Goal: Task Accomplishment & Management: Manage account settings

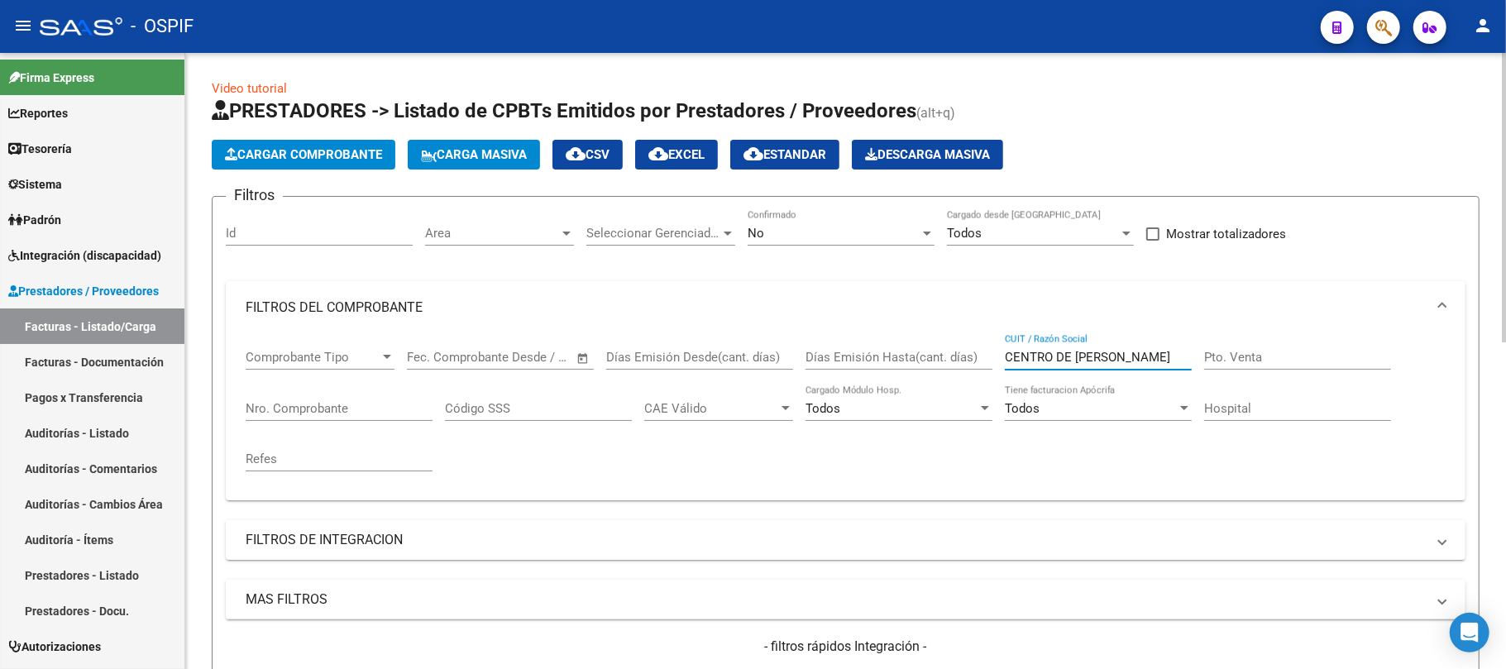
scroll to position [90, 0]
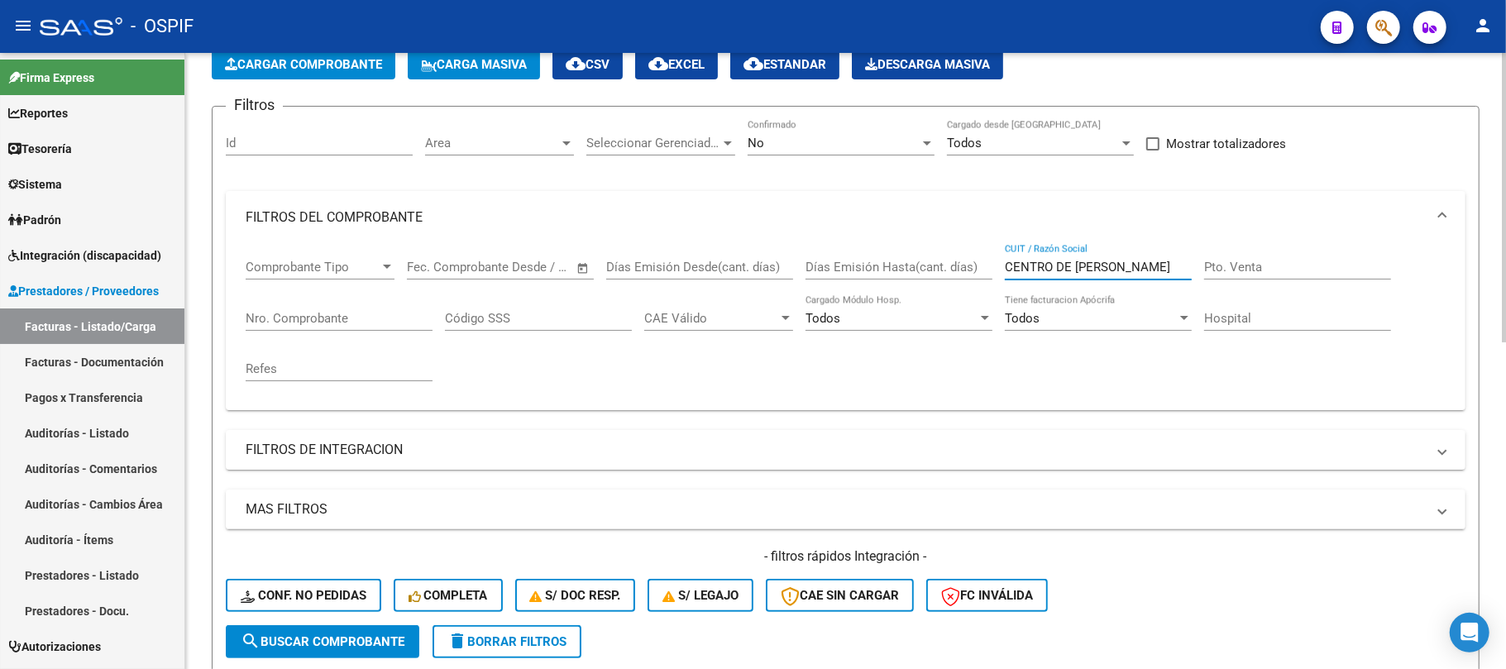
type input "CENTRO DE [PERSON_NAME]"
click at [352, 633] on button "search Buscar Comprobante" at bounding box center [323, 641] width 194 height 33
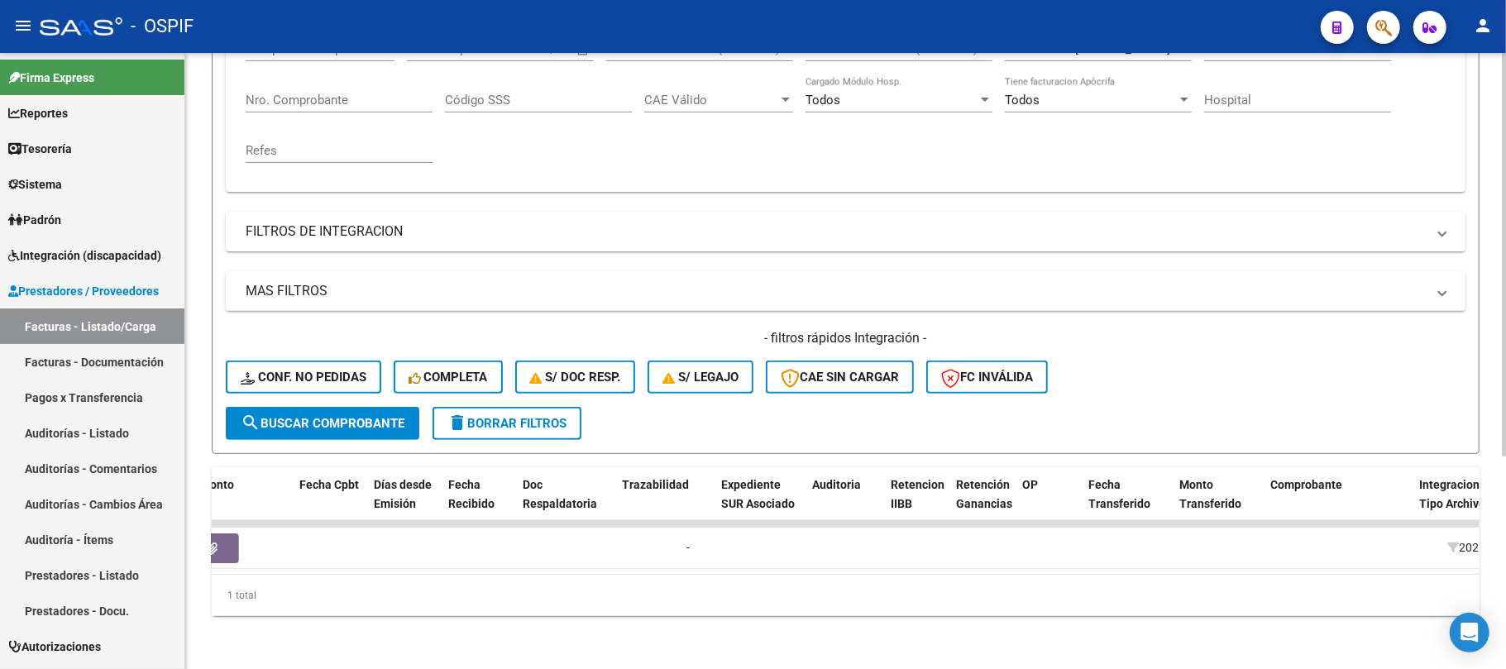
scroll to position [0, 799]
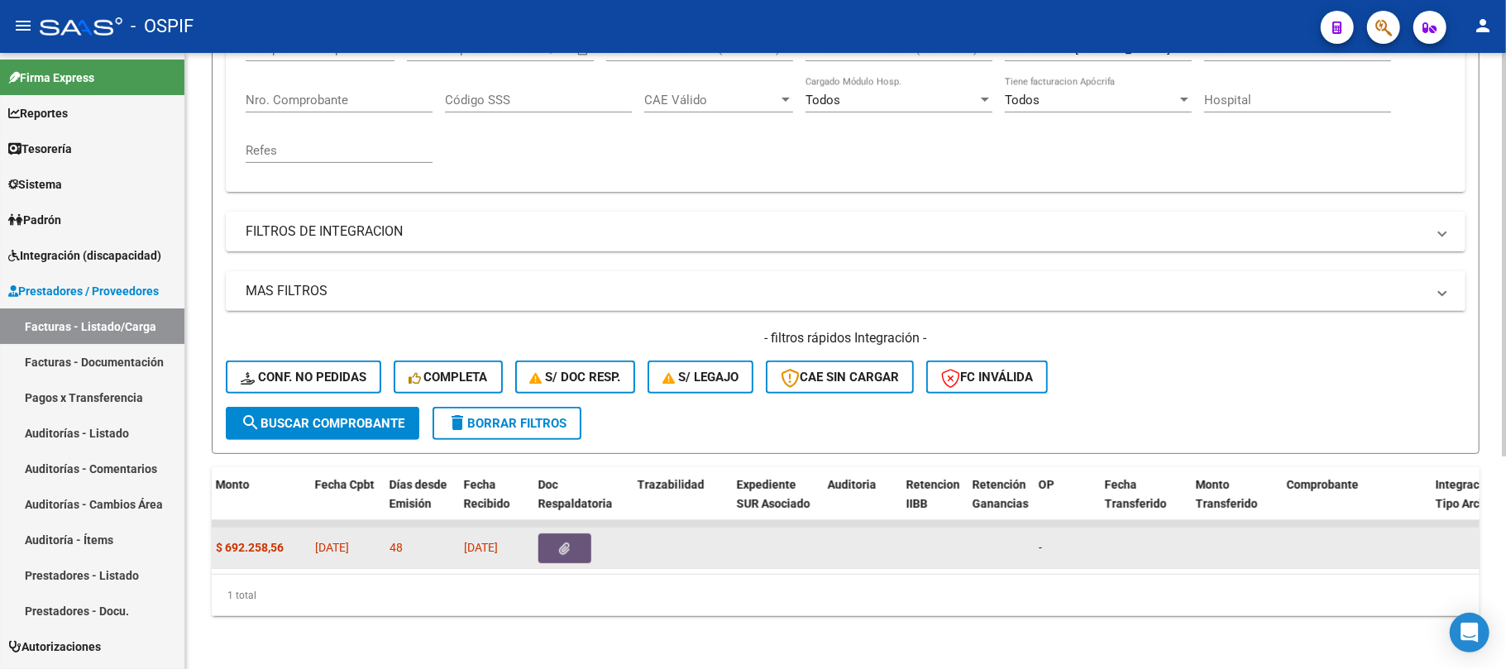
click at [566, 543] on icon "button" at bounding box center [565, 549] width 11 height 12
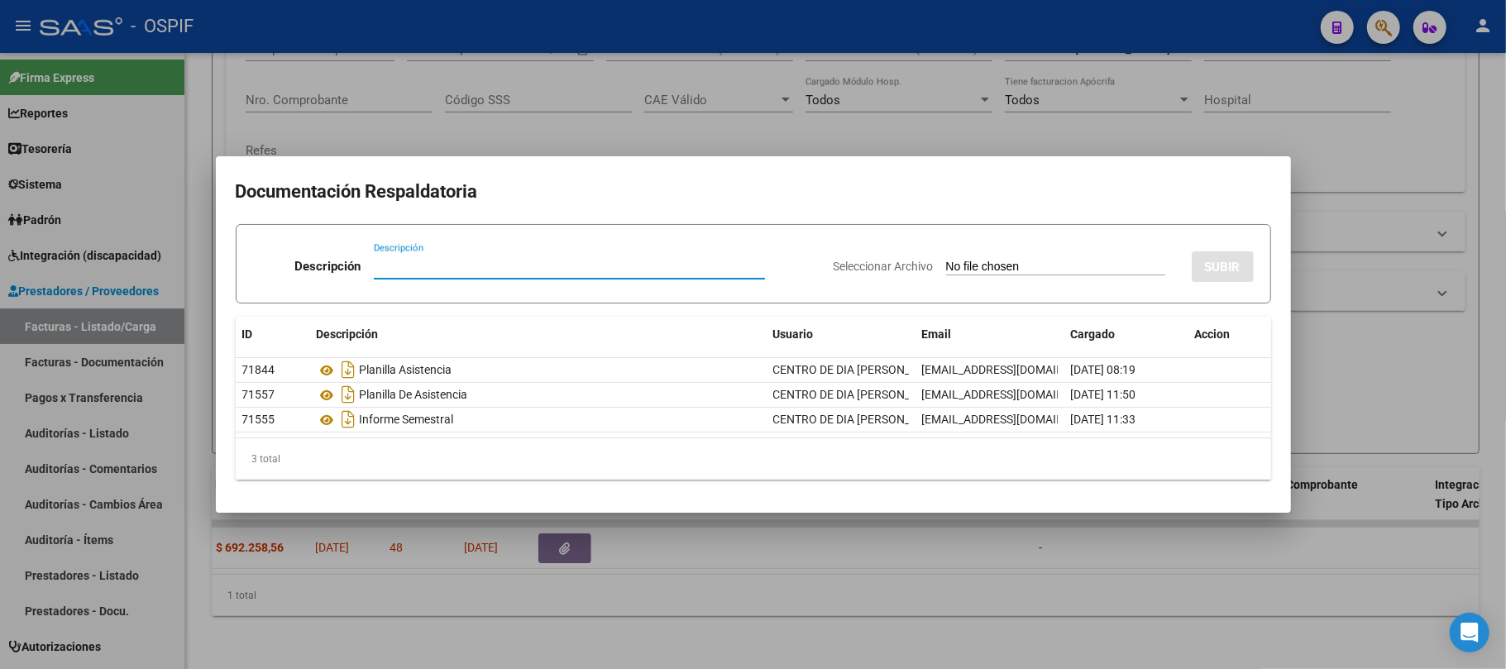
click at [718, 590] on div at bounding box center [753, 334] width 1506 height 669
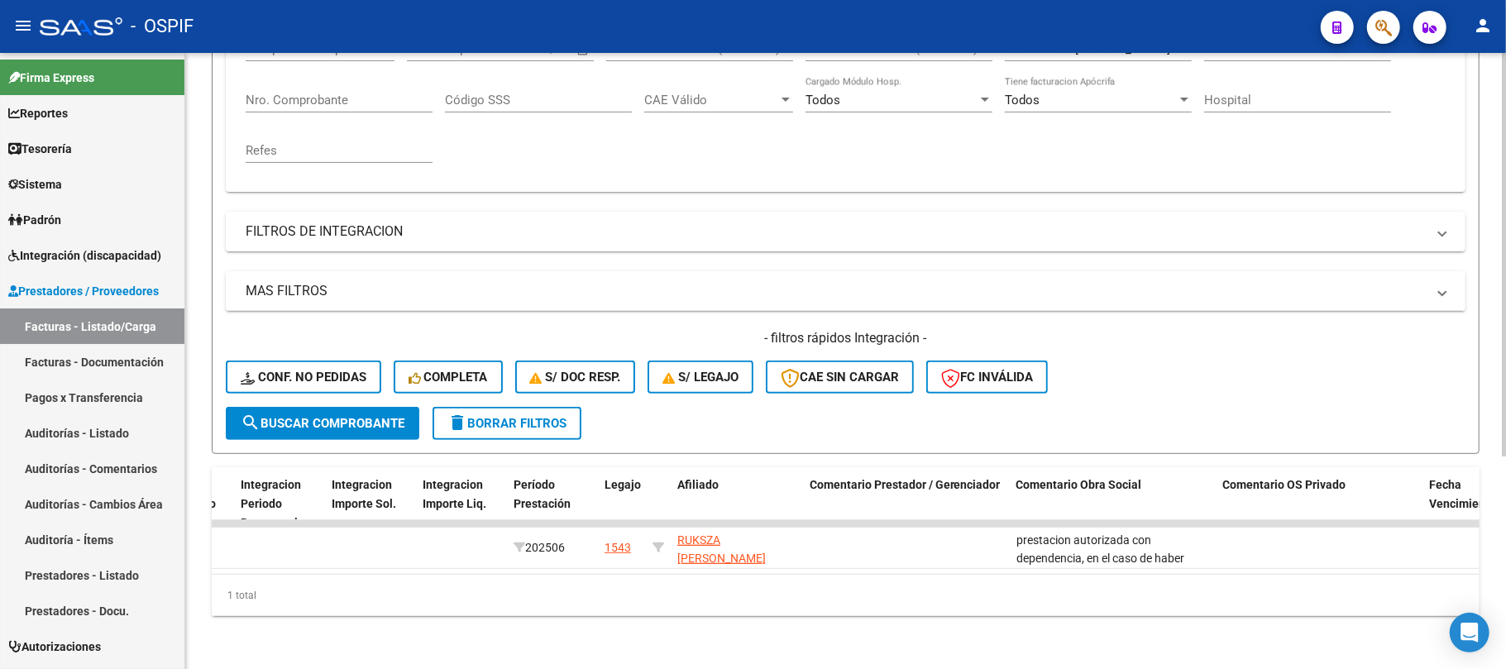
scroll to position [0, 2028]
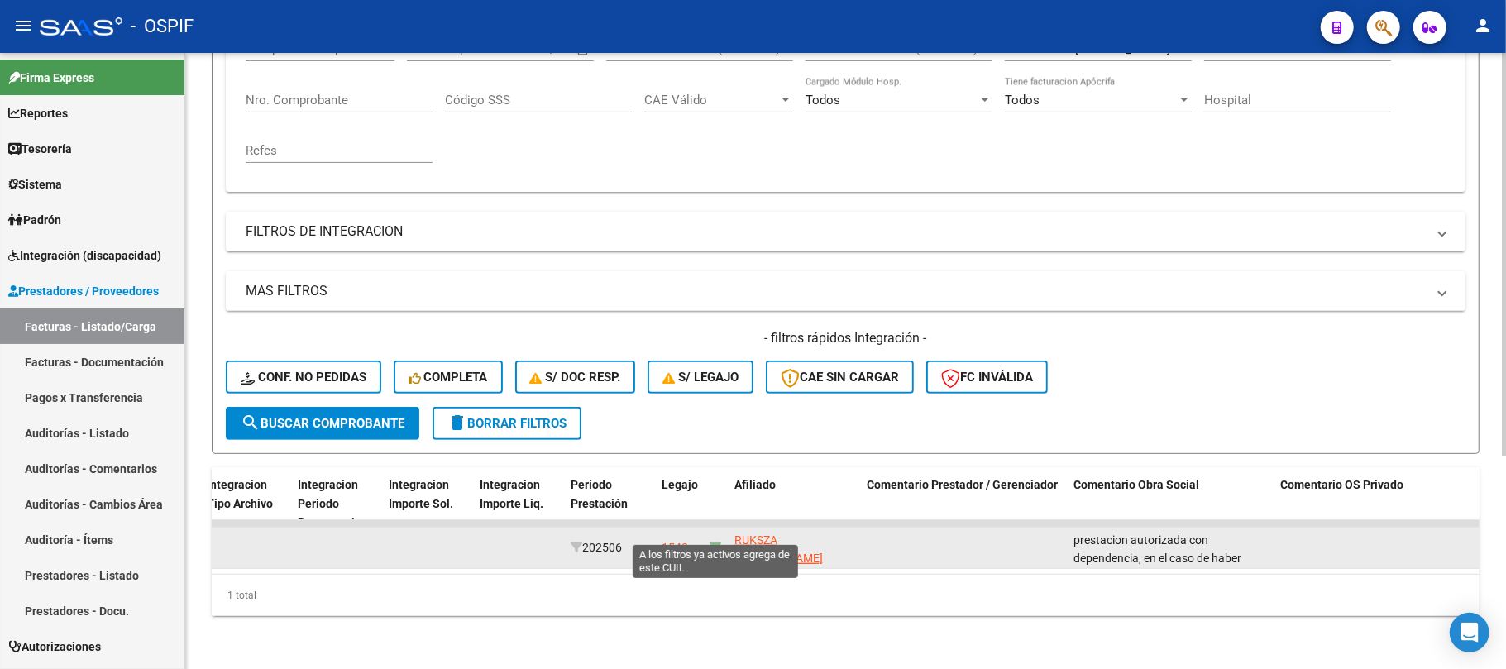
click at [719, 542] on icon at bounding box center [716, 548] width 12 height 12
type input "27342761297"
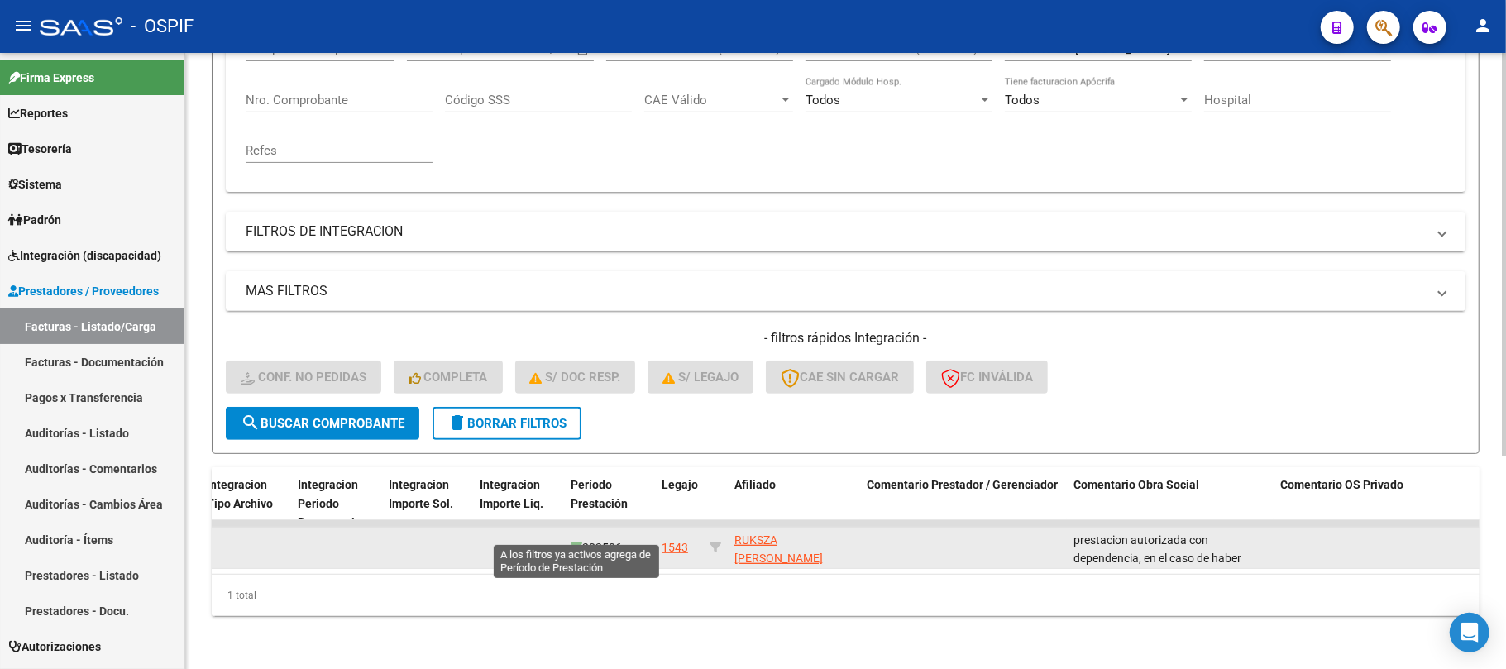
click at [577, 542] on icon at bounding box center [577, 548] width 12 height 12
type input "202506"
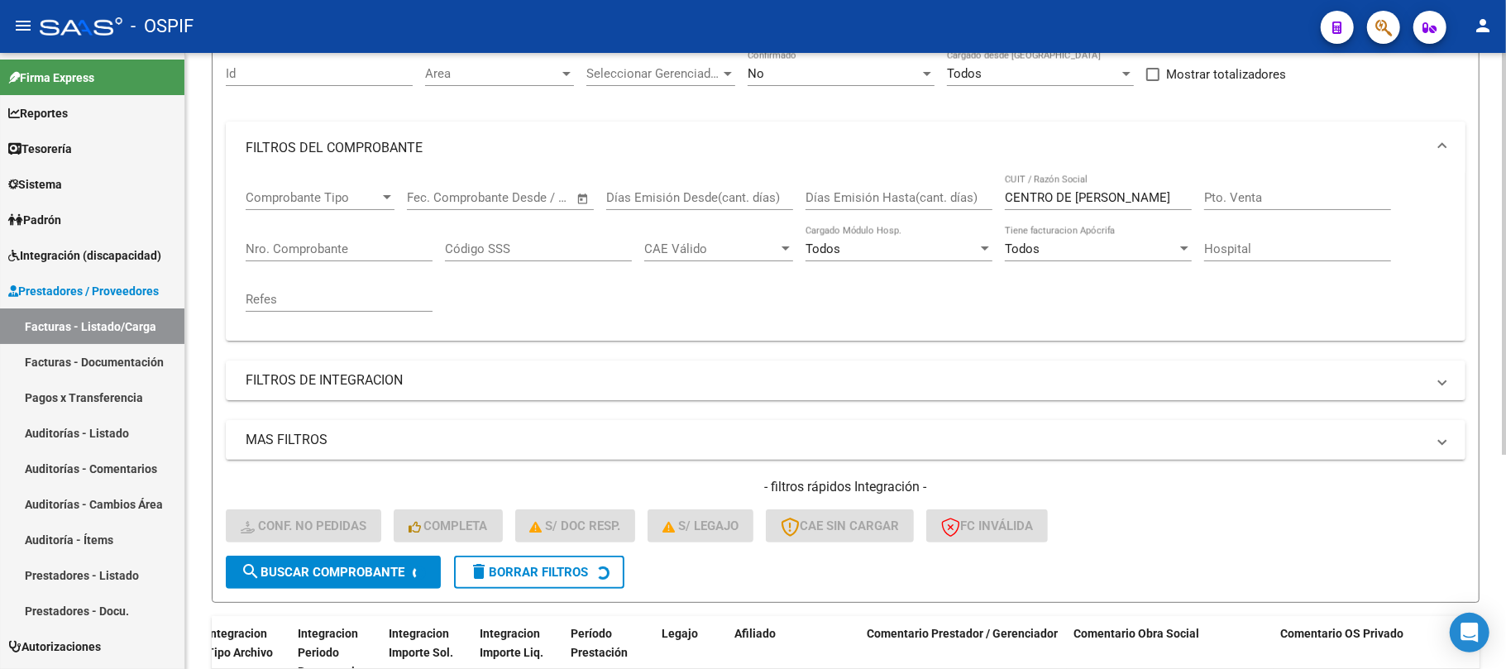
scroll to position [103, 0]
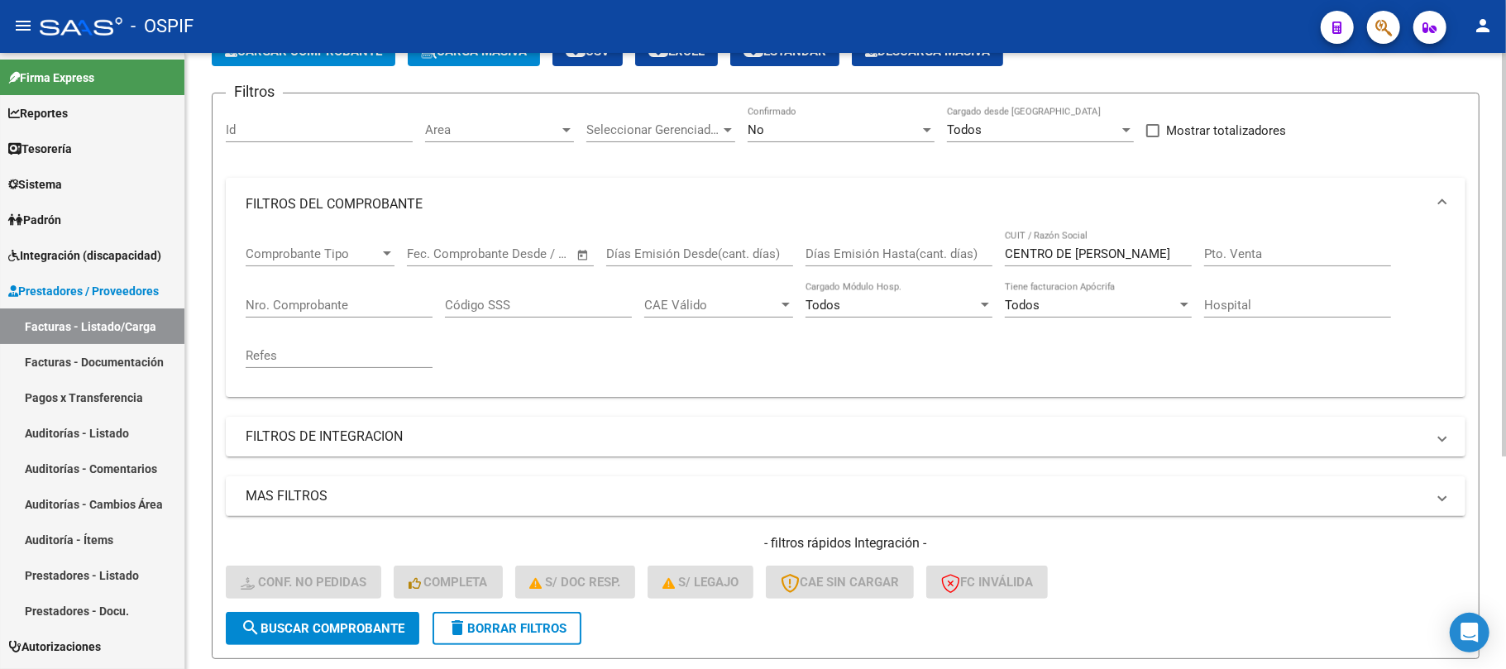
click at [1036, 253] on input "CENTRO DE [PERSON_NAME]" at bounding box center [1098, 254] width 187 height 15
click at [851, 140] on div "No Confirmado" at bounding box center [841, 125] width 187 height 36
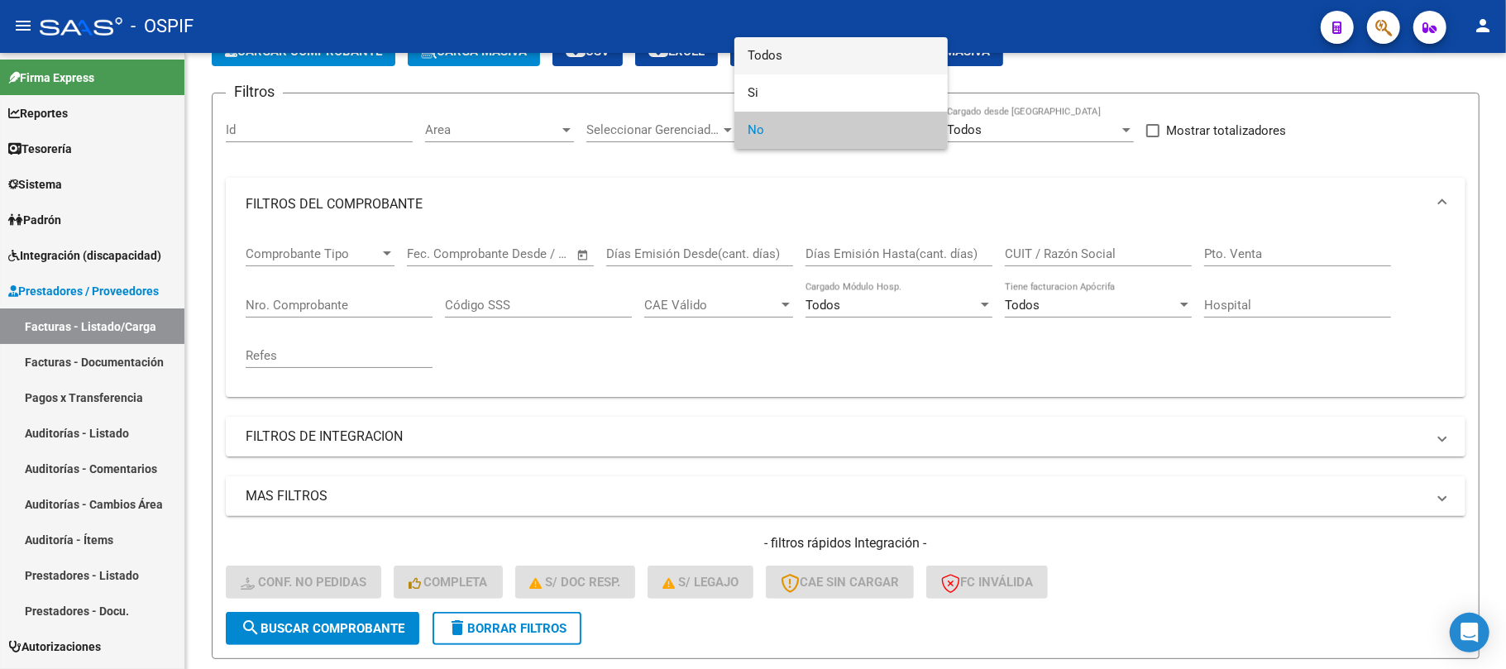
click at [815, 73] on span "Todos" at bounding box center [841, 55] width 187 height 37
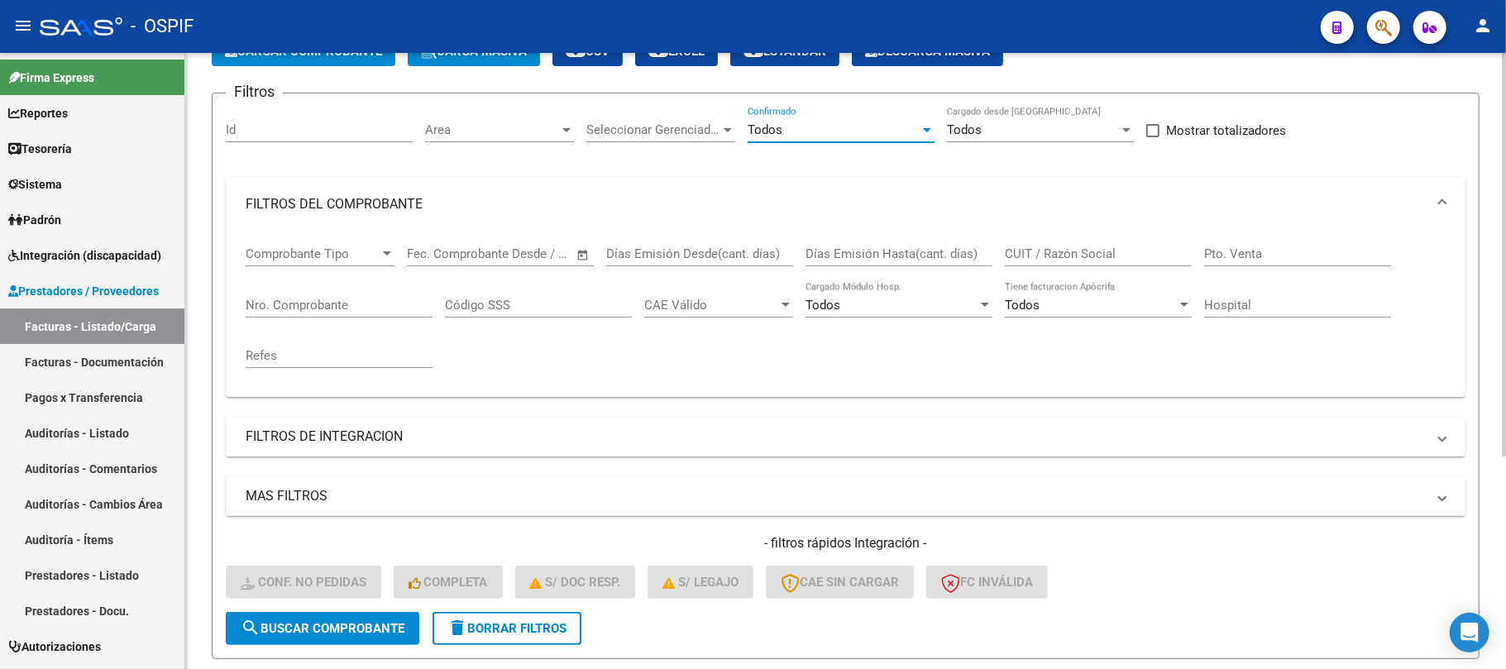
click at [342, 632] on span "search Buscar Comprobante" at bounding box center [323, 628] width 164 height 15
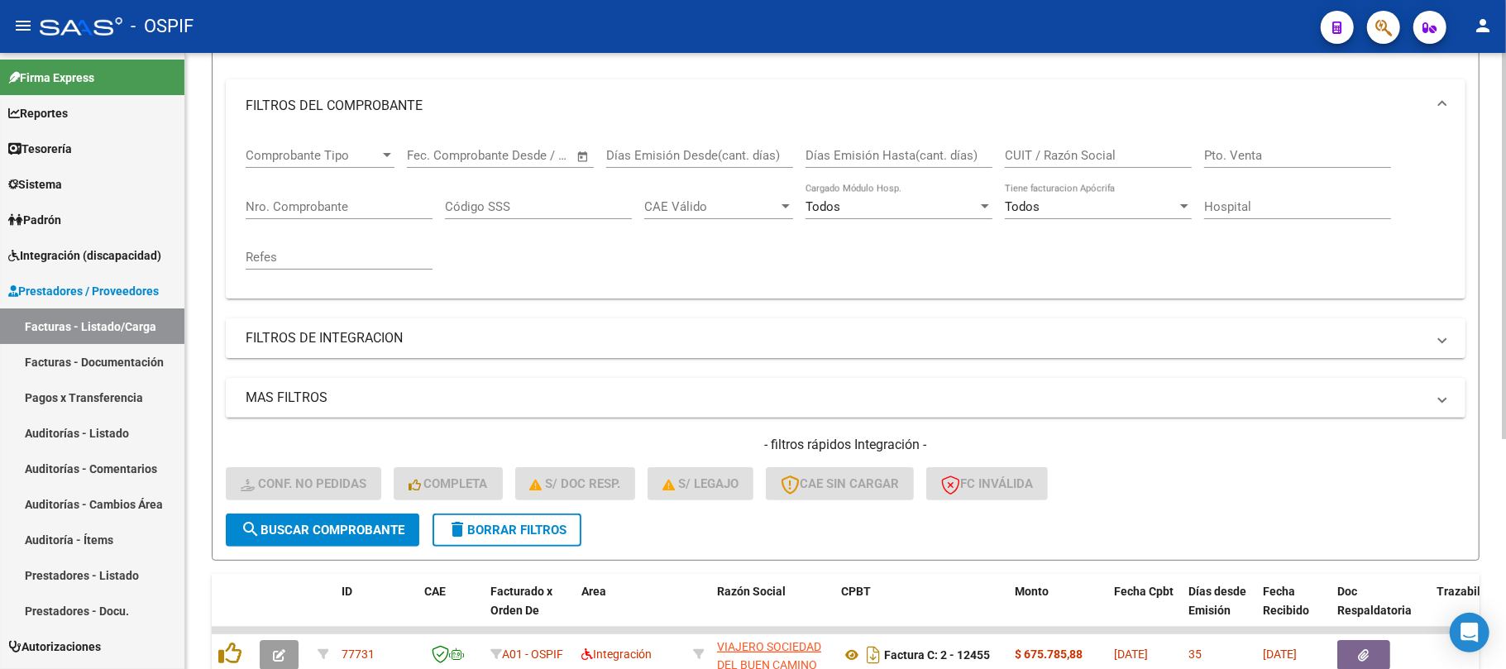
scroll to position [146, 0]
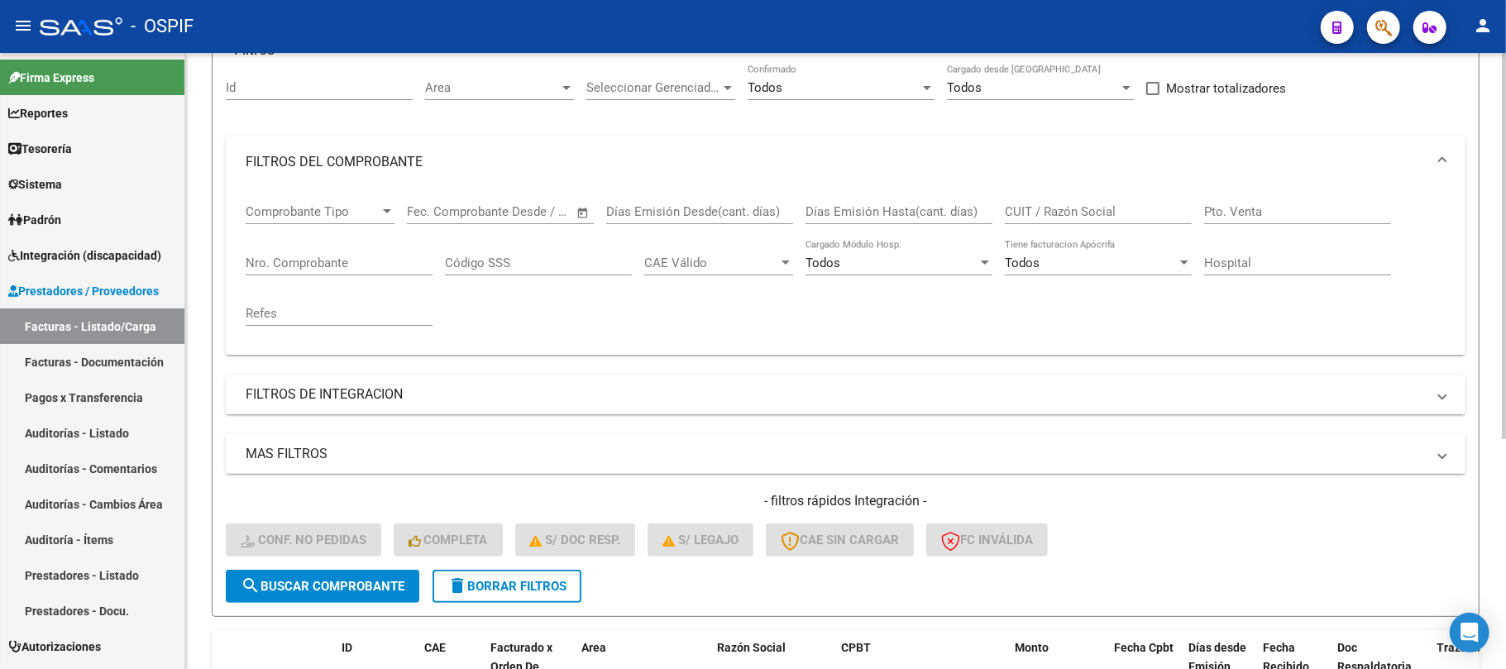
click at [454, 362] on div "Filtros Id Area Area Seleccionar Gerenciador Seleccionar Gerenciador Todos Conf…" at bounding box center [846, 317] width 1240 height 505
click at [450, 384] on mat-expansion-panel-header "FILTROS DE INTEGRACION" at bounding box center [846, 395] width 1240 height 40
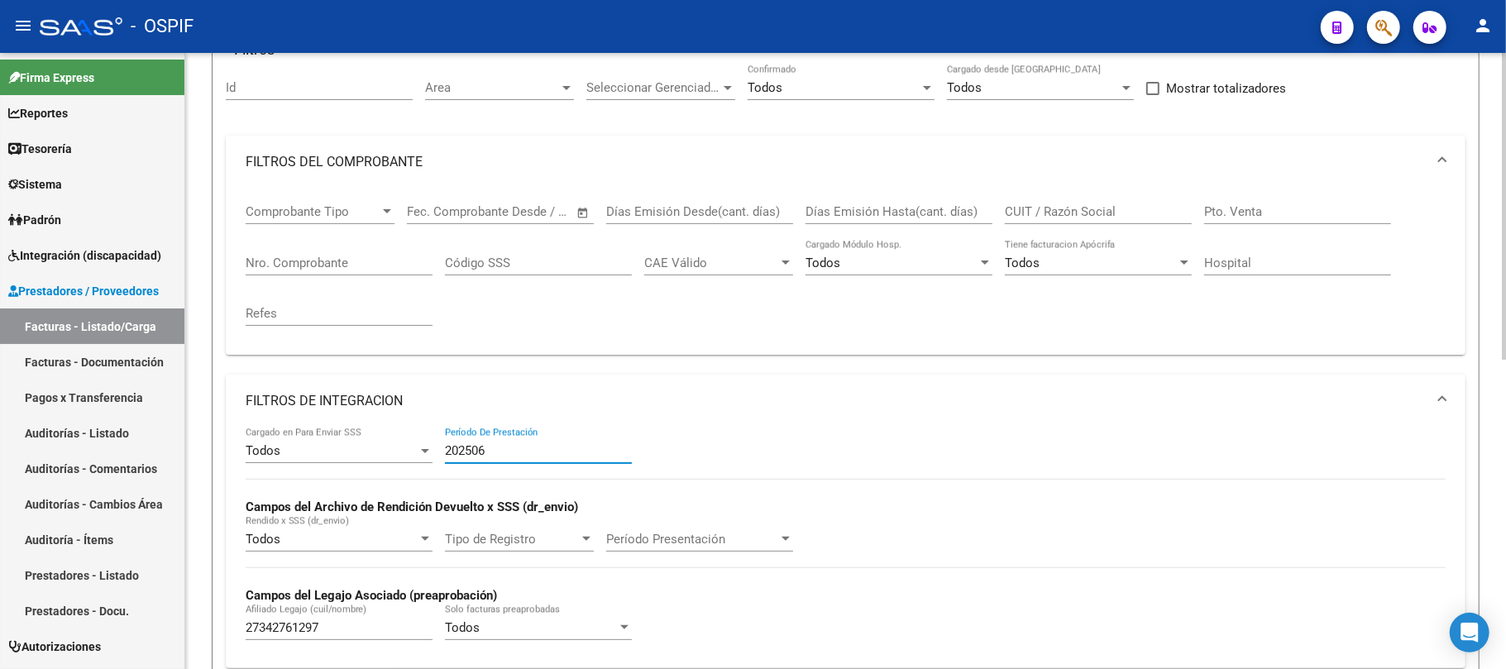
click at [521, 455] on input "202506" at bounding box center [538, 450] width 187 height 15
click at [521, 451] on input "202506" at bounding box center [538, 450] width 187 height 15
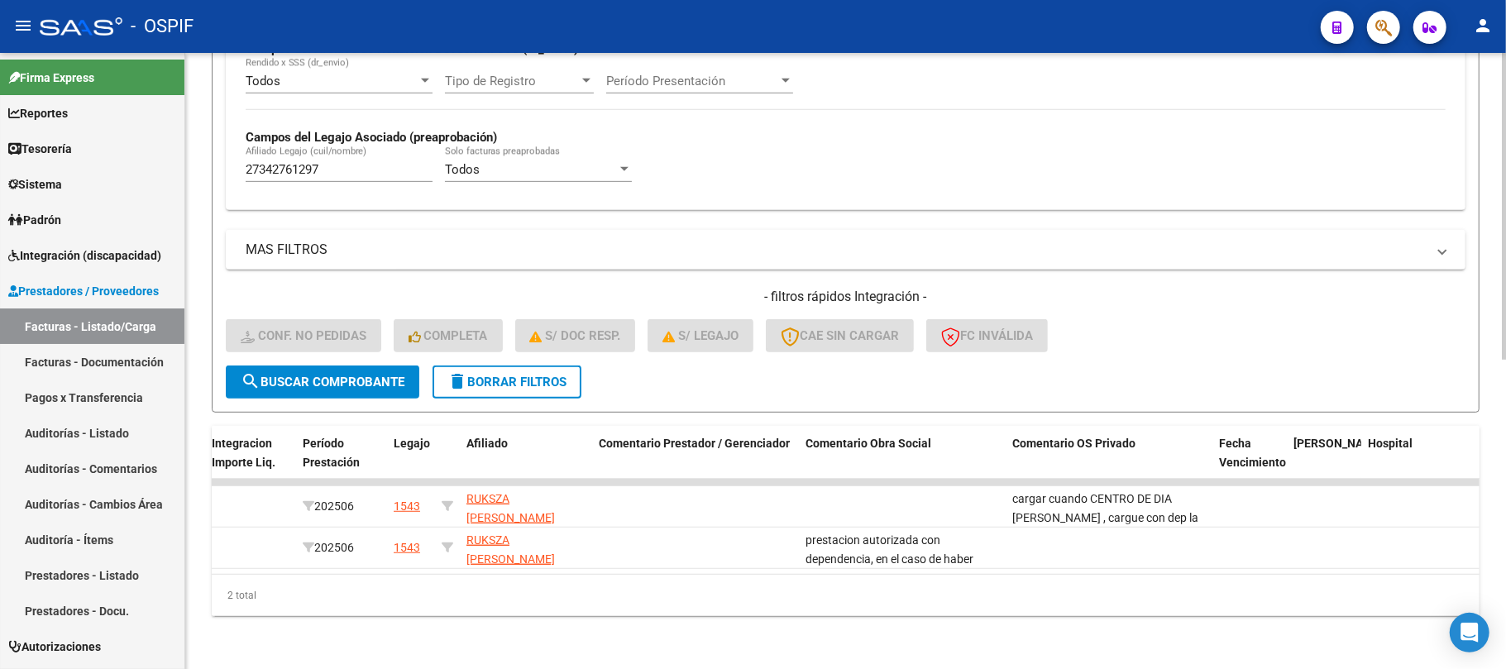
scroll to position [0, 153]
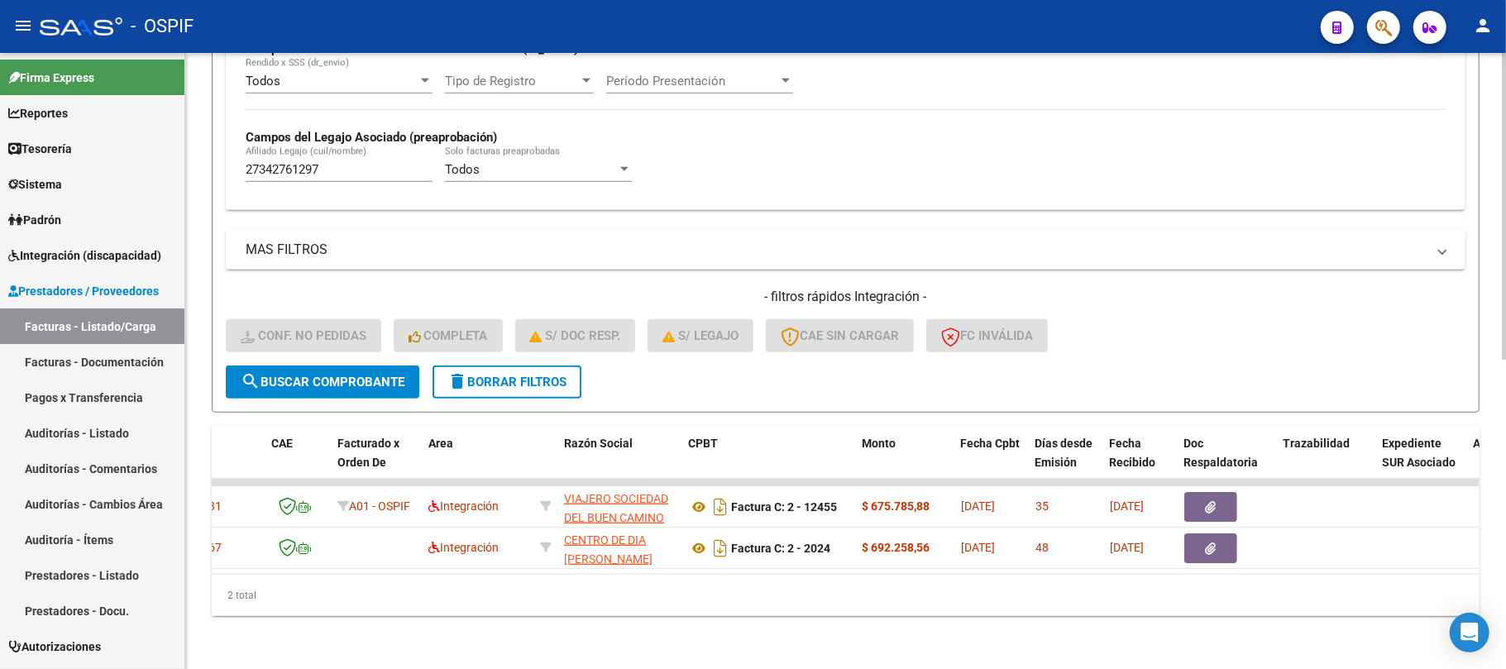
click at [1119, 596] on div "2 total" at bounding box center [846, 595] width 1268 height 41
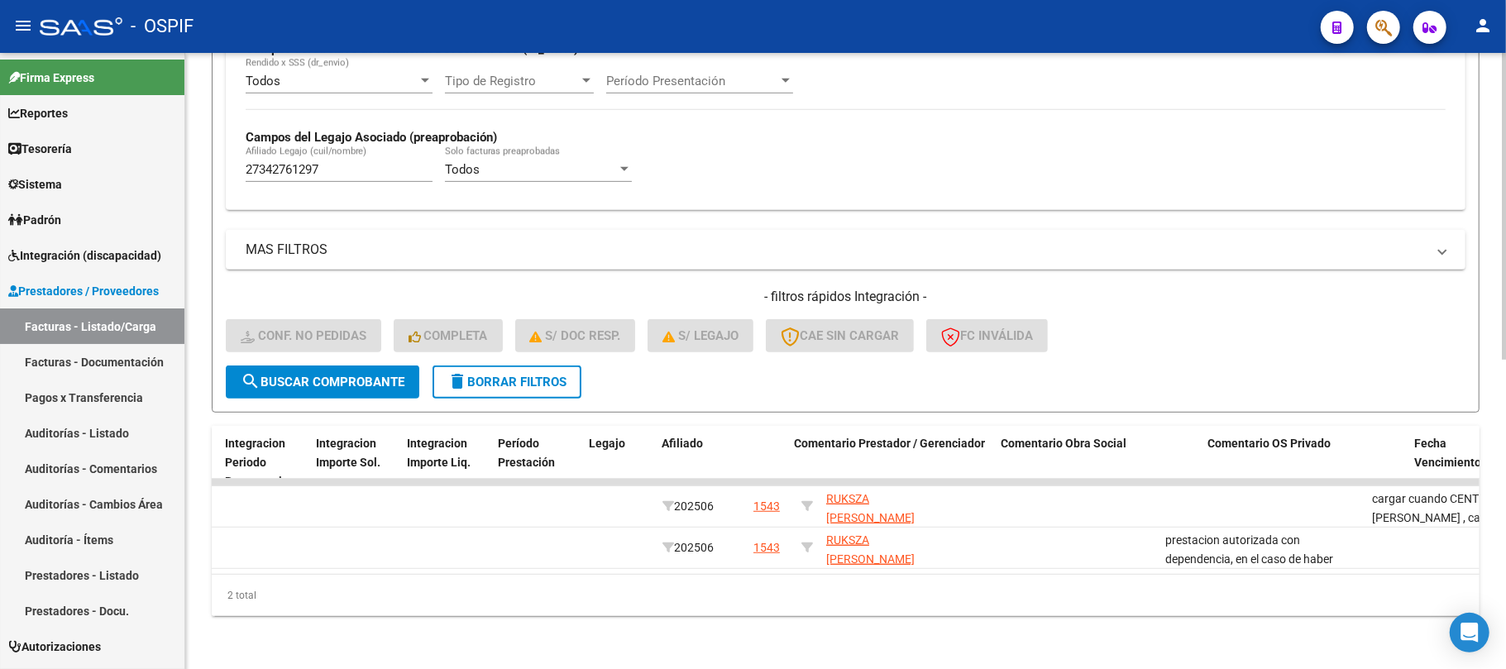
scroll to position [0, 2169]
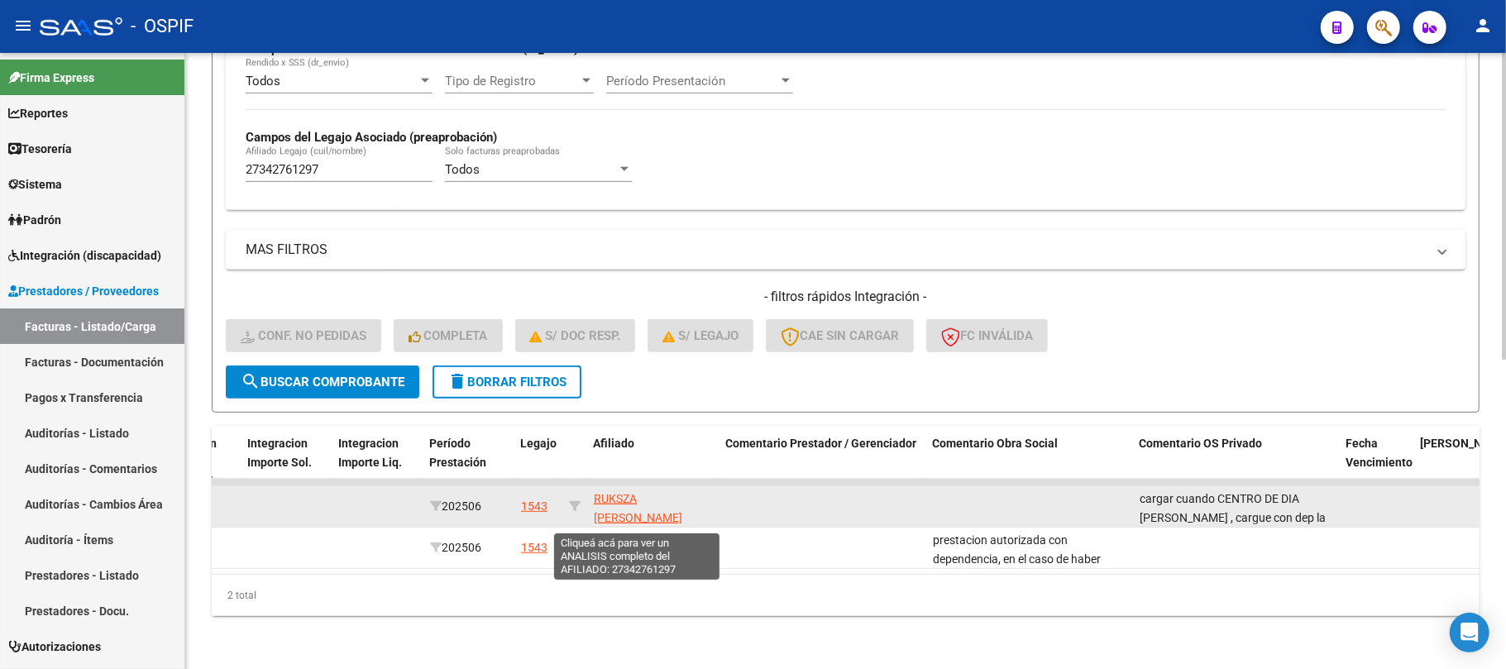
drag, startPoint x: 673, startPoint y: 501, endPoint x: 593, endPoint y: 477, distance: 83.0
click at [594, 490] on app-link-go-to "RUKSZA [PERSON_NAME] 27342761297" at bounding box center [653, 518] width 119 height 56
copy span "RUKSZA [PERSON_NAME]"
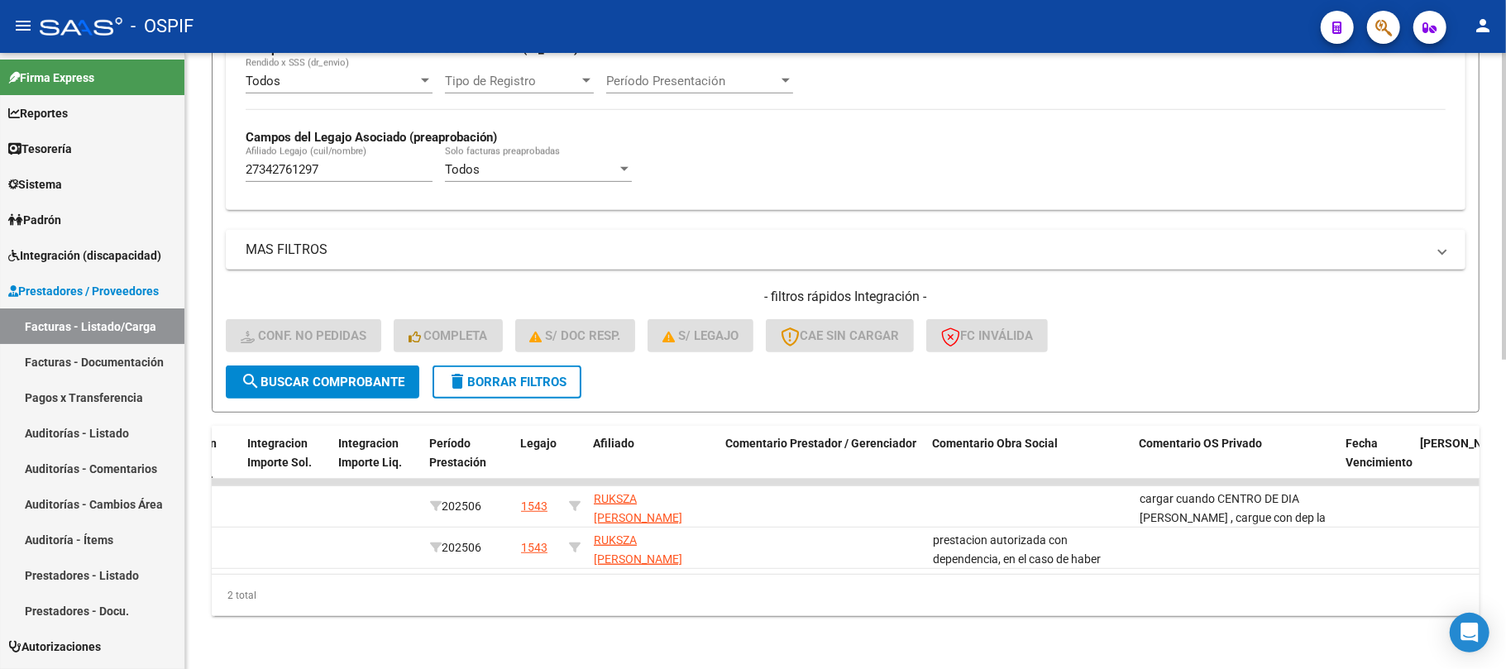
click at [1054, 582] on div "2 total" at bounding box center [846, 595] width 1268 height 41
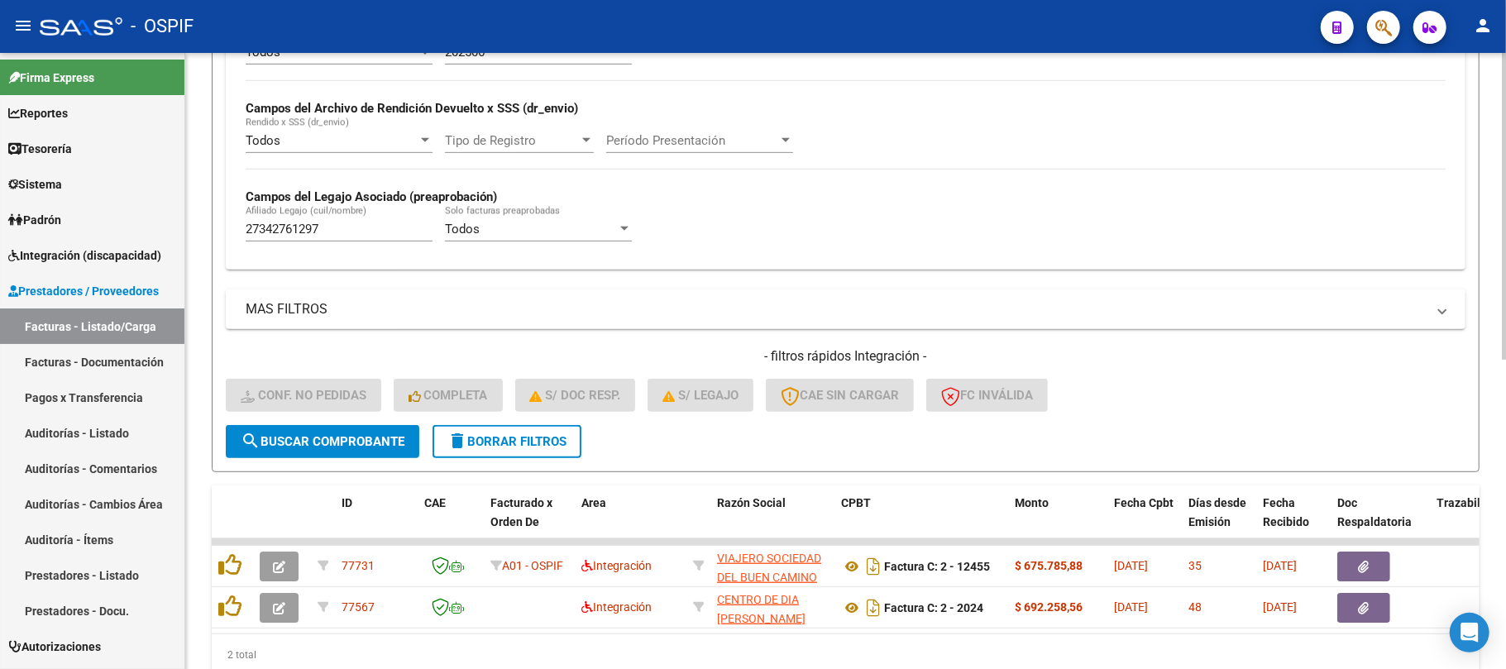
scroll to position [510, 0]
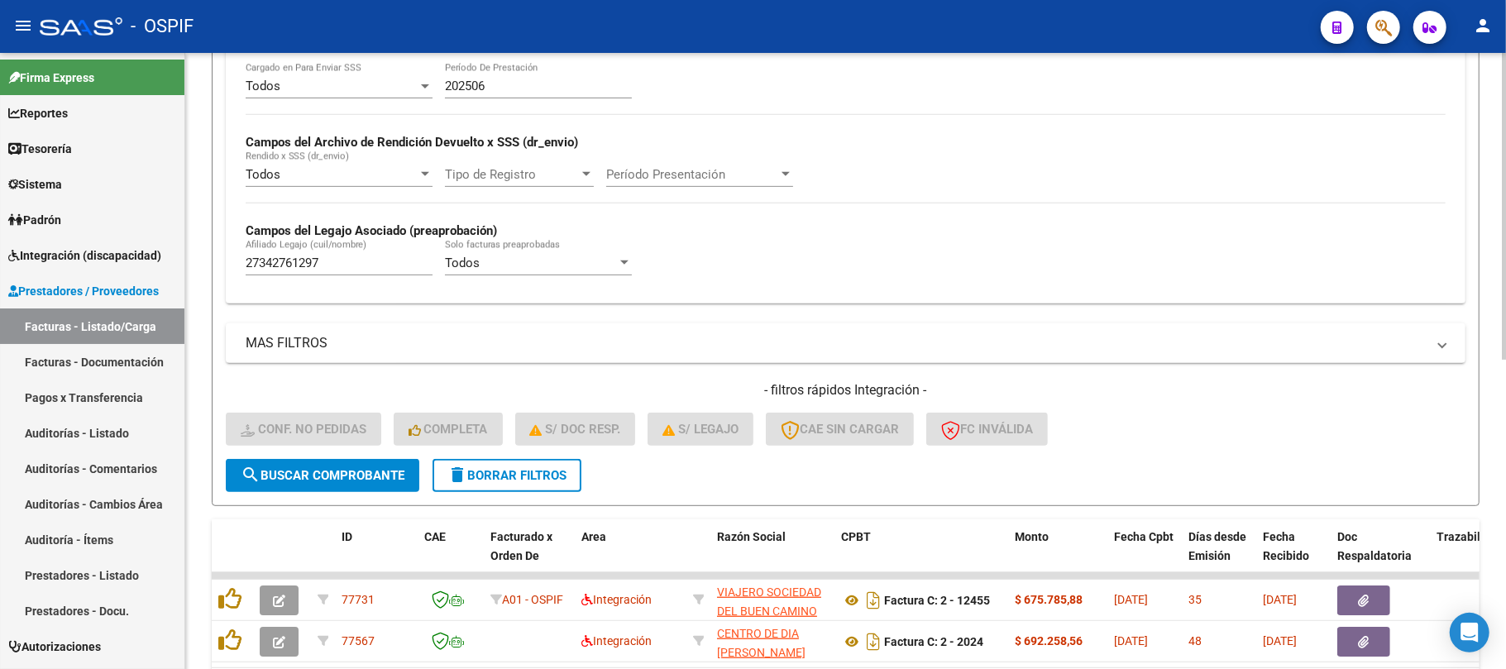
click at [551, 71] on div "202506 Período De Prestación" at bounding box center [538, 81] width 187 height 36
click at [531, 86] on input "202506" at bounding box center [538, 86] width 187 height 15
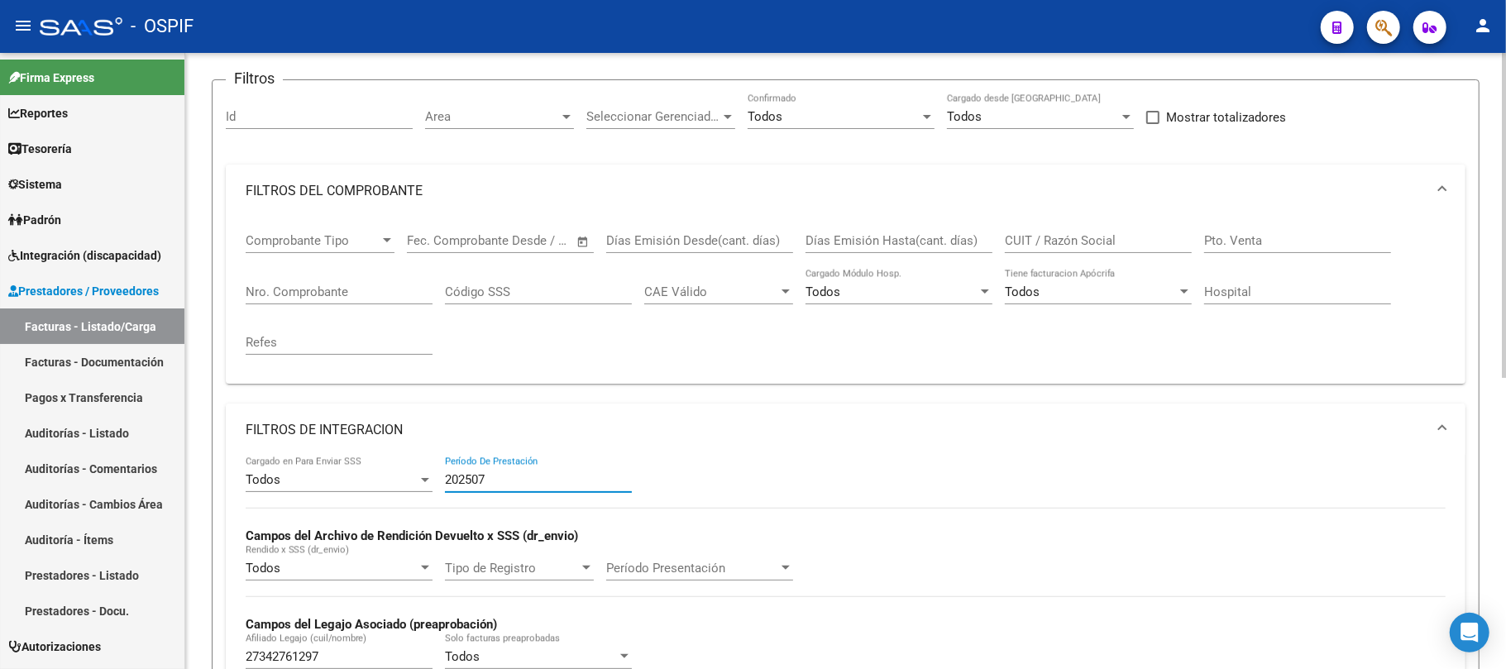
scroll to position [69, 0]
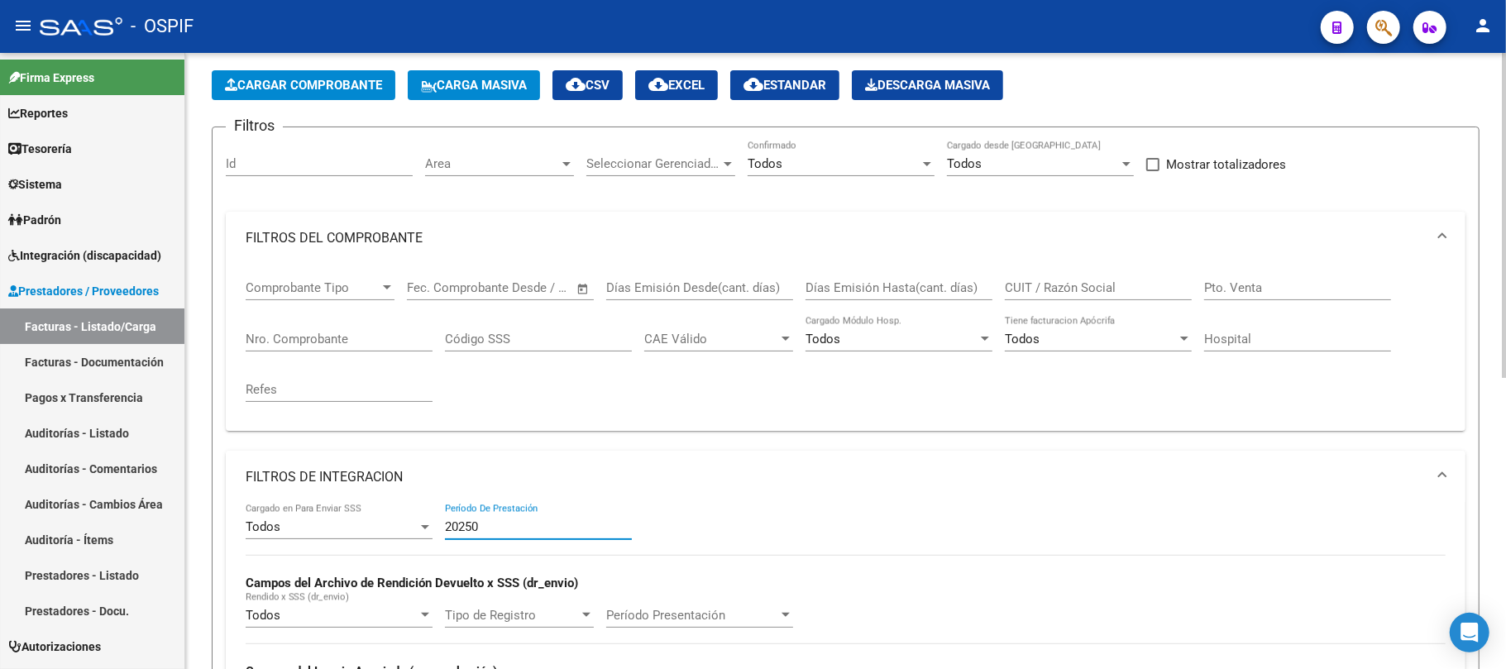
type input "202506"
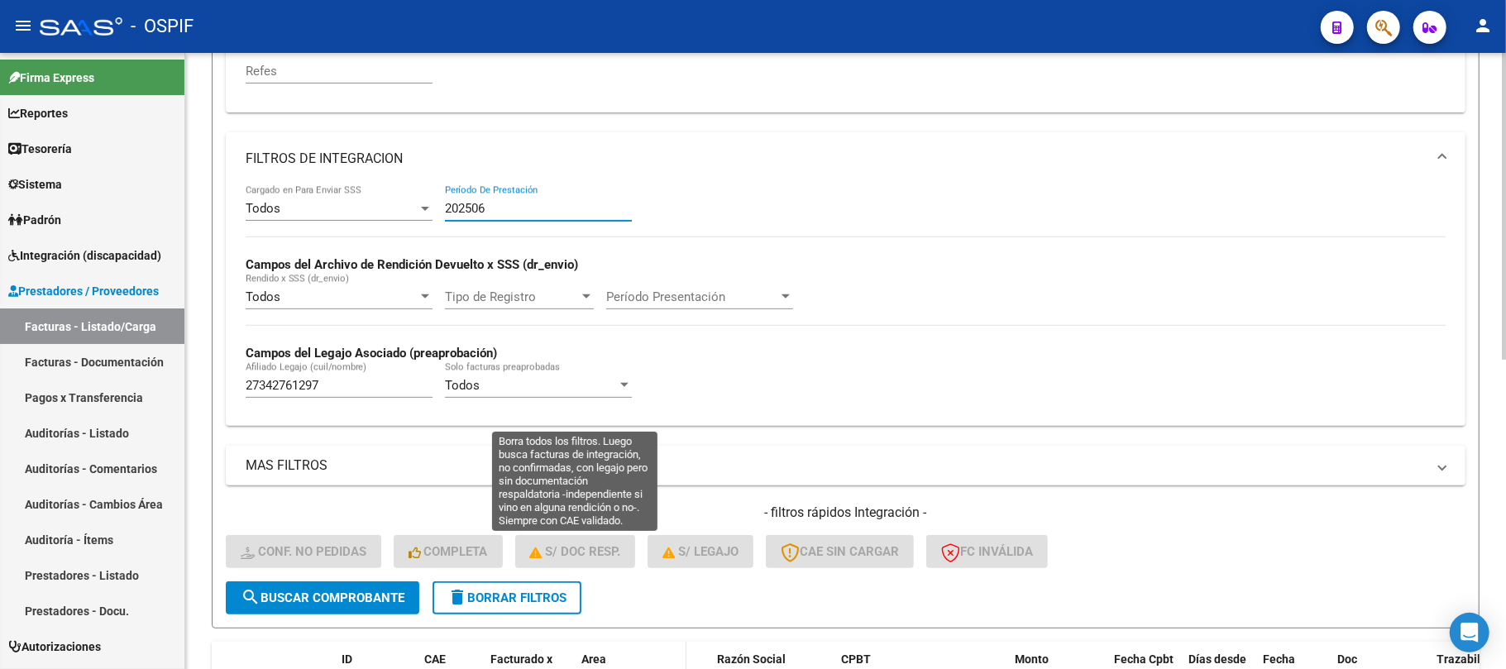
scroll to position [400, 0]
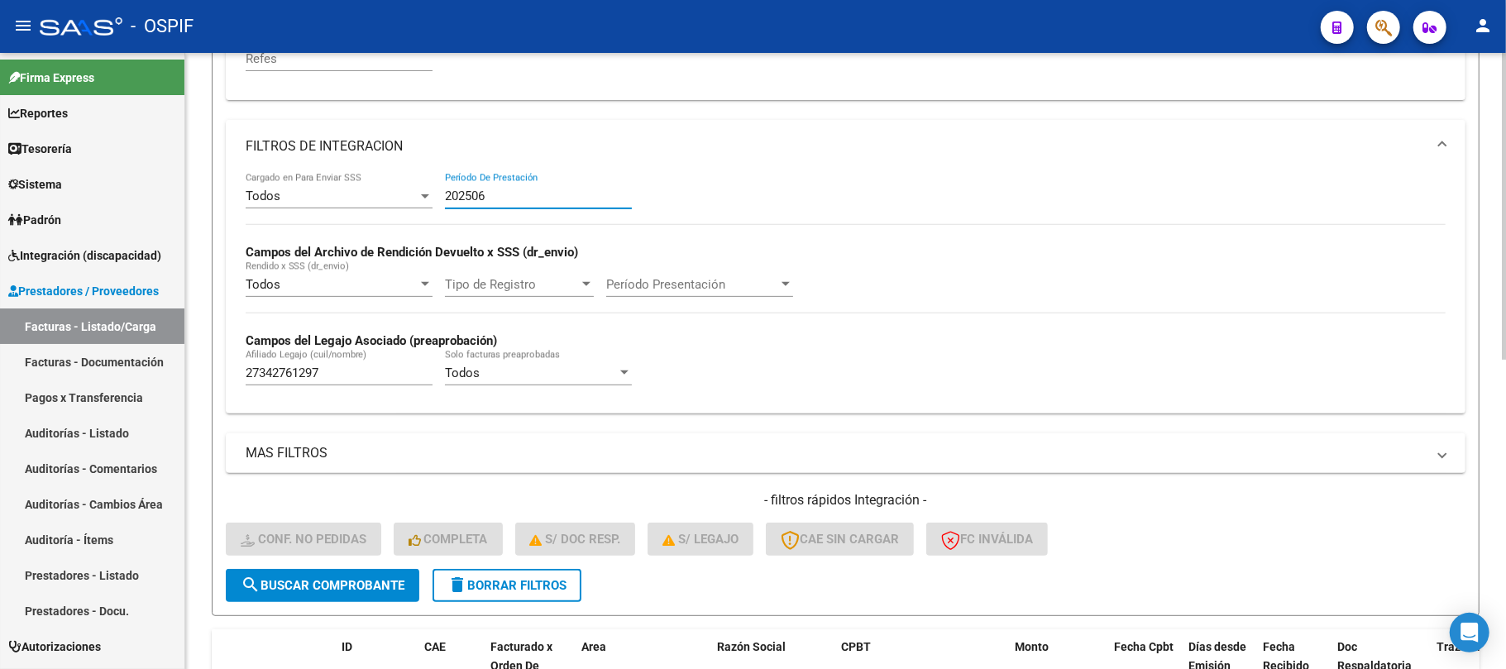
click at [550, 554] on form "Filtros Id Area Area Seleccionar Gerenciador Seleccionar Gerenciador Todos Conf…" at bounding box center [846, 206] width 1268 height 821
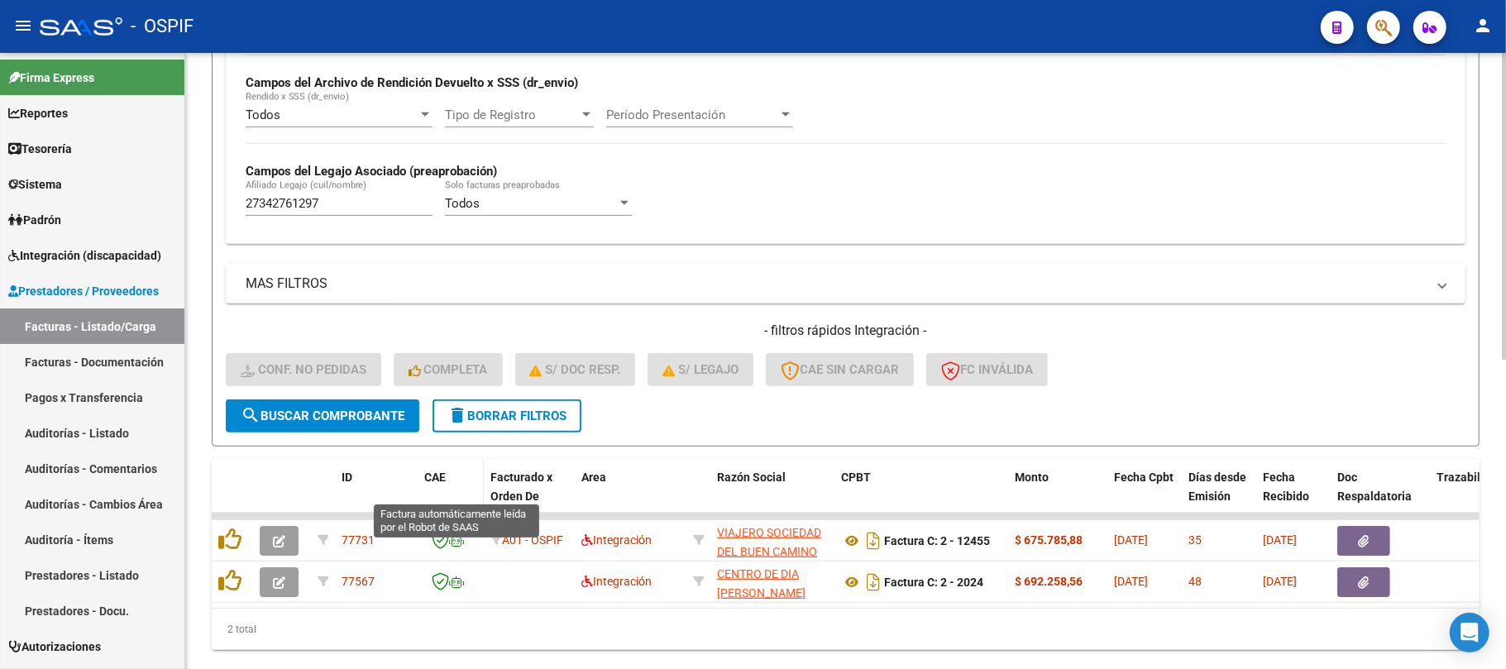
scroll to position [620, 0]
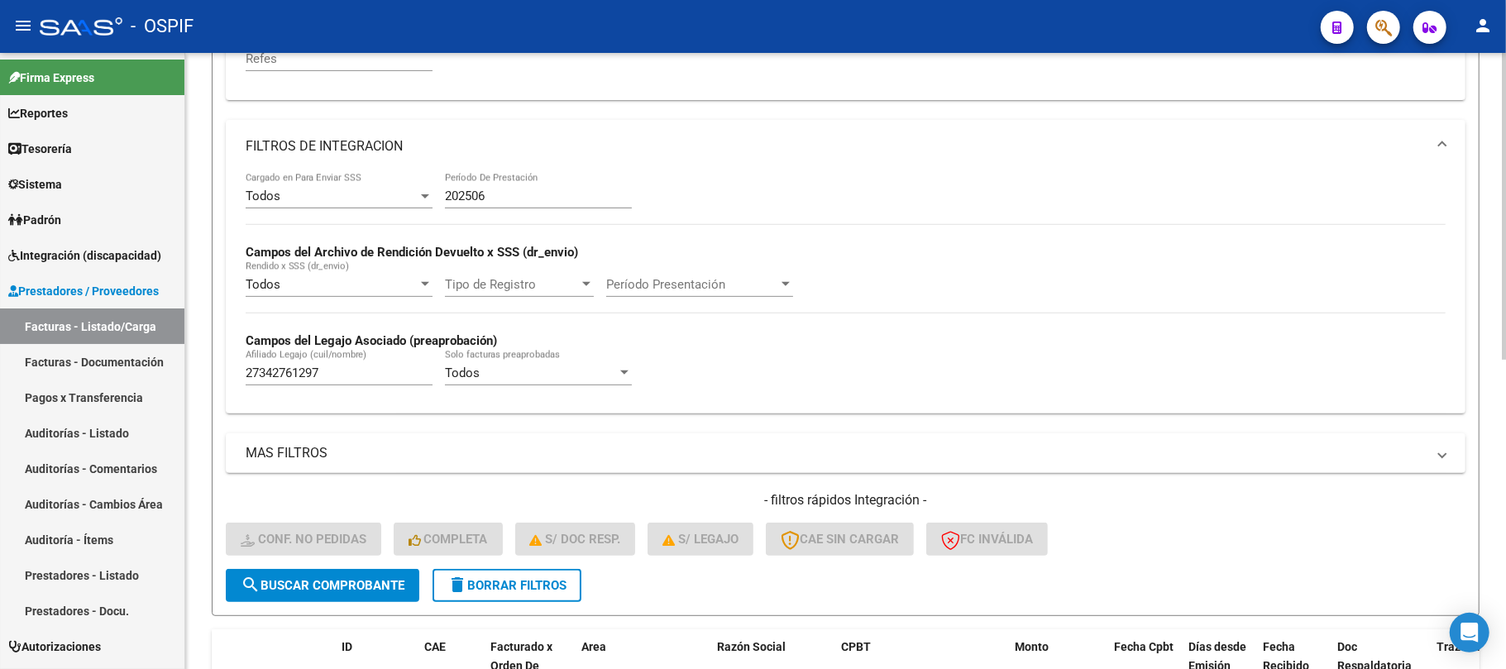
click at [513, 572] on button "delete Borrar Filtros" at bounding box center [507, 585] width 149 height 33
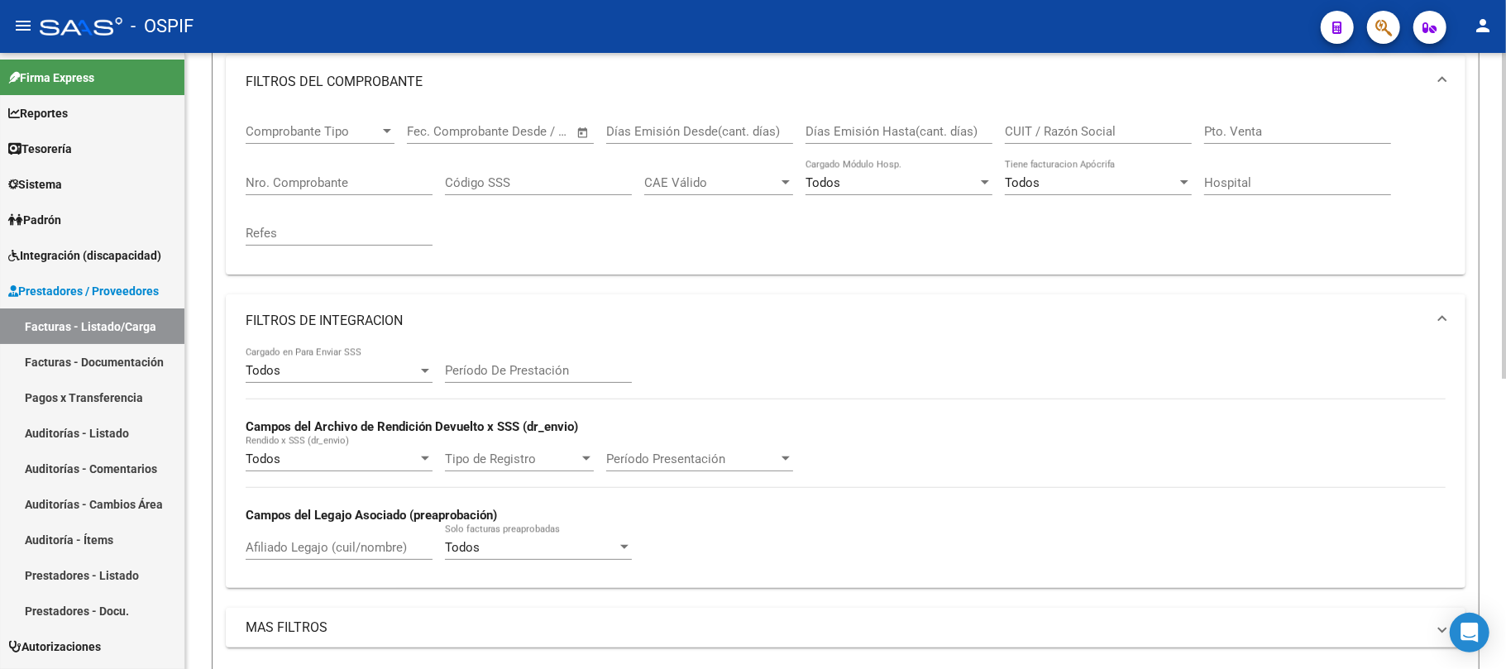
scroll to position [180, 0]
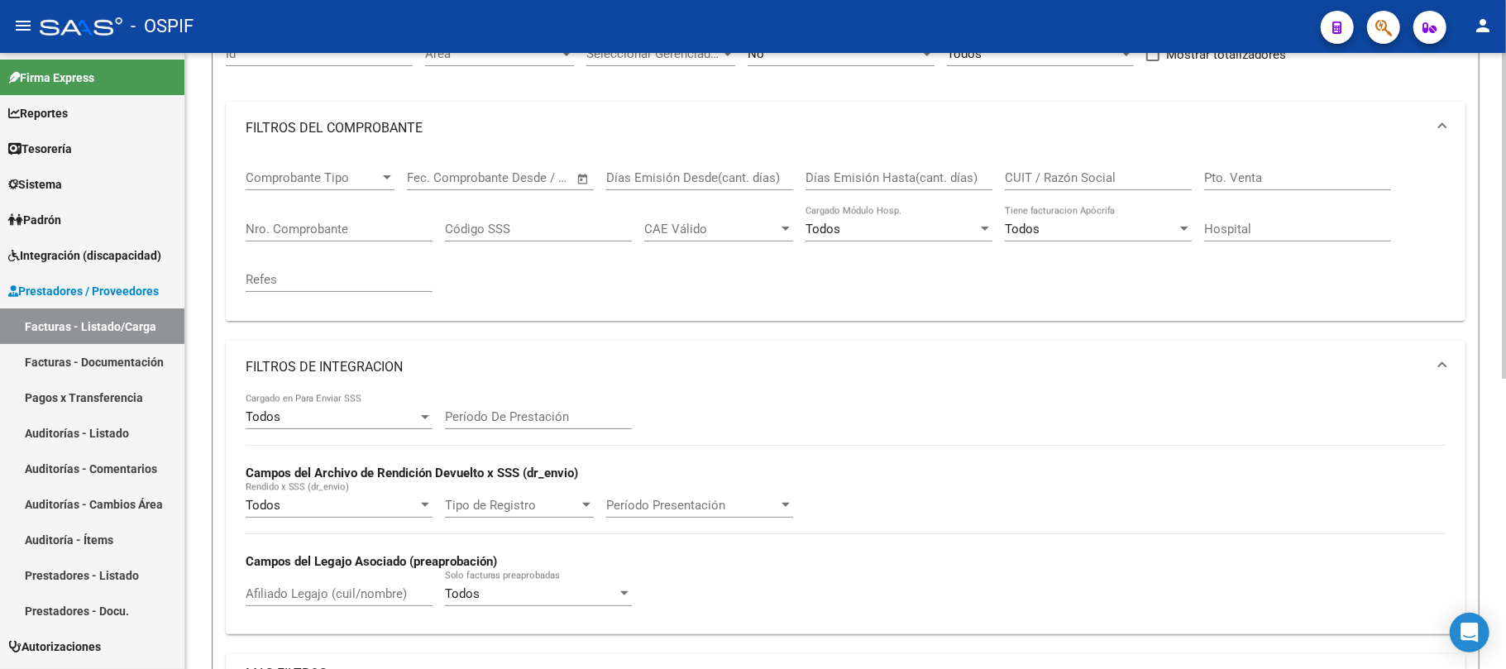
click at [352, 206] on div "Nro. Comprobante" at bounding box center [339, 224] width 187 height 36
click at [338, 237] on div "Nro. Comprobante" at bounding box center [339, 224] width 187 height 36
click at [347, 229] on input "Nro. Comprobante" at bounding box center [339, 229] width 187 height 15
paste input "1013"
type input "1013"
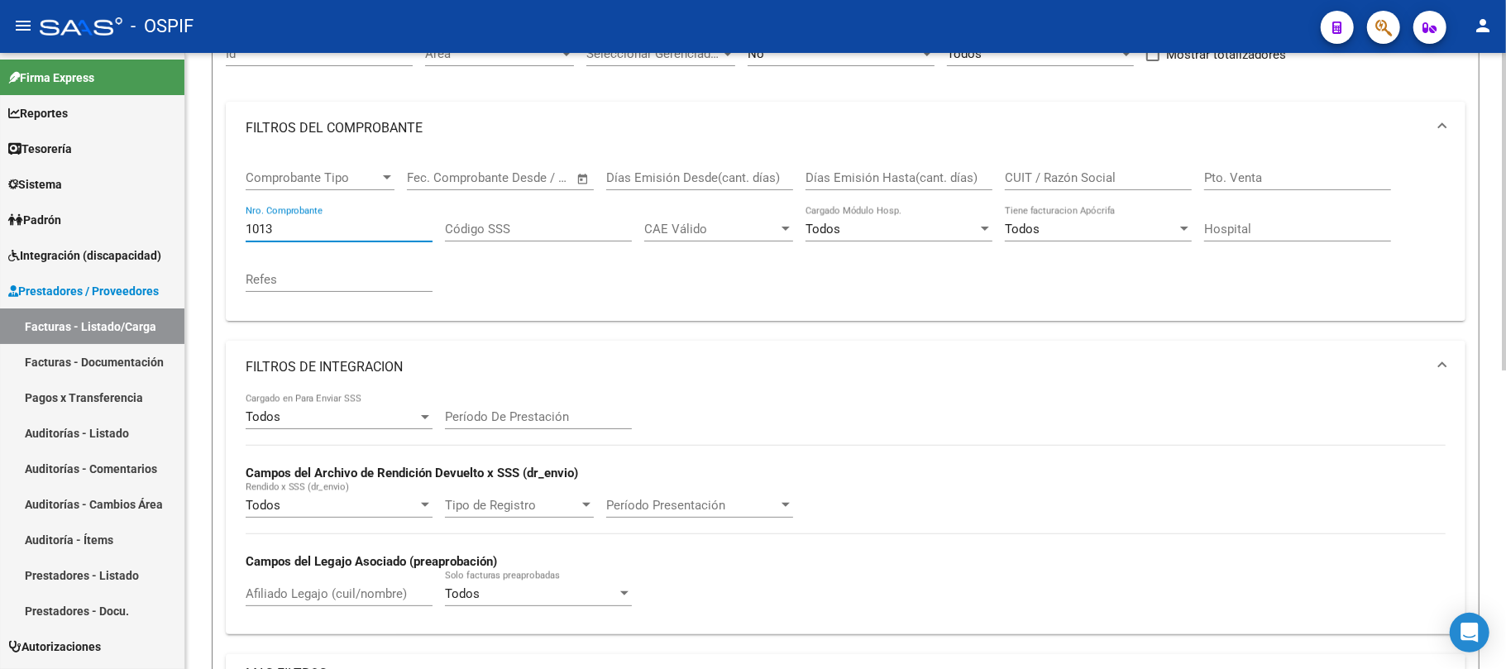
scroll to position [580, 0]
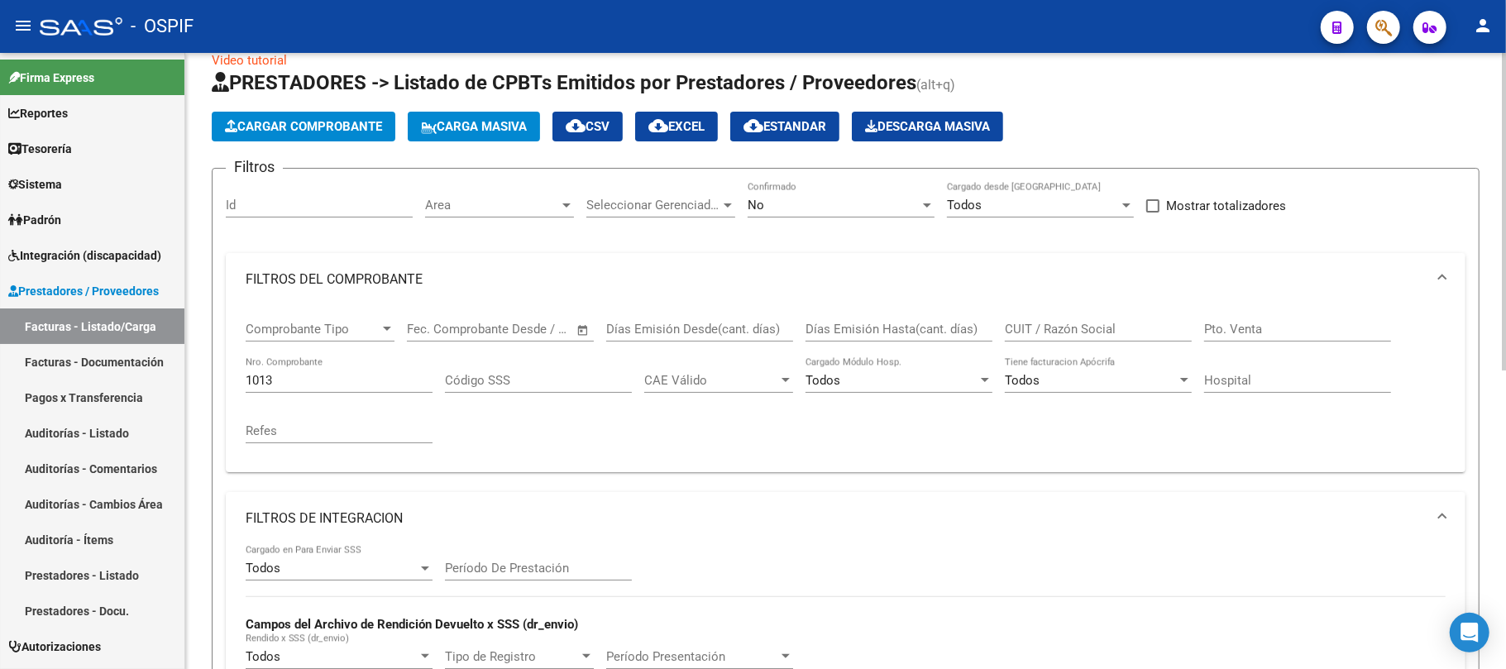
click at [1093, 334] on input "CUIT / Razón Social" at bounding box center [1098, 329] width 187 height 15
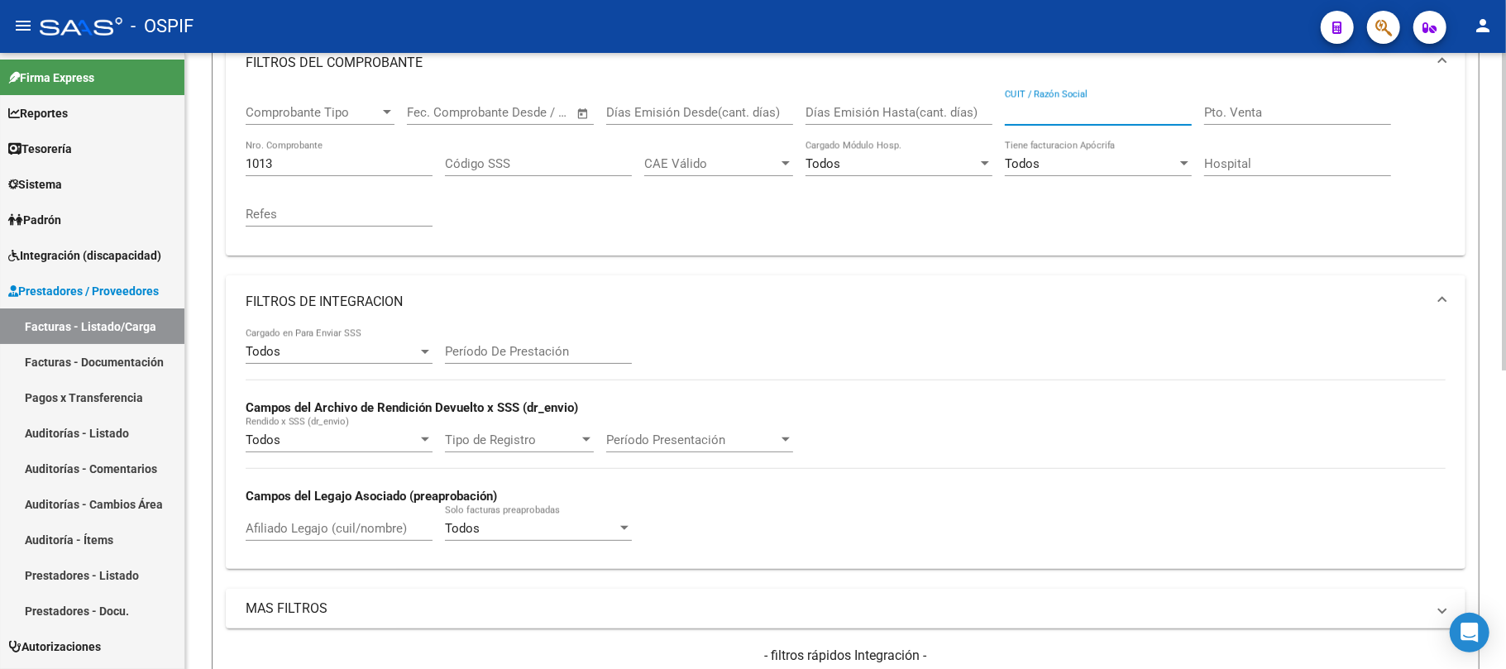
scroll to position [139, 0]
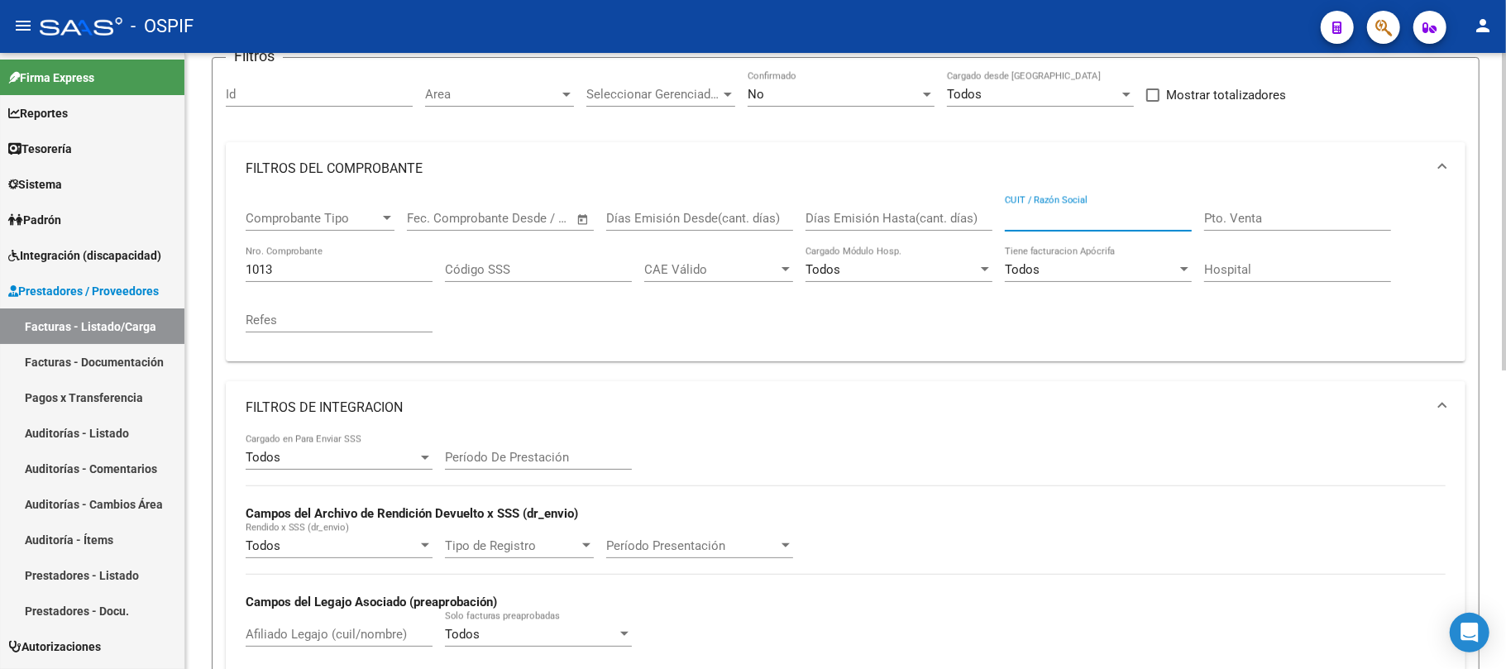
paste input "SAN JUSTO CET"
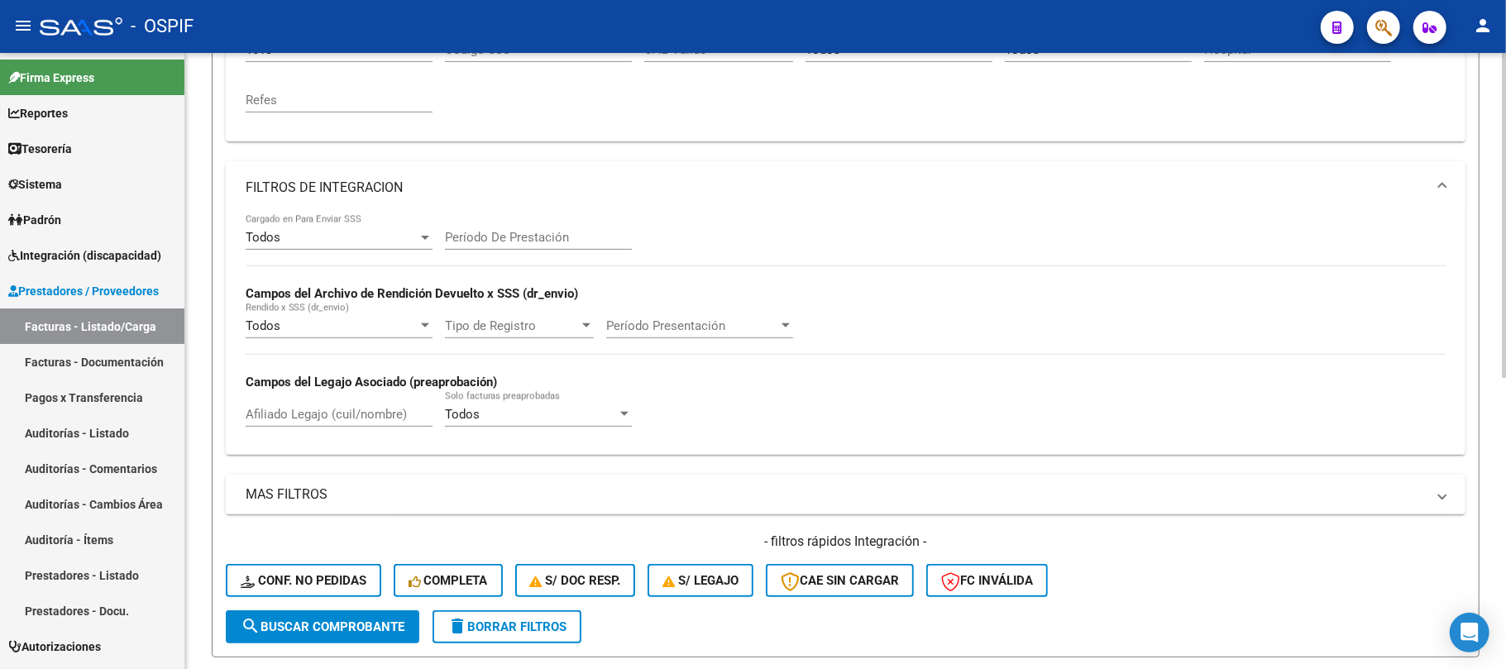
type input "SAN JUSTO CET"
click at [507, 199] on mat-expansion-panel-header "FILTROS DE INTEGRACION" at bounding box center [846, 187] width 1240 height 53
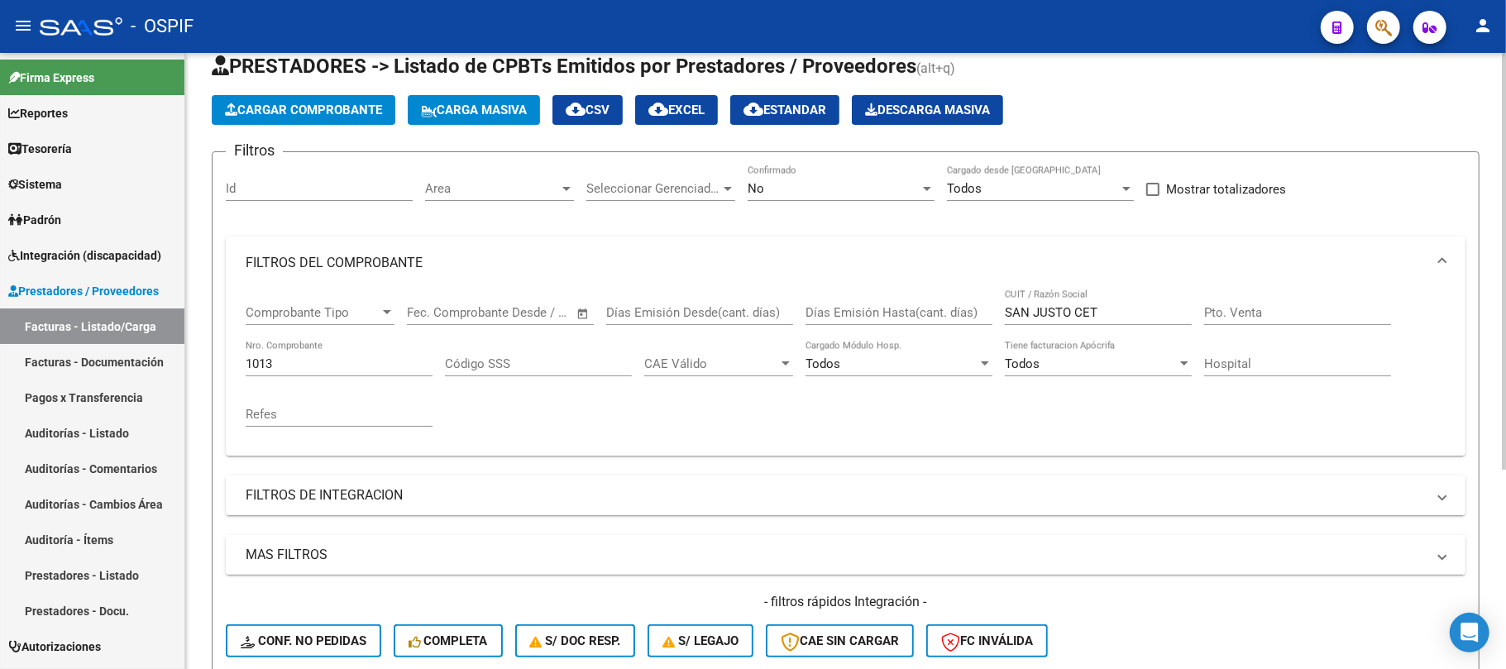
scroll to position [110, 0]
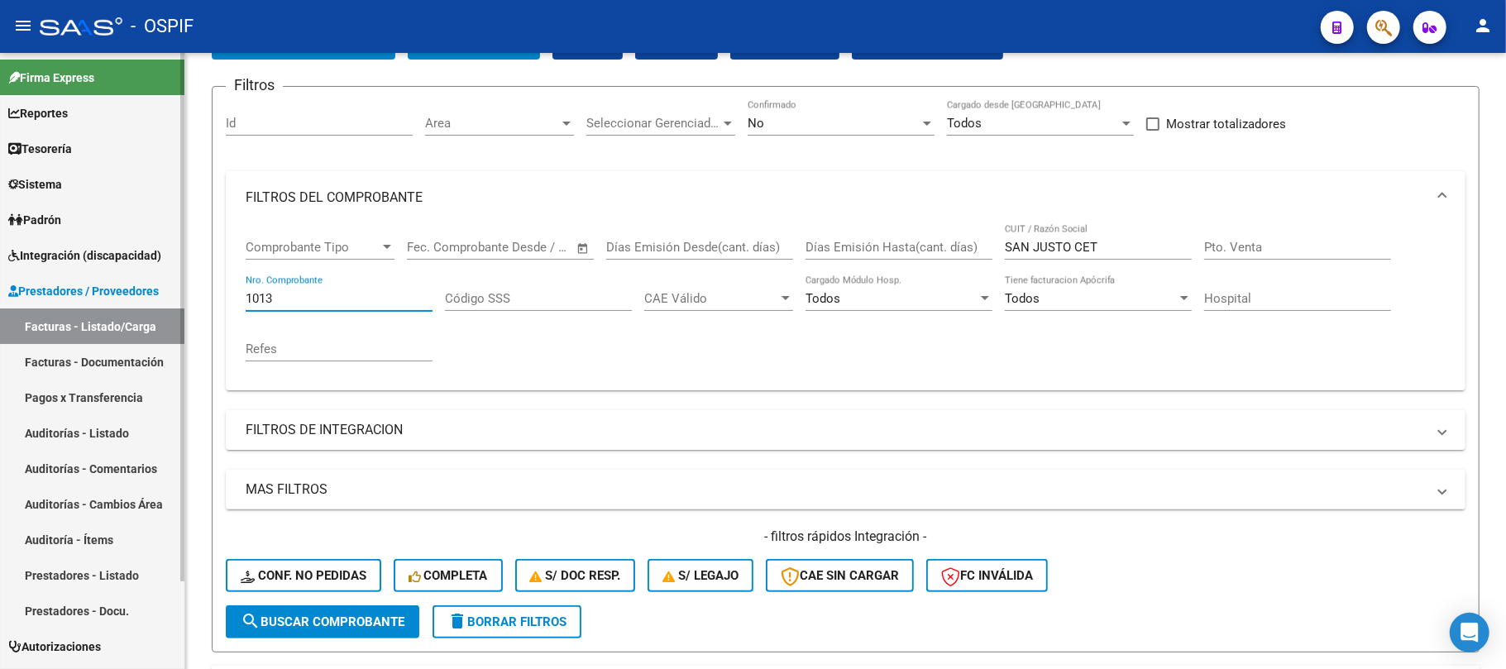
drag, startPoint x: 289, startPoint y: 304, endPoint x: 175, endPoint y: 303, distance: 113.3
click at [180, 303] on mat-sidenav-container "Firma Express Reportes Egresos Devengados Comprobantes Recibidos Facturación Ap…" at bounding box center [753, 361] width 1506 height 616
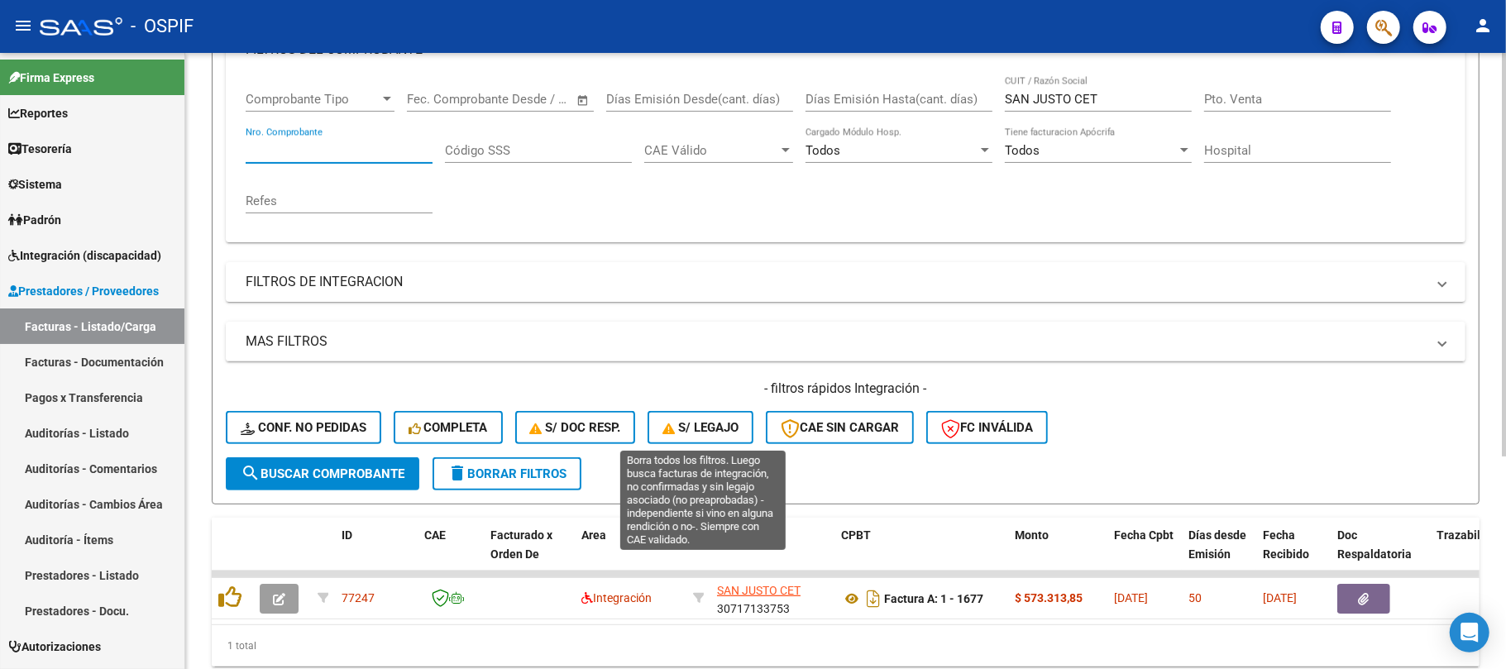
scroll to position [324, 0]
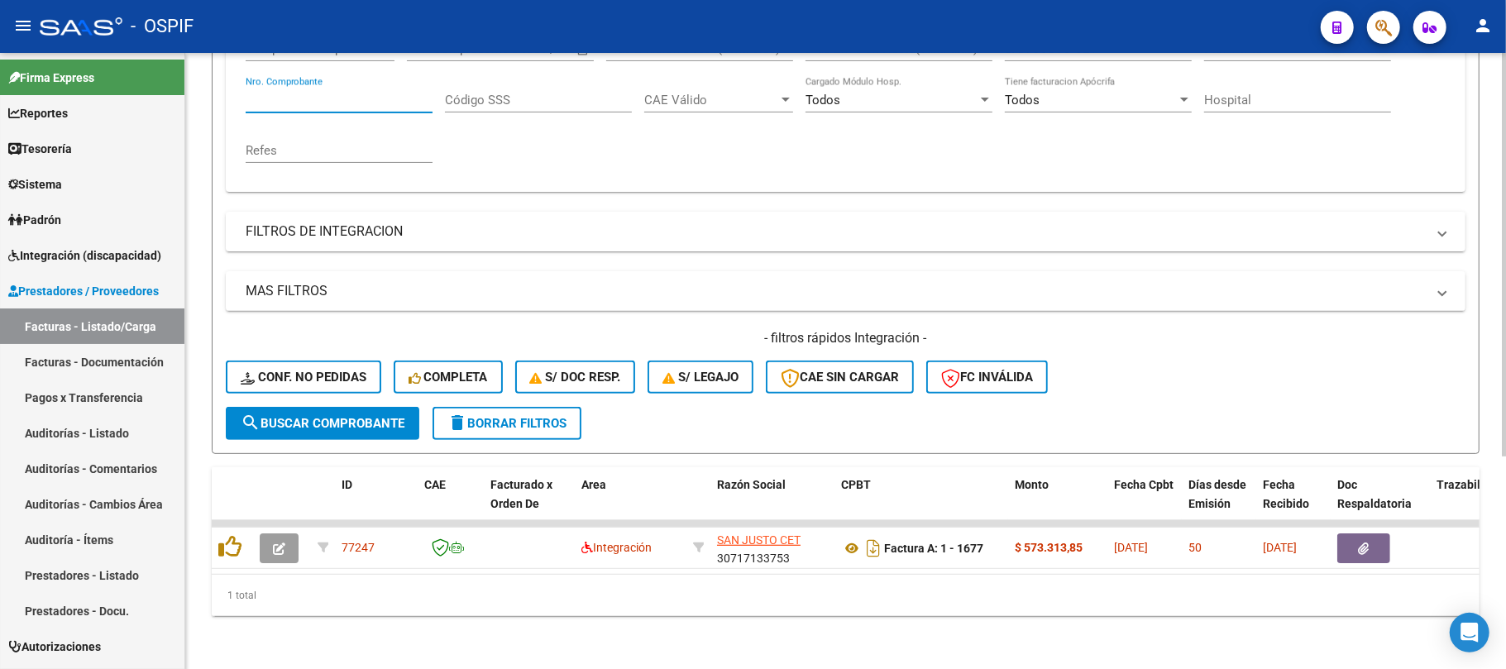
click at [533, 416] on span "delete Borrar Filtros" at bounding box center [507, 423] width 119 height 15
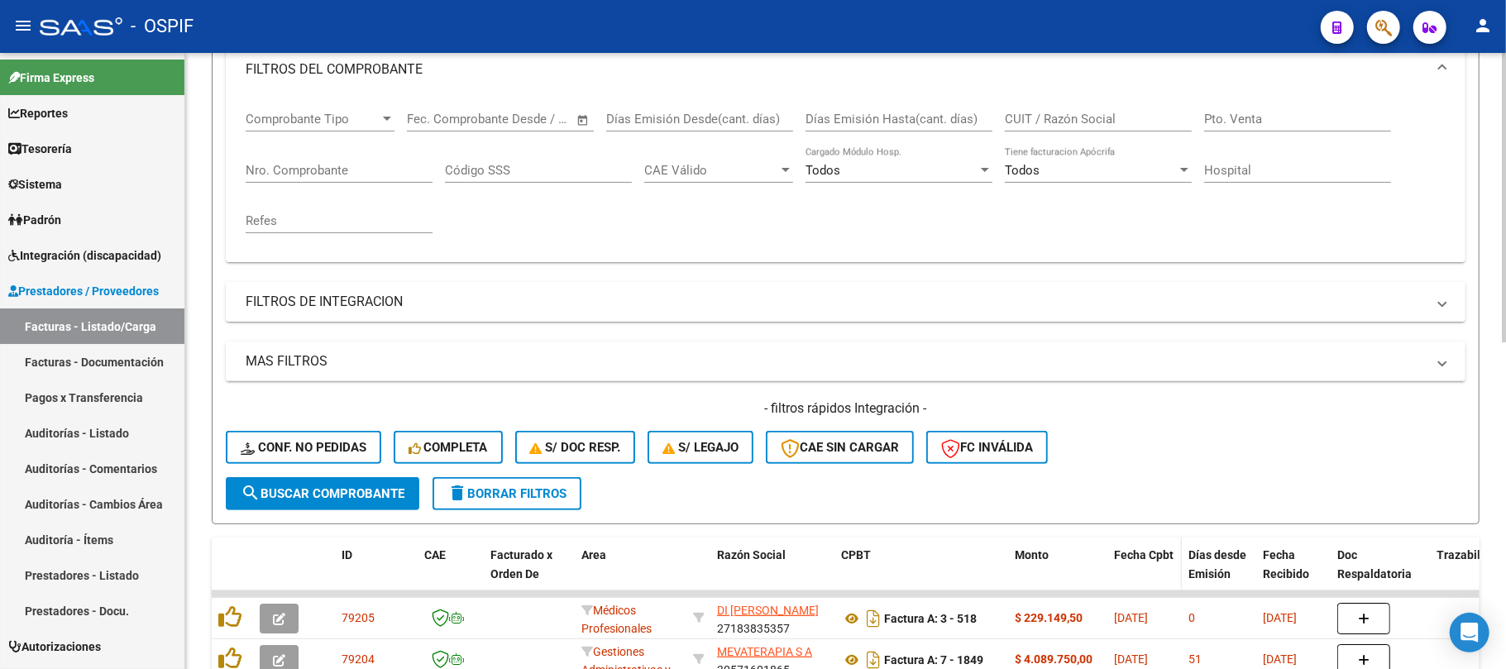
scroll to position [103, 0]
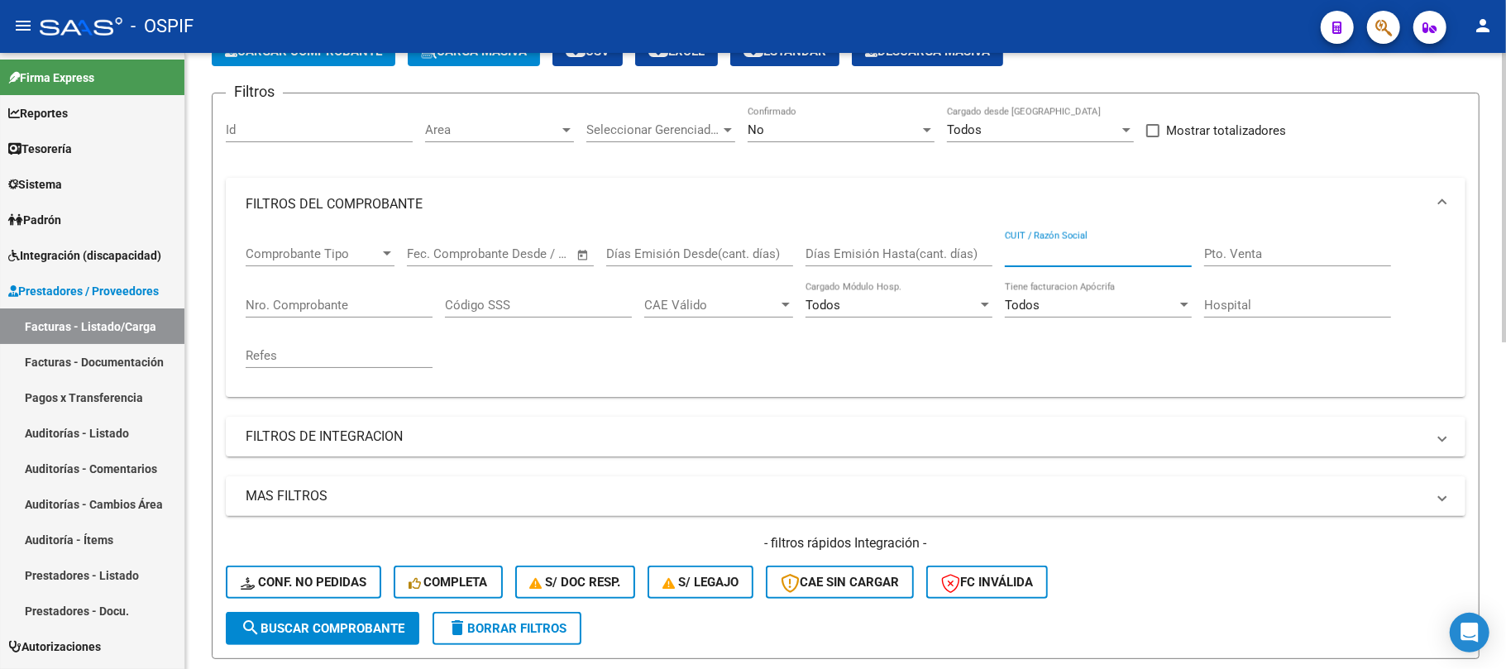
paste input "SAN JUSTO CET"
type input "SAN JUSTO CET"
click at [811, 124] on div "No" at bounding box center [834, 129] width 172 height 15
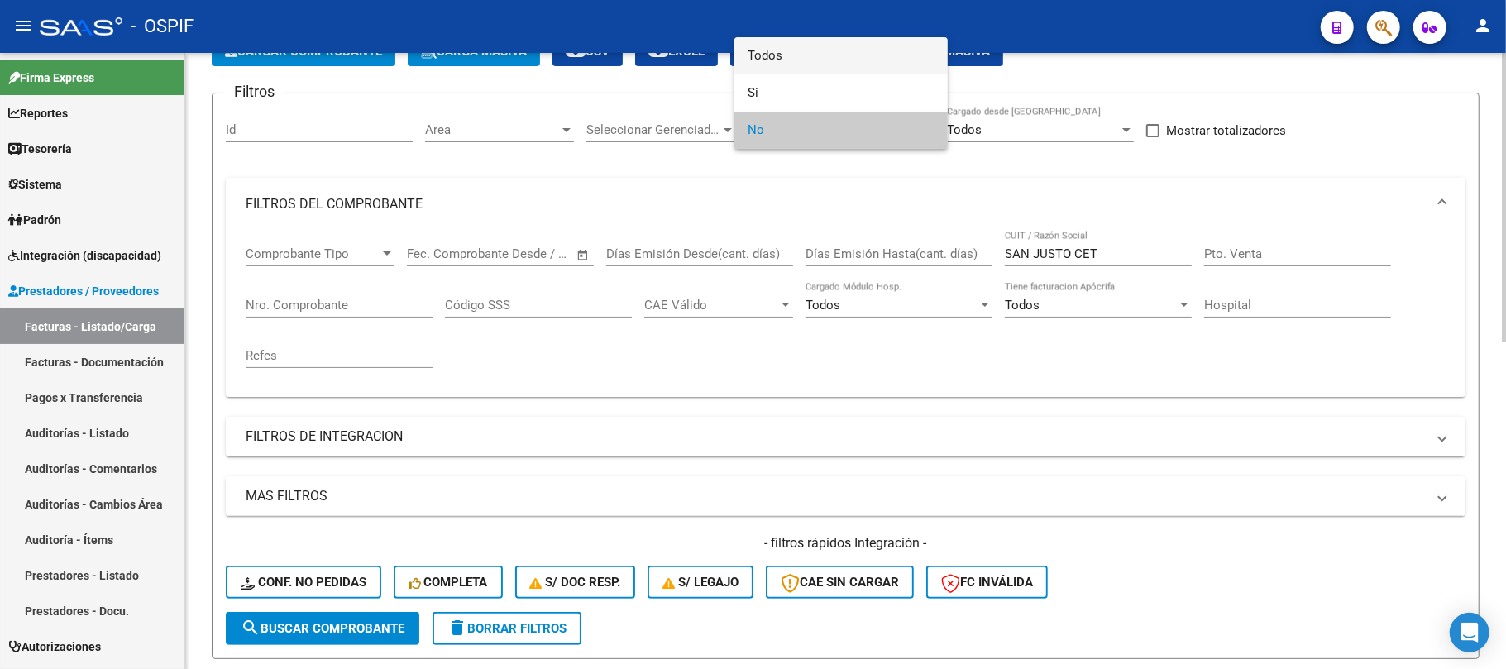
click at [835, 65] on span "Todos" at bounding box center [841, 55] width 187 height 37
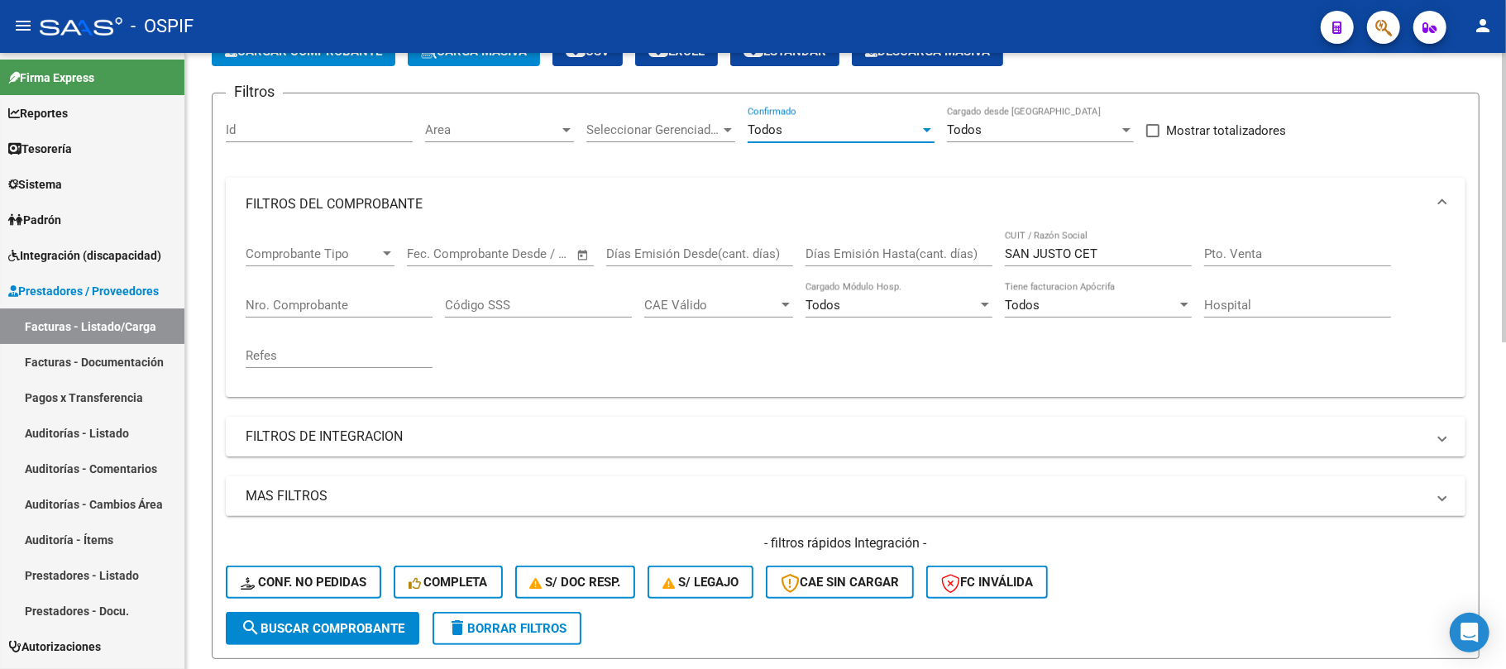
click at [334, 301] on input "Nro. Comprobante" at bounding box center [339, 305] width 187 height 15
paste input "1677"
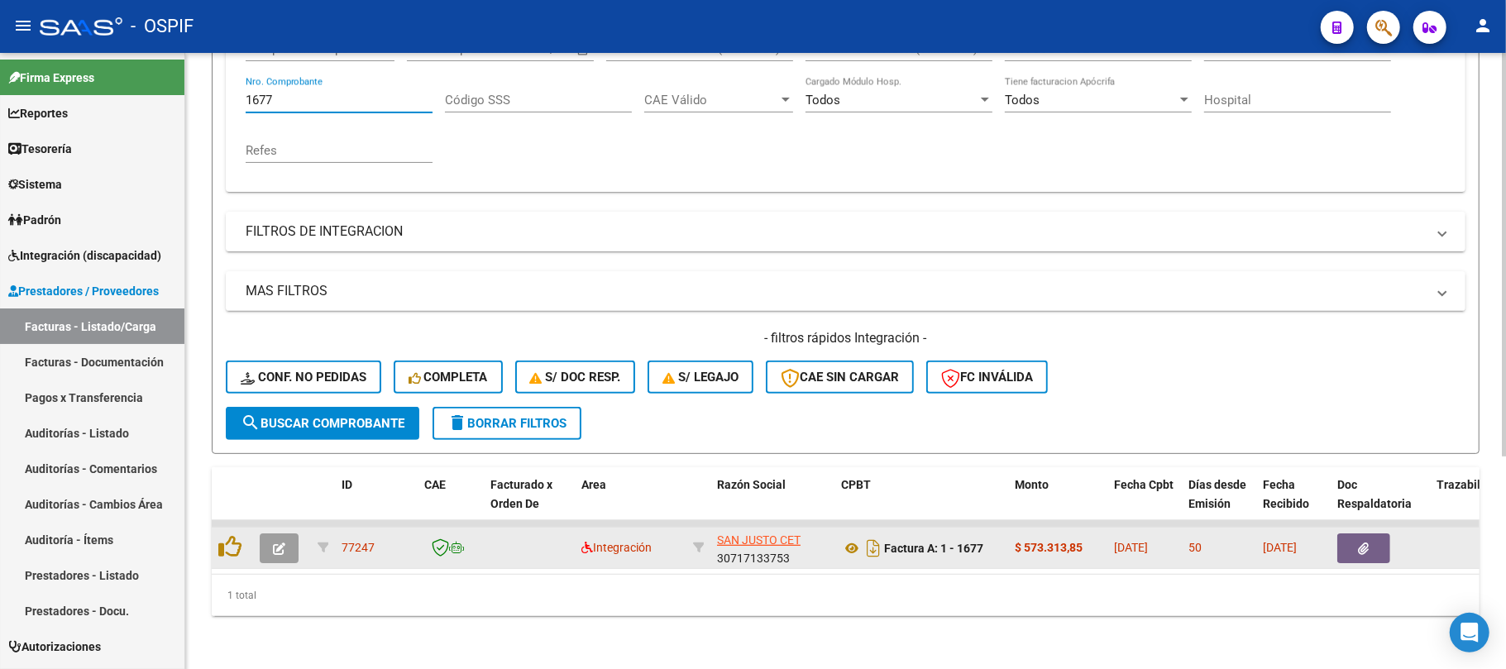
type input "1677"
click at [276, 543] on icon "button" at bounding box center [279, 549] width 12 height 12
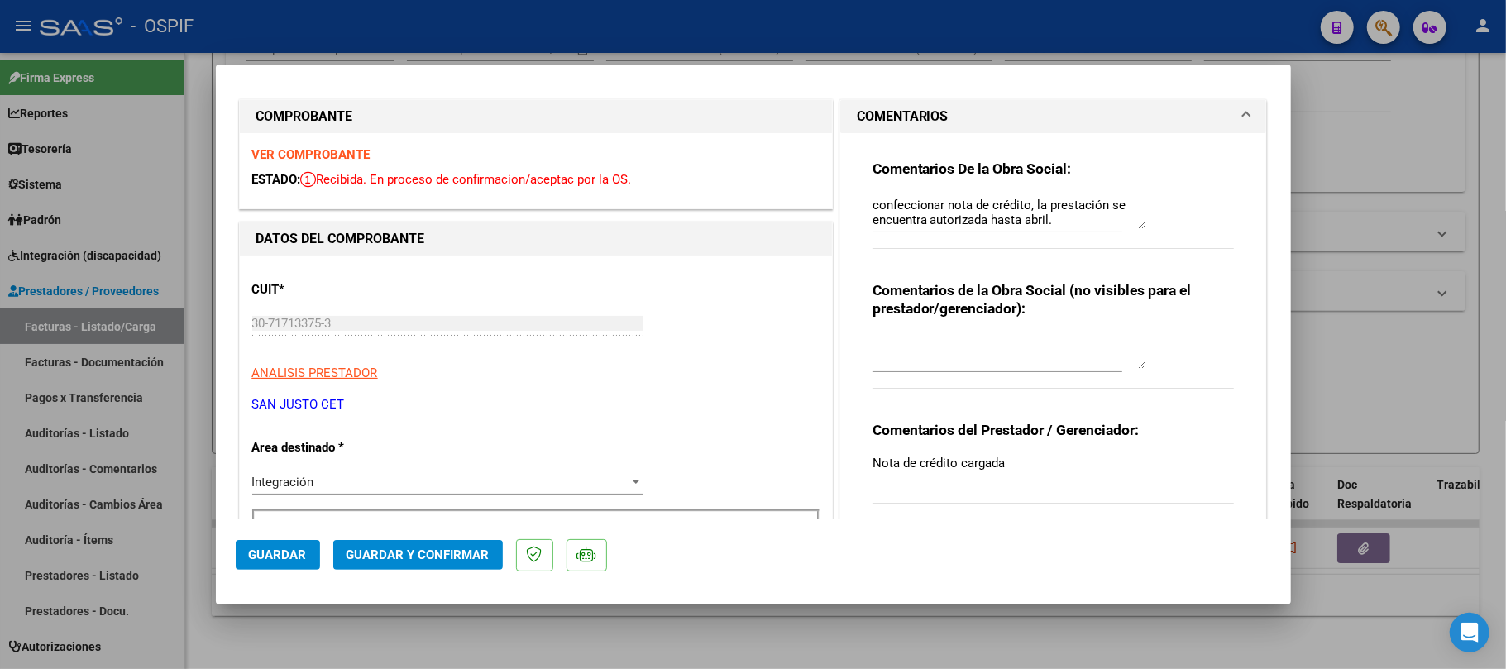
scroll to position [0, 0]
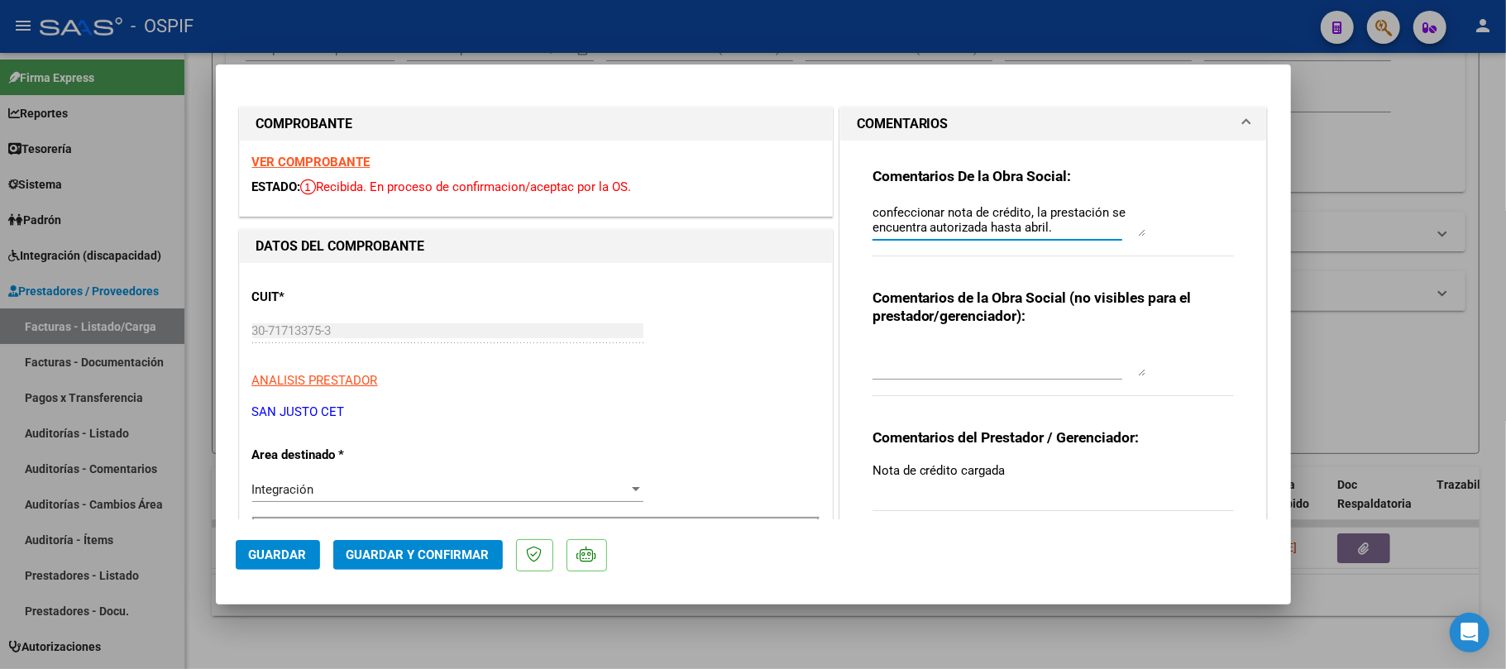
click at [1023, 225] on textarea "confeccionar nota de crédito, la prestación se encuentra autorizada hasta abril." at bounding box center [1009, 220] width 273 height 33
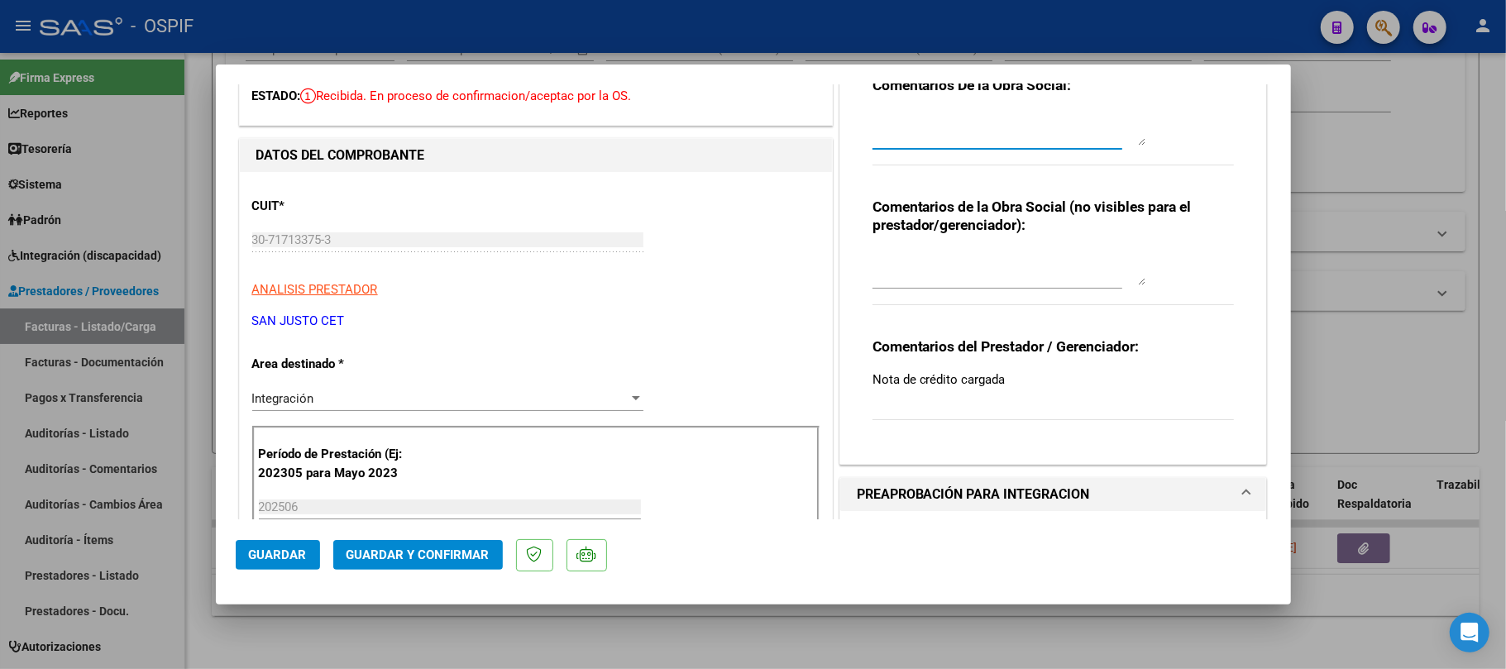
scroll to position [110, 0]
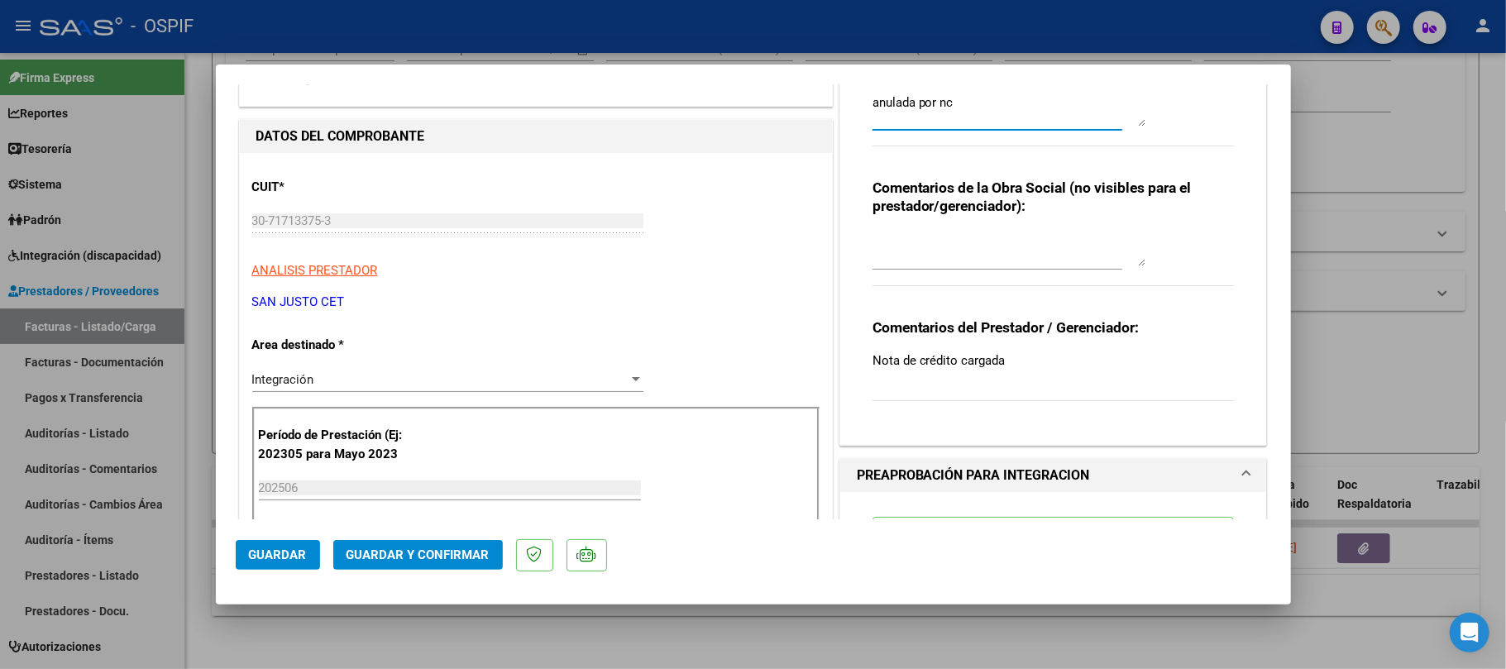
type textarea "anulada por nc"
click at [481, 390] on div "Integración Seleccionar Area" at bounding box center [447, 379] width 391 height 25
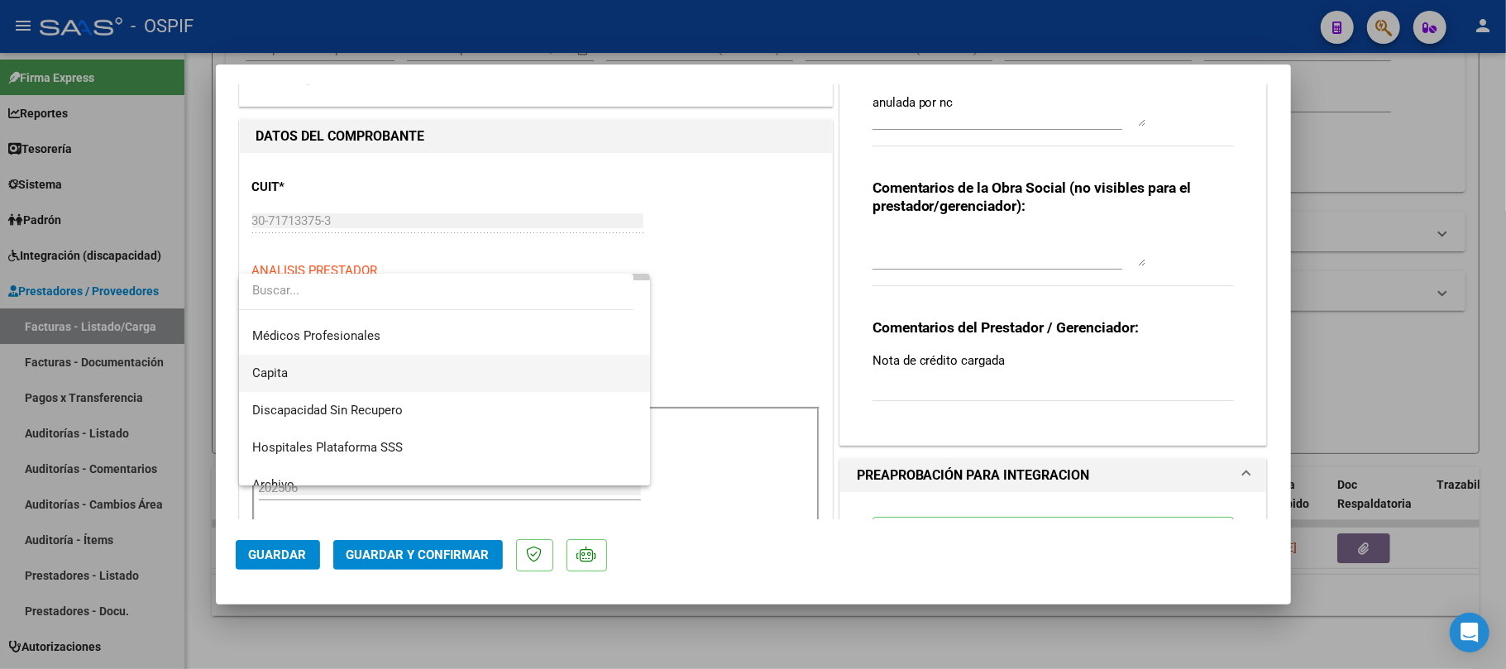
scroll to position [197, 0]
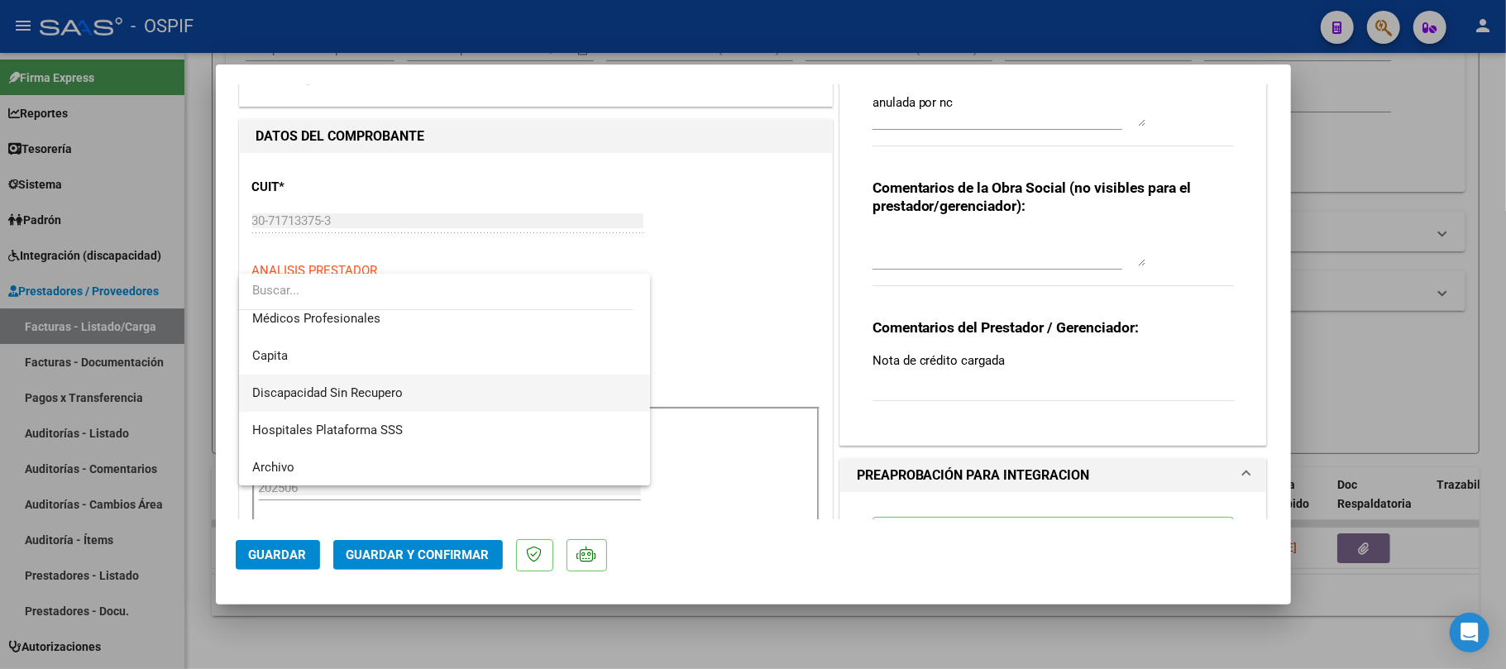
drag, startPoint x: 441, startPoint y: 399, endPoint x: 437, endPoint y: 422, distance: 23.5
click at [440, 399] on span "Discapacidad Sin Recupero" at bounding box center [444, 393] width 385 height 37
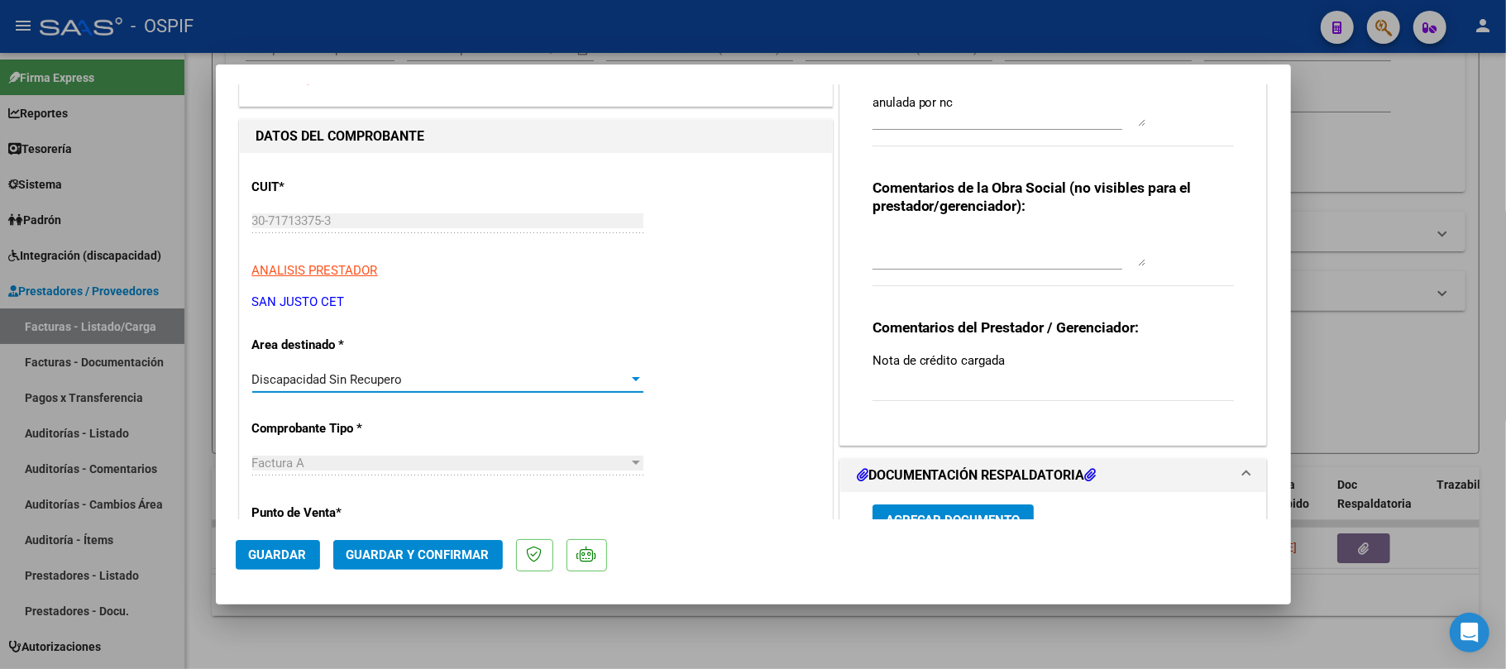
click at [443, 554] on span "Guardar y Confirmar" at bounding box center [418, 555] width 143 height 15
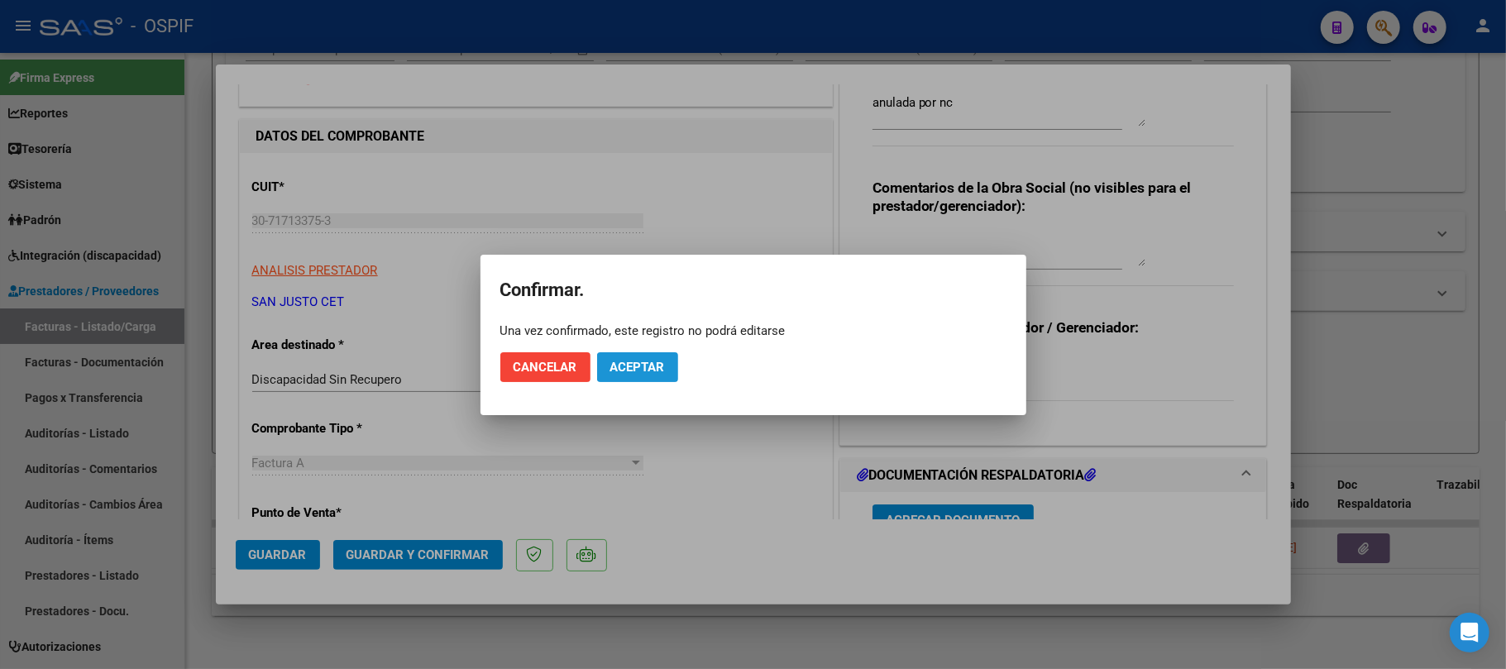
click at [620, 362] on span "Aceptar" at bounding box center [638, 367] width 55 height 15
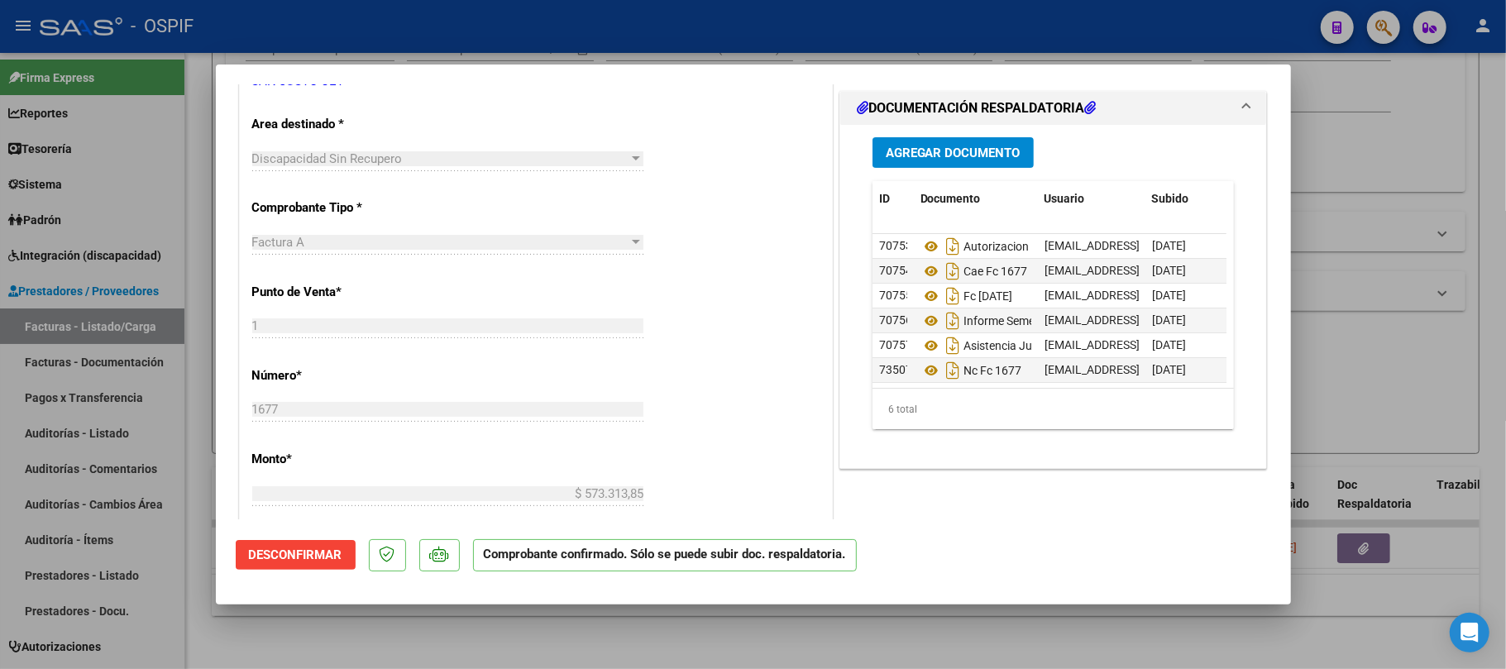
scroll to position [0, 0]
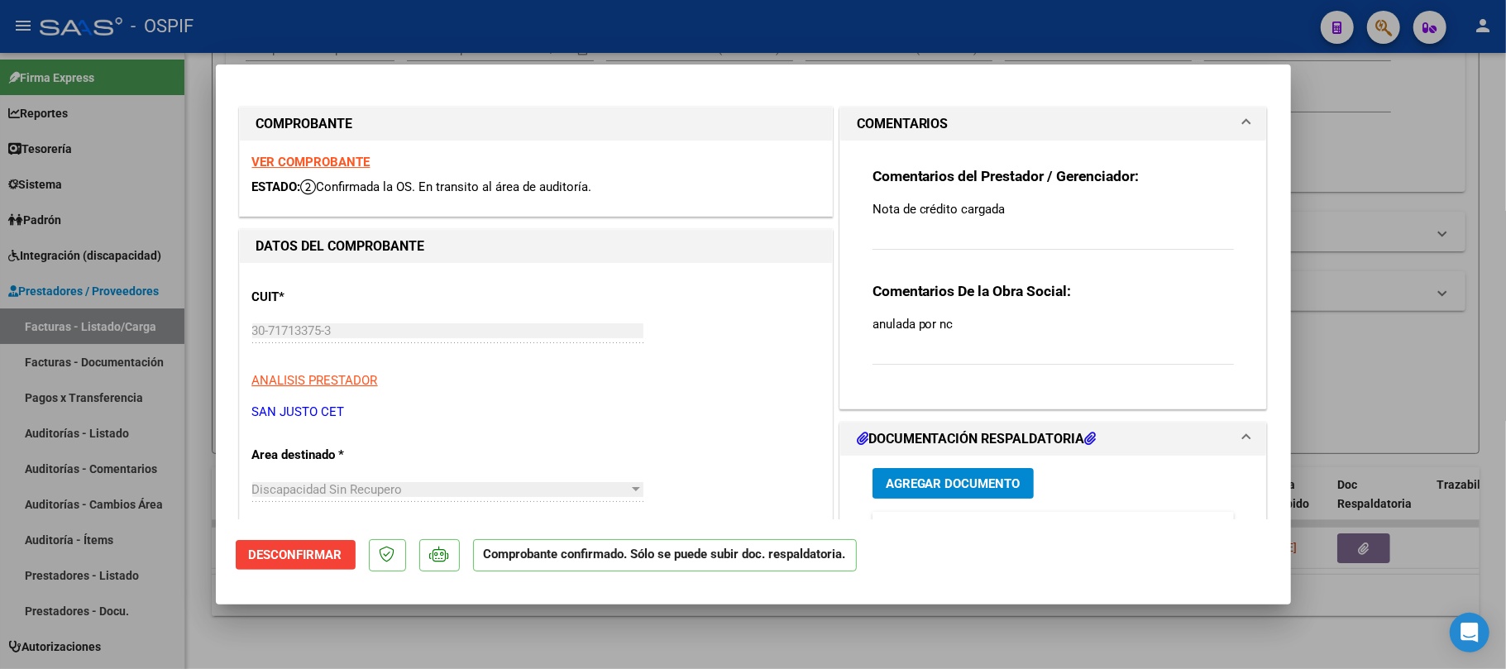
click at [1036, 650] on div at bounding box center [753, 334] width 1506 height 669
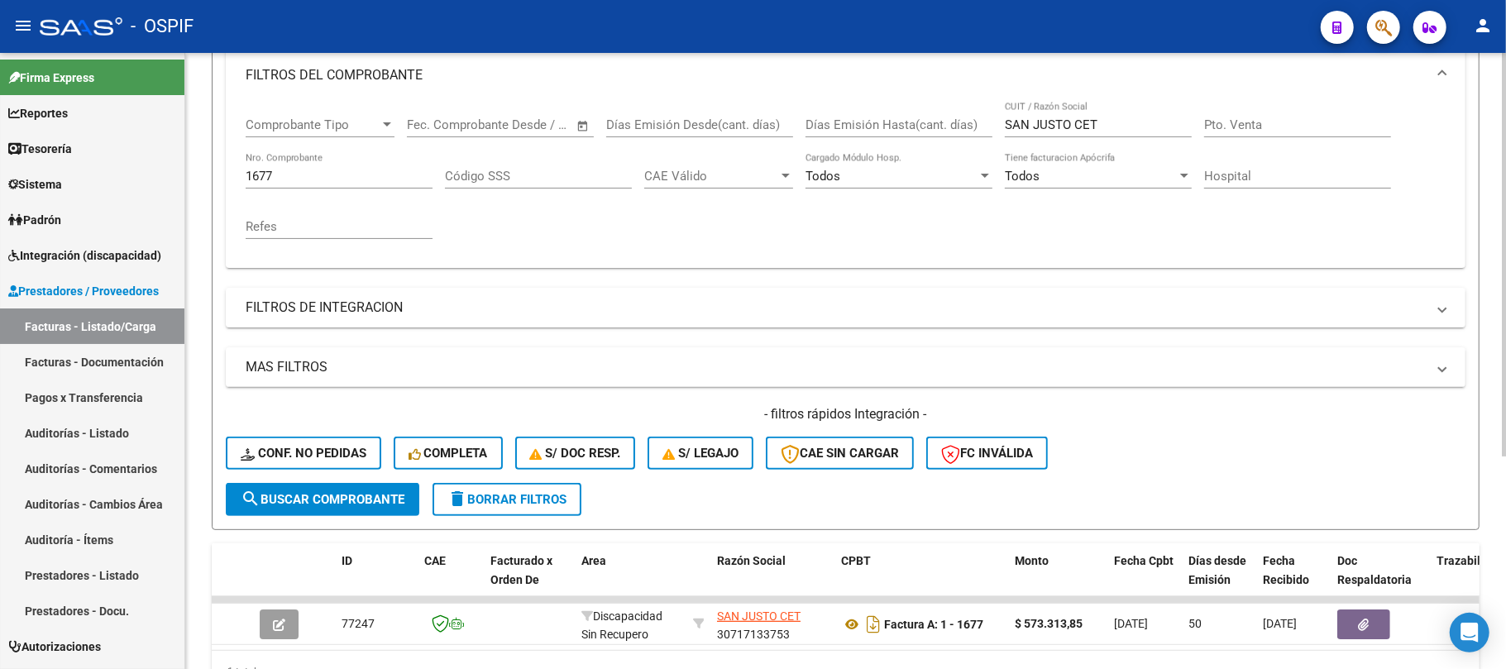
scroll to position [213, 0]
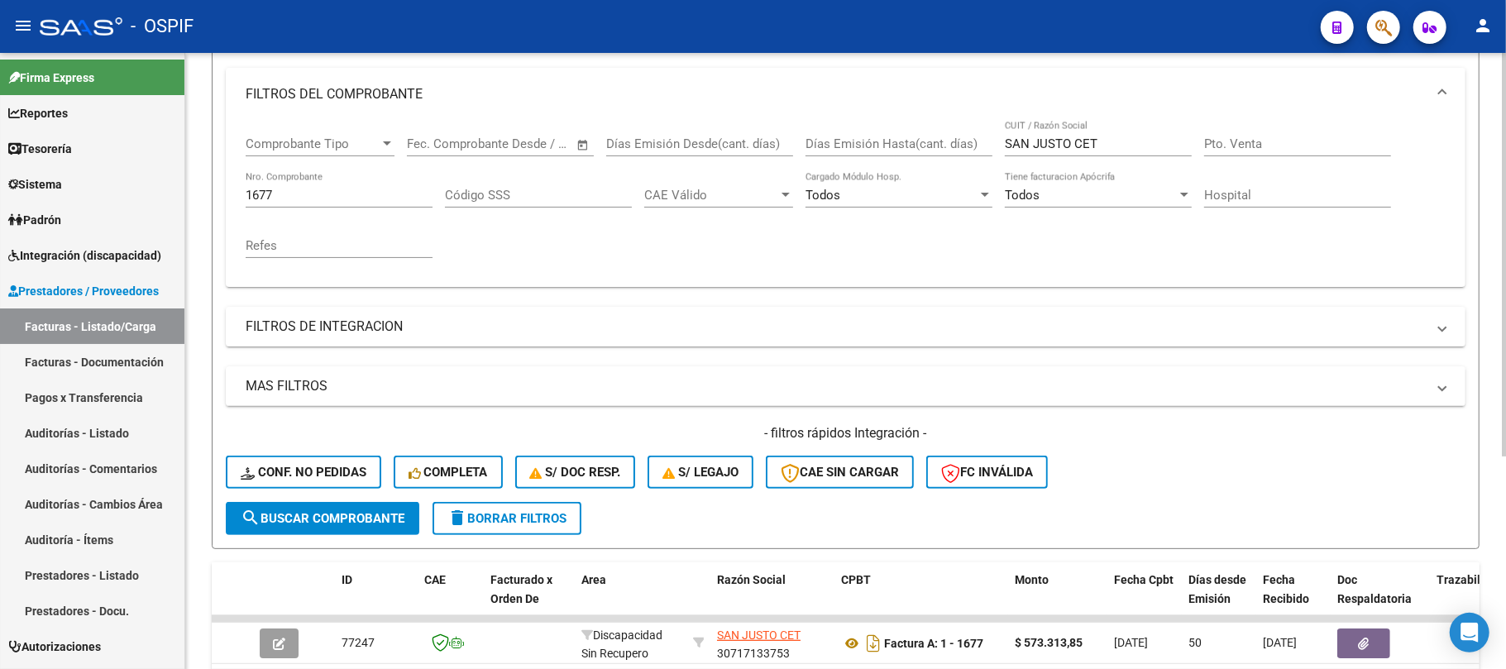
click at [312, 179] on div "1677 Nro. Comprobante" at bounding box center [339, 190] width 187 height 36
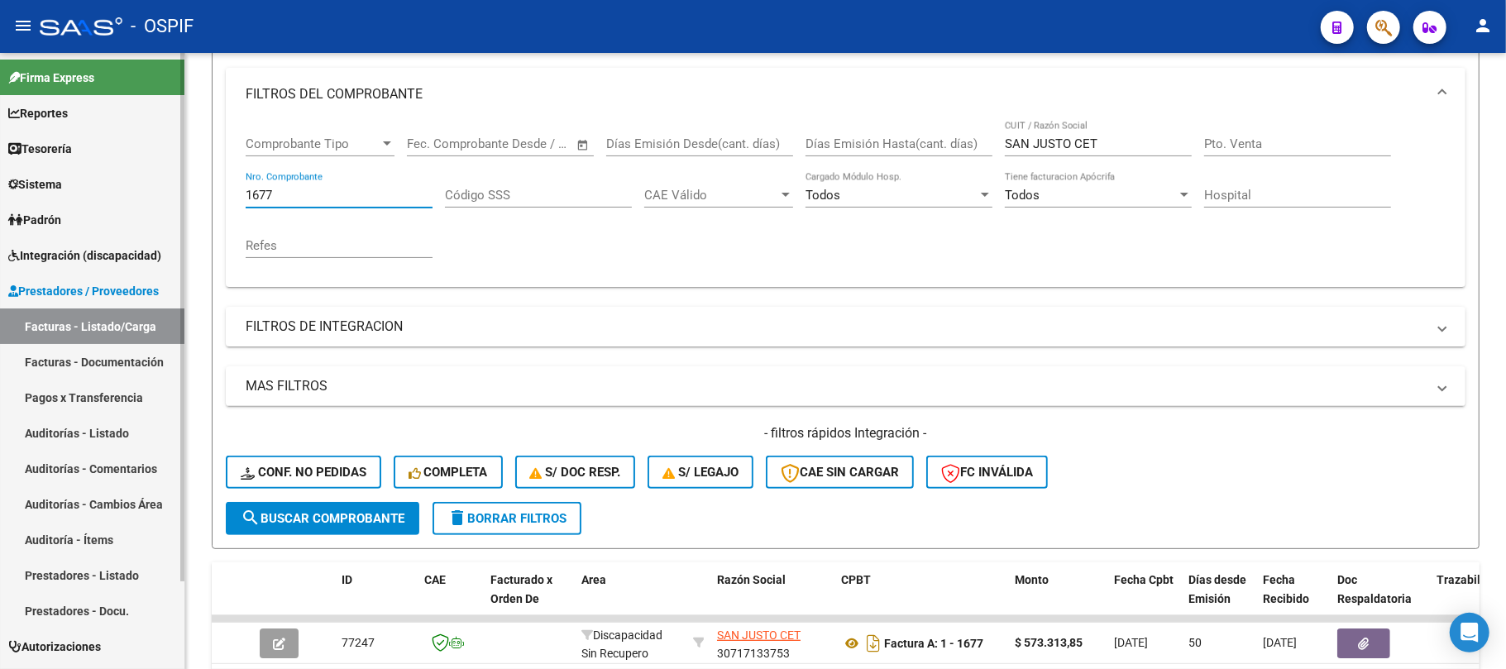
drag, startPoint x: 296, startPoint y: 195, endPoint x: 160, endPoint y: 137, distance: 147.8
click at [169, 199] on mat-sidenav-container "Firma Express Reportes Egresos Devengados Comprobantes Recibidos Facturación Ap…" at bounding box center [753, 361] width 1506 height 616
paste input "735"
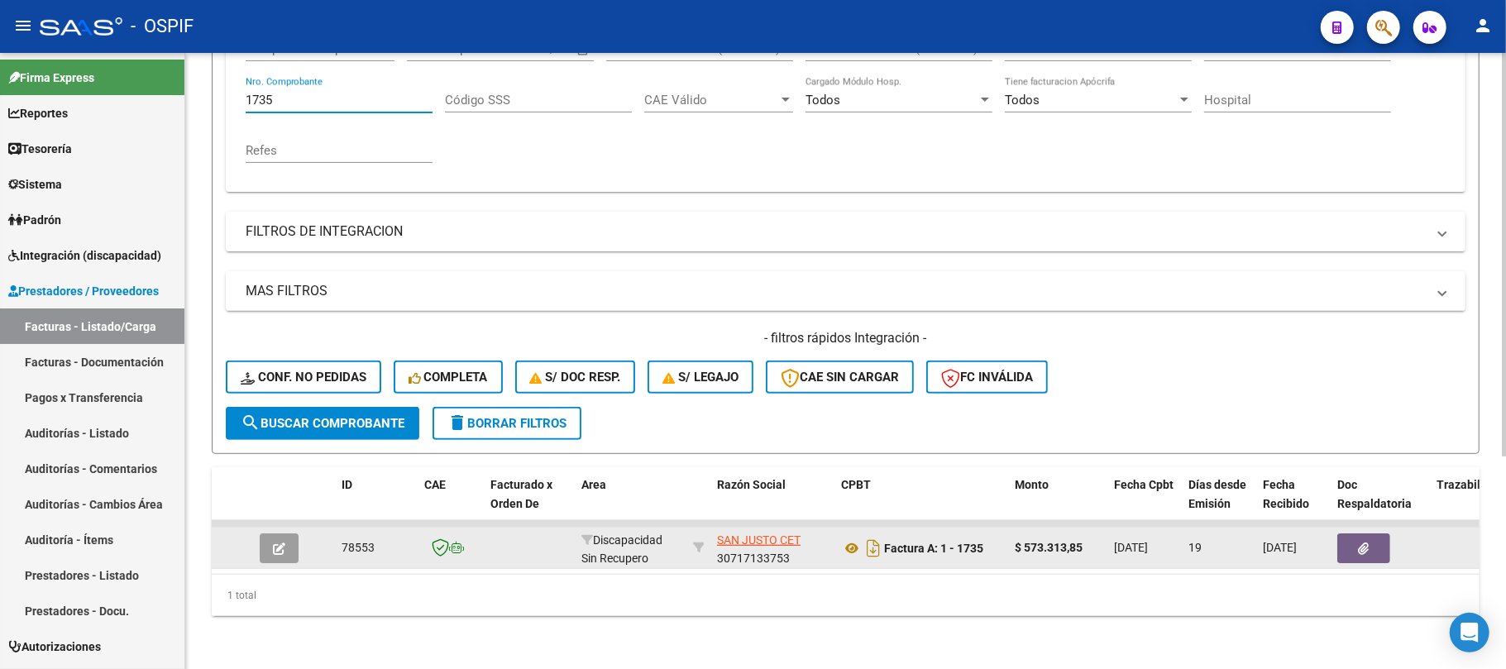
scroll to position [324, 0]
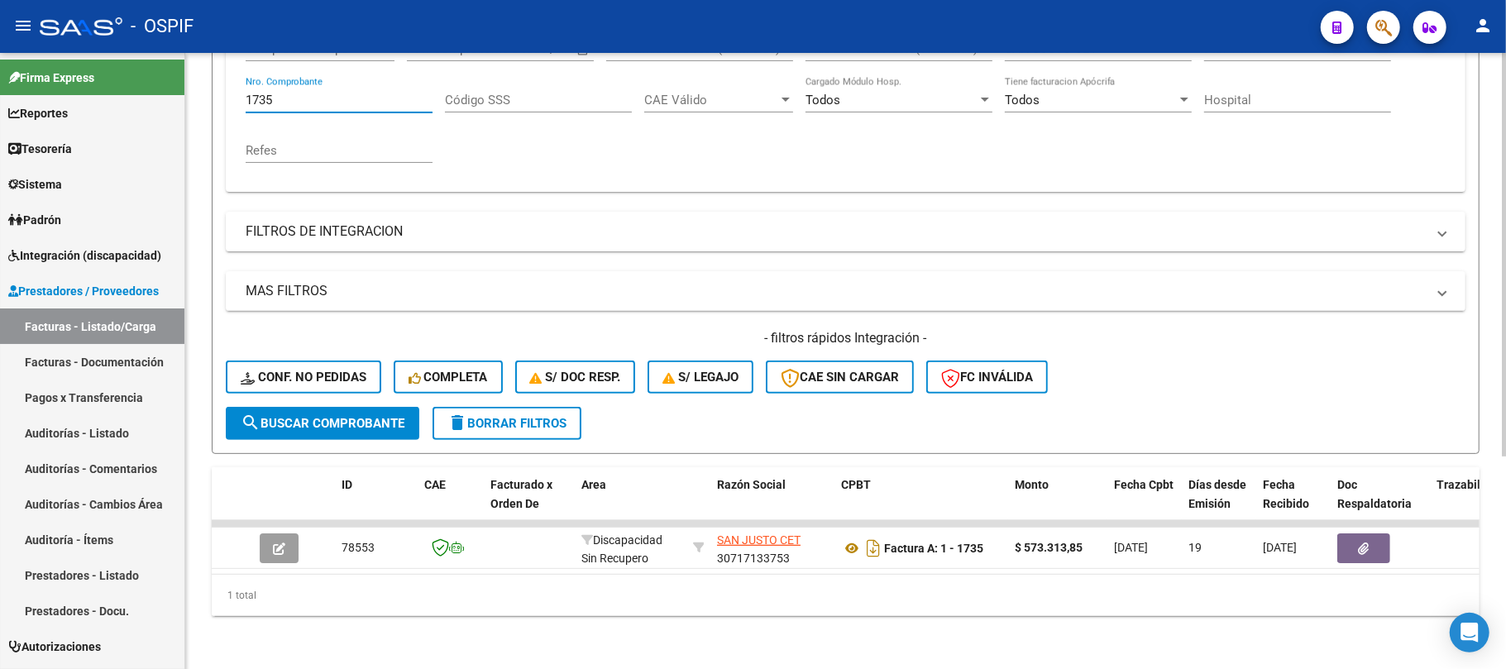
type input "1735"
drag, startPoint x: 442, startPoint y: 577, endPoint x: 468, endPoint y: 574, distance: 26.6
click at [468, 575] on div "1 total" at bounding box center [846, 595] width 1268 height 41
drag, startPoint x: 468, startPoint y: 574, endPoint x: 877, endPoint y: 587, distance: 408.9
click at [878, 587] on div "1 total" at bounding box center [846, 595] width 1268 height 41
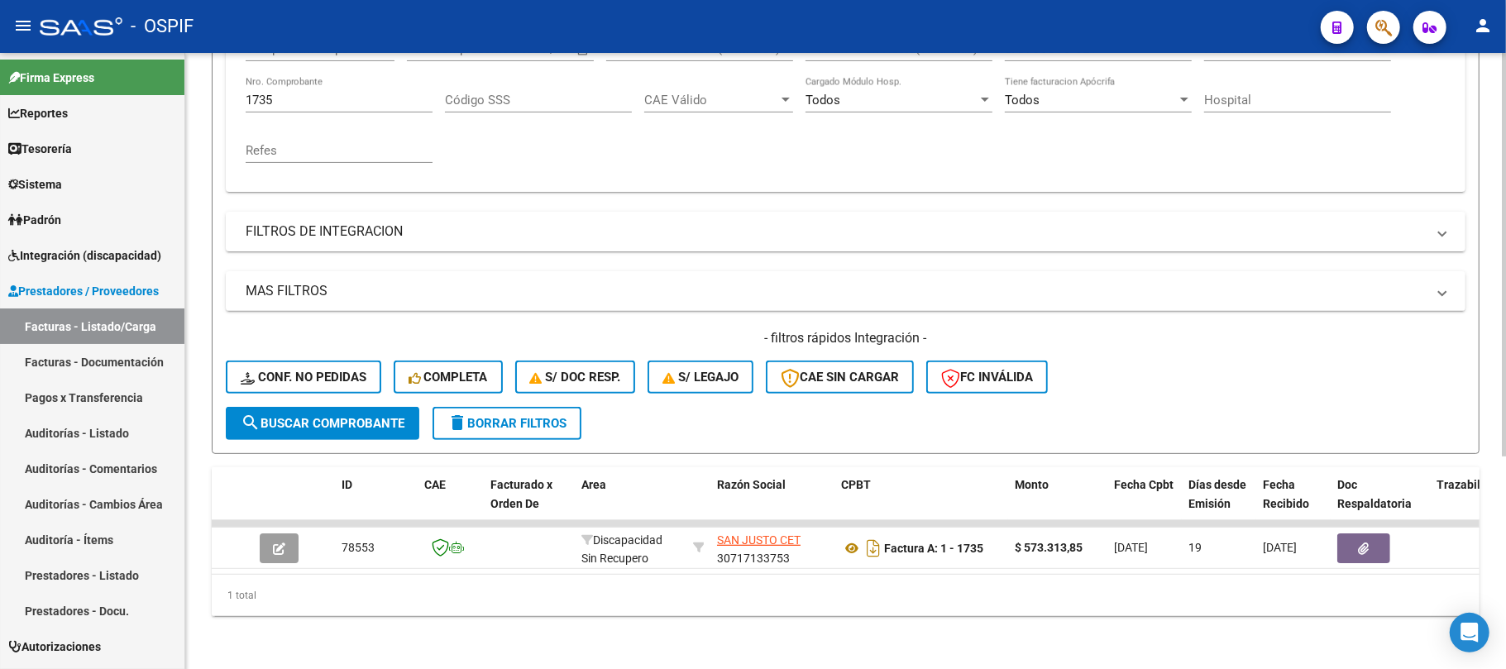
click at [874, 587] on div "1 total" at bounding box center [846, 595] width 1268 height 41
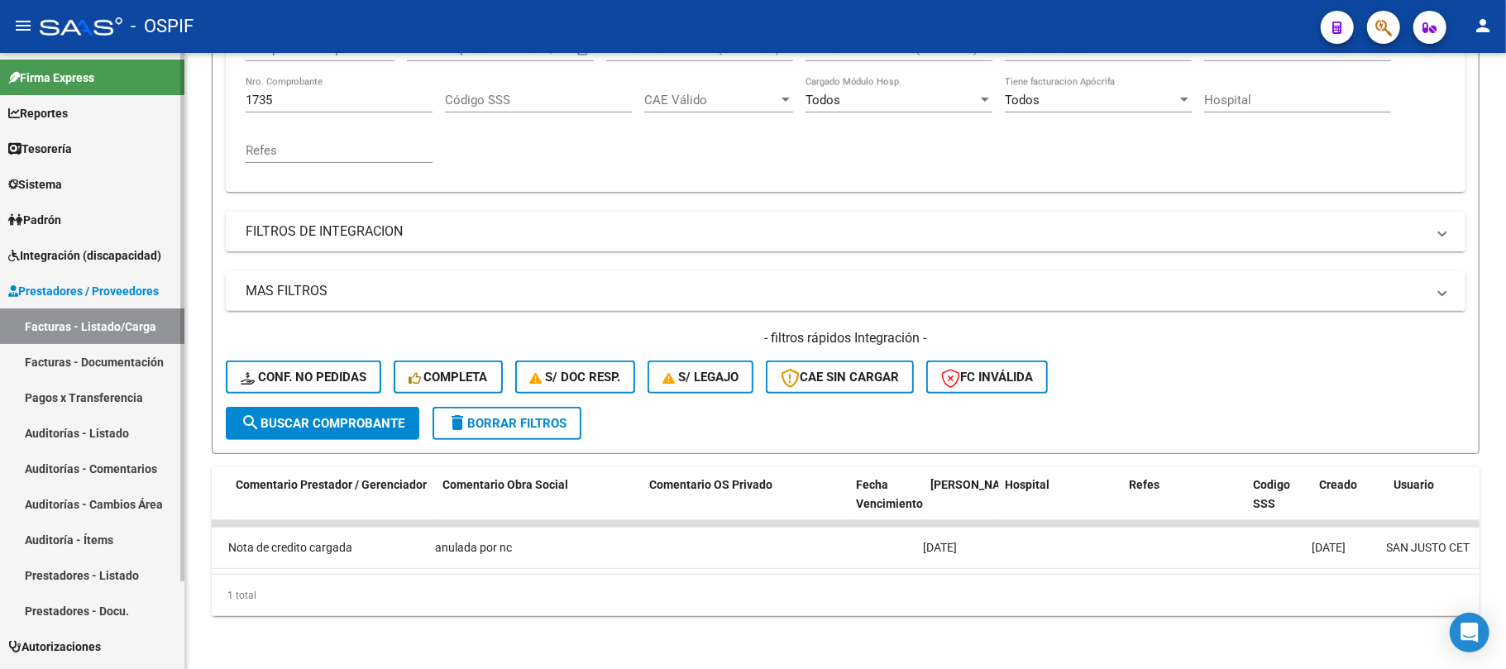
scroll to position [0, 0]
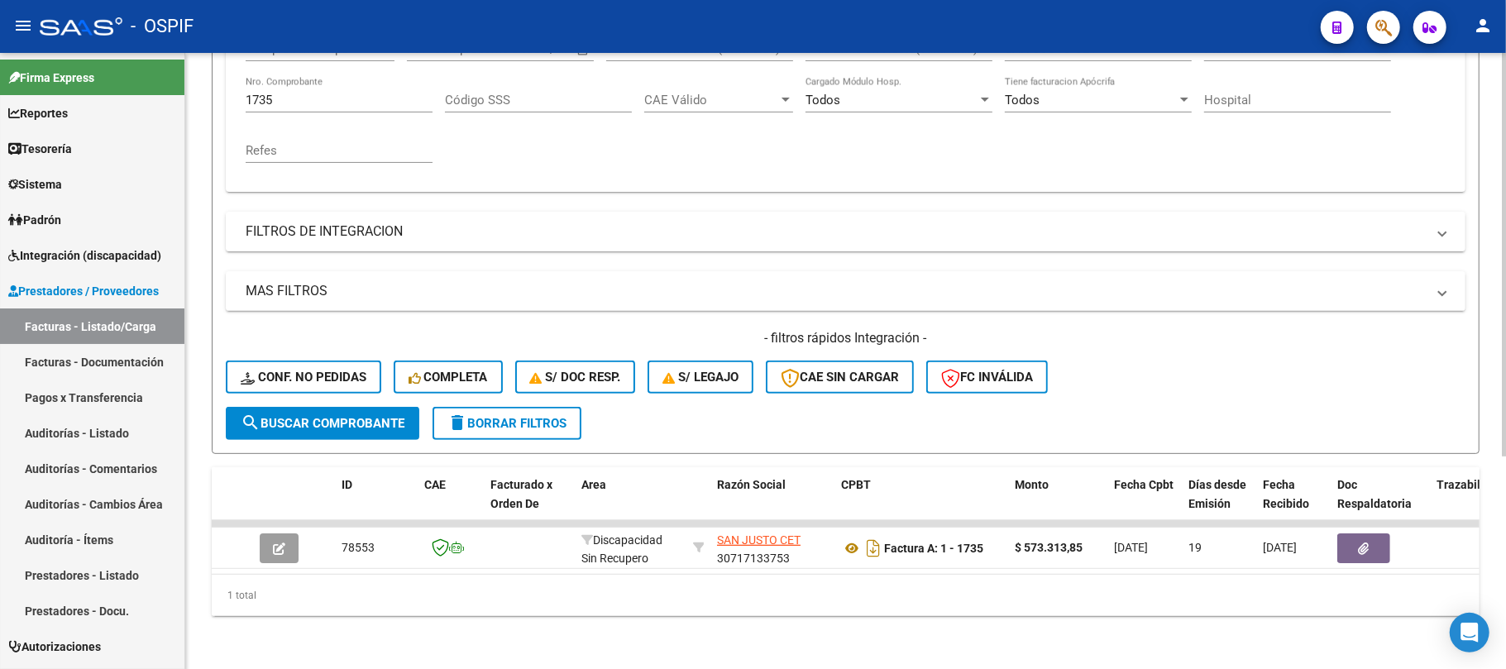
drag, startPoint x: 500, startPoint y: 419, endPoint x: 796, endPoint y: 364, distance: 301.2
click at [501, 419] on button "delete Borrar Filtros" at bounding box center [507, 423] width 149 height 33
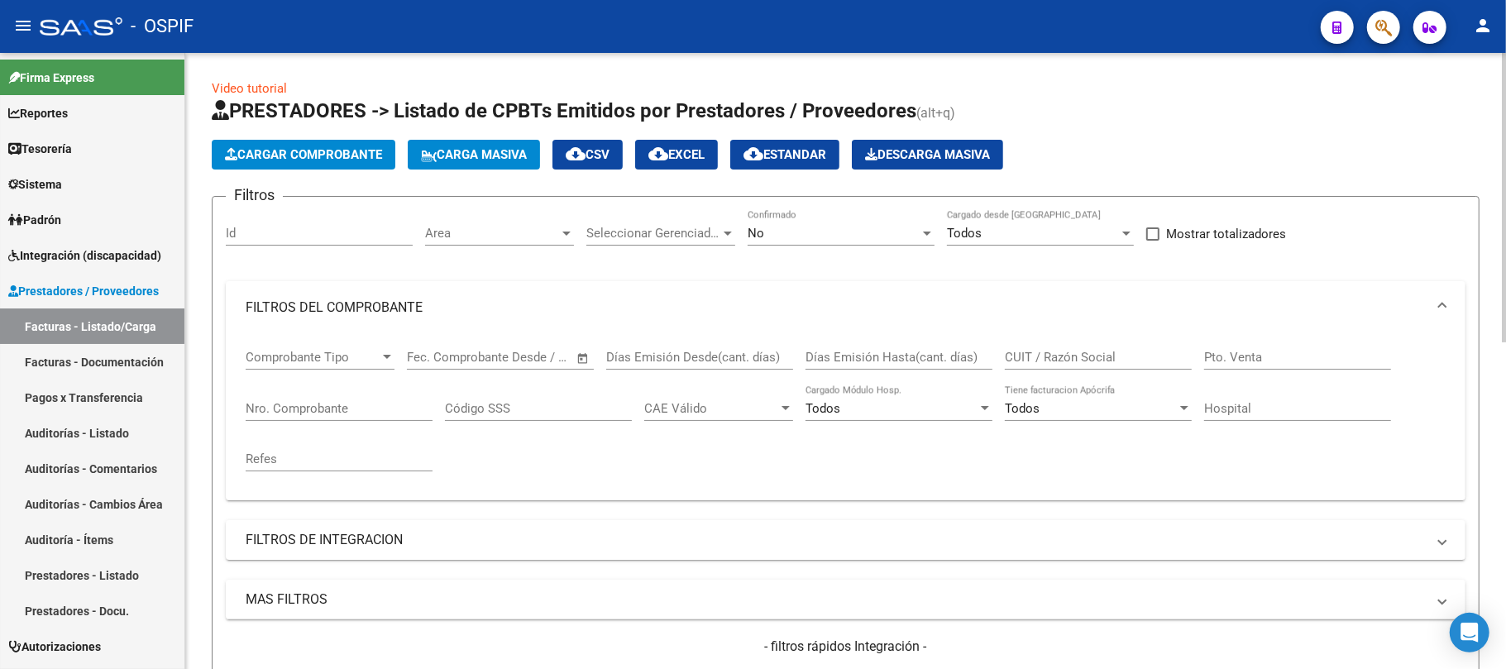
click at [338, 410] on input "Nro. Comprobante" at bounding box center [339, 408] width 187 height 15
paste input "641"
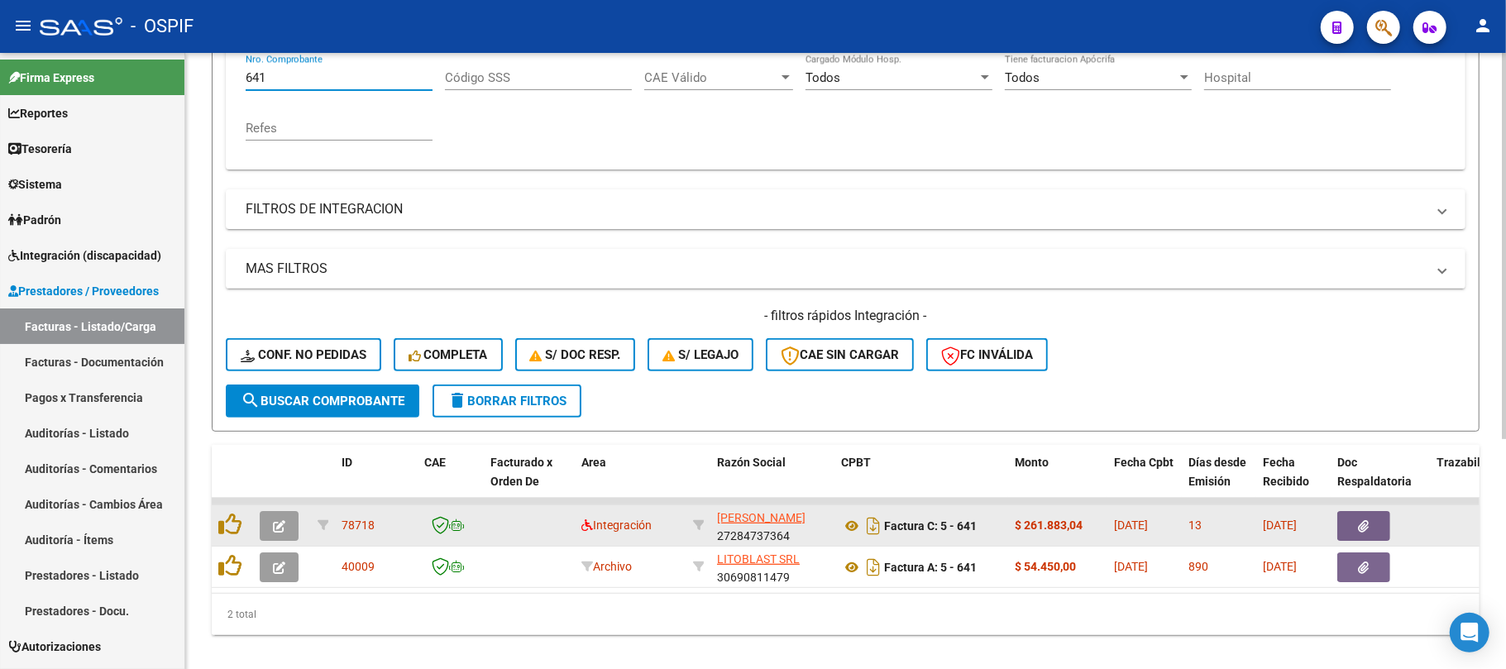
type input "641"
click at [270, 534] on button "button" at bounding box center [279, 526] width 39 height 30
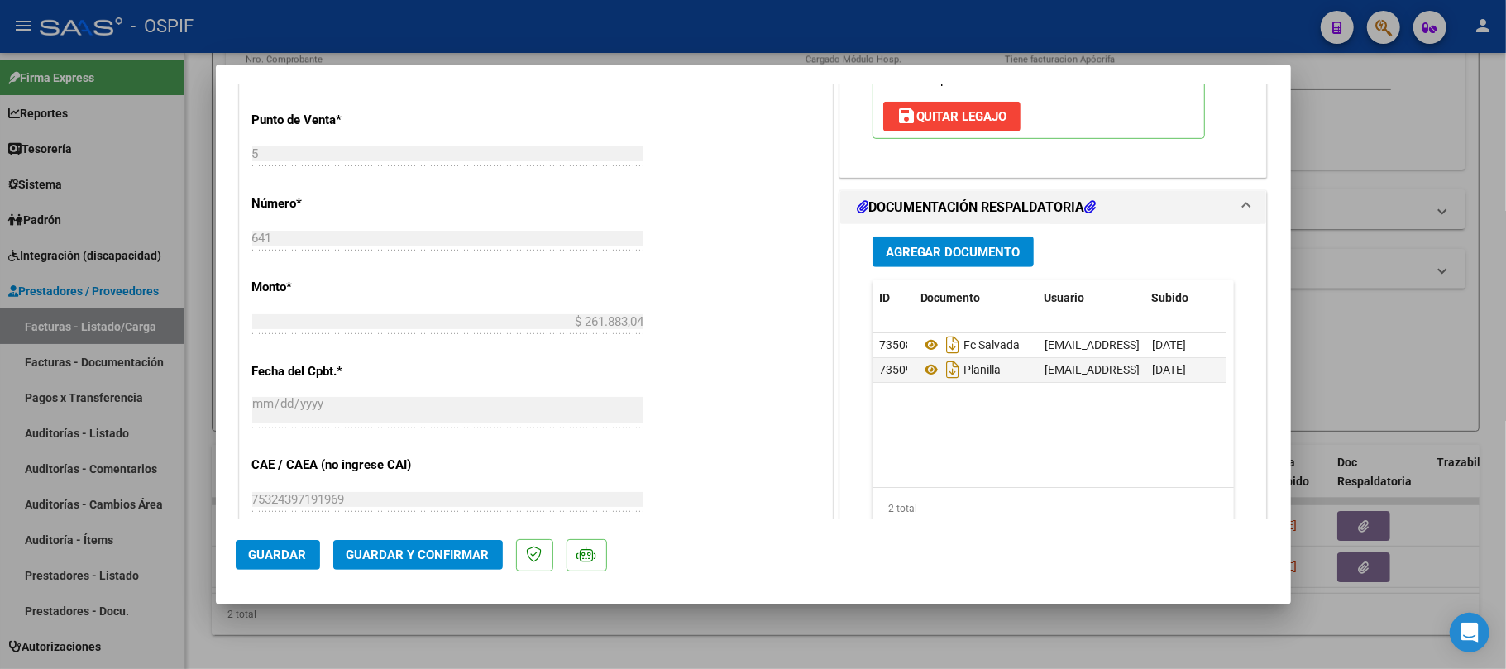
scroll to position [0, 0]
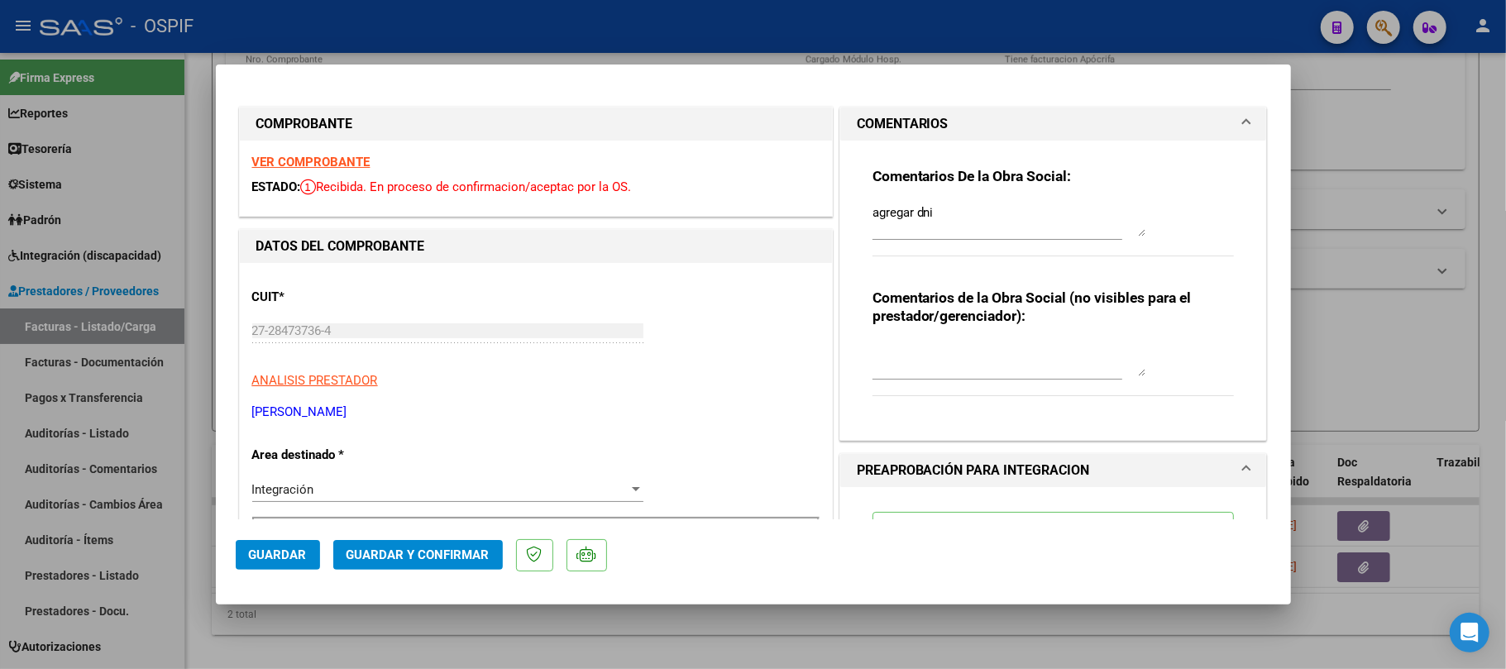
click at [342, 339] on div "27-28473736-4 Ingresar CUIT" at bounding box center [447, 331] width 391 height 25
drag, startPoint x: 993, startPoint y: 213, endPoint x: 726, endPoint y: 220, distance: 267.3
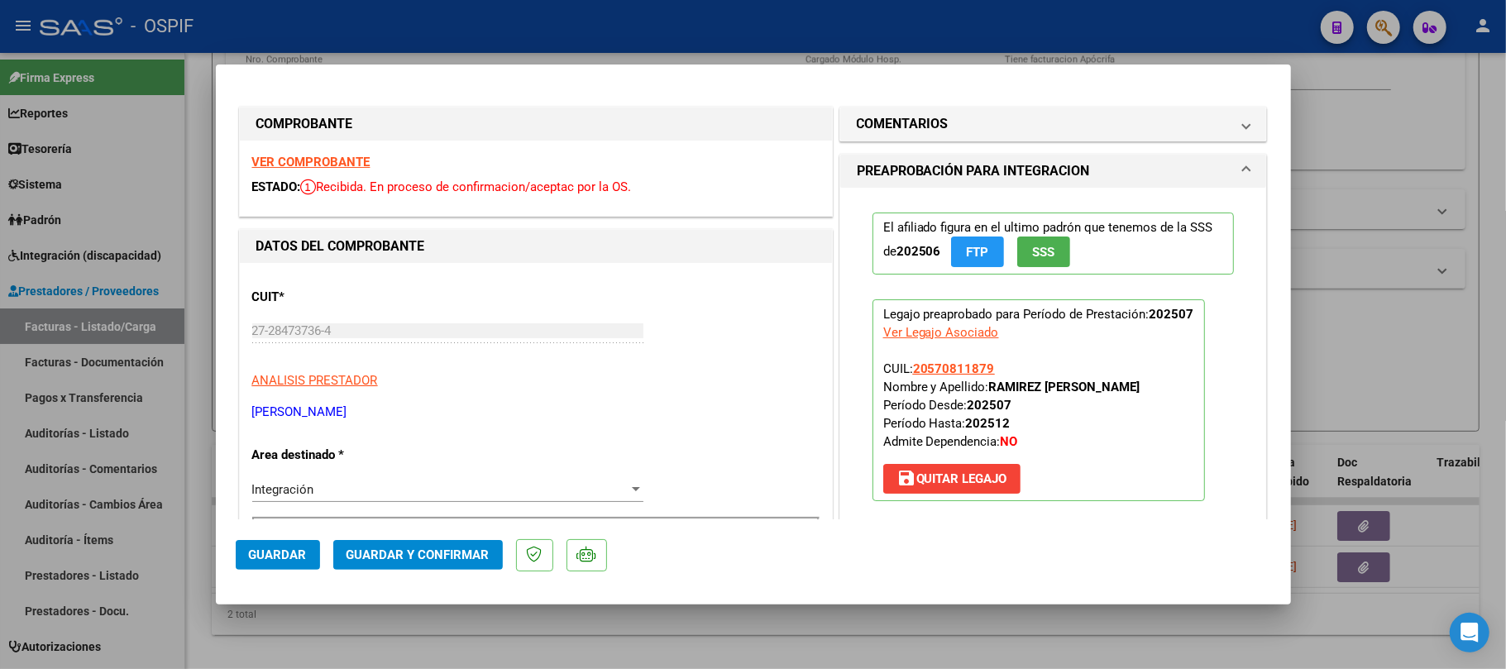
click at [447, 539] on mat-dialog-actions "Guardar Guardar y Confirmar" at bounding box center [754, 552] width 1036 height 65
click at [447, 548] on span "Guardar y Confirmar" at bounding box center [418, 555] width 143 height 15
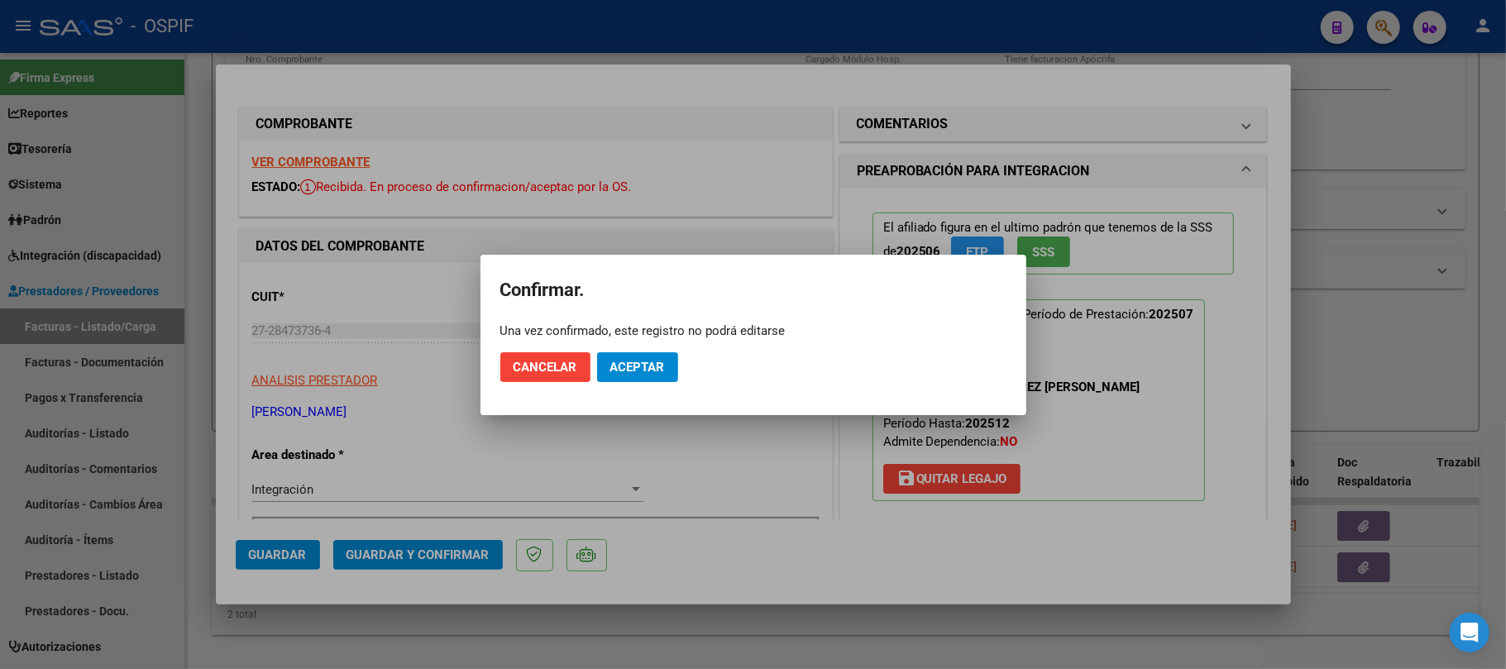
click at [637, 345] on mat-dialog-actions "Cancelar Aceptar" at bounding box center [754, 367] width 506 height 56
click at [639, 365] on span "Aceptar" at bounding box center [638, 367] width 55 height 15
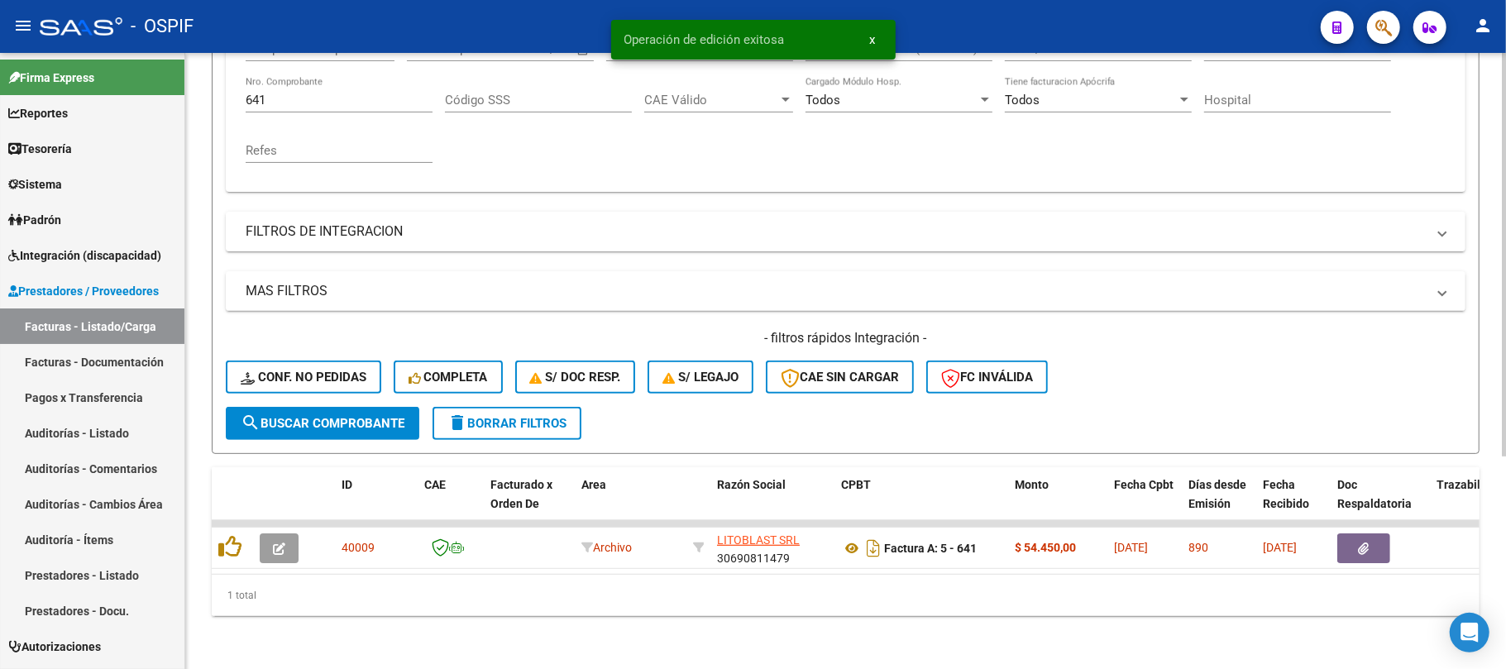
scroll to position [324, 0]
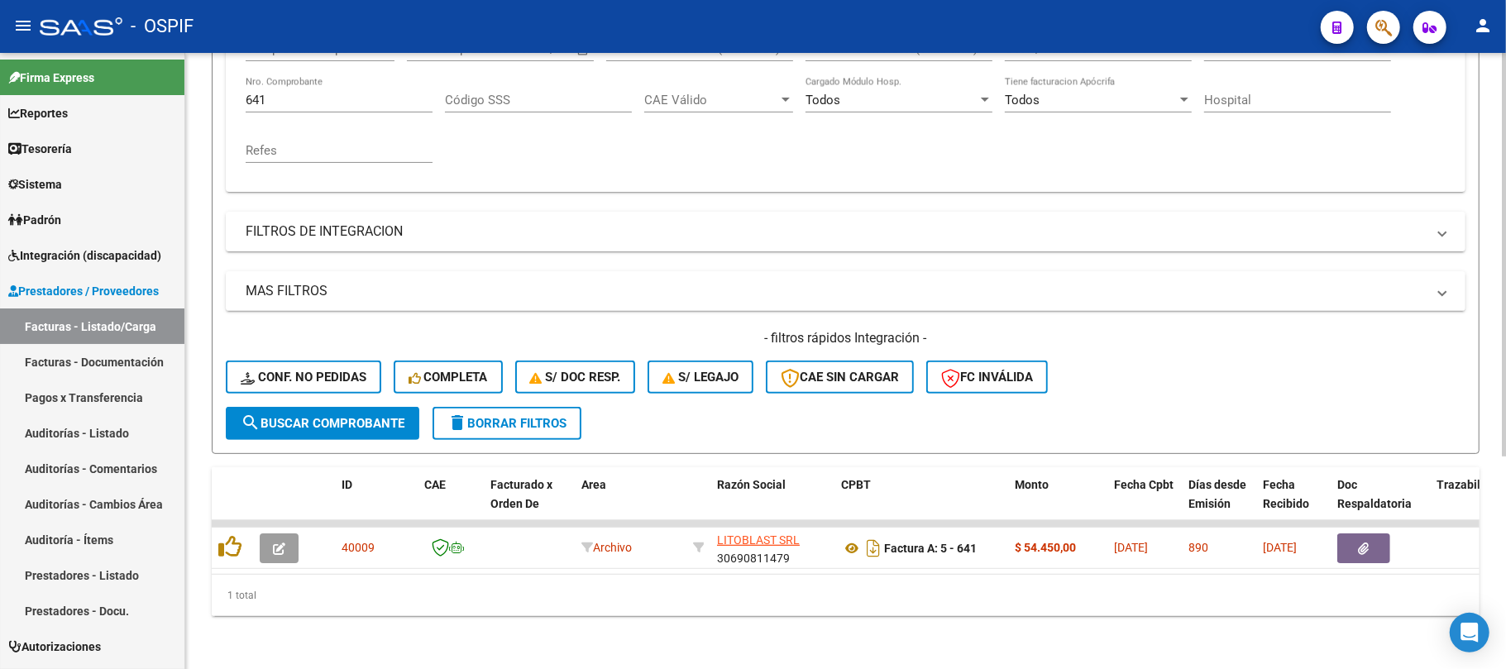
click at [574, 414] on button "delete Borrar Filtros" at bounding box center [507, 423] width 149 height 33
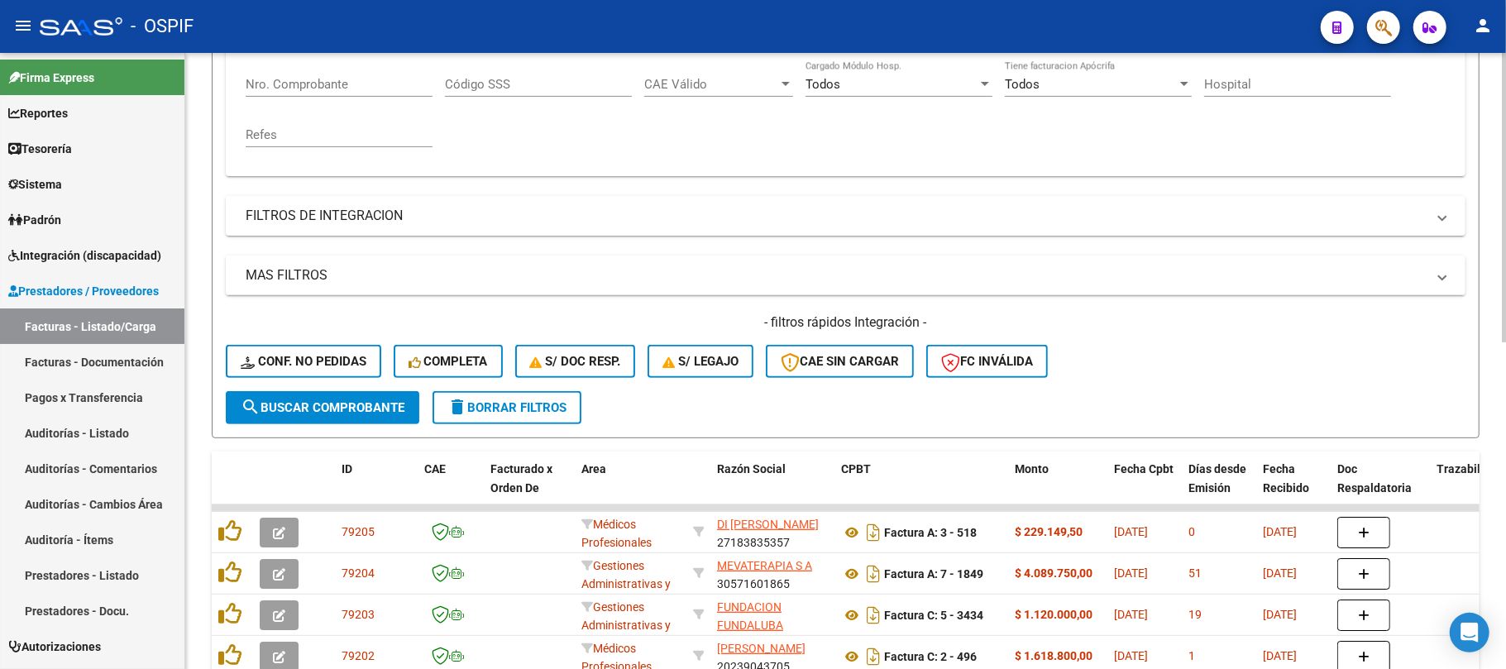
scroll to position [103, 0]
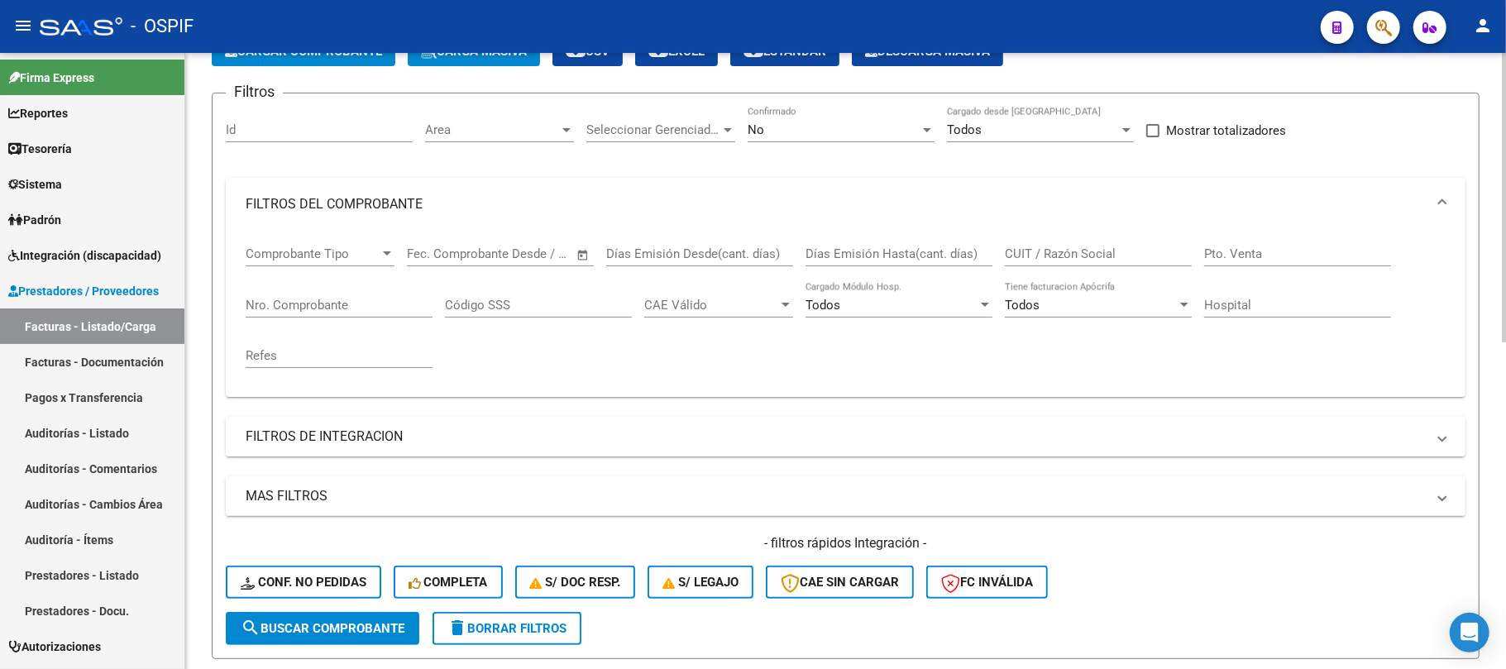
drag, startPoint x: 524, startPoint y: 431, endPoint x: 514, endPoint y: 445, distance: 17.2
click at [524, 432] on mat-panel-title "FILTROS DE INTEGRACION" at bounding box center [836, 437] width 1181 height 18
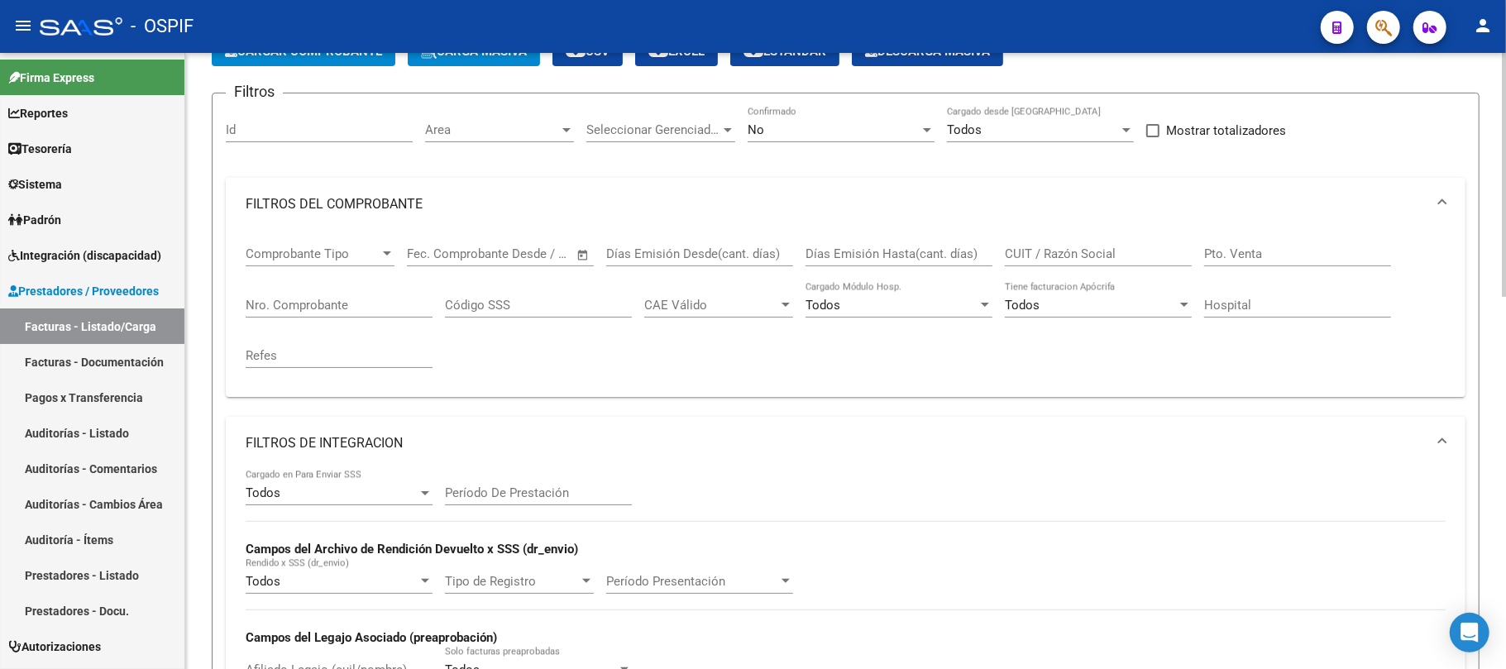
click at [339, 663] on input "Afiliado Legajo (cuil/nombre)" at bounding box center [339, 670] width 187 height 15
paste input "[PERSON_NAME]"
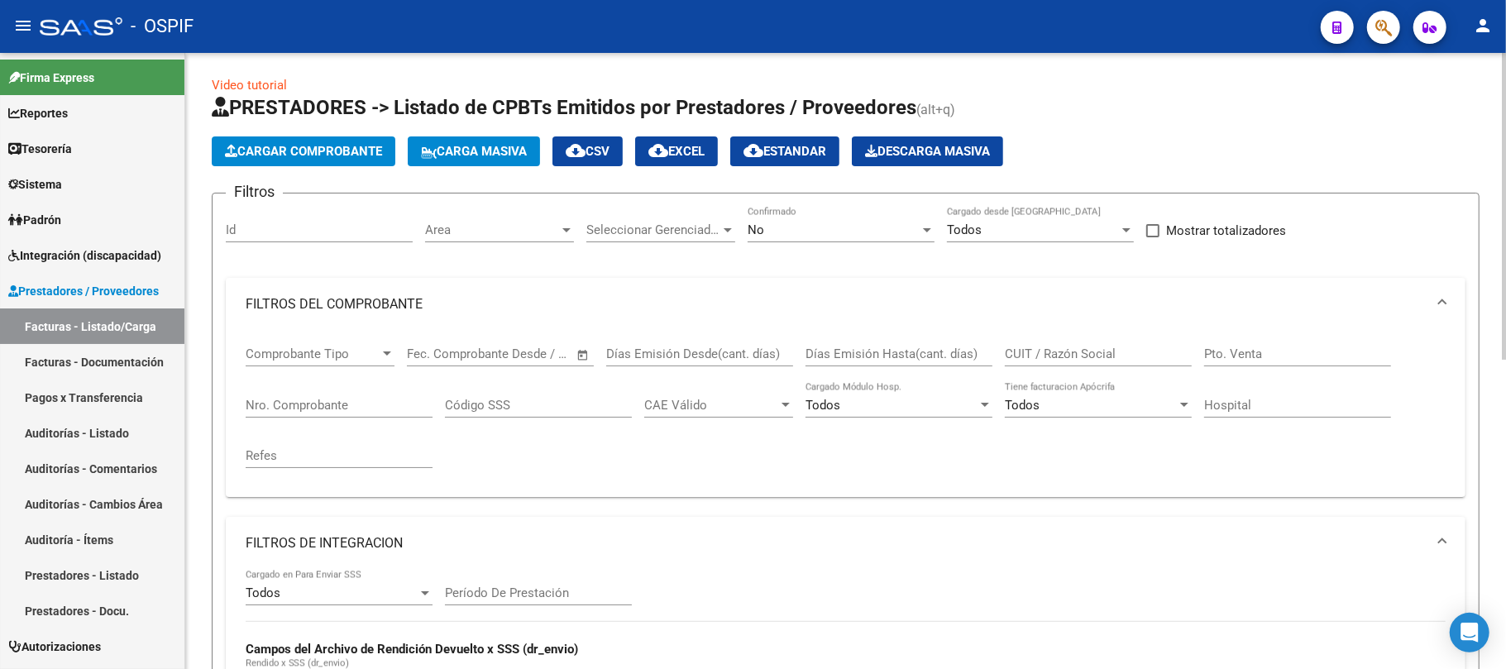
scroll to position [0, 0]
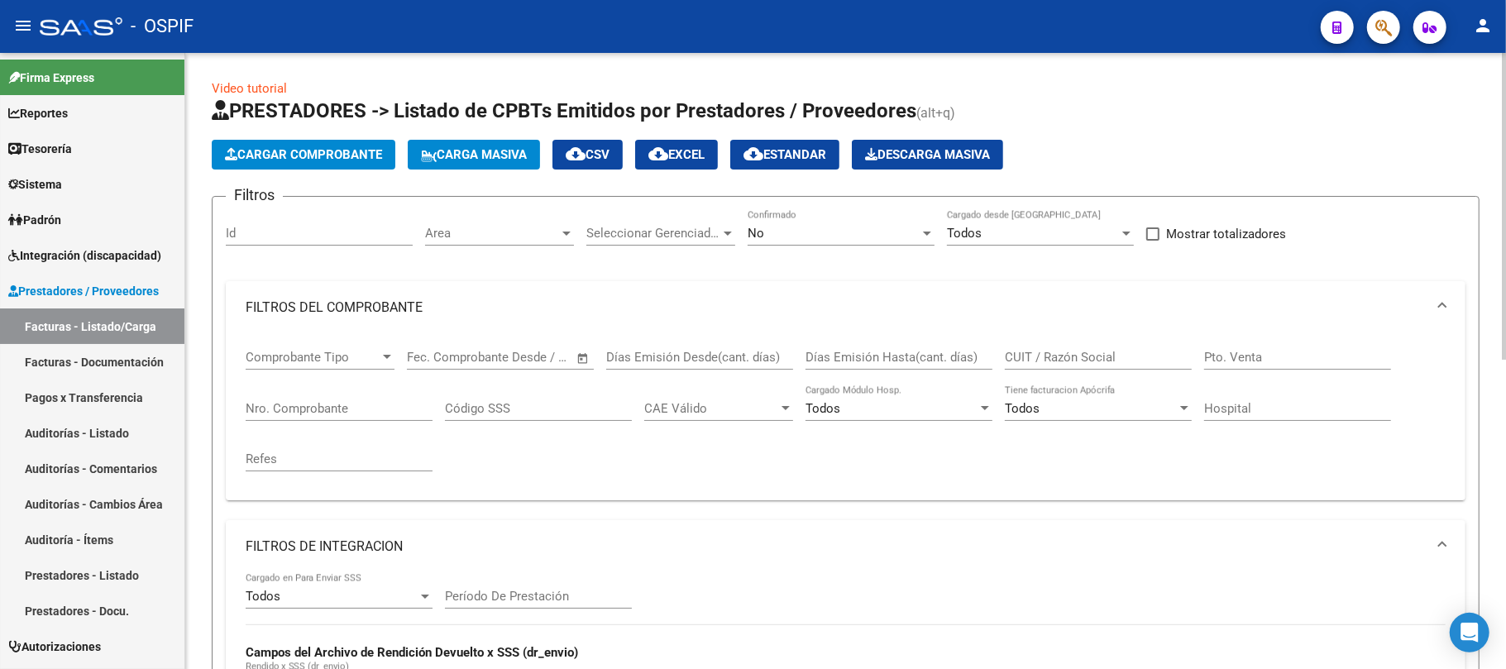
type input "[PERSON_NAME]"
click at [850, 220] on div "No Confirmado" at bounding box center [841, 228] width 187 height 36
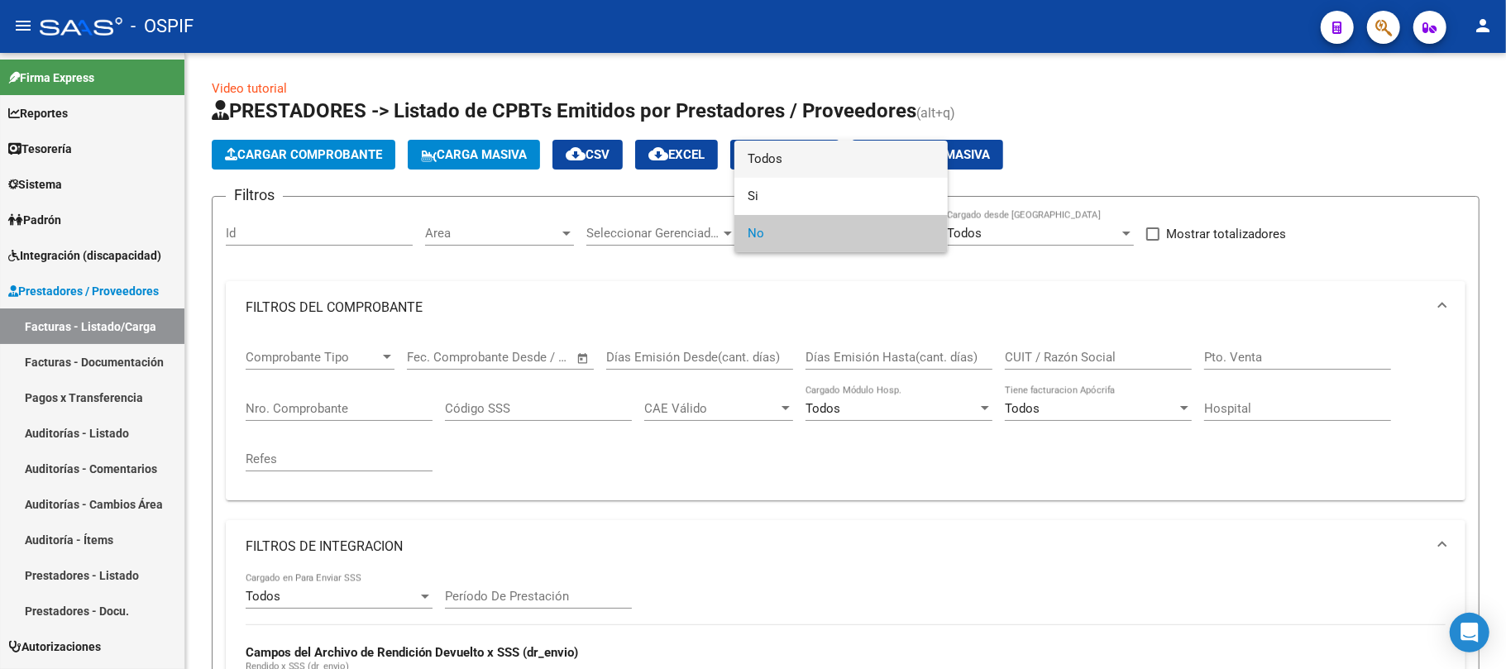
click at [836, 156] on span "Todos" at bounding box center [841, 159] width 187 height 37
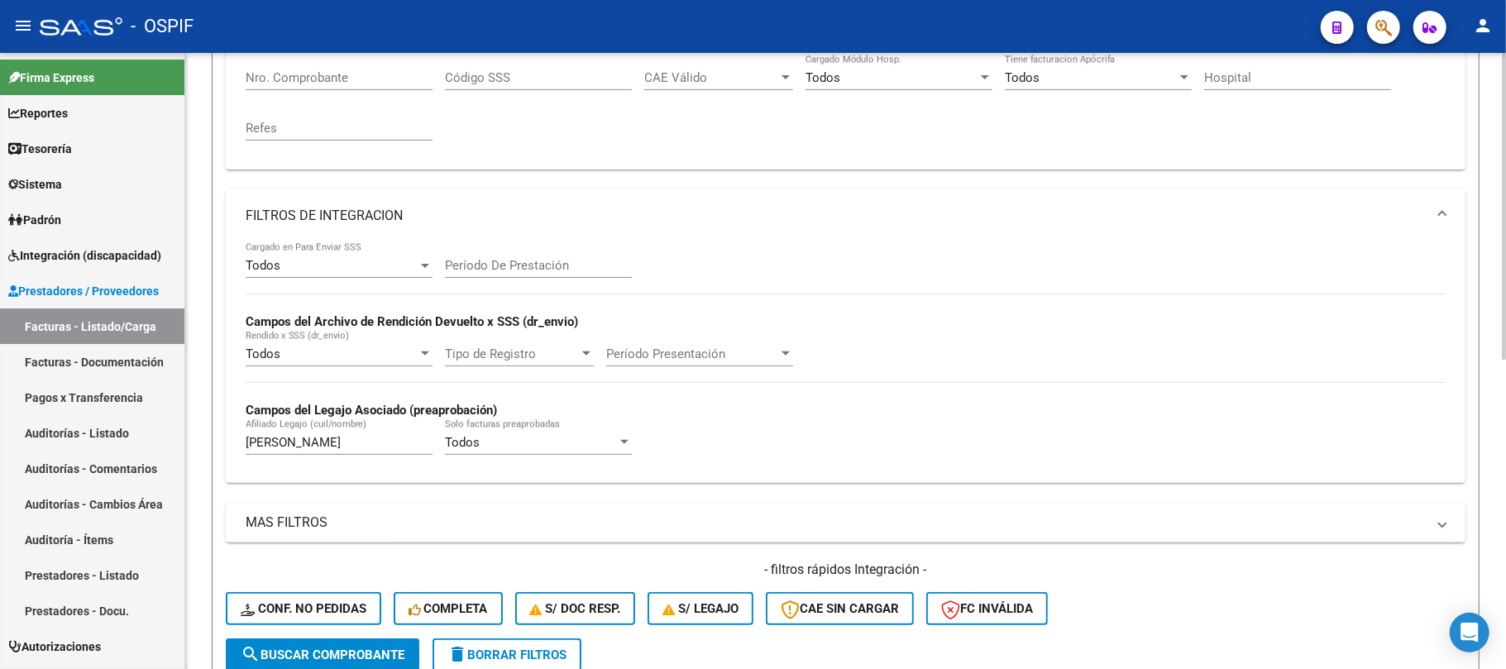
click at [361, 656] on span "search Buscar Comprobante" at bounding box center [323, 655] width 164 height 15
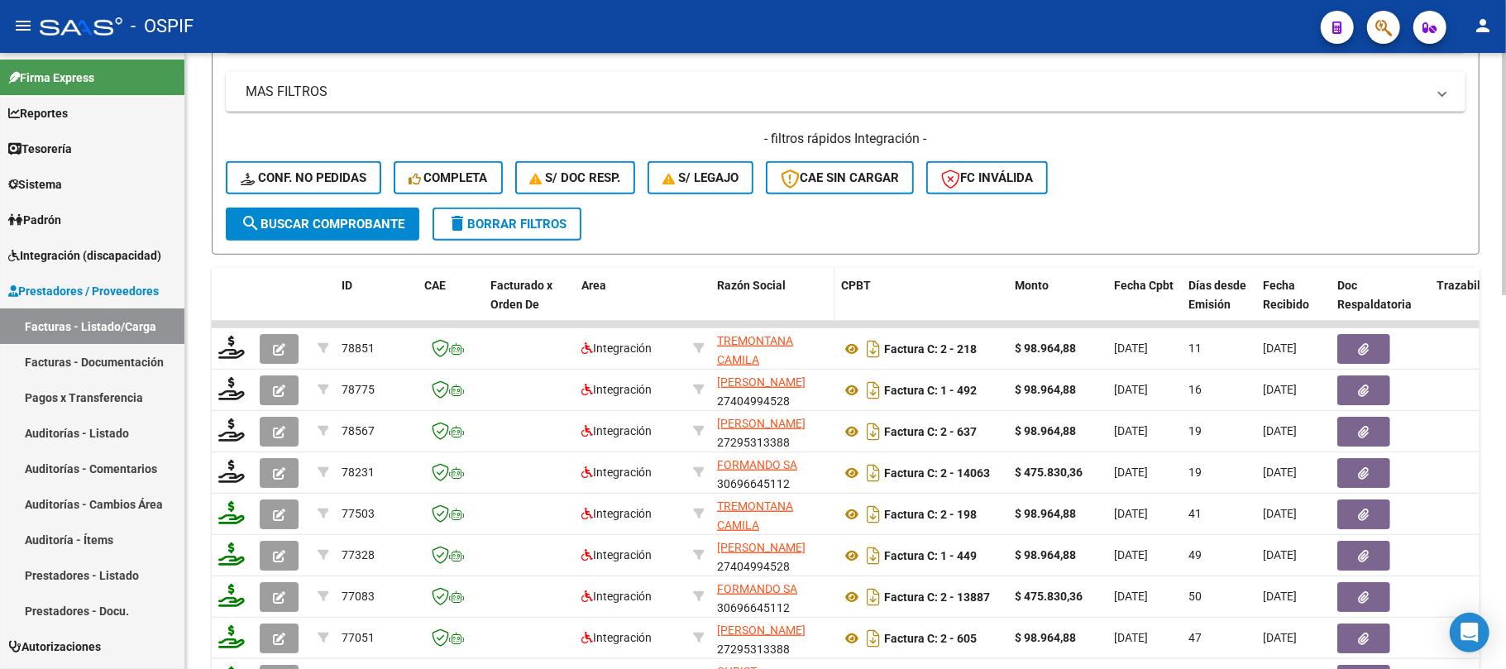
scroll to position [845, 0]
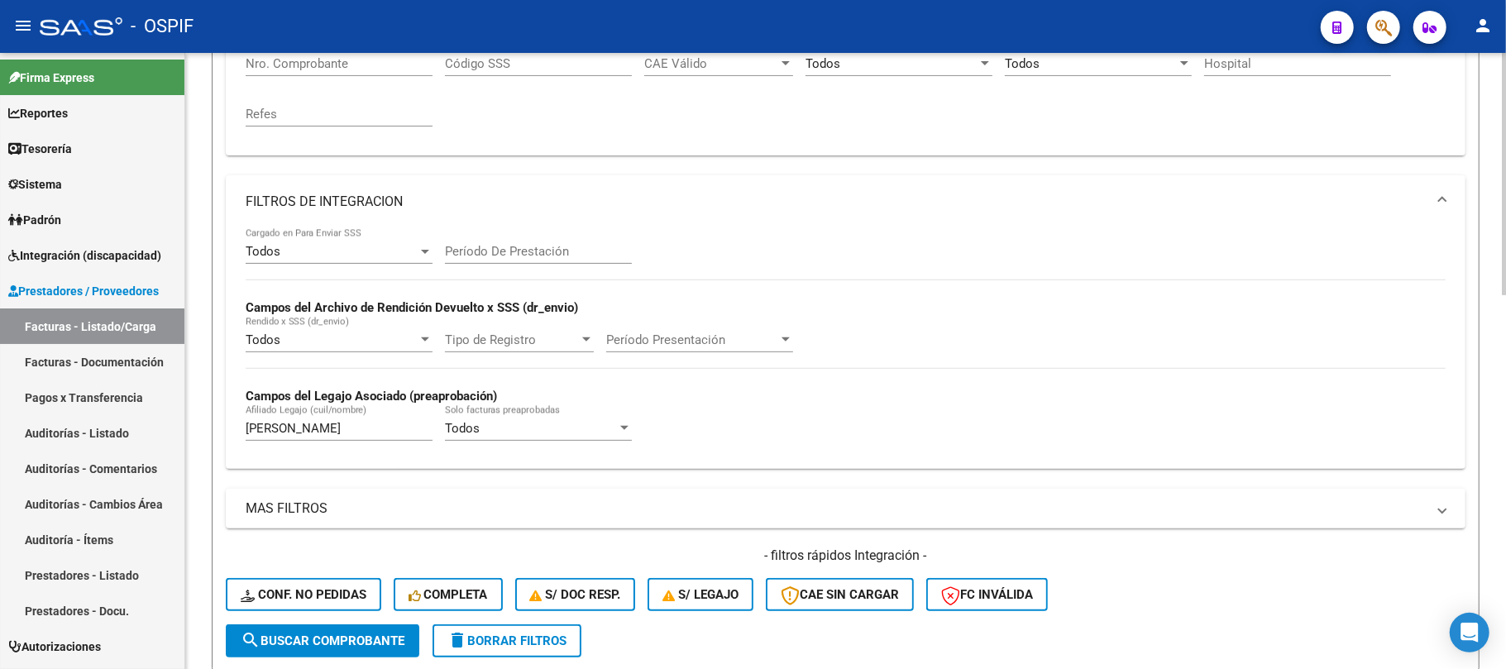
scroll to position [295, 0]
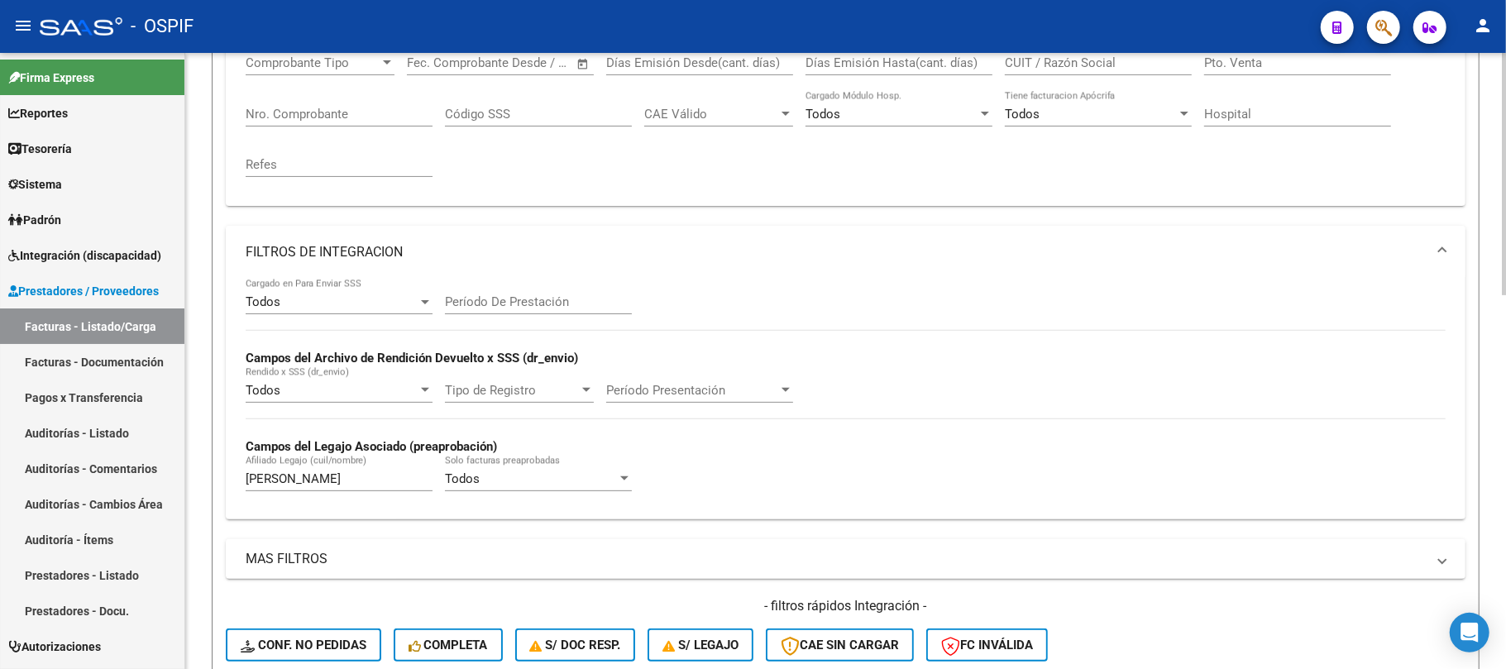
click at [445, 256] on mat-panel-title "FILTROS DE INTEGRACION" at bounding box center [836, 252] width 1181 height 18
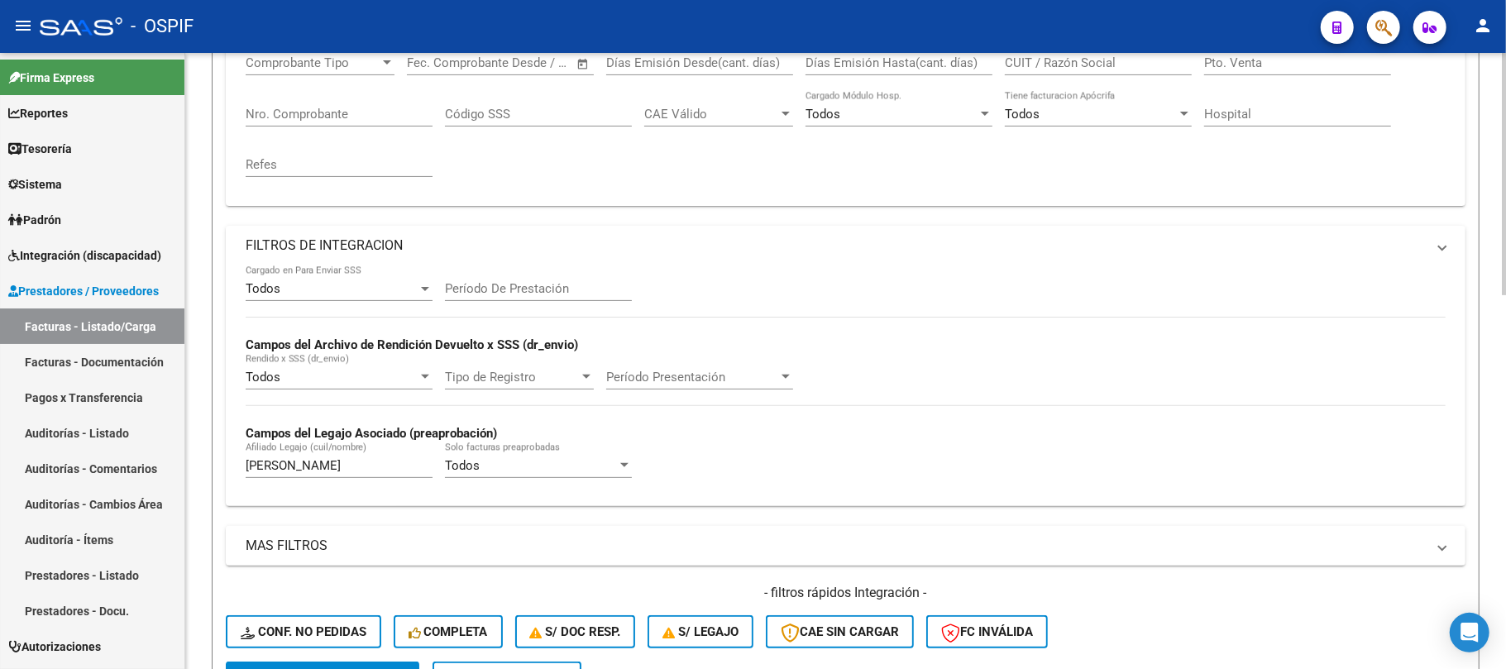
click at [1085, 75] on div "CUIT / Razón Social" at bounding box center [1098, 58] width 187 height 36
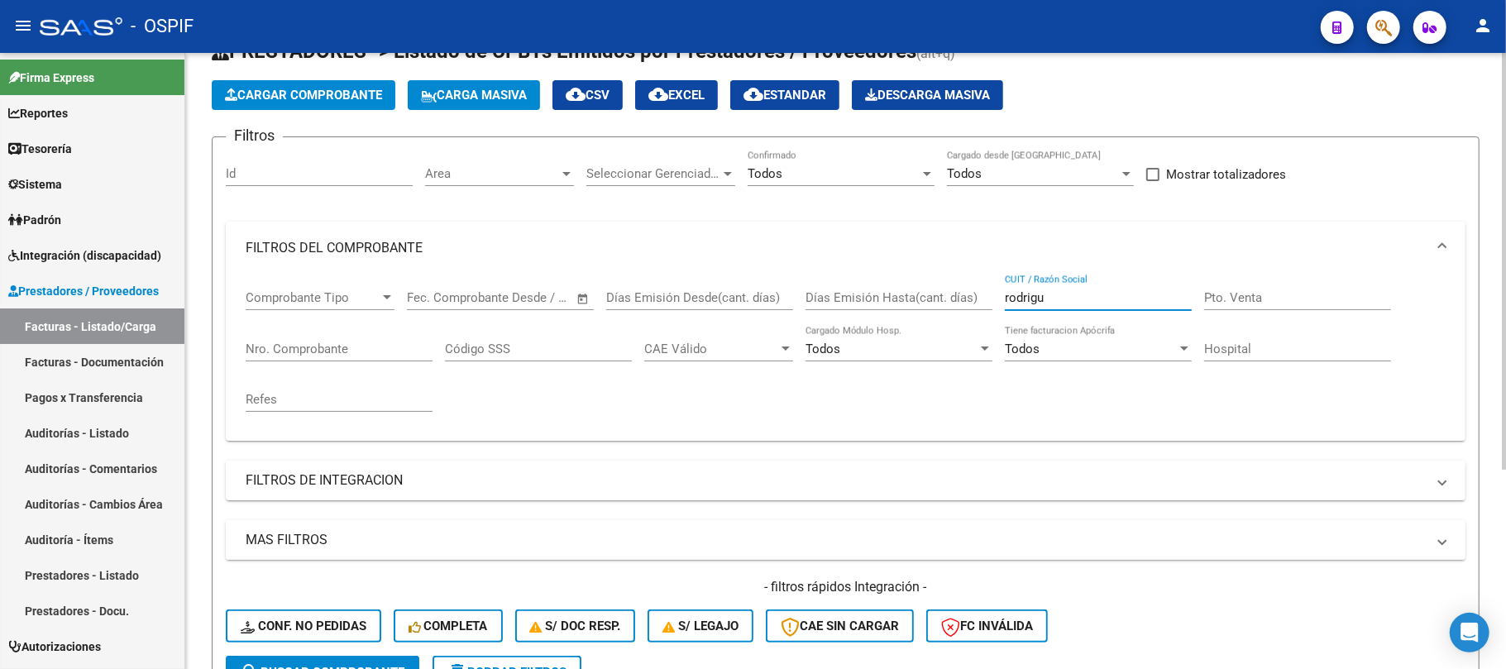
scroll to position [110, 0]
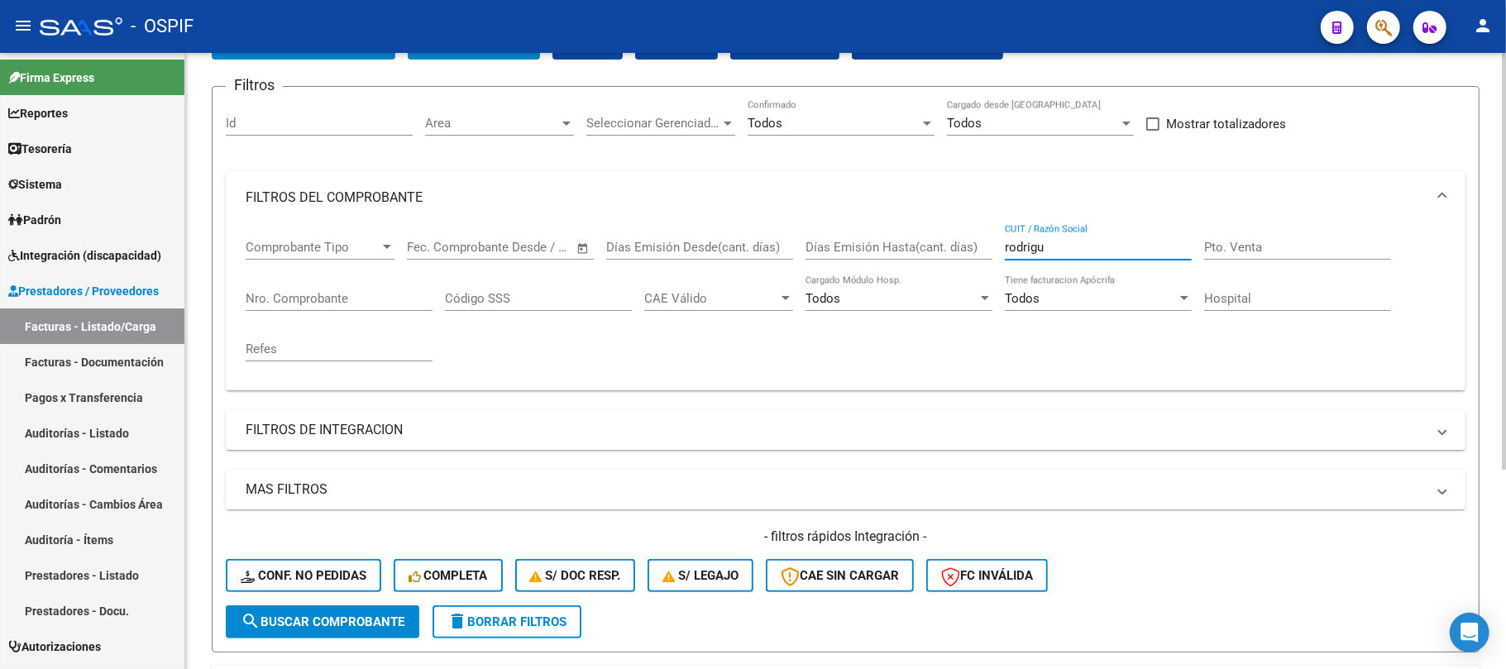
type input "rodrigu"
click at [430, 495] on mat-panel-title "MAS FILTROS" at bounding box center [836, 490] width 1181 height 18
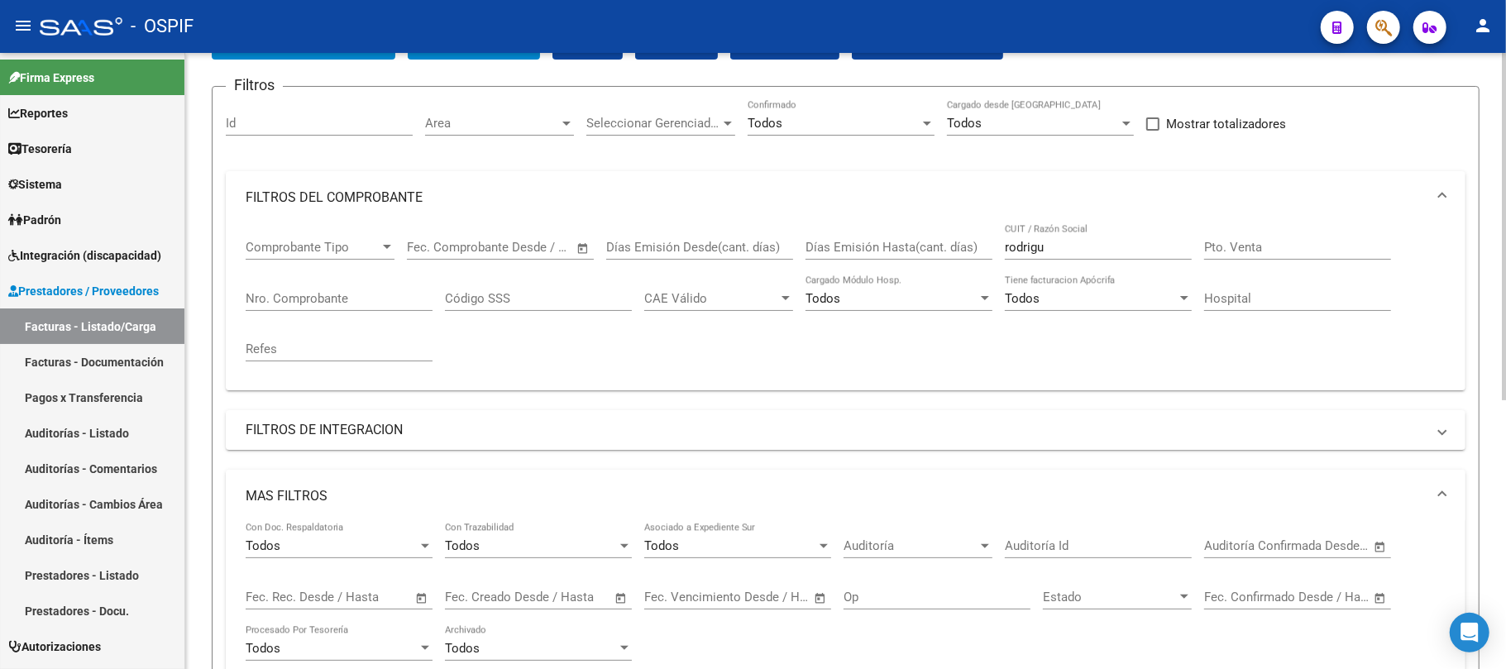
click at [438, 481] on mat-expansion-panel-header "MAS FILTROS" at bounding box center [846, 496] width 1240 height 53
click at [464, 438] on mat-panel-title "FILTROS DE INTEGRACION" at bounding box center [836, 430] width 1181 height 18
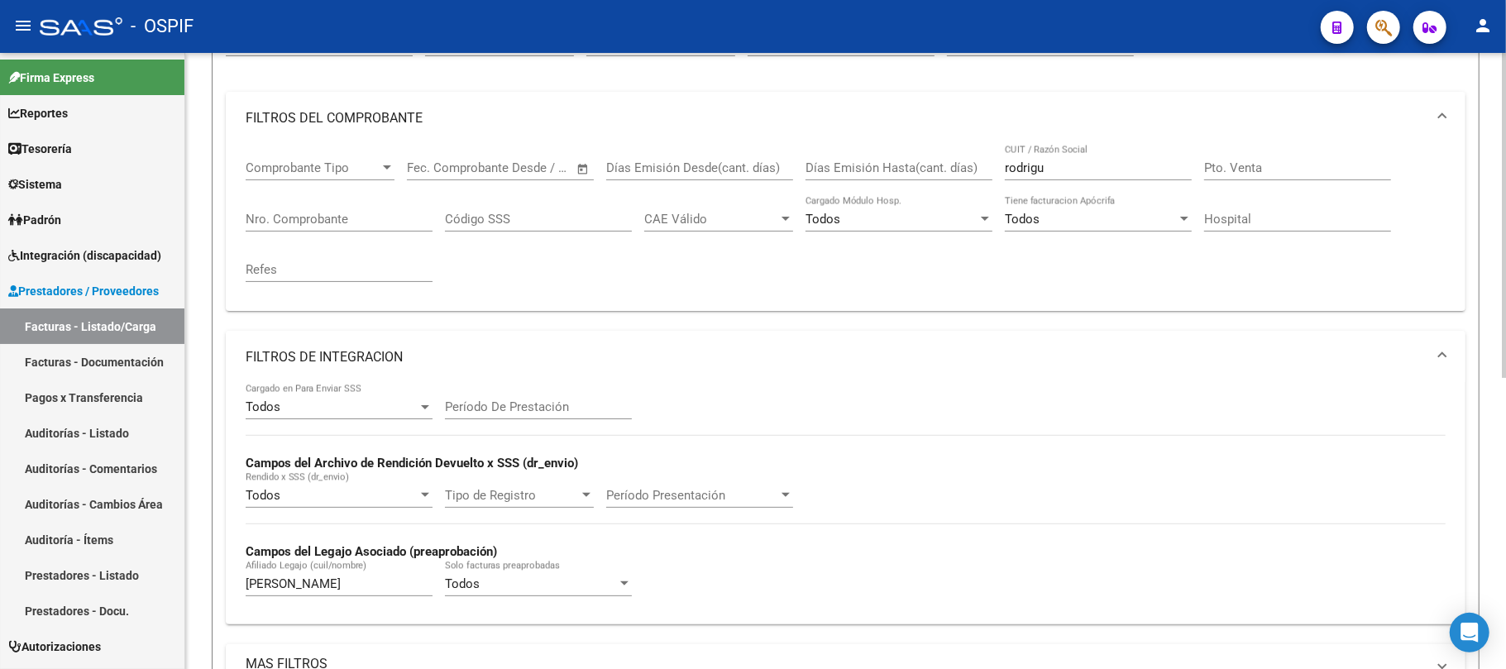
scroll to position [220, 0]
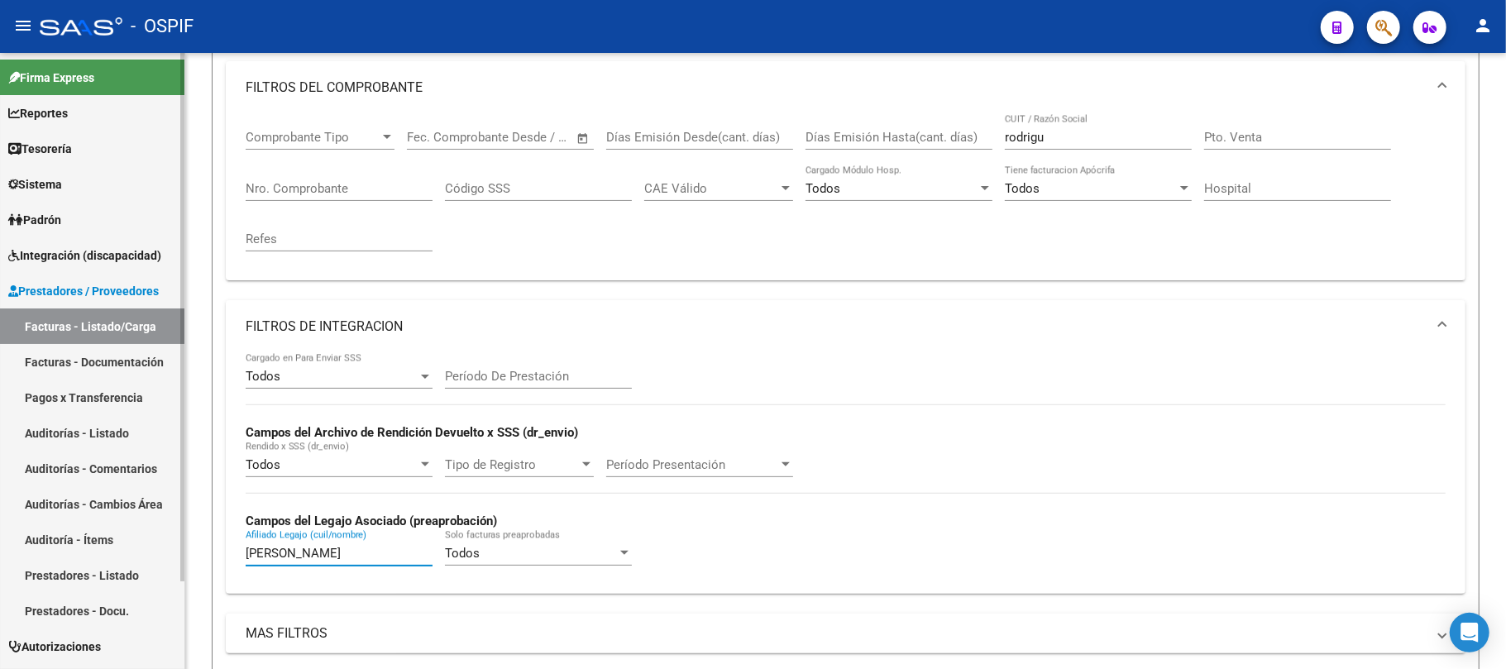
drag, startPoint x: 324, startPoint y: 556, endPoint x: 156, endPoint y: 515, distance: 173.0
click at [147, 536] on mat-sidenav-container "Firma Express Reportes Egresos Devengados Comprobantes Recibidos Facturación Ap…" at bounding box center [753, 361] width 1506 height 616
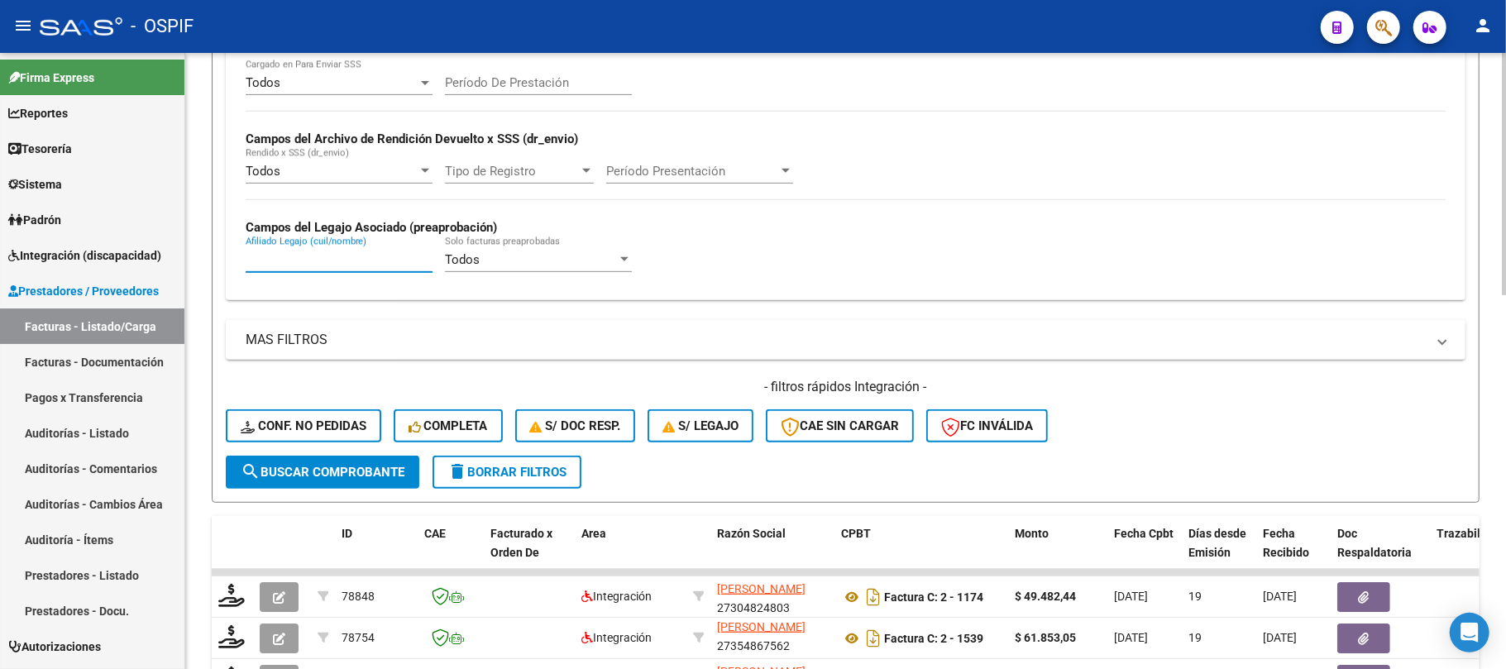
scroll to position [624, 0]
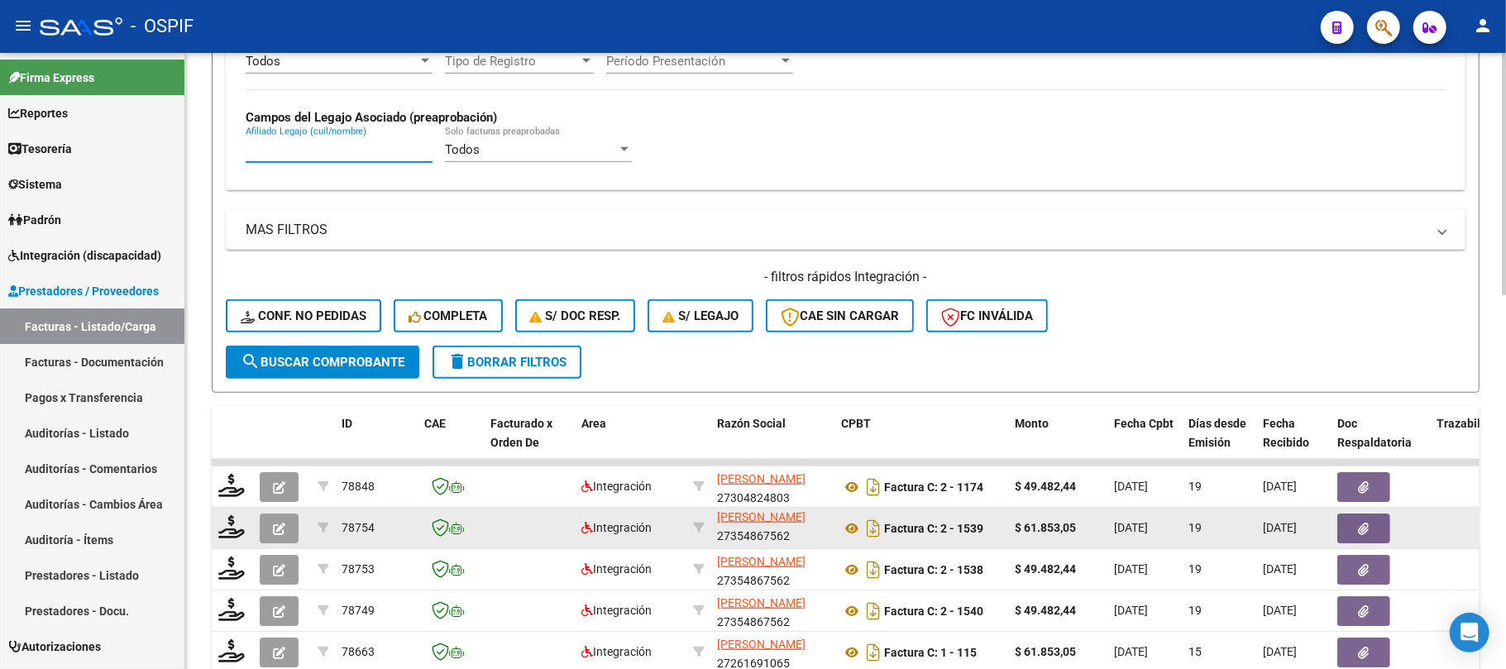
drag, startPoint x: 775, startPoint y: 531, endPoint x: 686, endPoint y: 515, distance: 90.9
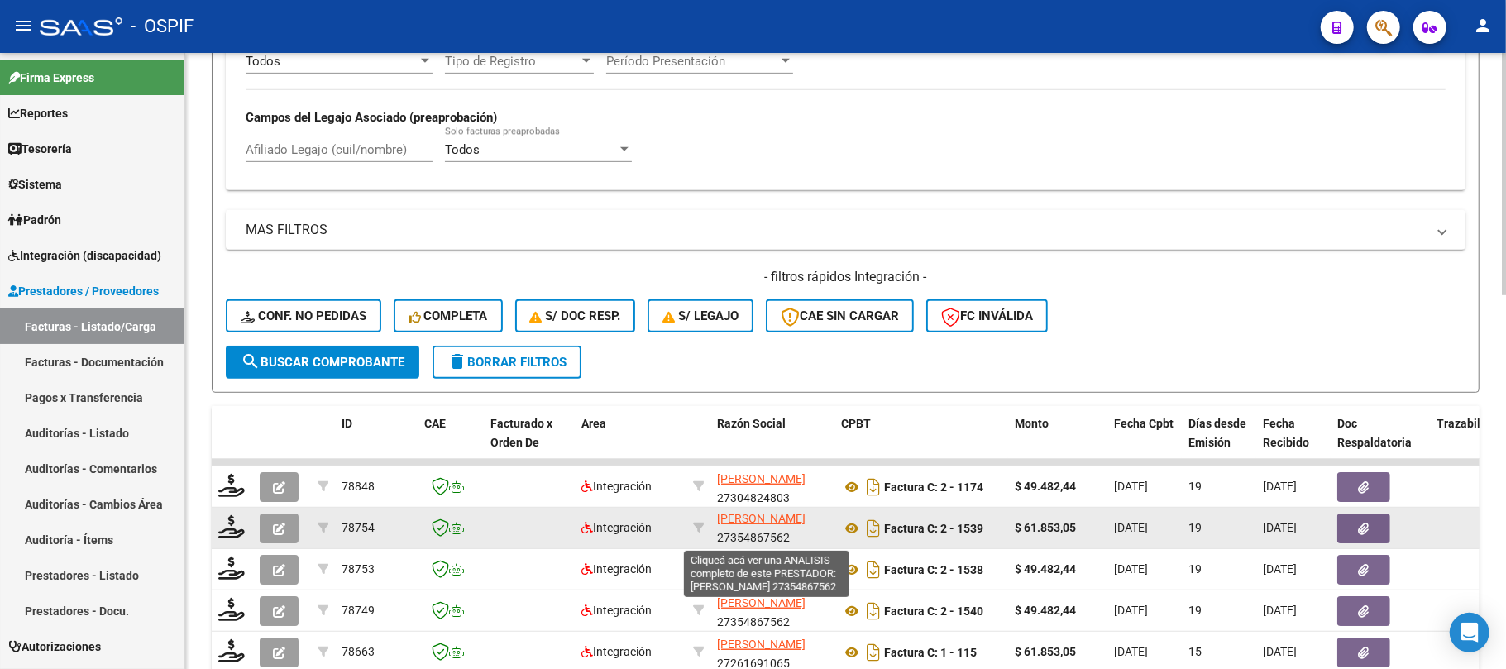
click at [808, 547] on datatable-body-cell "[PERSON_NAME] 27354867562" at bounding box center [773, 528] width 124 height 41
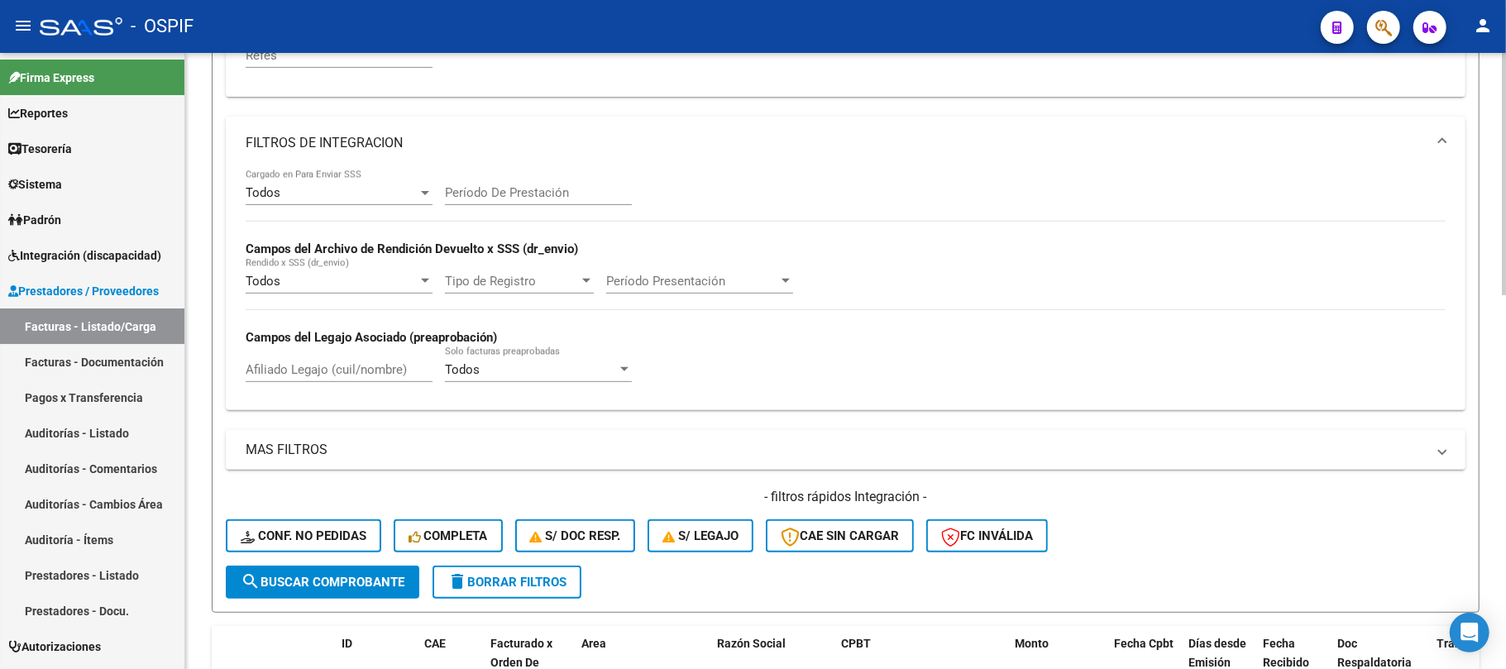
scroll to position [183, 0]
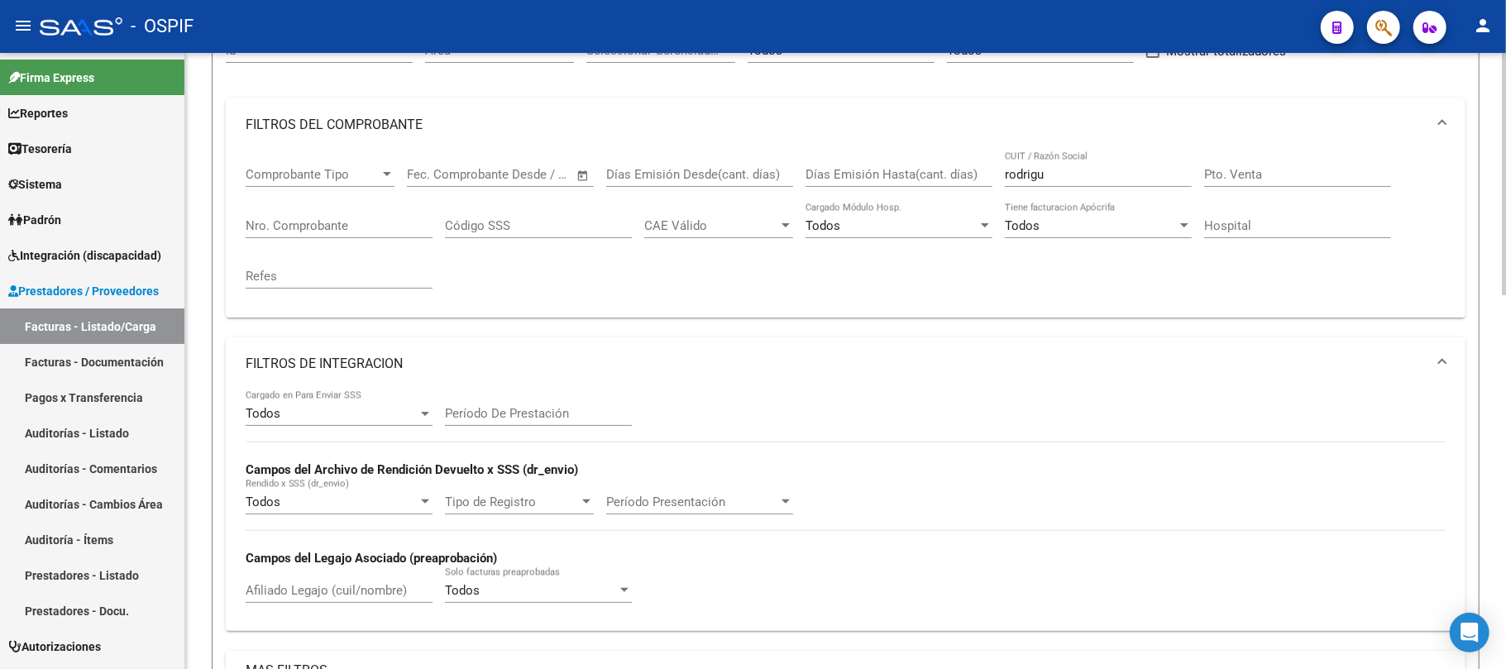
click at [885, 179] on div "Comprobante Tipo Comprobante Tipo Start date – End date Fec. Comprobante Desde …" at bounding box center [846, 227] width 1200 height 153
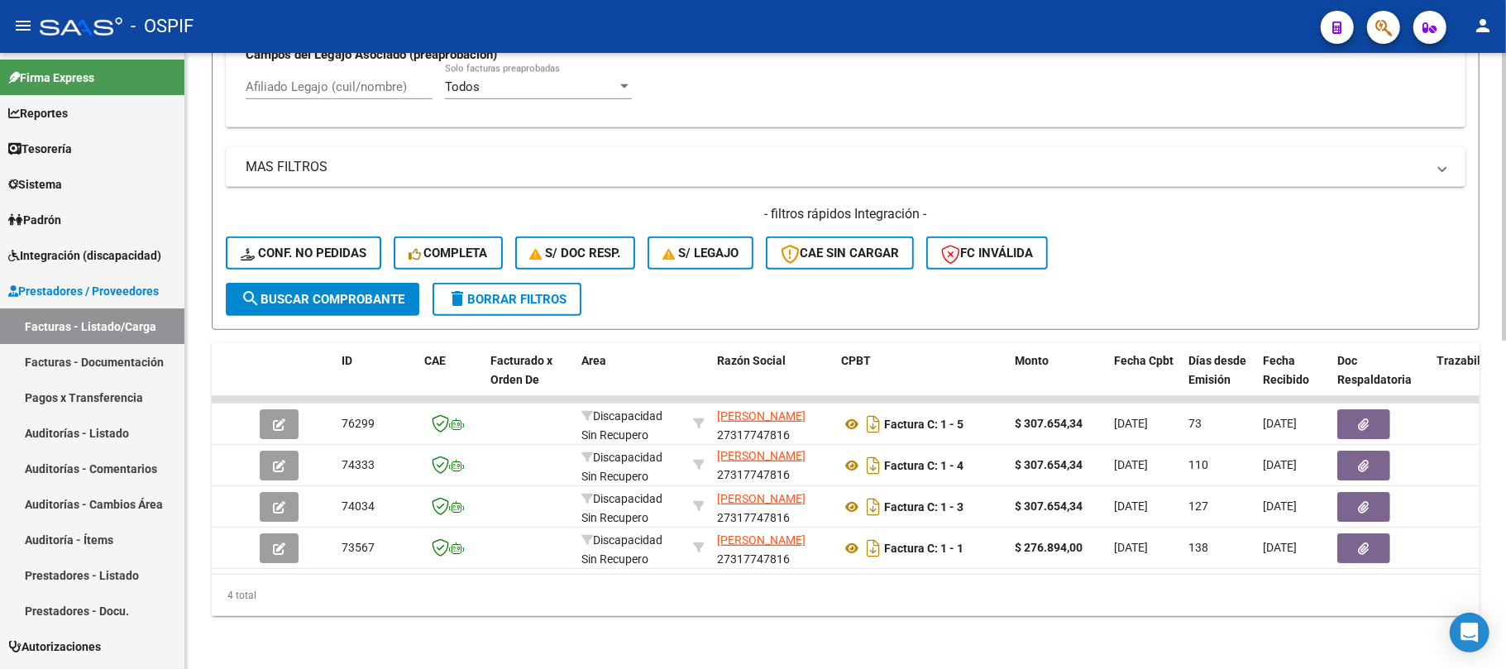
scroll to position [483, 0]
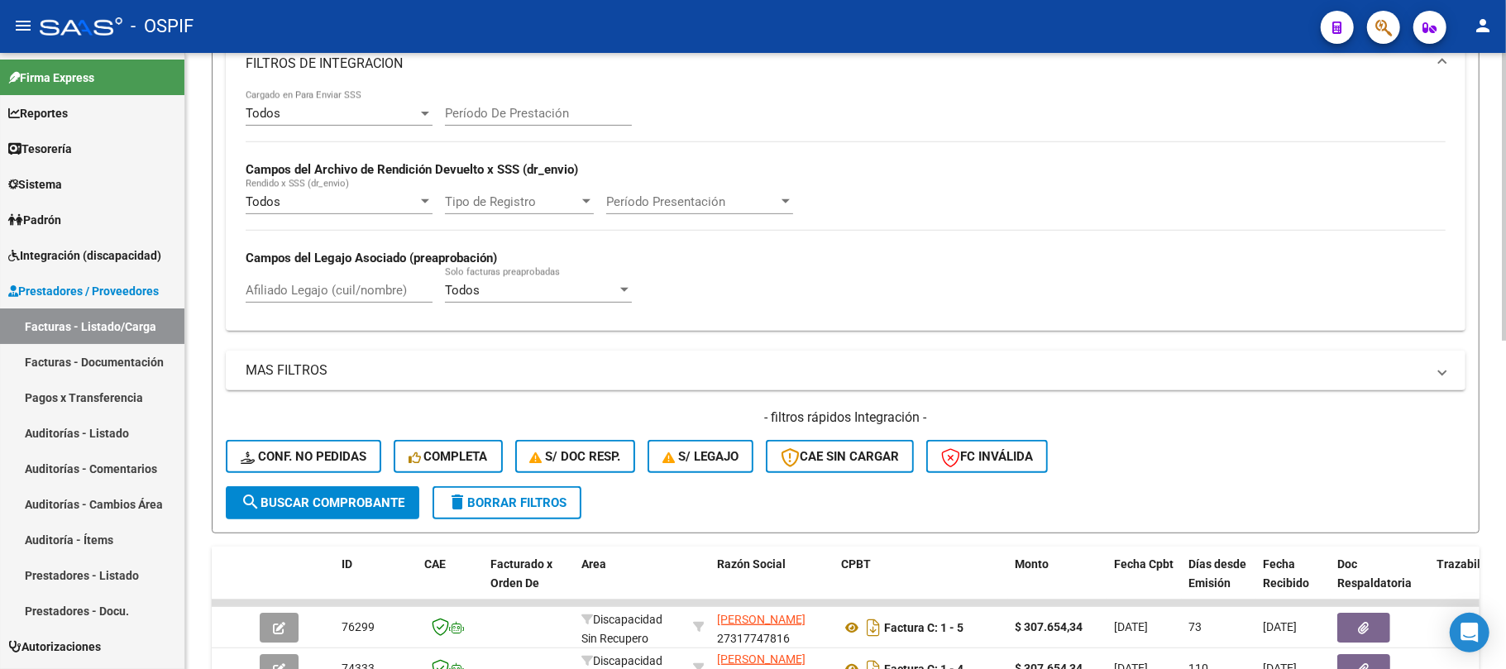
type input "arrieta"
click at [518, 510] on span "delete Borrar Filtros" at bounding box center [507, 503] width 119 height 15
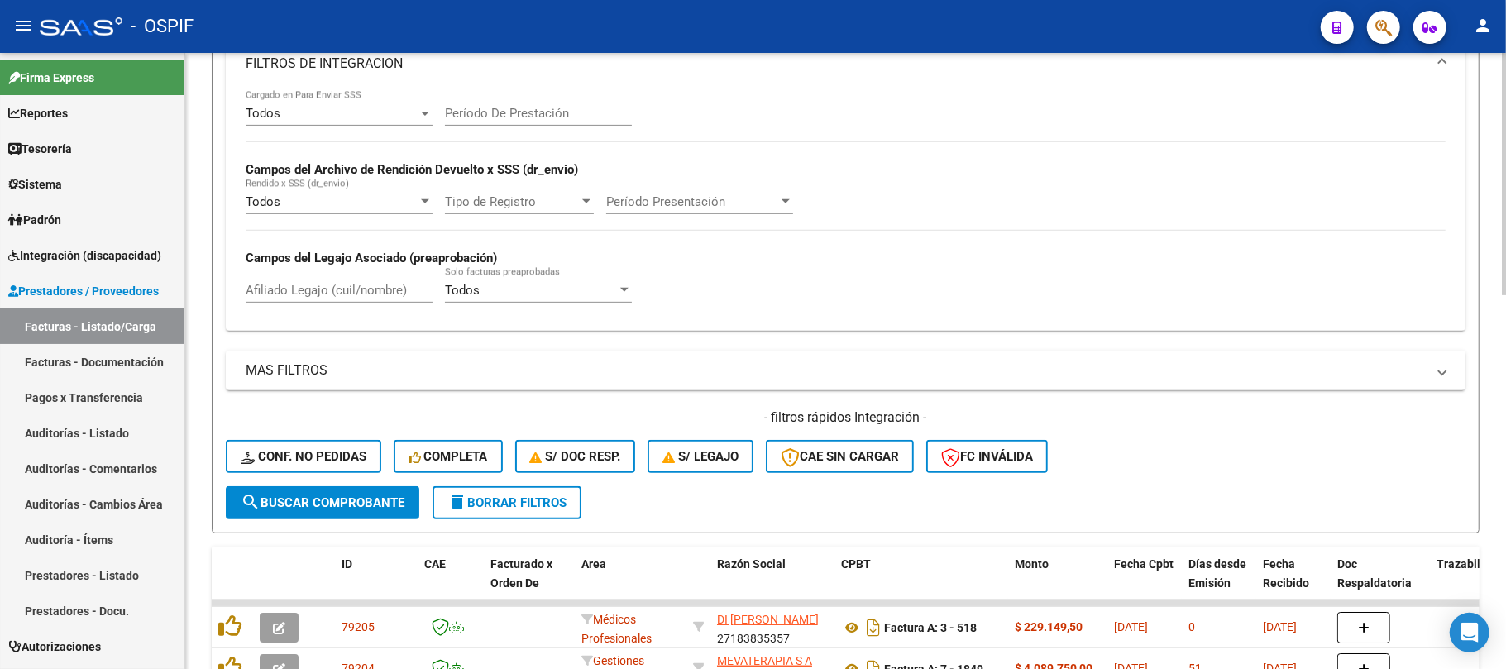
click at [222, 339] on form "Filtros Id Area Area Seleccionar Gerenciador Seleccionar Gerenciador No Confirm…" at bounding box center [846, 123] width 1268 height 821
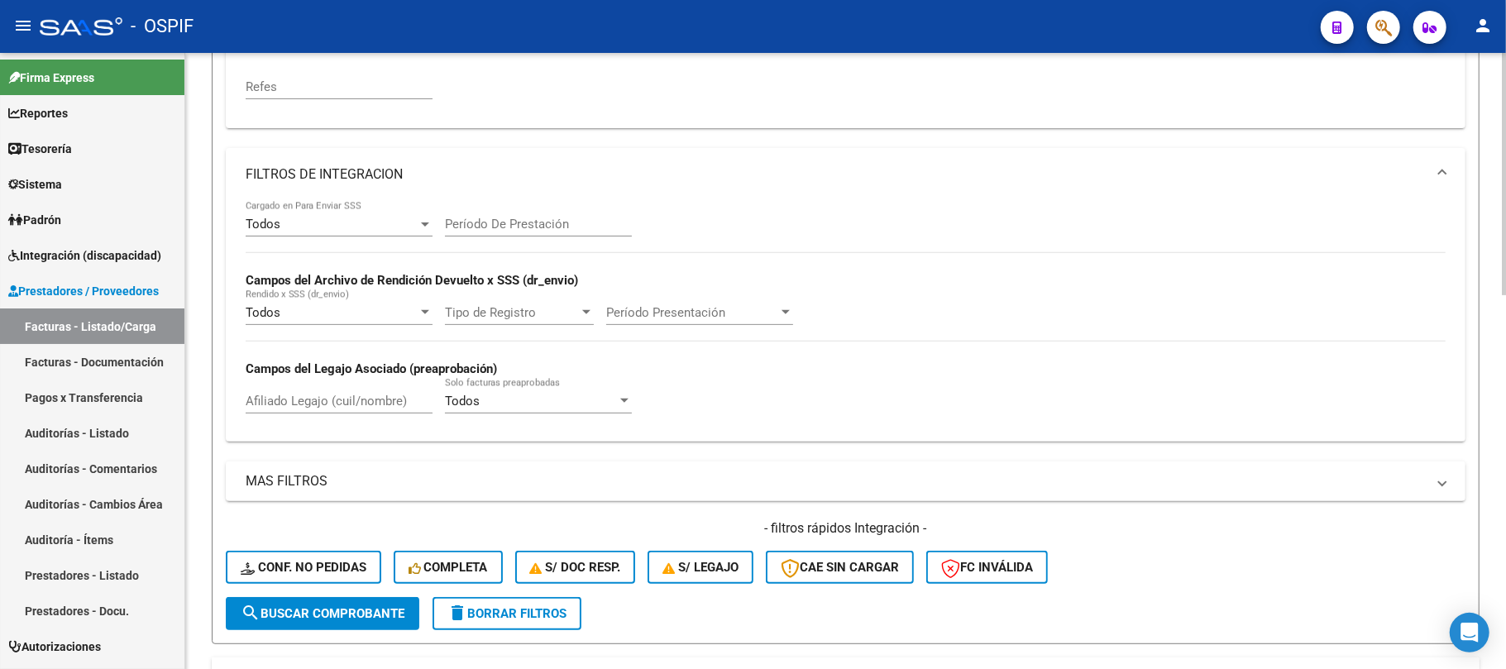
click at [485, 603] on button "delete Borrar Filtros" at bounding box center [507, 613] width 149 height 33
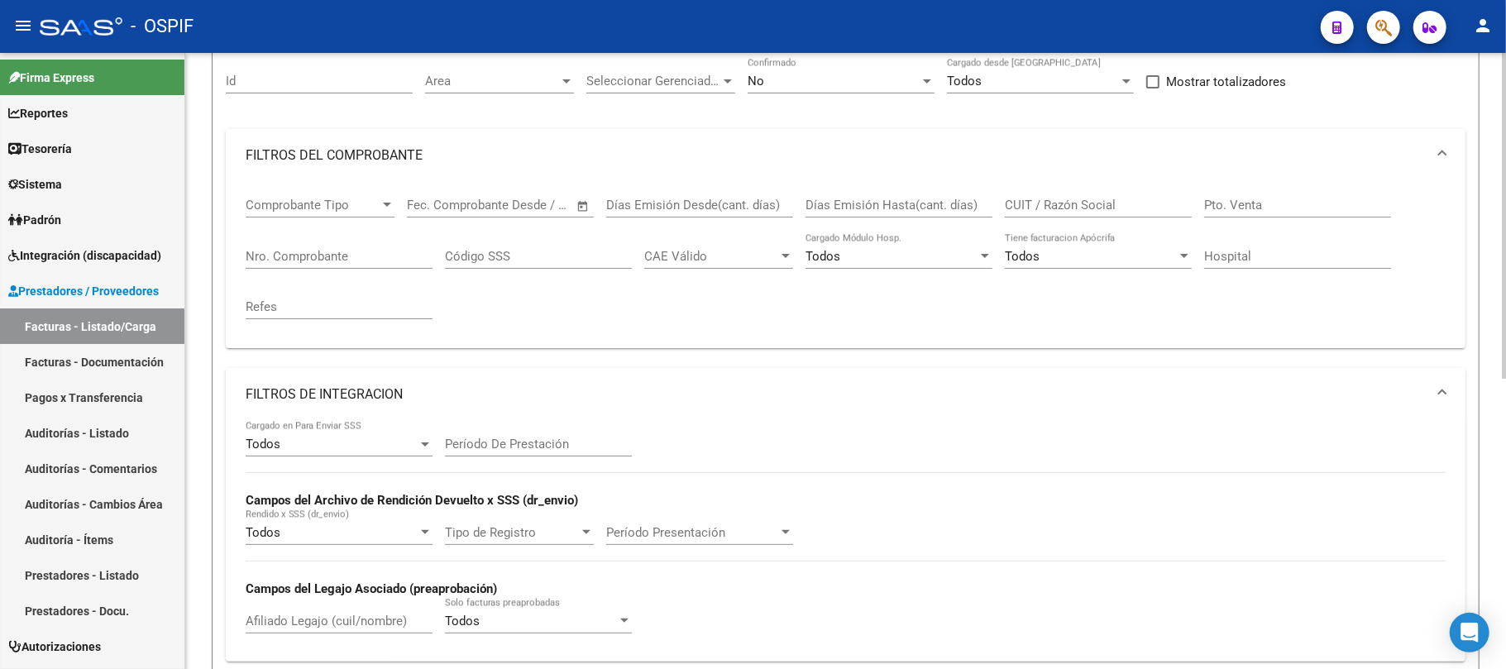
click at [434, 392] on mat-panel-title "FILTROS DE INTEGRACION" at bounding box center [836, 395] width 1181 height 18
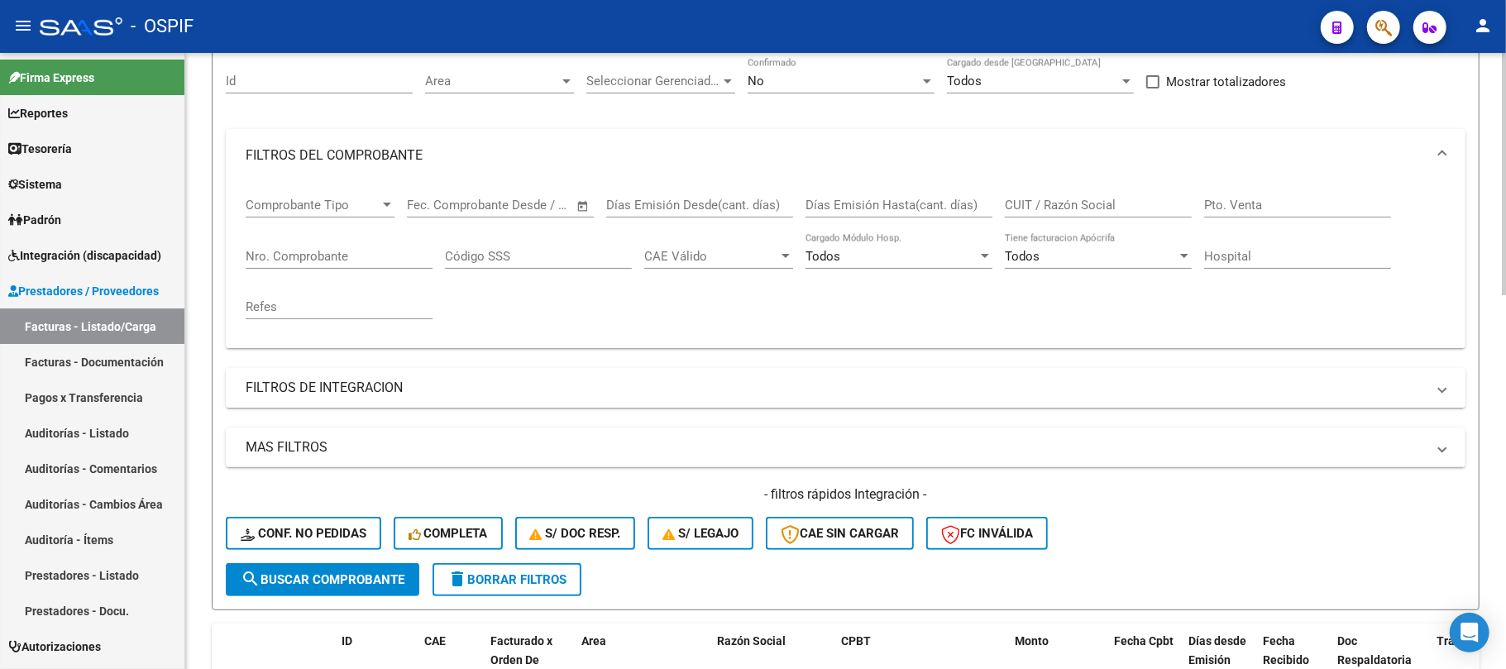
click at [463, 392] on mat-panel-title "FILTROS DE INTEGRACION" at bounding box center [836, 388] width 1181 height 18
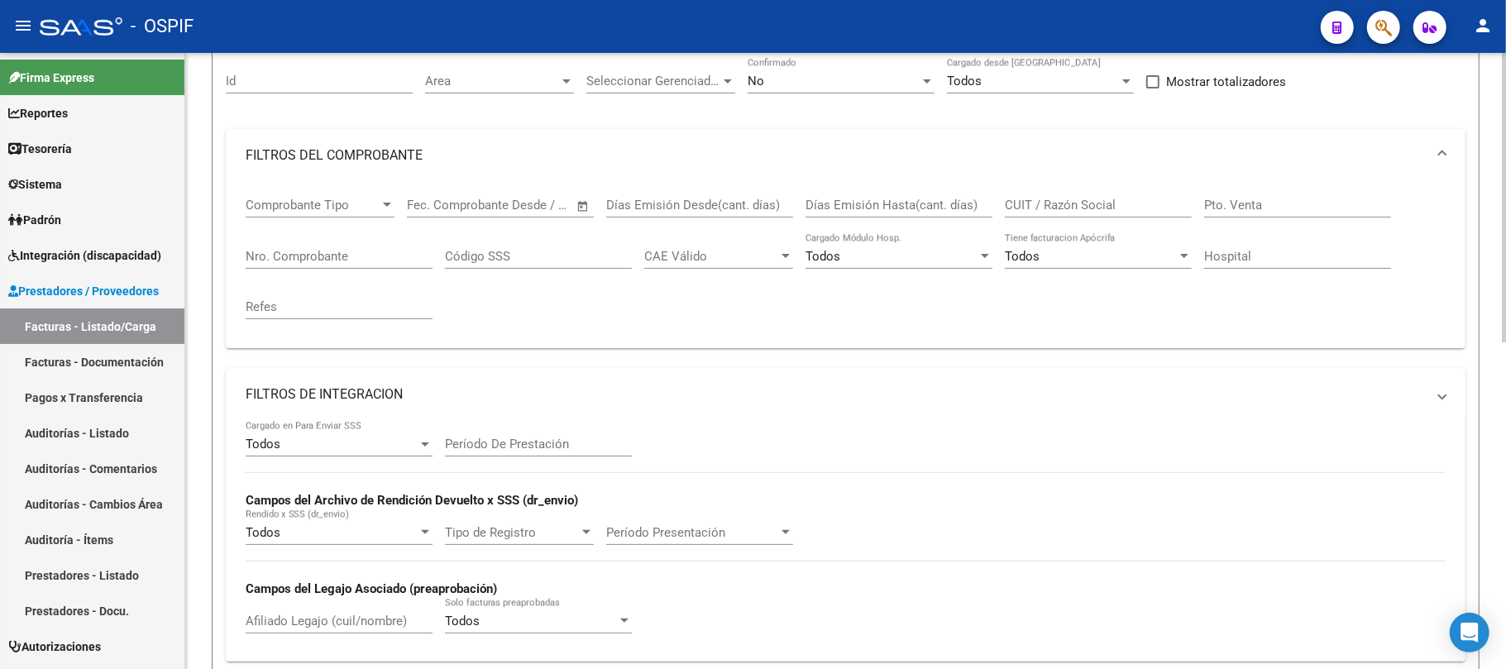
click at [463, 392] on mat-panel-title "FILTROS DE INTEGRACION" at bounding box center [836, 395] width 1181 height 18
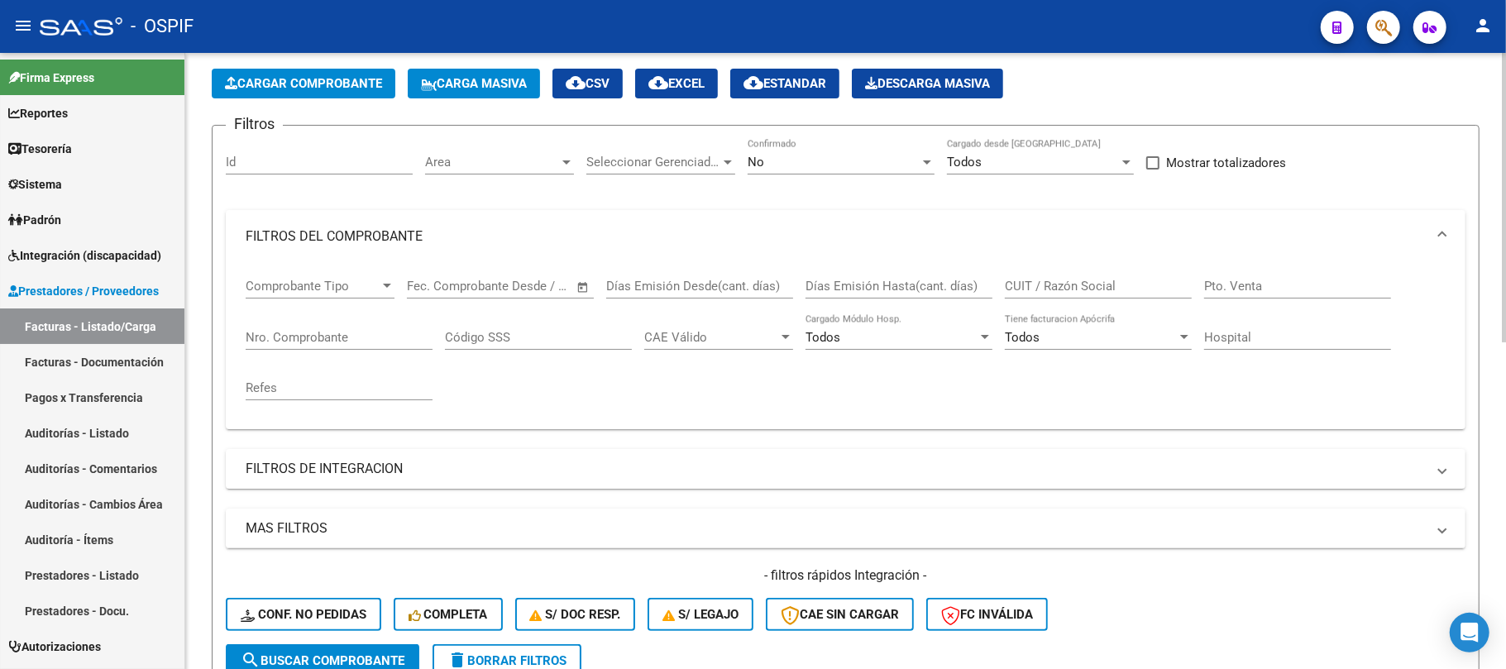
scroll to position [41, 0]
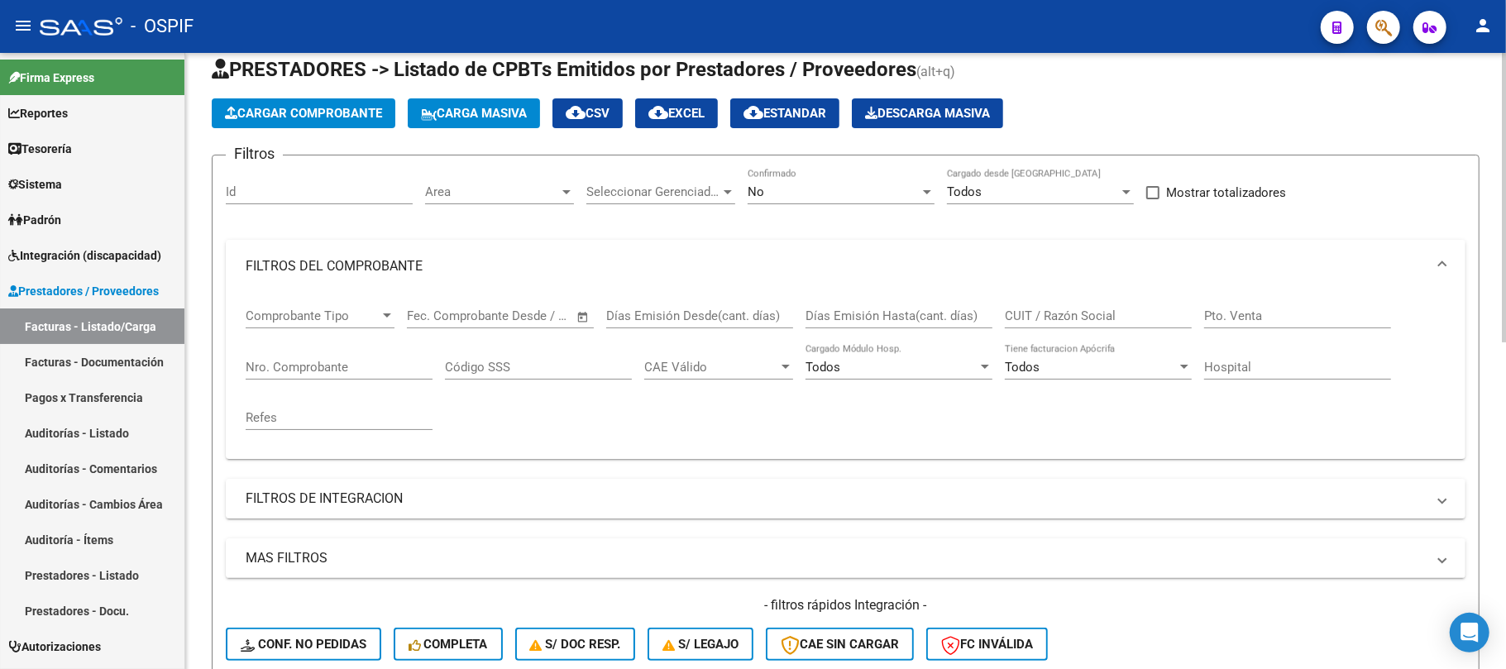
click at [905, 200] on div "No Confirmado" at bounding box center [841, 187] width 187 height 36
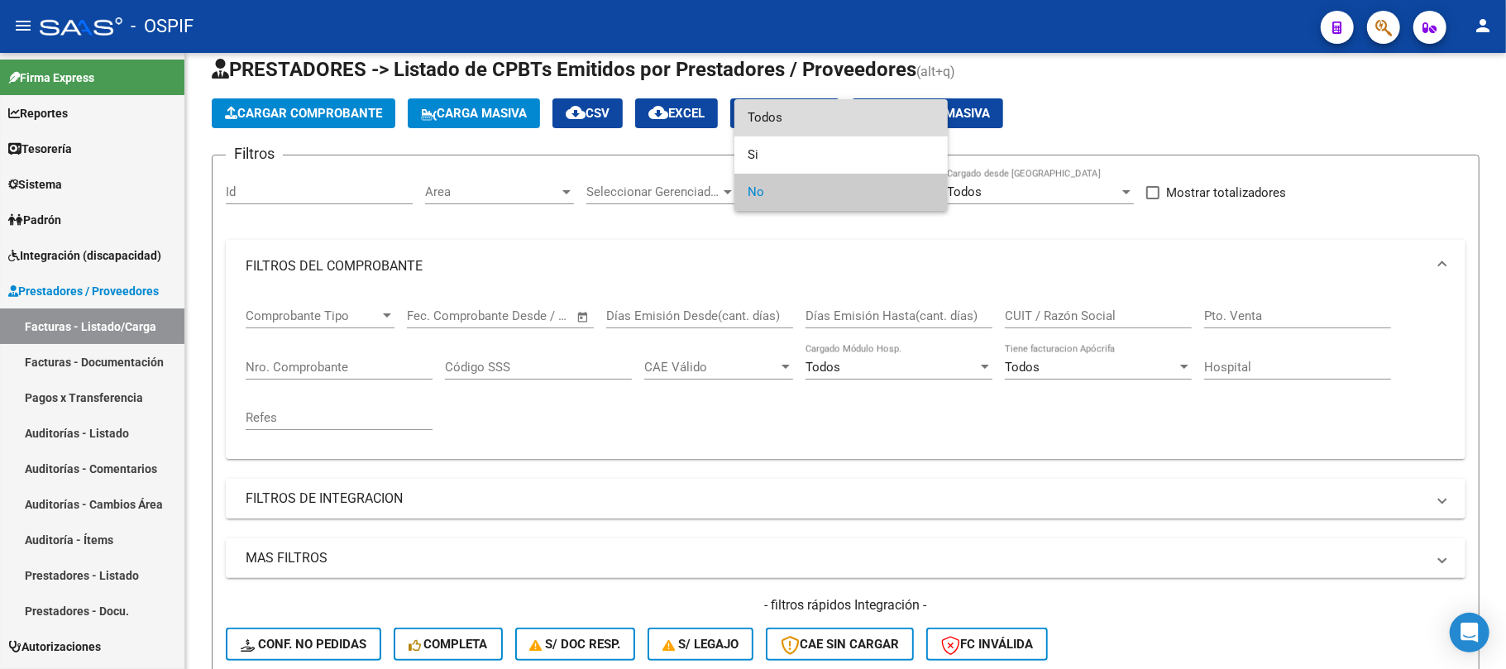
click at [837, 131] on span "Todos" at bounding box center [841, 117] width 187 height 37
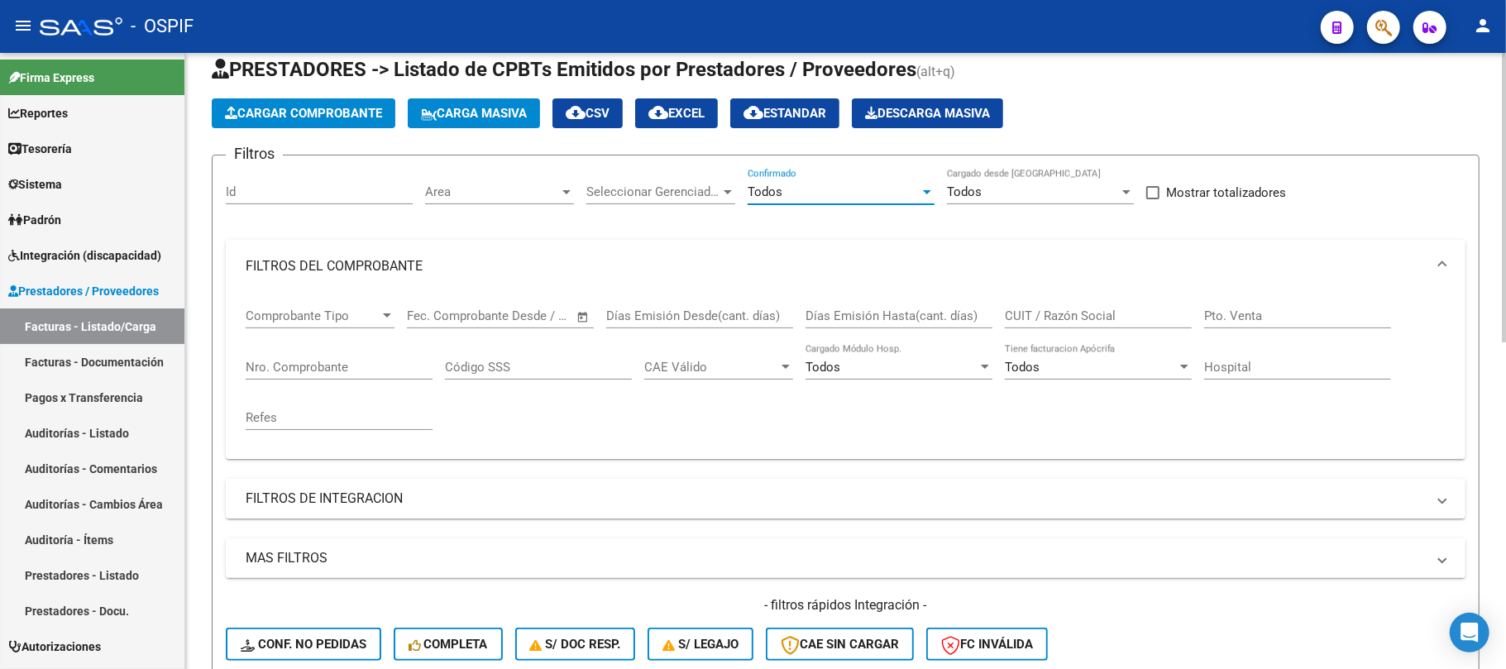
click at [1037, 314] on input "CUIT / Razón Social" at bounding box center [1098, 316] width 187 height 15
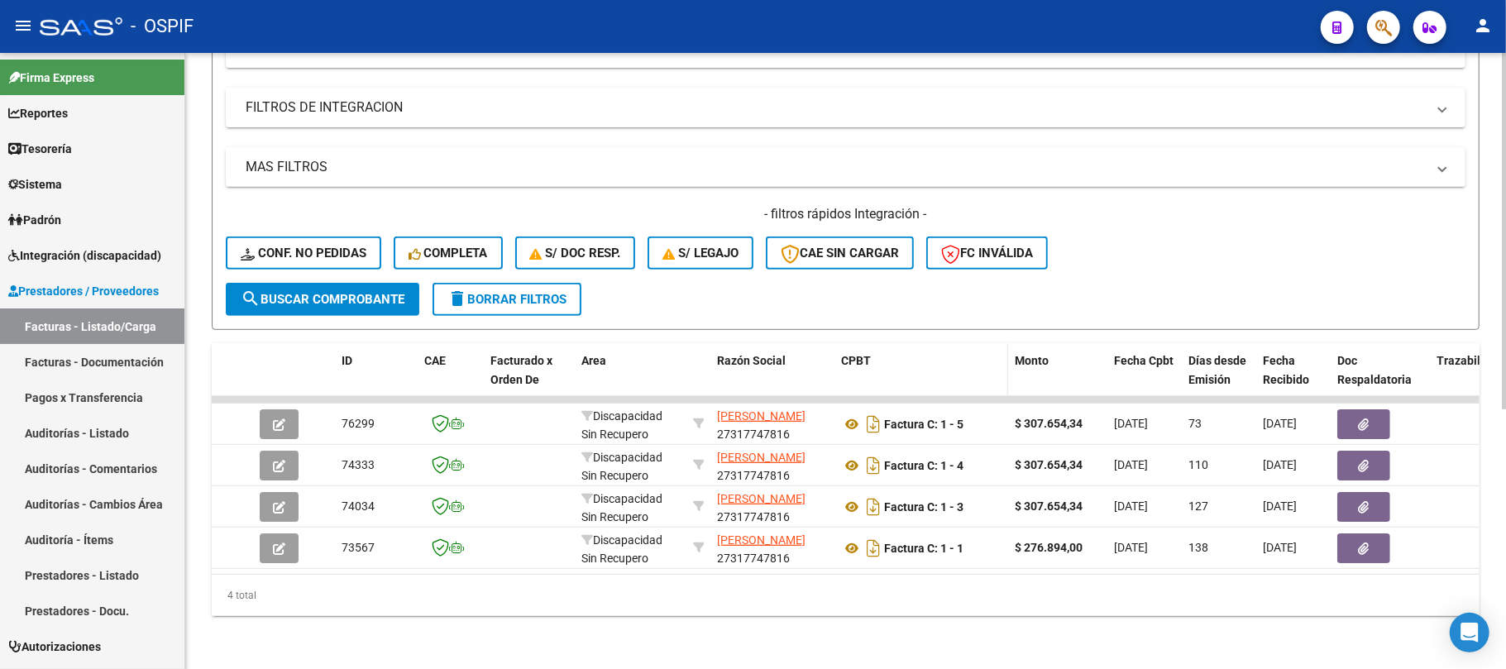
scroll to position [448, 0]
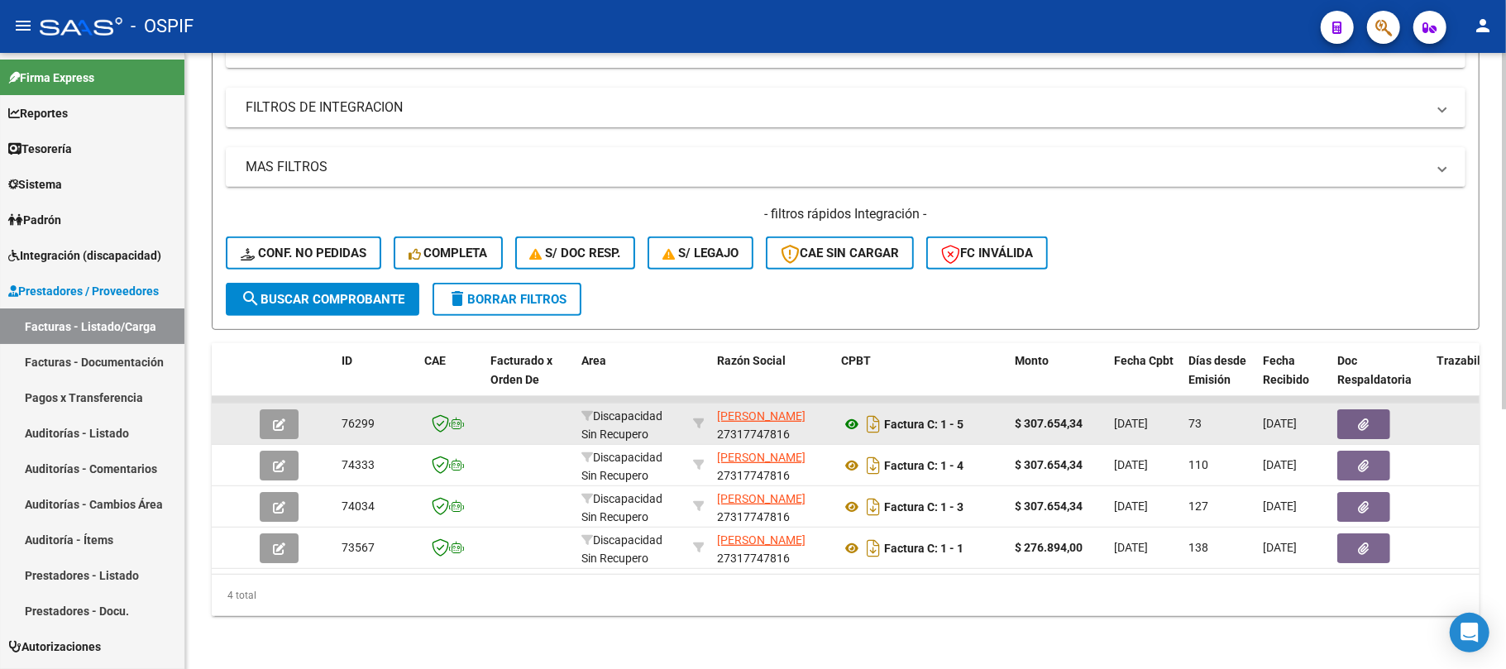
type input "arrieta"
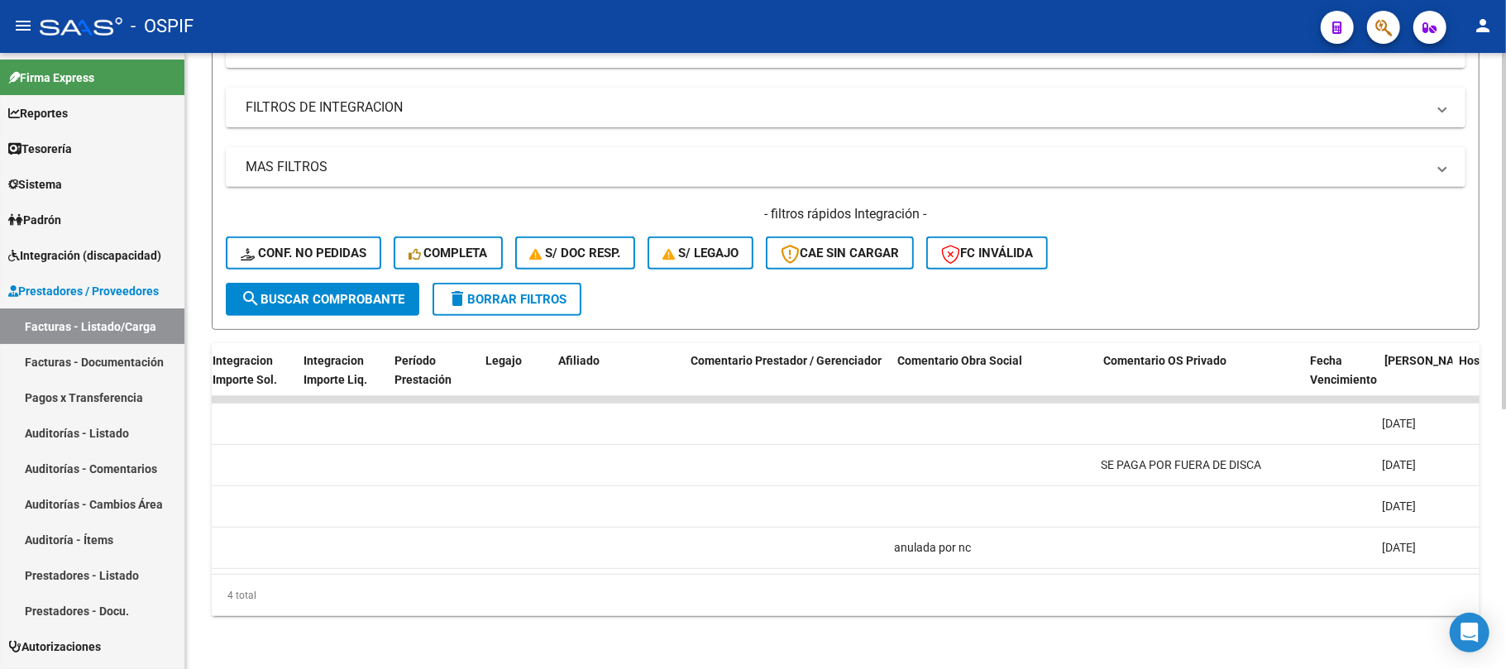
scroll to position [0, 0]
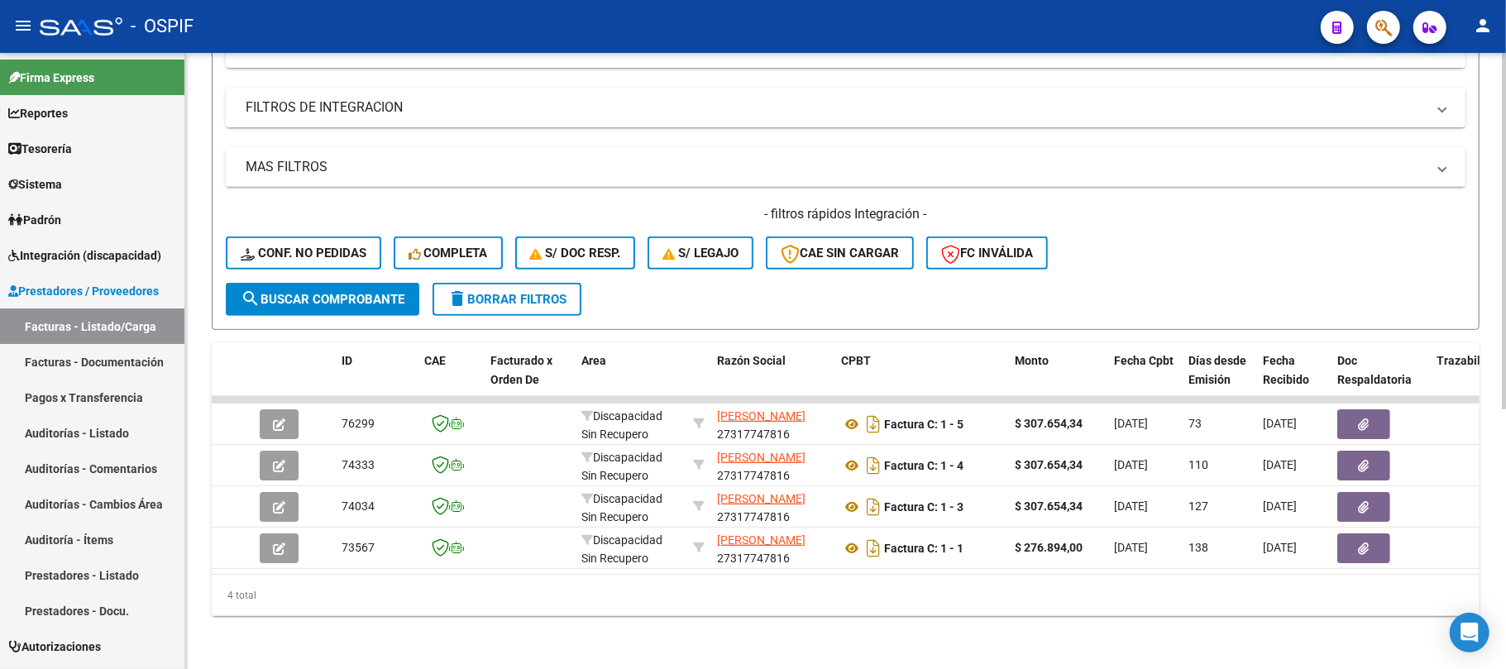
click at [606, 602] on div "4 total" at bounding box center [846, 595] width 1268 height 41
click at [513, 292] on span "delete Borrar Filtros" at bounding box center [507, 299] width 119 height 15
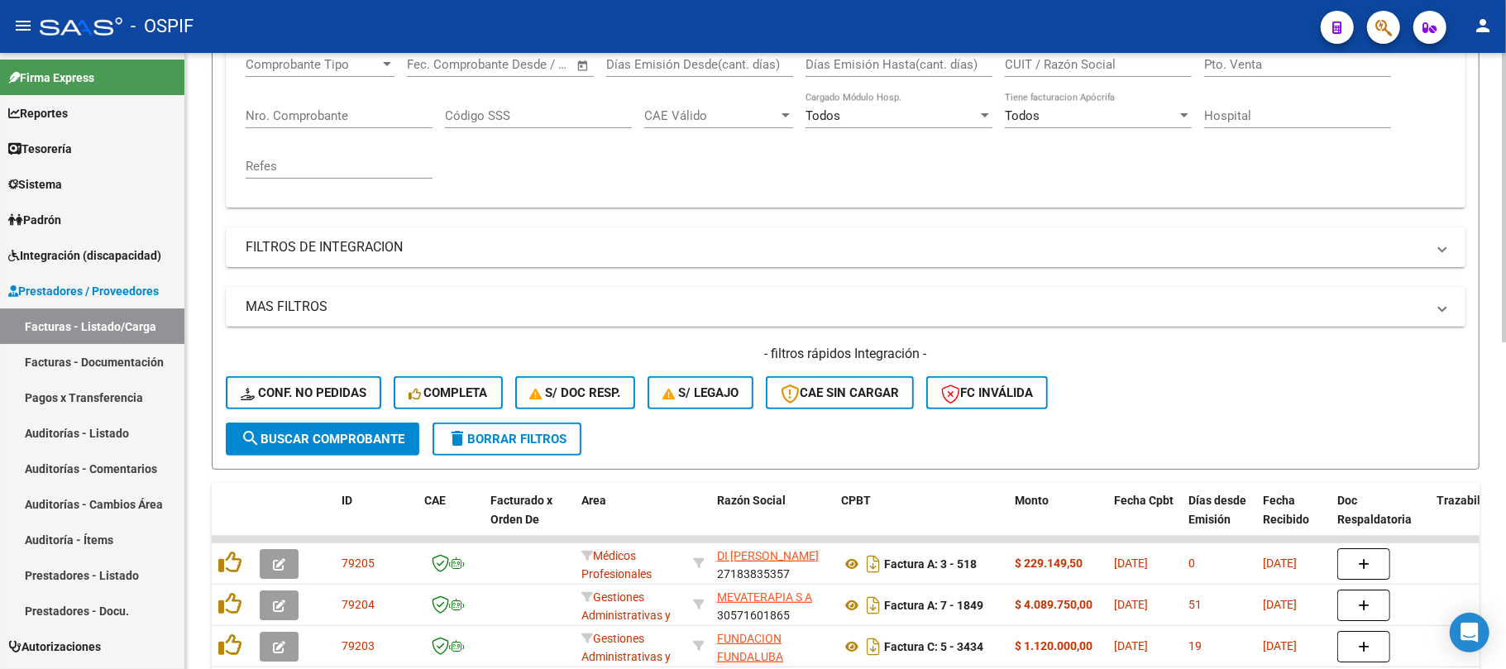
scroll to position [448, 0]
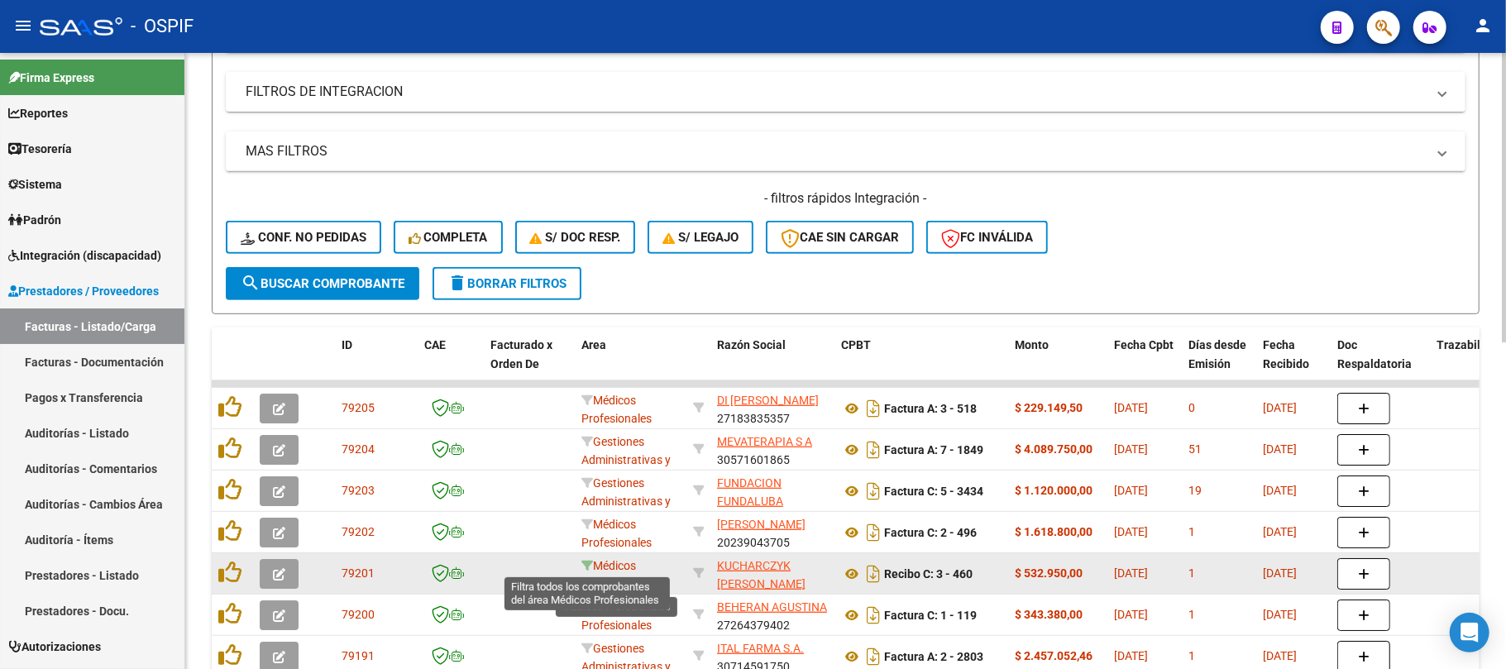
click at [587, 567] on icon at bounding box center [588, 566] width 12 height 12
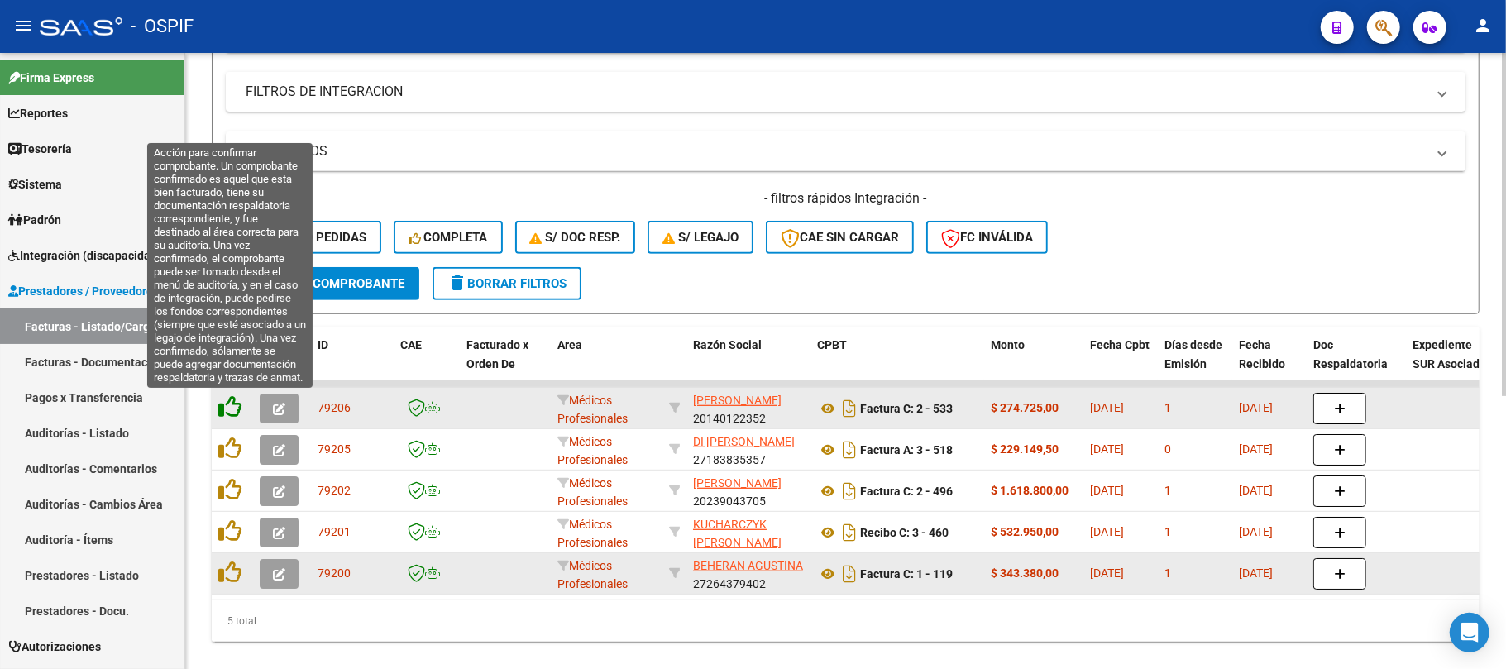
click at [227, 405] on icon at bounding box center [229, 406] width 23 height 23
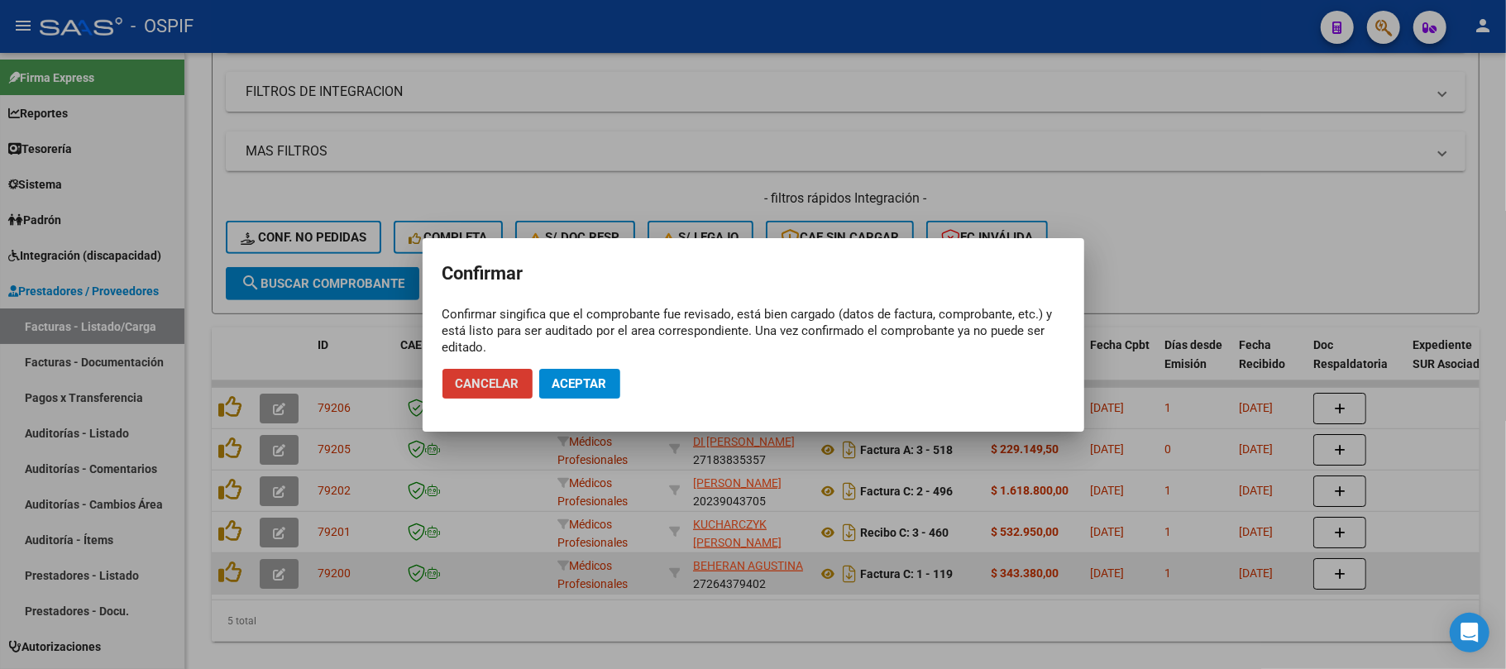
click at [549, 386] on button "Aceptar" at bounding box center [579, 384] width 81 height 30
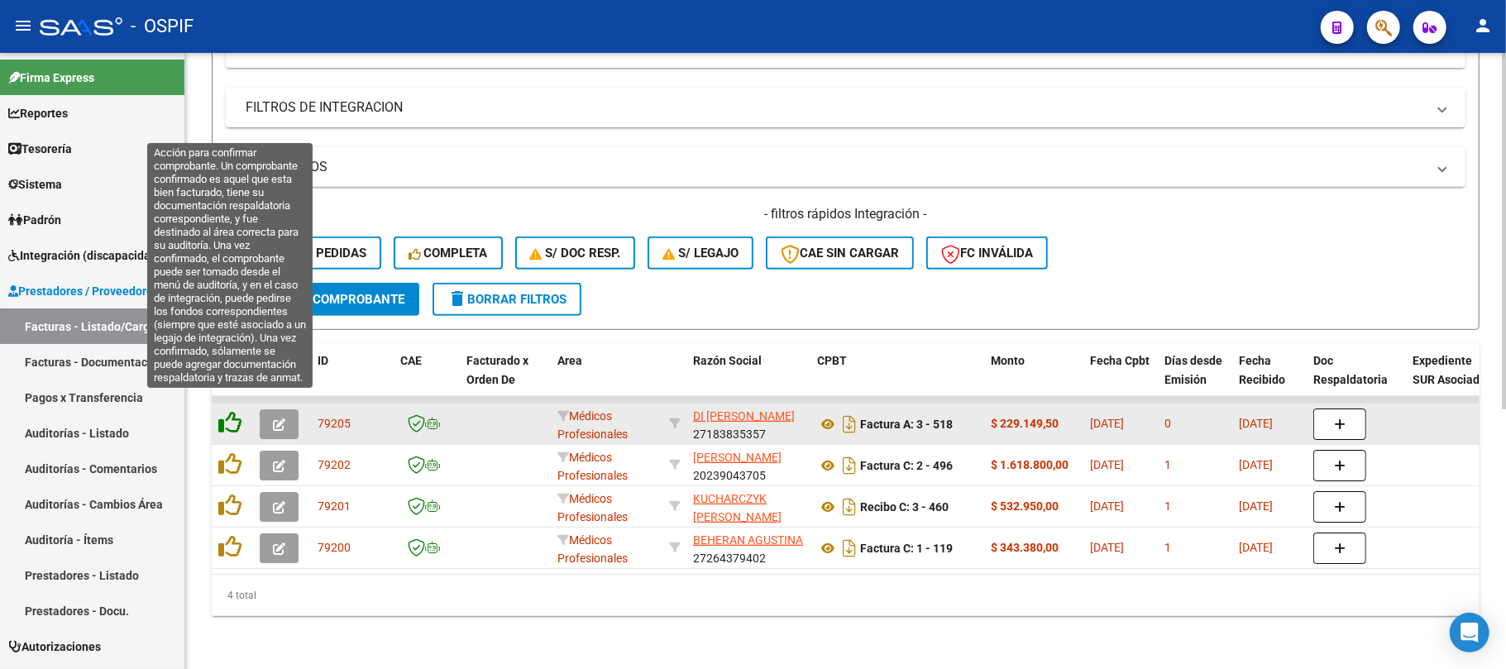
click at [235, 412] on icon at bounding box center [229, 422] width 23 height 23
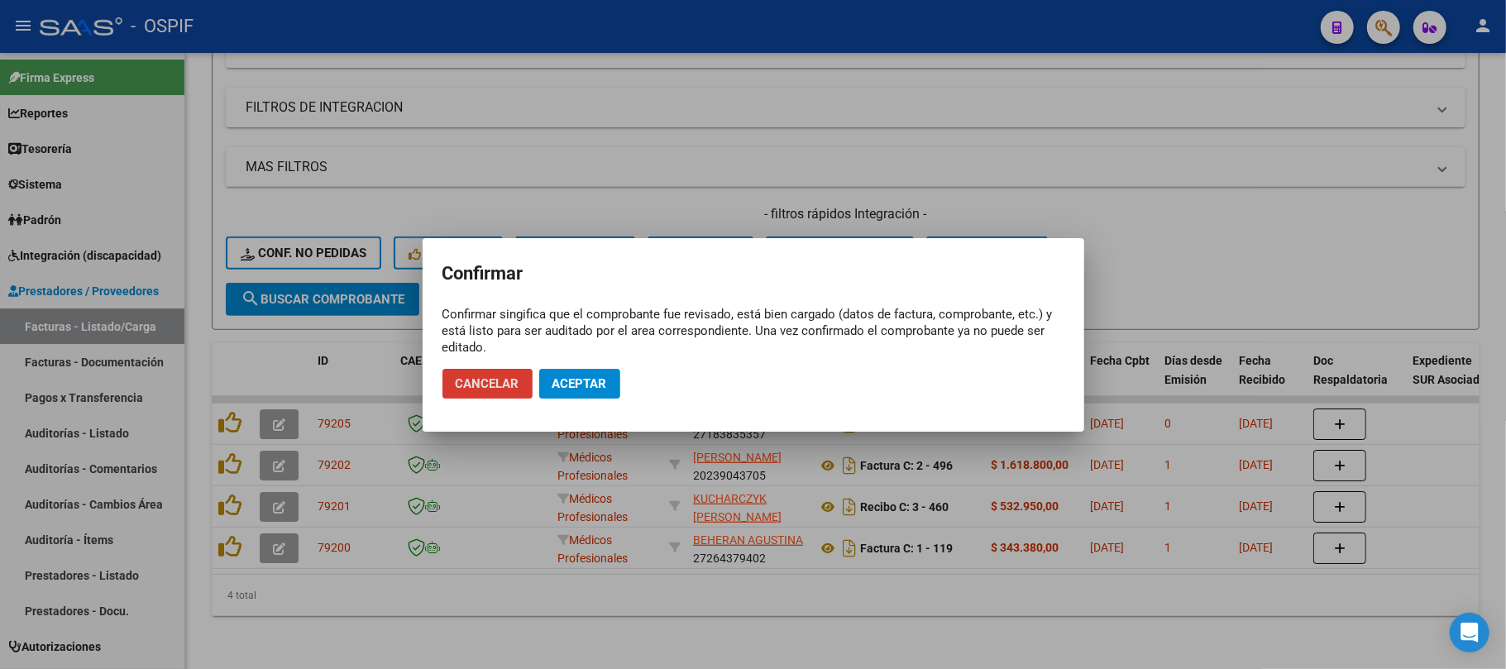
click at [579, 376] on span "Aceptar" at bounding box center [580, 383] width 55 height 15
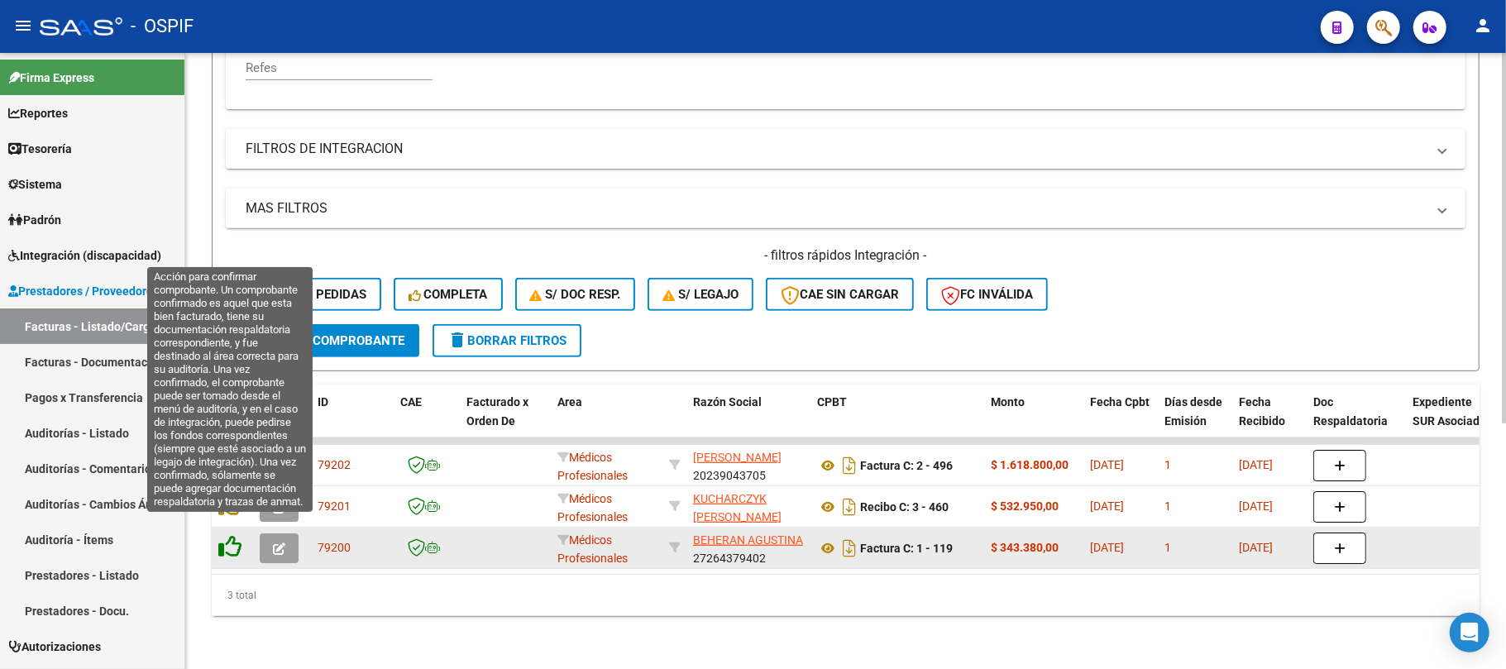
scroll to position [407, 0]
click at [230, 535] on icon at bounding box center [229, 546] width 23 height 23
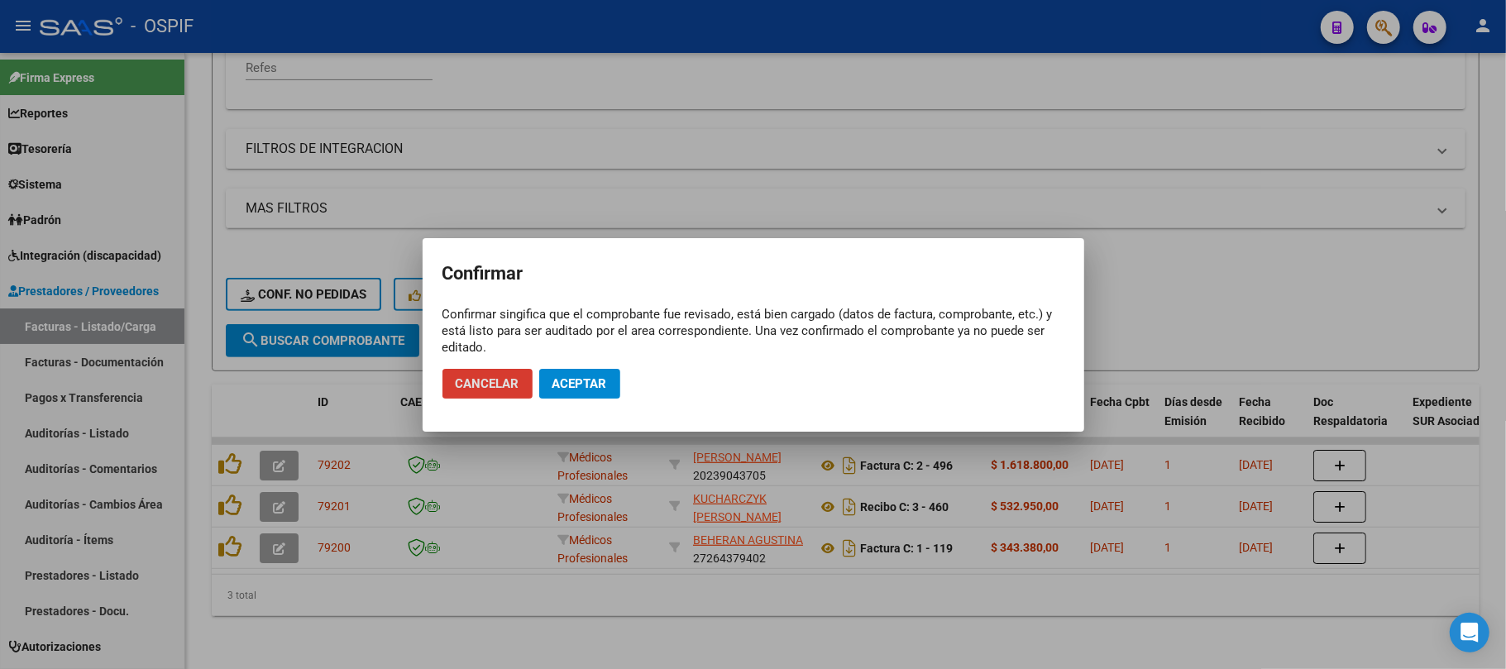
click at [586, 392] on button "Aceptar" at bounding box center [579, 384] width 81 height 30
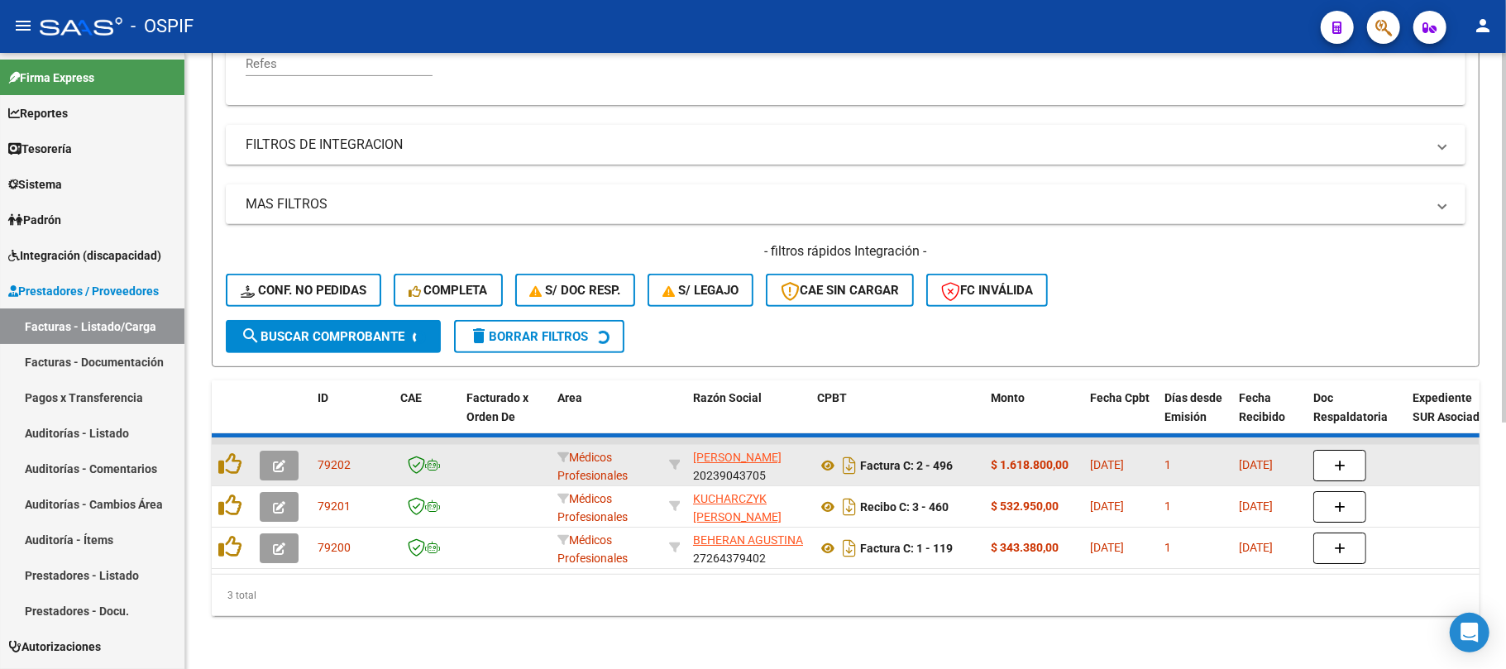
scroll to position [366, 0]
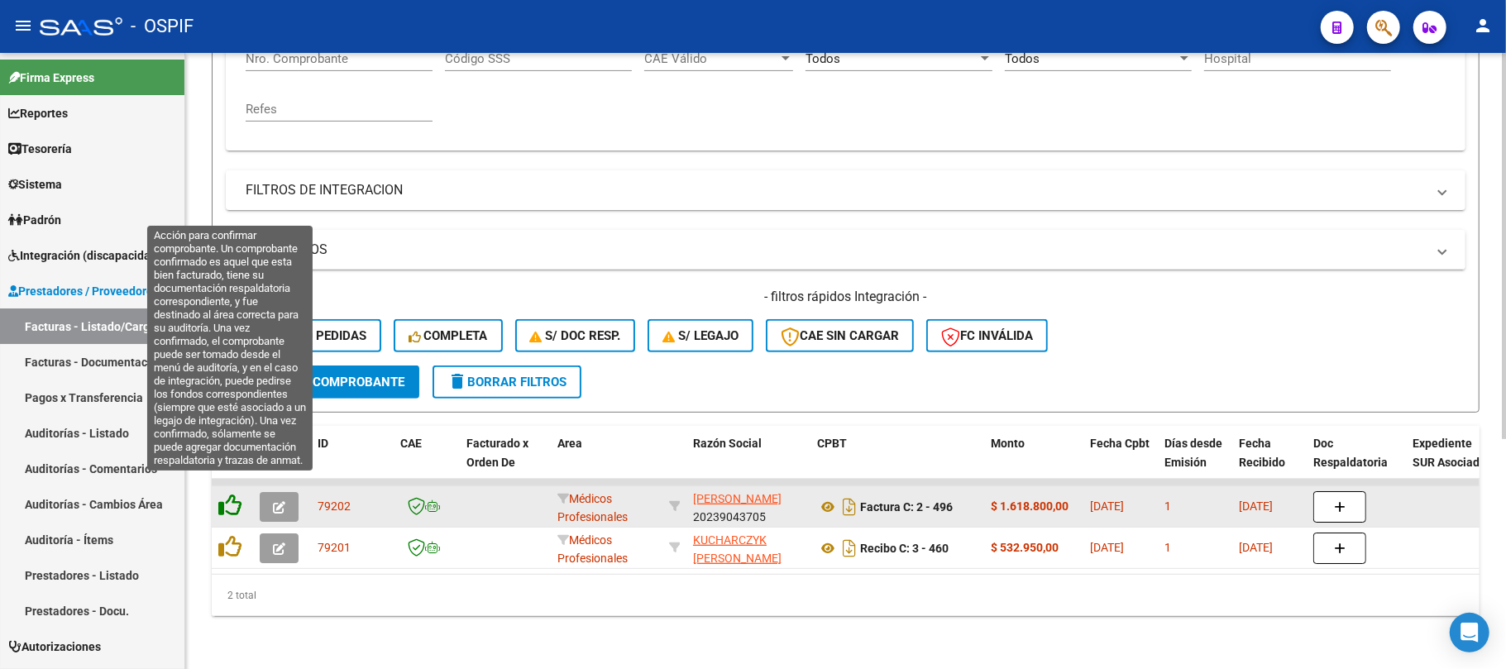
click at [228, 494] on icon at bounding box center [229, 505] width 23 height 23
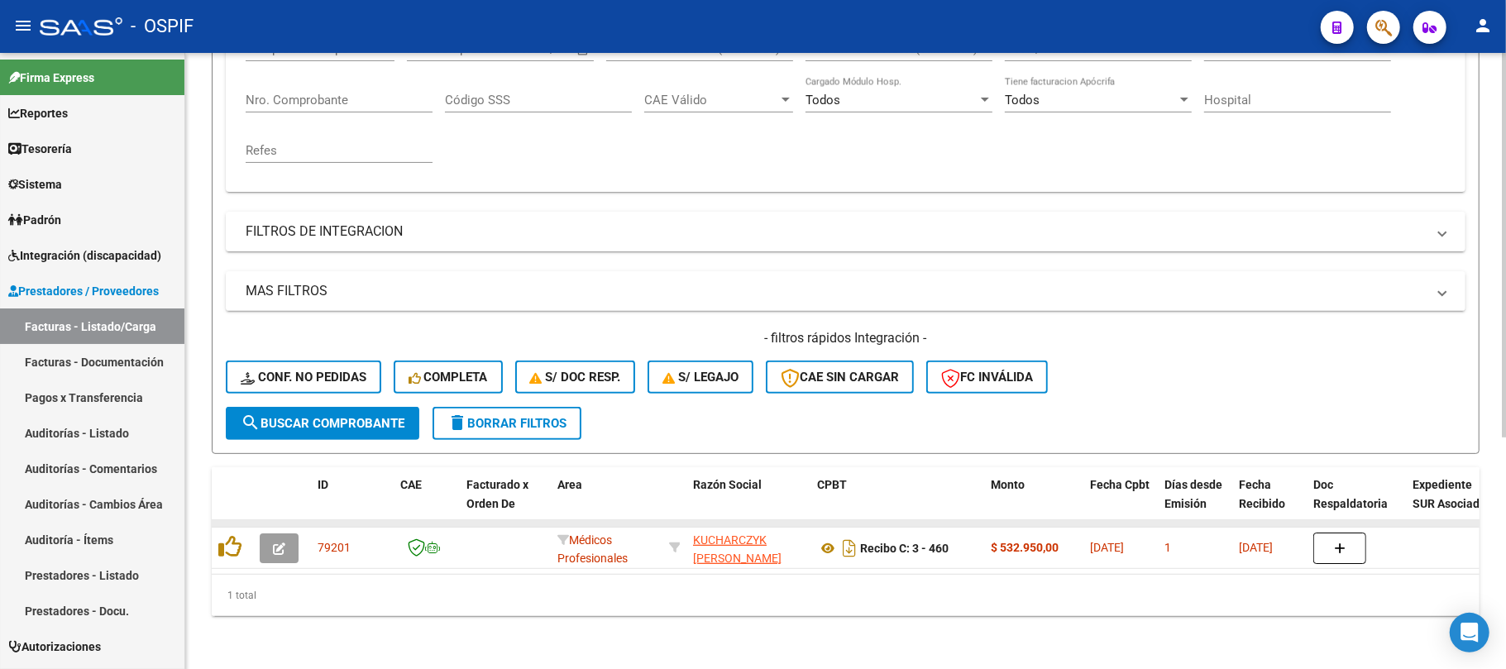
scroll to position [324, 0]
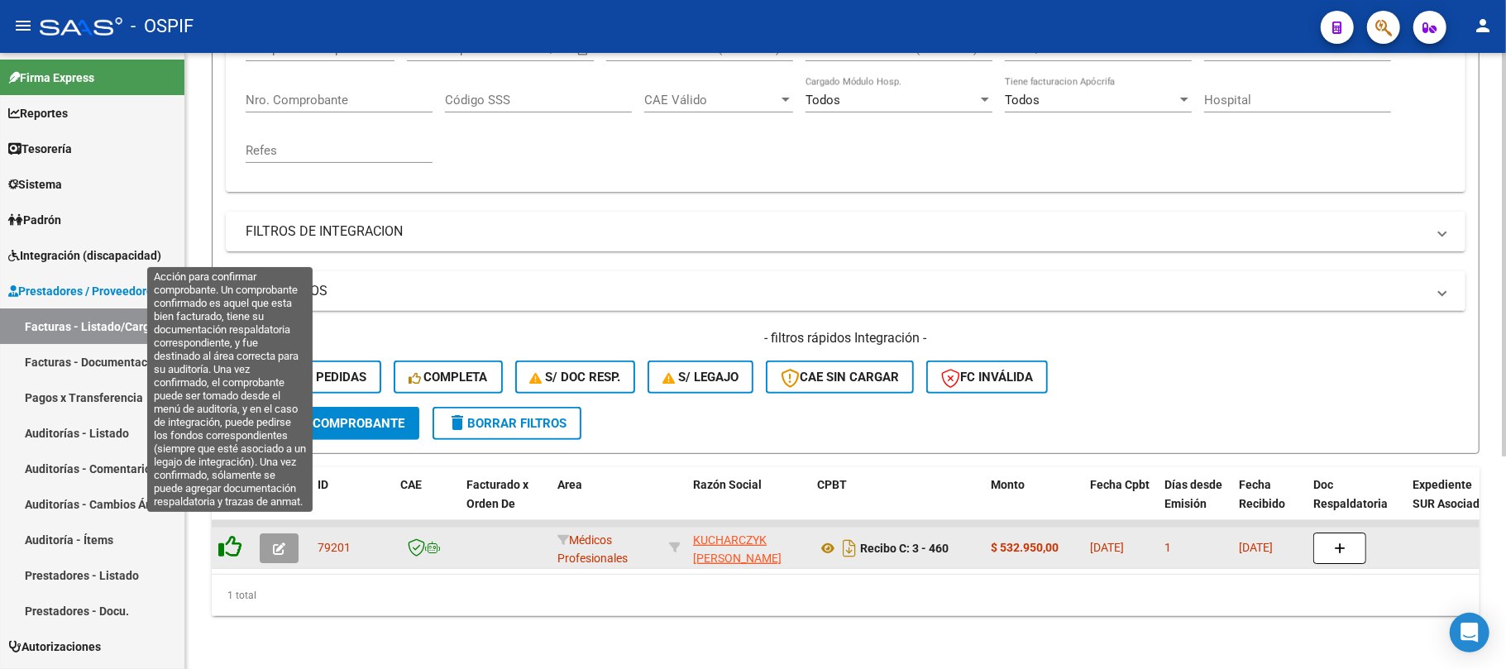
click at [229, 535] on icon at bounding box center [229, 546] width 23 height 23
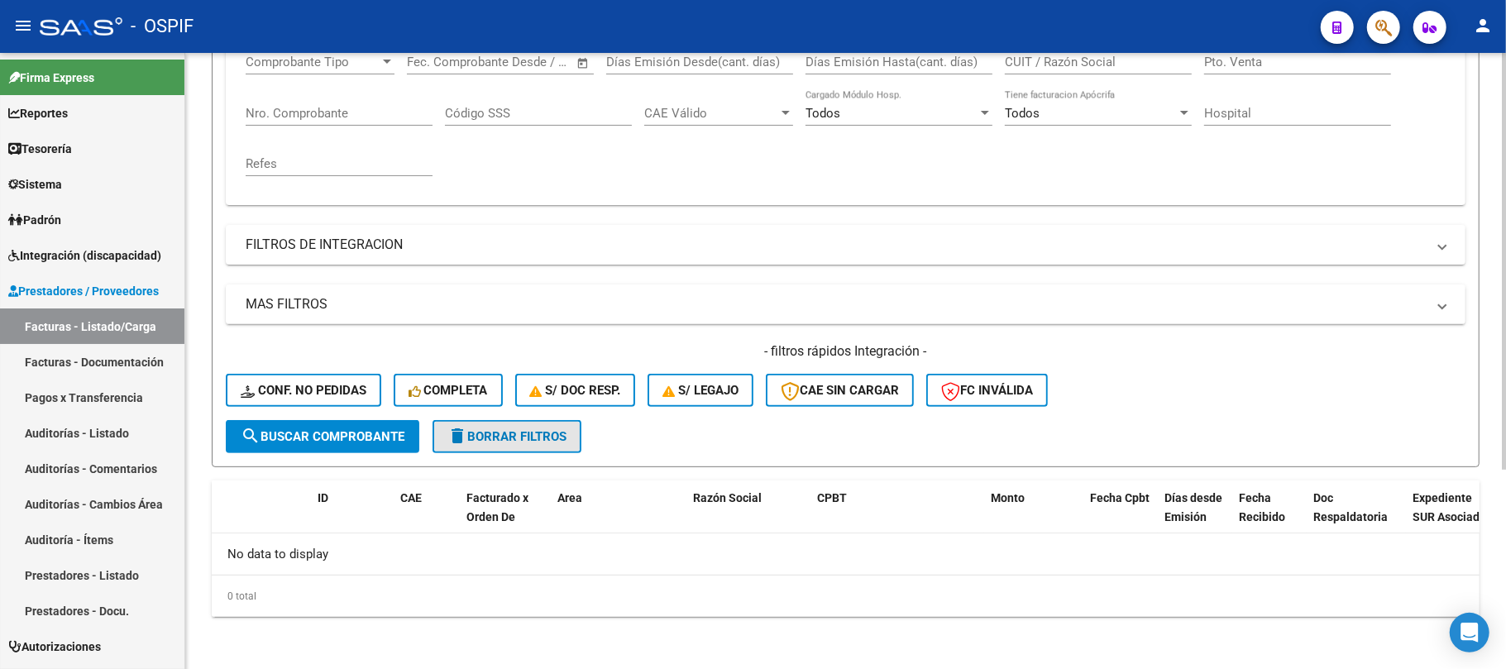
click at [539, 438] on span "delete Borrar Filtros" at bounding box center [507, 436] width 119 height 15
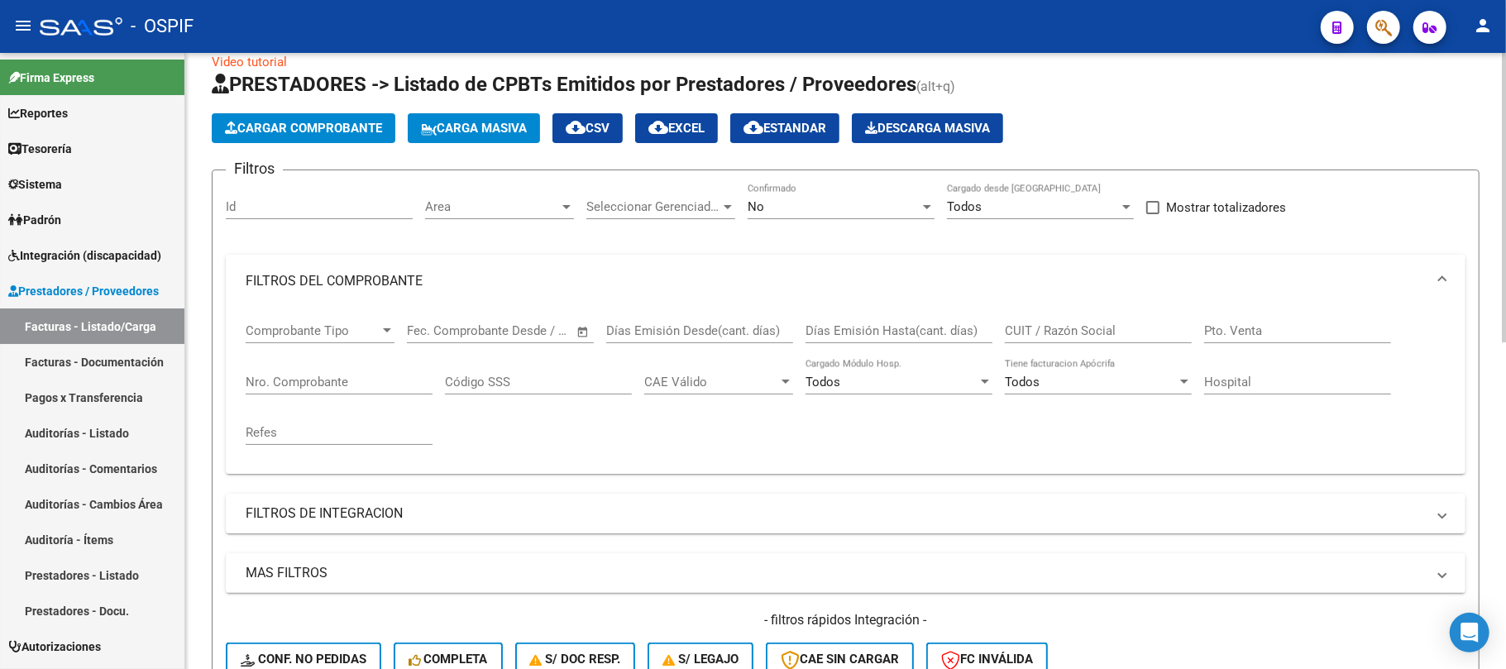
scroll to position [0, 0]
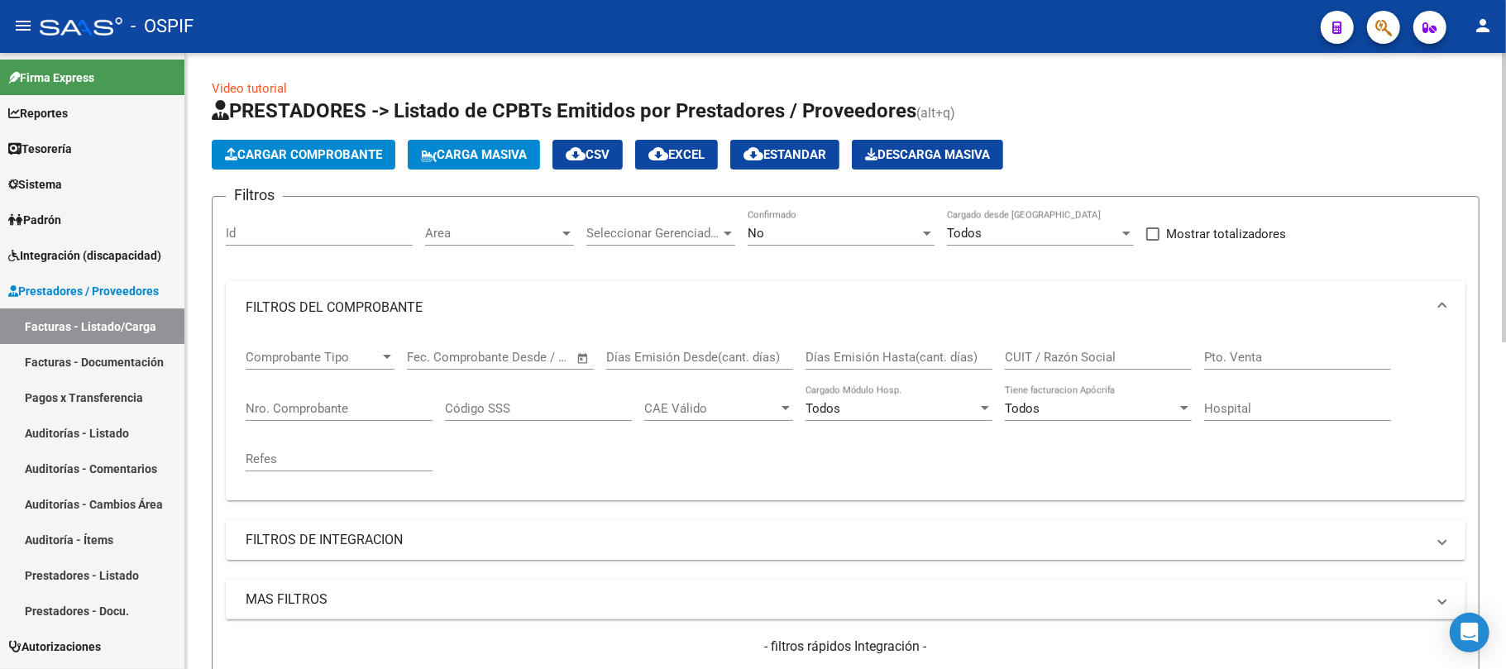
click at [1044, 355] on input "CUIT / Razón Social" at bounding box center [1098, 357] width 187 height 15
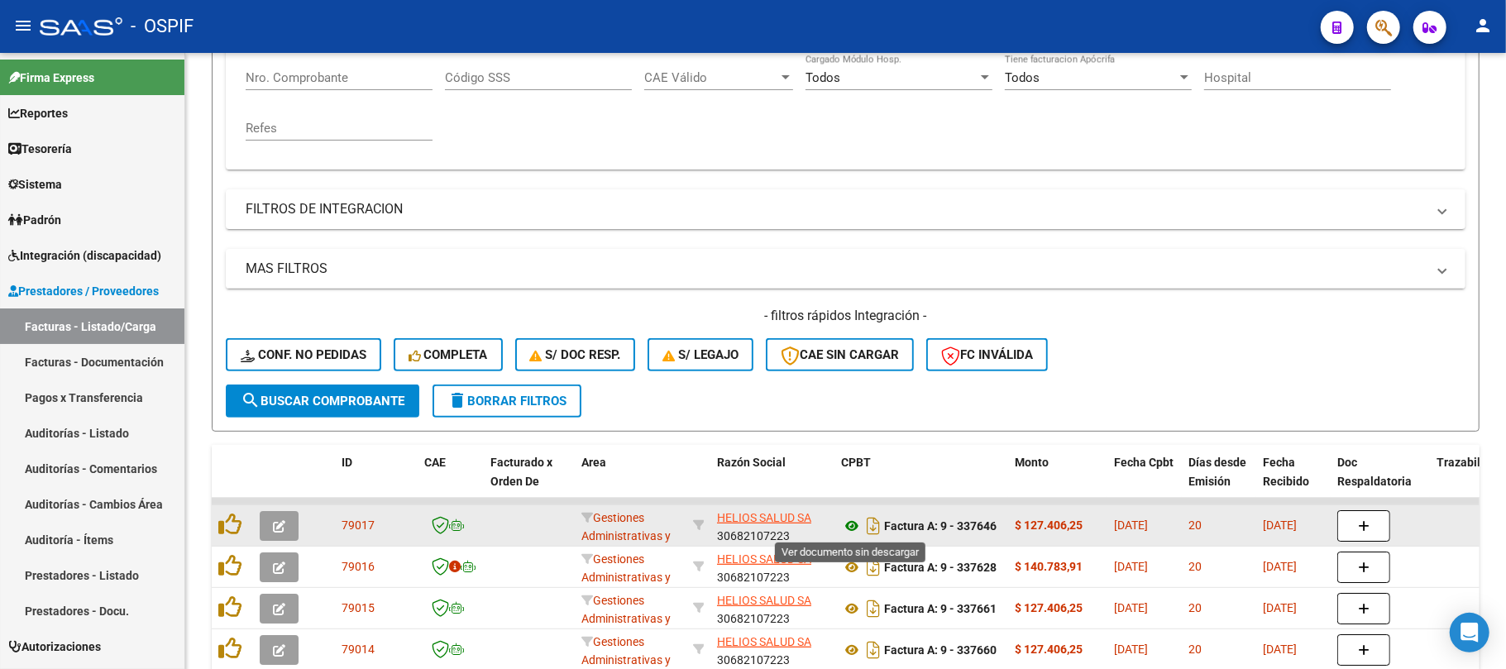
type input "helios"
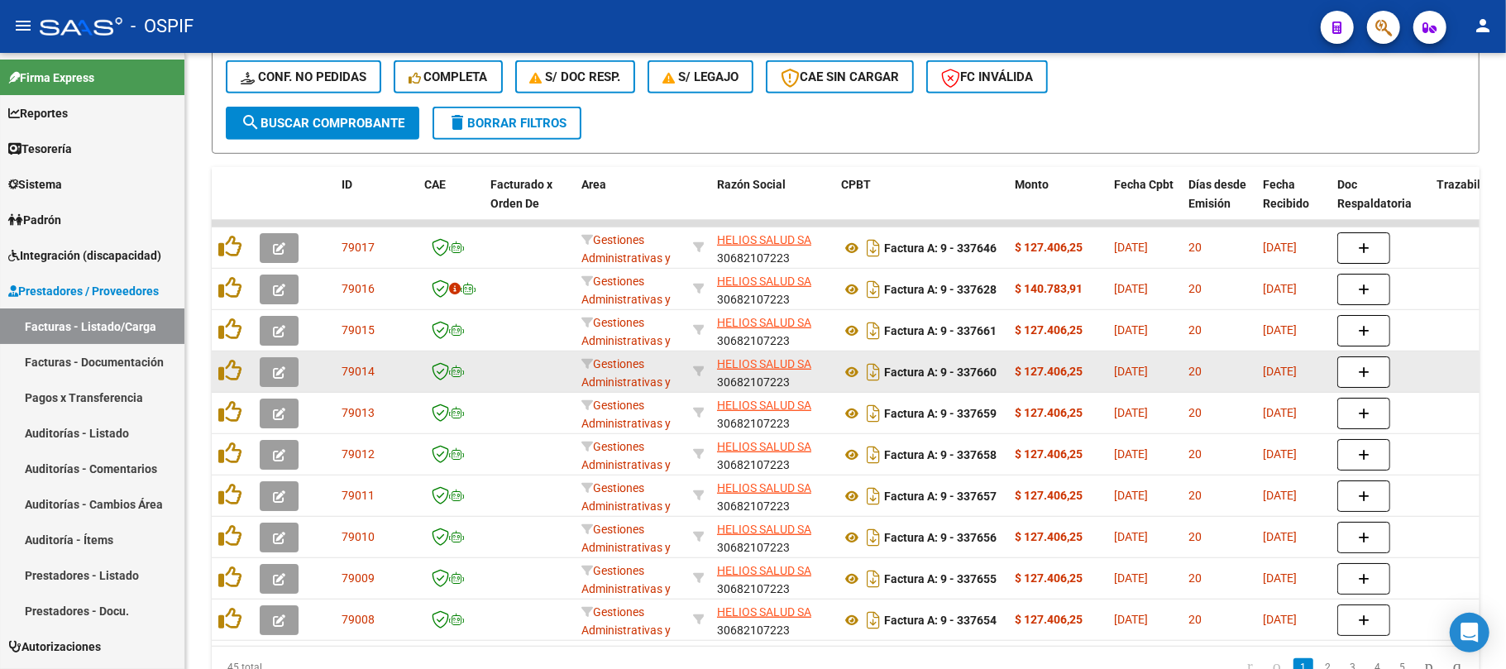
scroll to position [697, 0]
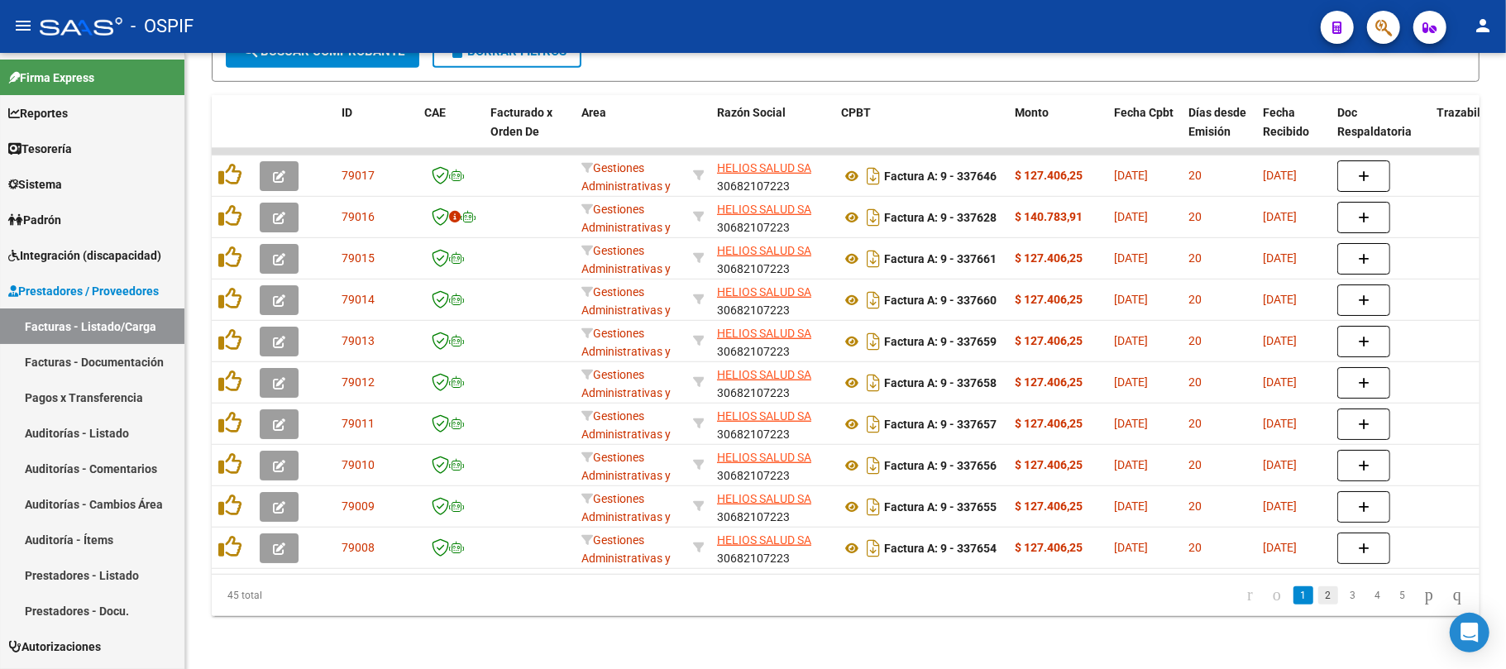
click at [1321, 601] on link "2" at bounding box center [1329, 596] width 20 height 18
click at [1344, 596] on link "3" at bounding box center [1354, 596] width 20 height 18
click at [1368, 600] on link "4" at bounding box center [1378, 596] width 20 height 18
click at [1393, 593] on link "5" at bounding box center [1403, 596] width 20 height 18
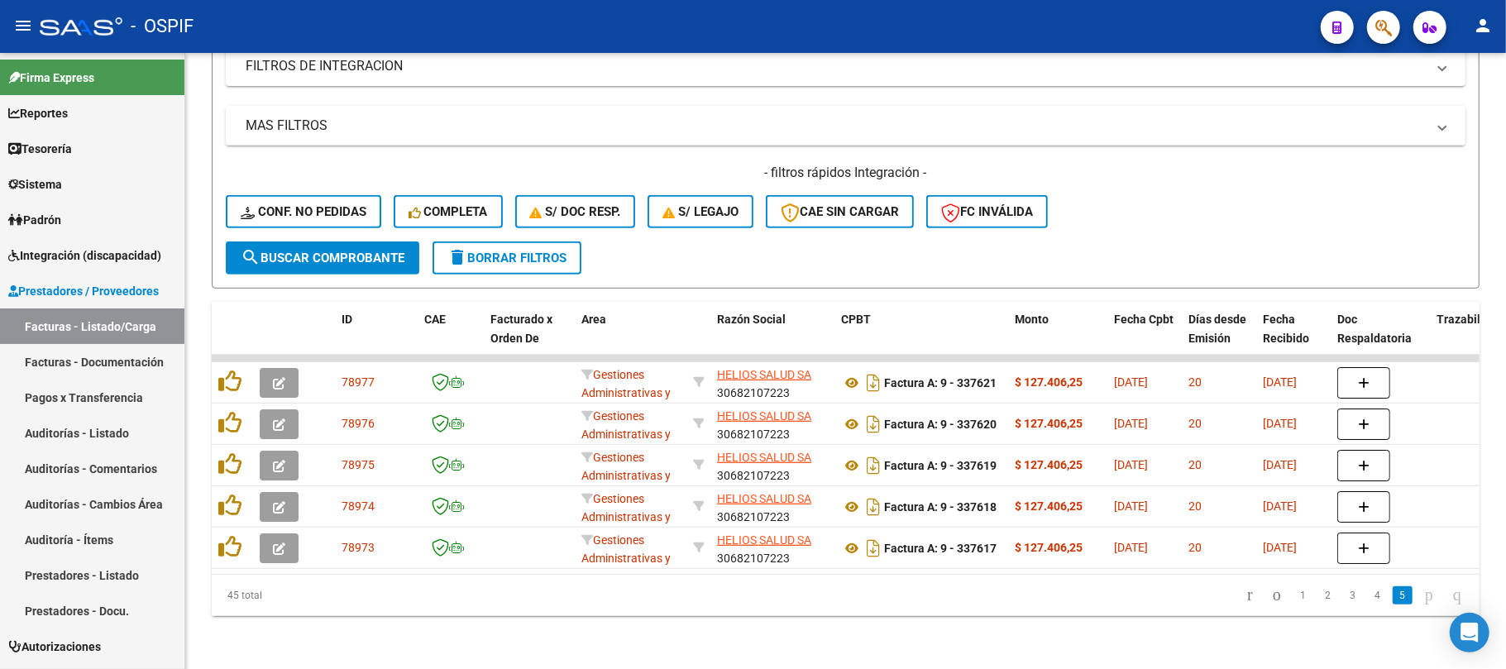
scroll to position [490, 0]
click at [1240, 594] on link "go to first page" at bounding box center [1250, 596] width 21 height 18
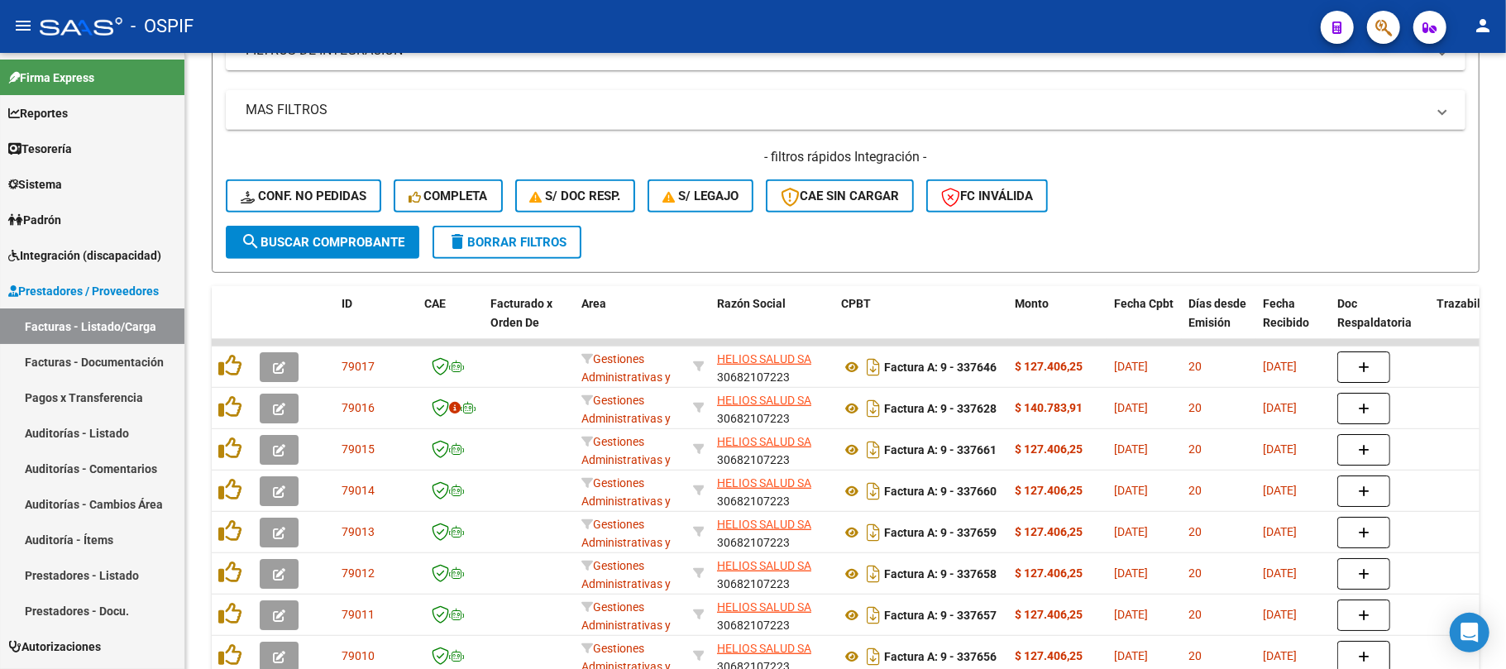
scroll to position [697, 0]
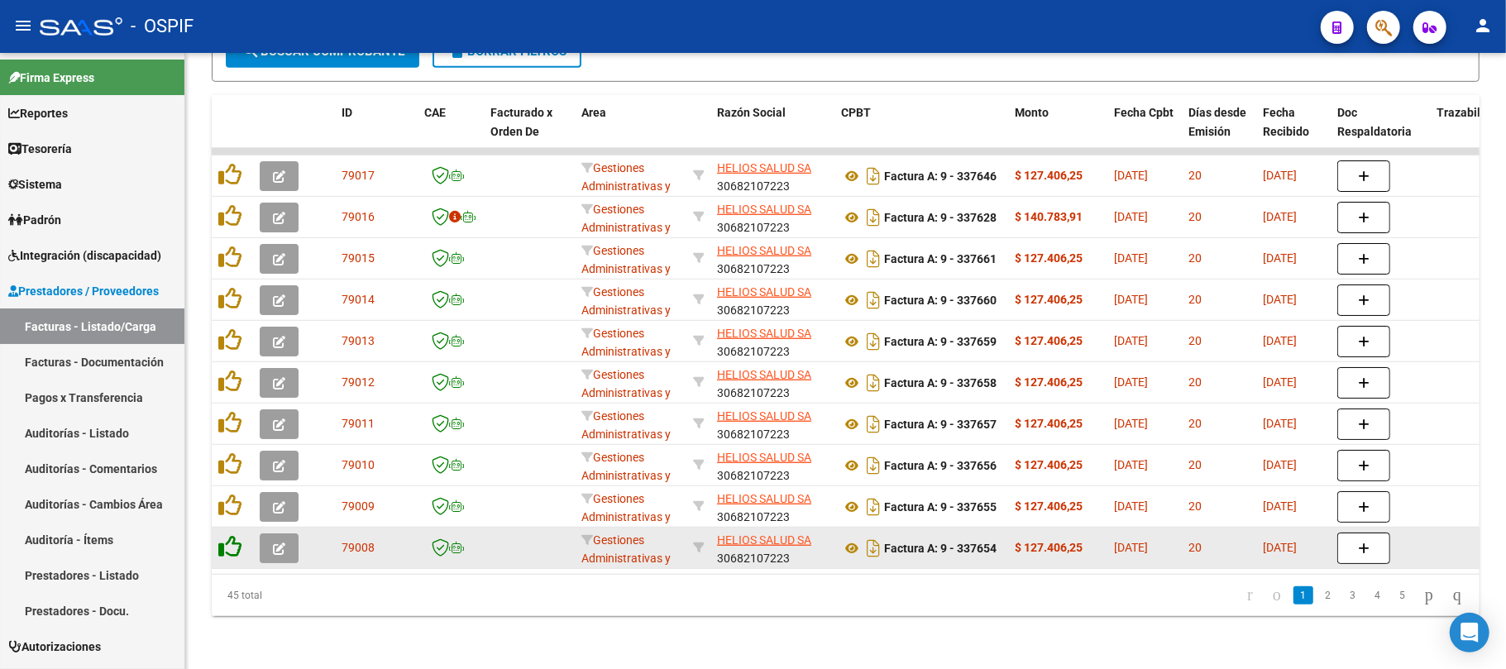
click at [220, 537] on icon at bounding box center [229, 546] width 23 height 23
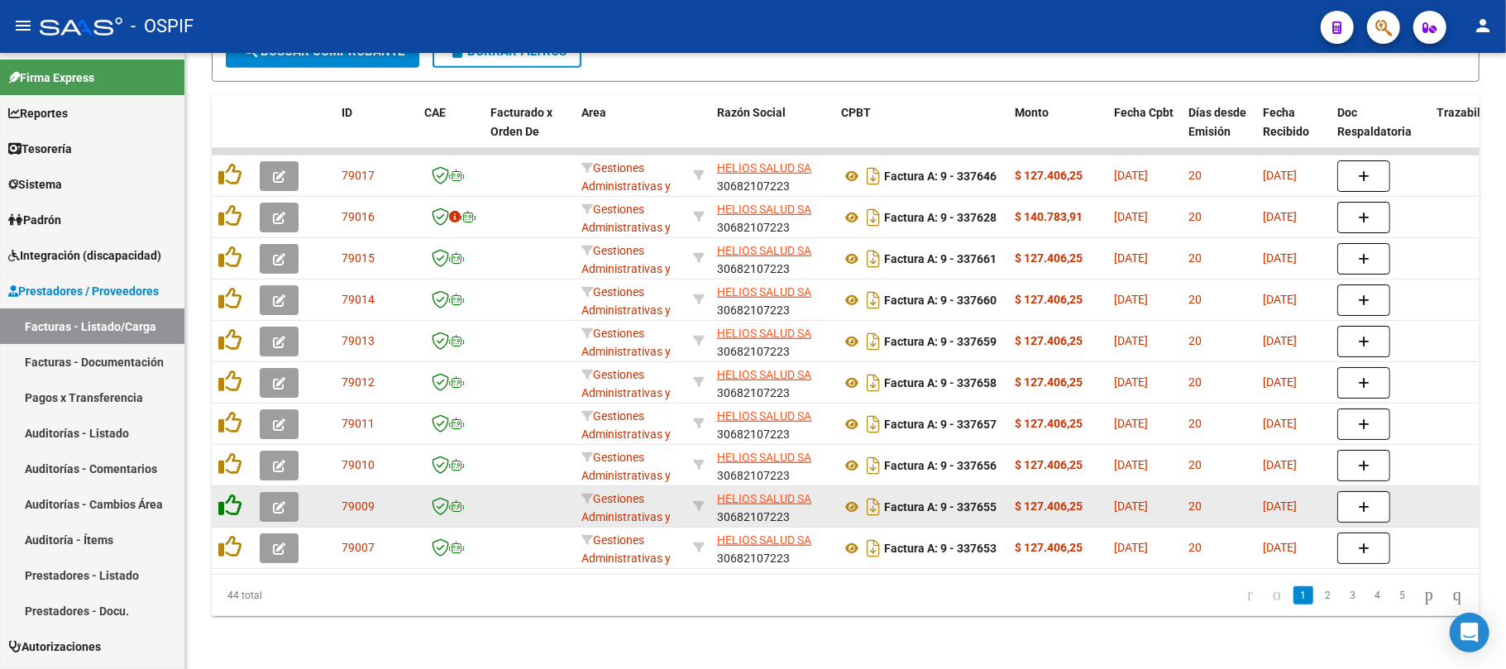
click at [230, 494] on icon at bounding box center [229, 505] width 23 height 23
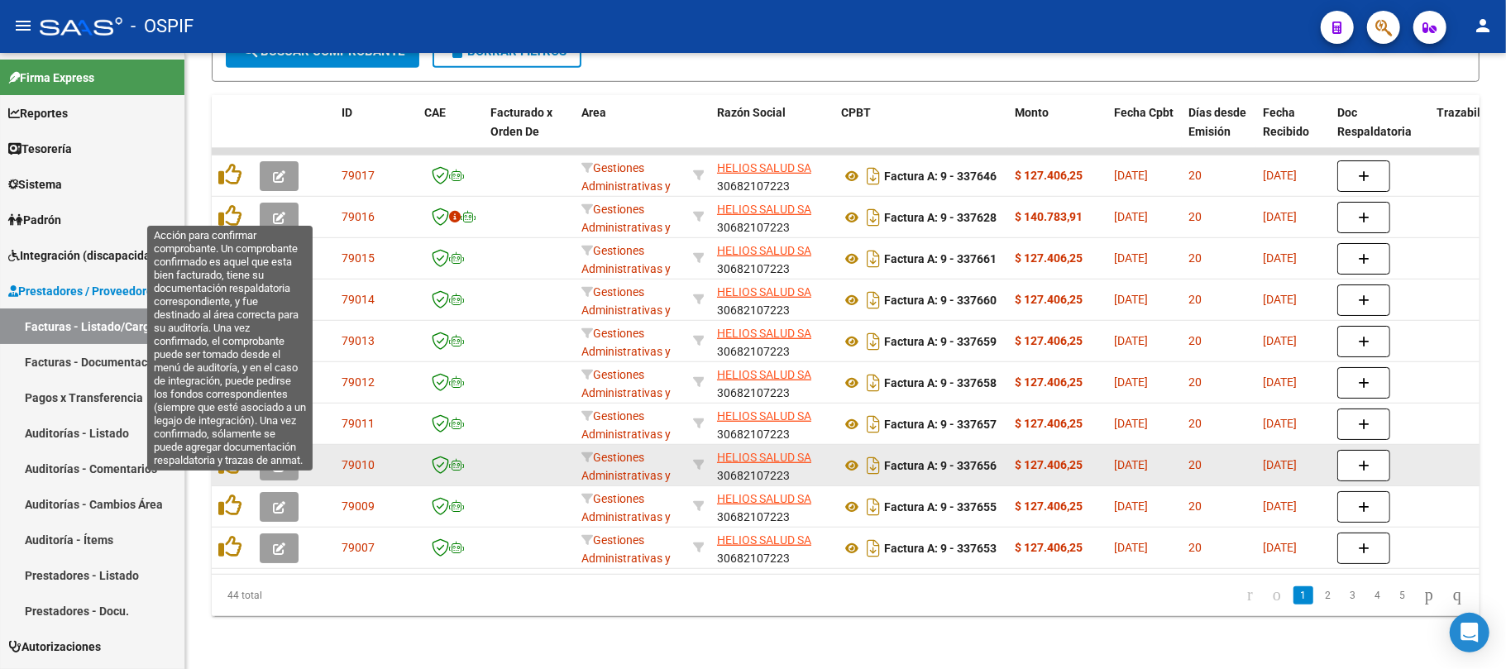
click at [232, 455] on icon at bounding box center [229, 464] width 23 height 23
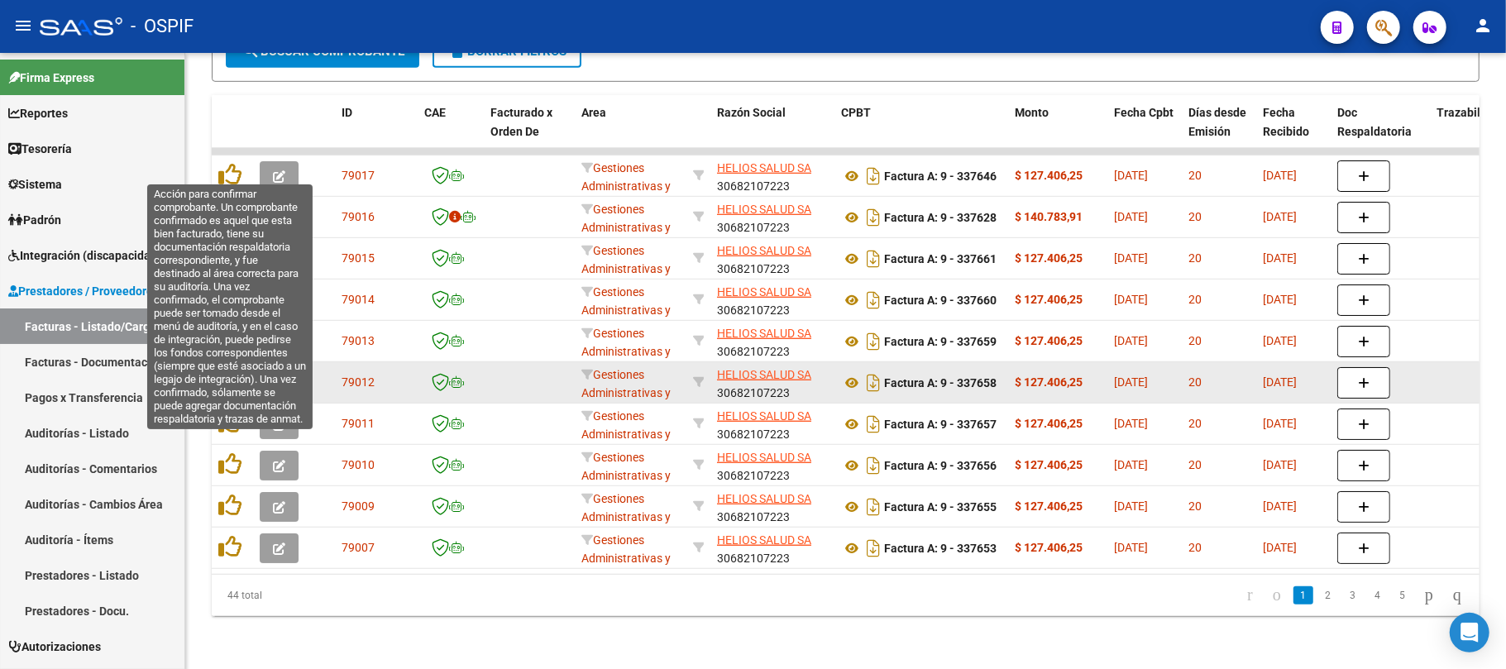
click at [226, 412] on icon at bounding box center [229, 422] width 23 height 23
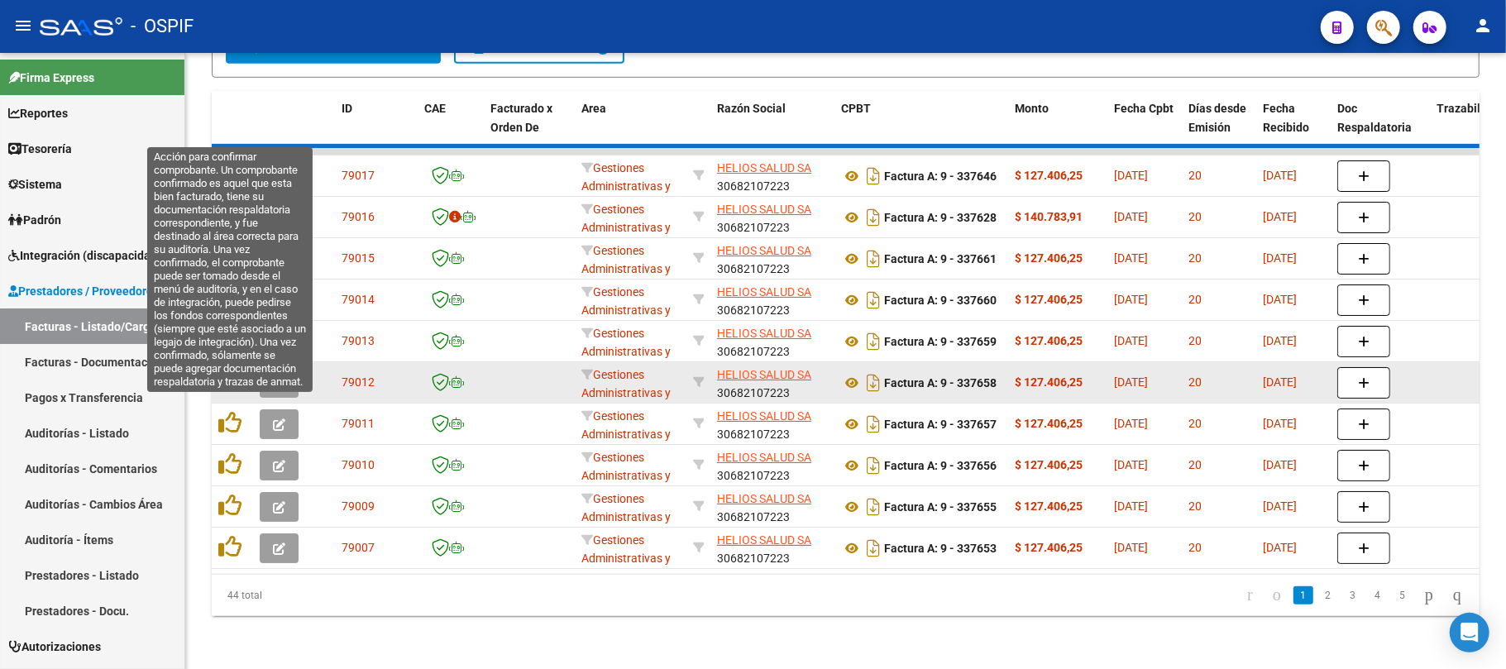
click at [226, 381] on div at bounding box center [232, 383] width 28 height 26
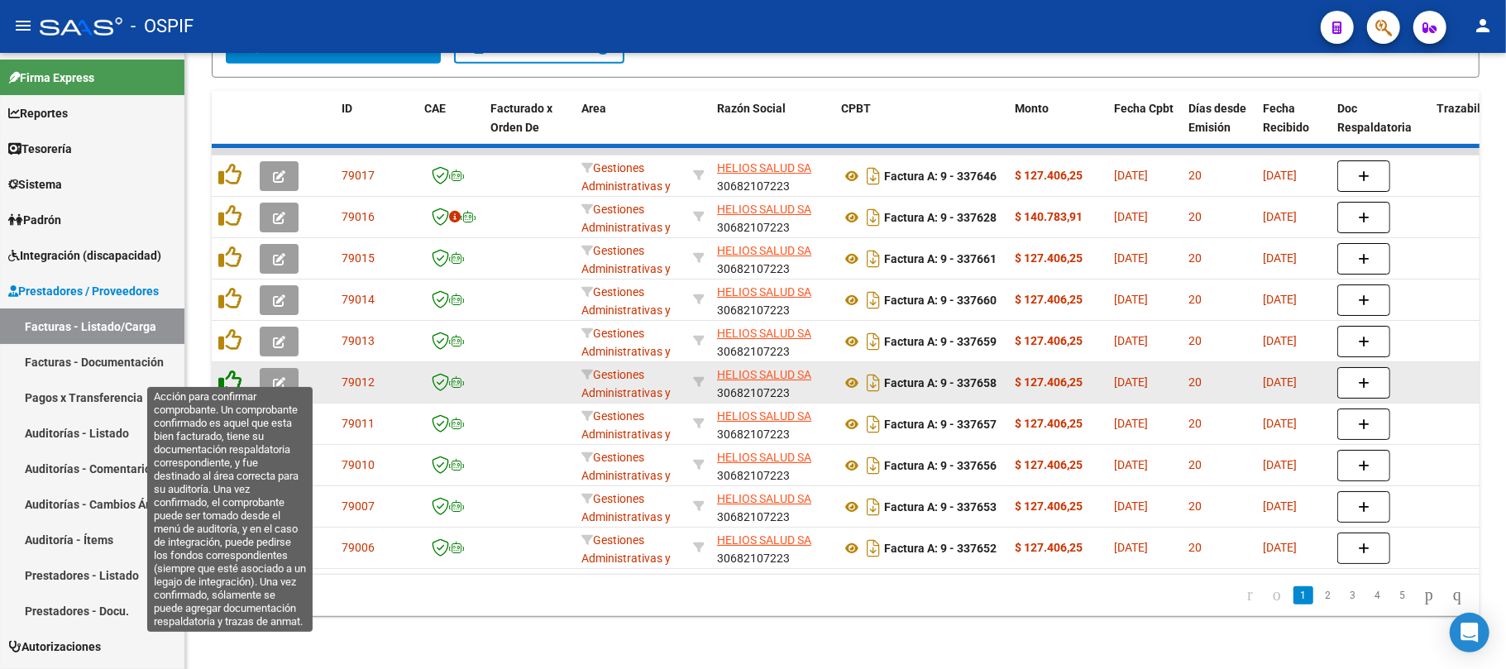
click at [223, 376] on icon at bounding box center [229, 381] width 23 height 23
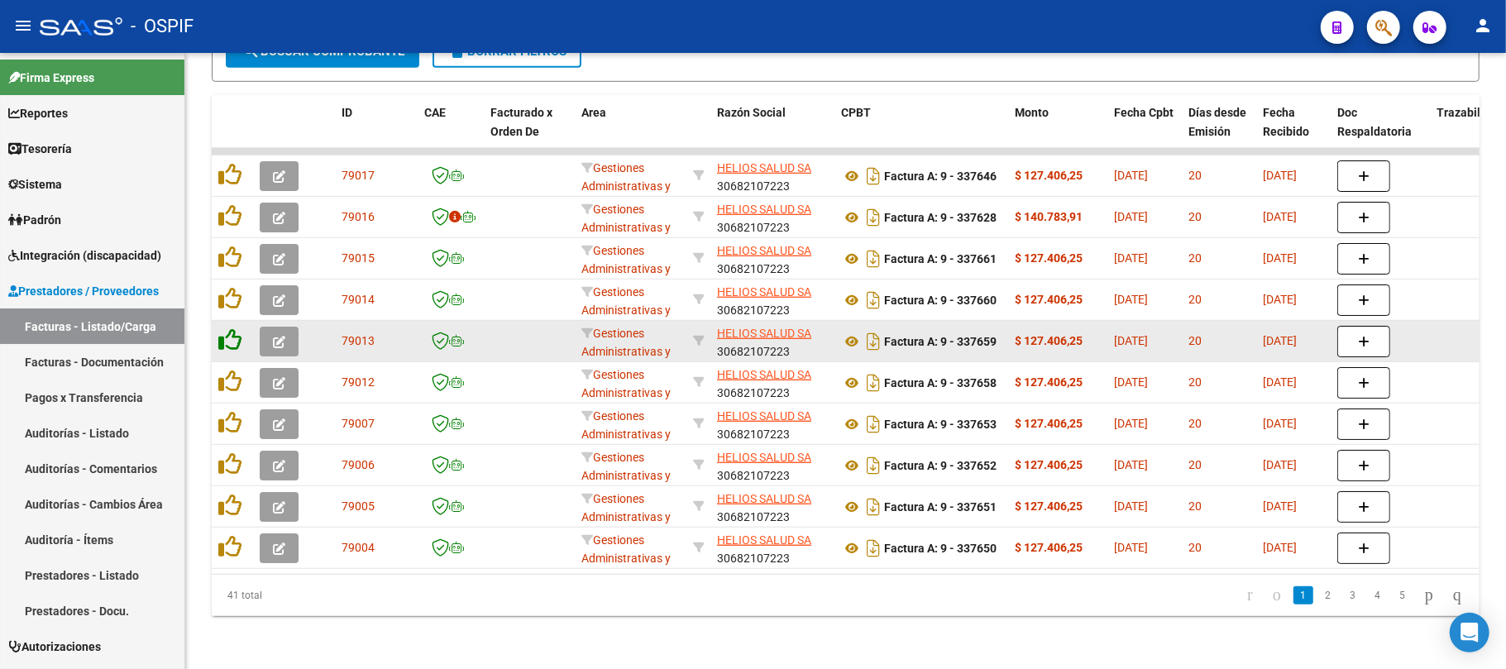
click at [225, 328] on icon at bounding box center [229, 339] width 23 height 23
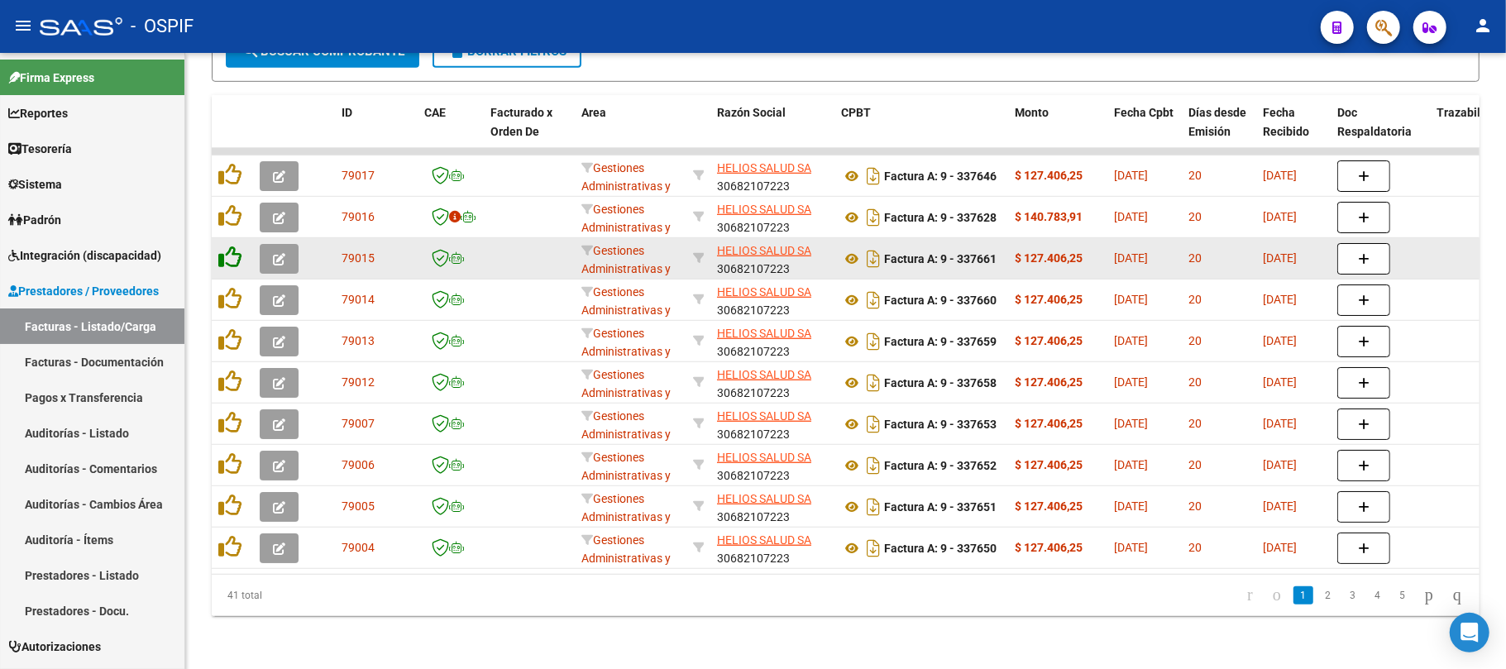
click at [229, 287] on icon at bounding box center [229, 298] width 23 height 23
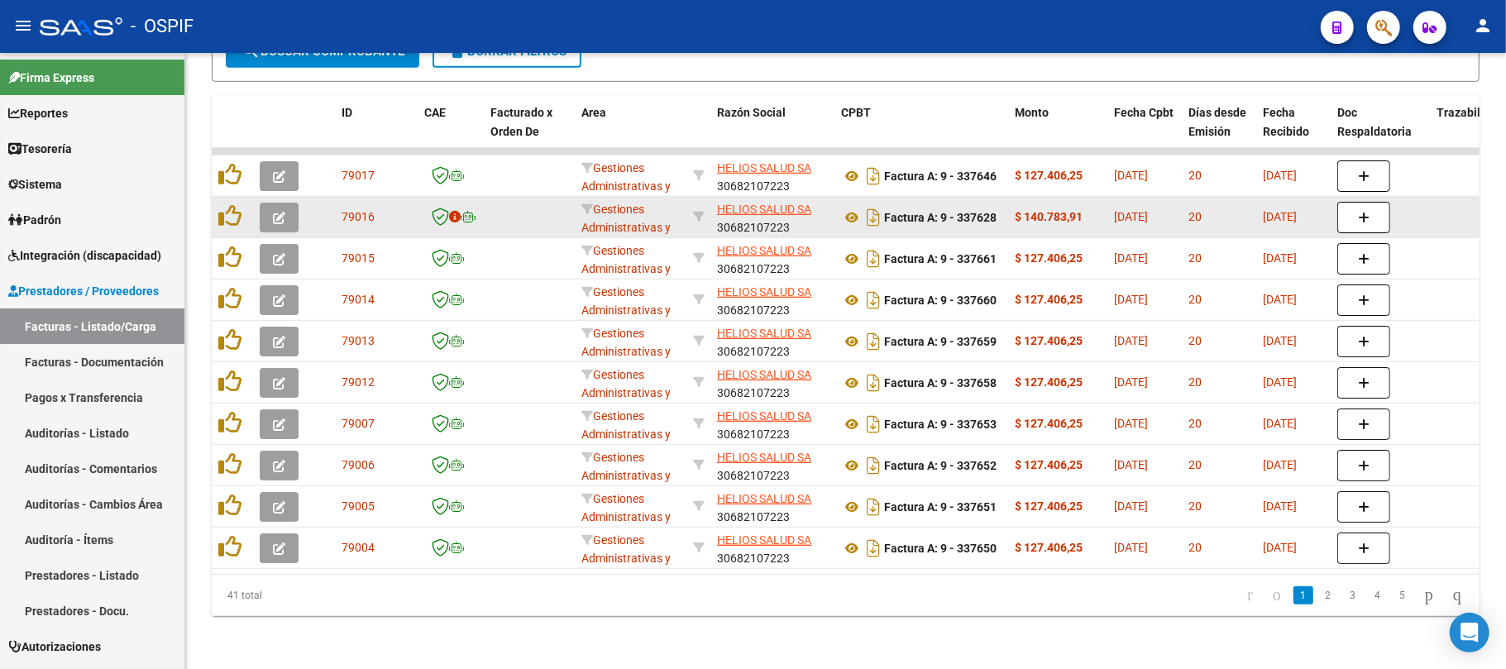
click at [229, 246] on icon at bounding box center [229, 257] width 23 height 23
click at [232, 209] on icon at bounding box center [229, 215] width 23 height 23
click at [232, 197] on datatable-body-cell at bounding box center [232, 217] width 41 height 41
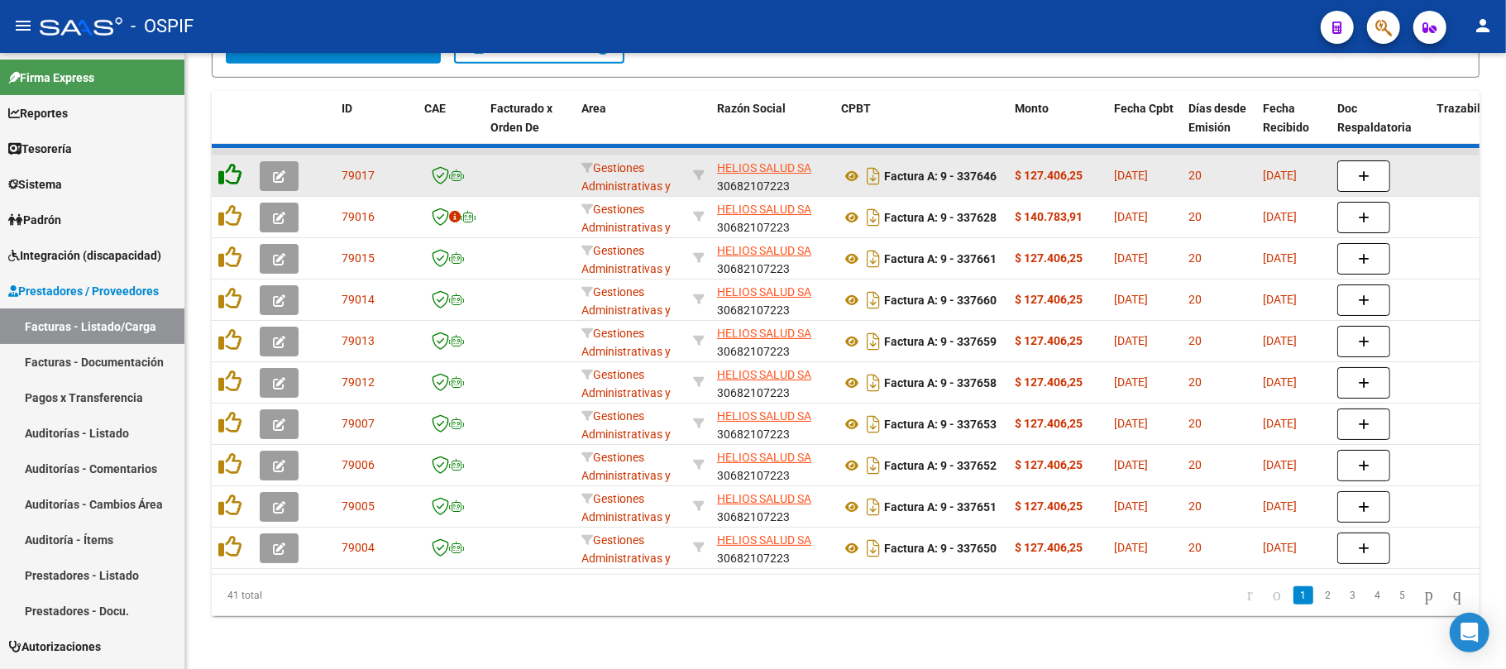
click at [230, 167] on icon at bounding box center [229, 174] width 23 height 23
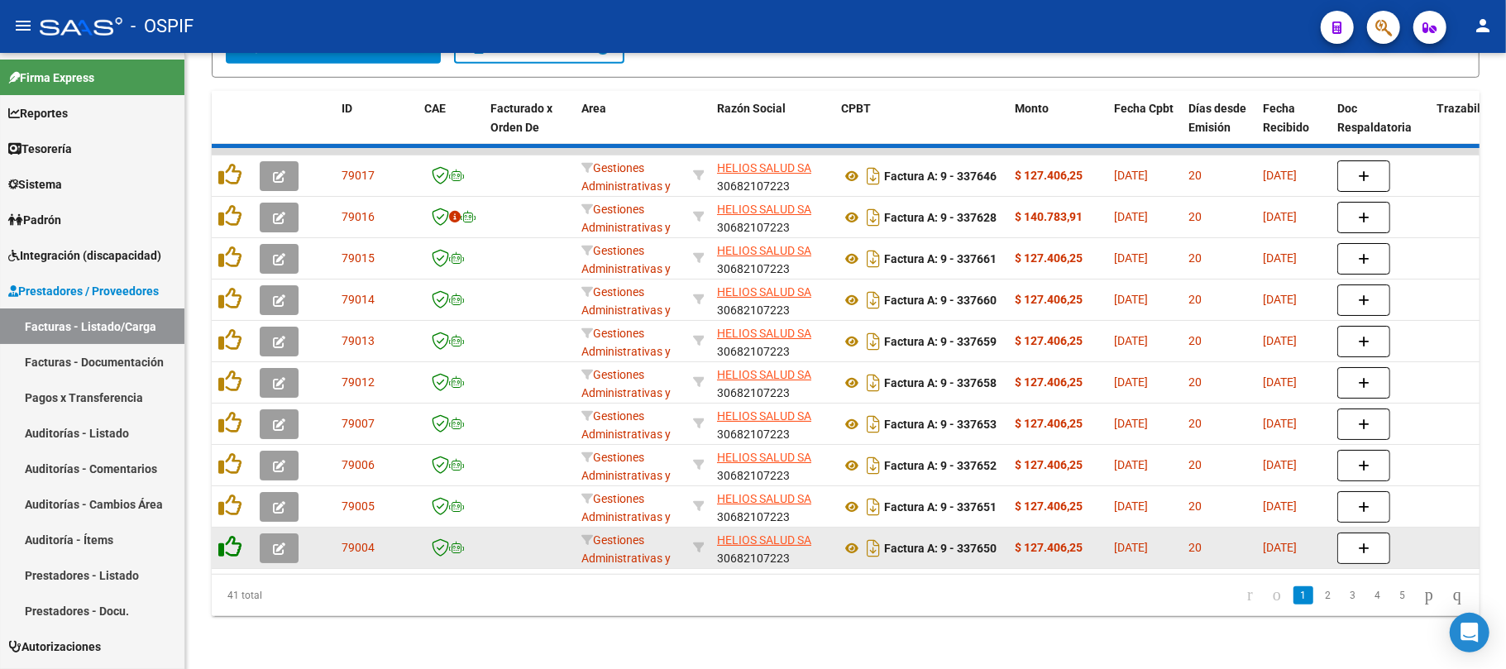
click at [223, 537] on icon at bounding box center [229, 546] width 23 height 23
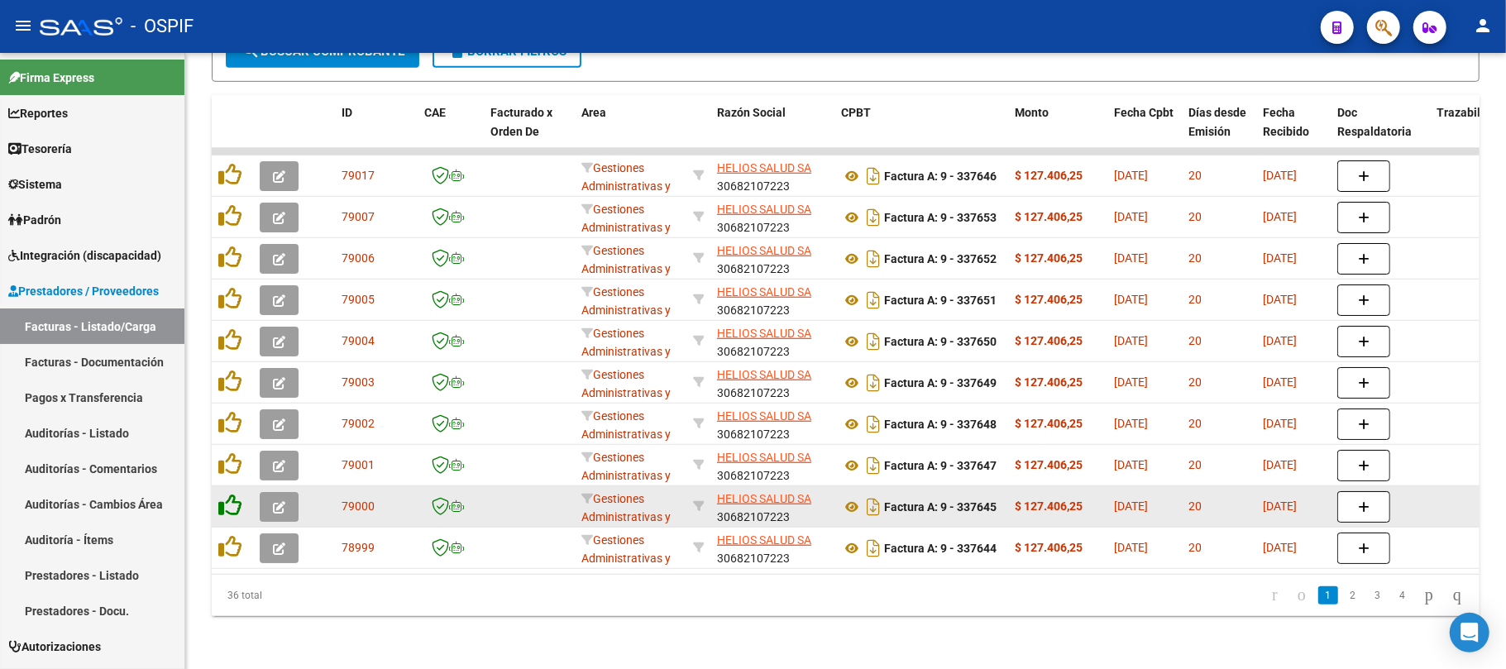
drag, startPoint x: 225, startPoint y: 527, endPoint x: 226, endPoint y: 488, distance: 38.9
click at [226, 535] on icon at bounding box center [229, 546] width 23 height 23
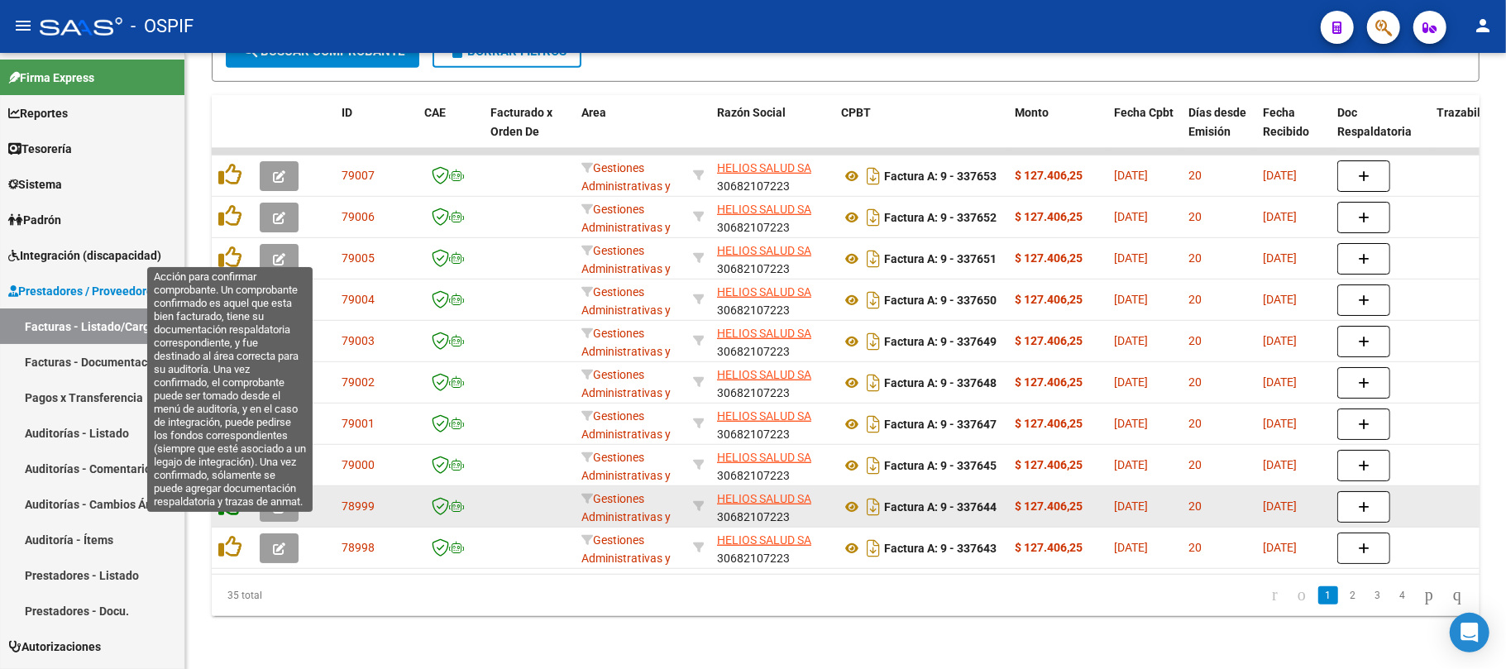
click at [226, 494] on icon at bounding box center [229, 505] width 23 height 23
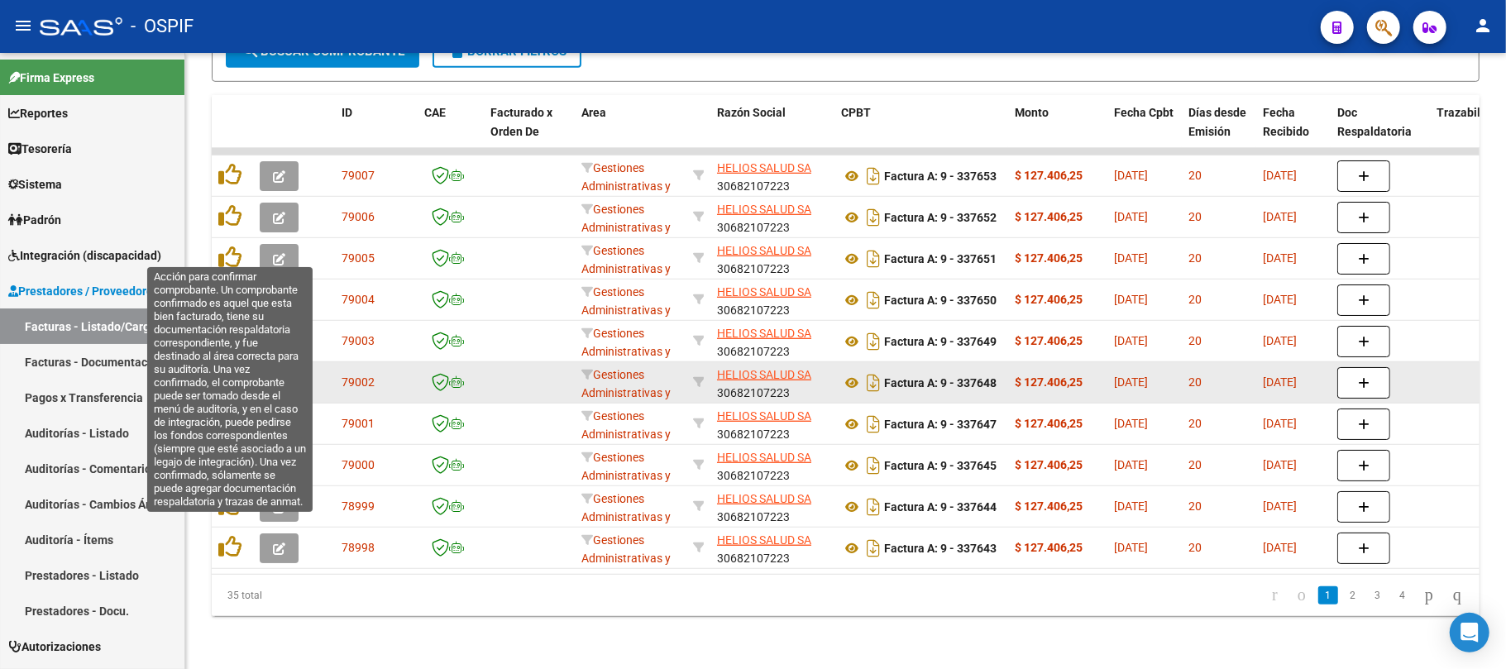
drag, startPoint x: 226, startPoint y: 441, endPoint x: 223, endPoint y: 389, distance: 52.2
click at [226, 453] on icon at bounding box center [229, 464] width 23 height 23
click at [225, 424] on datatable-body-cell at bounding box center [232, 424] width 41 height 41
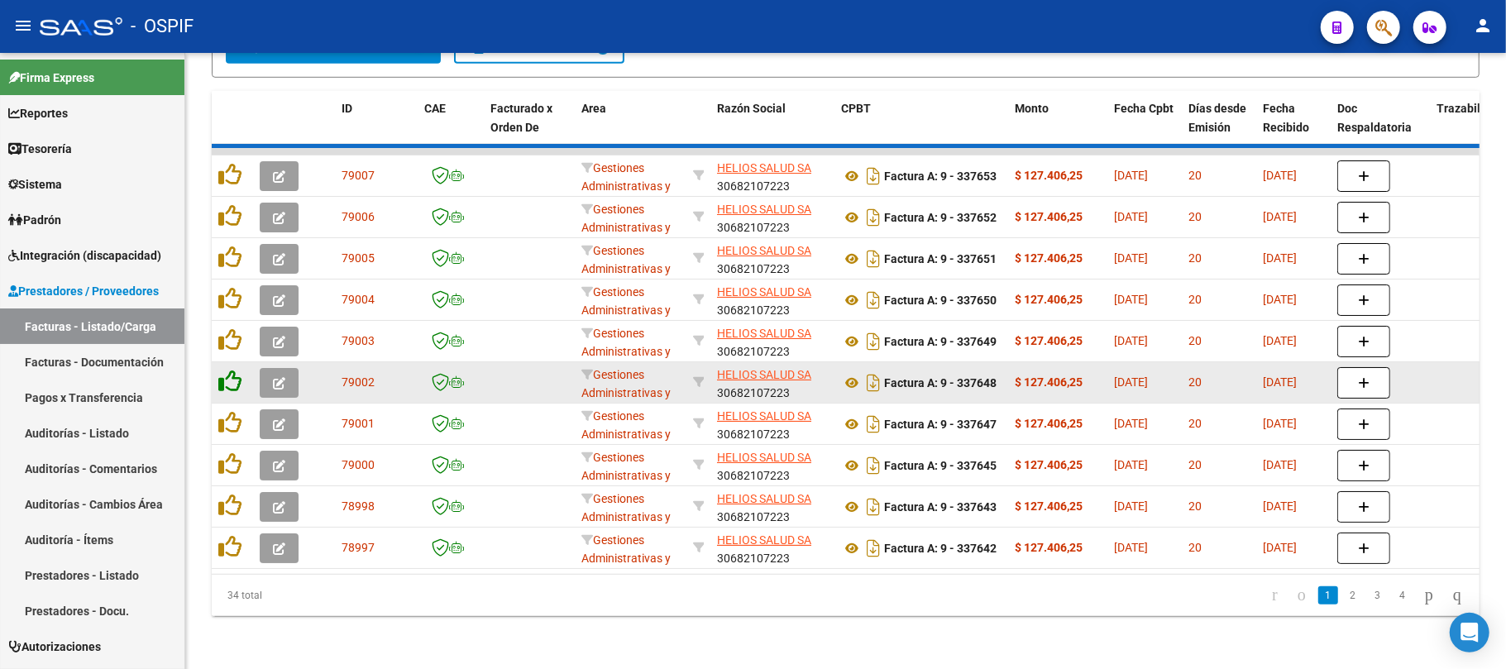
drag, startPoint x: 223, startPoint y: 389, endPoint x: 223, endPoint y: 356, distance: 33.1
click at [223, 385] on datatable-body-cell at bounding box center [232, 382] width 41 height 41
click at [223, 370] on icon at bounding box center [229, 381] width 23 height 23
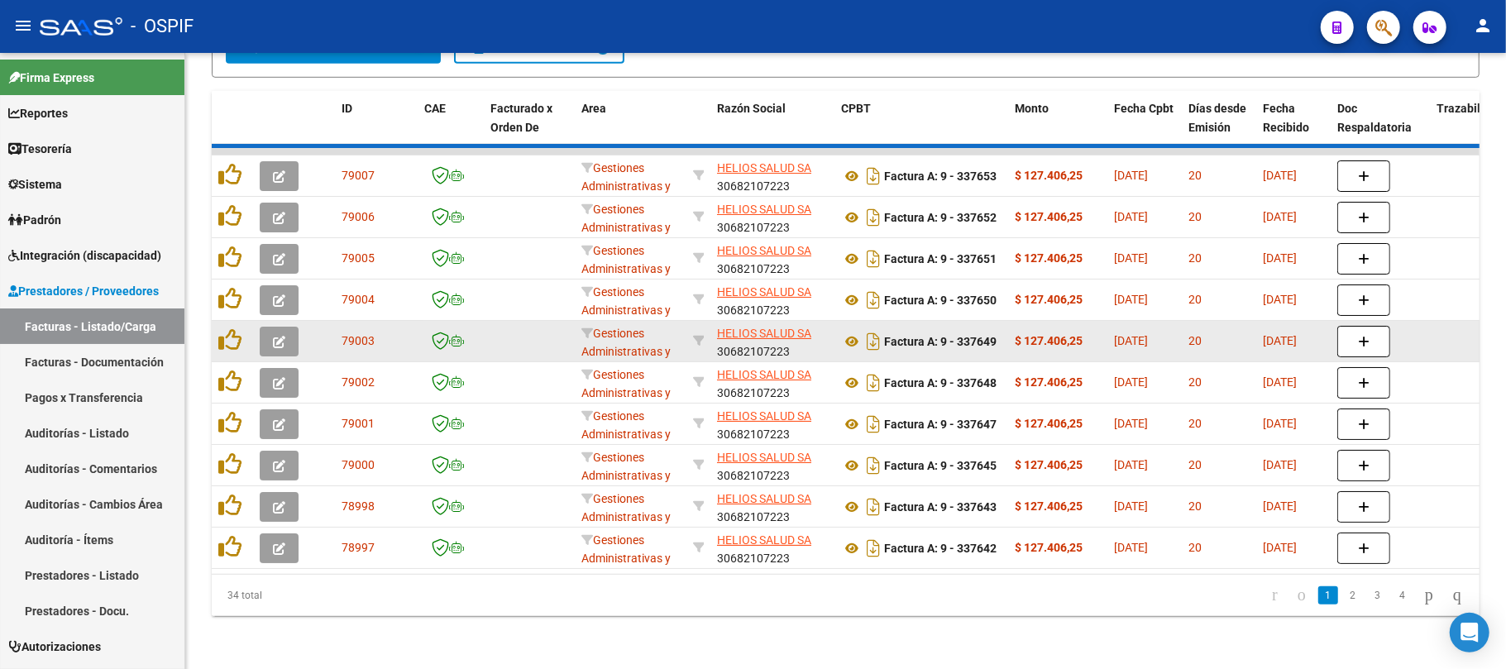
drag, startPoint x: 223, startPoint y: 331, endPoint x: 230, endPoint y: 305, distance: 26.5
click at [223, 328] on icon at bounding box center [229, 339] width 23 height 23
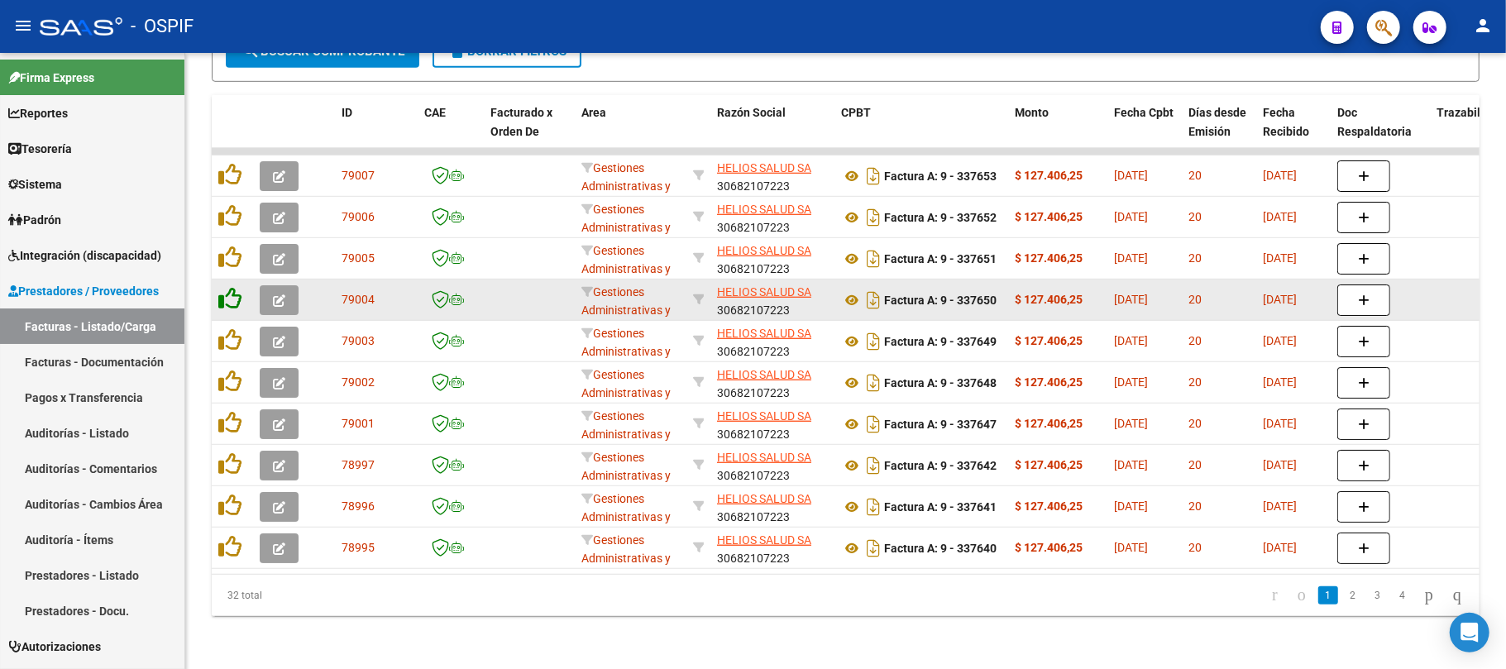
click at [232, 295] on div at bounding box center [232, 300] width 28 height 26
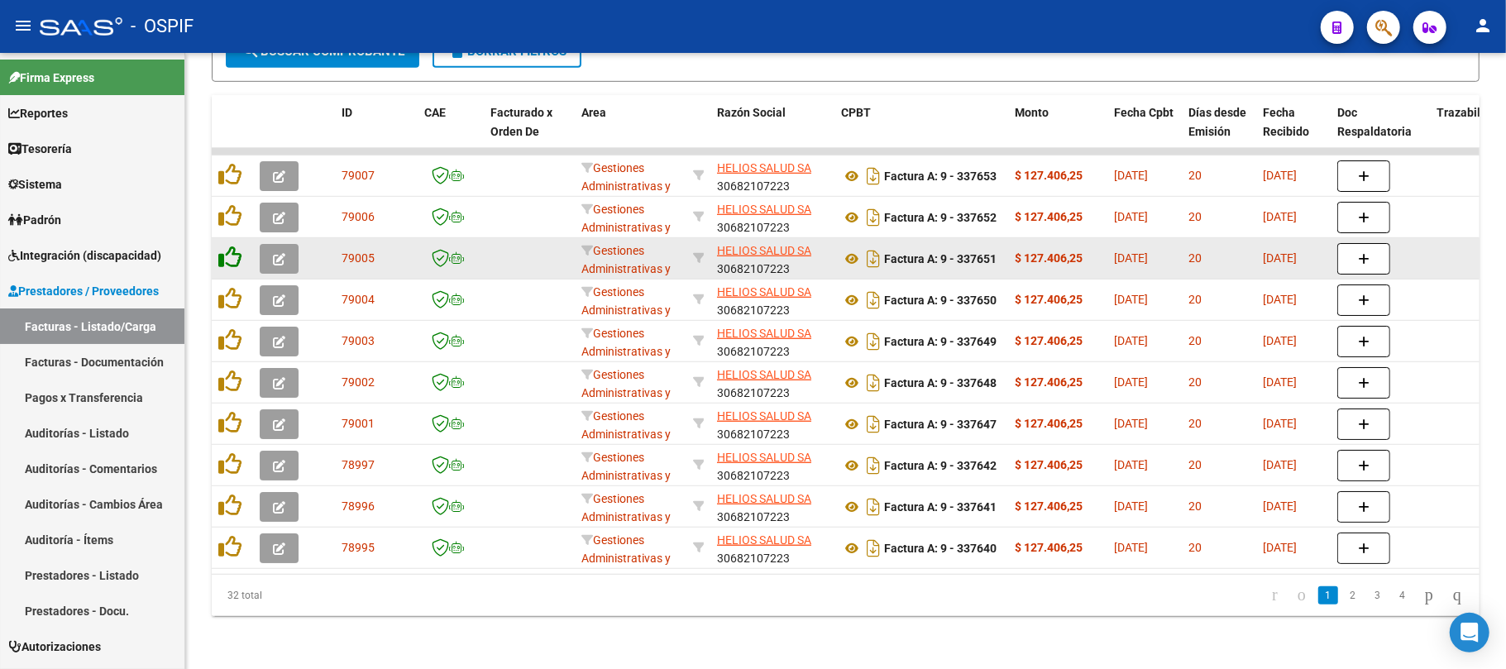
click at [235, 255] on icon at bounding box center [229, 257] width 23 height 23
click at [233, 246] on icon at bounding box center [229, 257] width 23 height 23
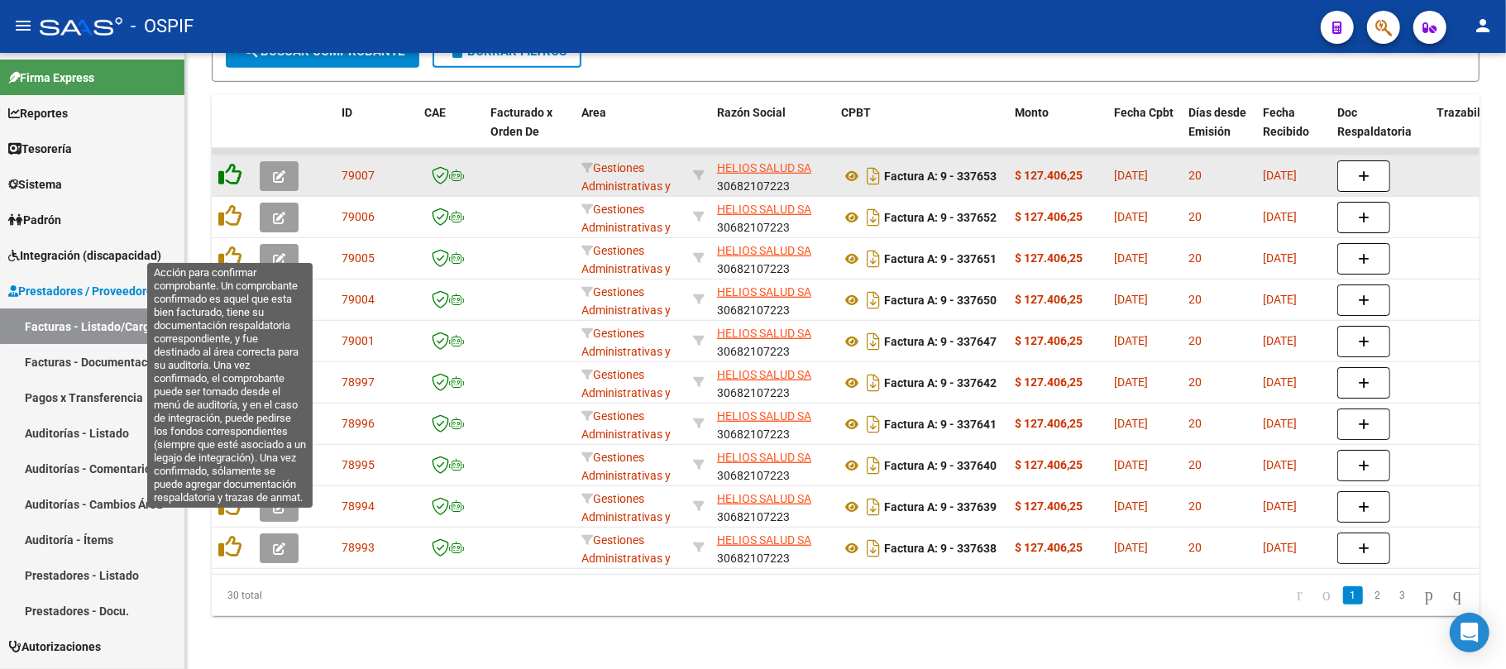
click at [233, 205] on icon at bounding box center [229, 215] width 23 height 23
click at [229, 163] on icon at bounding box center [229, 174] width 23 height 23
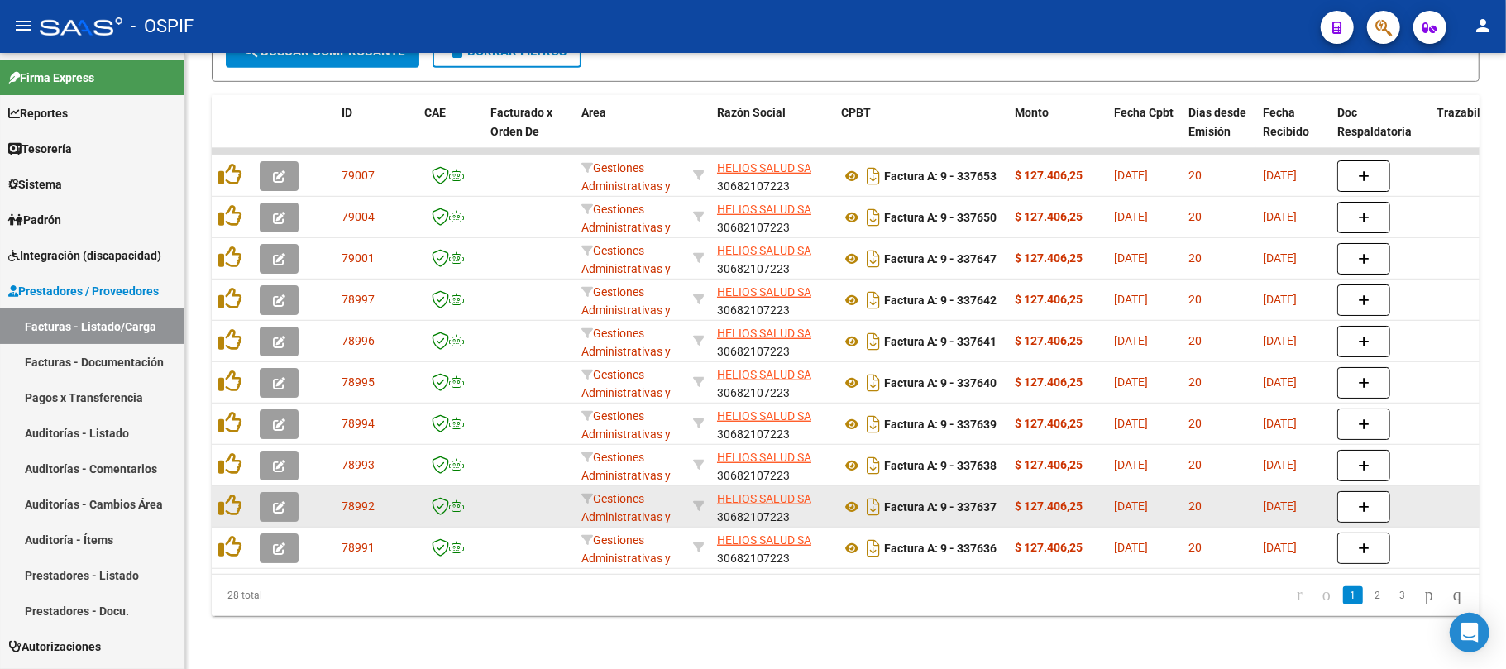
click at [230, 535] on icon at bounding box center [229, 546] width 23 height 23
click at [229, 494] on icon at bounding box center [229, 505] width 23 height 23
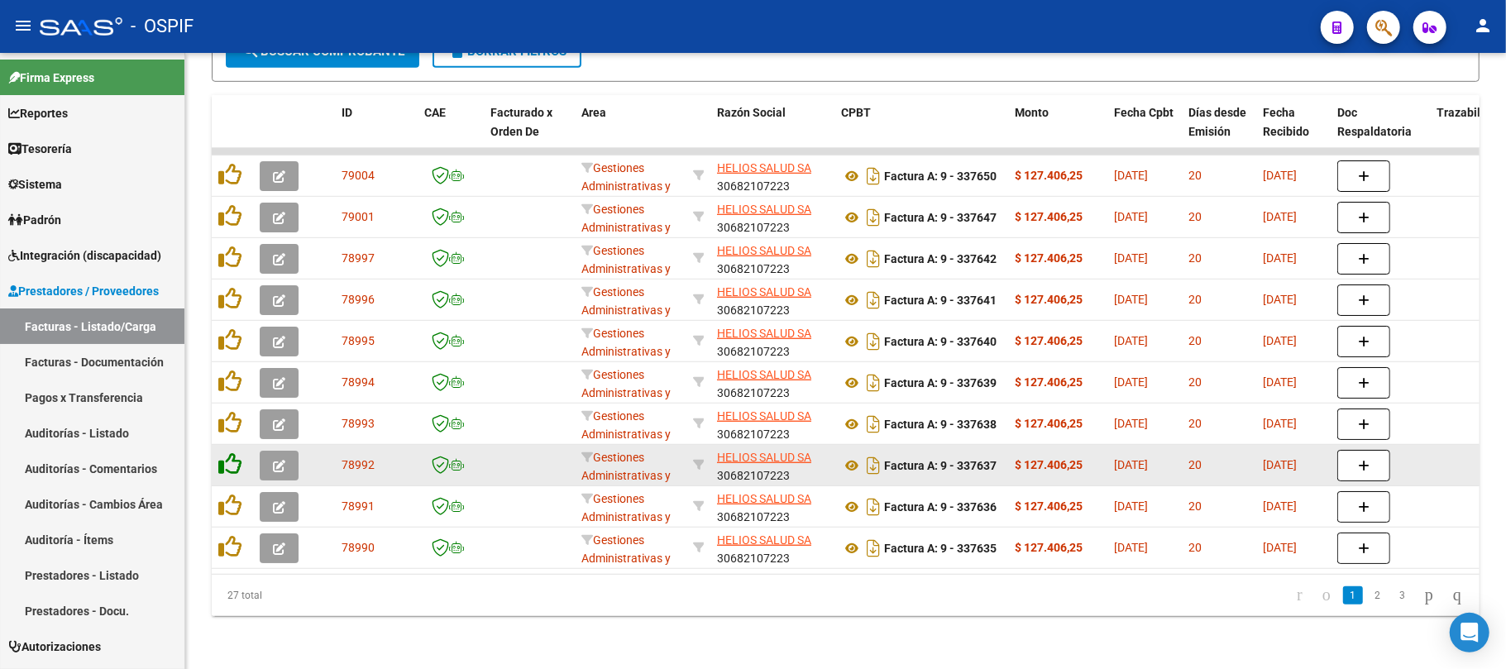
click at [229, 453] on icon at bounding box center [229, 464] width 23 height 23
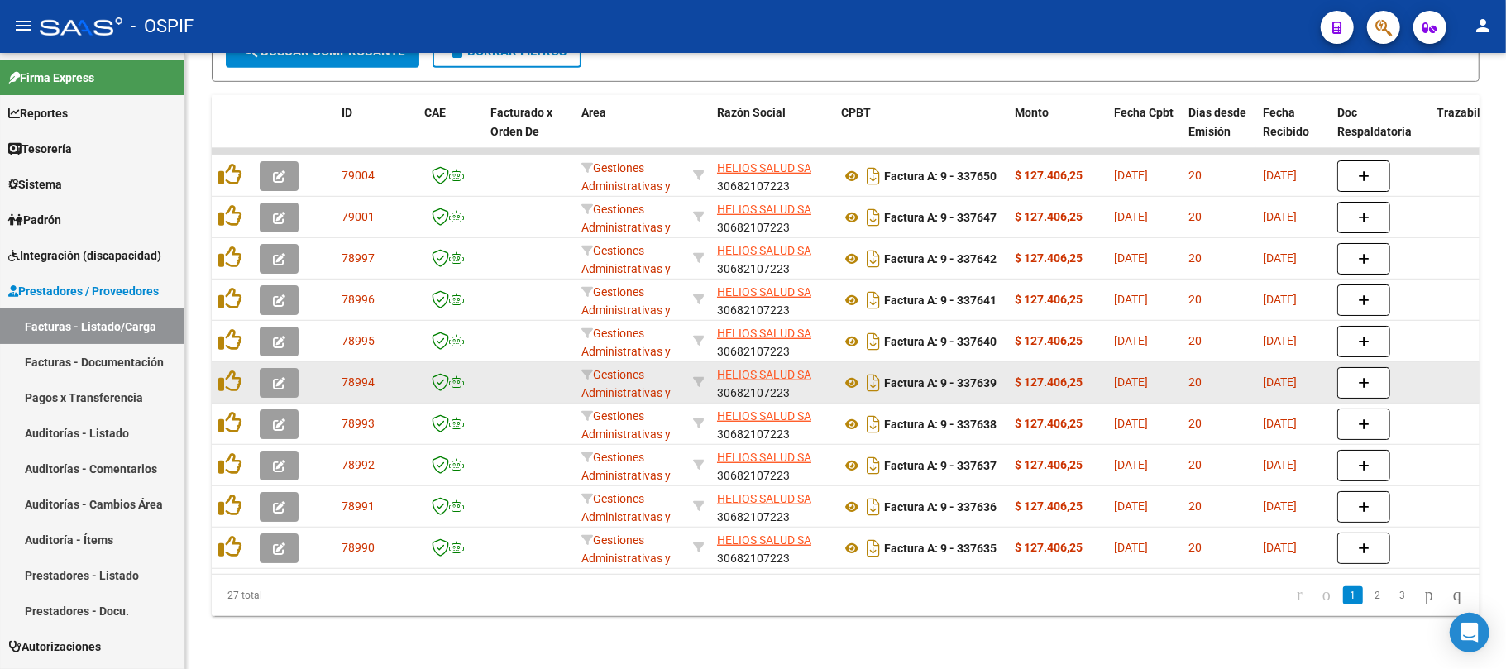
click at [229, 404] on datatable-body-cell at bounding box center [232, 424] width 41 height 41
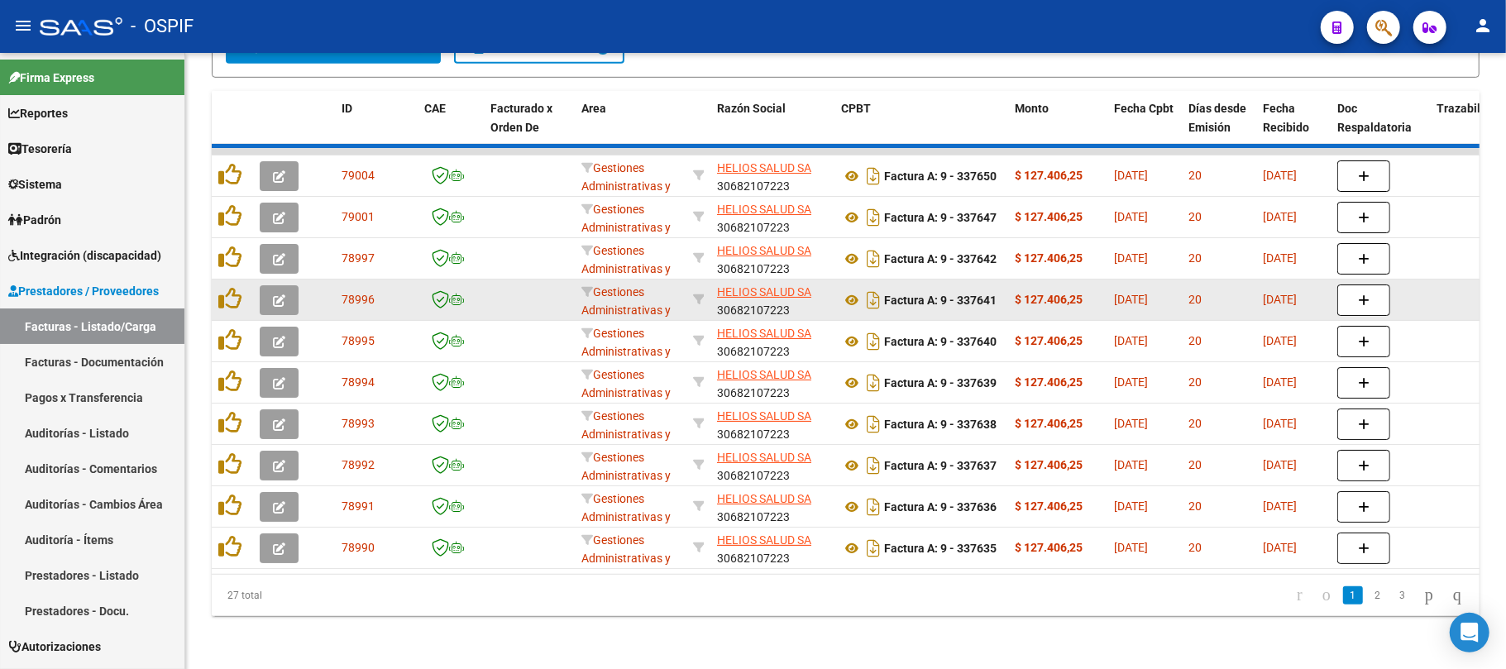
click at [229, 370] on icon at bounding box center [229, 381] width 23 height 23
click at [229, 328] on icon at bounding box center [229, 339] width 23 height 23
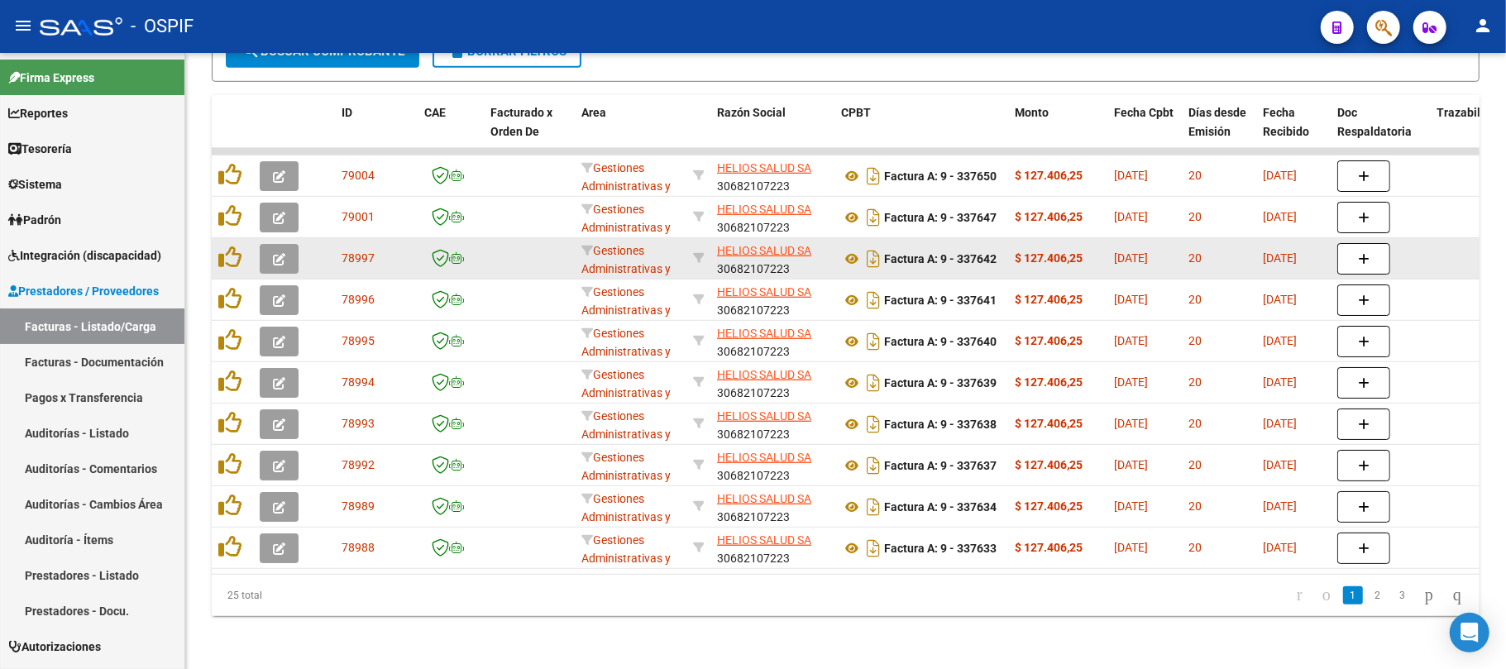
click at [229, 287] on icon at bounding box center [229, 298] width 23 height 23
click at [229, 280] on datatable-body-cell at bounding box center [232, 300] width 41 height 41
click at [229, 246] on icon at bounding box center [229, 257] width 23 height 23
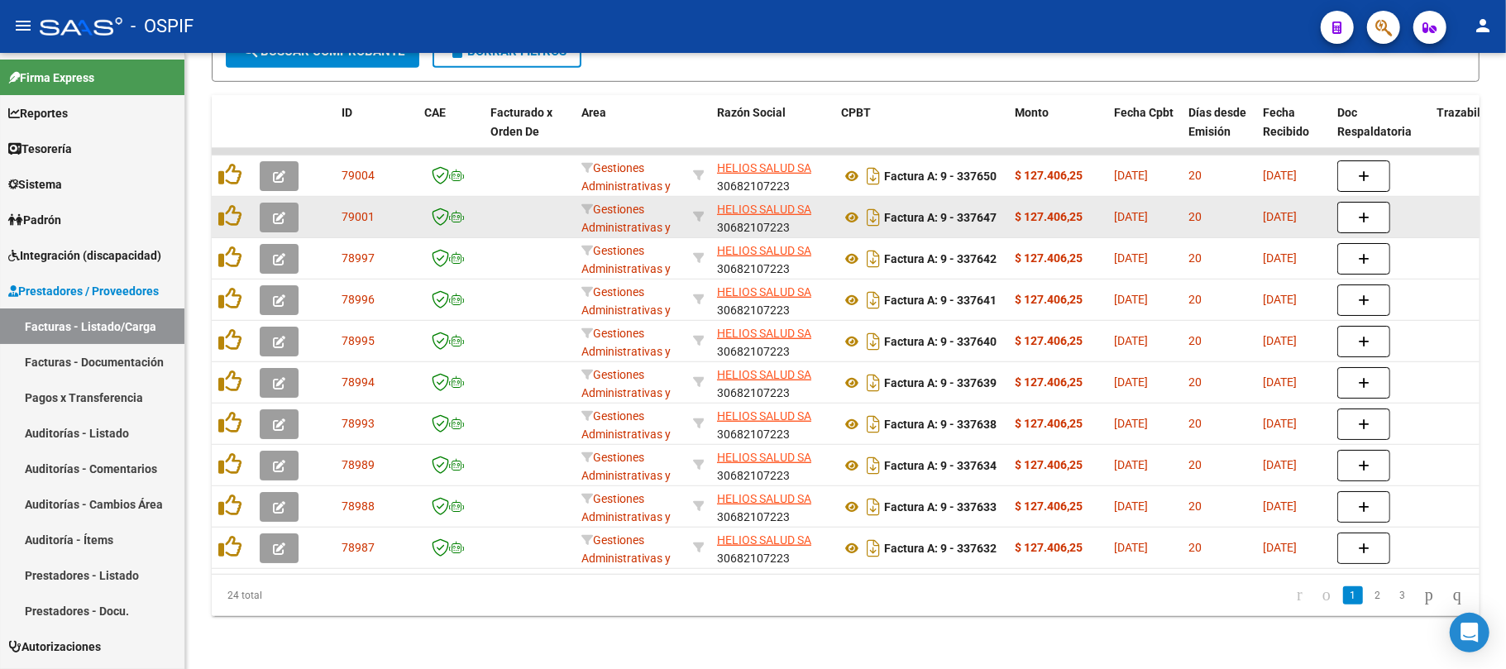
click at [229, 213] on div at bounding box center [232, 217] width 28 height 26
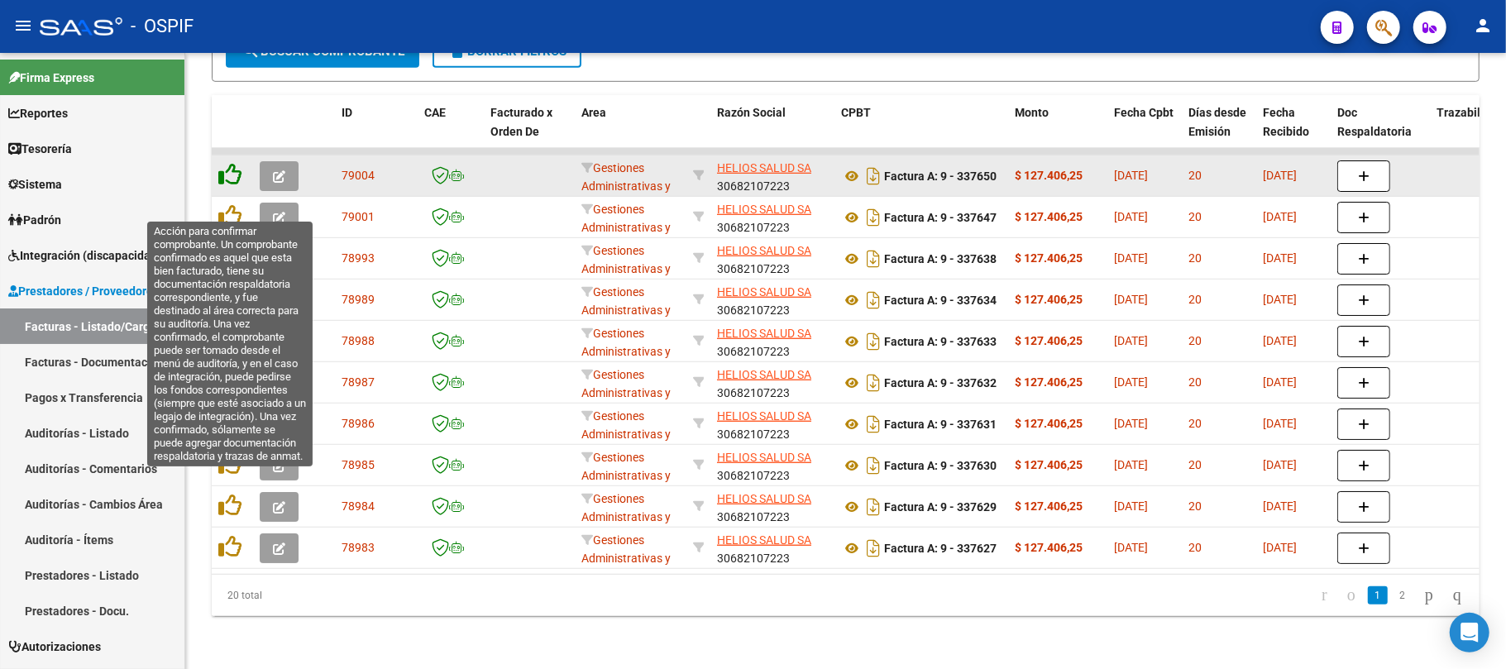
click at [229, 163] on icon at bounding box center [229, 174] width 23 height 23
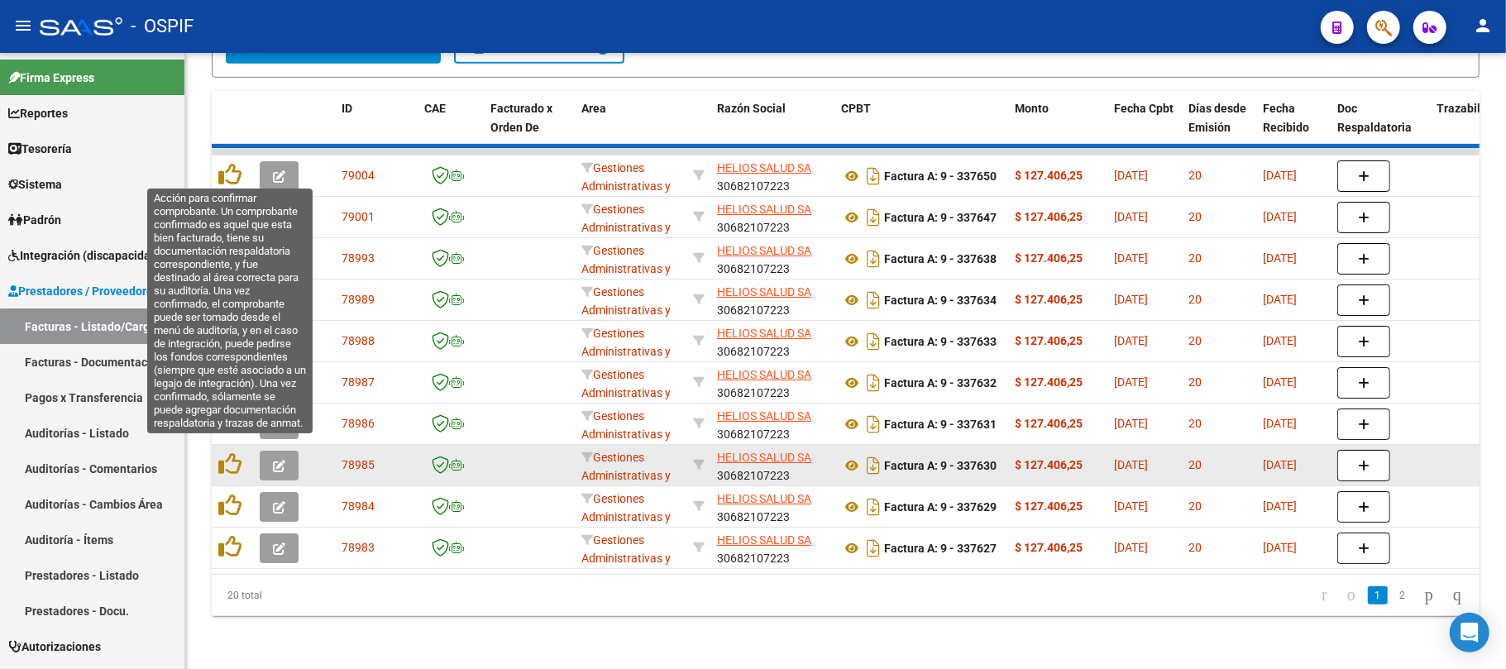
click at [232, 544] on datatable-body-cell at bounding box center [232, 548] width 41 height 41
click at [232, 497] on icon at bounding box center [229, 505] width 23 height 23
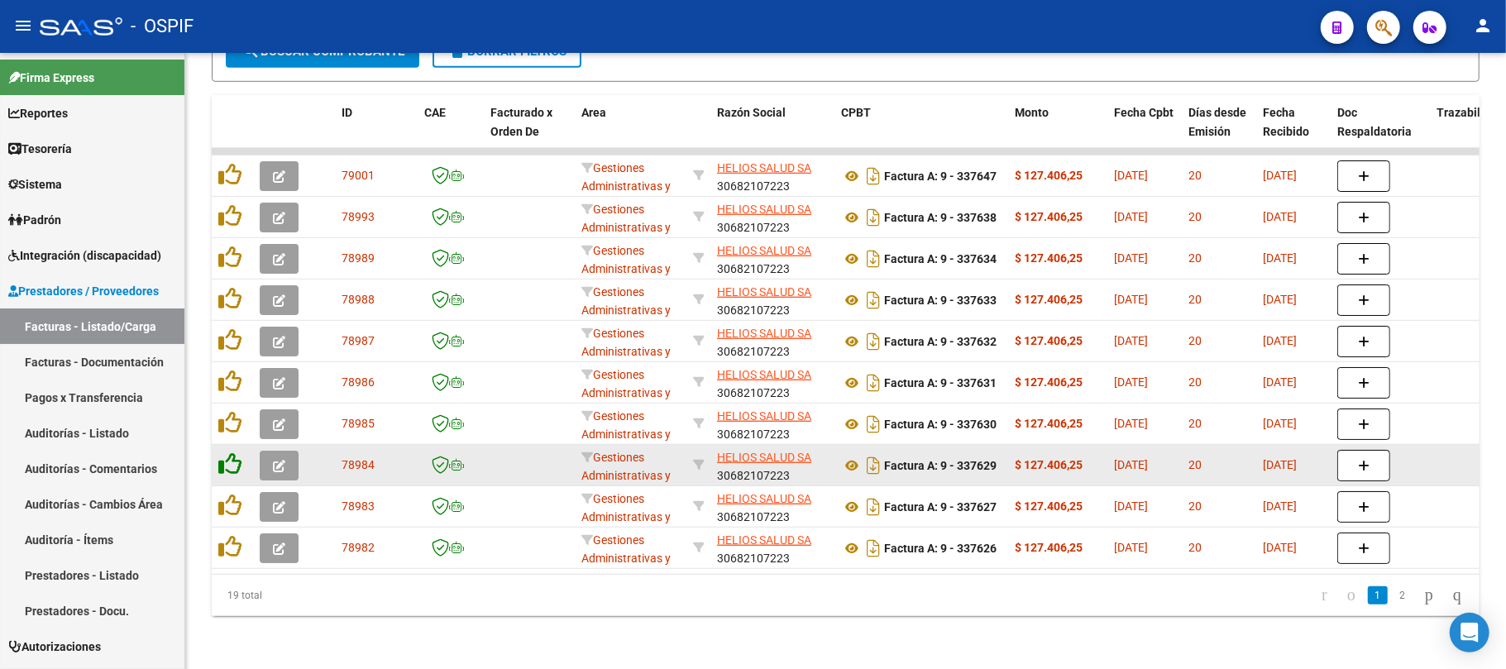
click at [228, 455] on icon at bounding box center [229, 464] width 23 height 23
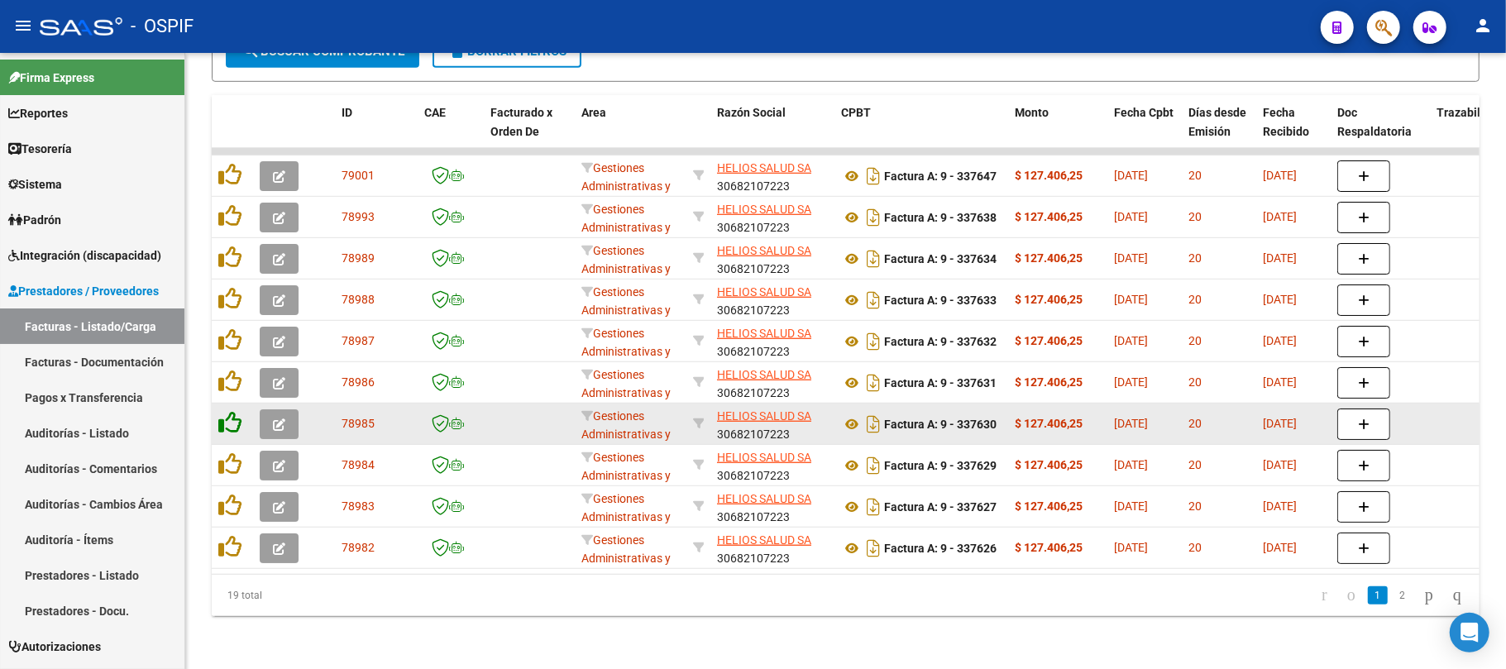
drag, startPoint x: 228, startPoint y: 443, endPoint x: 228, endPoint y: 402, distance: 41.4
click at [228, 453] on icon at bounding box center [229, 464] width 23 height 23
click at [228, 411] on icon at bounding box center [229, 422] width 23 height 23
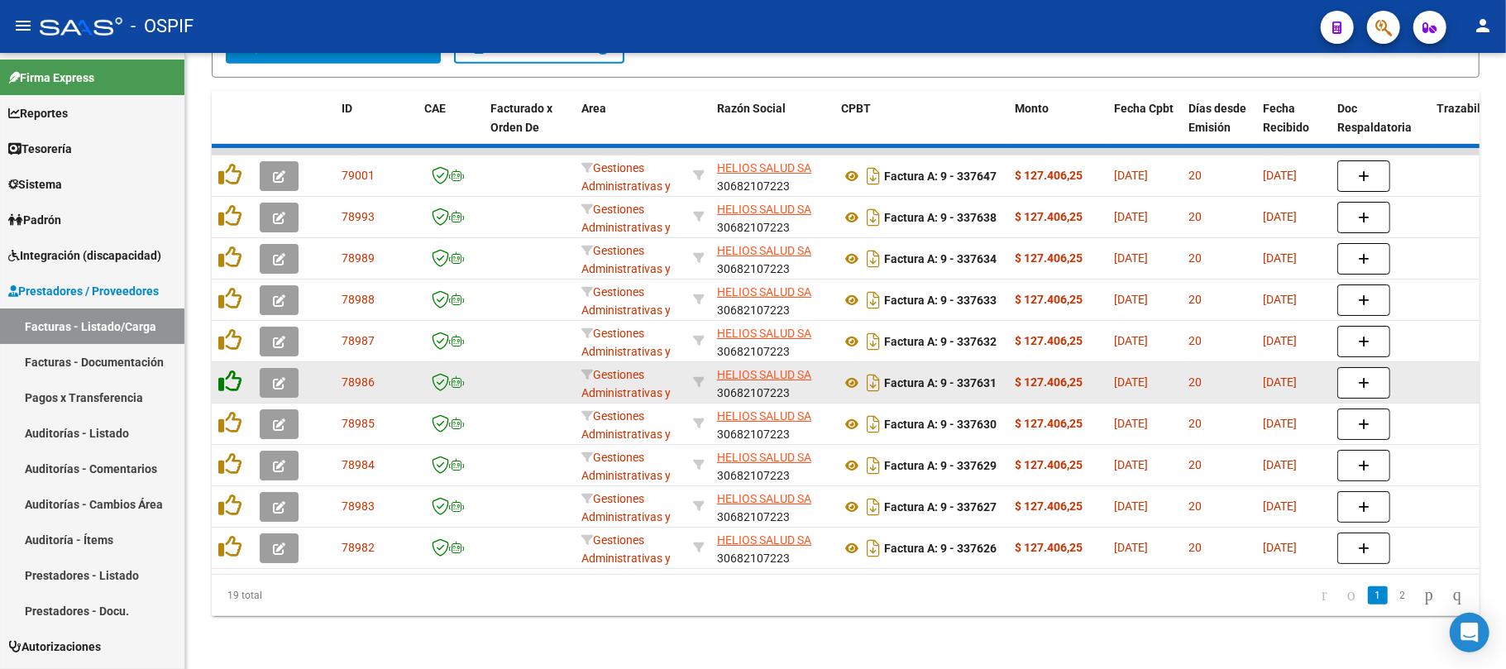
click at [228, 370] on icon at bounding box center [229, 381] width 23 height 23
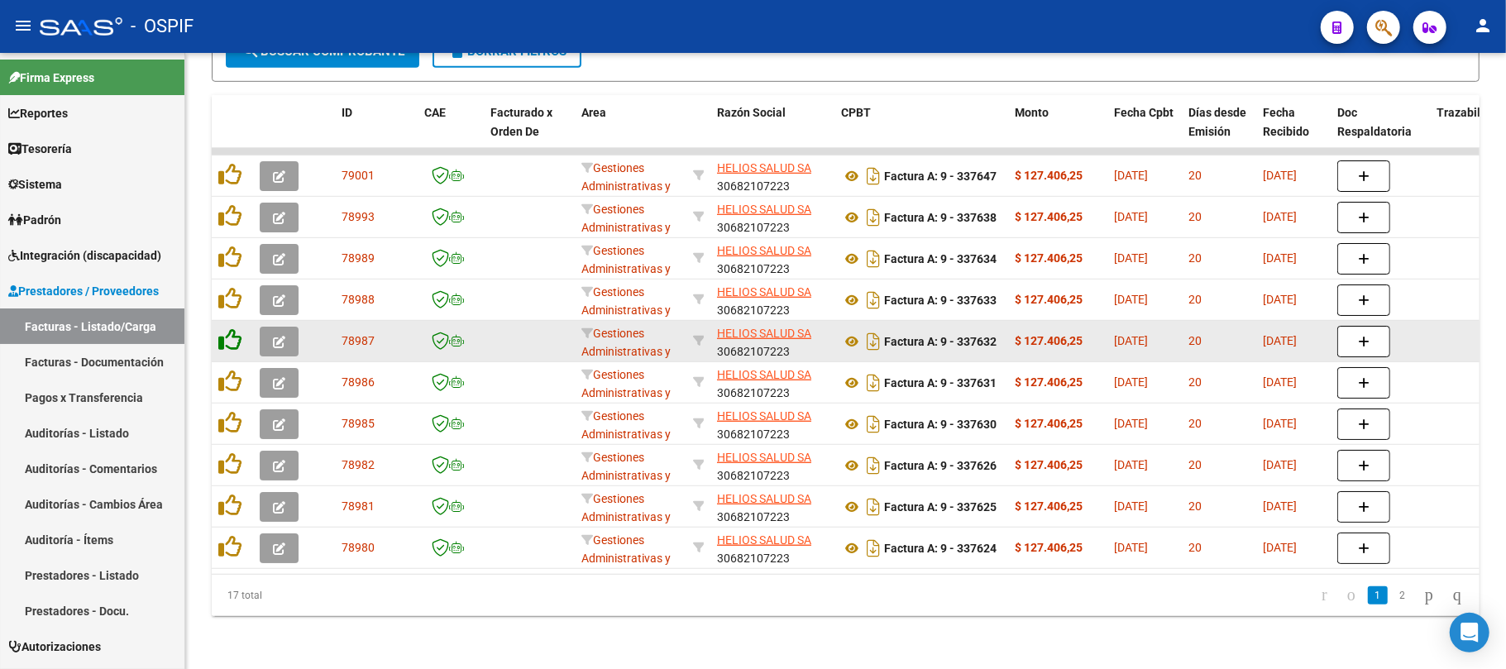
click at [228, 329] on icon at bounding box center [229, 339] width 23 height 23
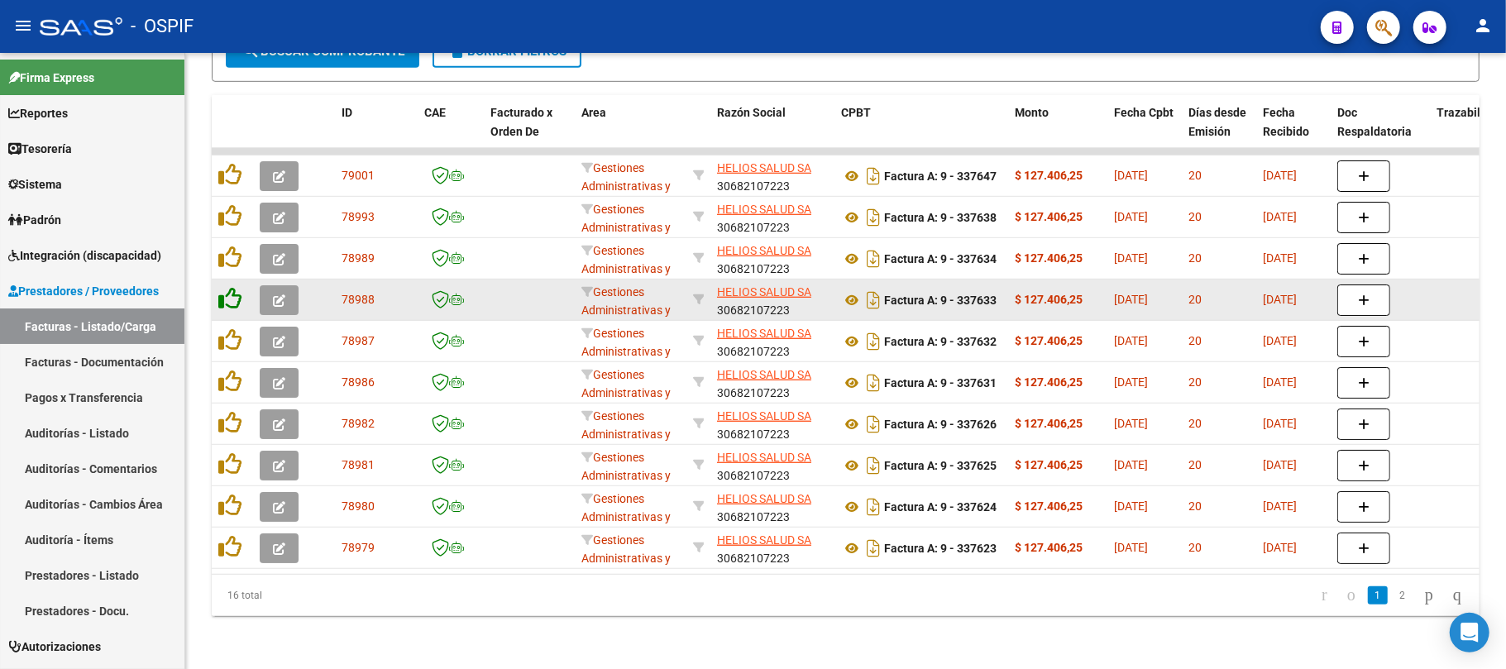
click at [228, 292] on icon at bounding box center [229, 298] width 23 height 23
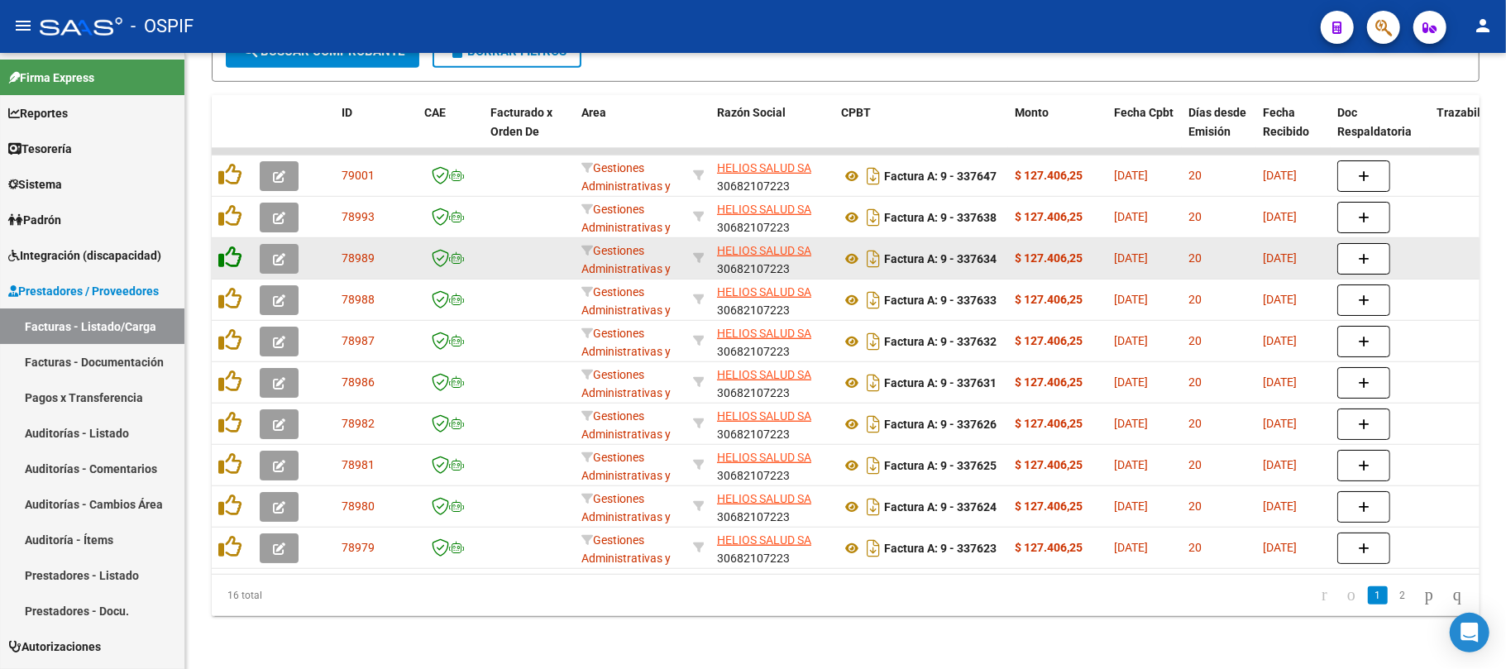
click at [228, 252] on div at bounding box center [232, 259] width 28 height 26
click at [228, 246] on icon at bounding box center [229, 257] width 23 height 23
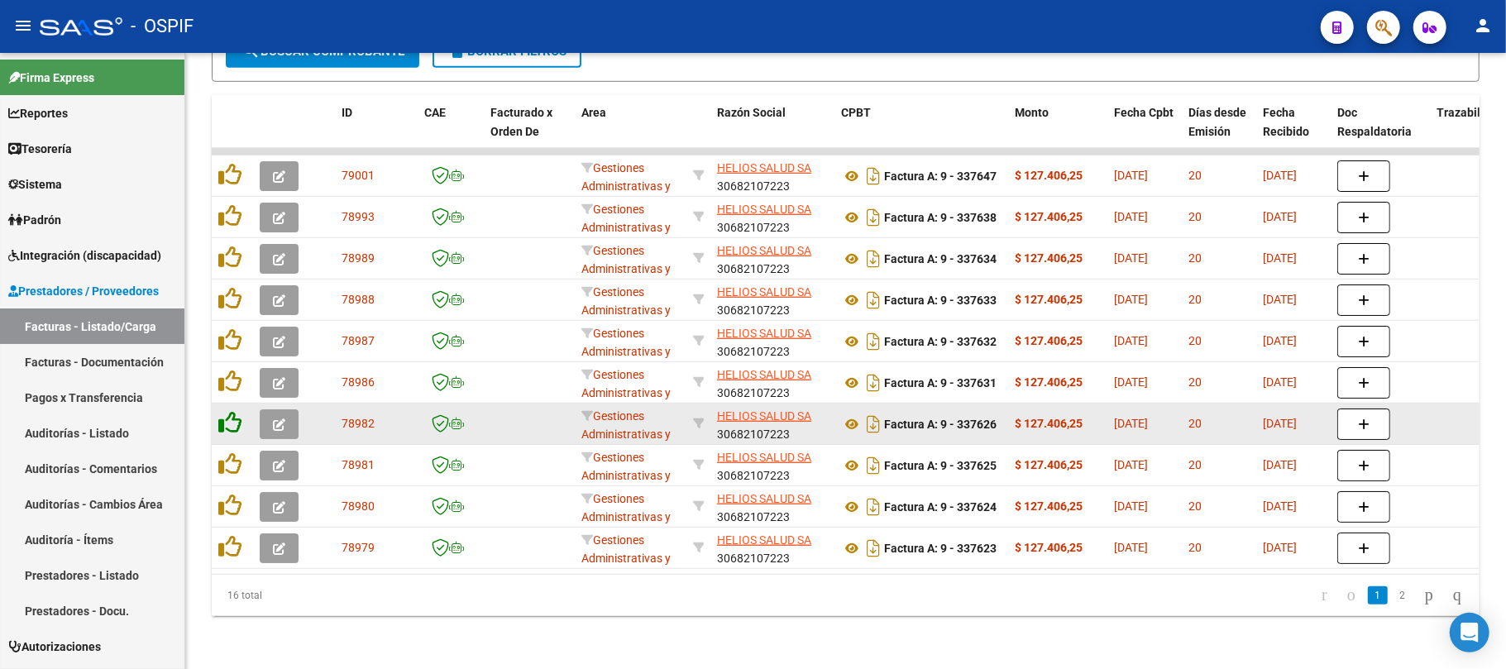
click at [228, 204] on icon at bounding box center [229, 215] width 23 height 23
click at [228, 163] on icon at bounding box center [229, 174] width 23 height 23
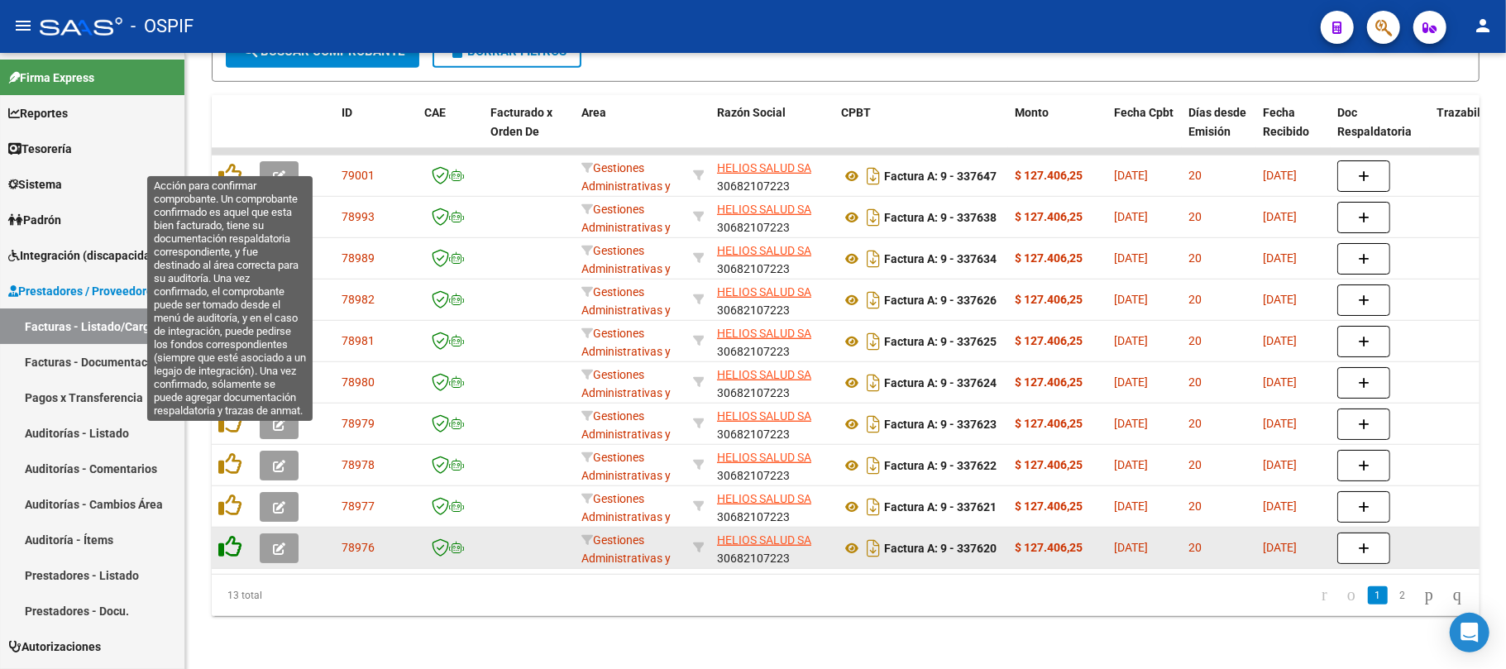
click at [235, 535] on icon at bounding box center [229, 546] width 23 height 23
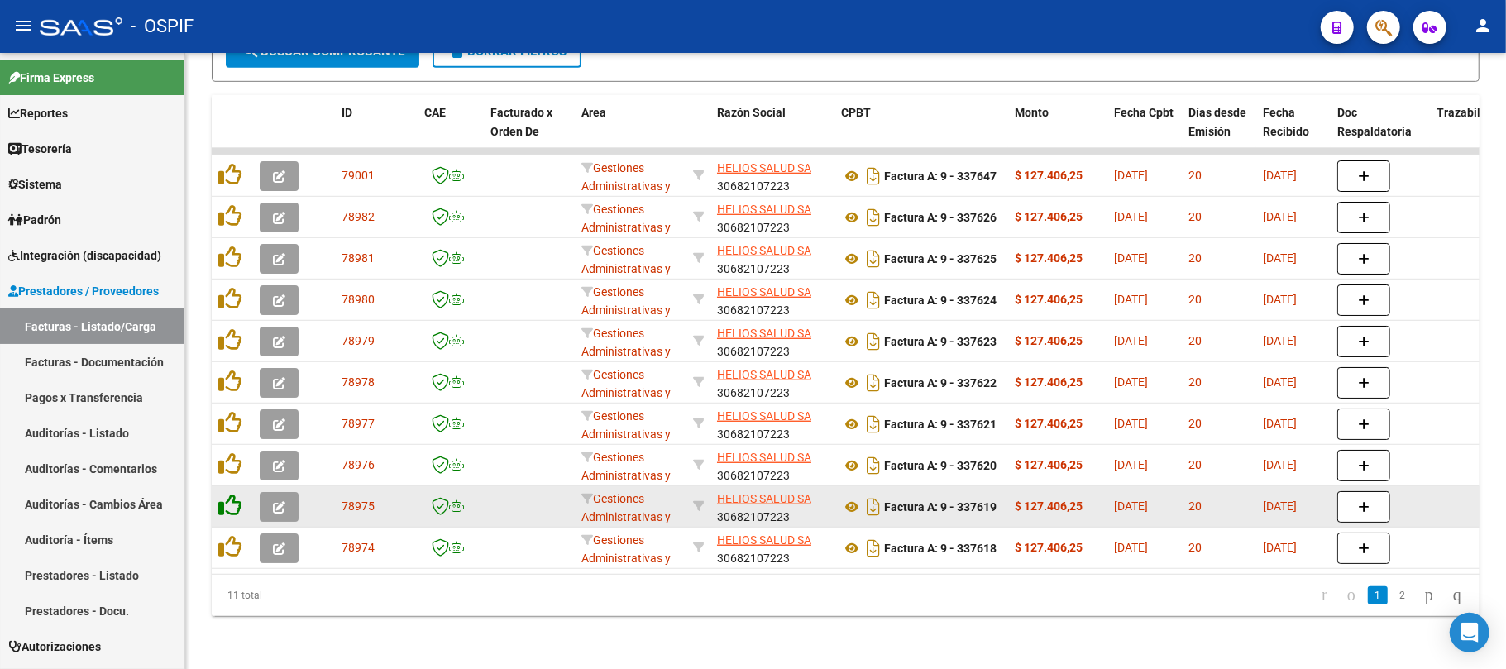
click at [235, 494] on icon at bounding box center [229, 505] width 23 height 23
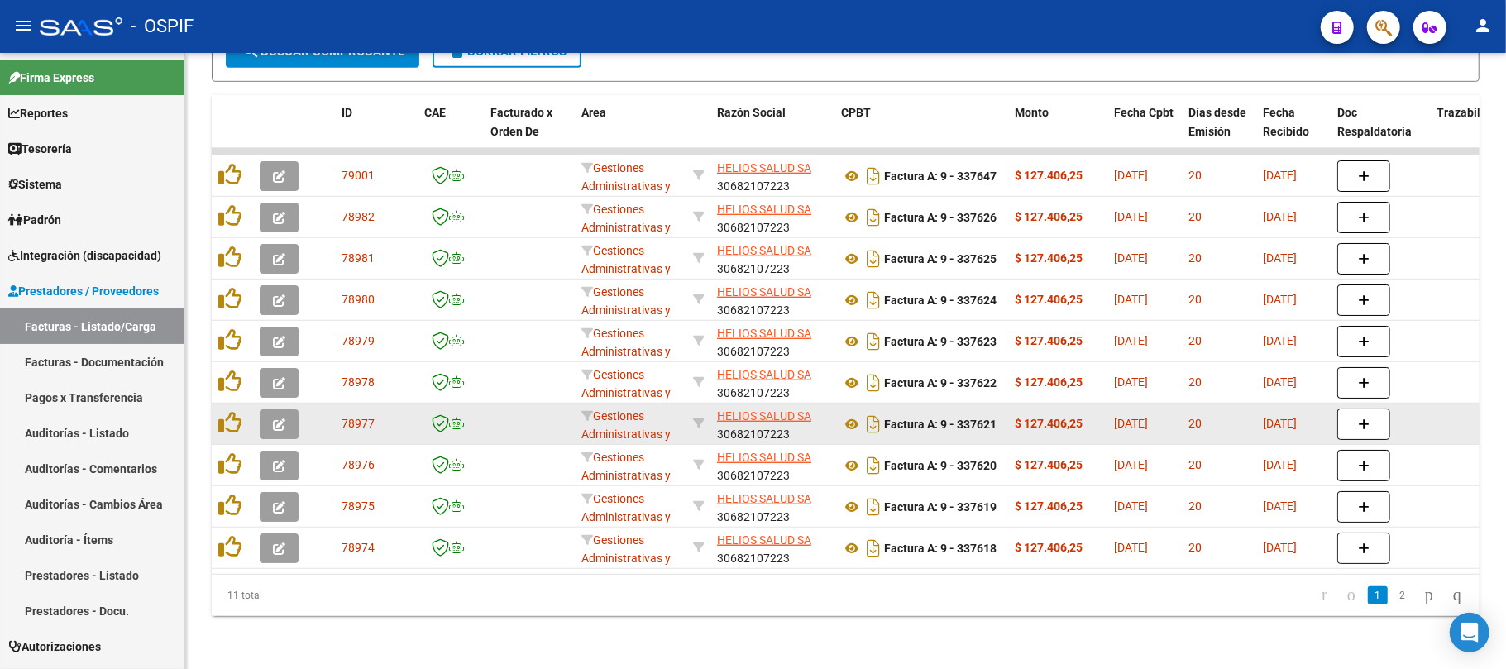
click at [232, 453] on icon at bounding box center [229, 464] width 23 height 23
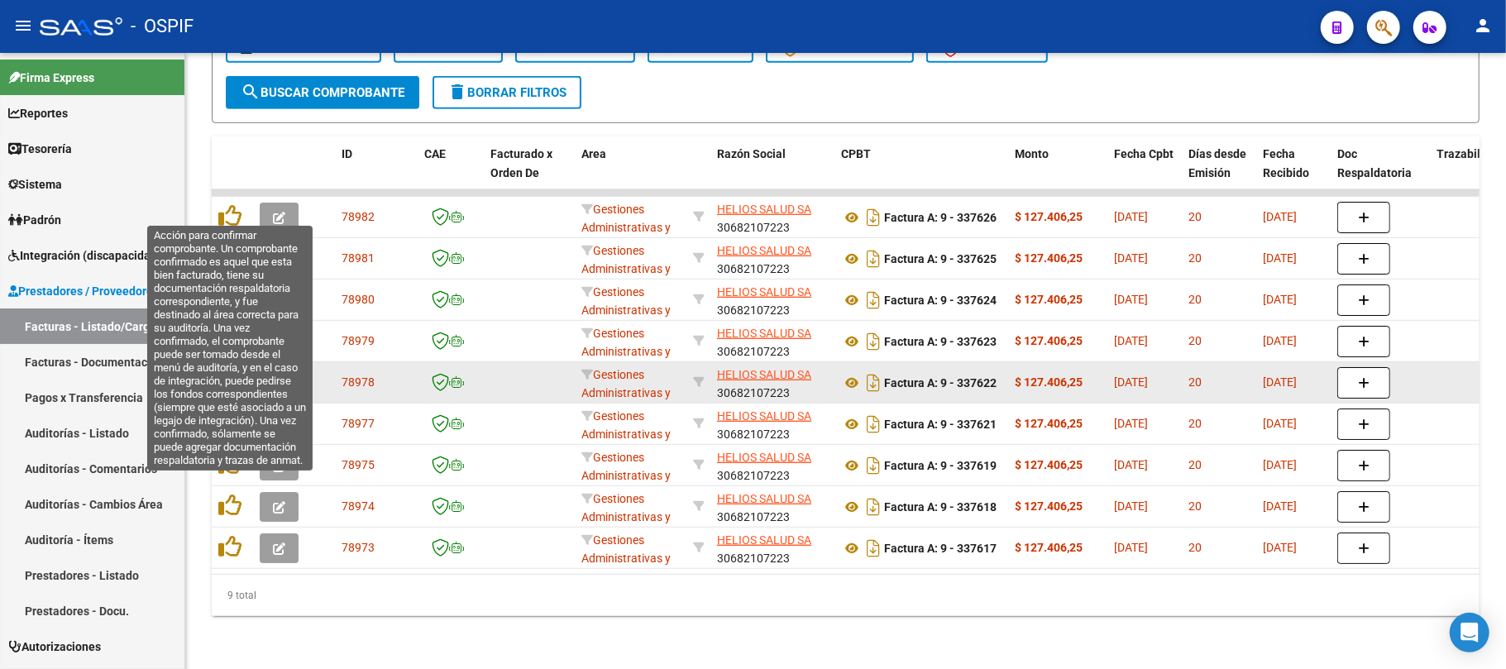
click at [232, 411] on icon at bounding box center [229, 422] width 23 height 23
click at [232, 370] on icon at bounding box center [229, 381] width 23 height 23
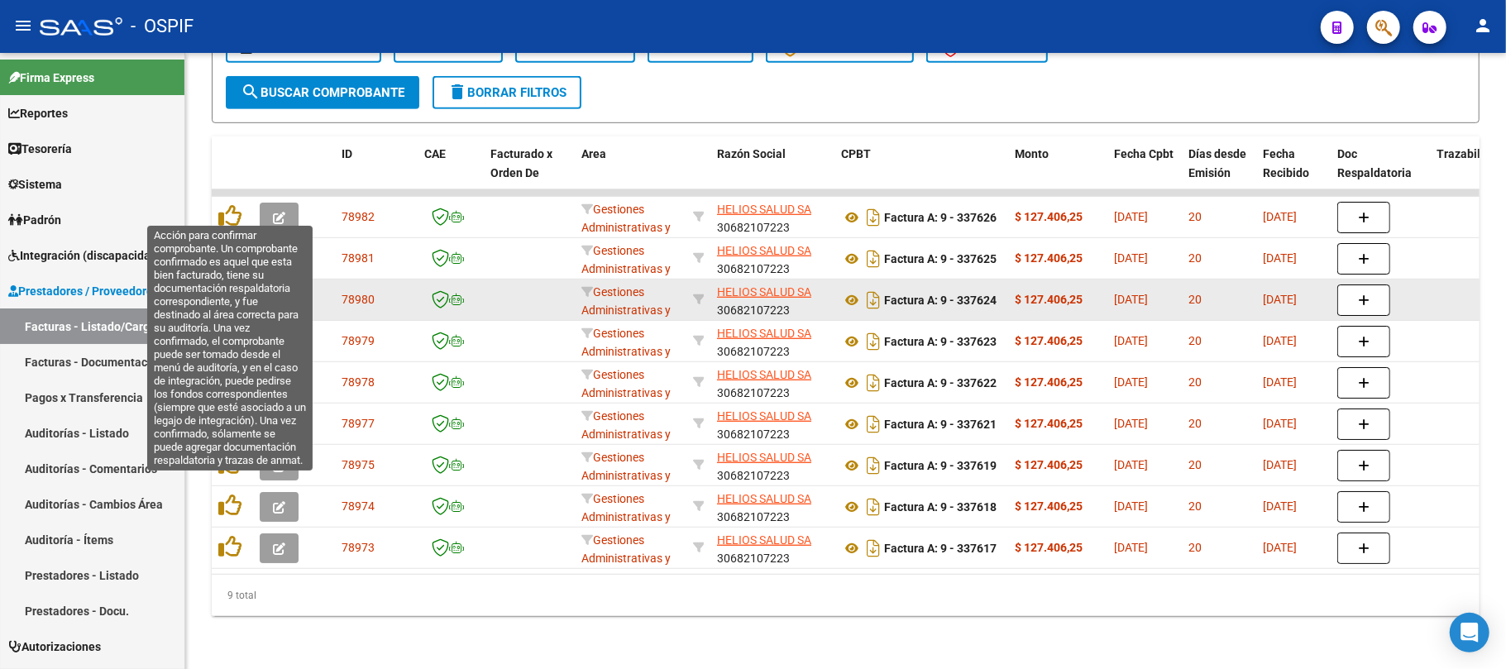
scroll to position [614, 0]
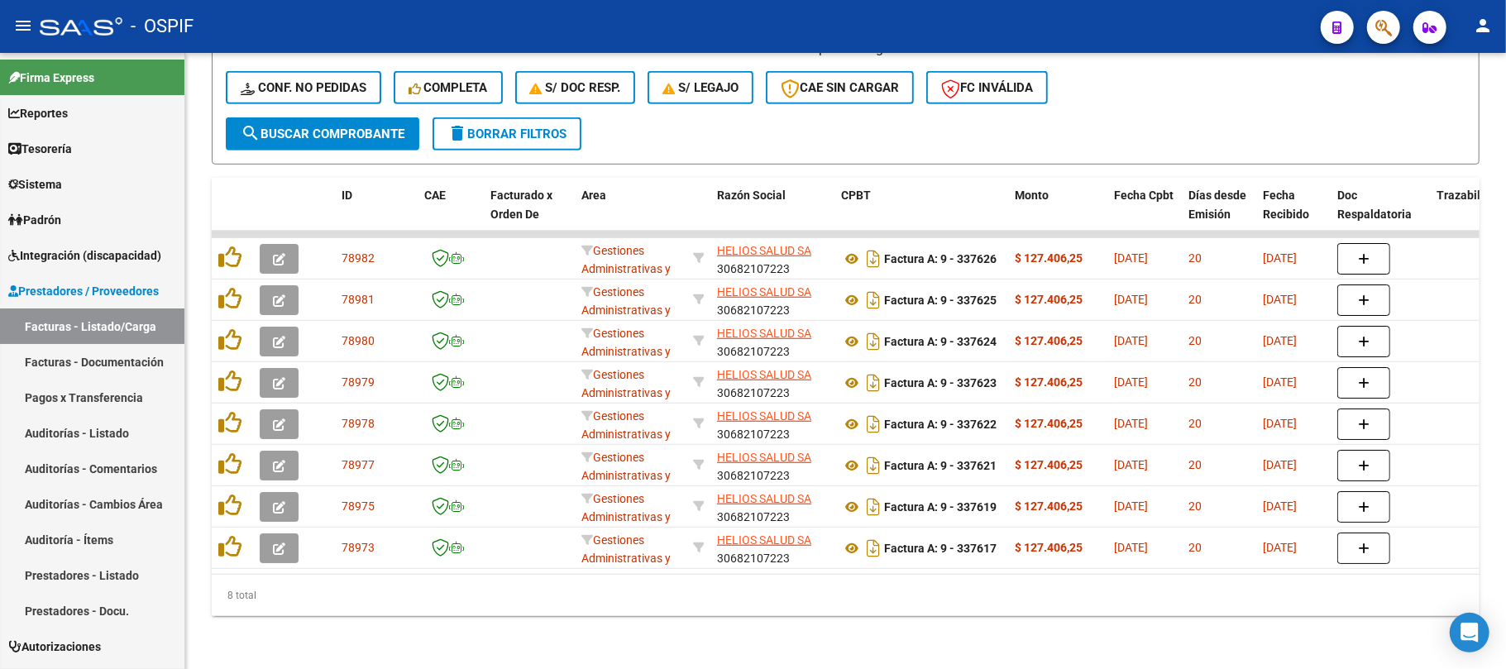
click at [226, 328] on icon at bounding box center [229, 339] width 23 height 23
click at [228, 251] on datatable-header-cell at bounding box center [232, 214] width 41 height 73
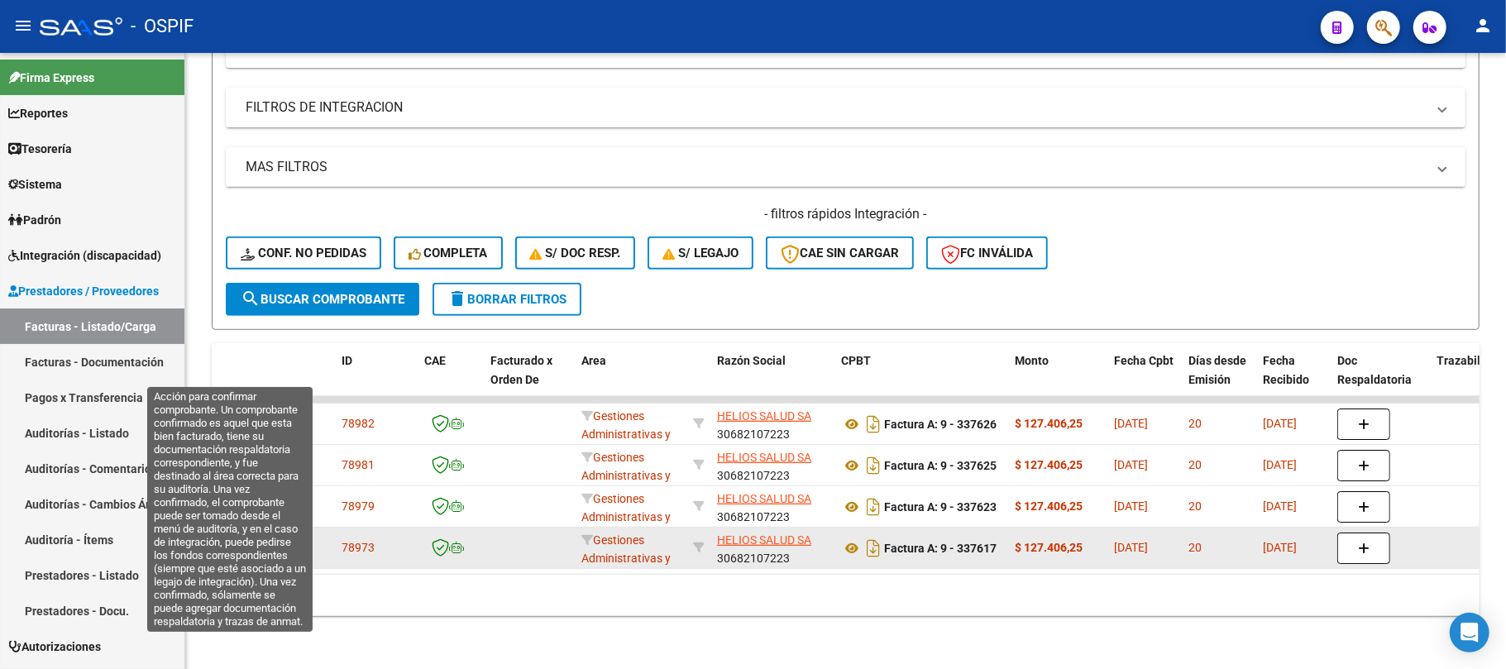
scroll to position [448, 0]
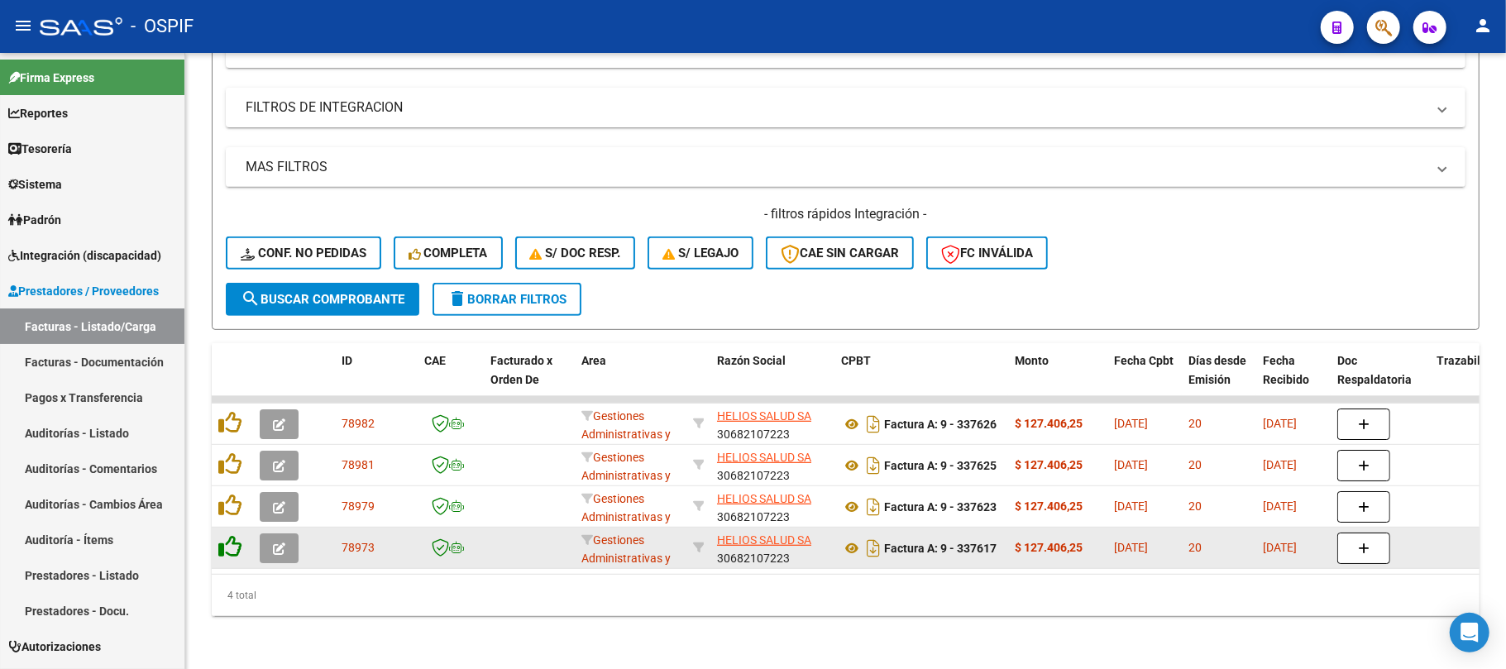
click at [233, 535] on icon at bounding box center [229, 546] width 23 height 23
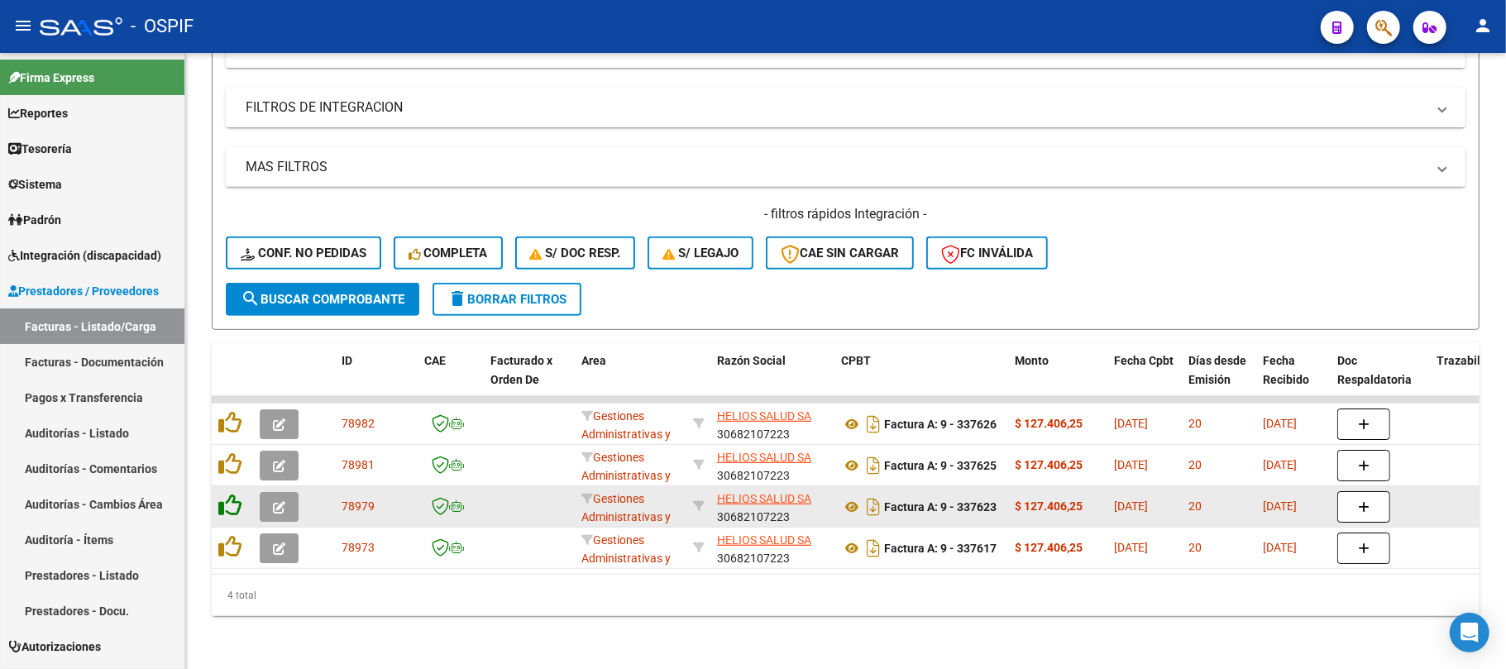
drag, startPoint x: 233, startPoint y: 506, endPoint x: 233, endPoint y: 483, distance: 23.2
click at [233, 501] on datatable-body-cell at bounding box center [232, 506] width 41 height 41
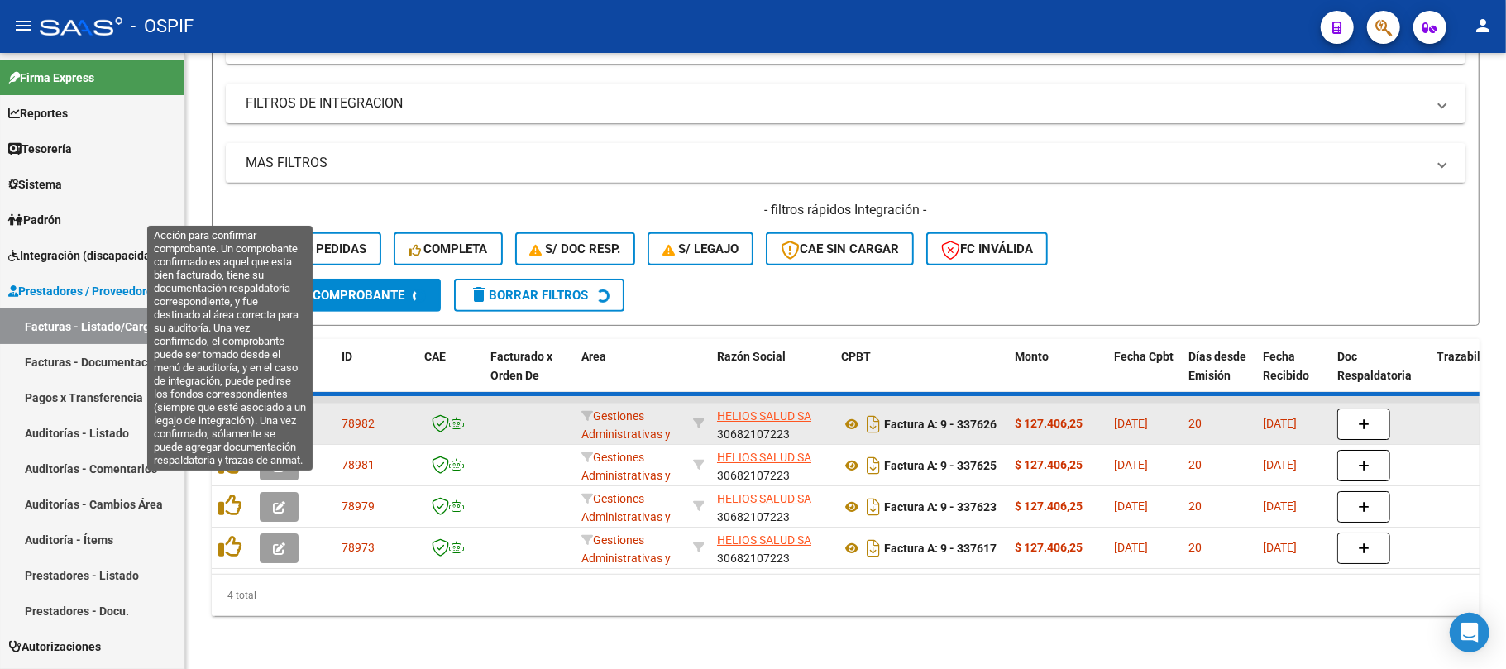
click at [229, 453] on datatable-scroller "78982 Gestiones Administrativas y Otros HELIOS SALUD SA 30682107223 Factura A: …" at bounding box center [846, 482] width 1268 height 173
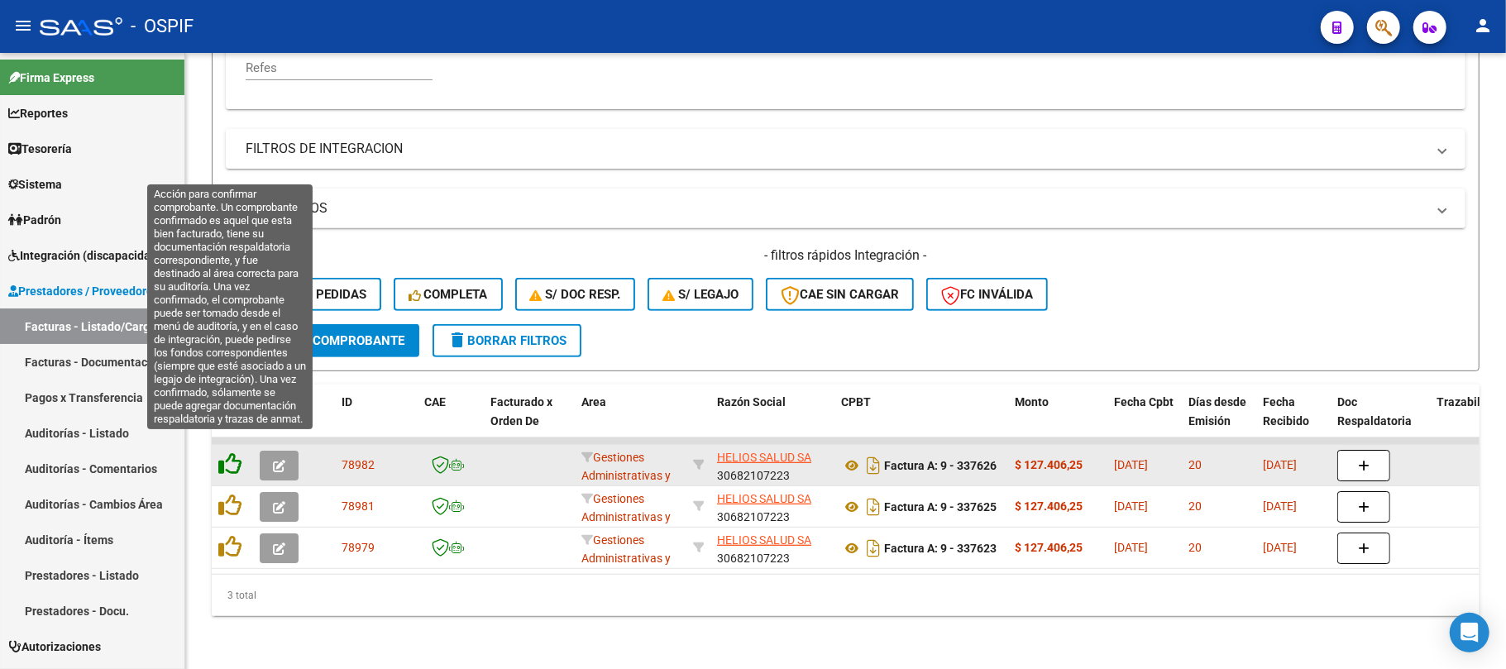
scroll to position [407, 0]
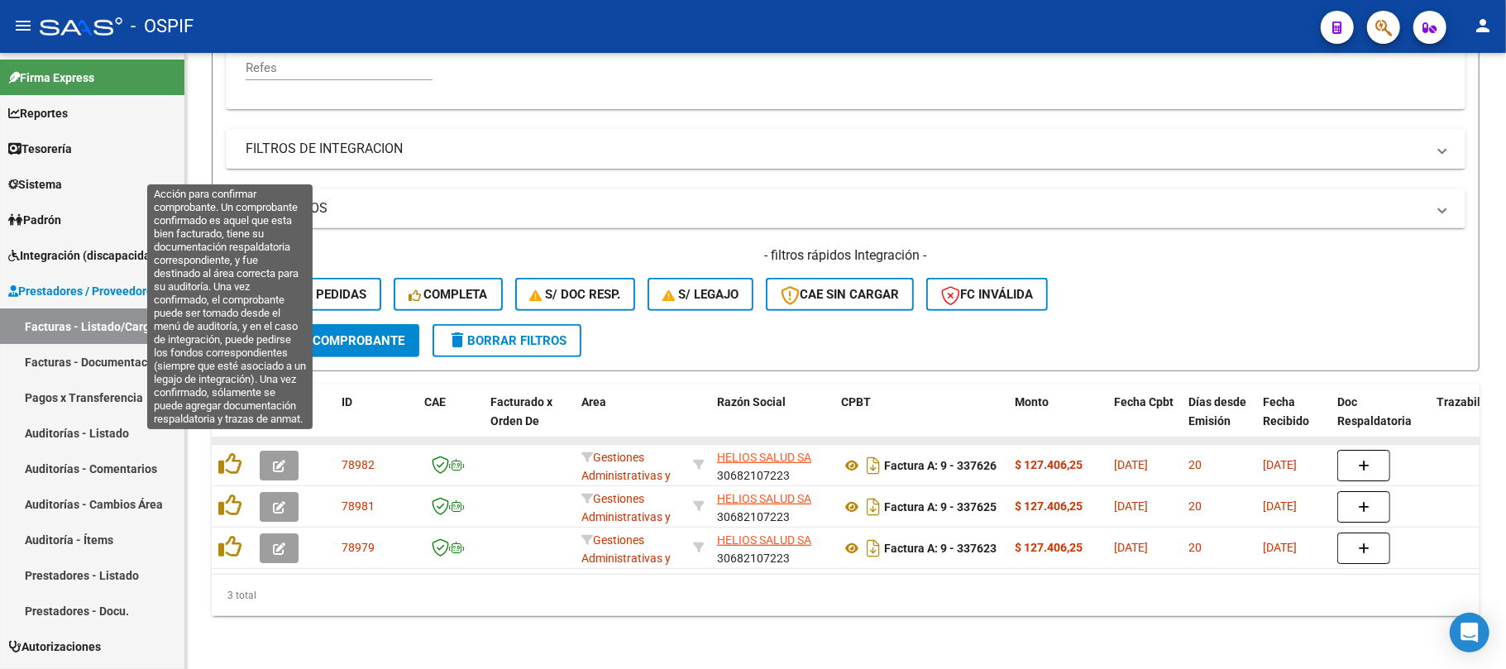
click at [228, 445] on datatable-body-cell at bounding box center [232, 465] width 41 height 41
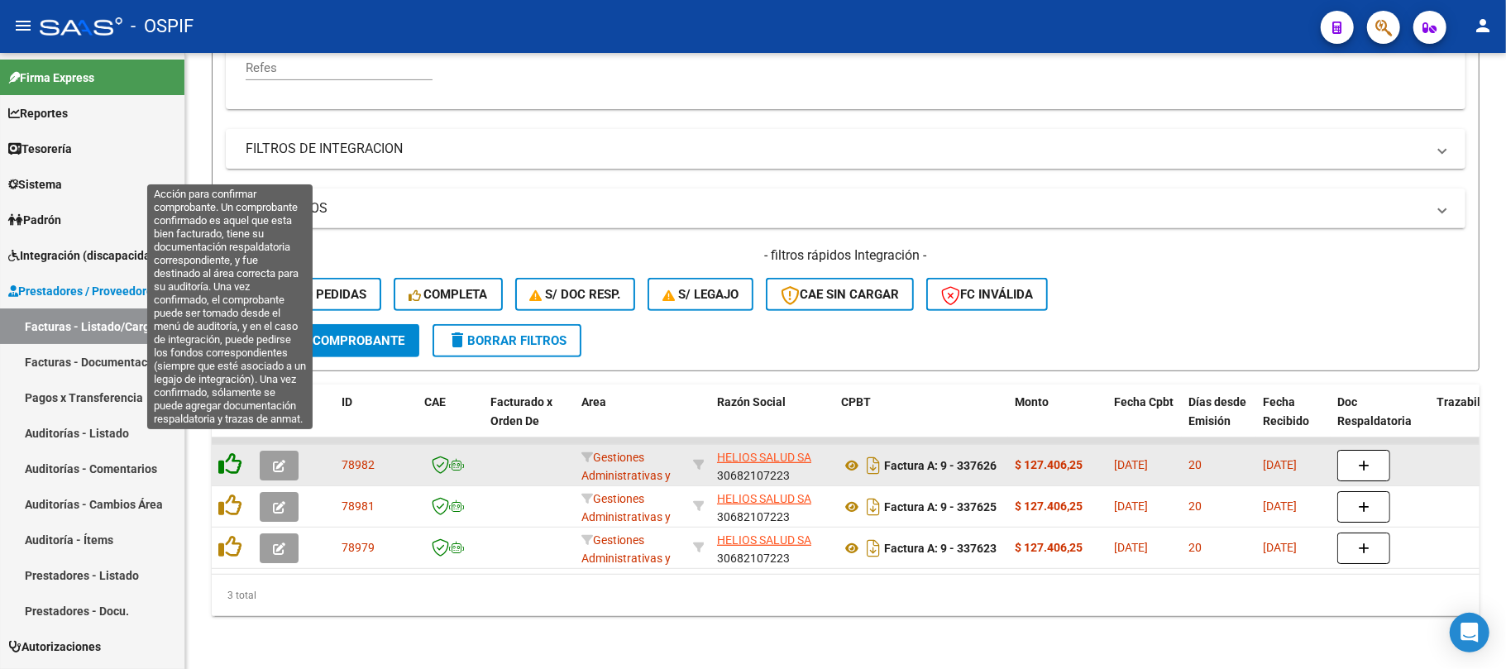
click at [220, 457] on icon at bounding box center [229, 464] width 23 height 23
click at [233, 455] on icon at bounding box center [229, 464] width 23 height 23
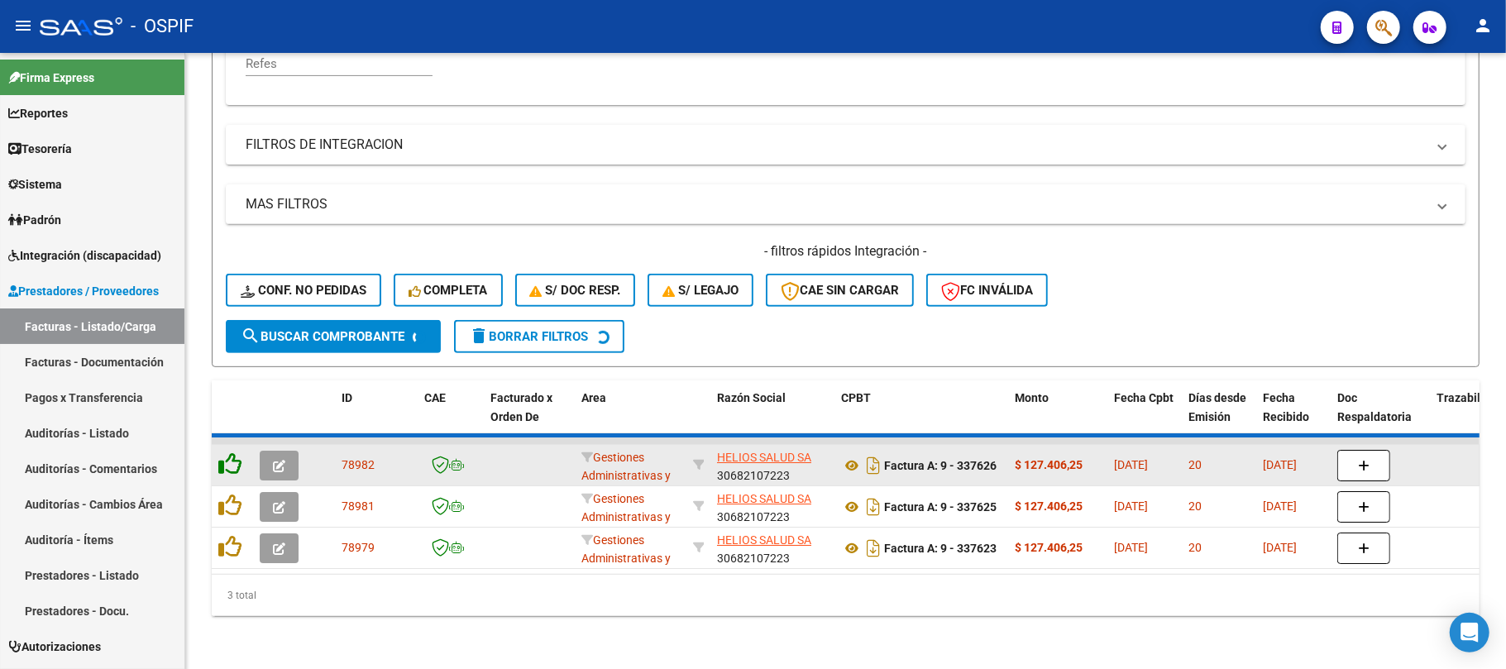
click at [232, 458] on div "ID CAE Facturado x Orden De Area Razón Social CPBT Monto Fecha Cpbt Días desde …" at bounding box center [846, 499] width 1268 height 236
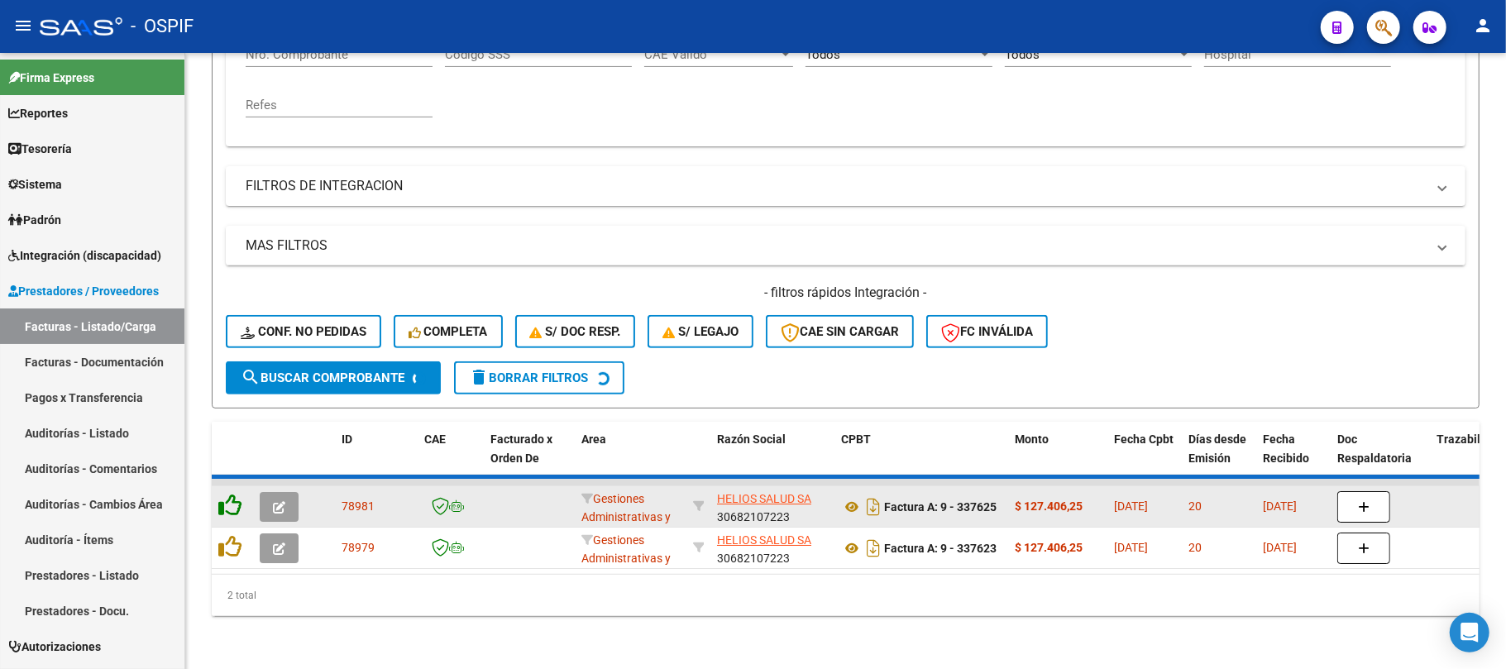
click at [232, 486] on datatable-body-cell at bounding box center [232, 506] width 41 height 41
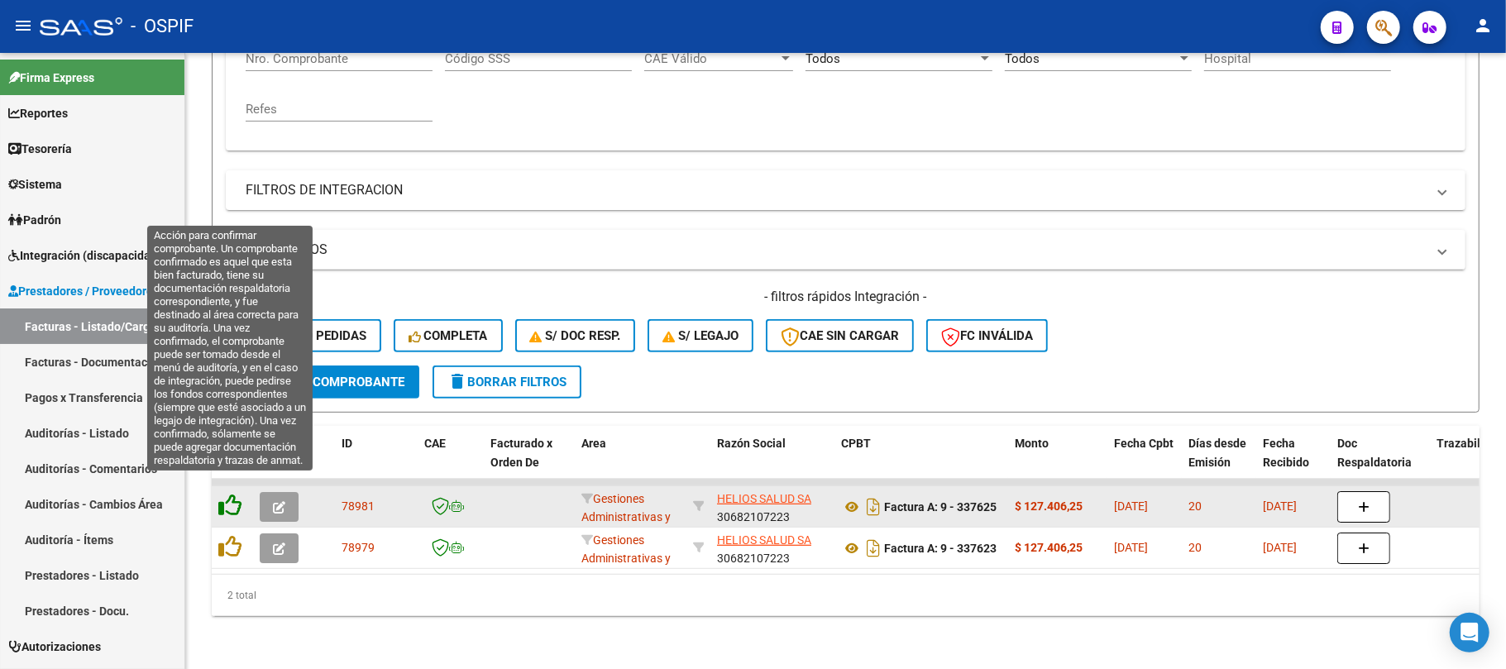
click at [230, 494] on icon at bounding box center [229, 505] width 23 height 23
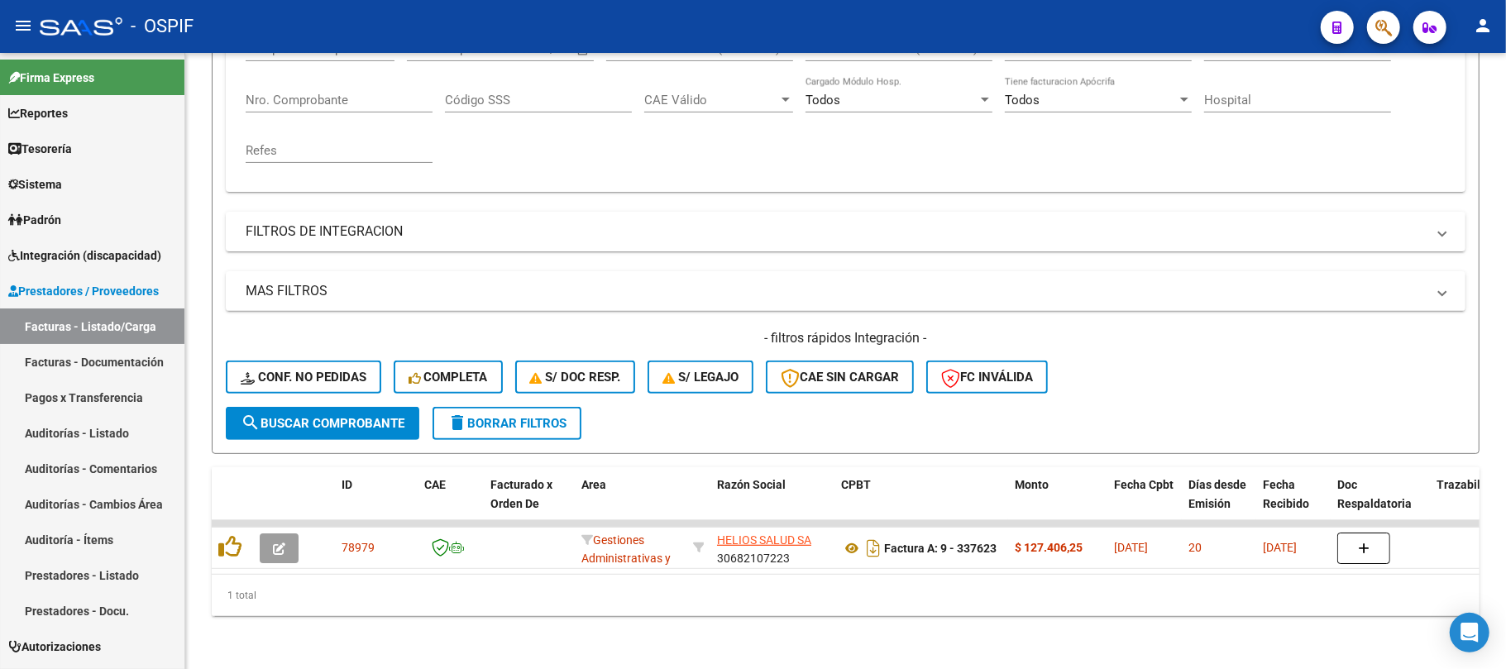
click at [232, 528] on datatable-body-cell at bounding box center [232, 548] width 41 height 41
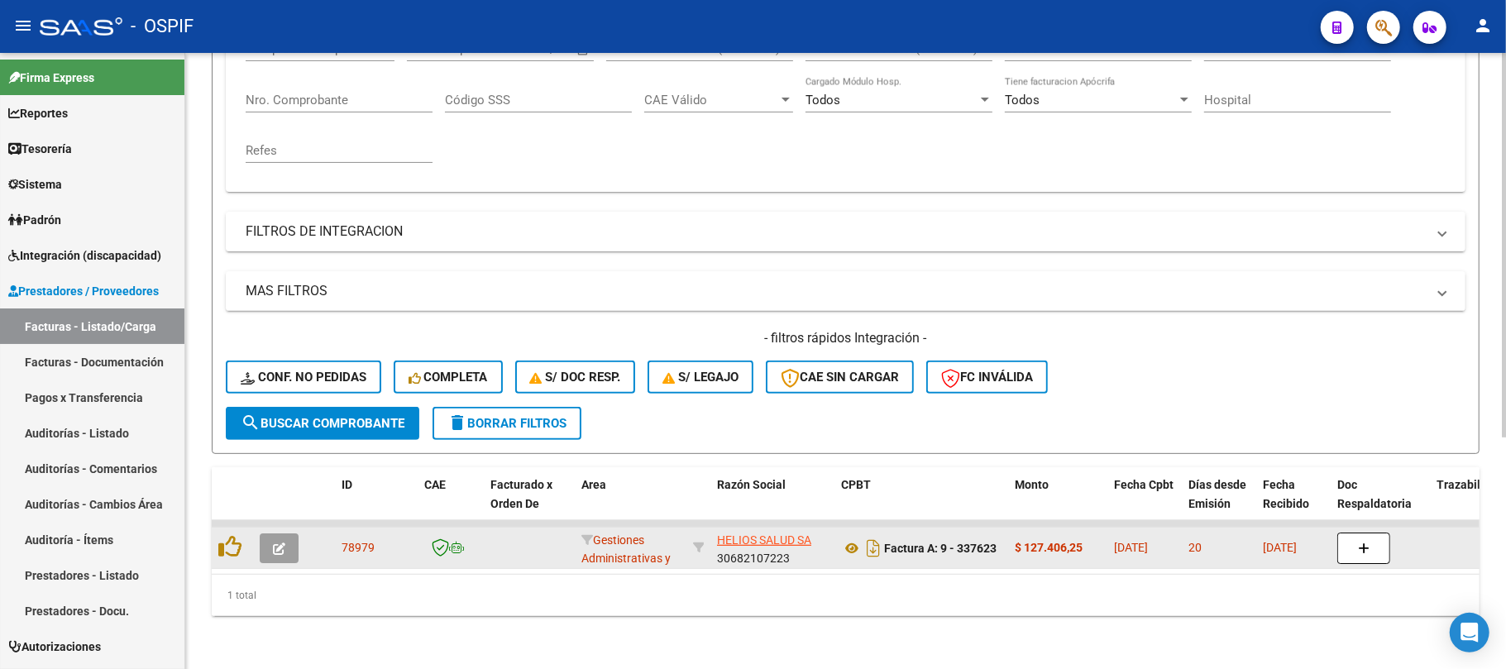
scroll to position [324, 0]
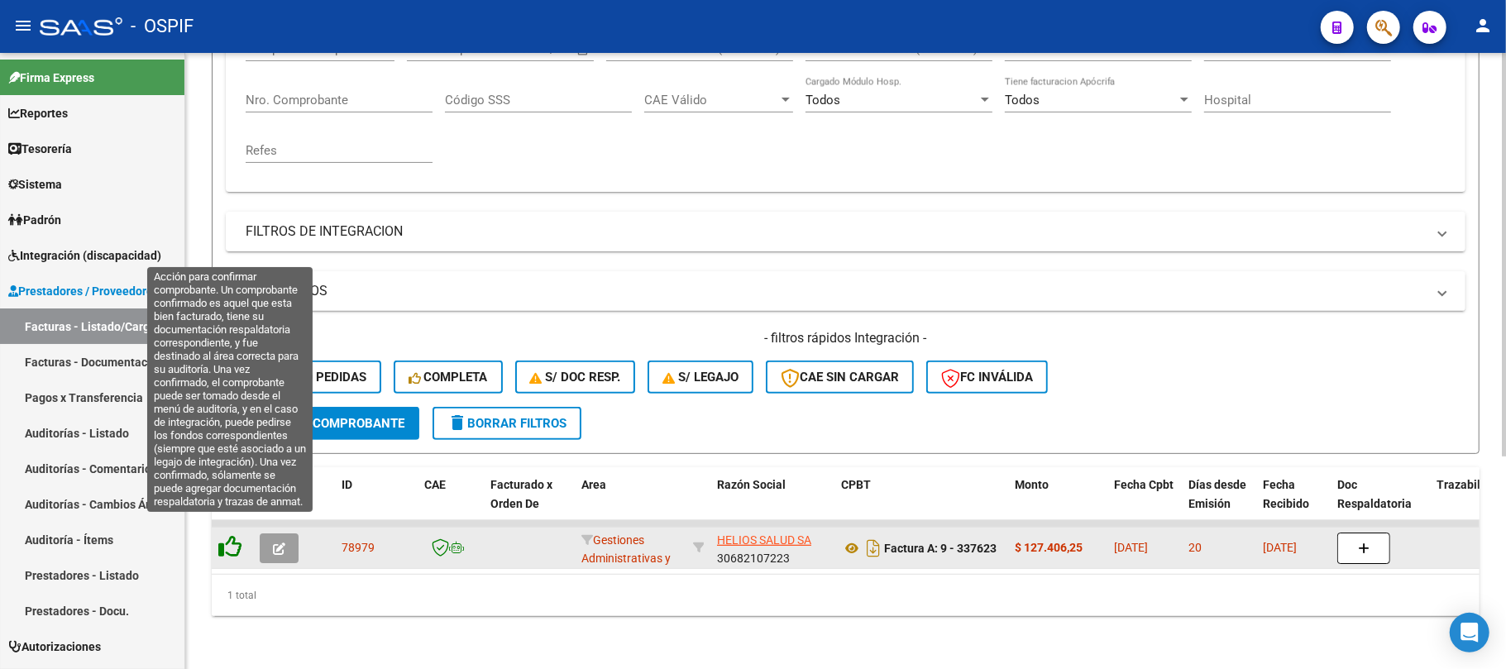
click at [232, 535] on icon at bounding box center [229, 546] width 23 height 23
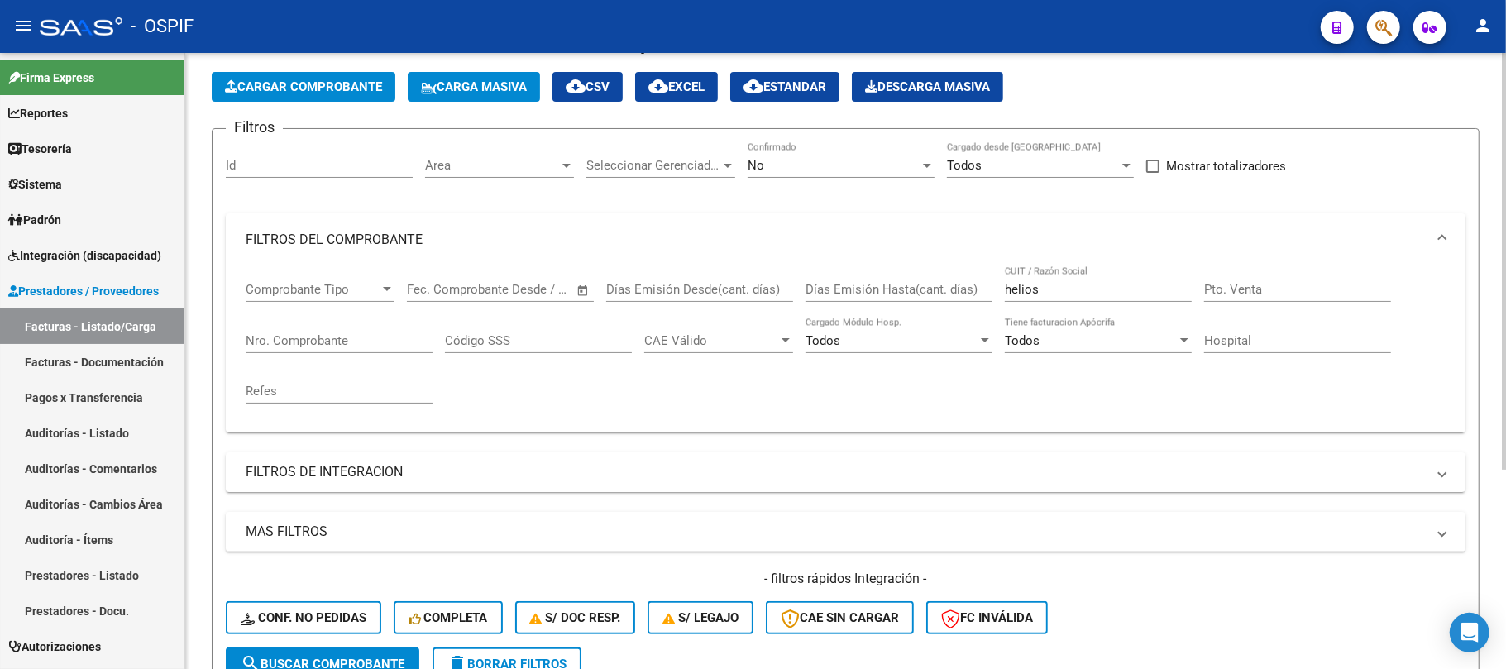
scroll to position [0, 0]
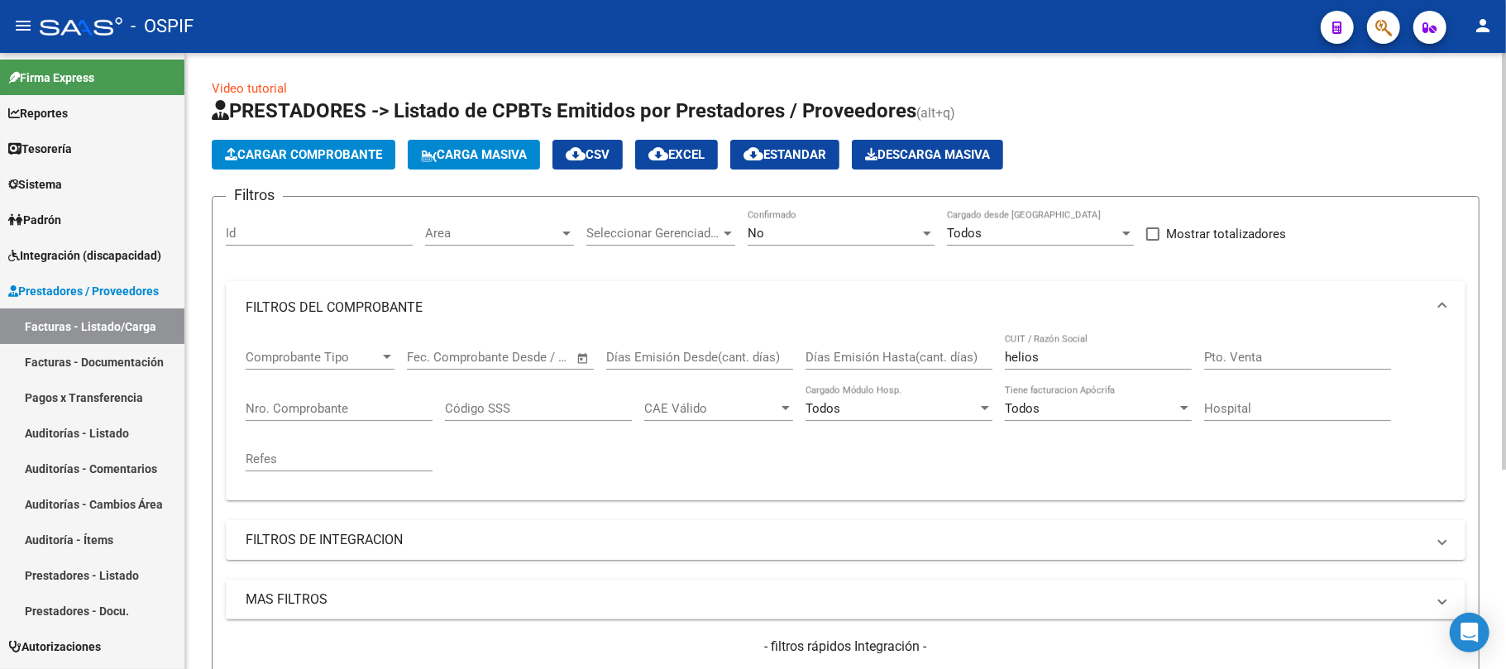
click at [837, 217] on div "No Confirmado" at bounding box center [841, 228] width 187 height 36
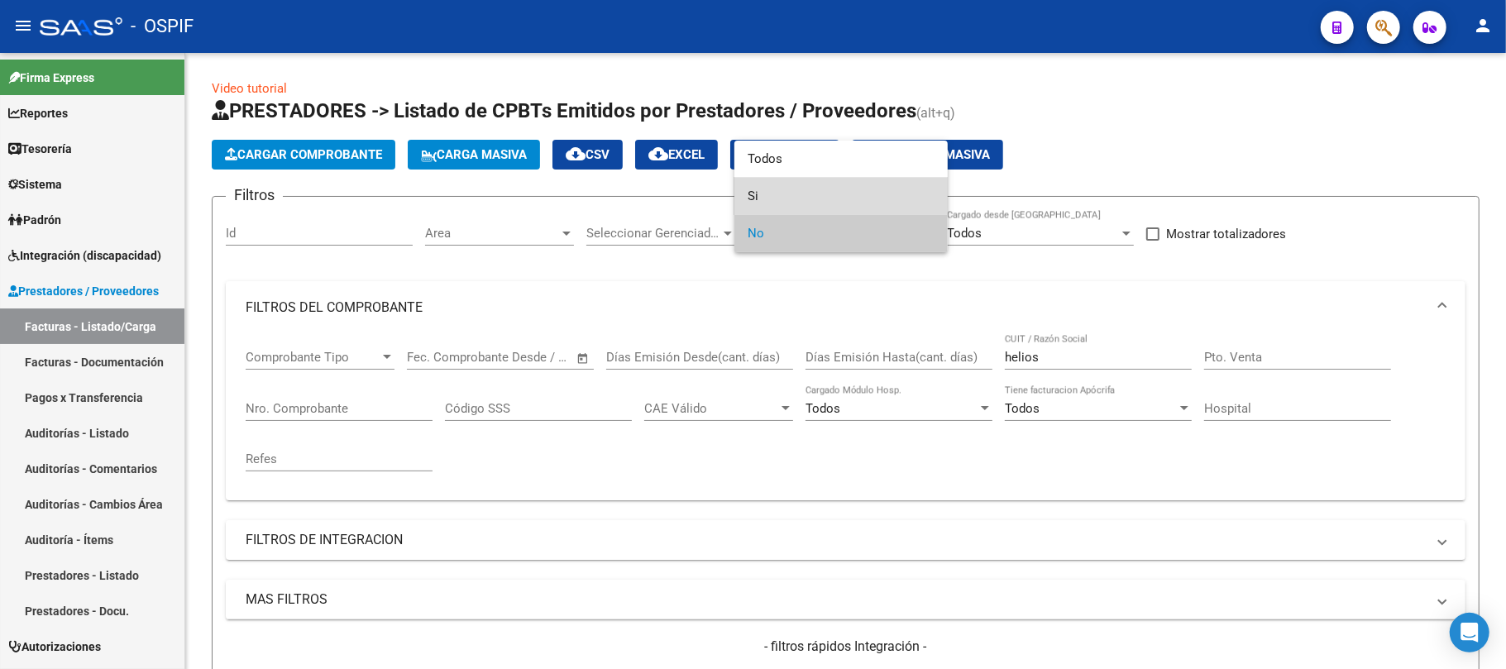
click at [804, 189] on span "Si" at bounding box center [841, 196] width 187 height 37
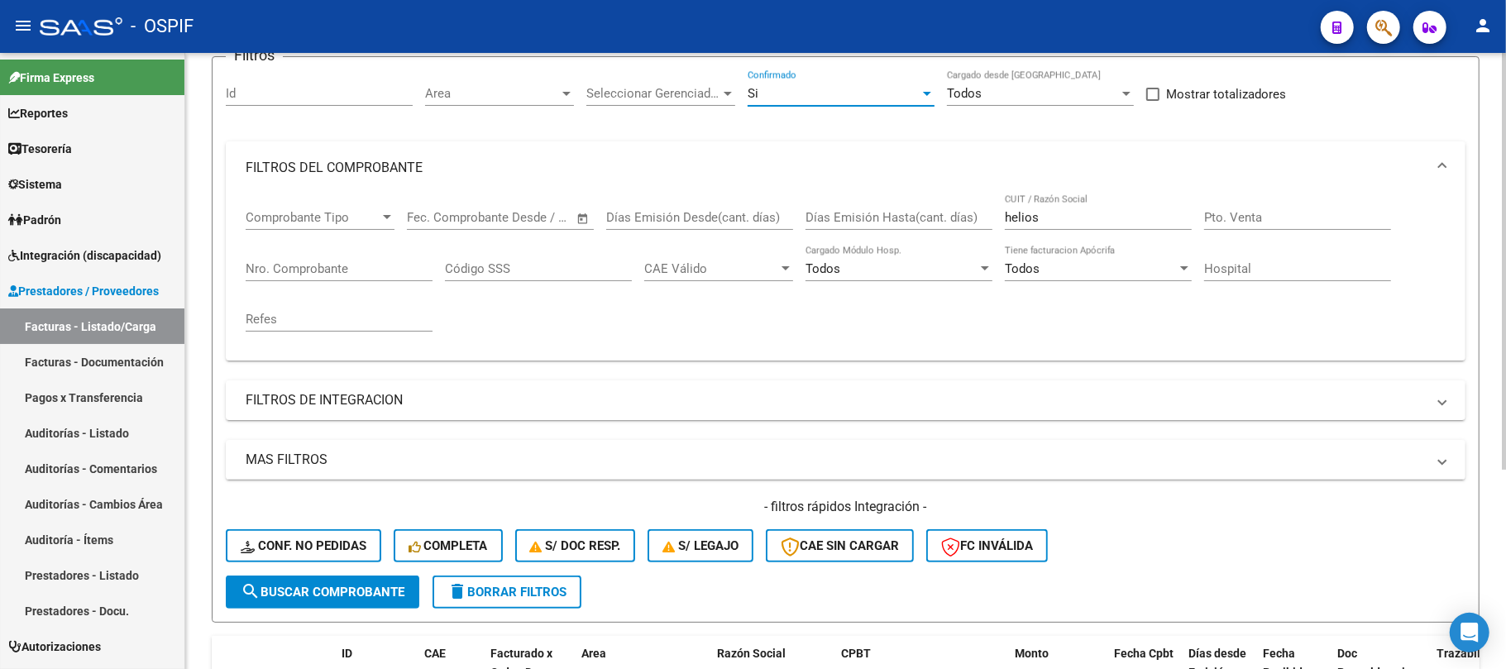
scroll to position [295, 0]
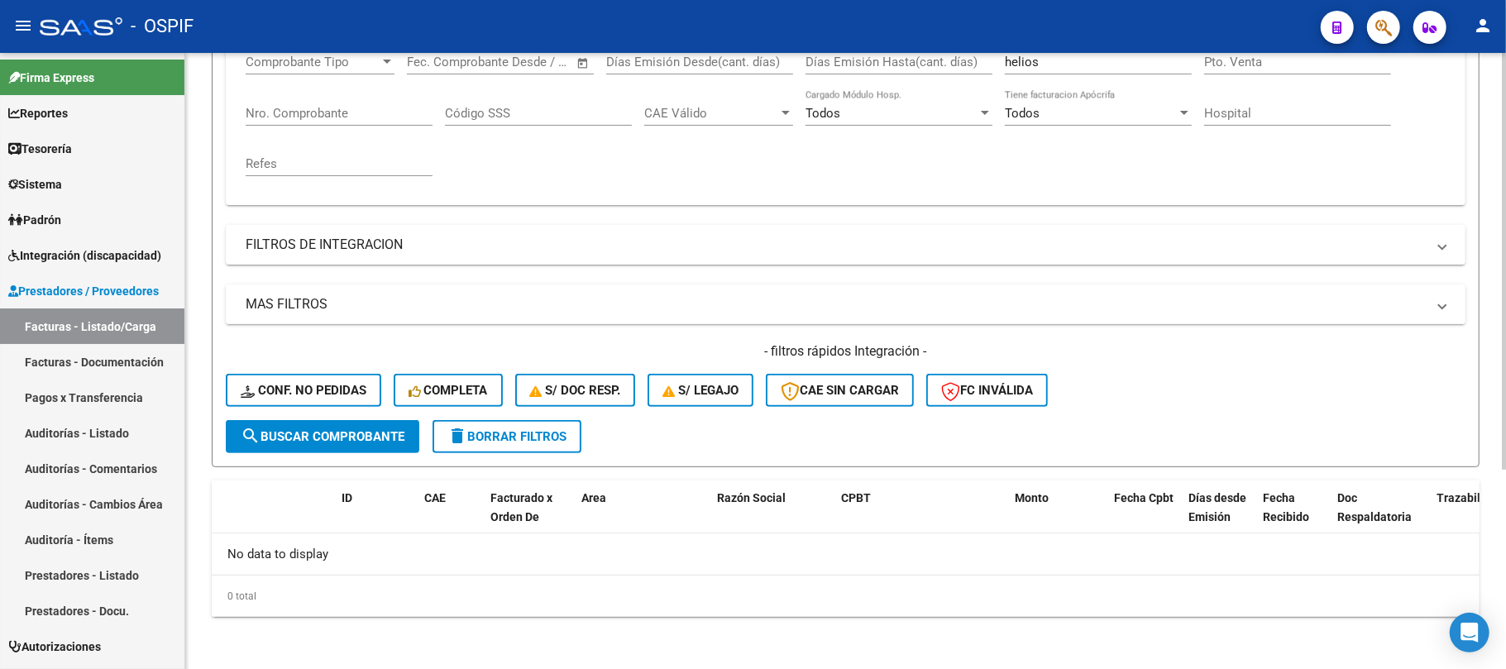
click at [586, 291] on mat-expansion-panel-header "MAS FILTROS" at bounding box center [846, 305] width 1240 height 40
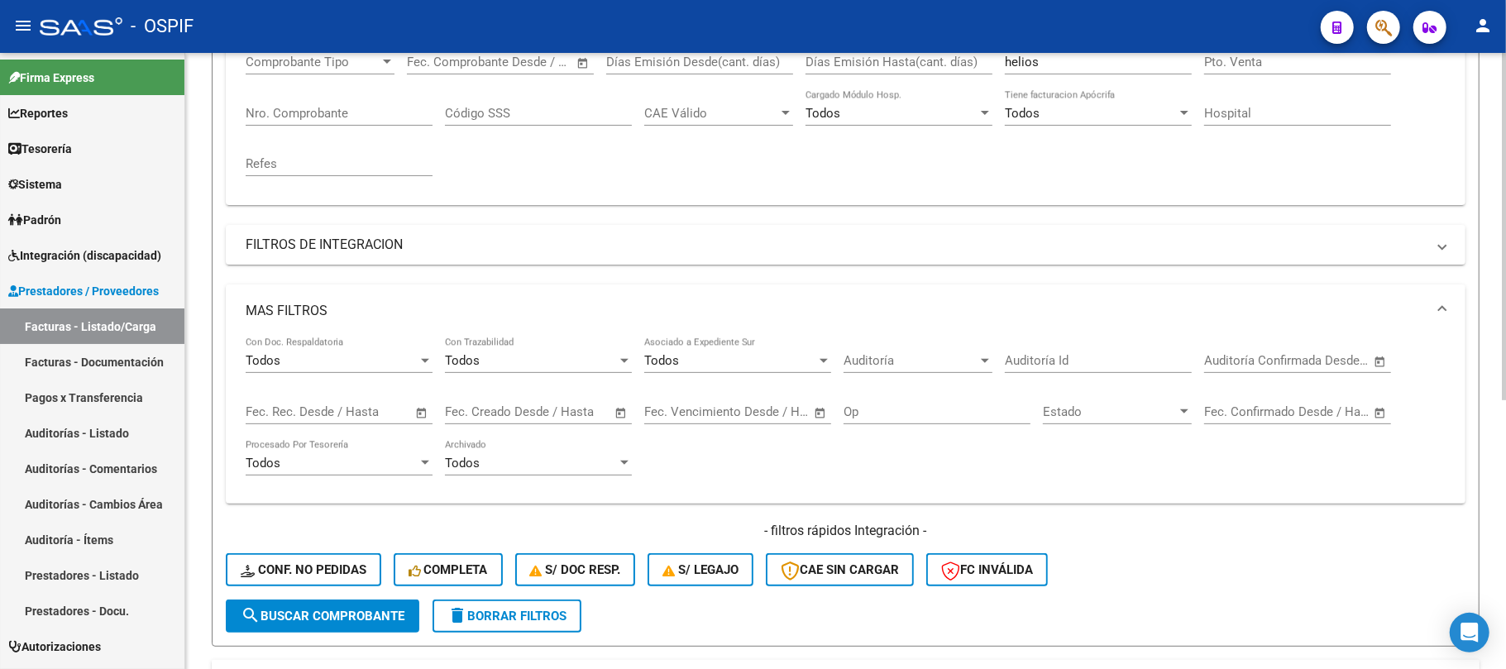
click at [1268, 414] on span "–" at bounding box center [1266, 412] width 8 height 15
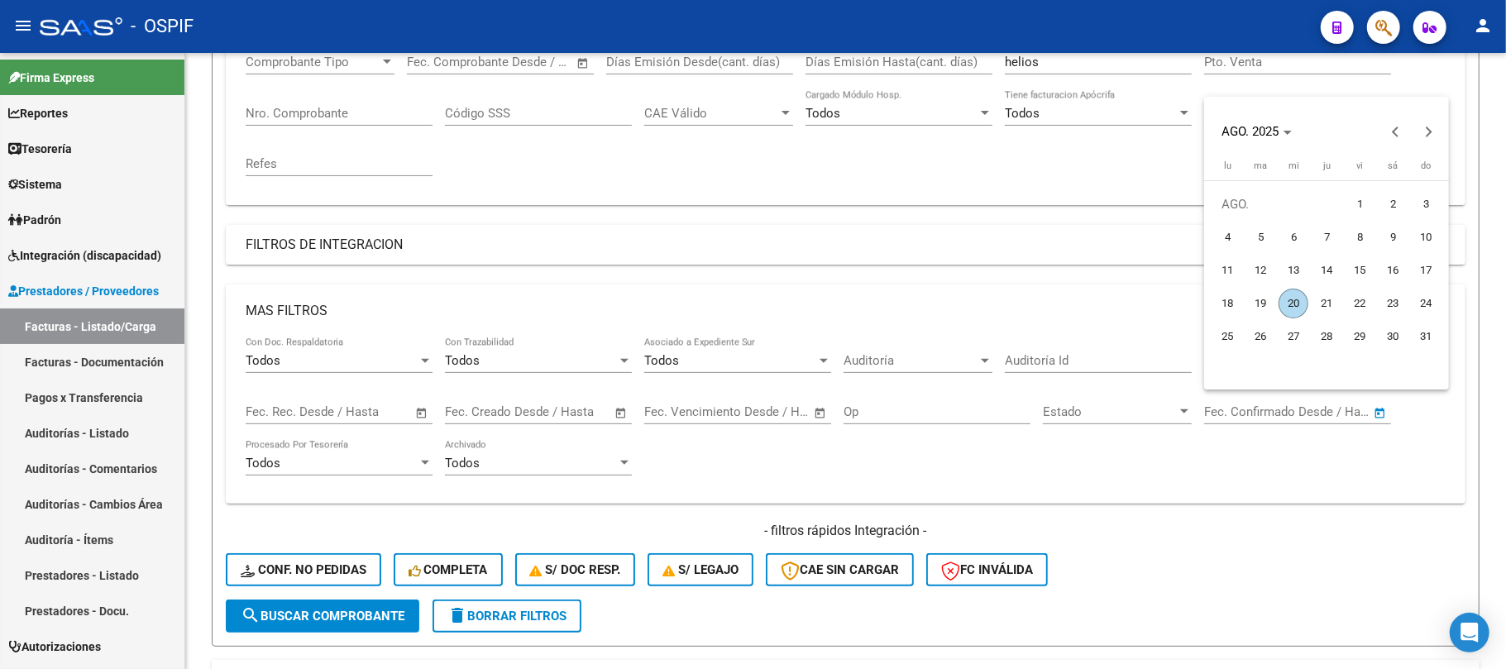
click at [1291, 309] on span "20" at bounding box center [1294, 304] width 30 height 30
type input "[DATE]"
click at [1291, 309] on span "20" at bounding box center [1294, 304] width 30 height 30
type input "[DATE]"
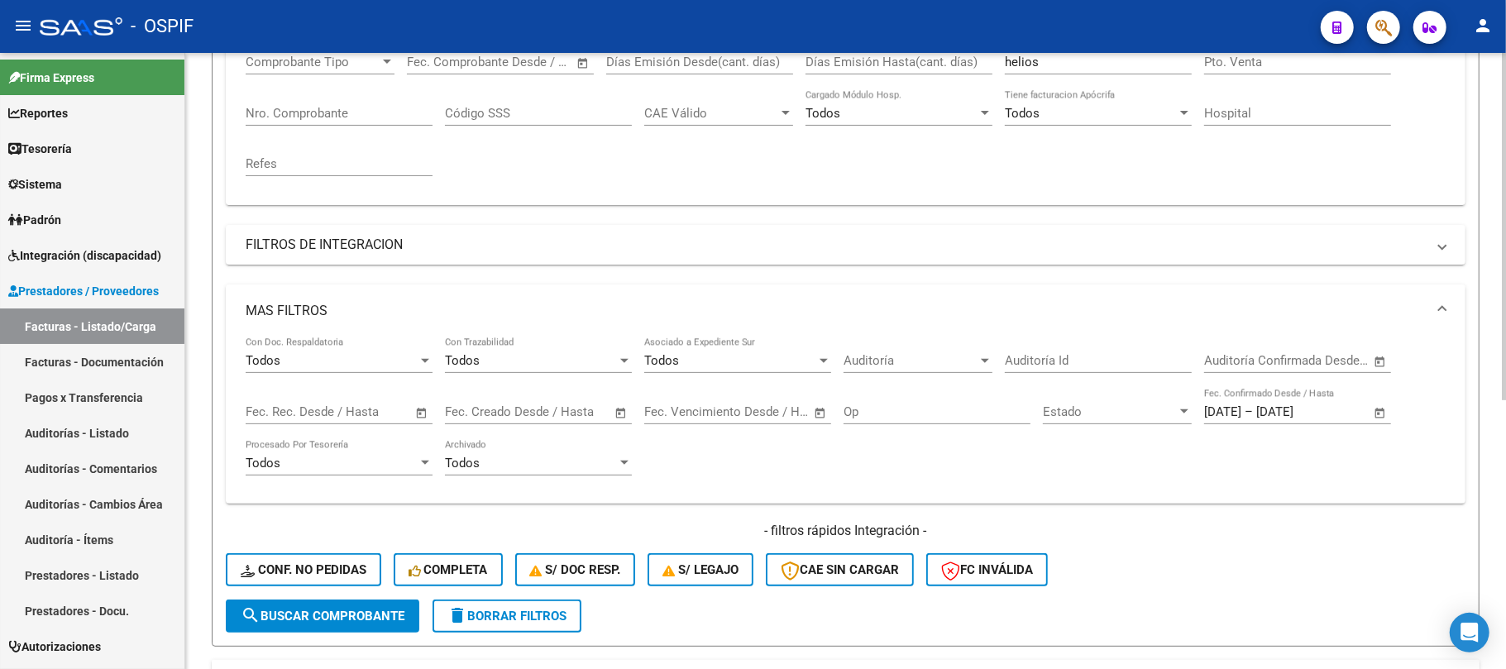
click at [281, 610] on span "search Buscar Comprobante" at bounding box center [323, 616] width 164 height 15
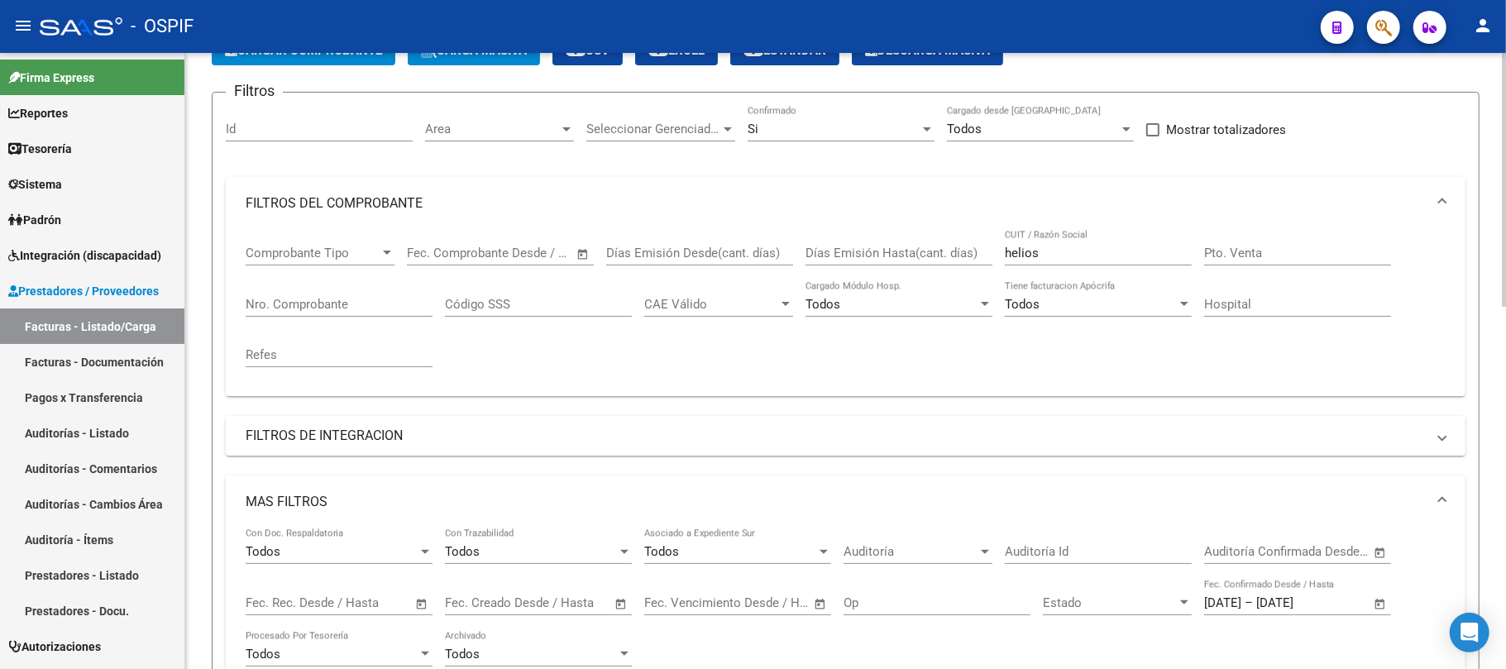
scroll to position [0, 0]
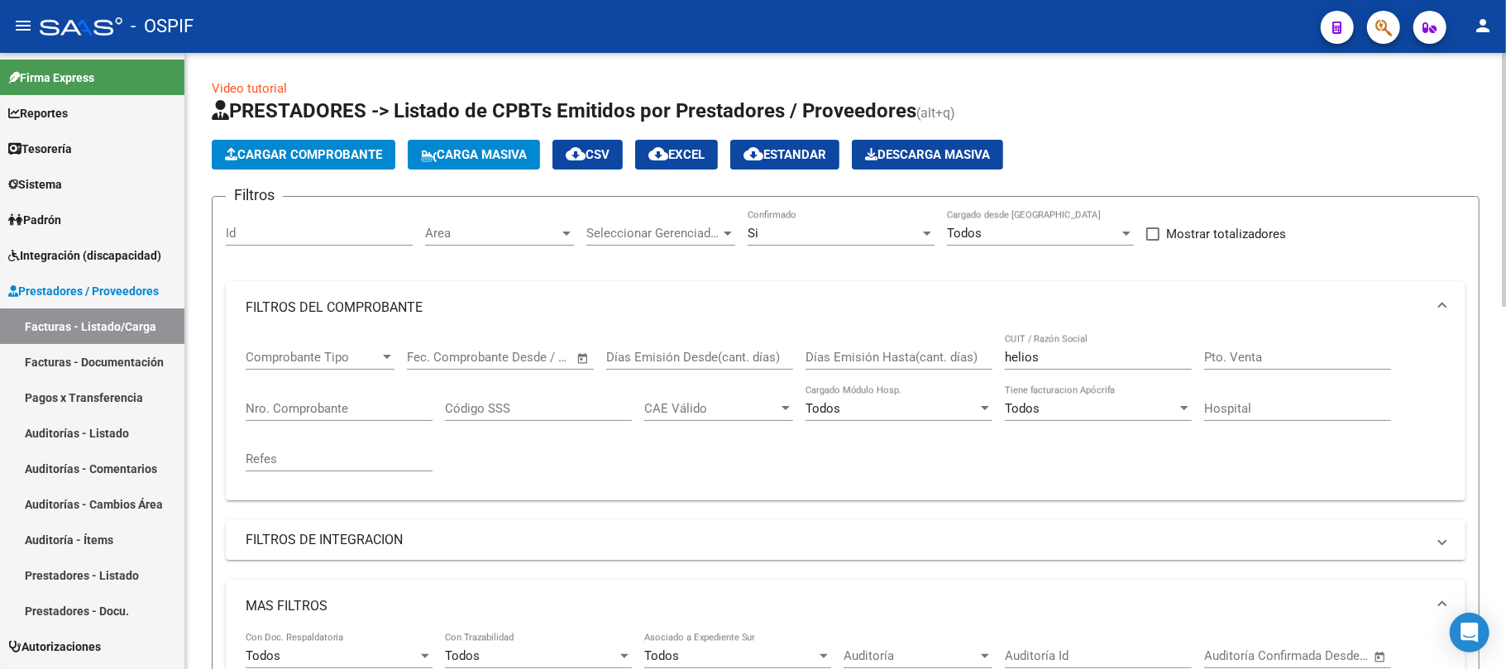
click at [695, 157] on span "cloud_download EXCEL" at bounding box center [677, 154] width 56 height 15
click at [454, 611] on mat-panel-title "MAS FILTROS" at bounding box center [836, 606] width 1181 height 18
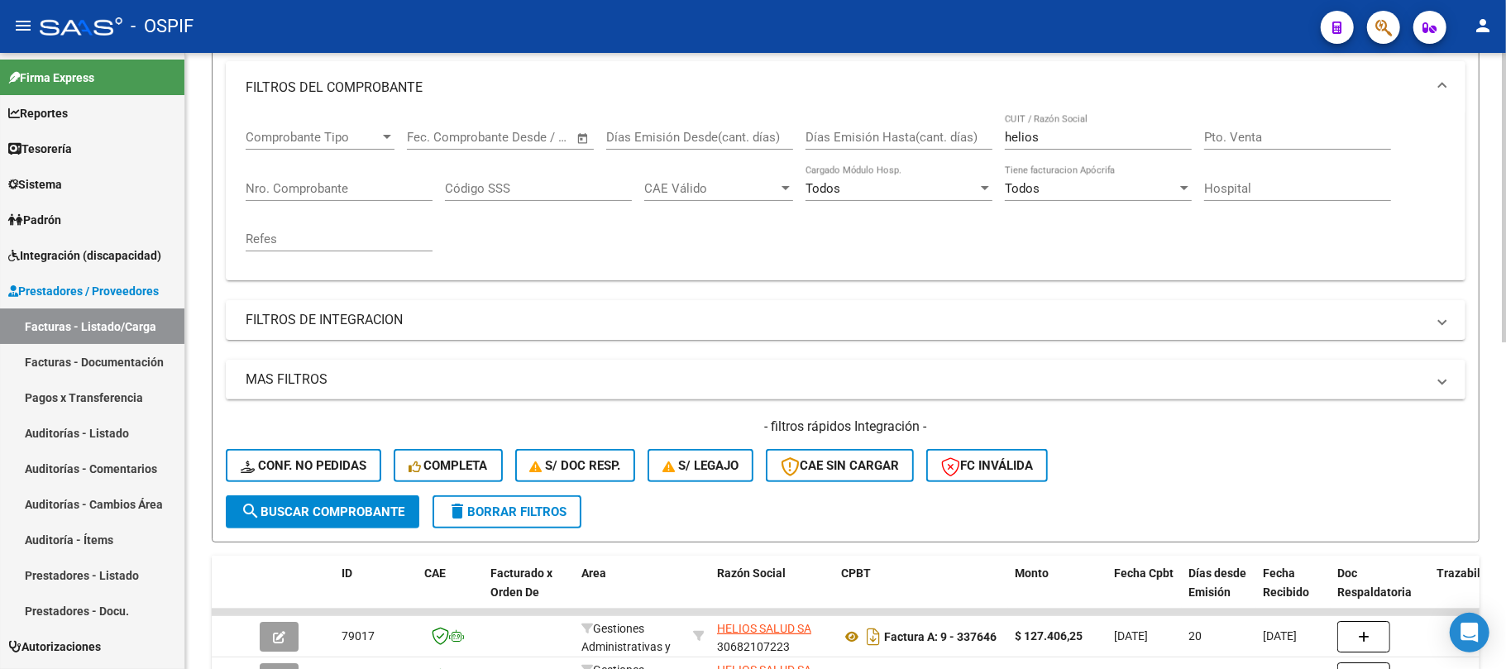
click at [455, 64] on mat-expansion-panel-header "FILTROS DEL COMPROBANTE" at bounding box center [846, 87] width 1240 height 53
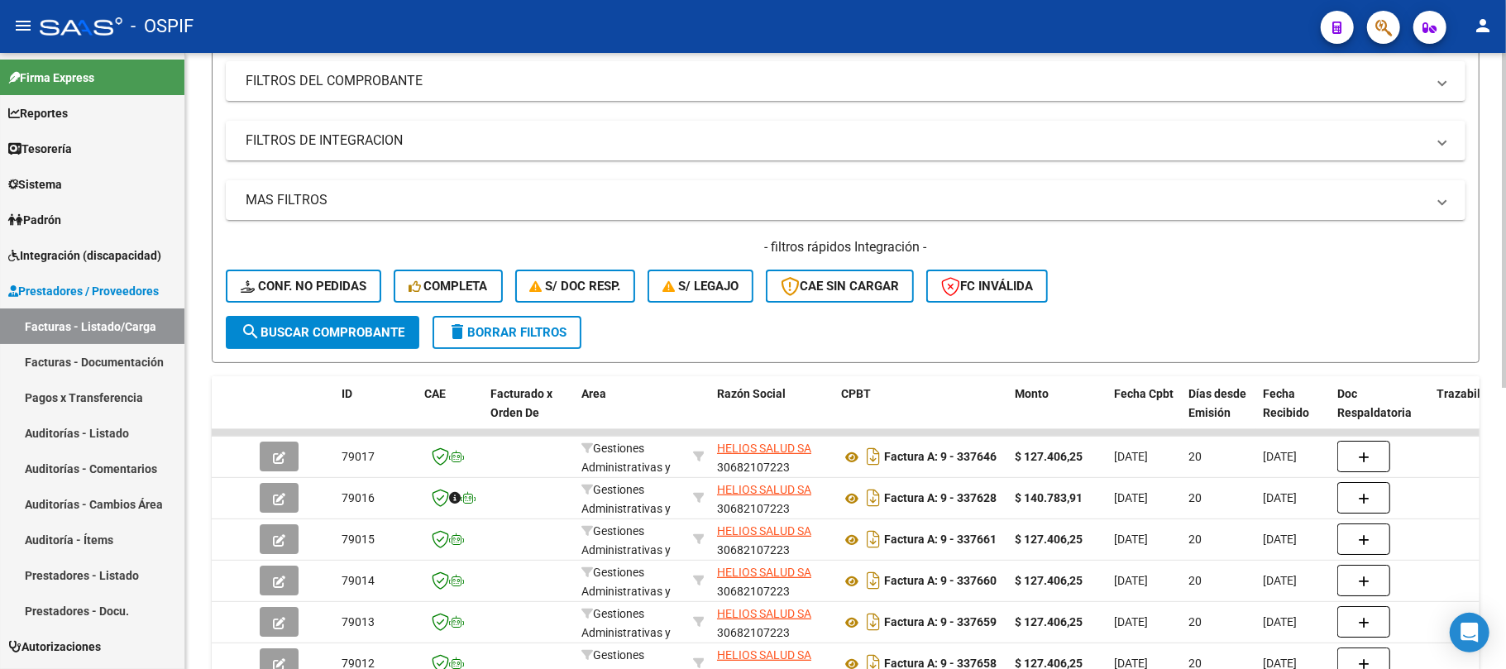
click at [531, 331] on span "delete Borrar Filtros" at bounding box center [507, 332] width 119 height 15
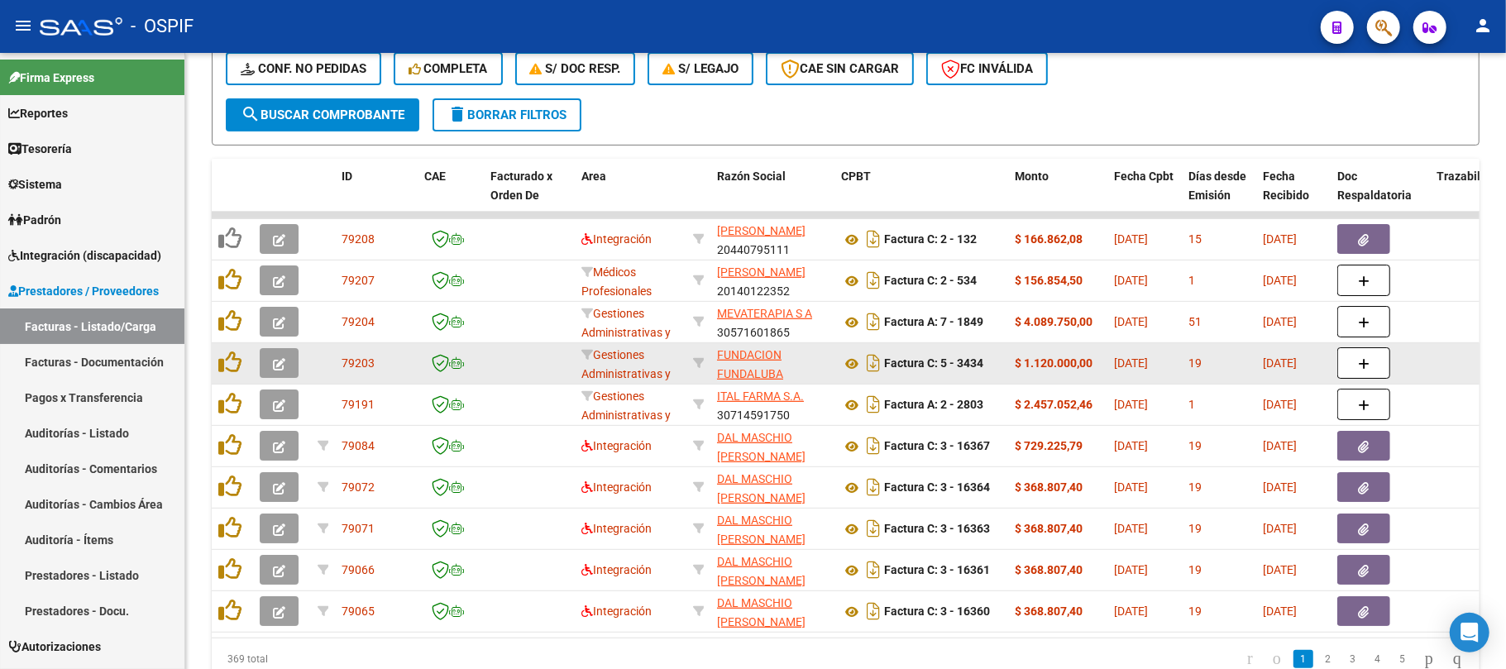
scroll to position [441, 0]
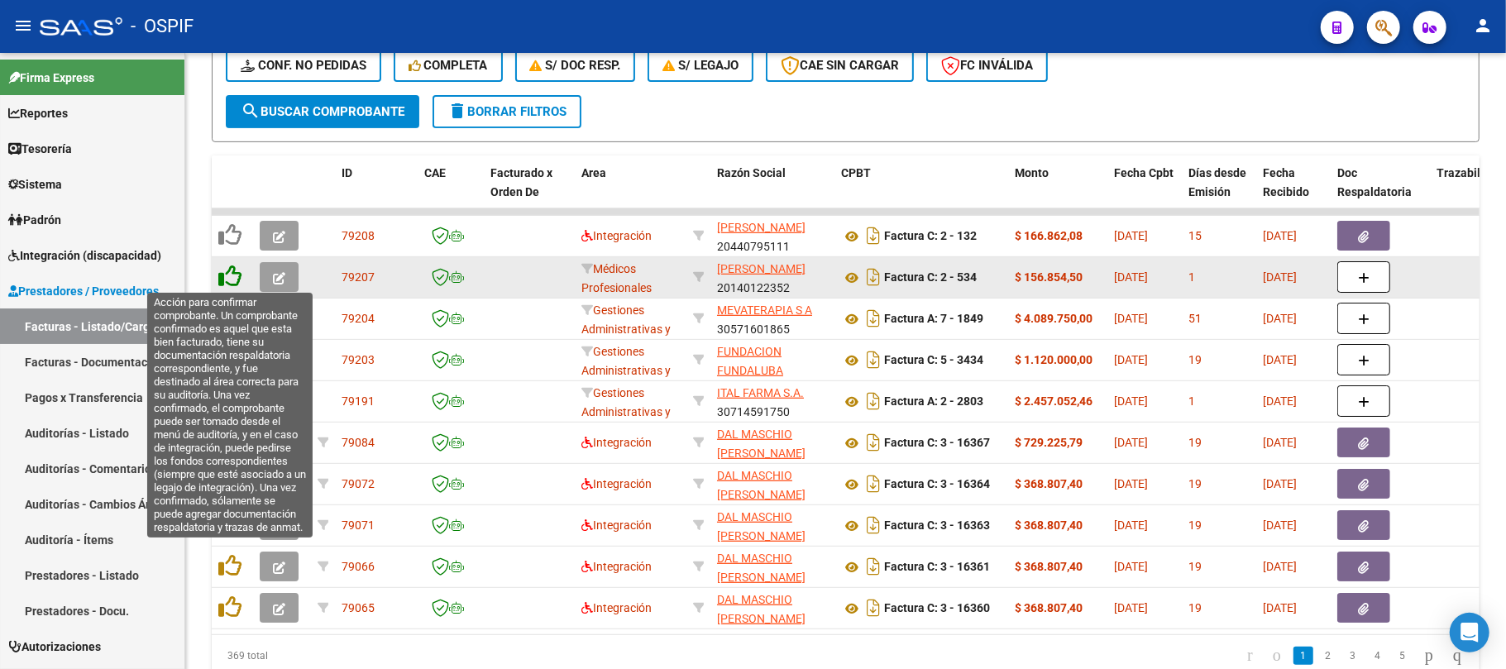
click at [237, 275] on icon at bounding box center [229, 276] width 23 height 23
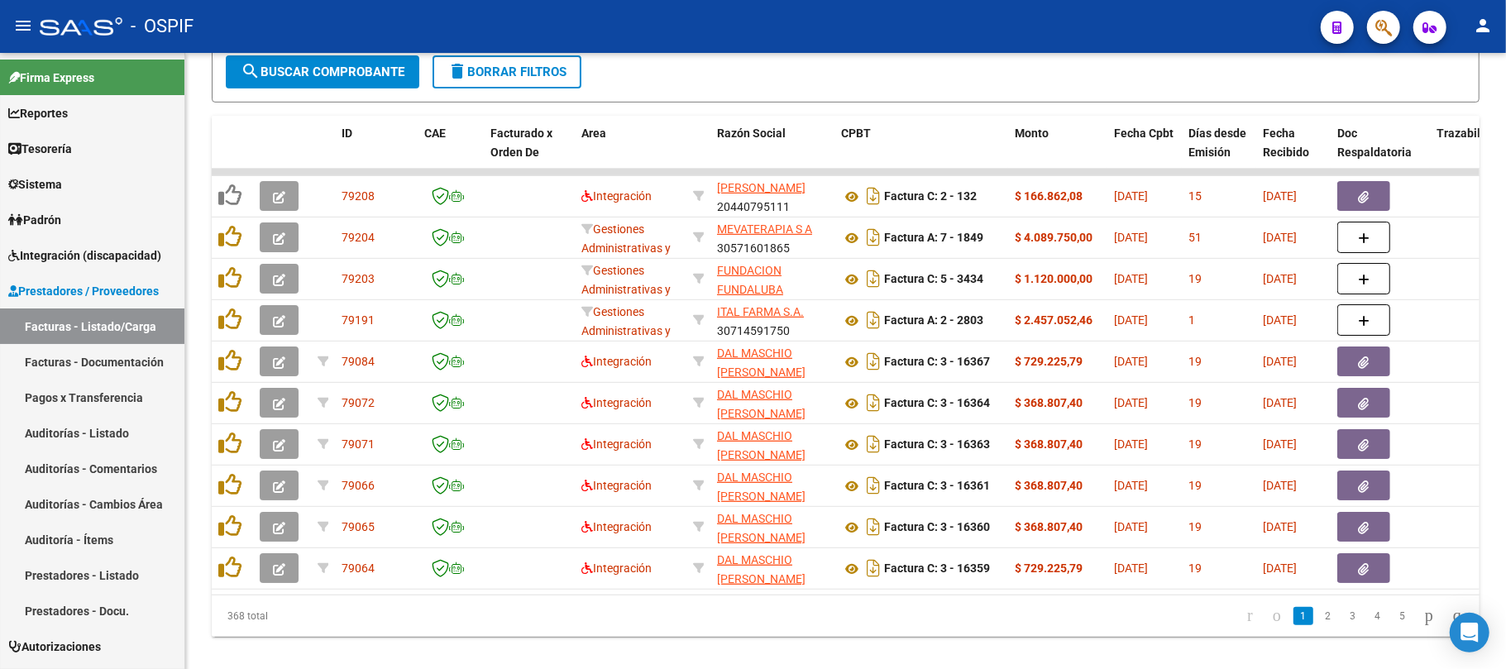
scroll to position [516, 0]
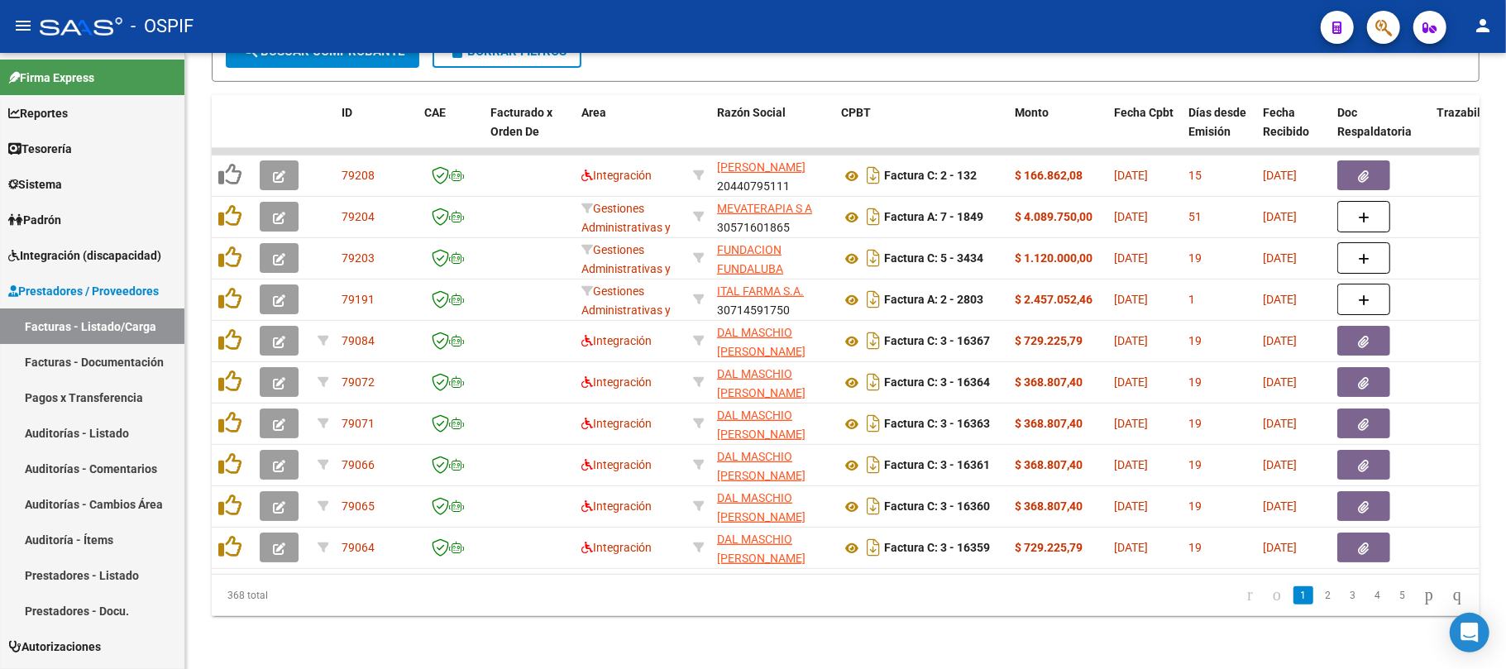
click at [668, 615] on div "368 total 1 2 3 4 5" at bounding box center [846, 595] width 1268 height 41
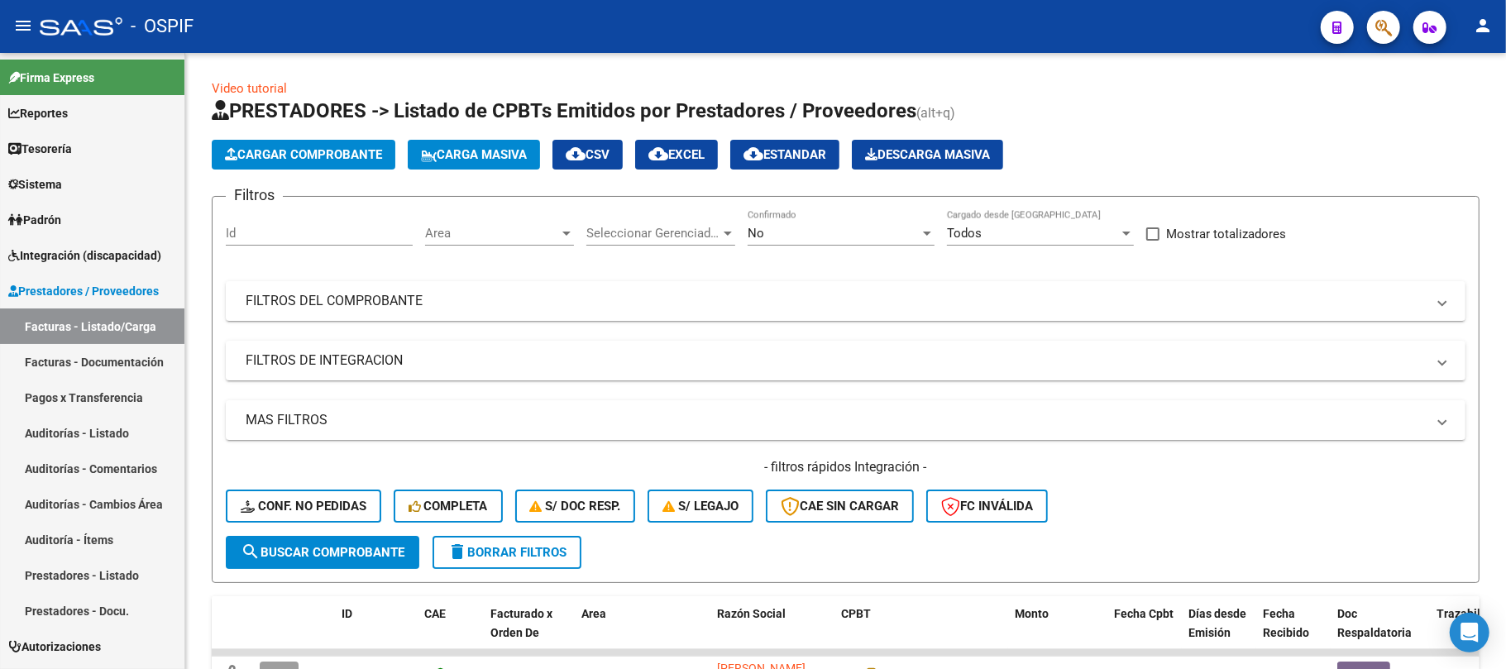
click at [319, 156] on span "Cargar Comprobante" at bounding box center [303, 154] width 157 height 15
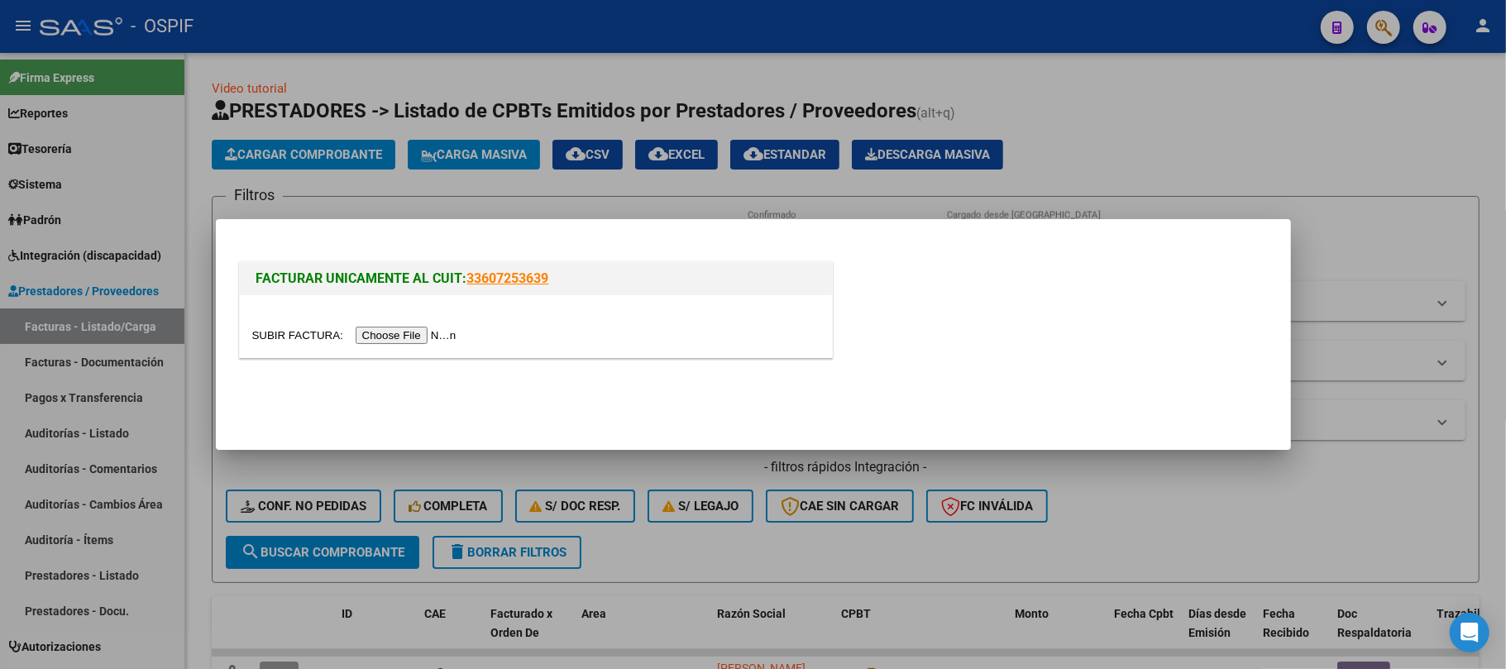
click at [450, 342] on input "file" at bounding box center [356, 335] width 209 height 17
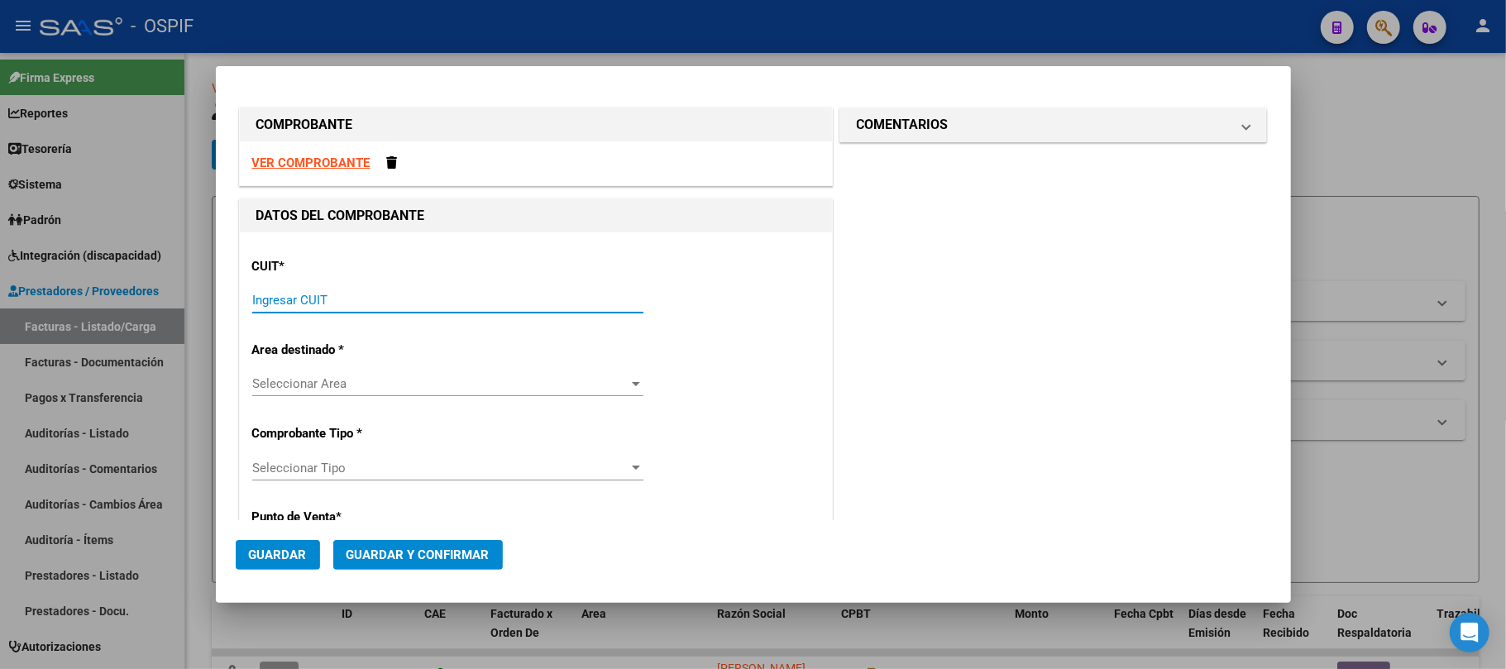
click at [371, 299] on input "Ingresar CUIT" at bounding box center [447, 300] width 391 height 15
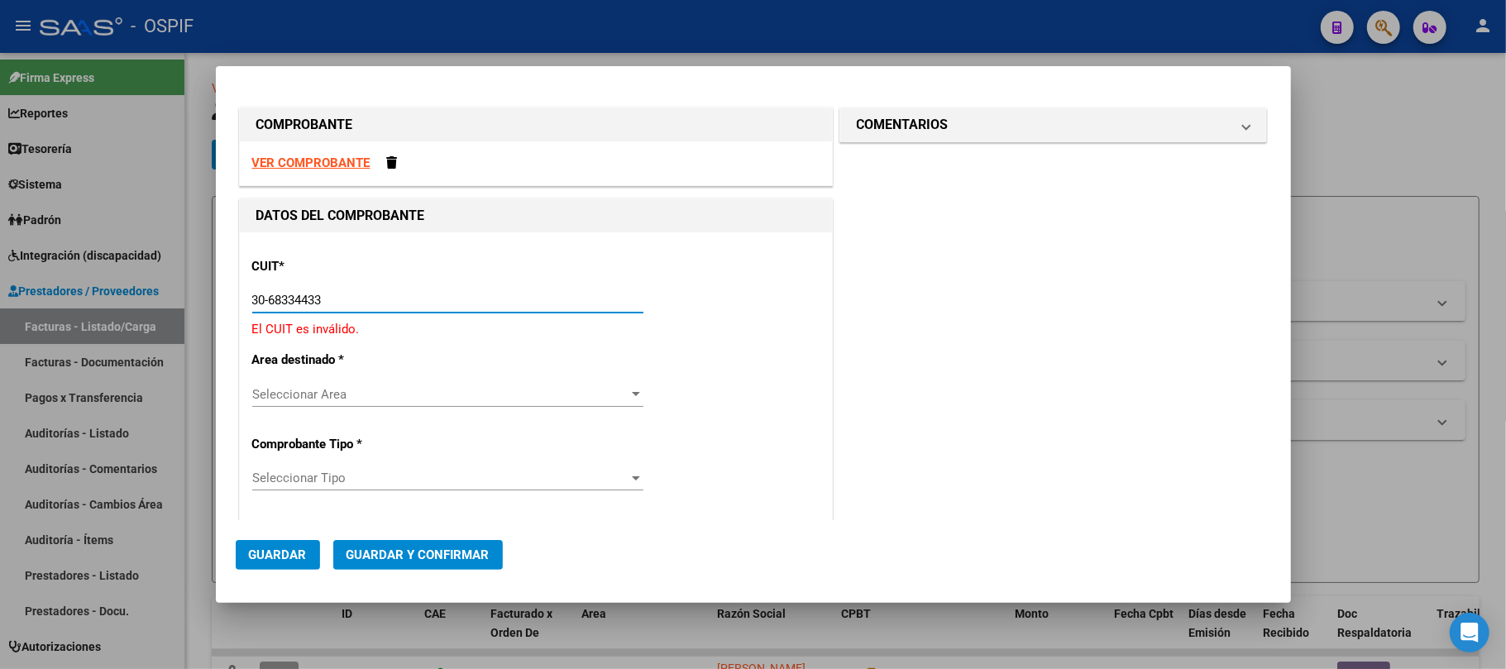
type input "30-68334433-4"
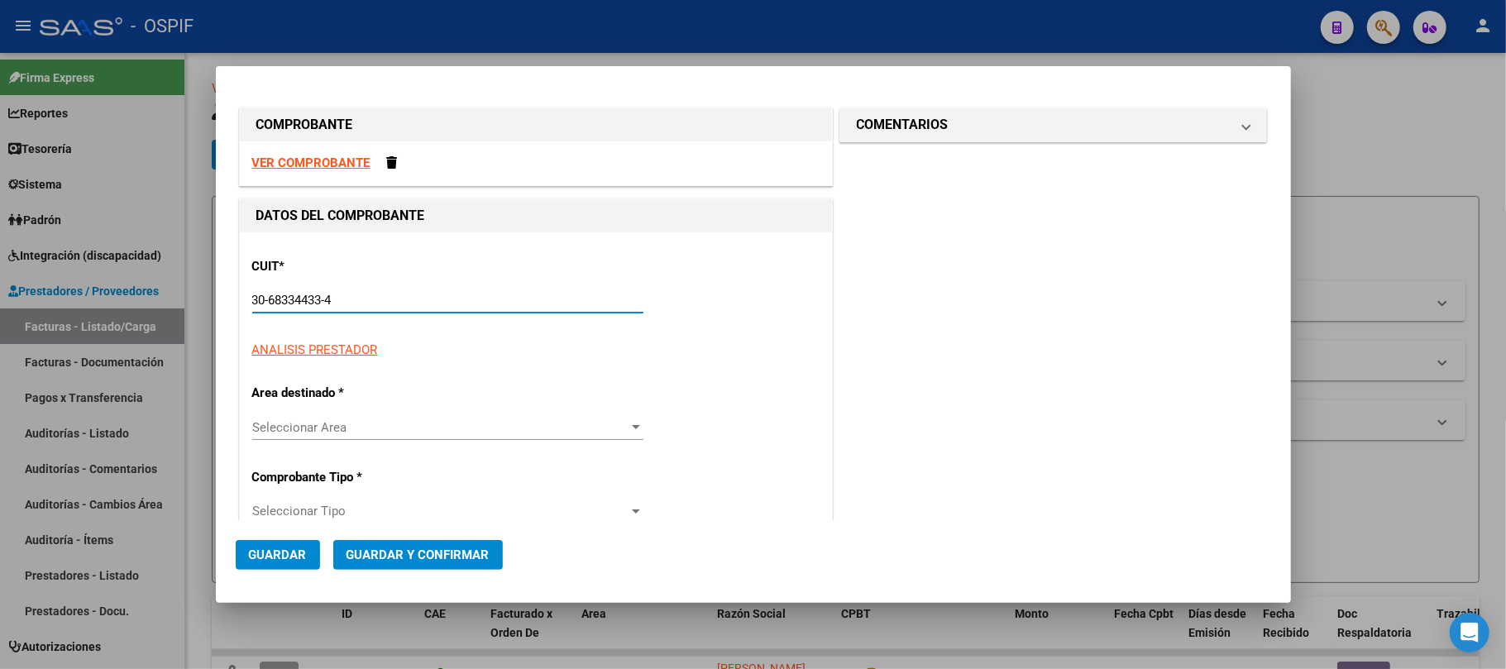
type input "3"
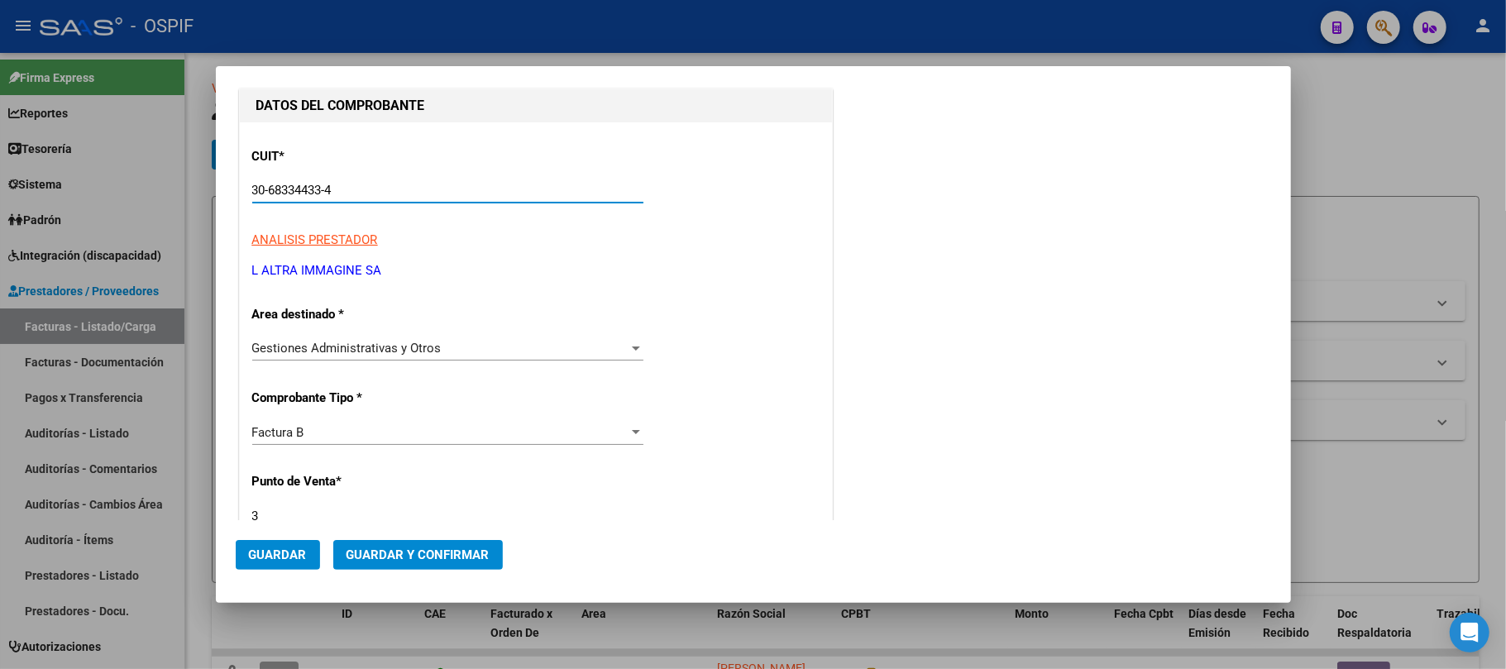
scroll to position [331, 0]
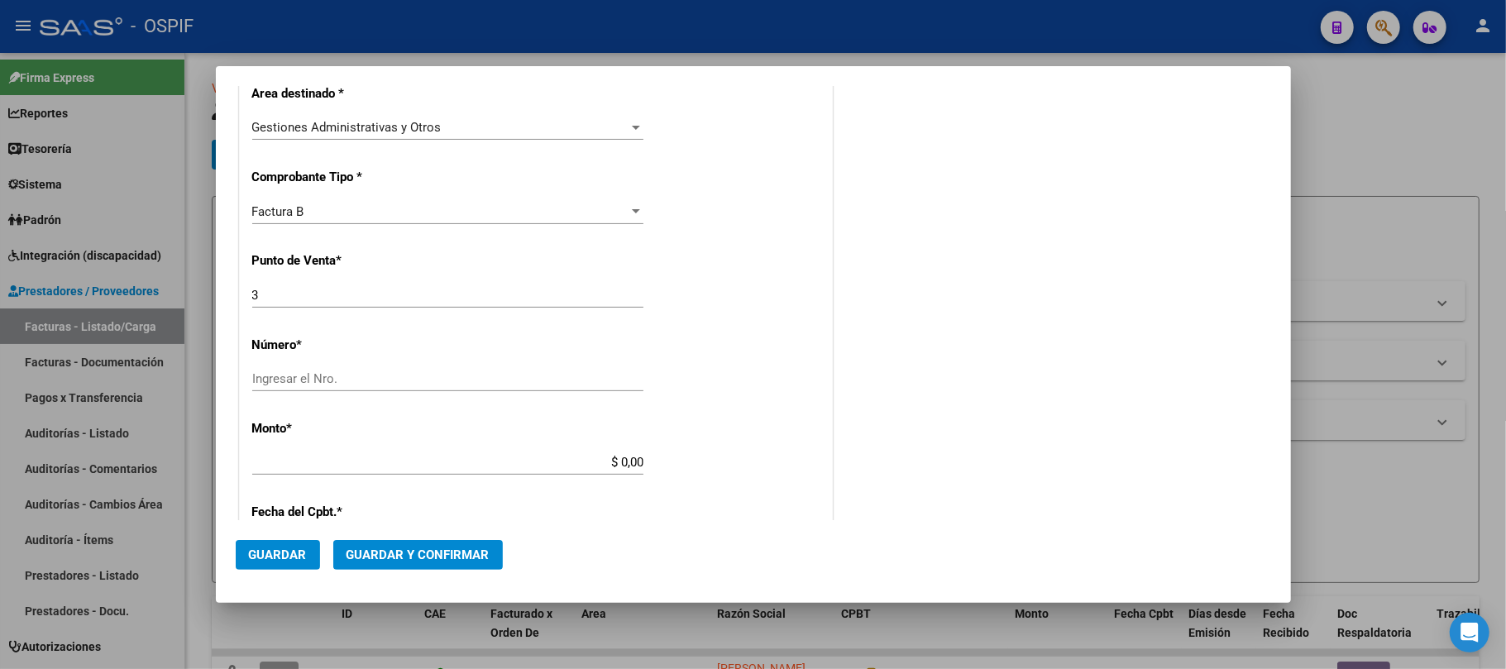
type input "30-68334433-4"
click at [457, 390] on div "Ingresar el Nro." at bounding box center [447, 386] width 391 height 41
click at [474, 381] on input "Ingresar el Nro." at bounding box center [447, 378] width 391 height 15
type input "5800"
click at [607, 463] on input "$ 0,00" at bounding box center [447, 462] width 391 height 15
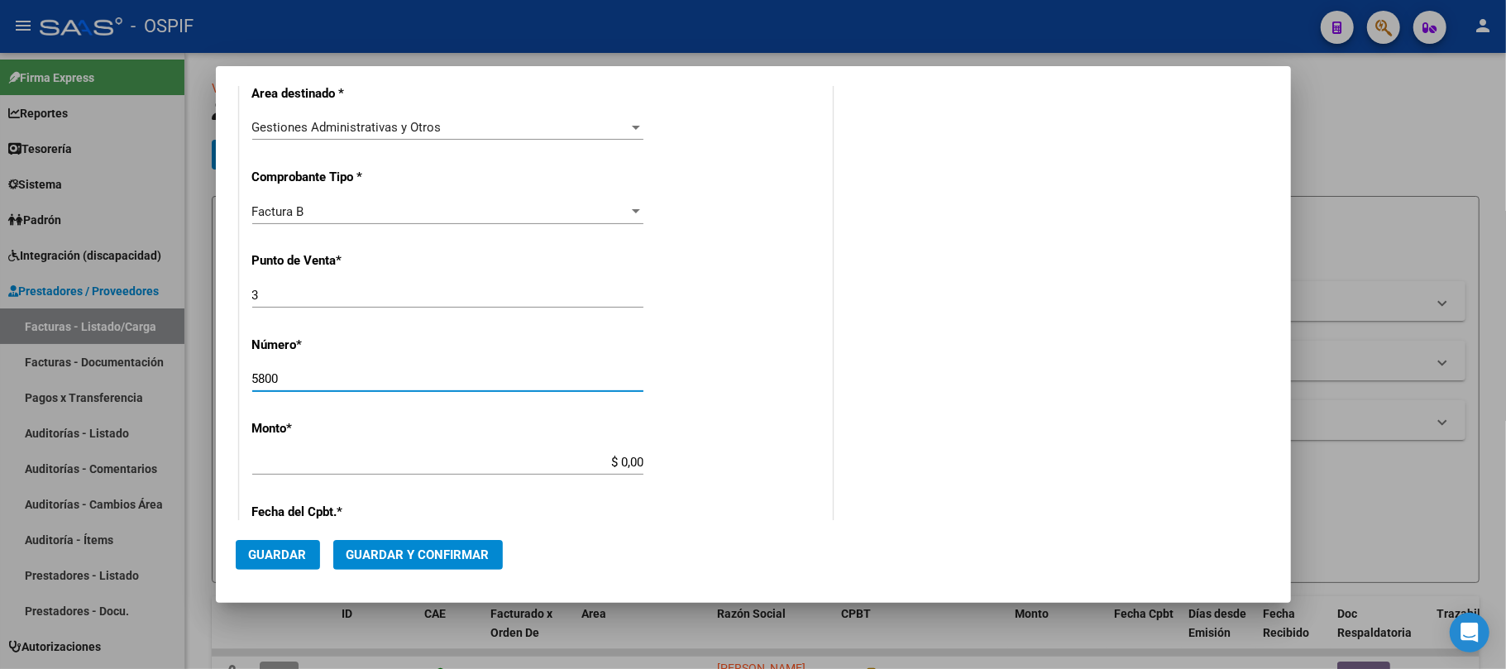
click at [607, 463] on input "$ 0,00" at bounding box center [447, 462] width 391 height 15
drag, startPoint x: 607, startPoint y: 463, endPoint x: 682, endPoint y: 438, distance: 78.7
click at [663, 455] on div "CUIT * 30-68334433-4 Ingresar CUIT ANALISIS PRESTADOR L ALTRA IMMAGINE SA ARCA …" at bounding box center [536, 488] width 592 height 1173
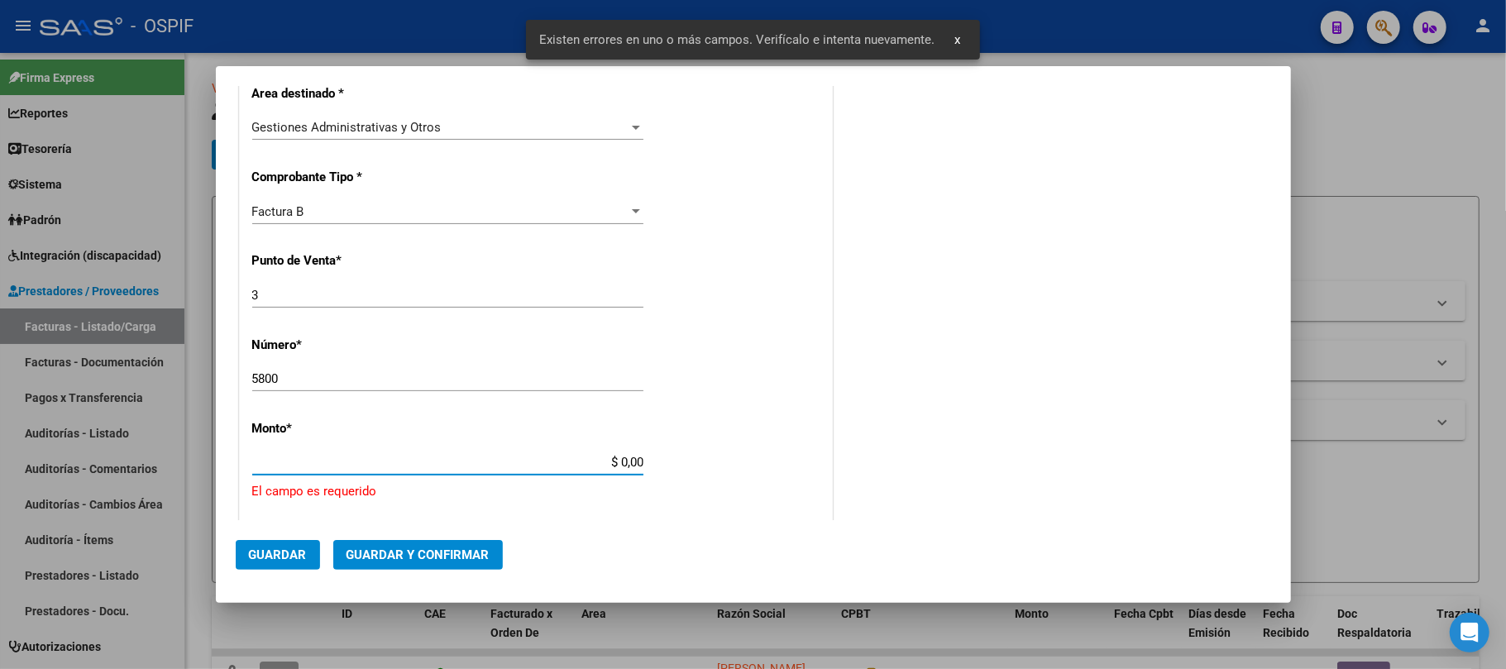
scroll to position [483, 0]
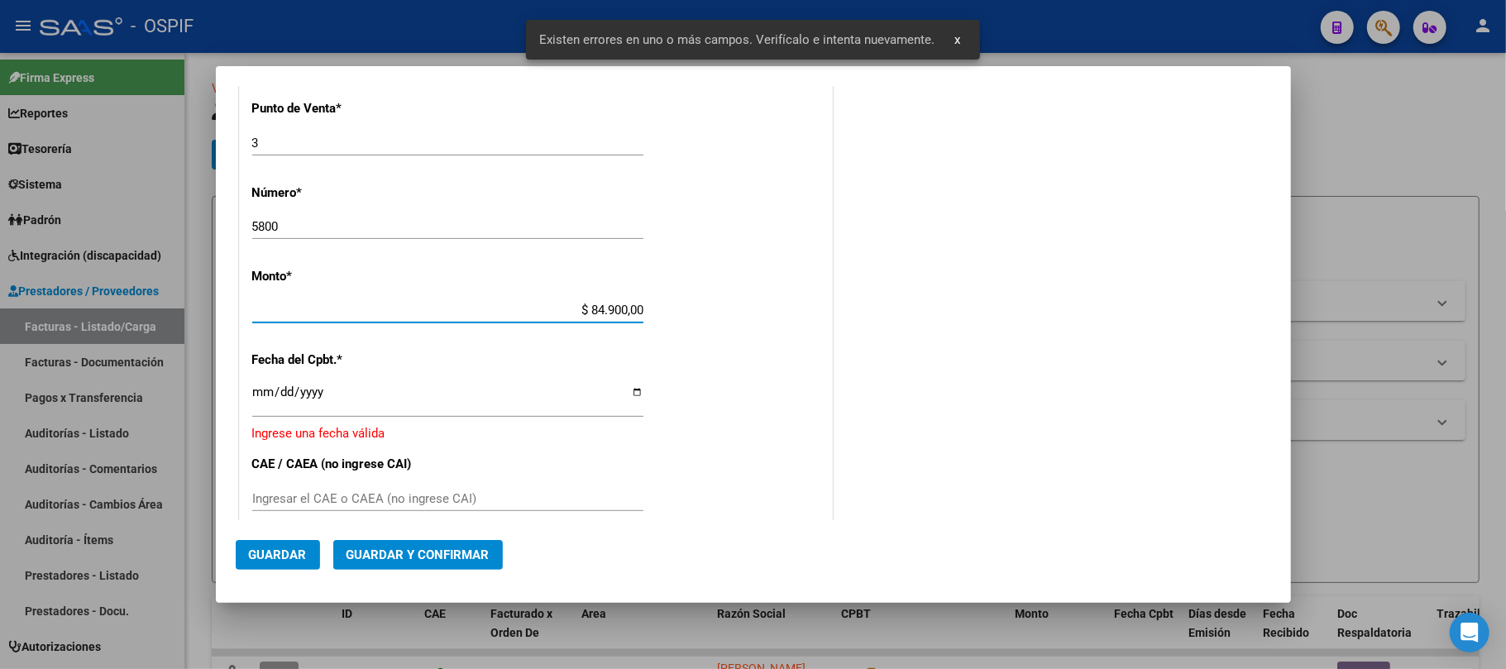
type input "$ 849.000,00"
click at [850, 369] on div "COMENTARIOS Comentarios De la Obra Social: Comentarios de la Obra Social (no vi…" at bounding box center [1053, 278] width 435 height 1315
click at [263, 391] on input "Ingresar la fecha" at bounding box center [447, 399] width 391 height 26
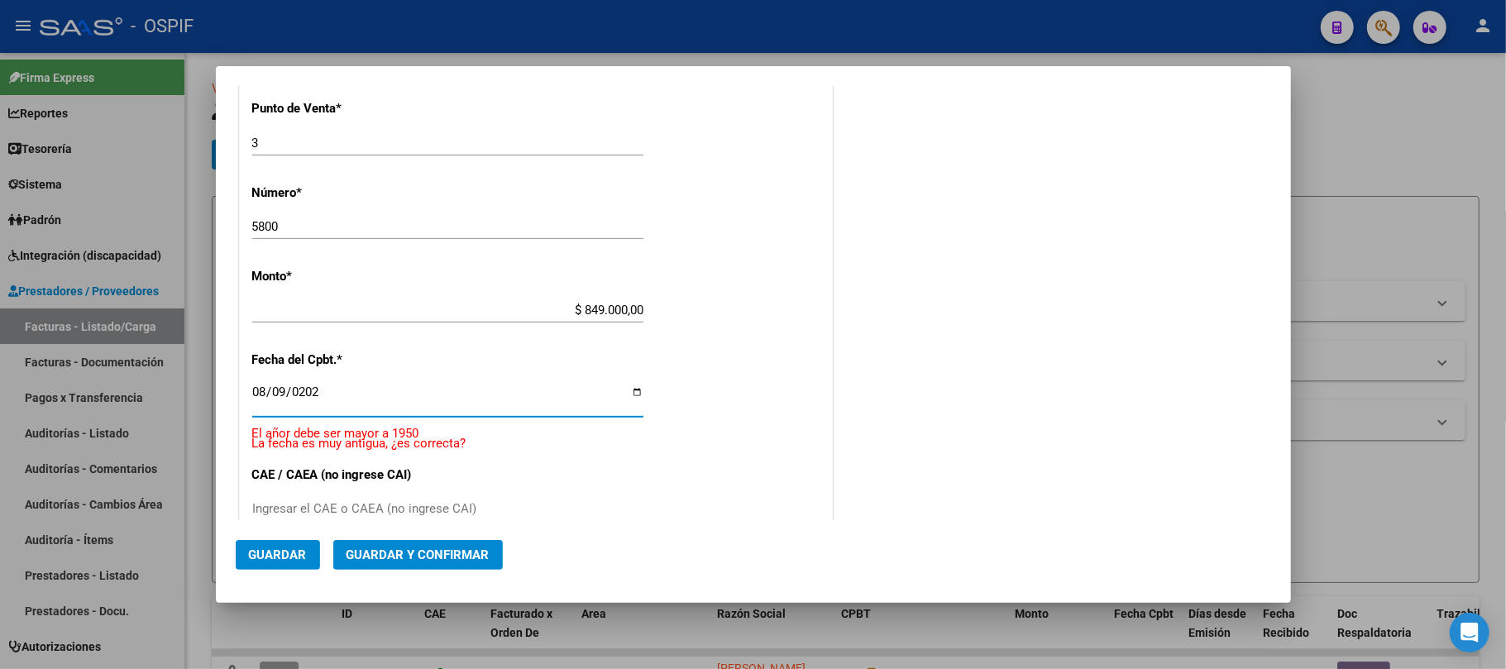
type input "[DATE]"
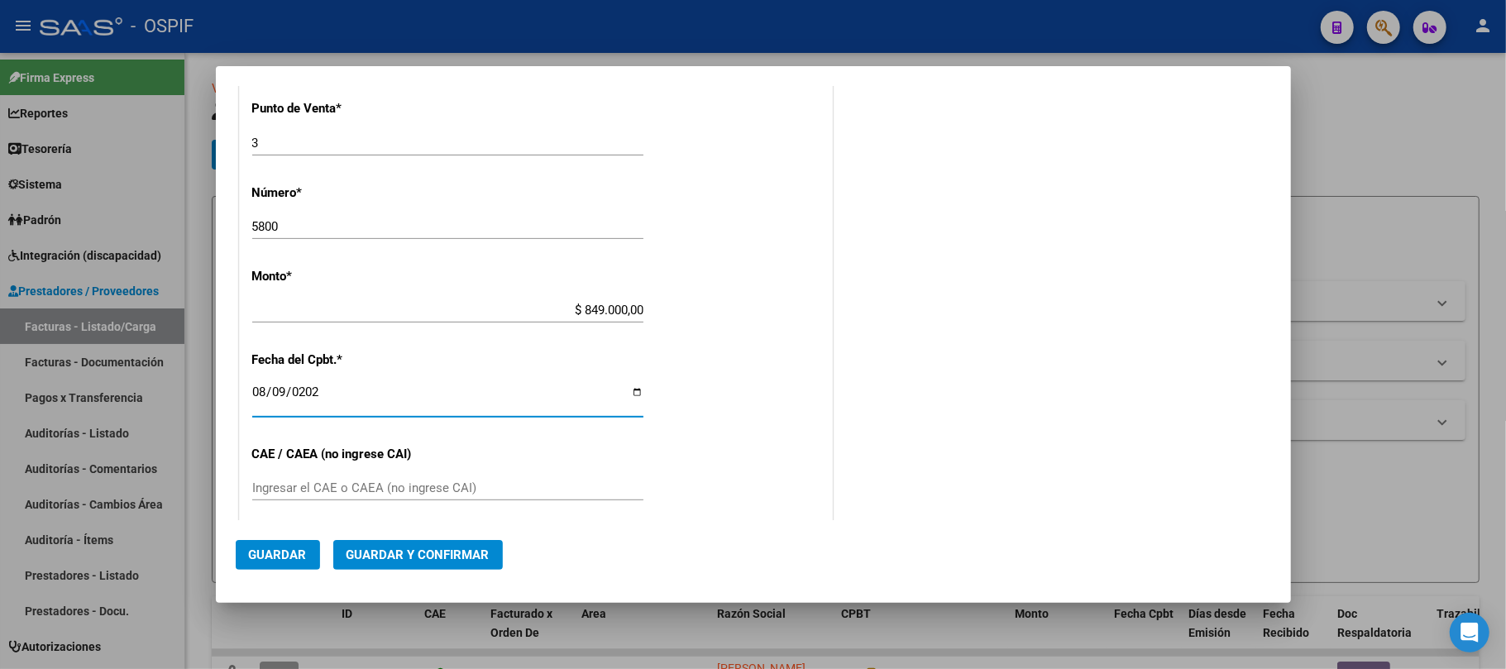
click at [541, 477] on div "CUIT * 30-68334433-4 Ingresar CUIT ANALISIS PRESTADOR L ALTRA IMMAGINE SA ARCA …" at bounding box center [536, 335] width 592 height 1173
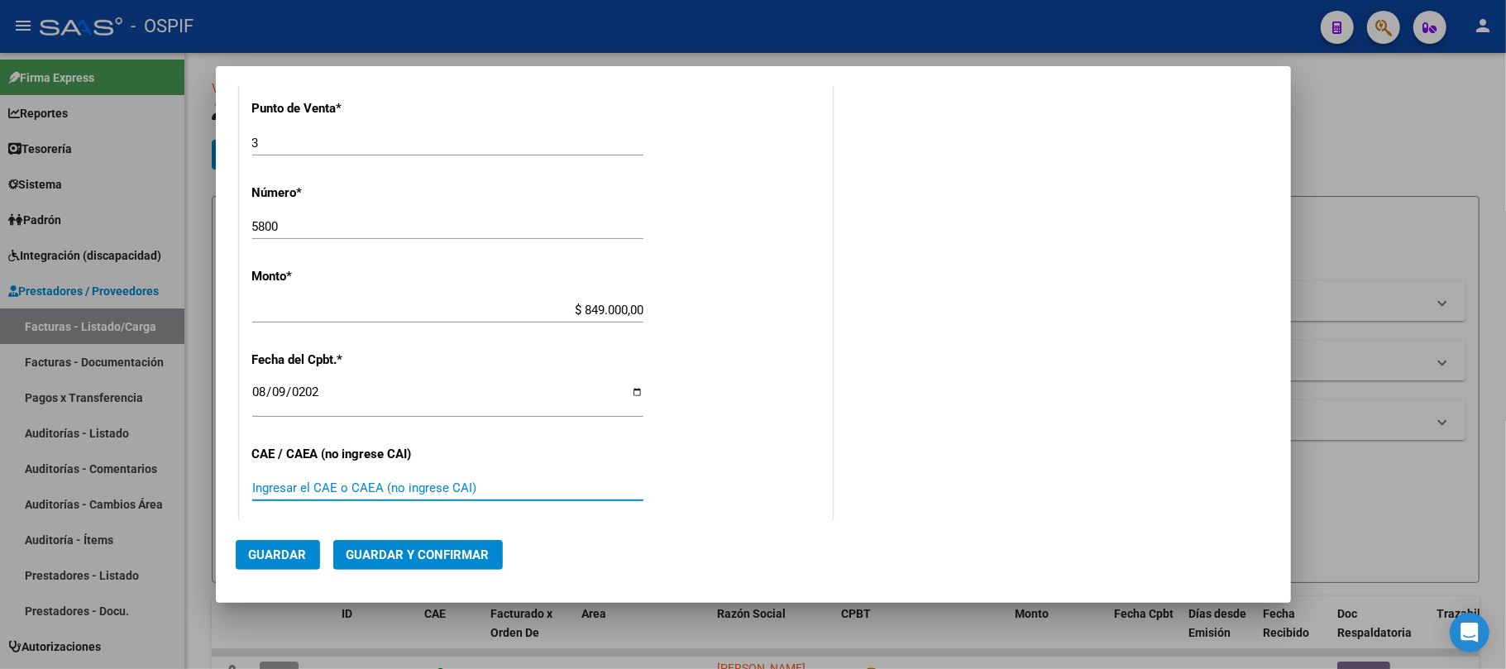
click at [541, 491] on input "Ingresar el CAE o CAEA (no ingrese CAI)" at bounding box center [447, 488] width 391 height 15
type input "8"
type input "75324820084999"
click at [298, 557] on span "Guardar" at bounding box center [278, 555] width 58 height 15
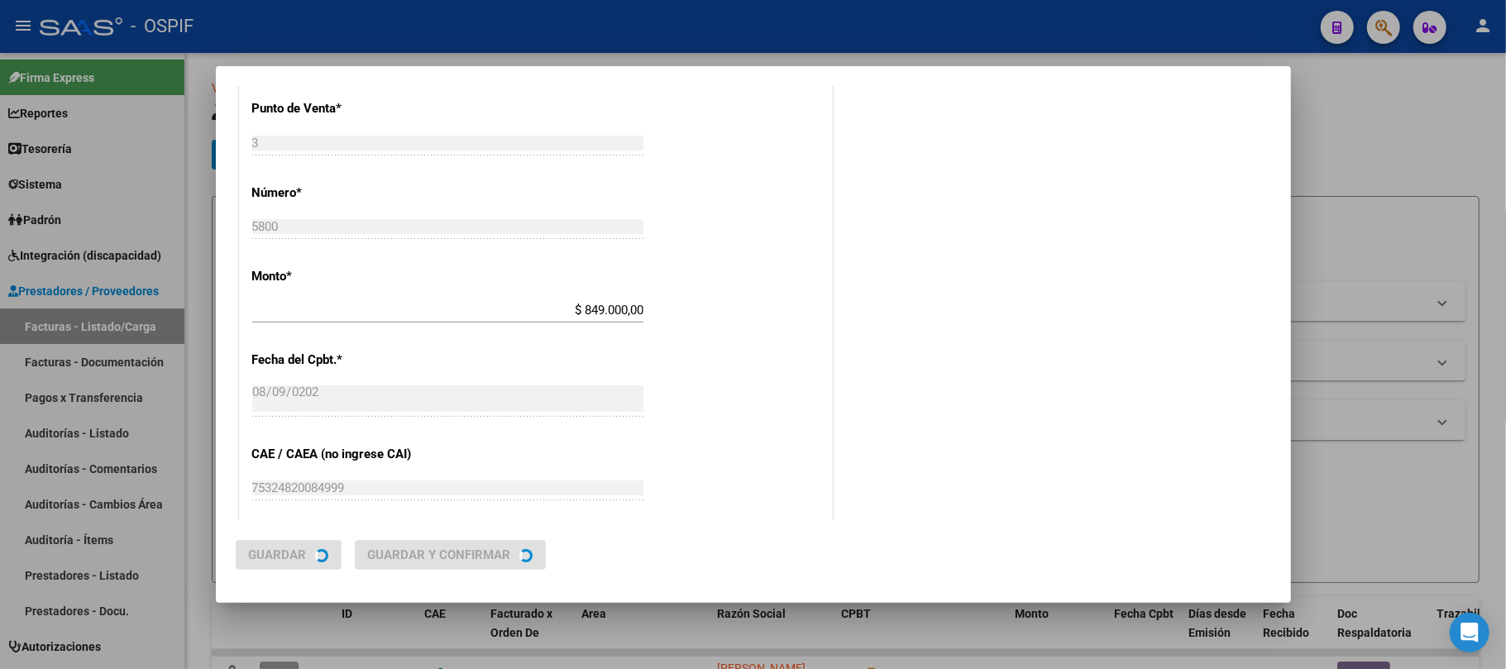
scroll to position [0, 0]
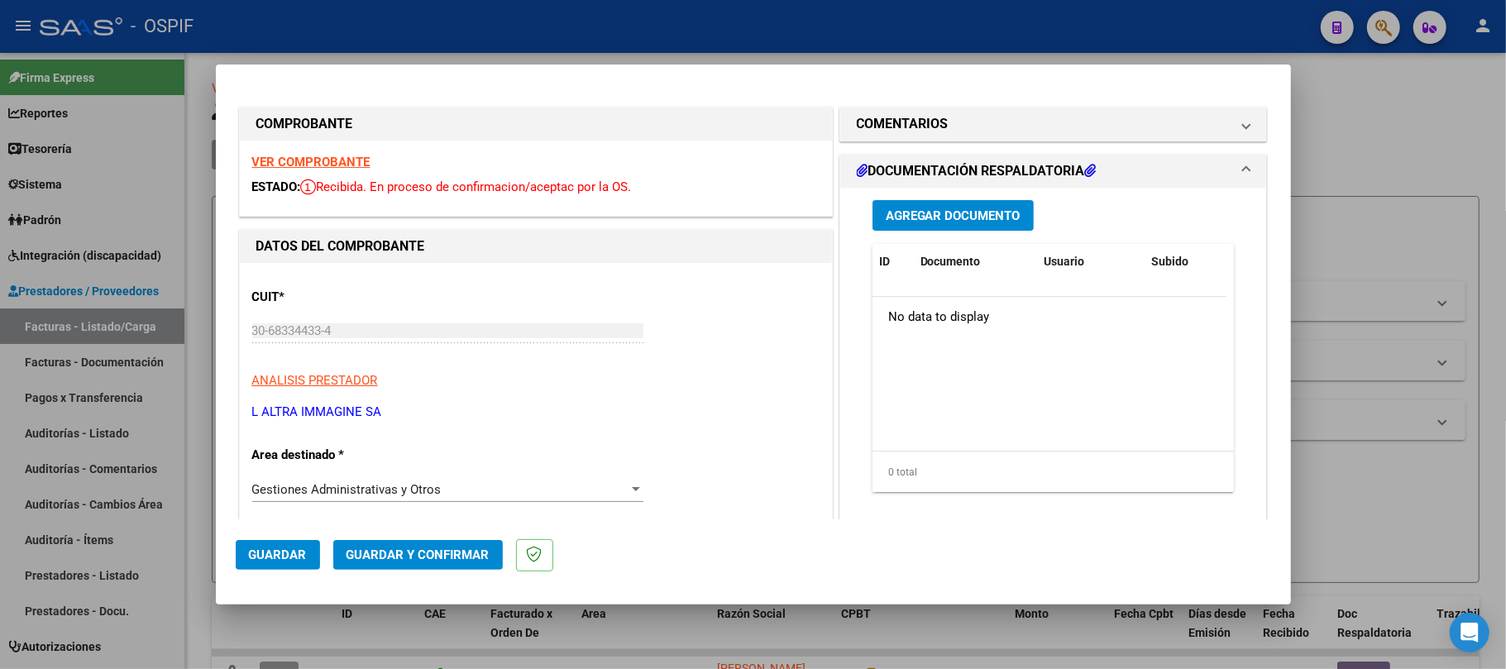
click at [253, 556] on span "Guardar" at bounding box center [278, 555] width 58 height 15
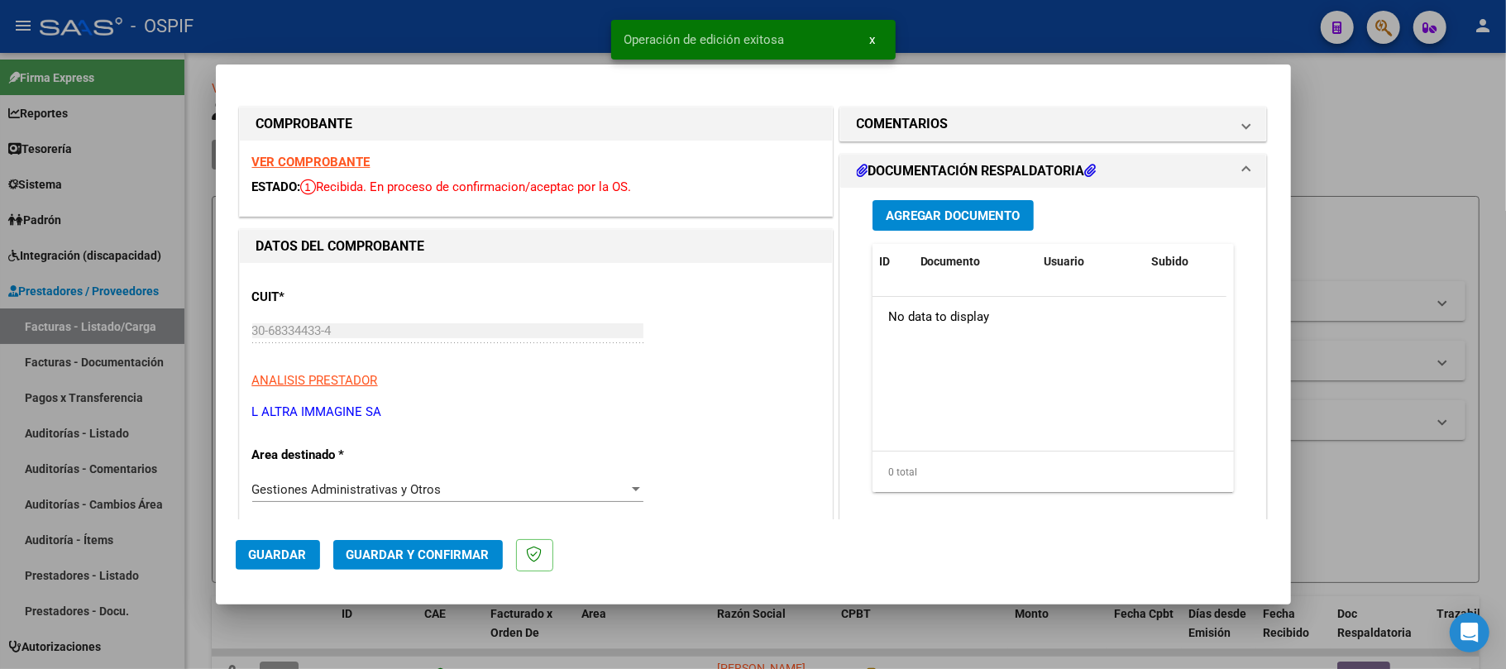
click at [276, 557] on span "Guardar" at bounding box center [278, 555] width 58 height 15
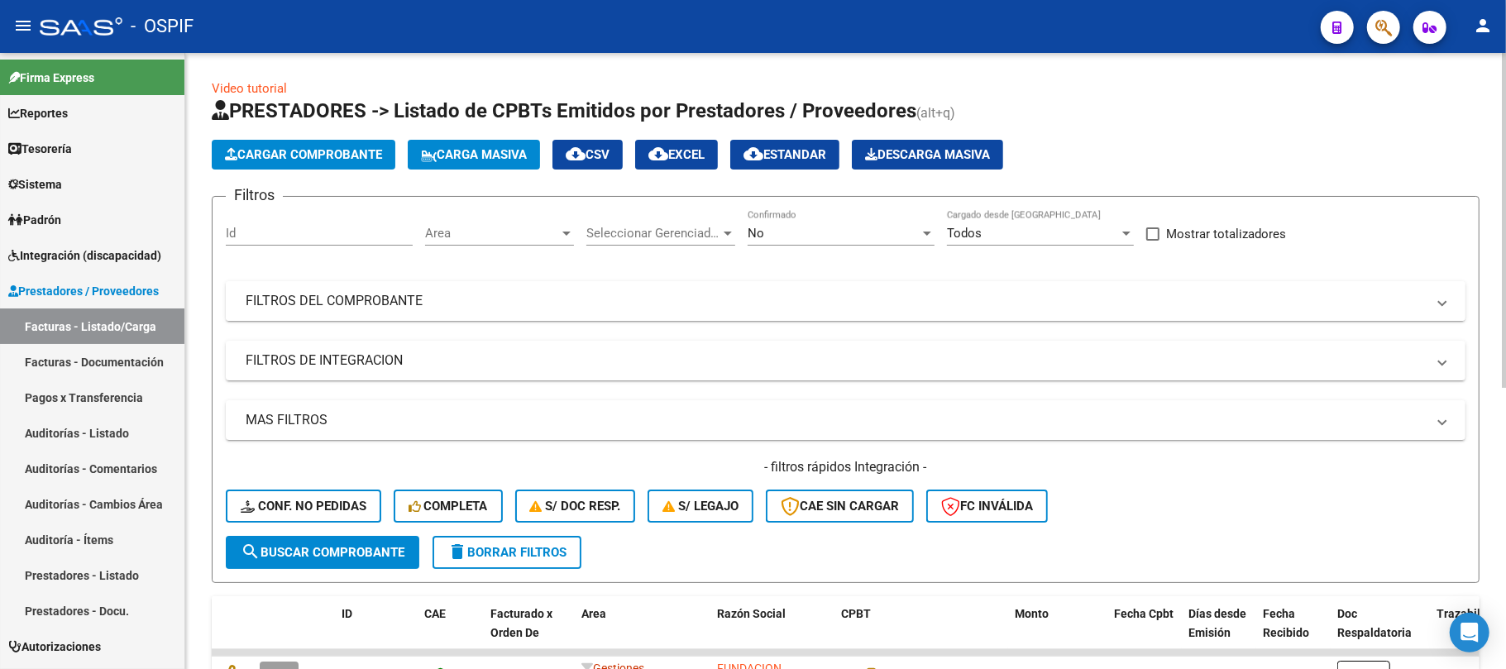
click at [491, 295] on mat-panel-title "FILTROS DEL COMPROBANTE" at bounding box center [836, 301] width 1181 height 18
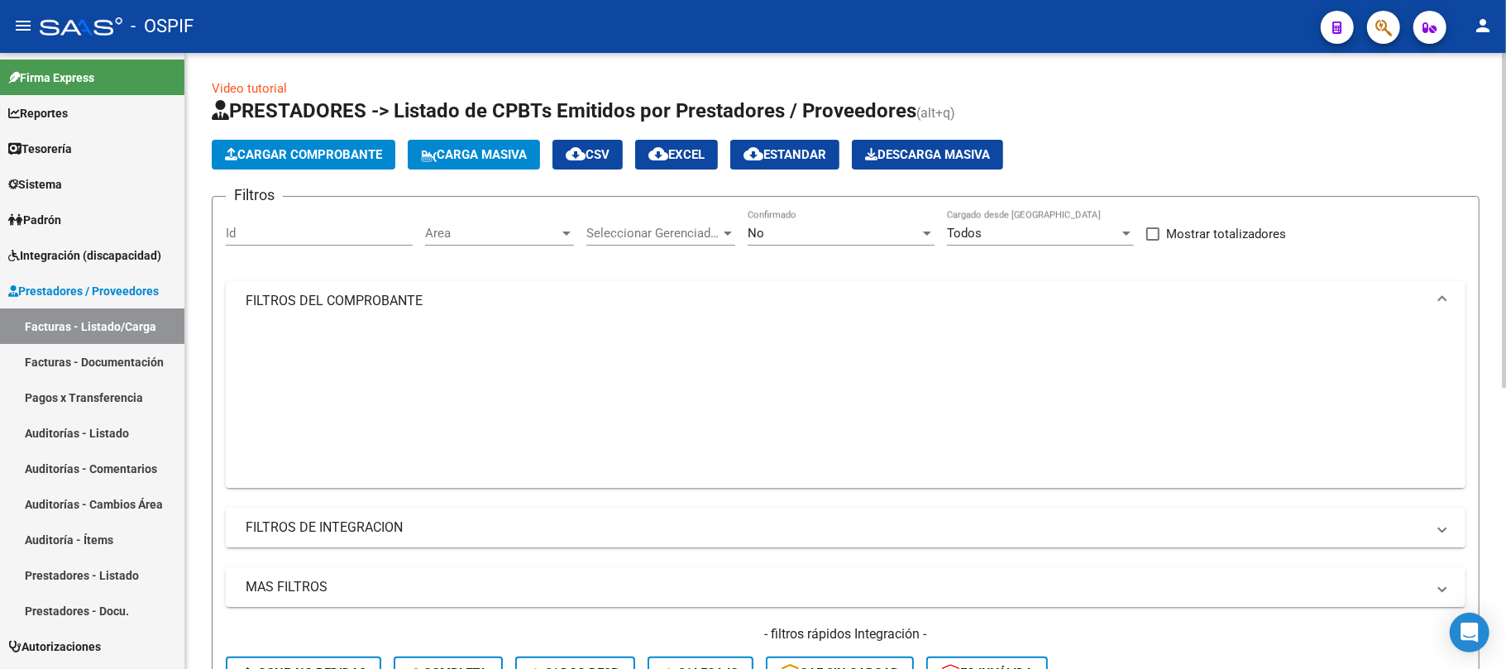
click at [824, 233] on div "No" at bounding box center [834, 233] width 172 height 15
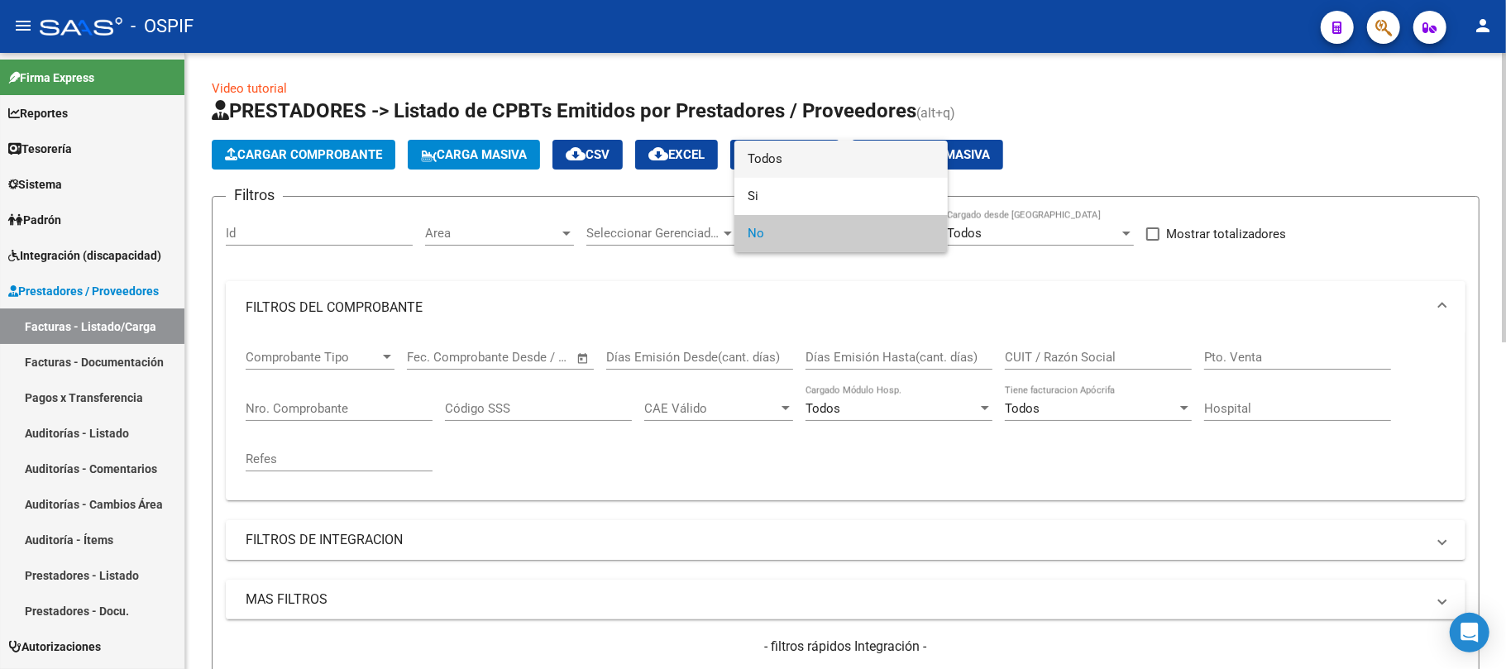
click at [786, 170] on span "Todos" at bounding box center [841, 159] width 187 height 37
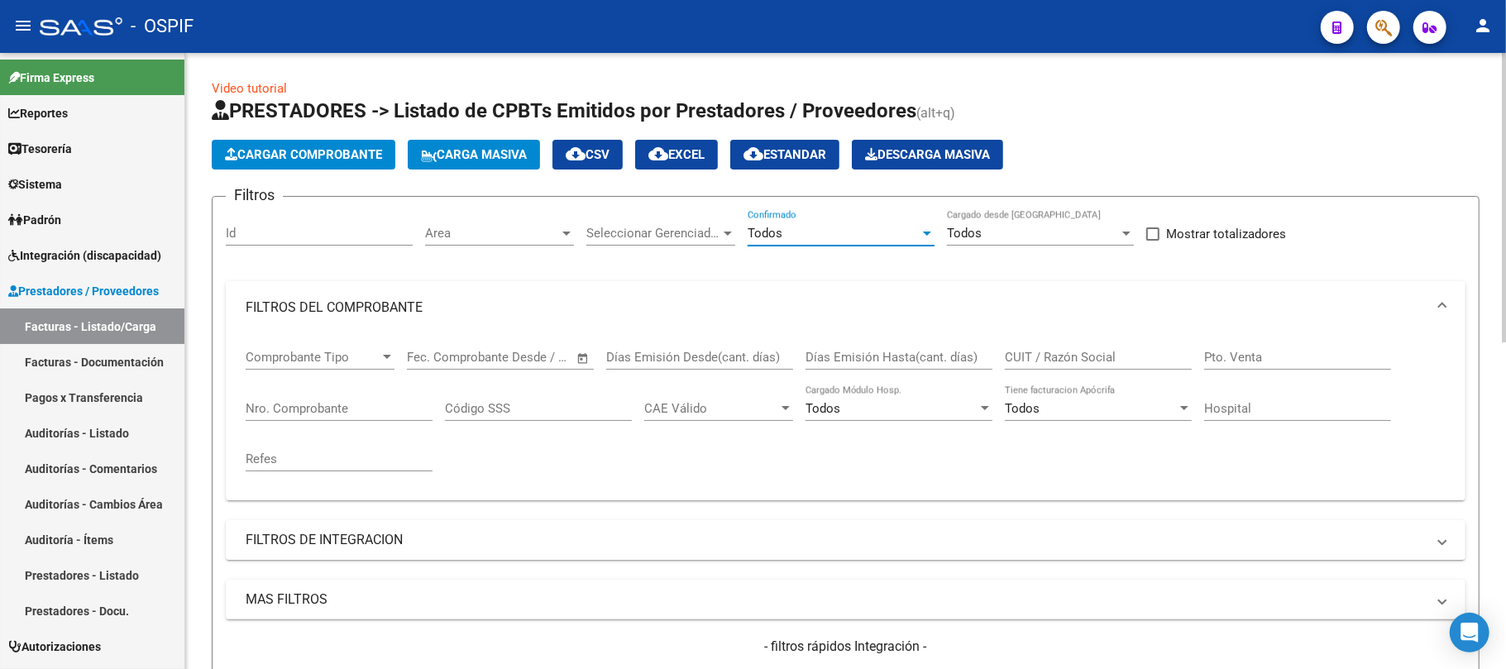
click at [395, 418] on div "Nro. Comprobante" at bounding box center [339, 404] width 187 height 36
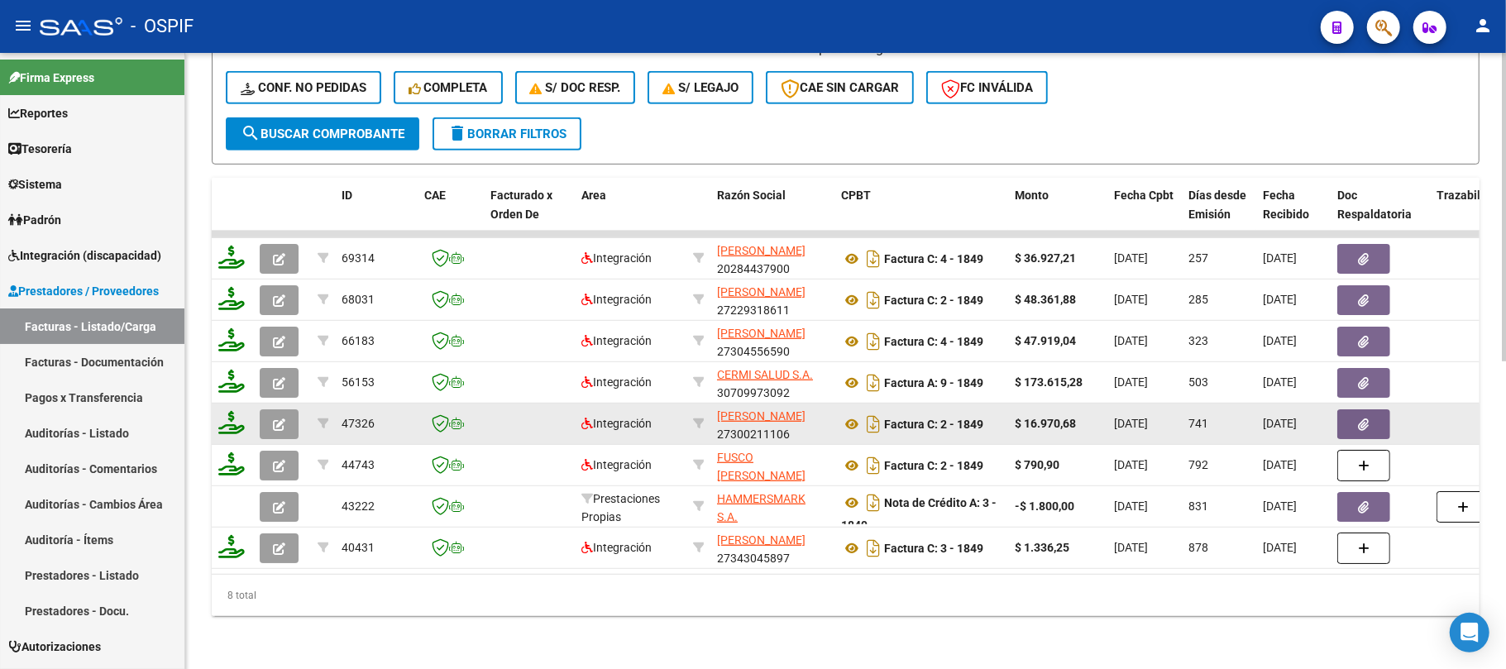
scroll to position [614, 0]
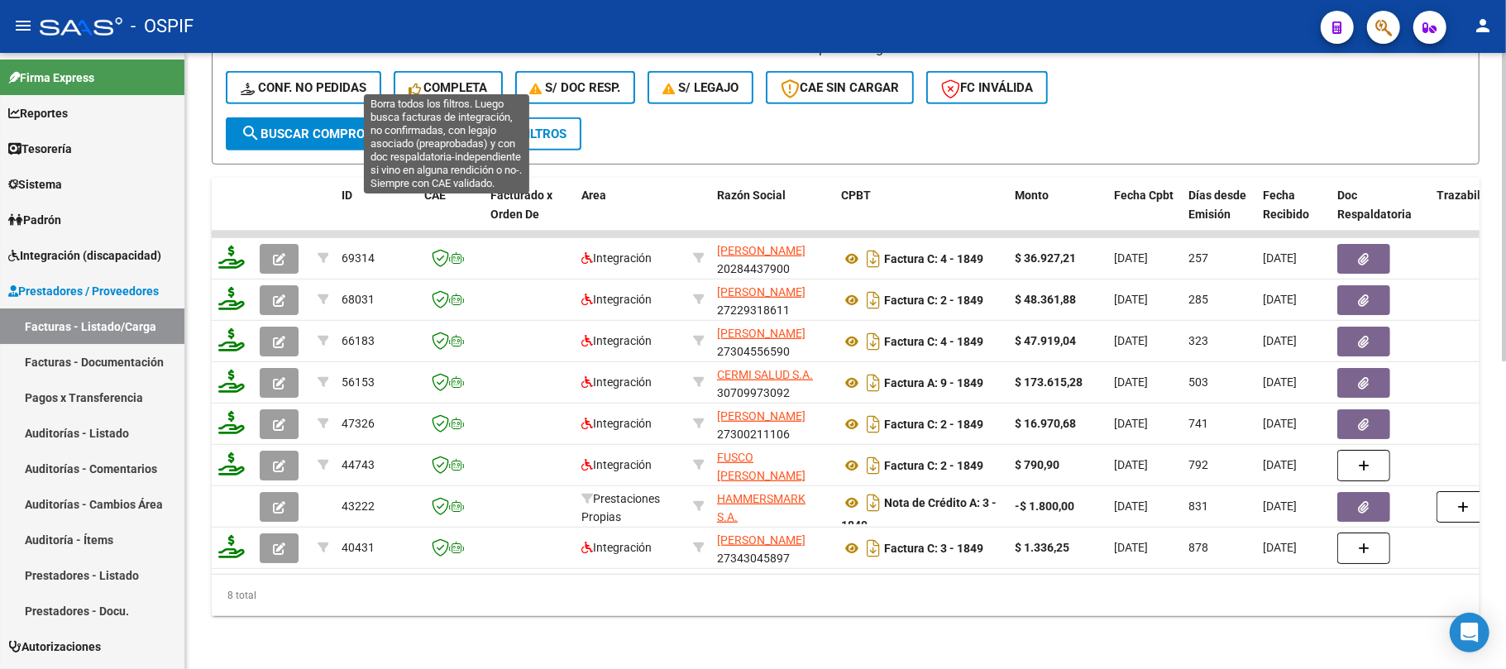
type input "1849"
click at [475, 131] on button "delete Borrar Filtros" at bounding box center [507, 133] width 149 height 33
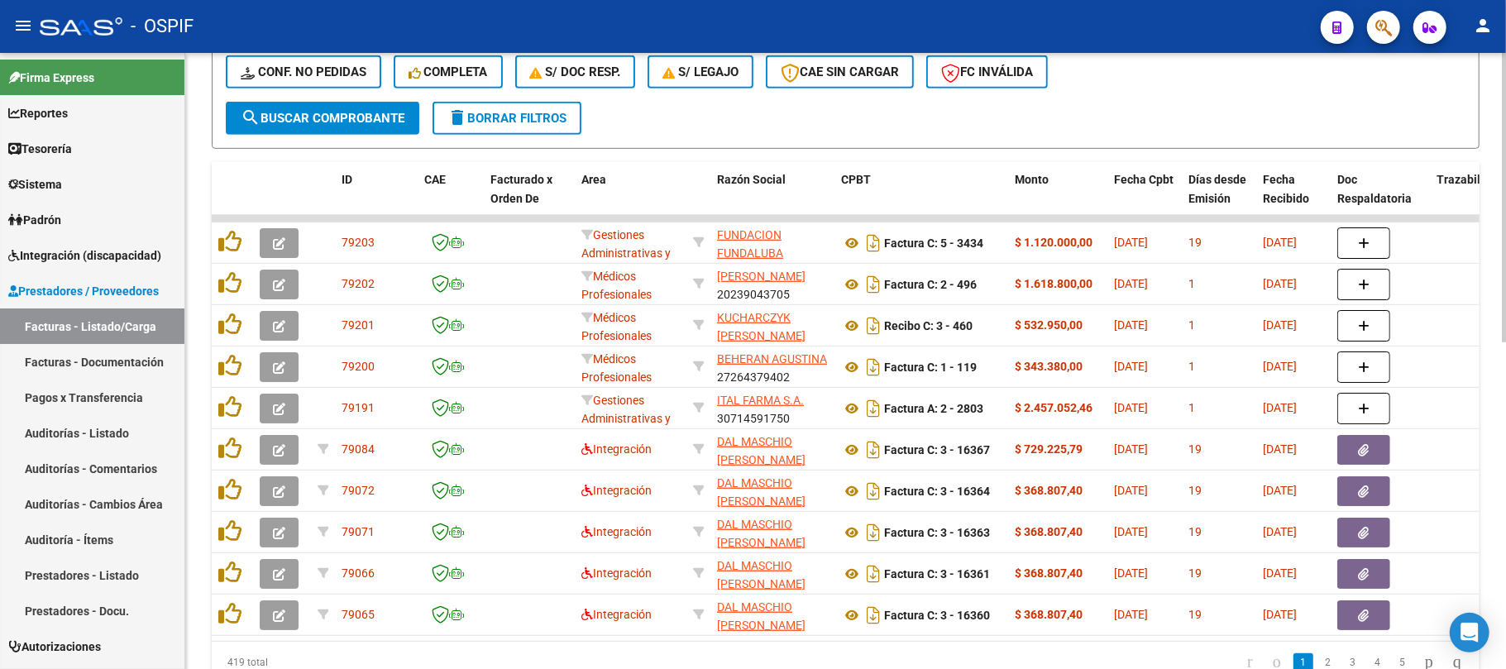
scroll to position [63, 0]
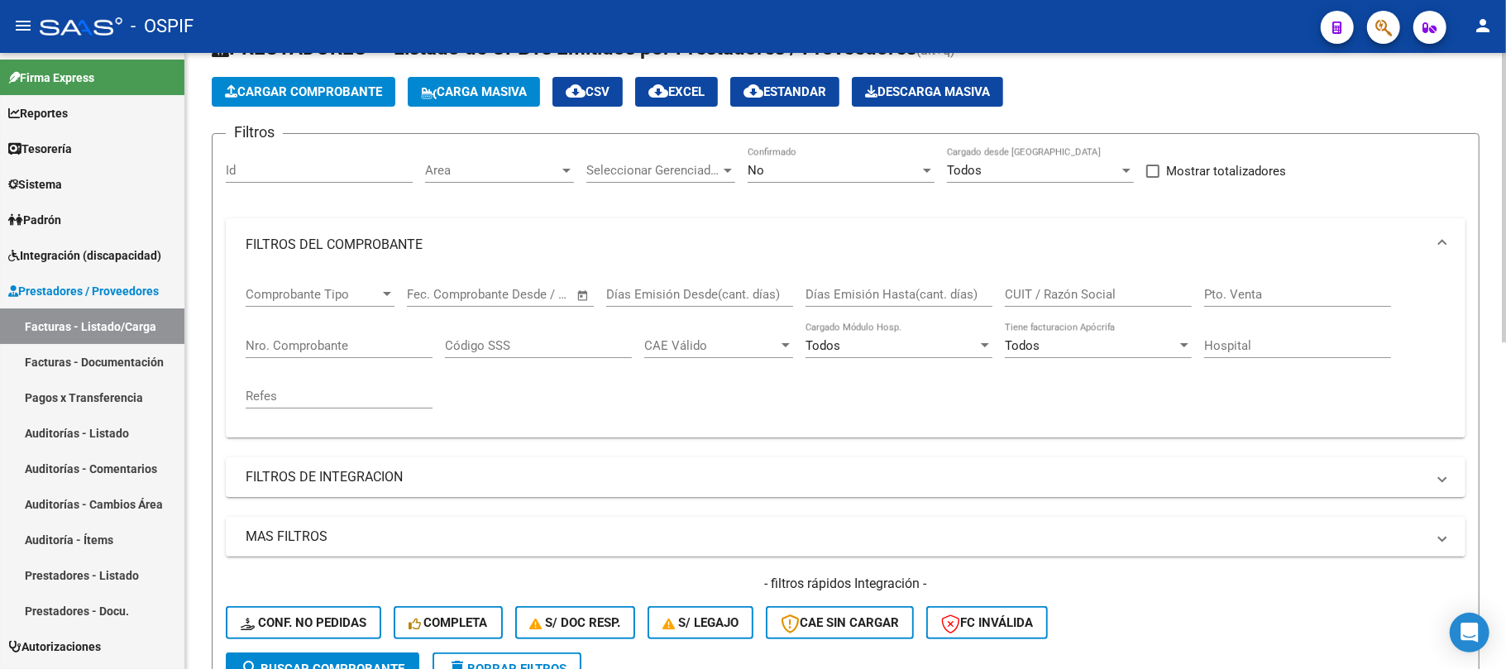
click at [358, 113] on app-list-header "PRESTADORES -> Listado de CPBTs Emitidos por Prestadores / Proveedores (alt+q) …" at bounding box center [846, 367] width 1268 height 665
click at [358, 103] on button "Cargar Comprobante" at bounding box center [304, 92] width 184 height 30
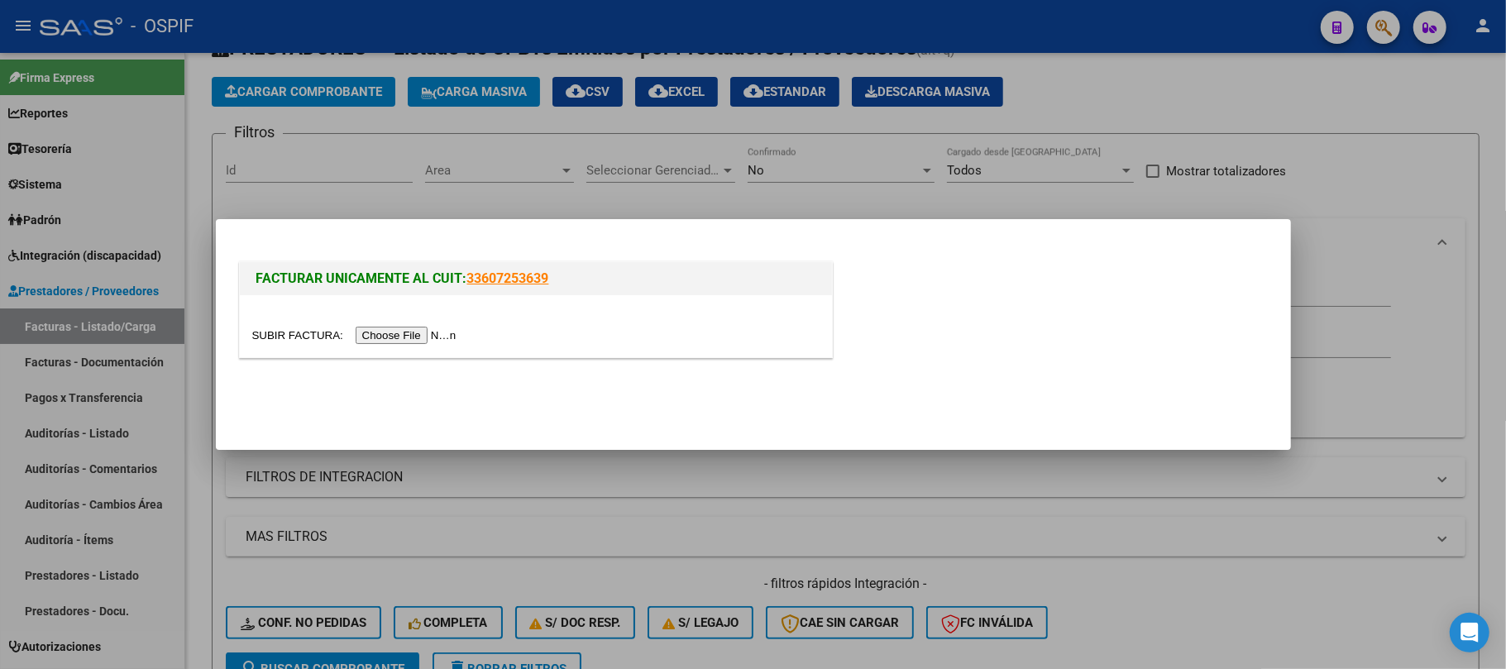
click at [362, 336] on input "file" at bounding box center [356, 335] width 209 height 17
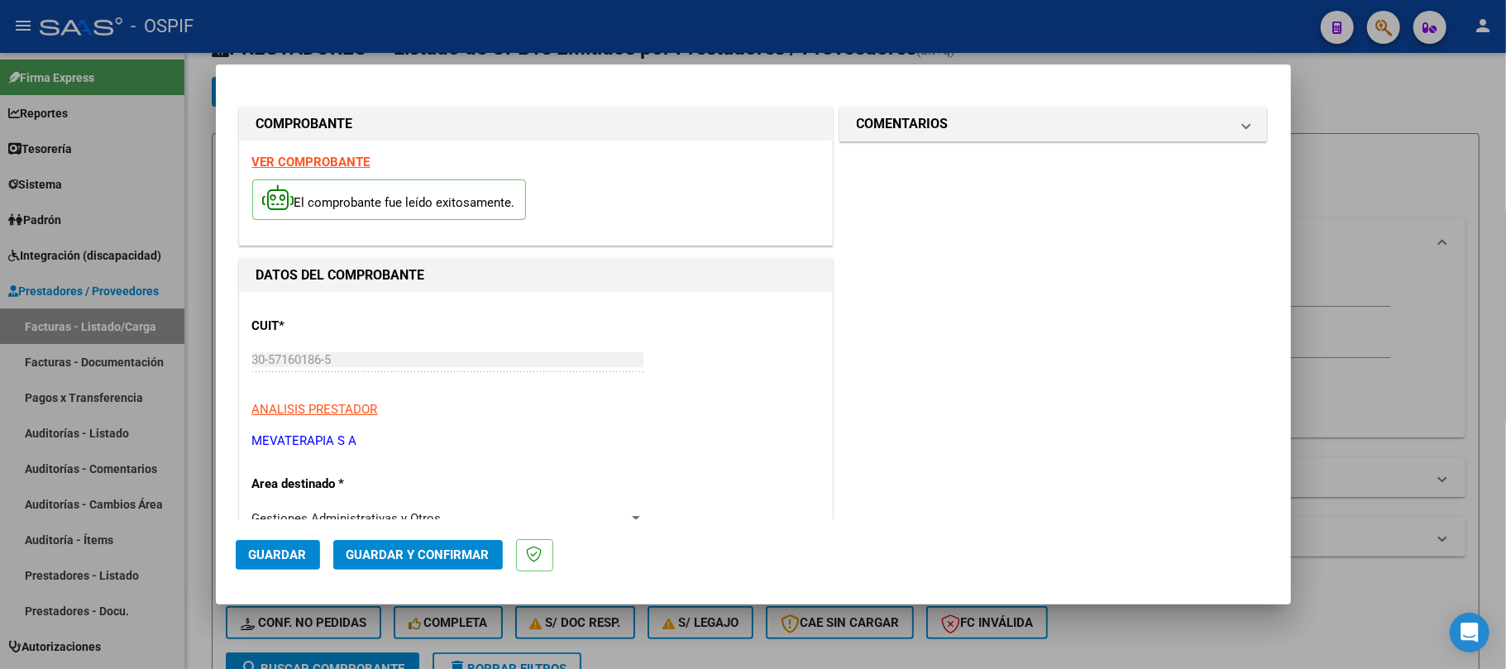
click at [275, 566] on button "Guardar" at bounding box center [278, 555] width 84 height 30
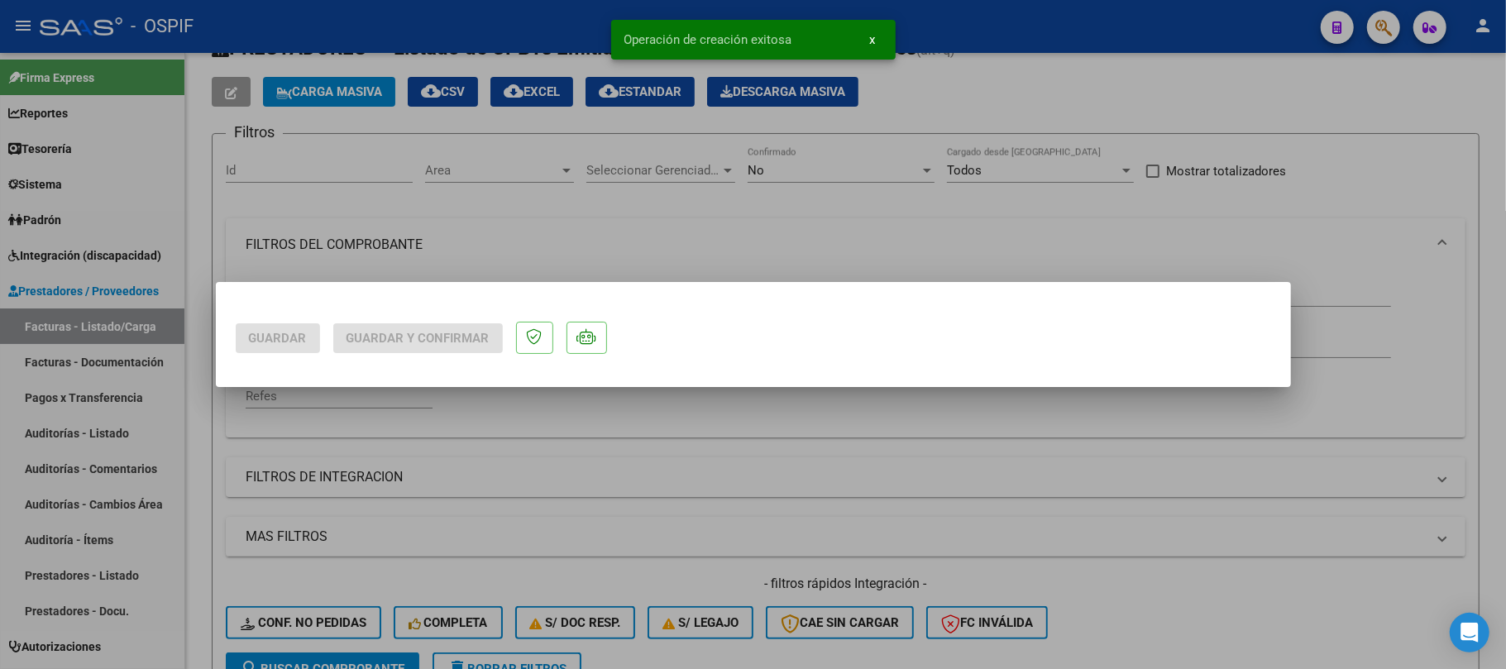
scroll to position [0, 0]
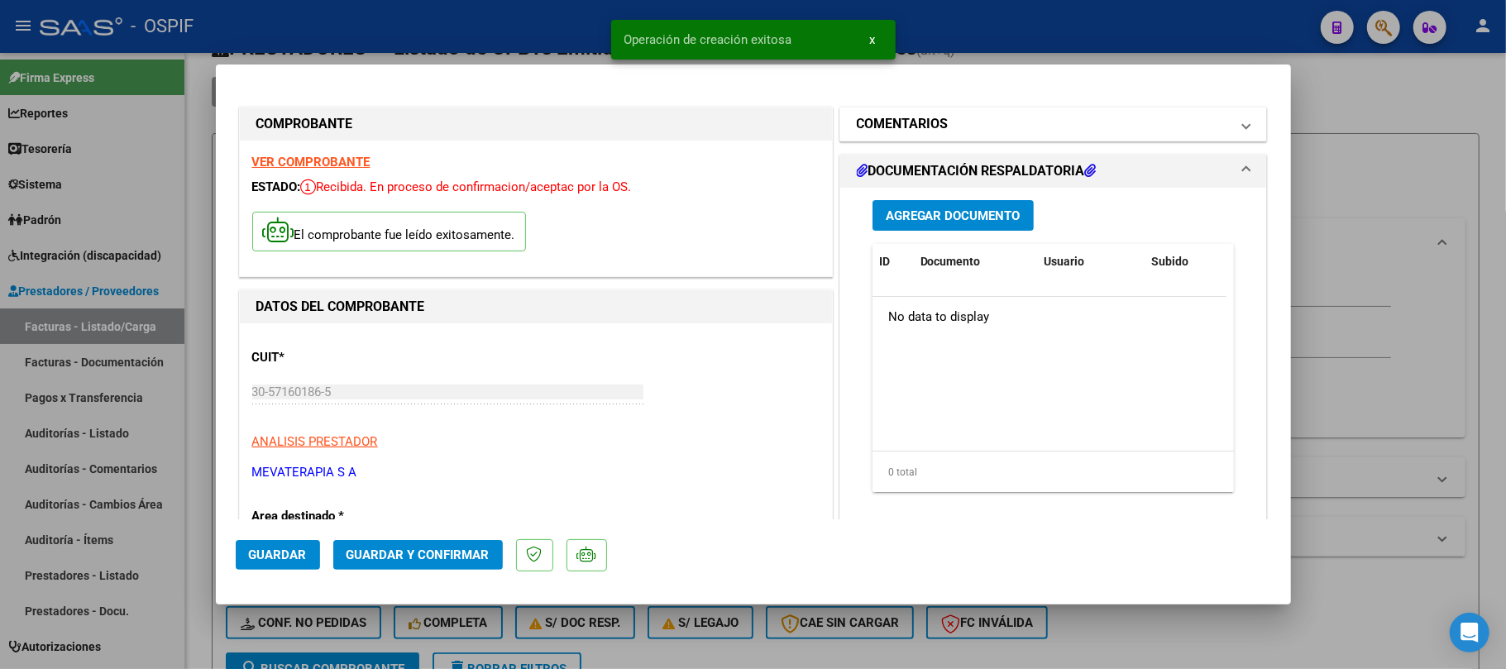
click at [1023, 114] on mat-panel-title "COMENTARIOS" at bounding box center [1044, 124] width 374 height 20
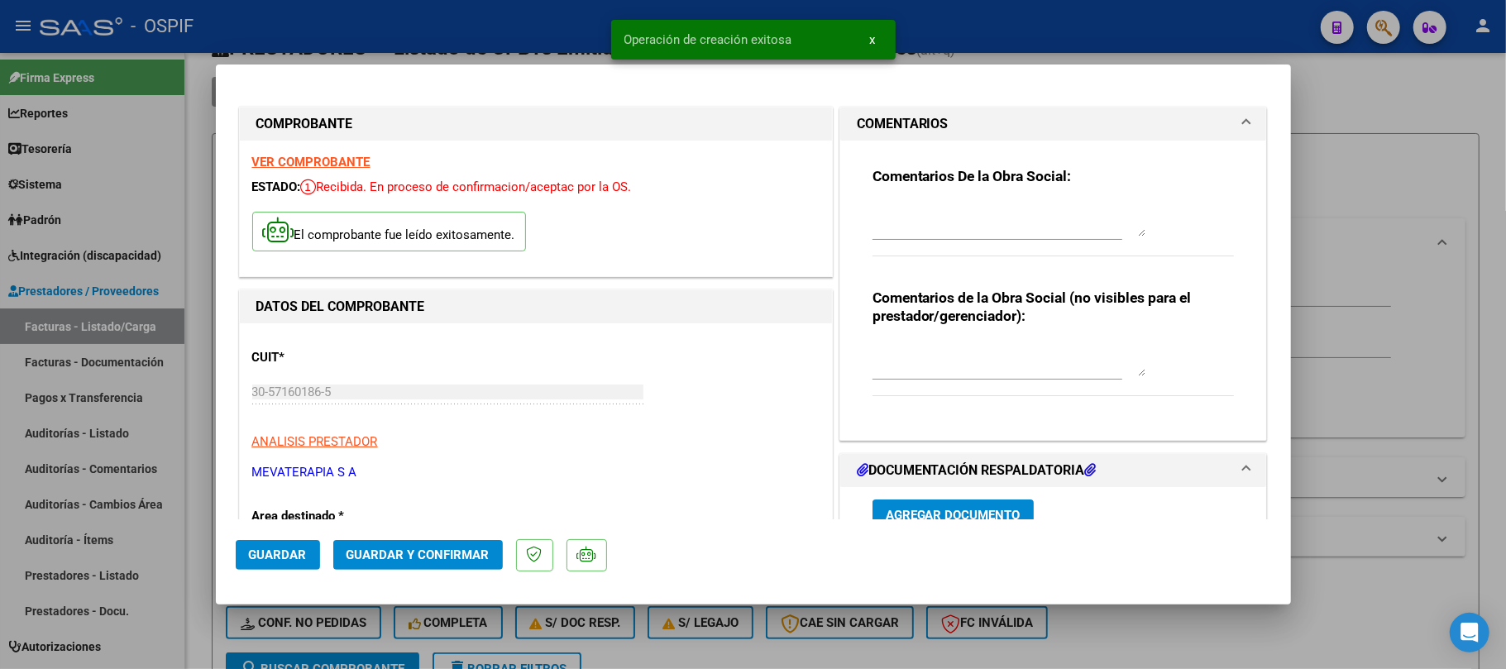
click at [971, 371] on textarea at bounding box center [1009, 359] width 273 height 33
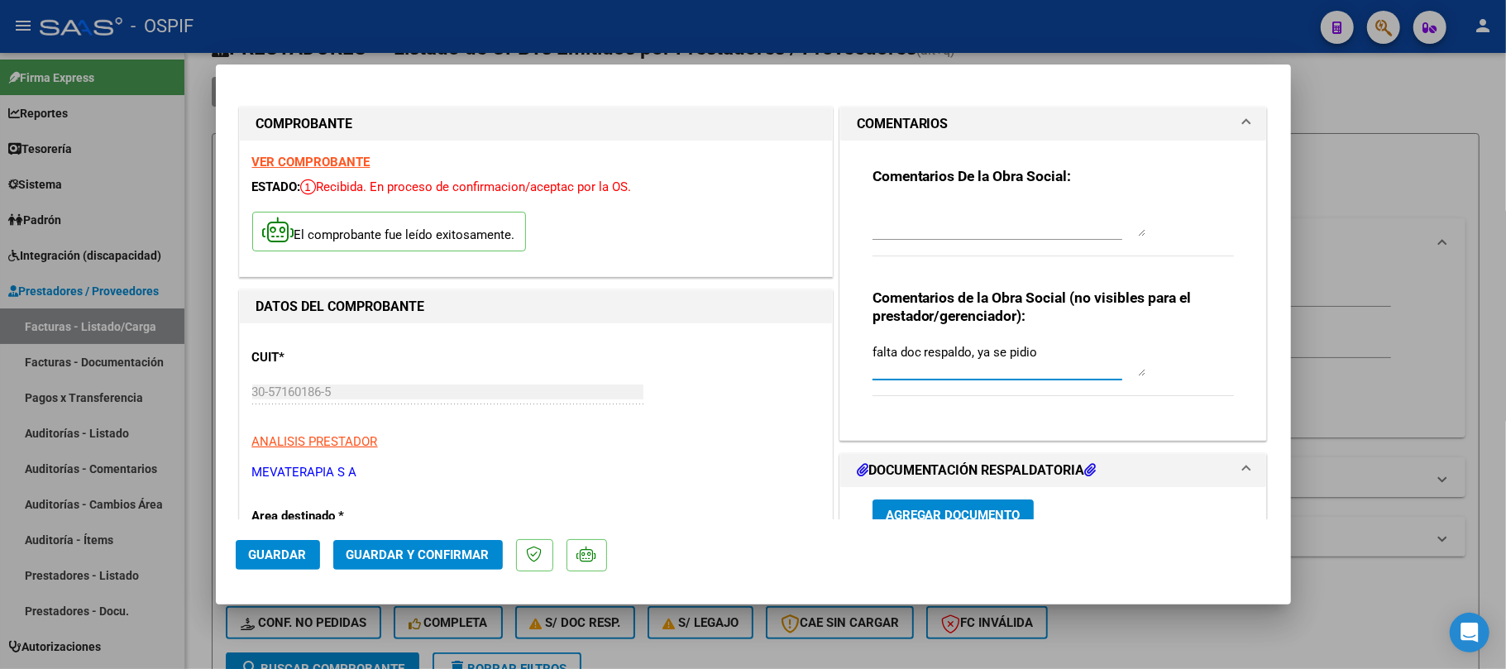
type textarea "falta doc respaldo, ya se pidio"
click at [291, 553] on span "Guardar" at bounding box center [278, 555] width 58 height 15
click at [271, 558] on span "Guardar" at bounding box center [278, 555] width 58 height 15
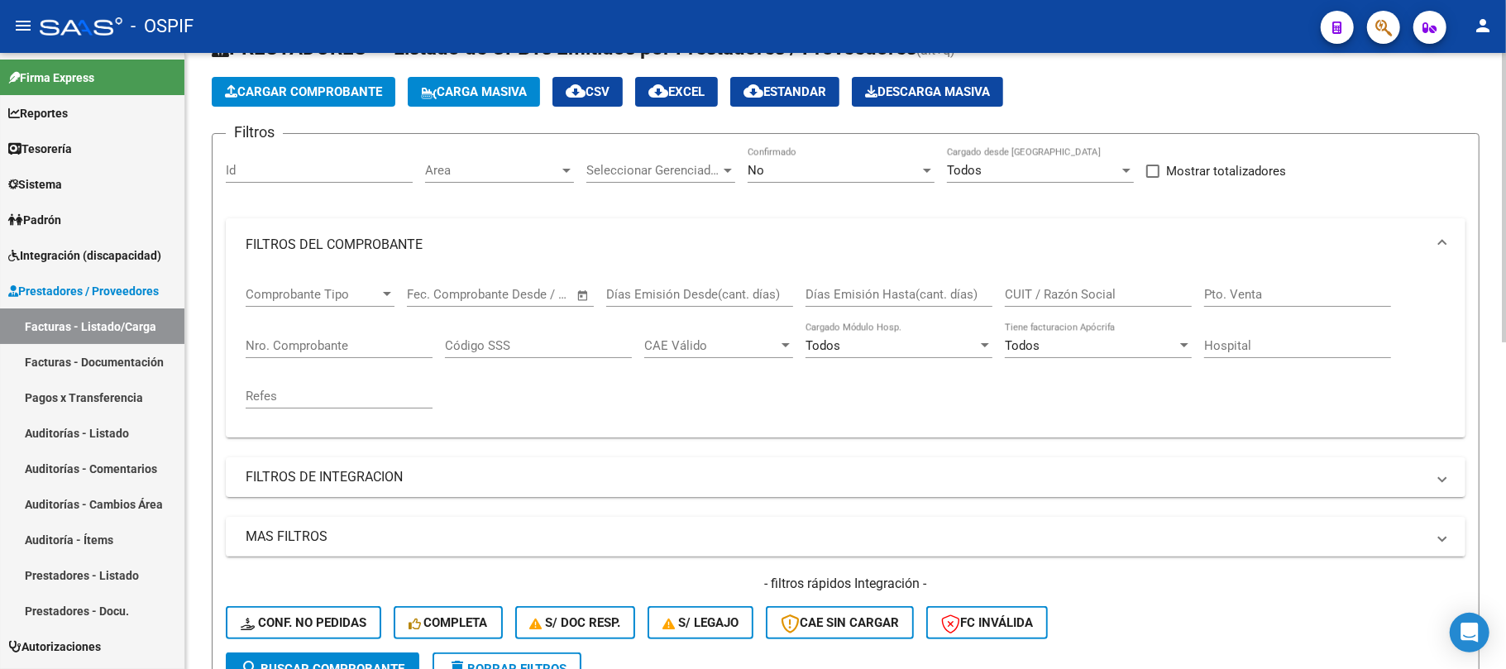
click at [357, 344] on input "Nro. Comprobante" at bounding box center [339, 345] width 187 height 15
paste input "1442"
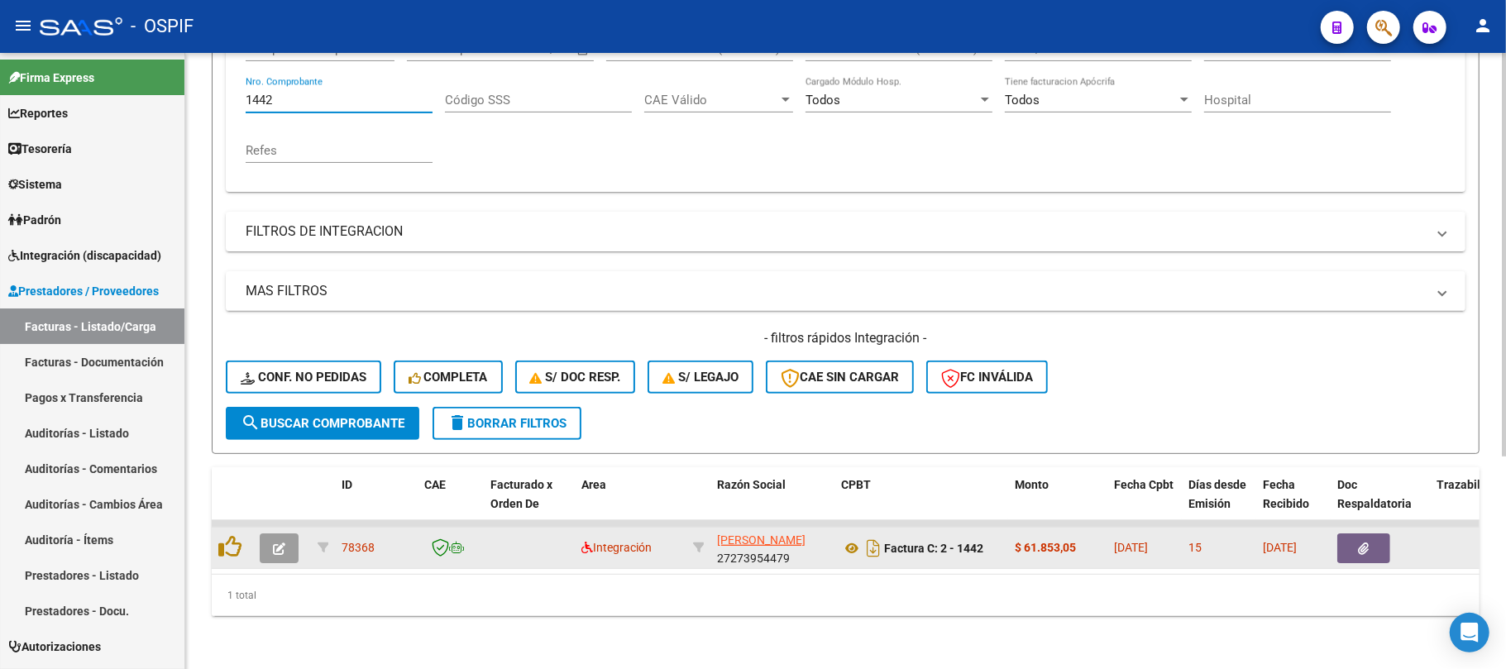
type input "1442"
click at [269, 537] on button "button" at bounding box center [279, 549] width 39 height 30
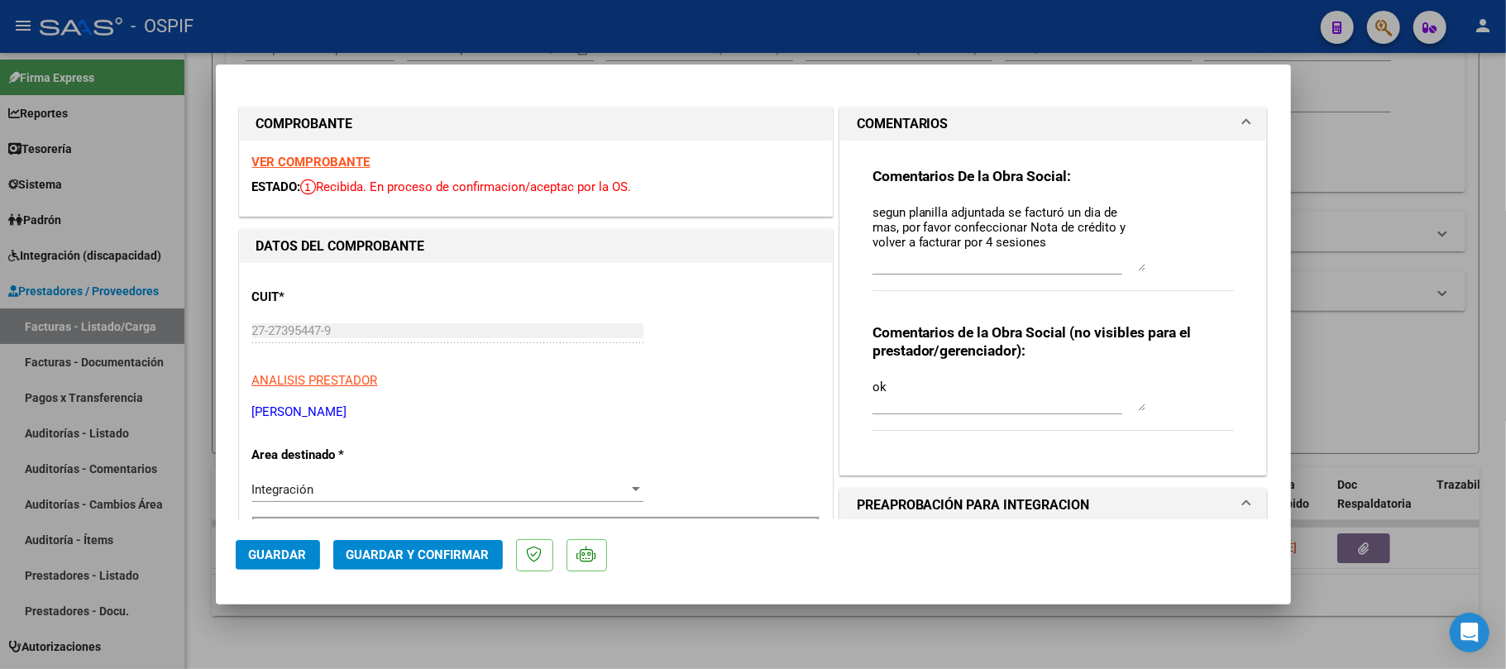
drag, startPoint x: 1123, startPoint y: 233, endPoint x: 1142, endPoint y: 273, distance: 43.7
click at [1142, 273] on div "Comentarios De la Obra Social: segun planilla adjuntada se facturó un dia de ma…" at bounding box center [1054, 237] width 362 height 141
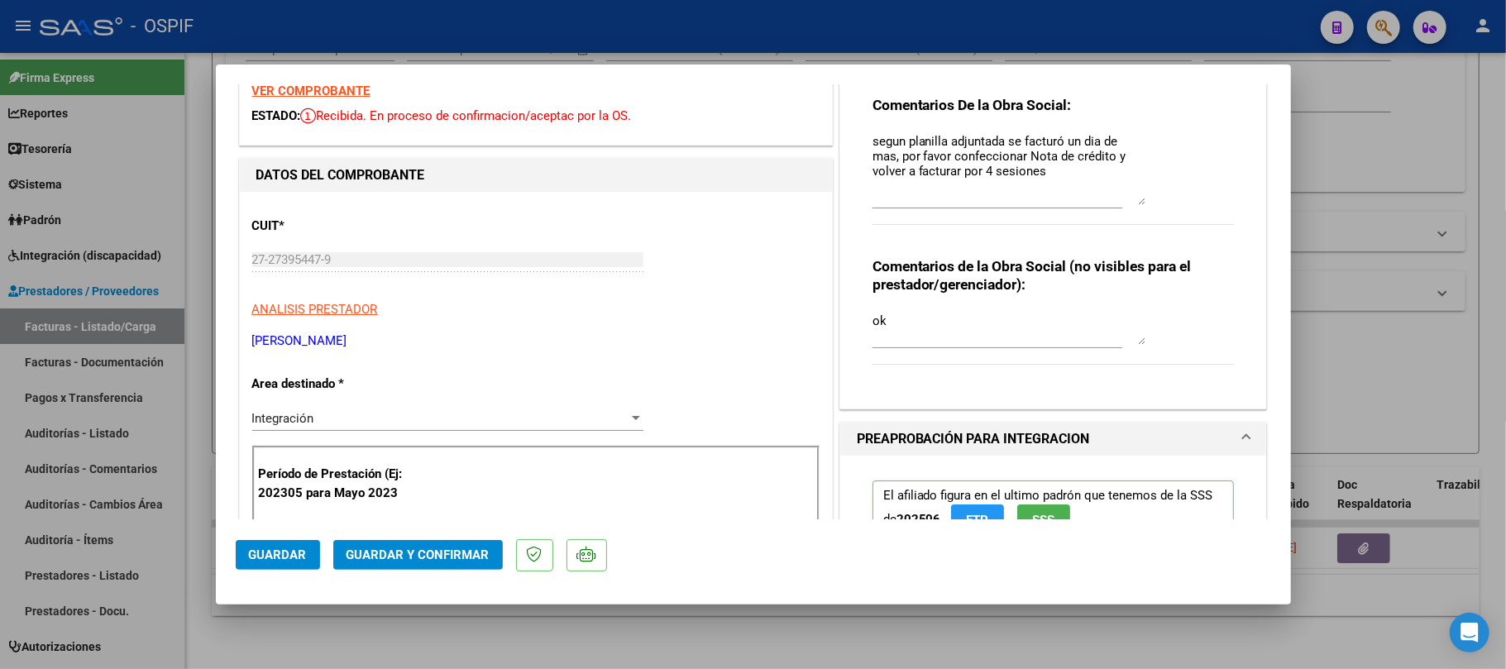
scroll to position [0, 0]
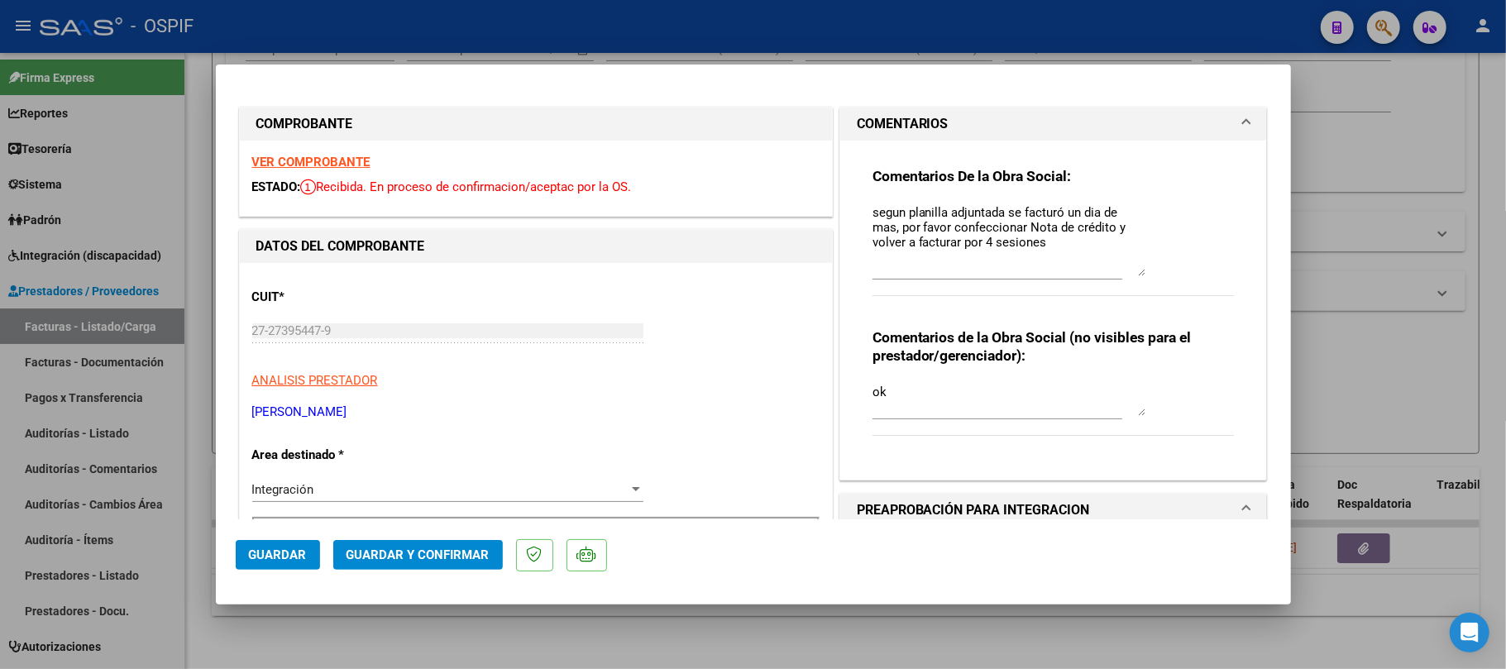
click at [834, 615] on div at bounding box center [753, 334] width 1506 height 669
type input "$ 0,00"
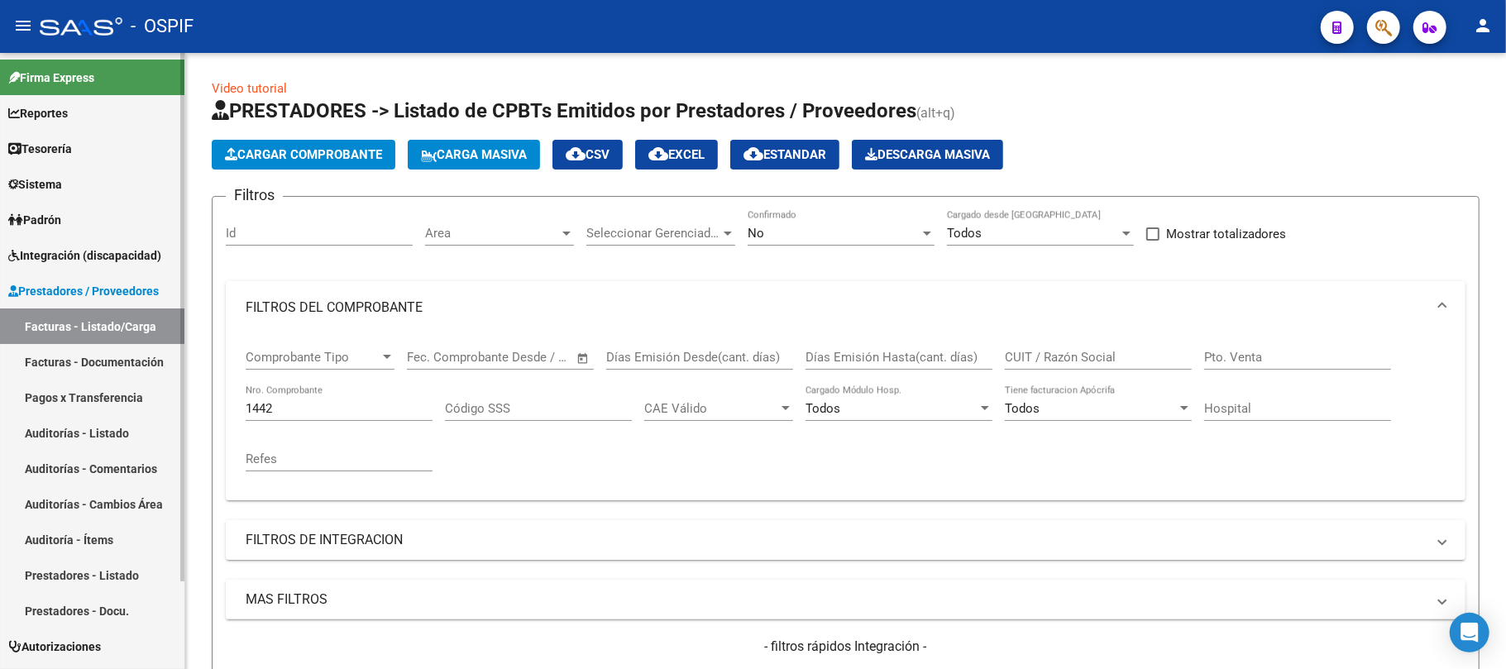
drag, startPoint x: 309, startPoint y: 407, endPoint x: 174, endPoint y: 397, distance: 135.2
click at [149, 410] on mat-sidenav-container "Firma Express Reportes Egresos Devengados Comprobantes Recibidos Facturación Ap…" at bounding box center [753, 361] width 1506 height 616
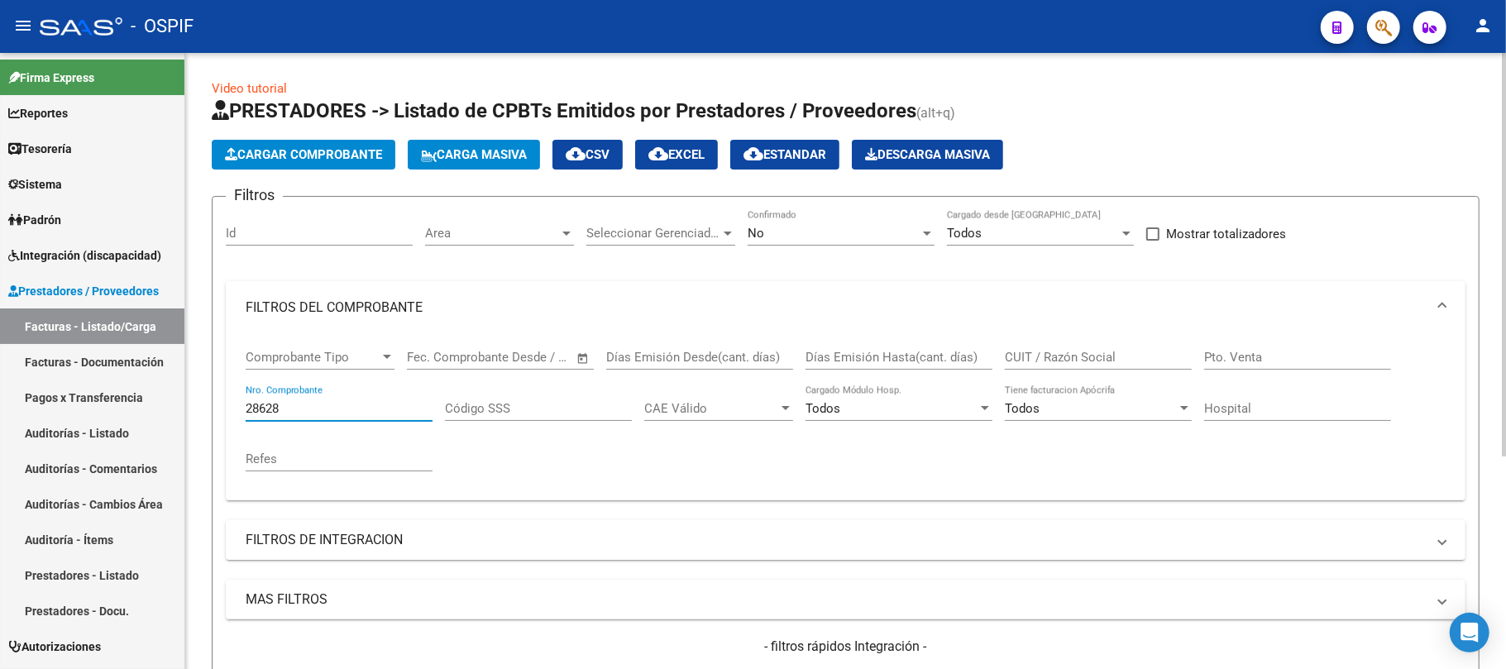
type input "28628"
click at [826, 232] on div "No" at bounding box center [834, 233] width 172 height 15
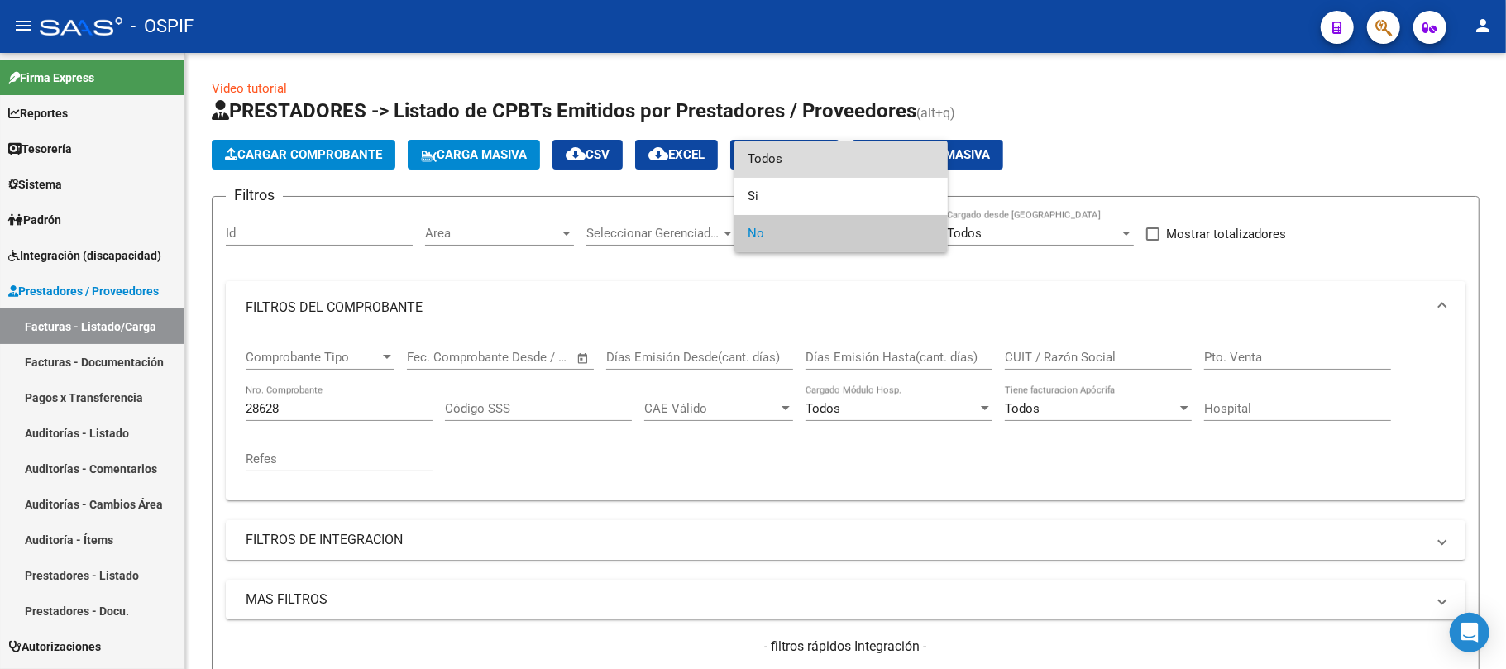
click at [792, 156] on span "Todos" at bounding box center [841, 159] width 187 height 37
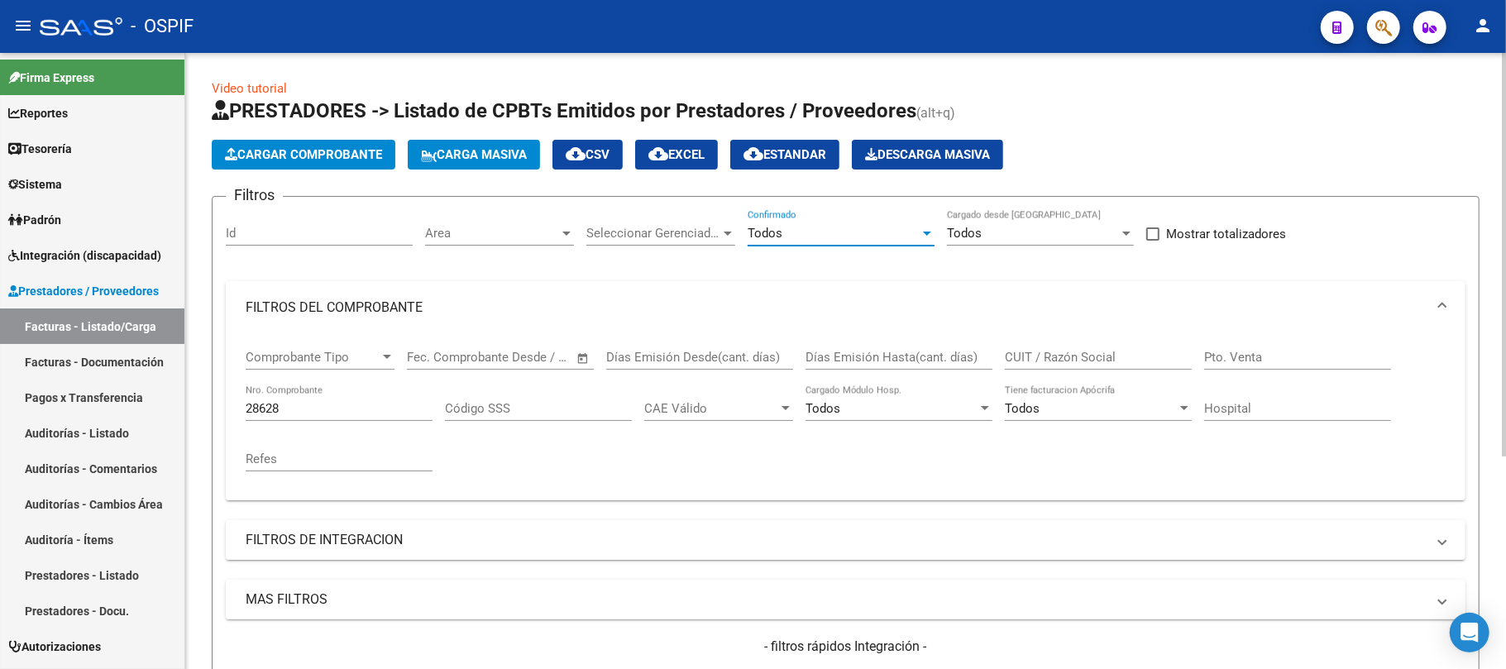
scroll to position [110, 0]
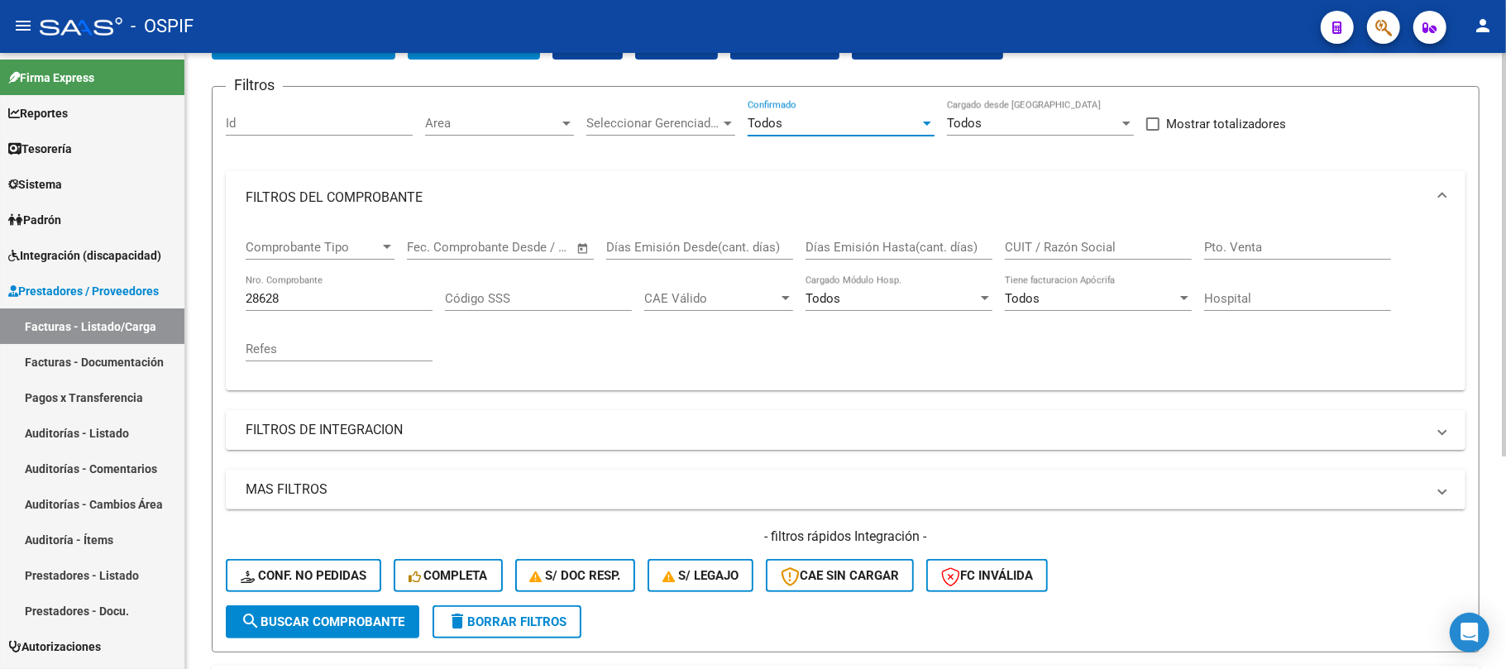
click at [348, 597] on div "- filtros rápidos Integración - Conf. no pedidas Completa S/ Doc Resp. S/ legaj…" at bounding box center [846, 567] width 1240 height 78
click at [338, 626] on span "search Buscar Comprobante" at bounding box center [323, 622] width 164 height 15
click at [548, 405] on div "Filtros Id Area Area Seleccionar Gerenciador Seleccionar Gerenciador Todos Conf…" at bounding box center [846, 352] width 1240 height 505
click at [544, 430] on mat-panel-title "FILTROS DE INTEGRACION" at bounding box center [836, 430] width 1181 height 18
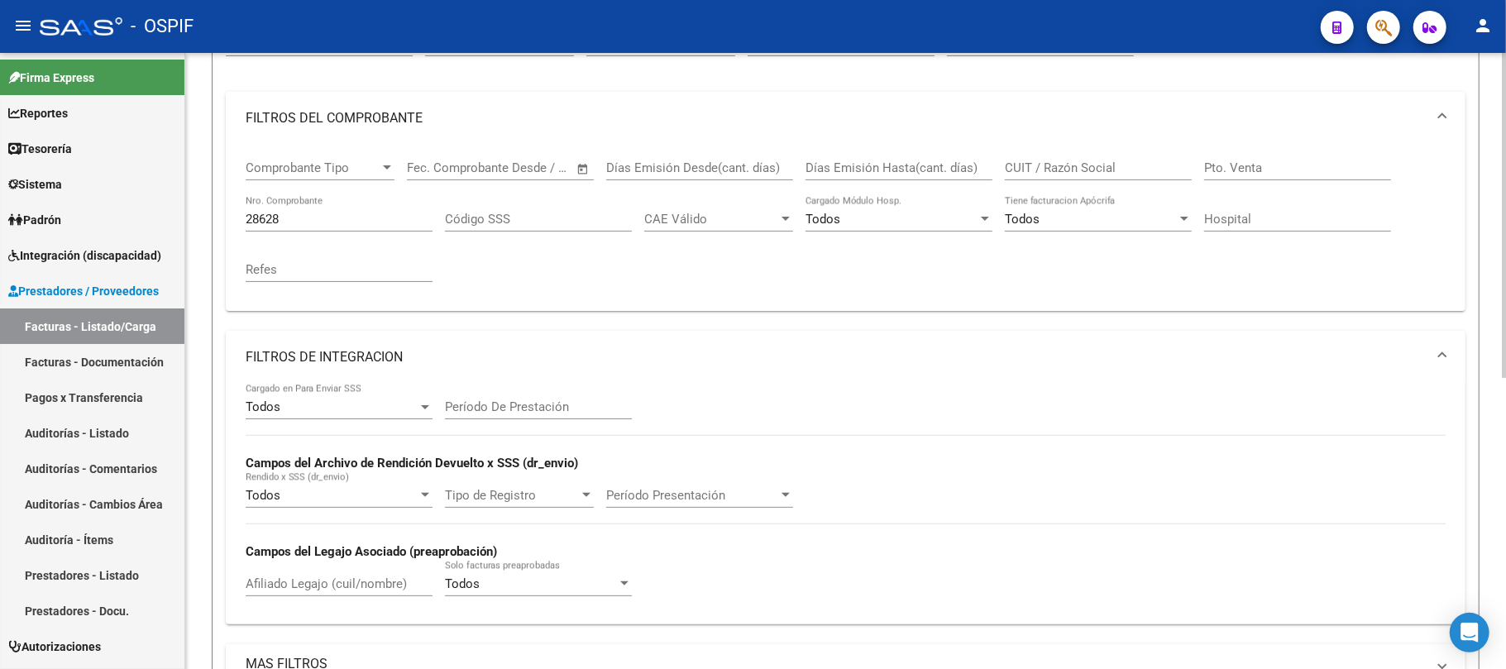
scroll to position [220, 0]
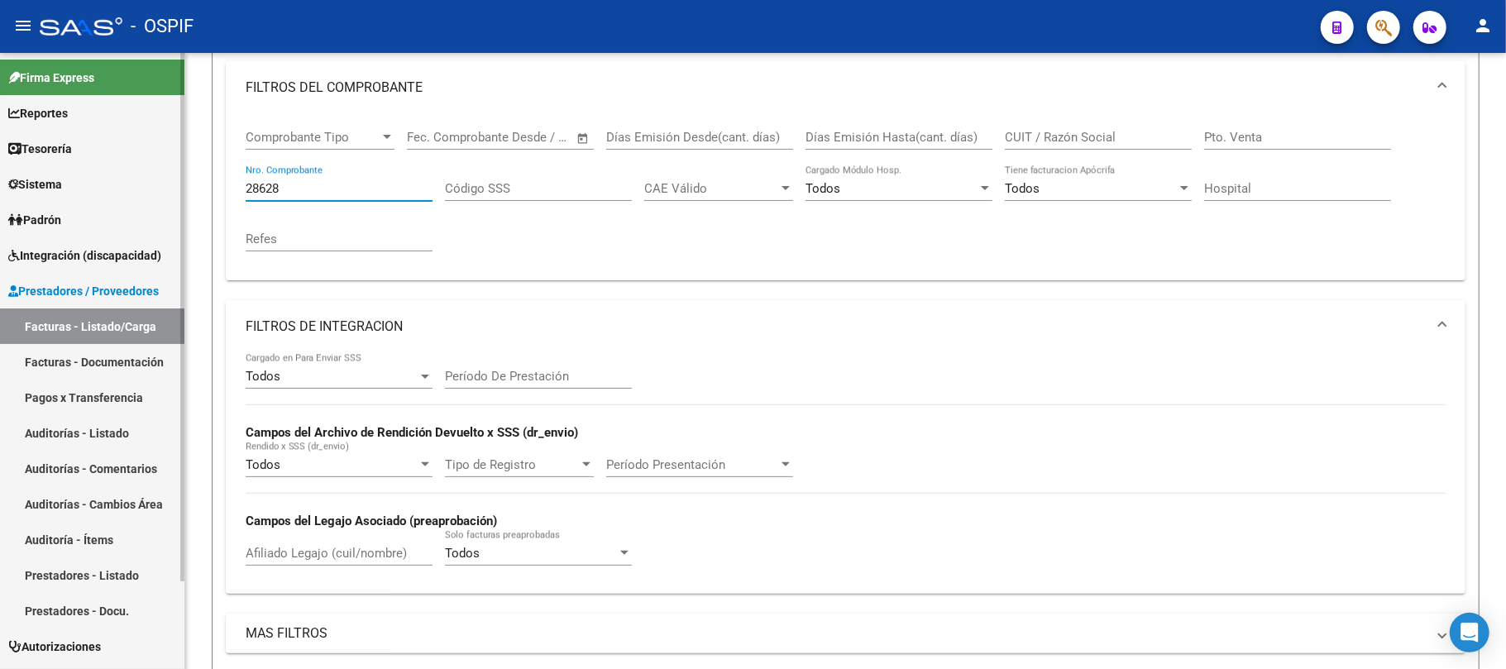
drag, startPoint x: 289, startPoint y: 195, endPoint x: 177, endPoint y: 182, distance: 112.5
click at [184, 182] on mat-sidenav-container "Firma Express Reportes Egresos Devengados Comprobantes Recibidos Facturación Ap…" at bounding box center [753, 361] width 1506 height 616
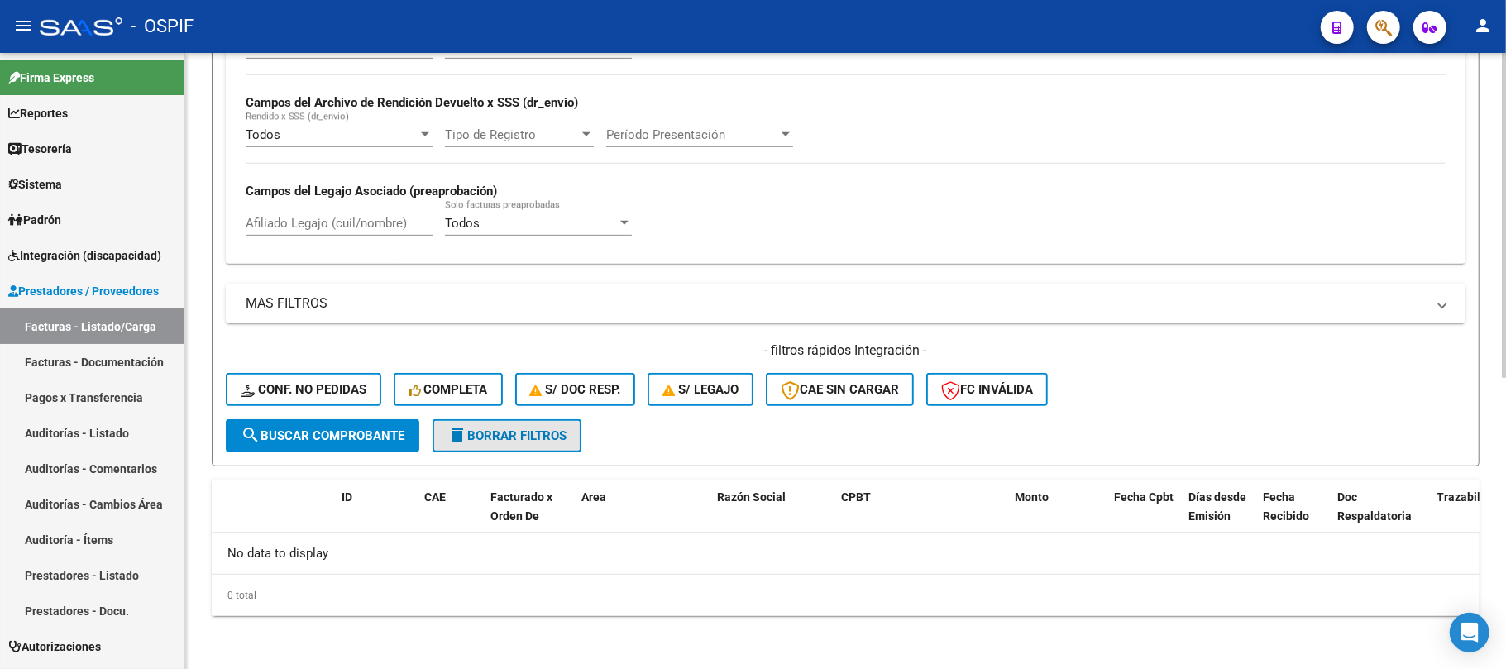
click at [485, 437] on span "delete Borrar Filtros" at bounding box center [507, 436] width 119 height 15
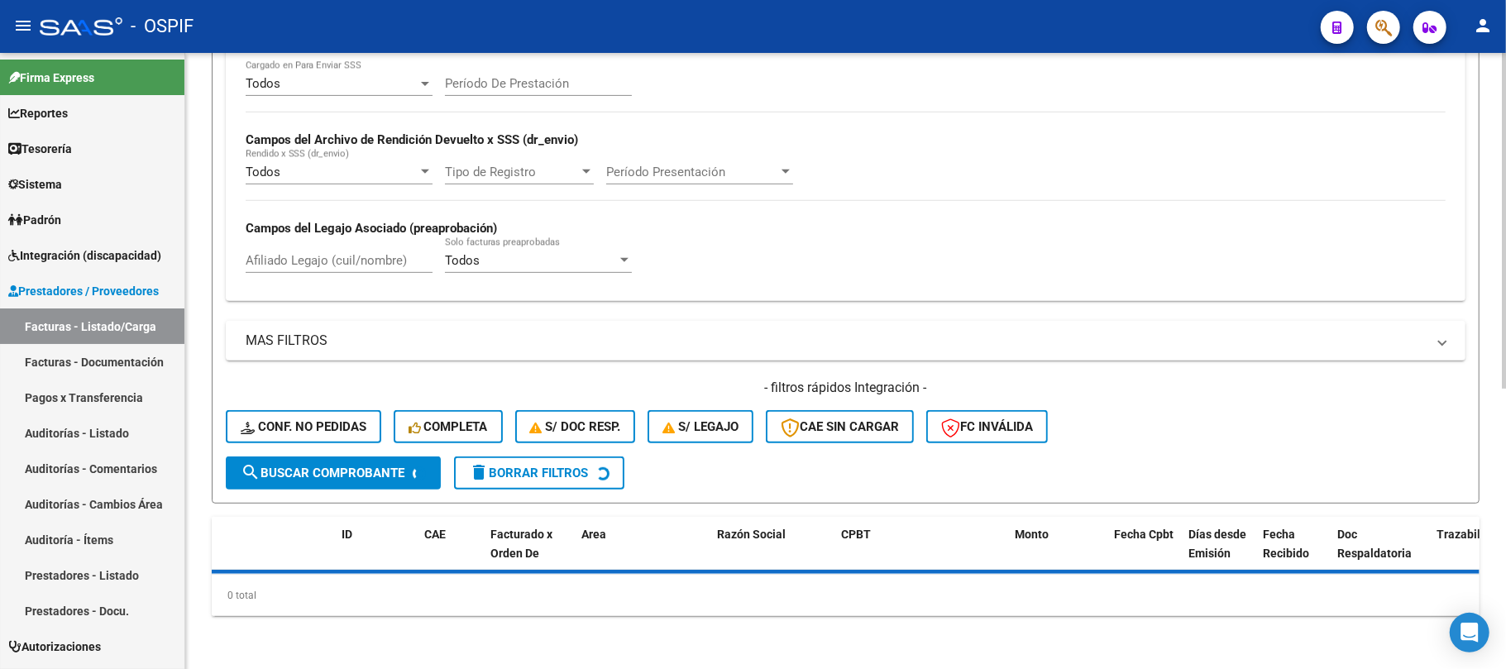
scroll to position [50, 0]
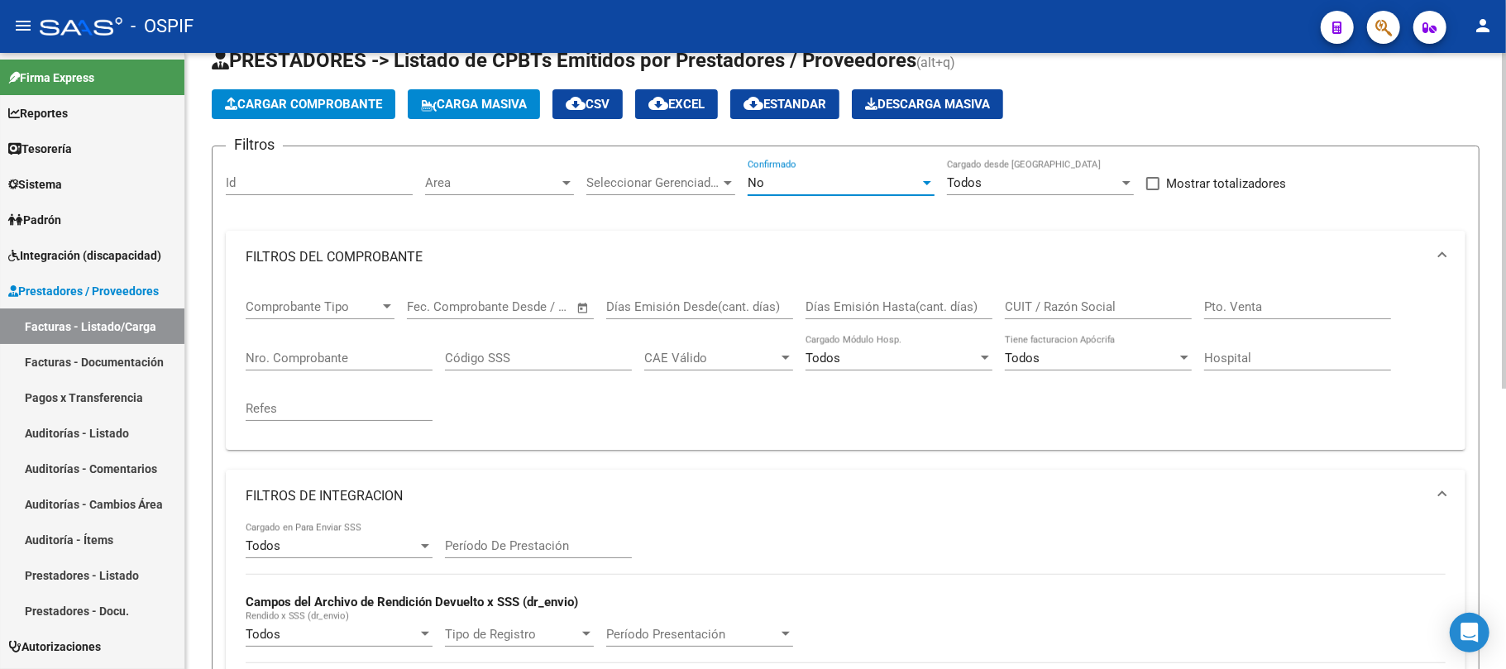
click at [861, 190] on div "No" at bounding box center [834, 182] width 172 height 15
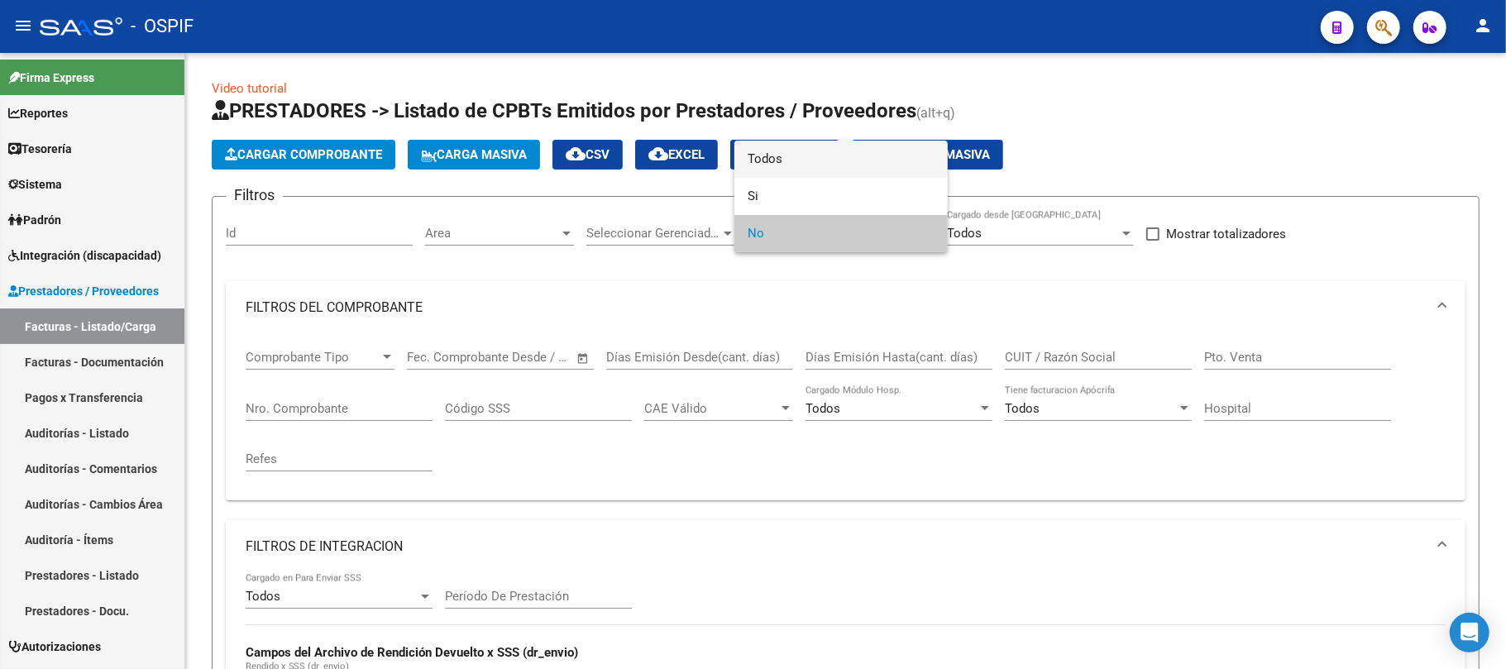
click at [773, 157] on span "Todos" at bounding box center [841, 159] width 187 height 37
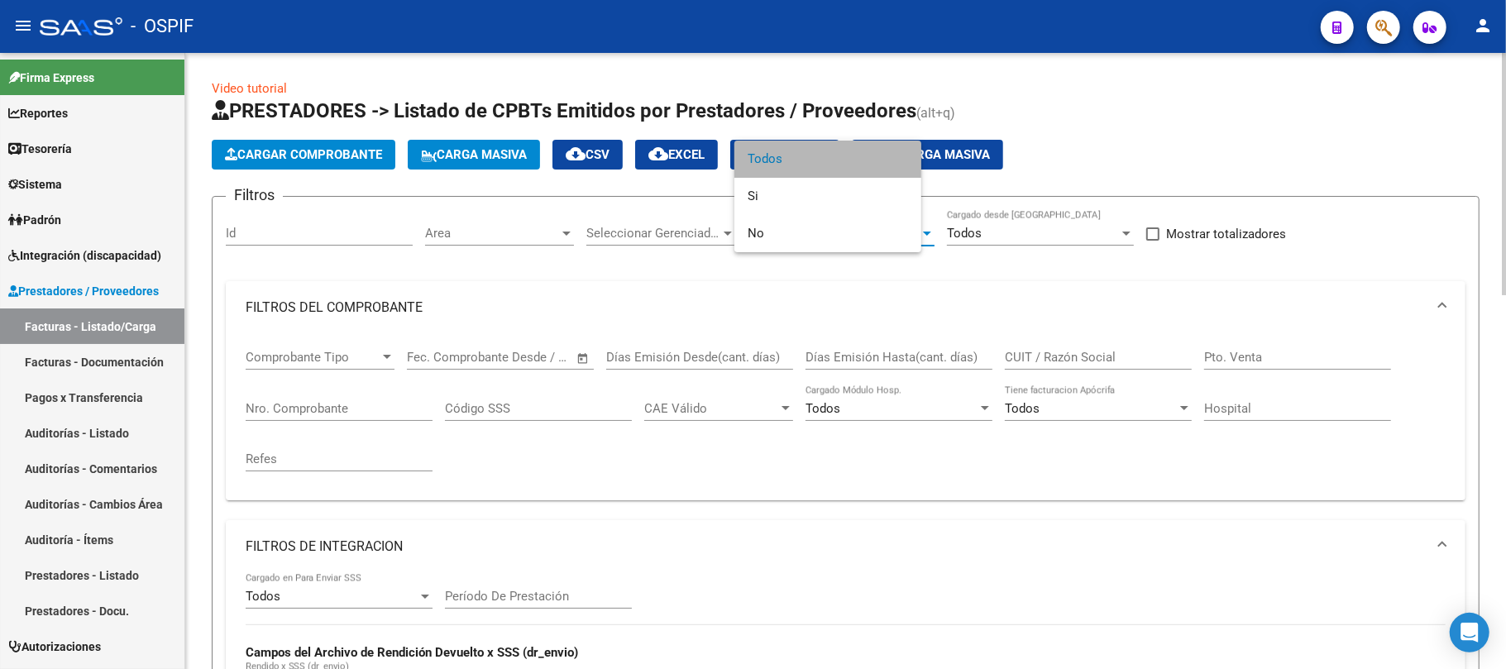
click at [319, 408] on input "Nro. Comprobante" at bounding box center [339, 408] width 187 height 15
paste input "28628"
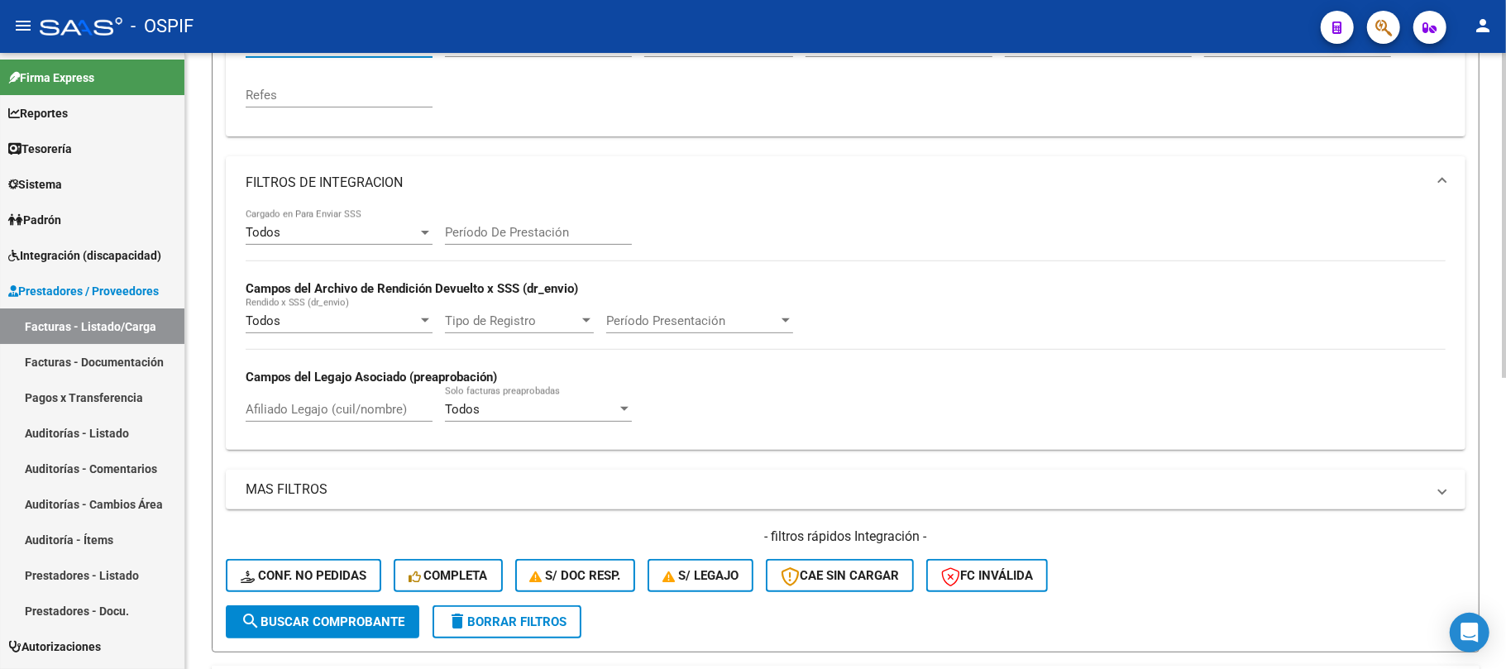
scroll to position [329, 0]
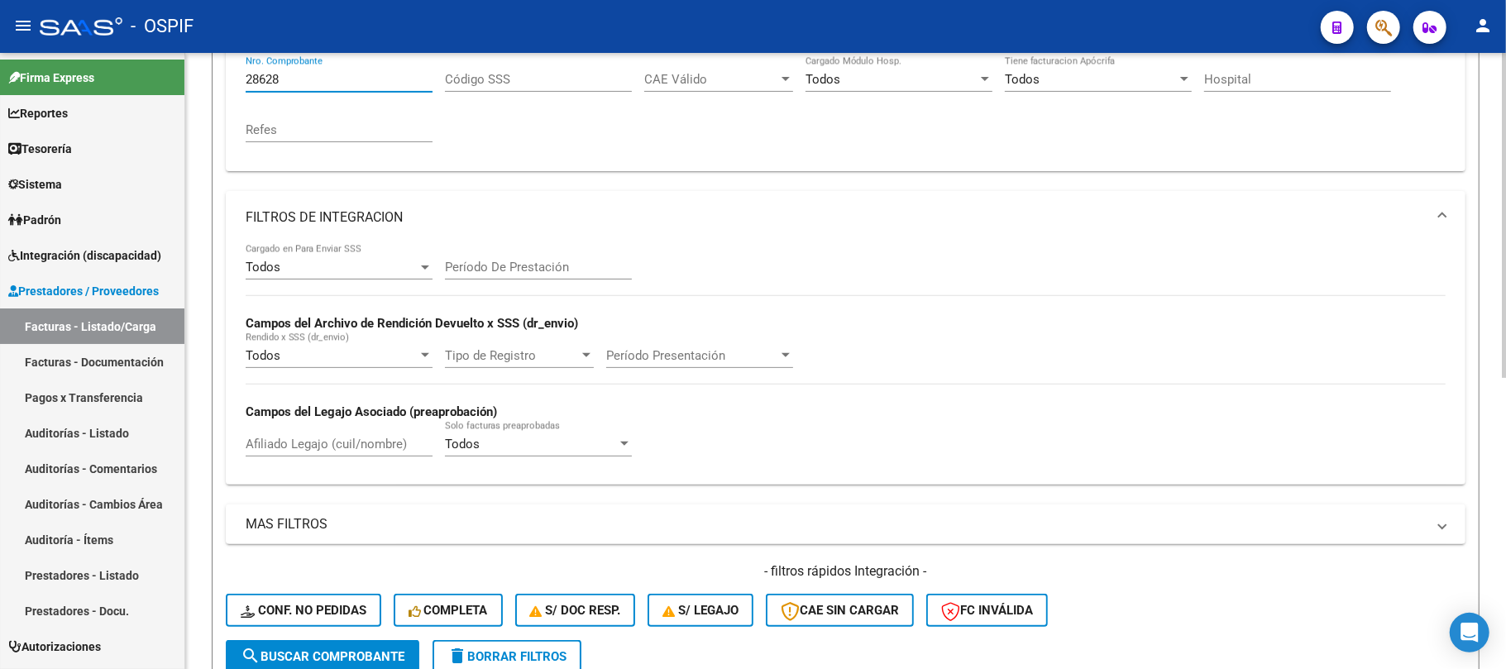
click at [251, 77] on input "28628" at bounding box center [339, 79] width 187 height 15
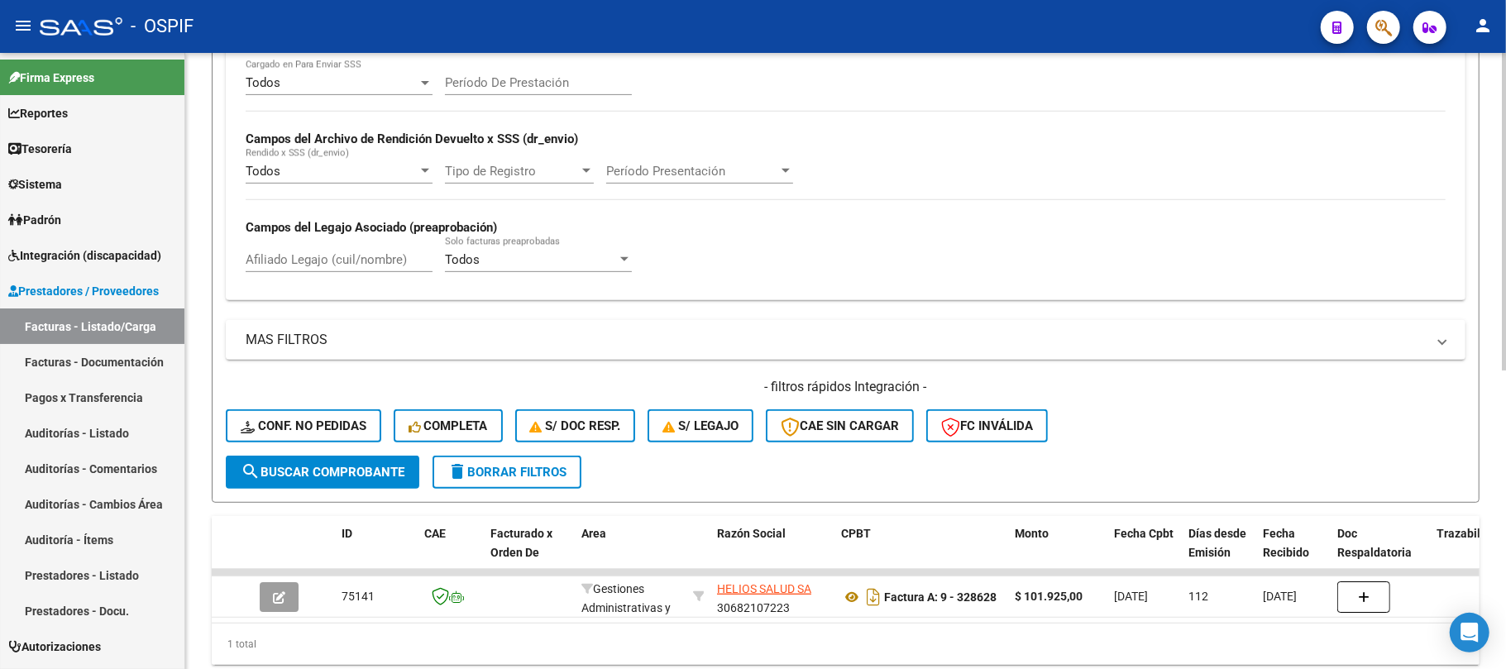
type input "328628"
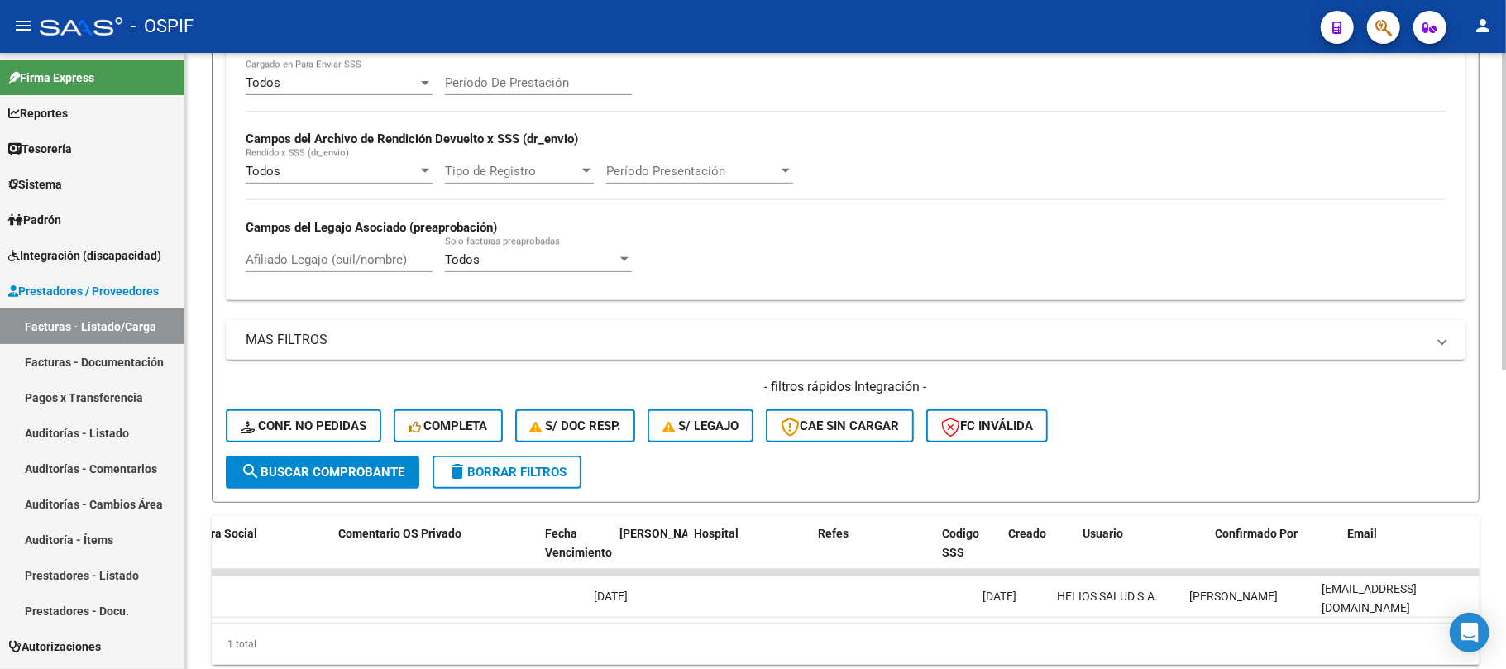
scroll to position [0, 0]
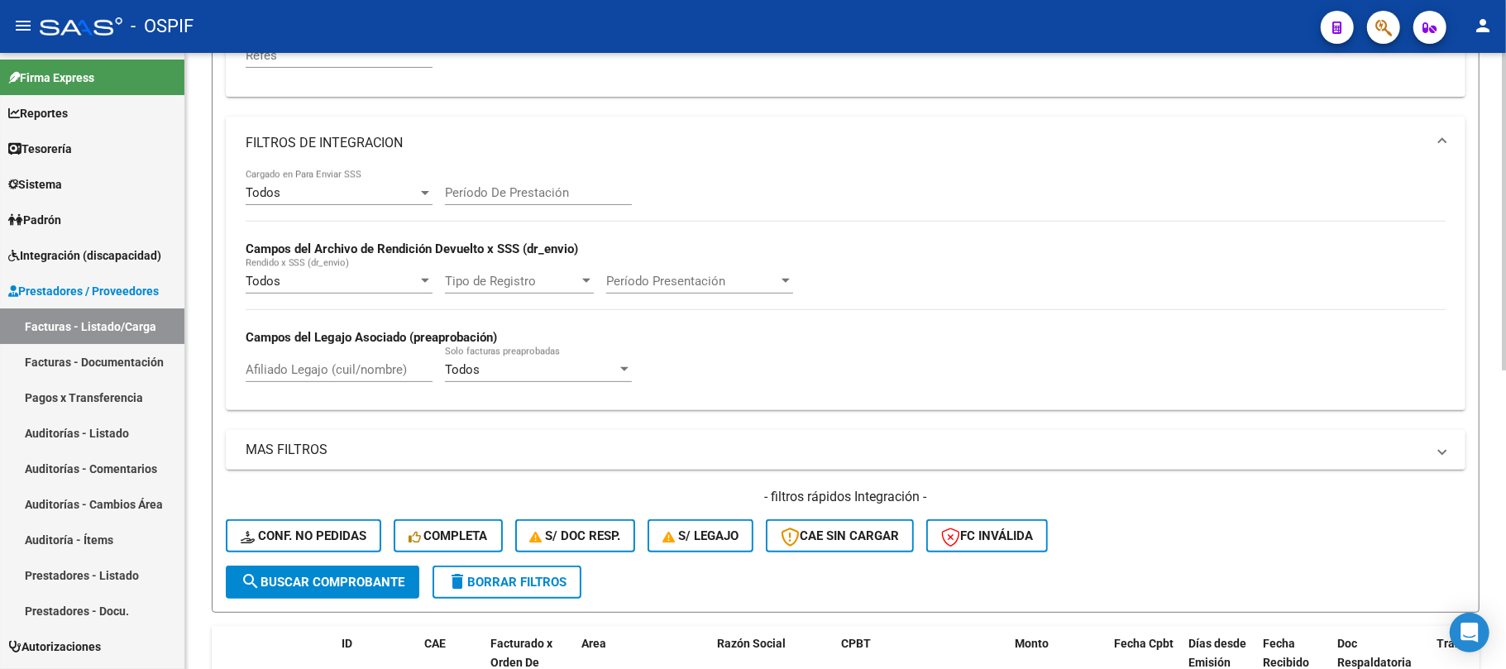
drag, startPoint x: 536, startPoint y: 572, endPoint x: 536, endPoint y: 587, distance: 14.1
click at [536, 573] on button "delete Borrar Filtros" at bounding box center [507, 582] width 149 height 33
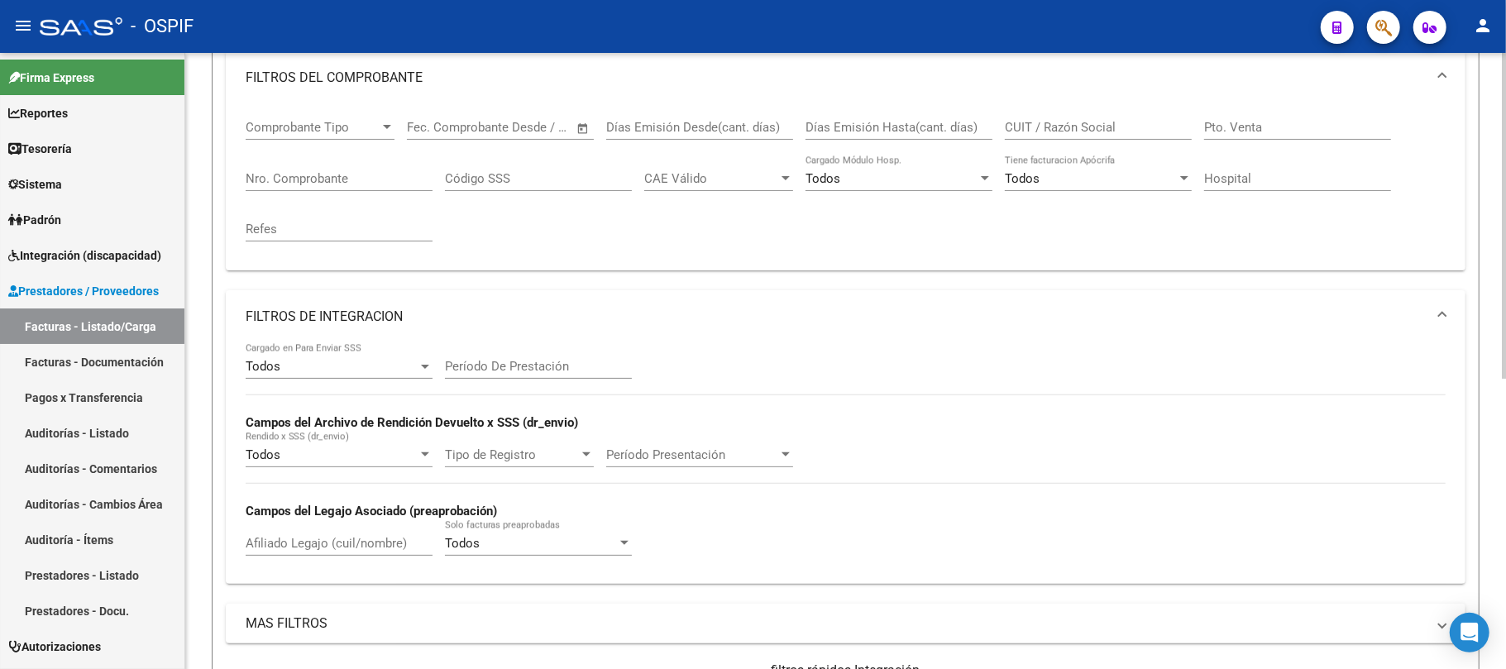
scroll to position [73, 0]
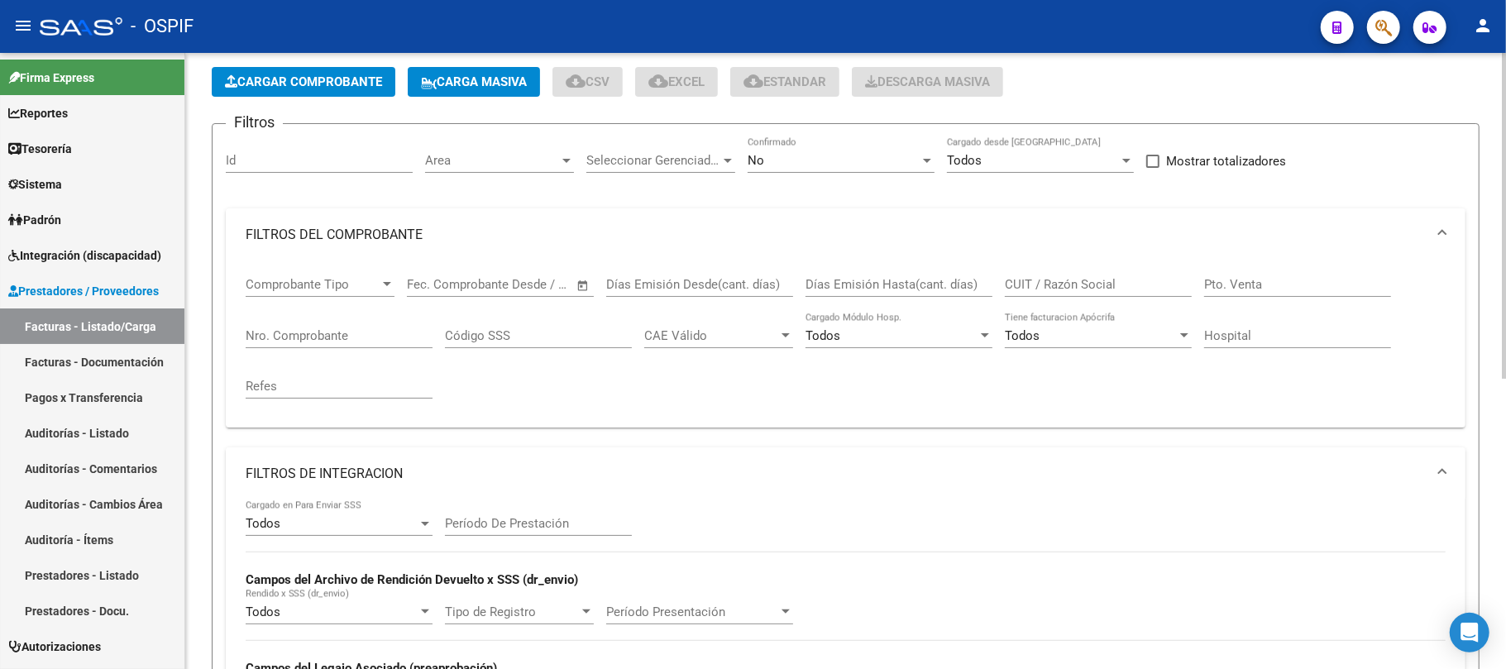
click at [391, 467] on mat-panel-title "FILTROS DE INTEGRACION" at bounding box center [836, 474] width 1181 height 18
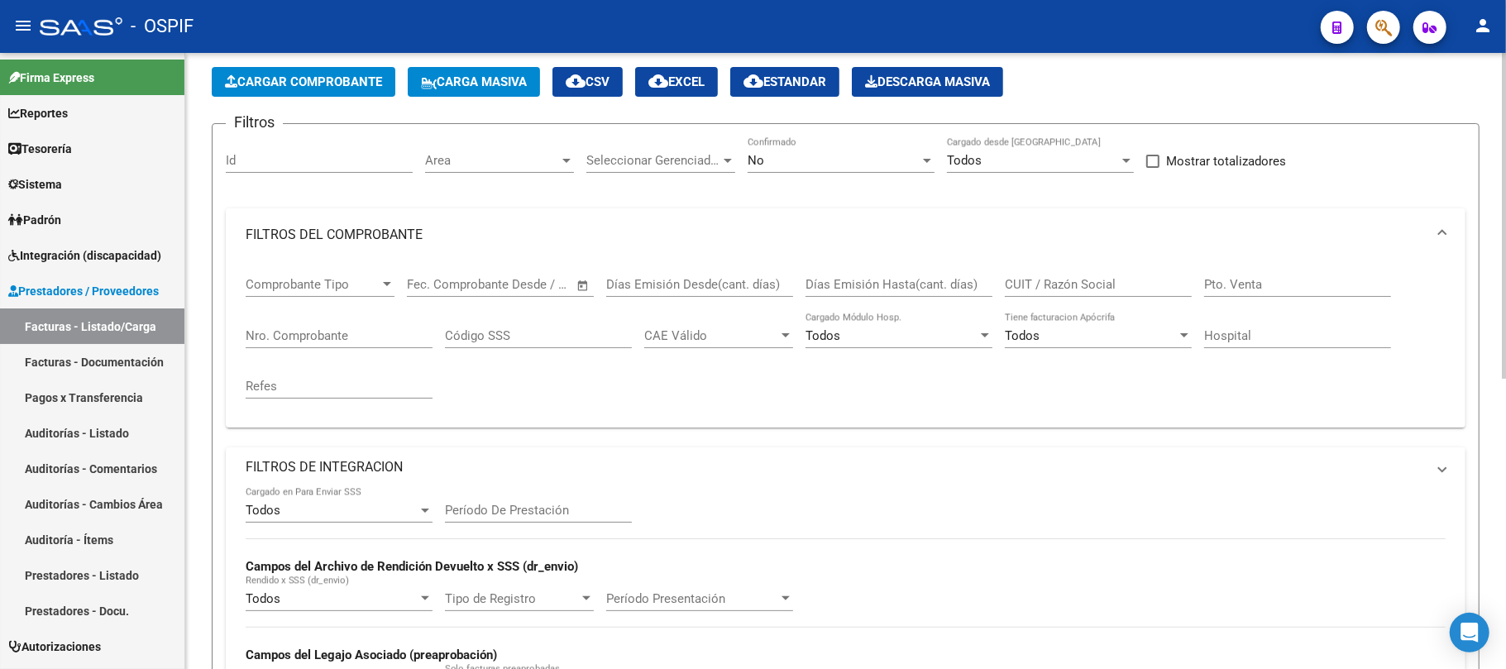
click at [1031, 281] on input "CUIT / Razón Social" at bounding box center [1098, 284] width 187 height 15
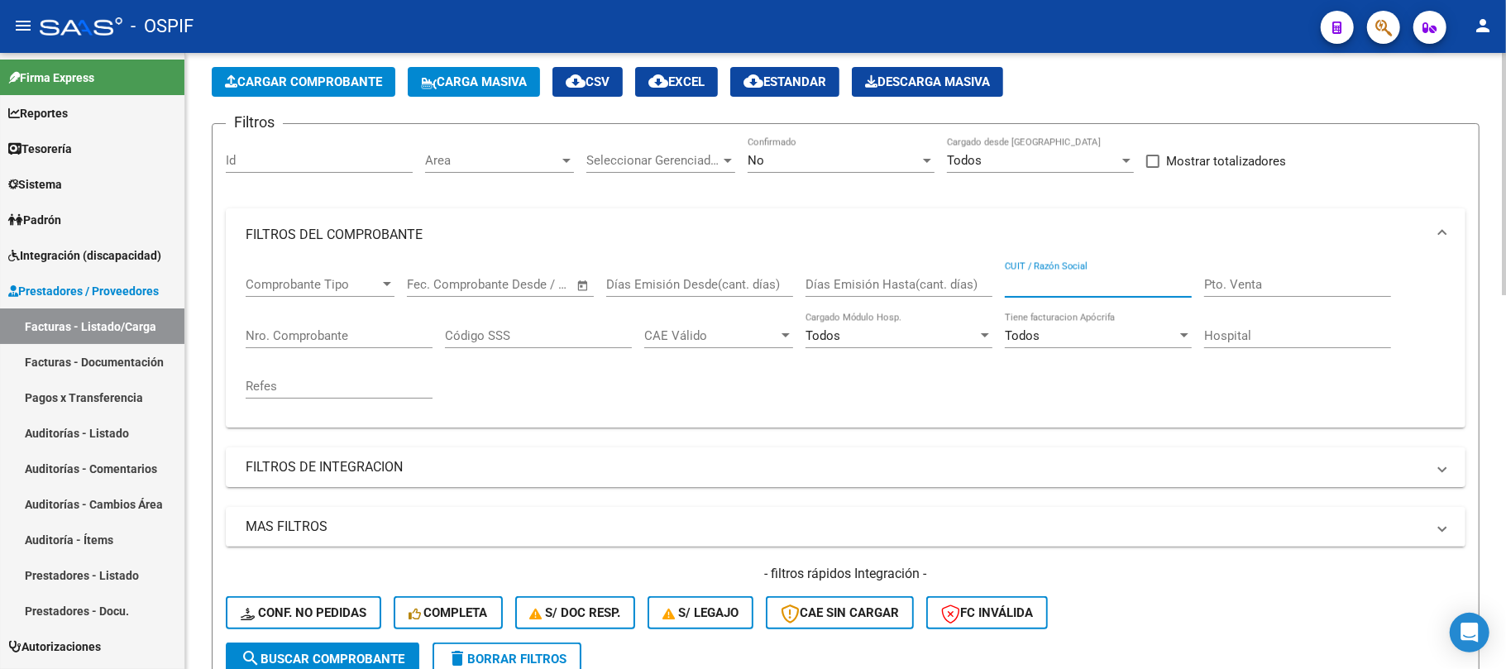
paste input "SAN JUSTO CET"
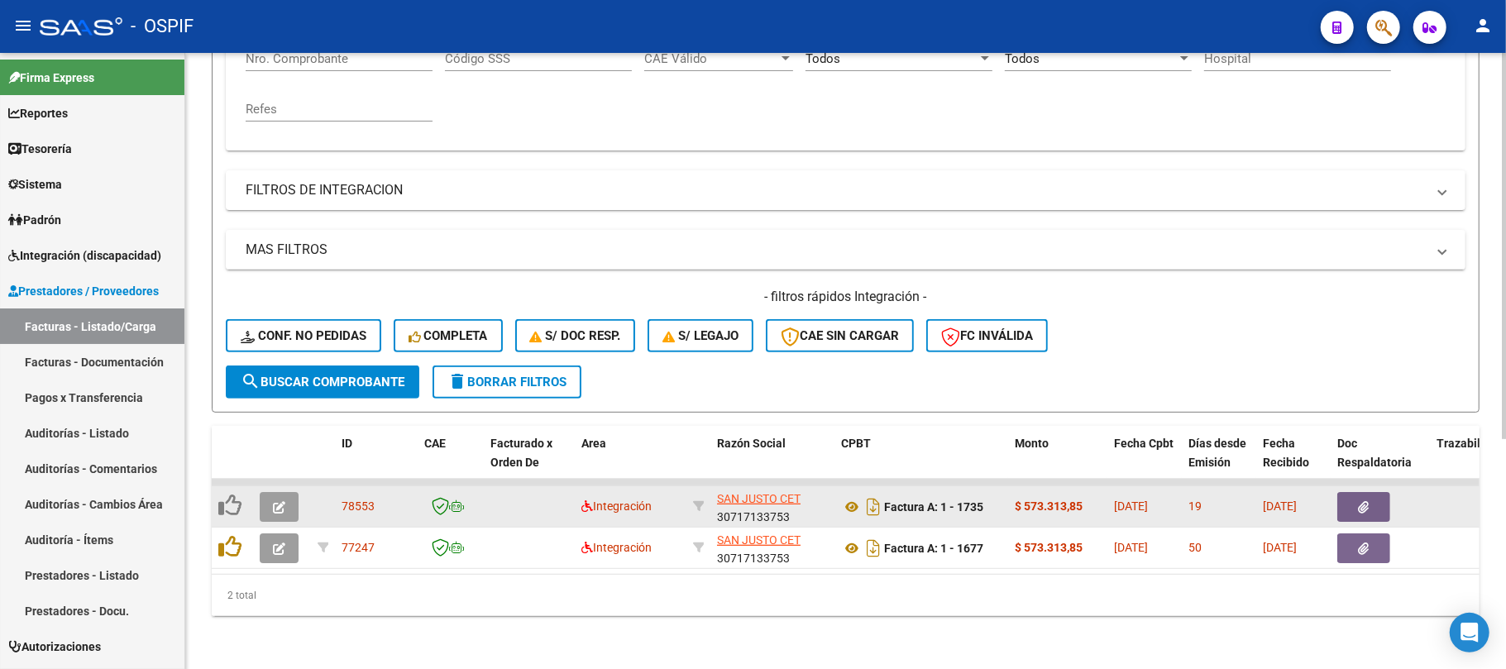
type input "SAN JUSTO CET"
click at [268, 495] on button "button" at bounding box center [279, 507] width 39 height 30
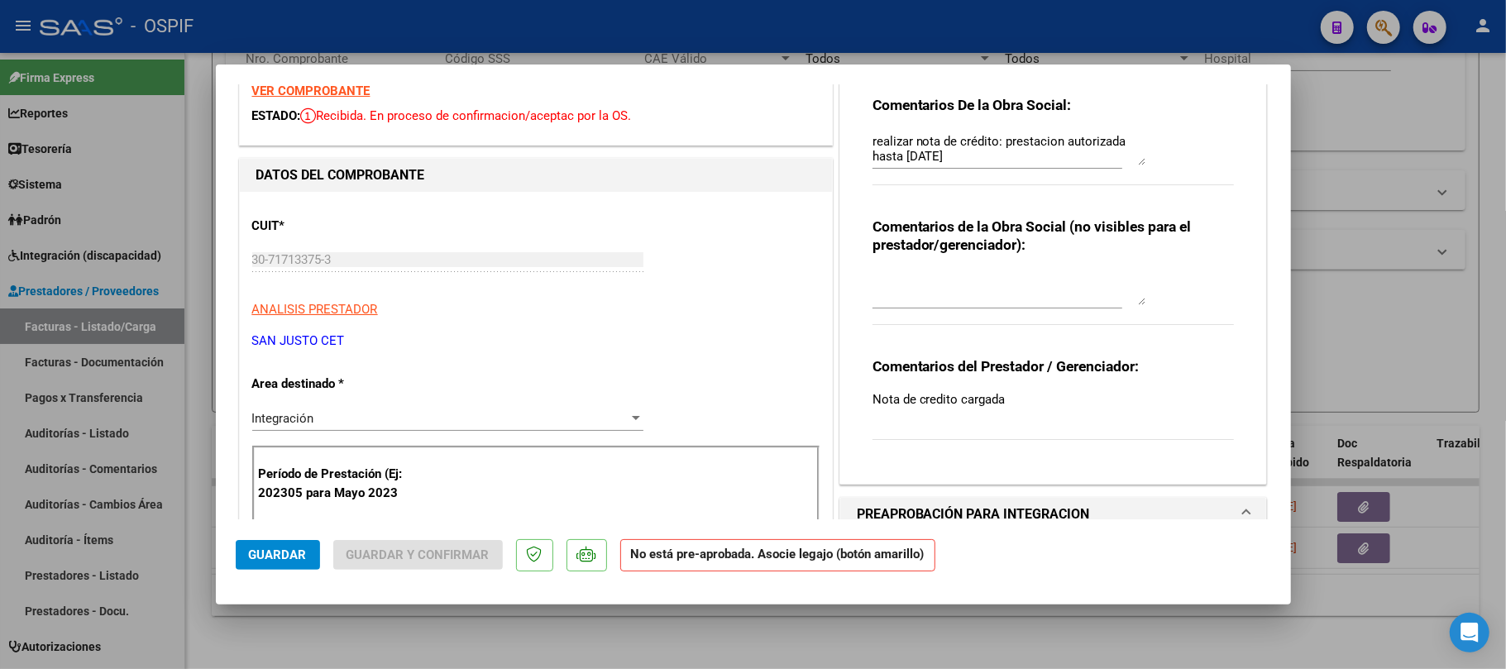
scroll to position [0, 0]
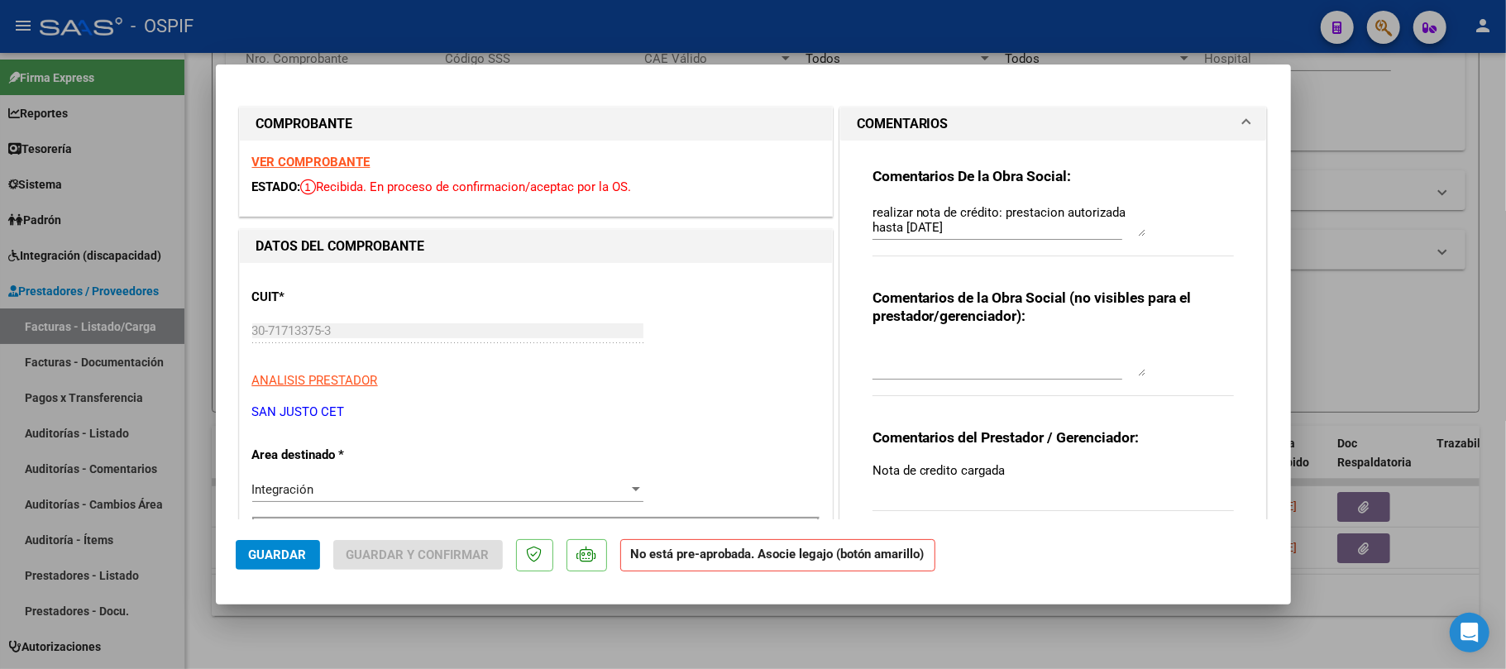
click at [971, 216] on textarea "realizar nota de crédito: prestacion autorizada hasta abril 2025" at bounding box center [1009, 220] width 273 height 33
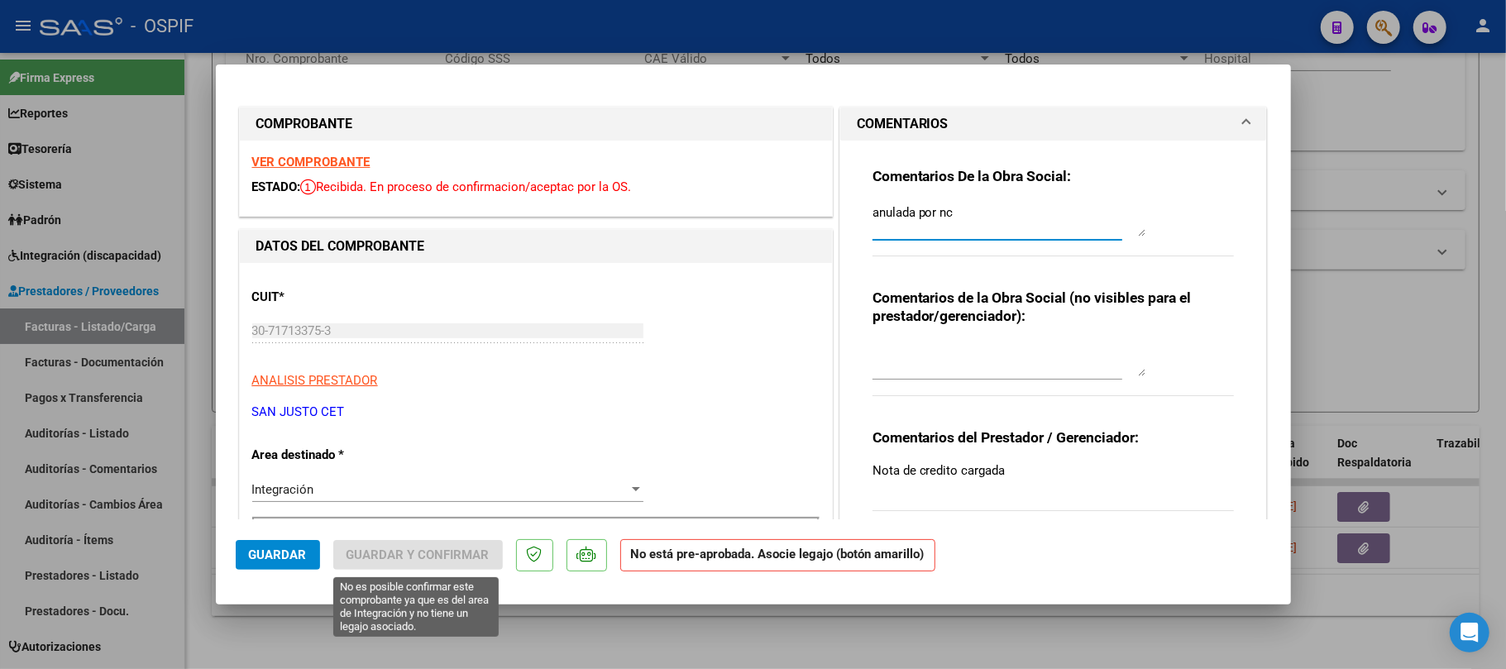
type textarea "anulada por nc"
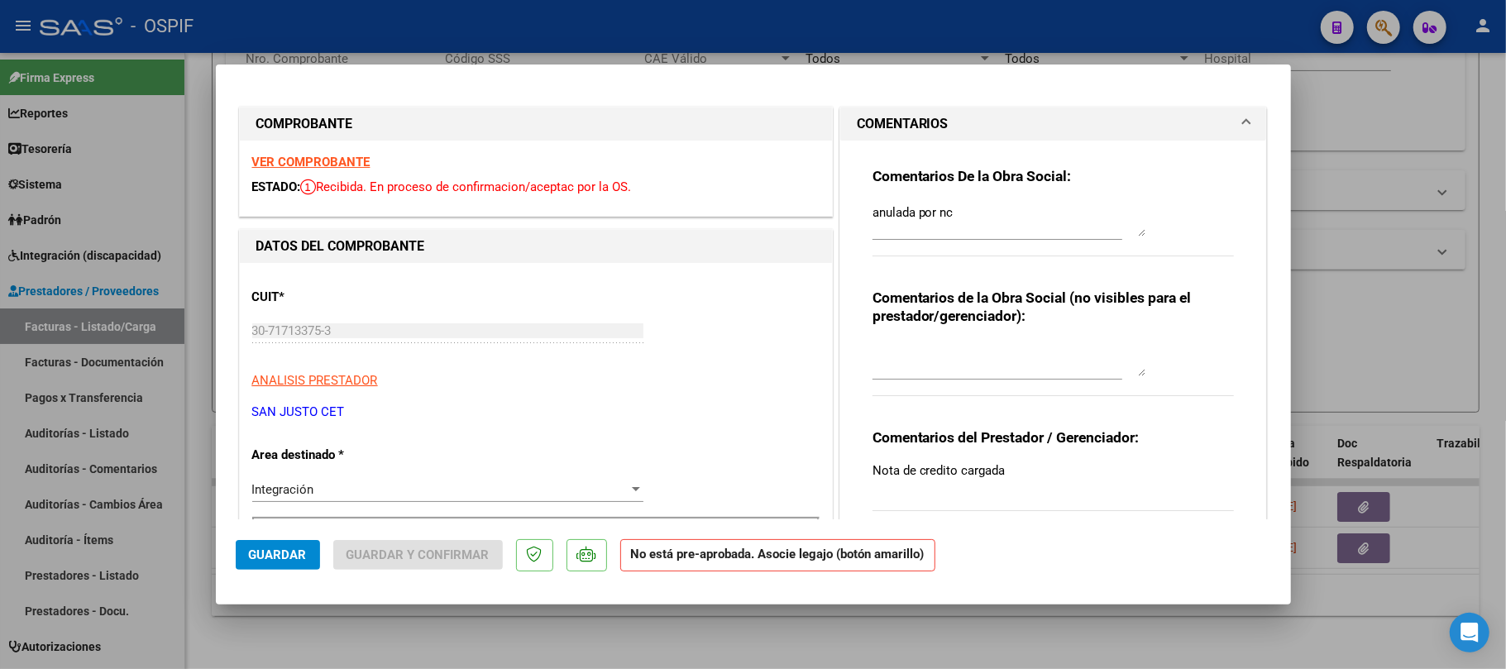
click at [490, 507] on div "Integración Seleccionar Area" at bounding box center [447, 497] width 391 height 41
click at [491, 497] on div "Integración Seleccionar Area" at bounding box center [447, 489] width 391 height 25
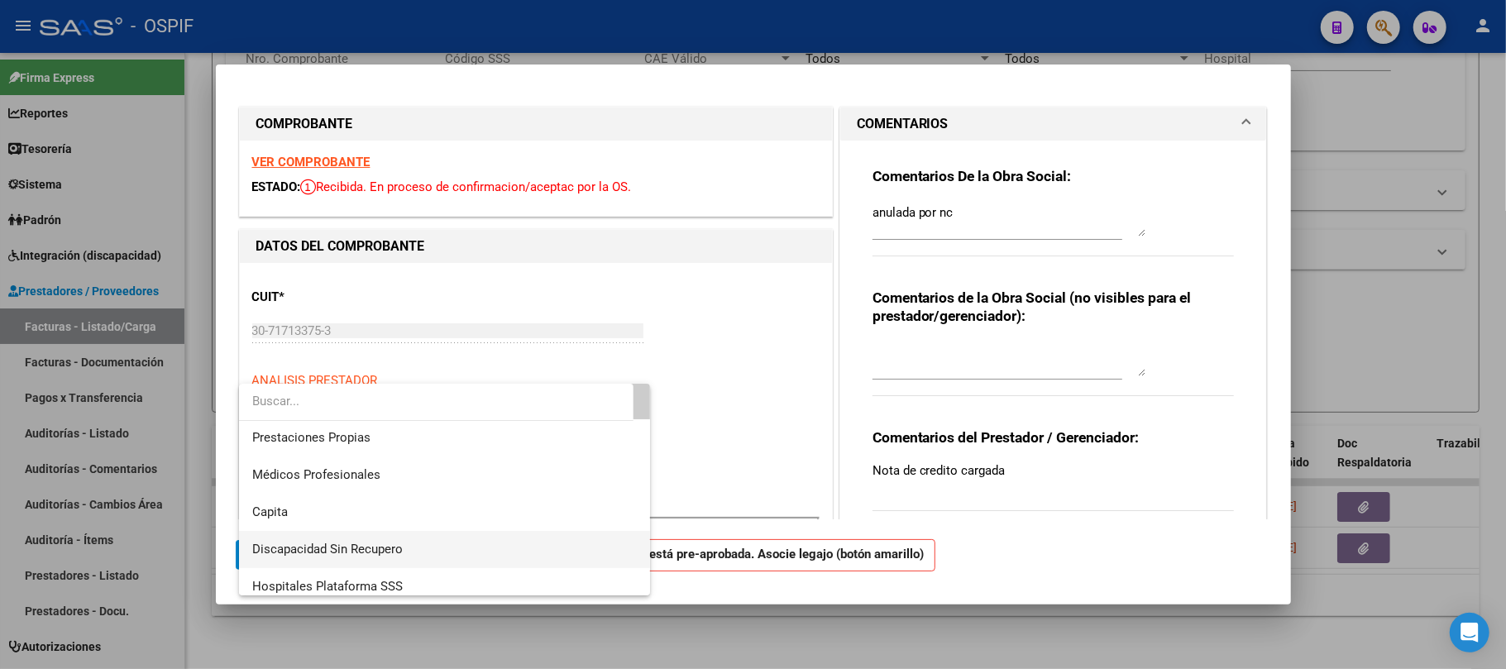
scroll to position [172, 0]
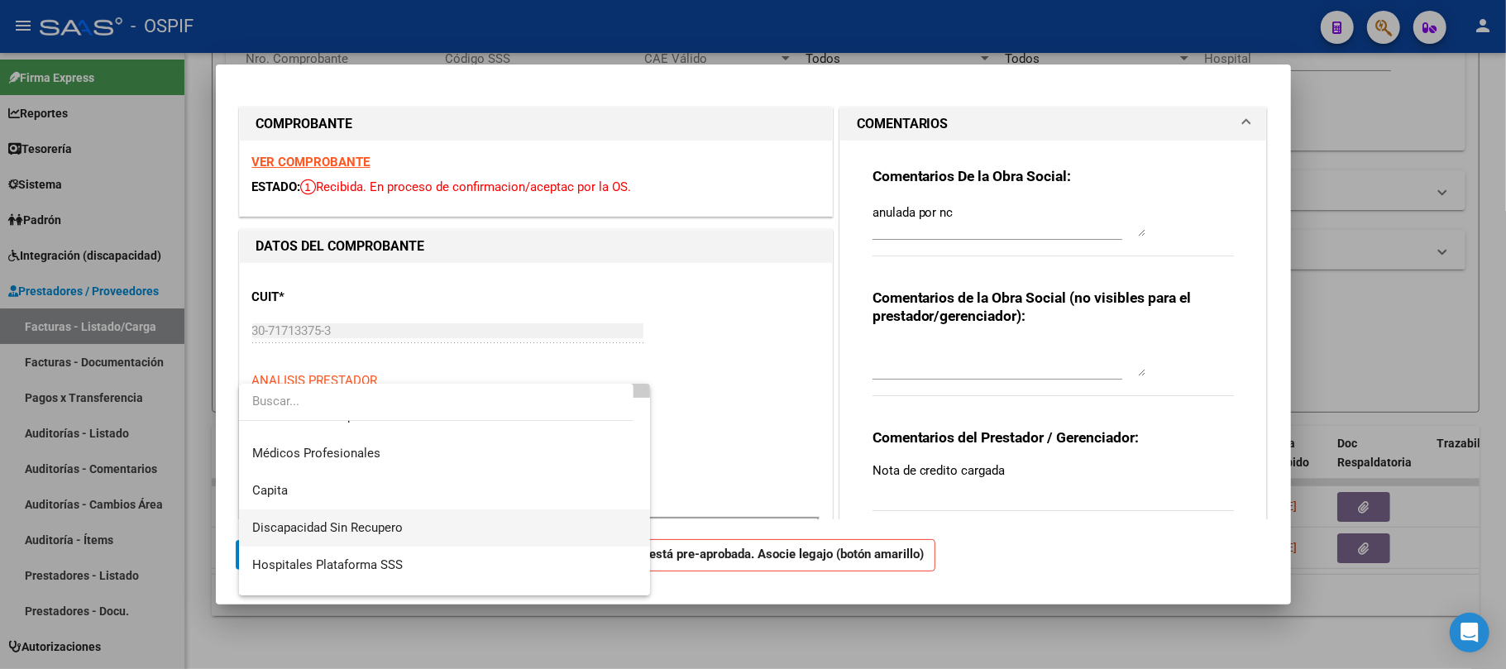
click at [409, 526] on span "Discapacidad Sin Recupero" at bounding box center [444, 528] width 385 height 37
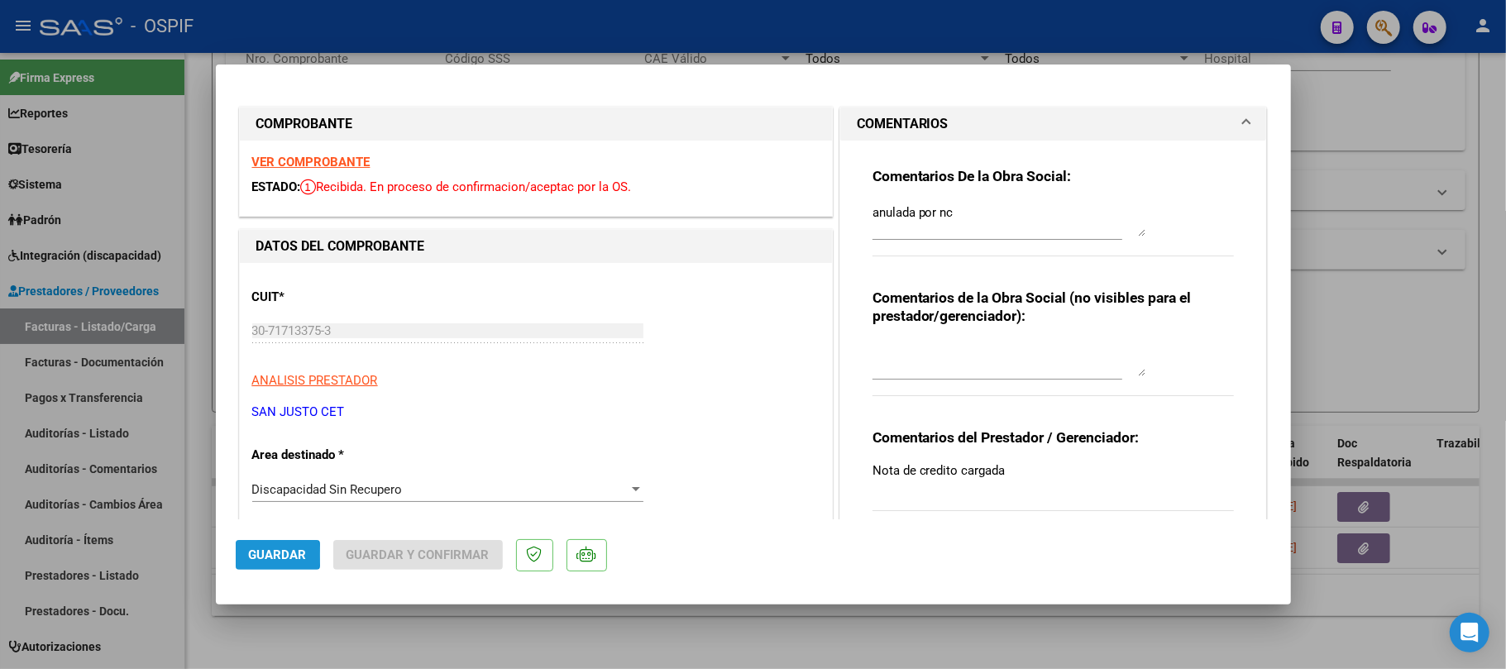
click at [249, 556] on span "Guardar" at bounding box center [278, 555] width 58 height 15
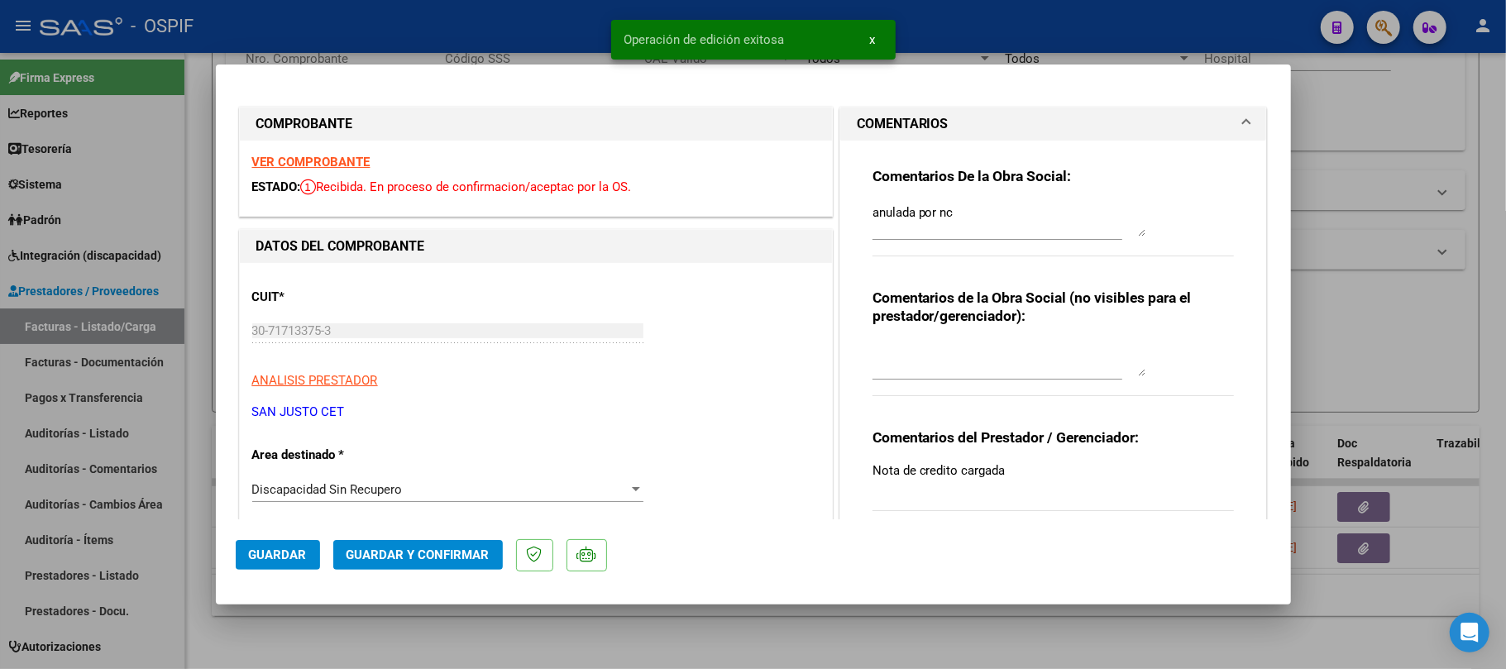
click at [408, 557] on span "Guardar y Confirmar" at bounding box center [418, 555] width 143 height 15
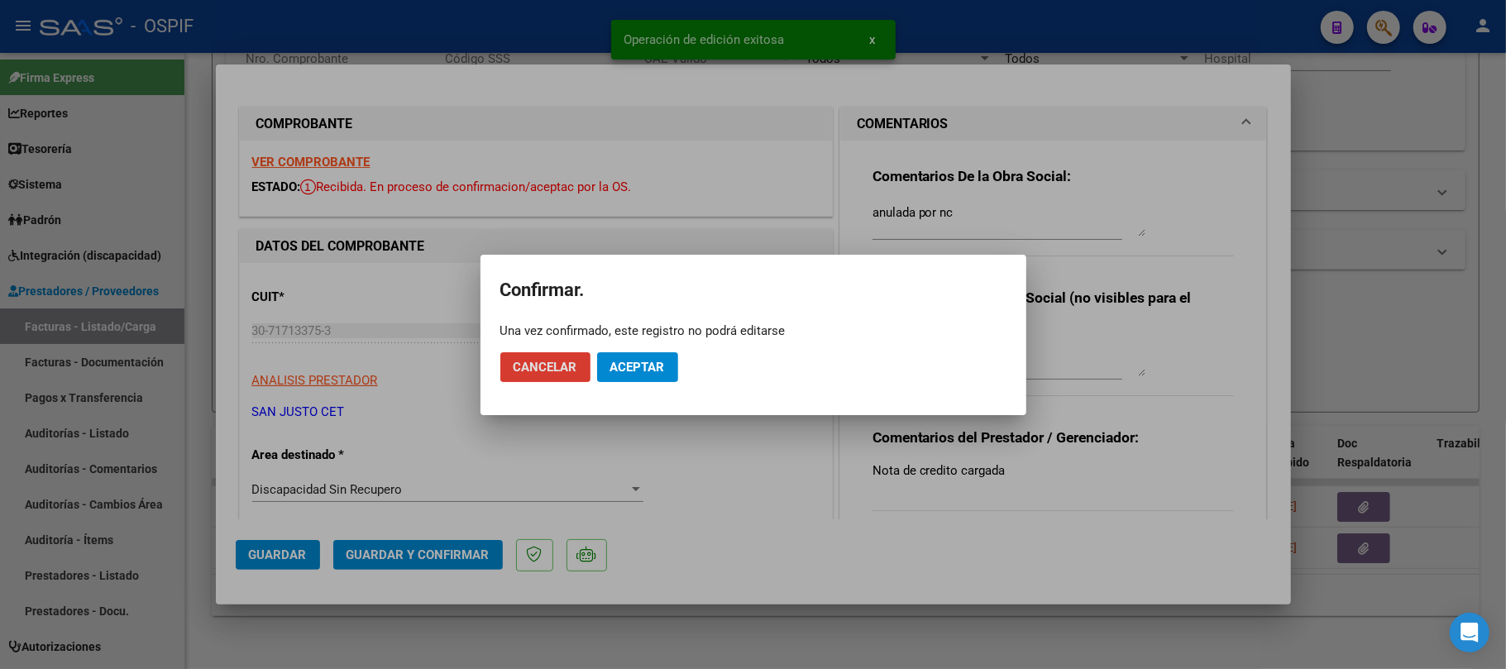
click at [642, 368] on span "Aceptar" at bounding box center [638, 367] width 55 height 15
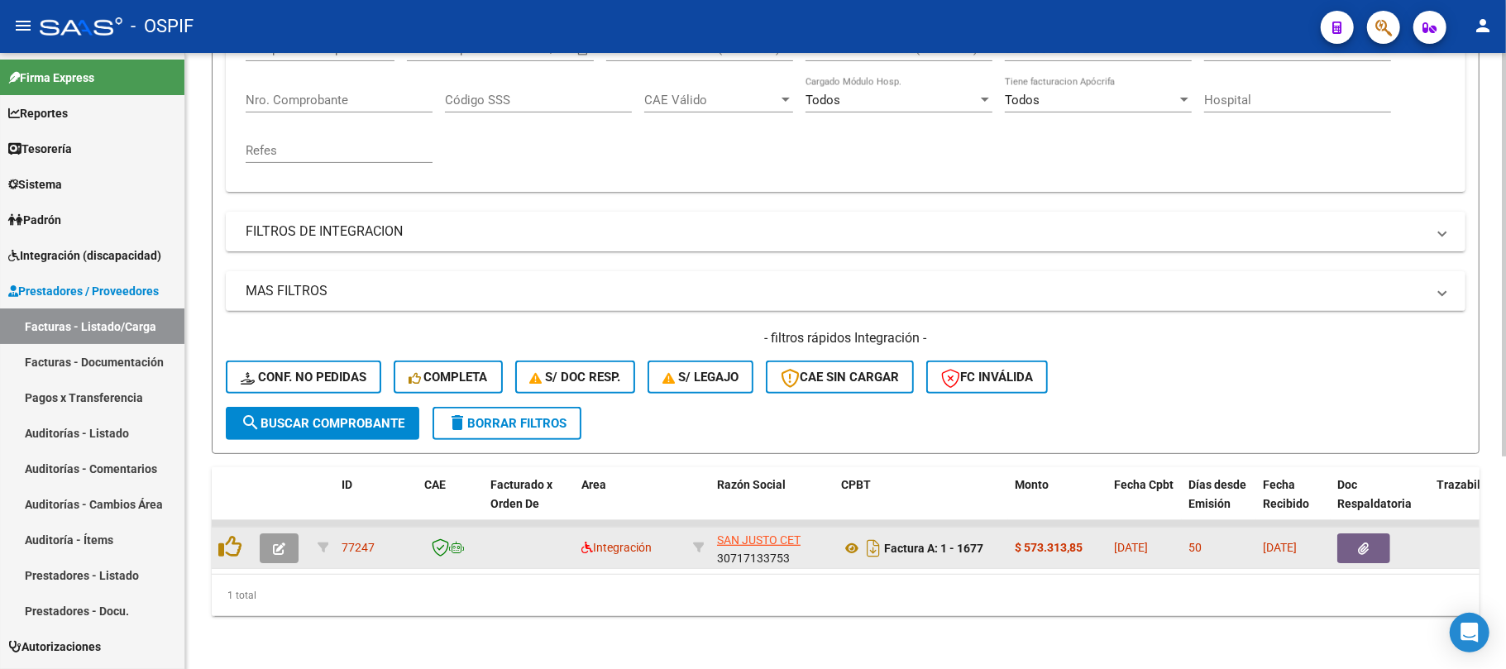
scroll to position [324, 0]
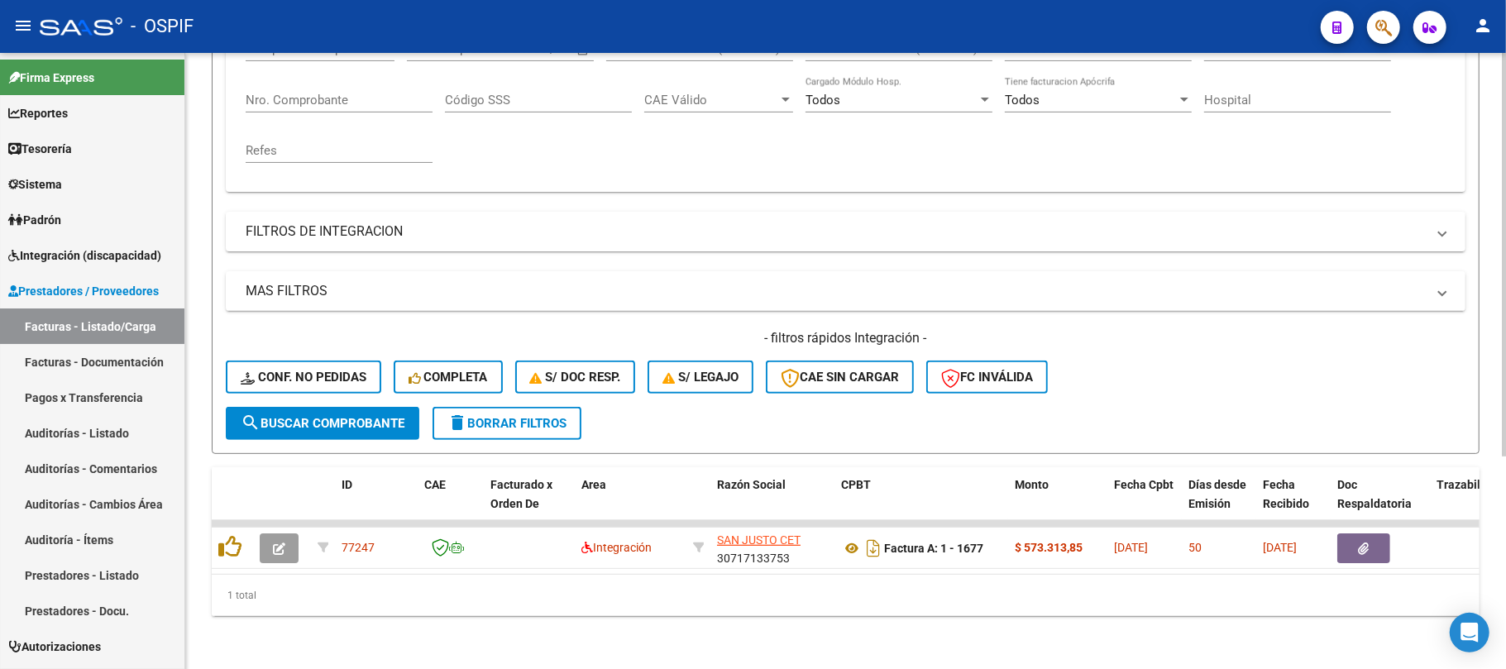
click at [523, 416] on span "delete Borrar Filtros" at bounding box center [507, 423] width 119 height 15
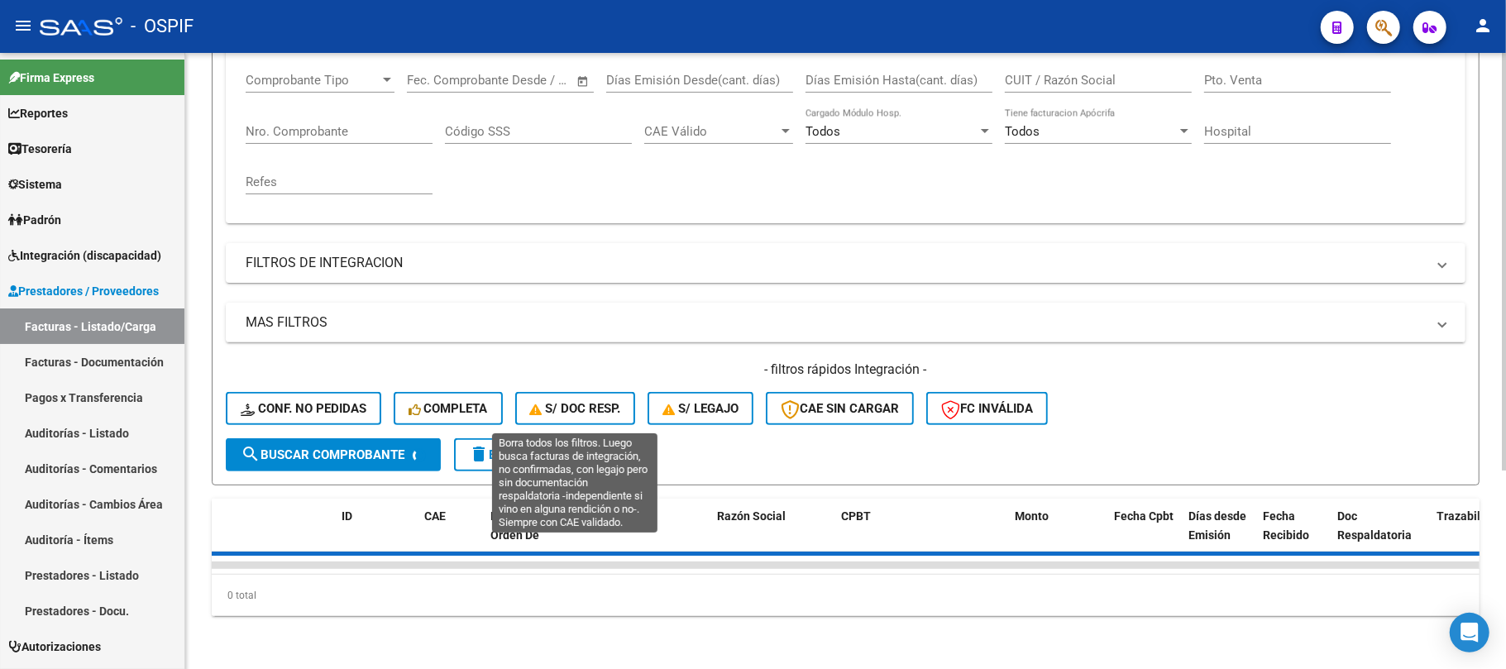
scroll to position [0, 0]
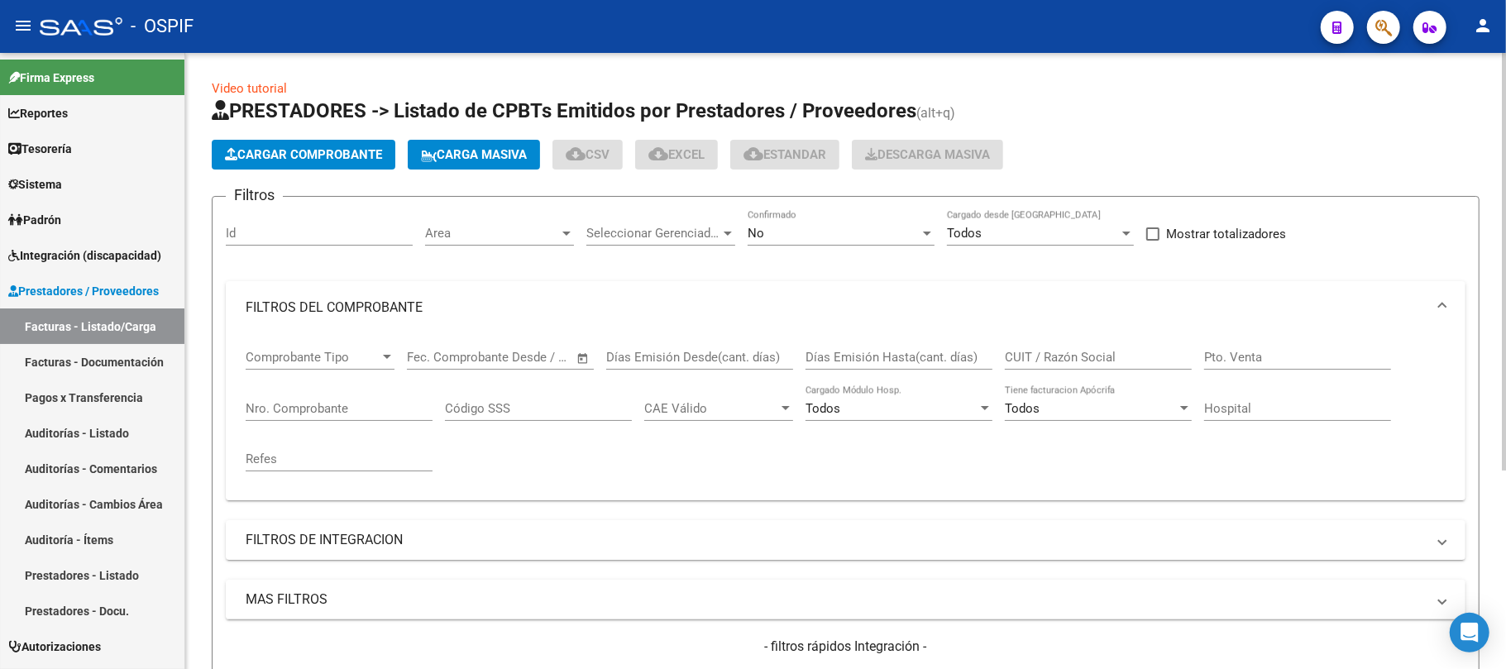
click at [879, 238] on div "No" at bounding box center [834, 233] width 172 height 15
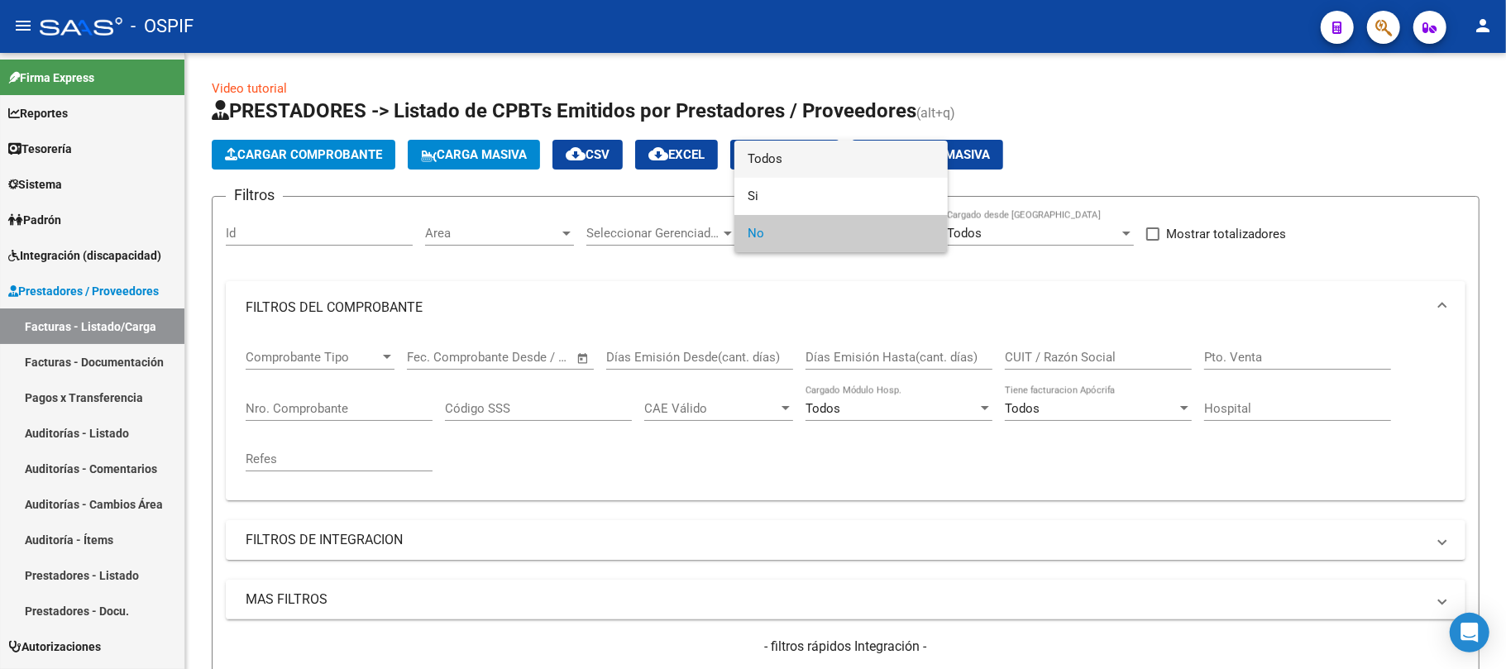
click at [798, 162] on span "Todos" at bounding box center [841, 159] width 187 height 37
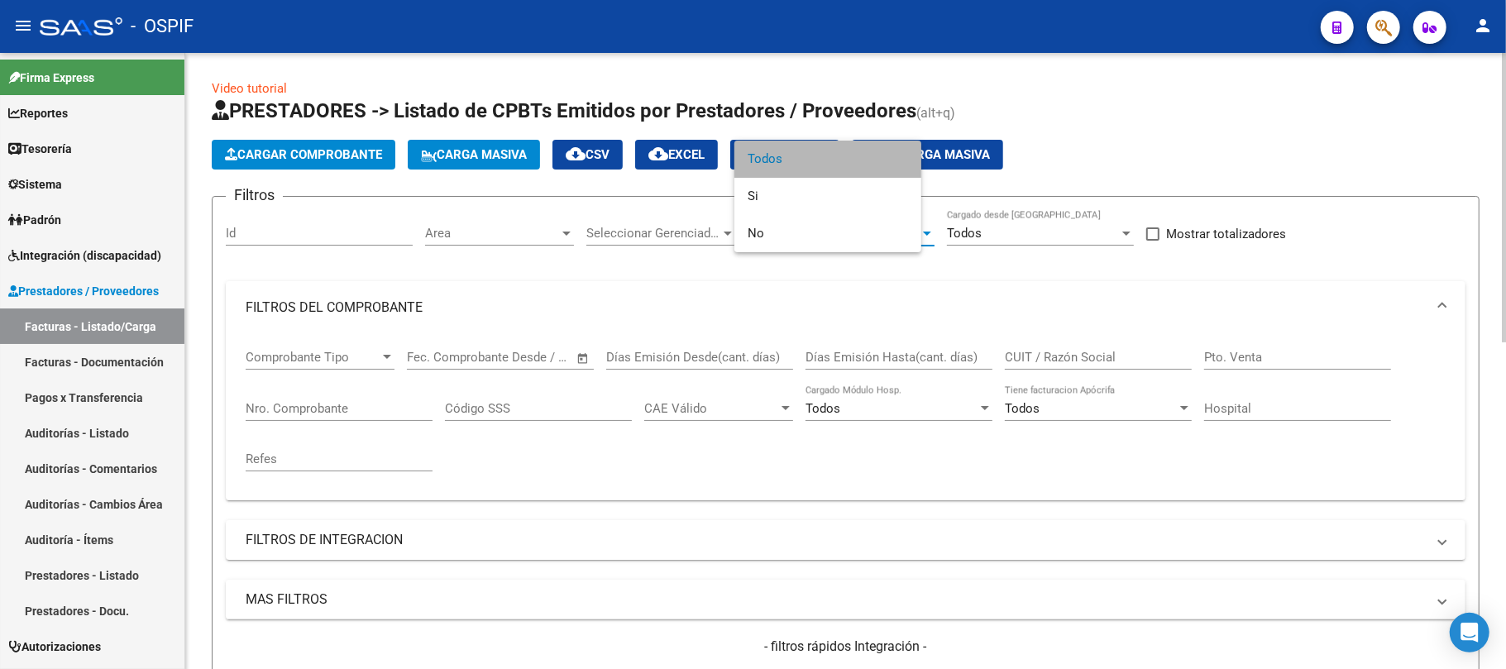
click at [1109, 365] on input "CUIT / Razón Social" at bounding box center [1098, 357] width 187 height 15
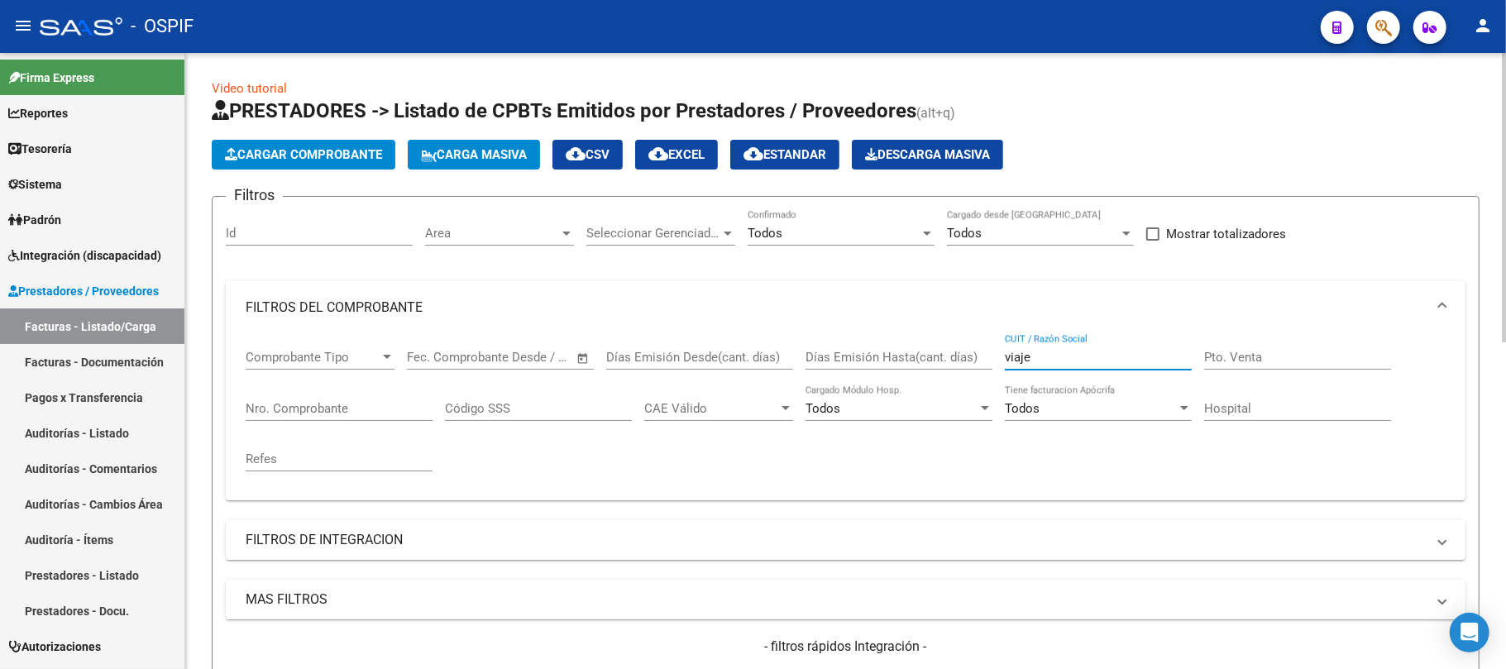
type input "viaje"
drag, startPoint x: 477, startPoint y: 587, endPoint x: 475, endPoint y: 560, distance: 27.4
click at [475, 586] on mat-expansion-panel-header "MAS FILTROS" at bounding box center [846, 600] width 1240 height 40
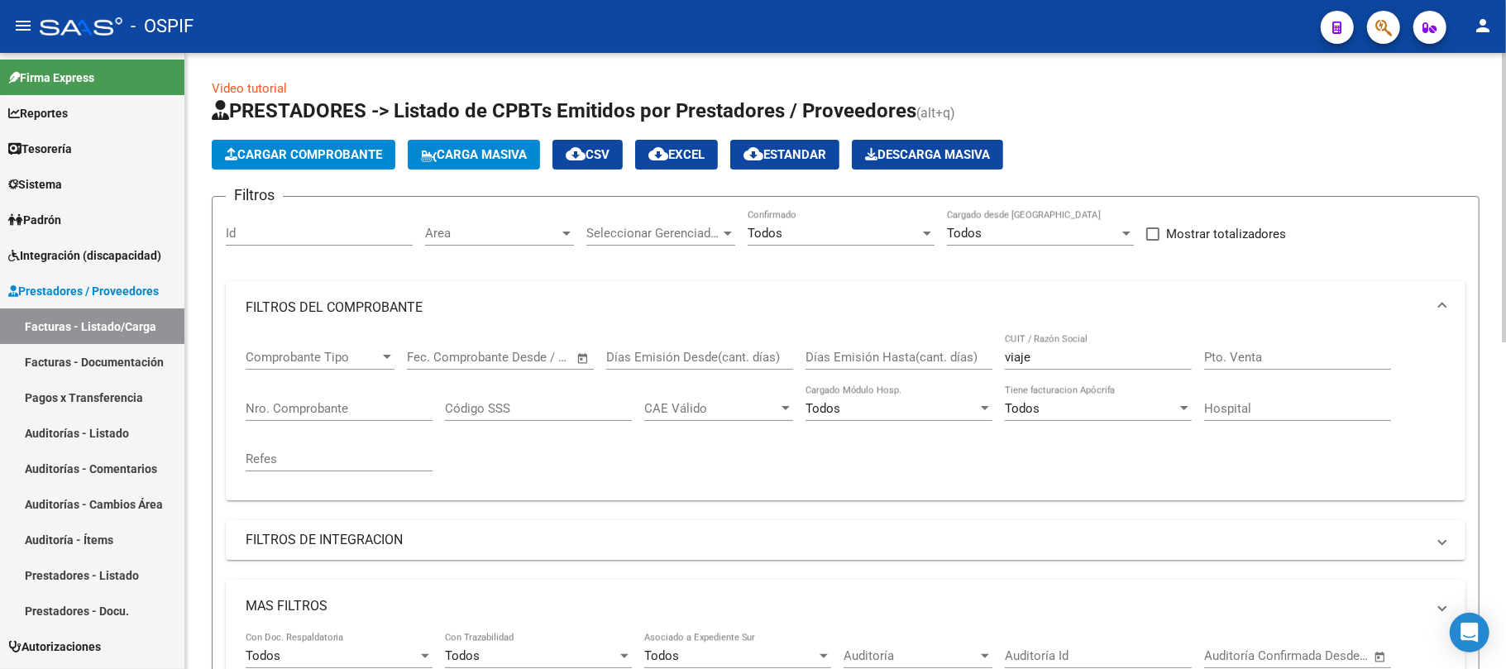
click at [462, 536] on mat-panel-title "FILTROS DE INTEGRACION" at bounding box center [836, 540] width 1181 height 18
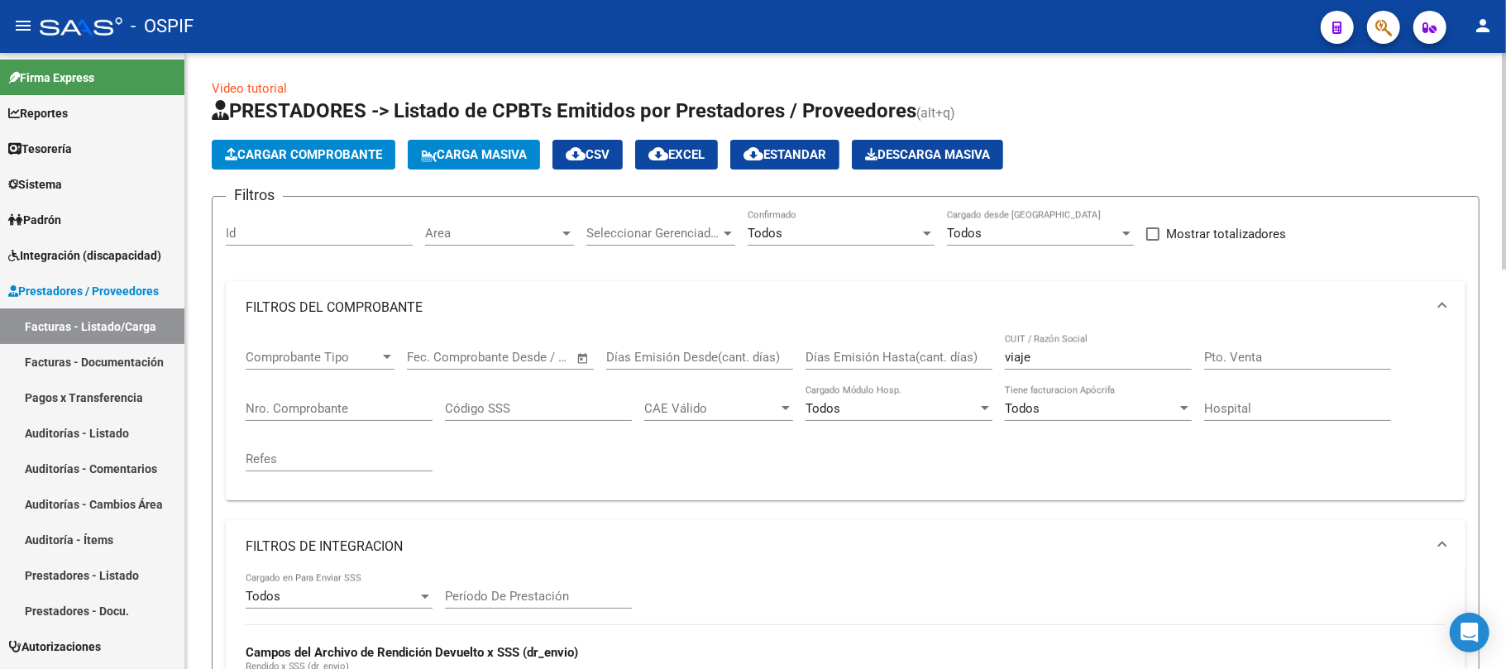
scroll to position [220, 0]
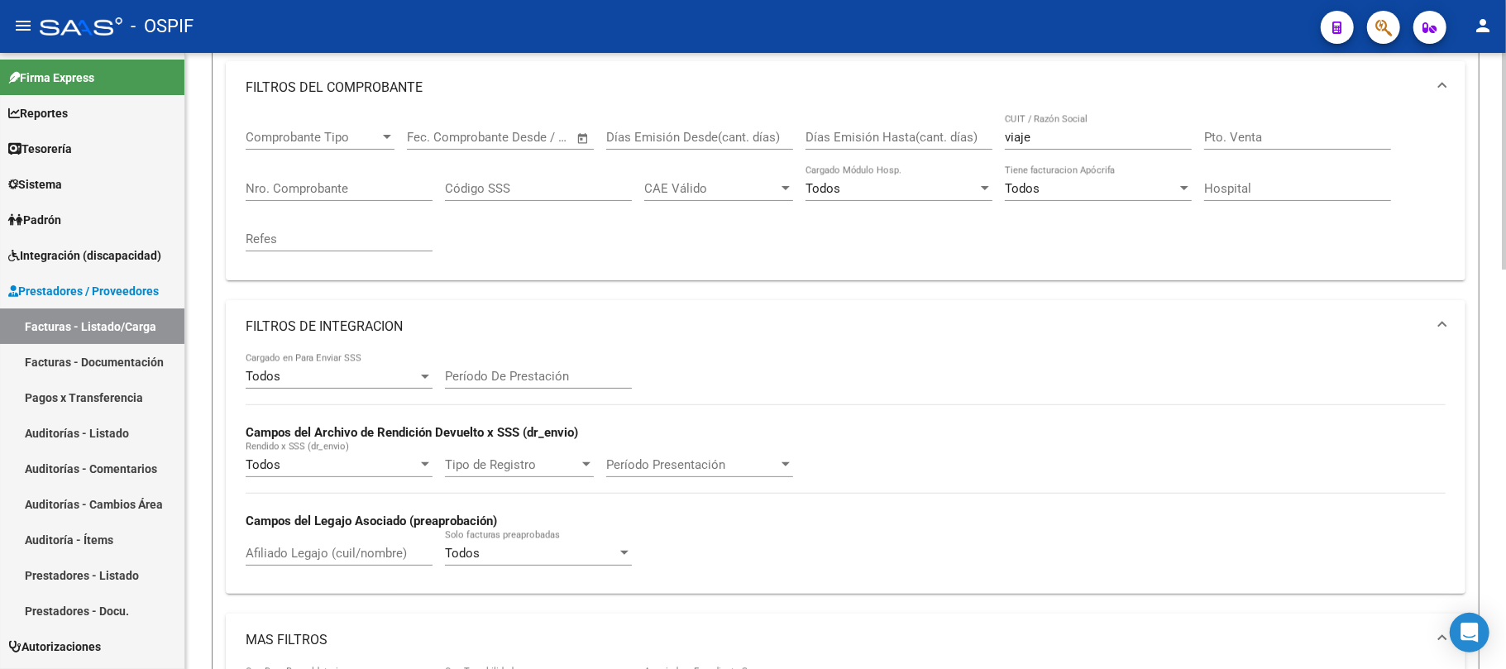
click at [314, 571] on div "Afiliado Legajo (cuil/nombre)" at bounding box center [339, 555] width 187 height 51
click at [319, 556] on input "Afiliado Legajo (cuil/nombre)" at bounding box center [339, 553] width 187 height 15
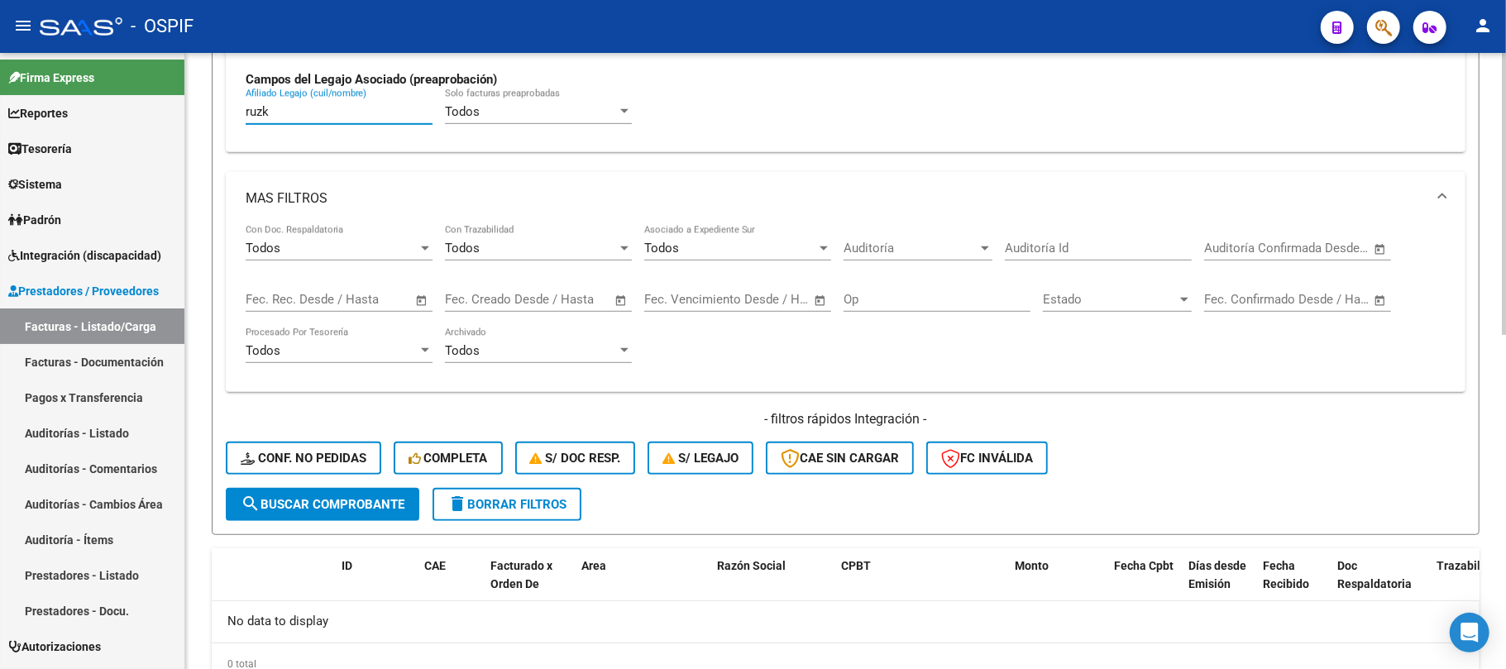
type input "ruzk"
click at [291, 141] on div "Todos Cargado en Para Enviar SSS Período De Prestación Campos del Archivo de Re…" at bounding box center [846, 31] width 1240 height 241
drag, startPoint x: 291, startPoint y: 126, endPoint x: 289, endPoint y: 117, distance: 8.6
click at [291, 123] on div "ruzk Afiliado Legajo (cuil/nombre)" at bounding box center [339, 107] width 187 height 36
drag, startPoint x: 289, startPoint y: 117, endPoint x: 167, endPoint y: 160, distance: 128.7
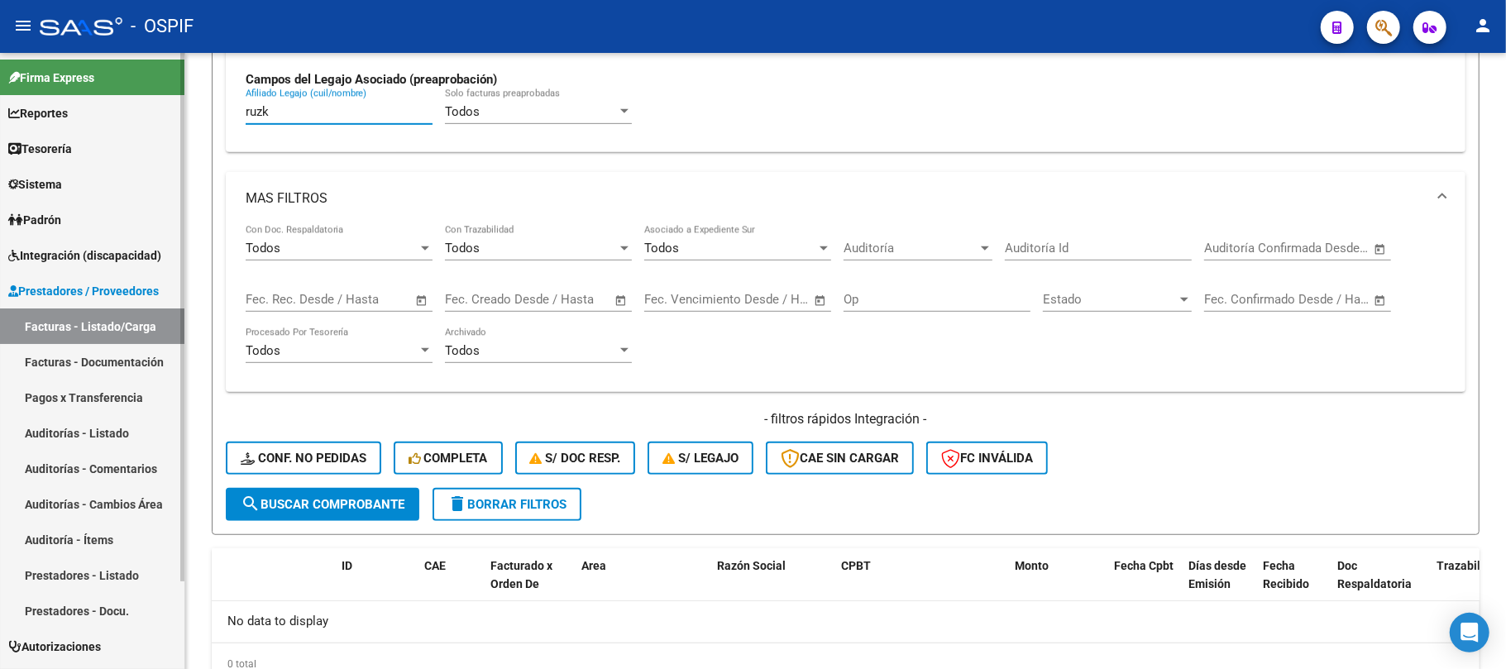
click at [165, 126] on mat-sidenav-container "Firma Express Reportes Egresos Devengados Comprobantes Recibidos Facturación Ap…" at bounding box center [753, 361] width 1506 height 616
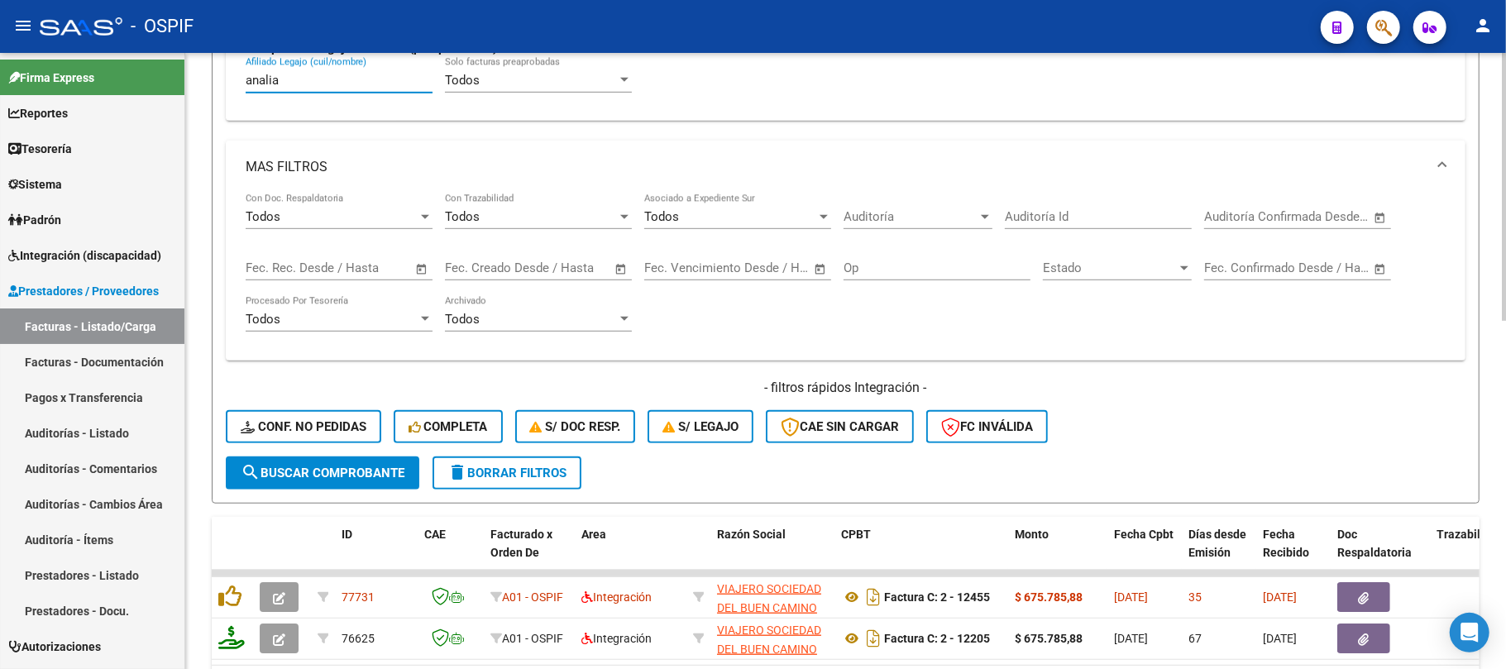
scroll to position [802, 0]
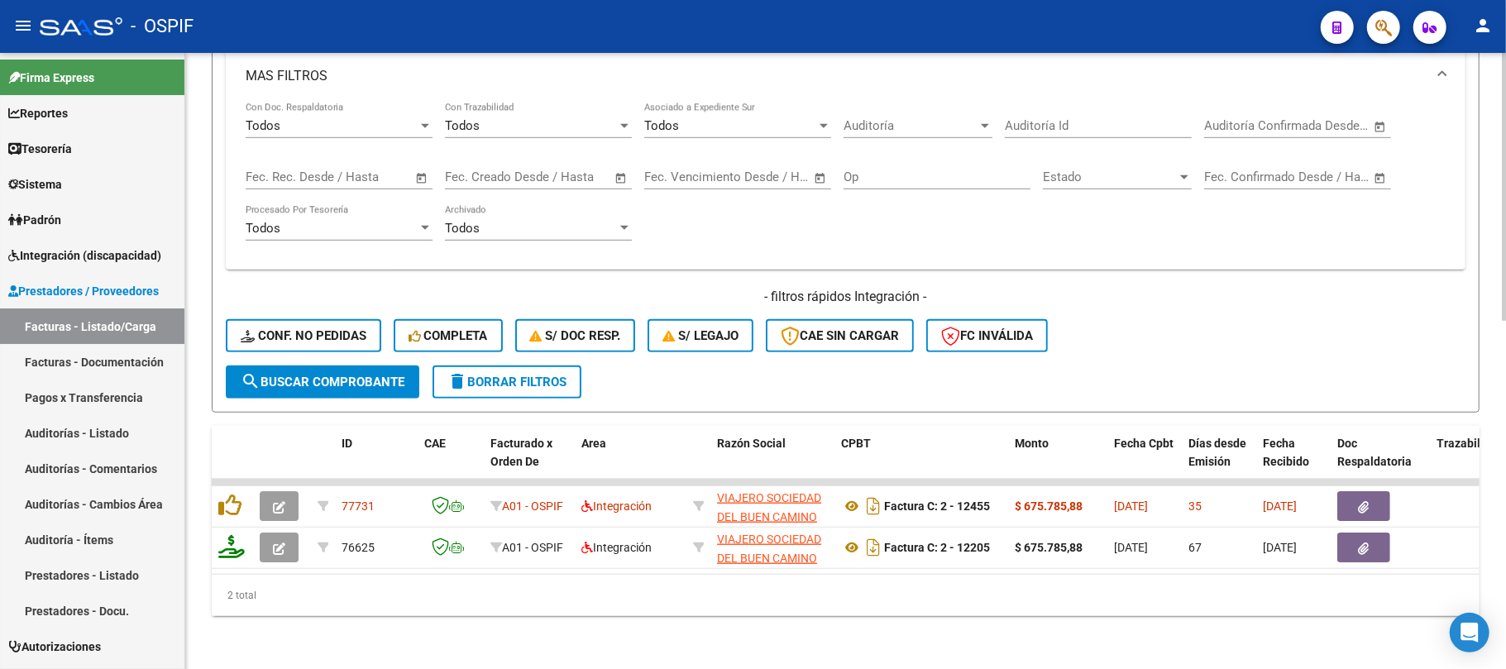
type input "analia"
drag, startPoint x: 947, startPoint y: 563, endPoint x: 971, endPoint y: 563, distance: 24.0
click at [971, 563] on datatable-body "77731 A01 - OSPIF Integración VIAJERO SOCIEDAD DEL BUEN CAMINO S.A. 30714136905…" at bounding box center [846, 526] width 1268 height 95
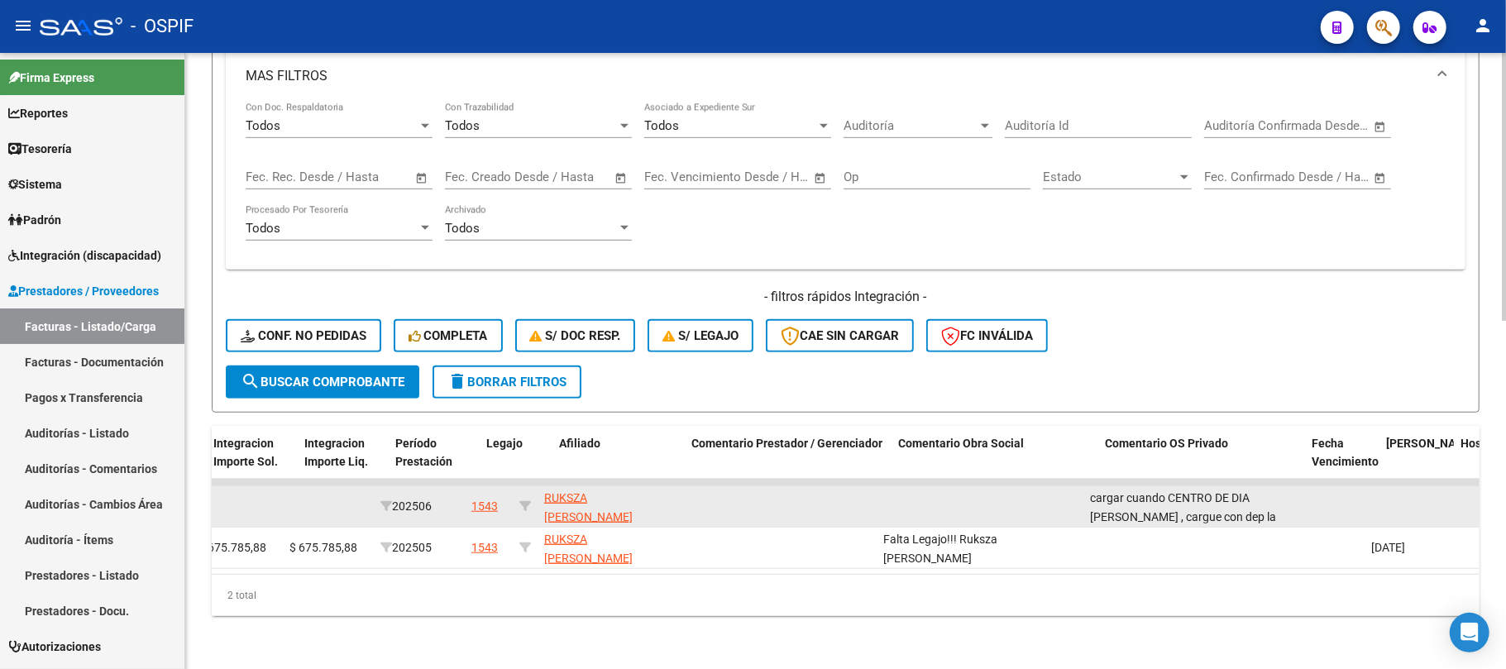
scroll to position [0, 2204]
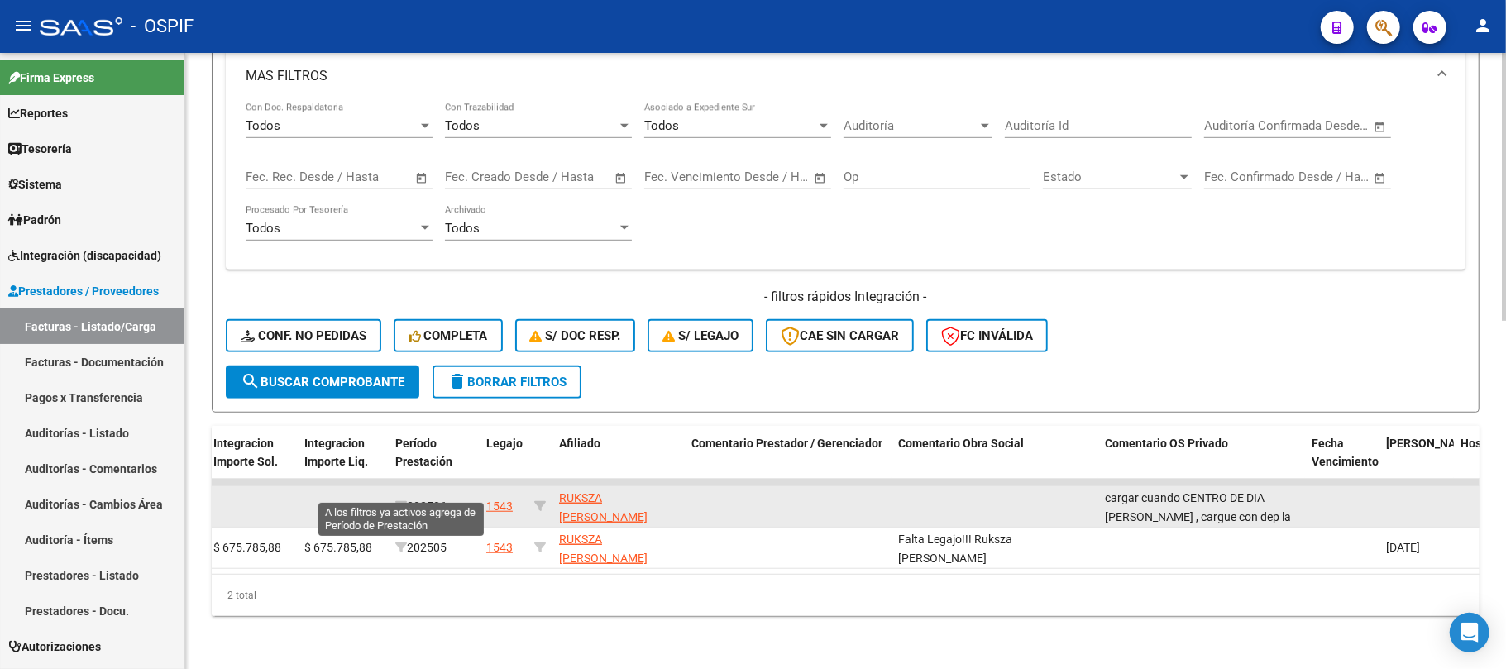
click at [402, 501] on icon at bounding box center [401, 507] width 12 height 12
type input "202506"
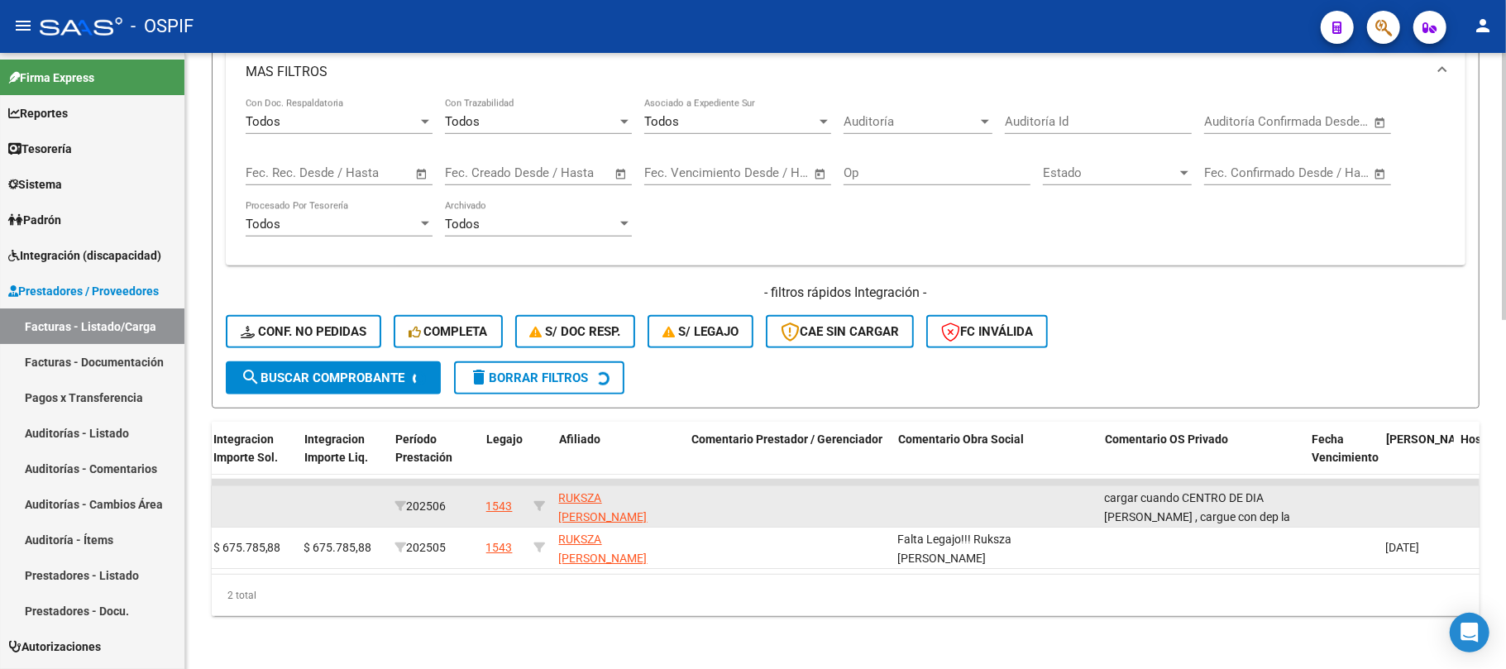
click at [546, 491] on div "ID CAE Facturado x Orden De Area Razón Social CPBT Monto Fecha Cpbt Días desde …" at bounding box center [846, 519] width 1268 height 194
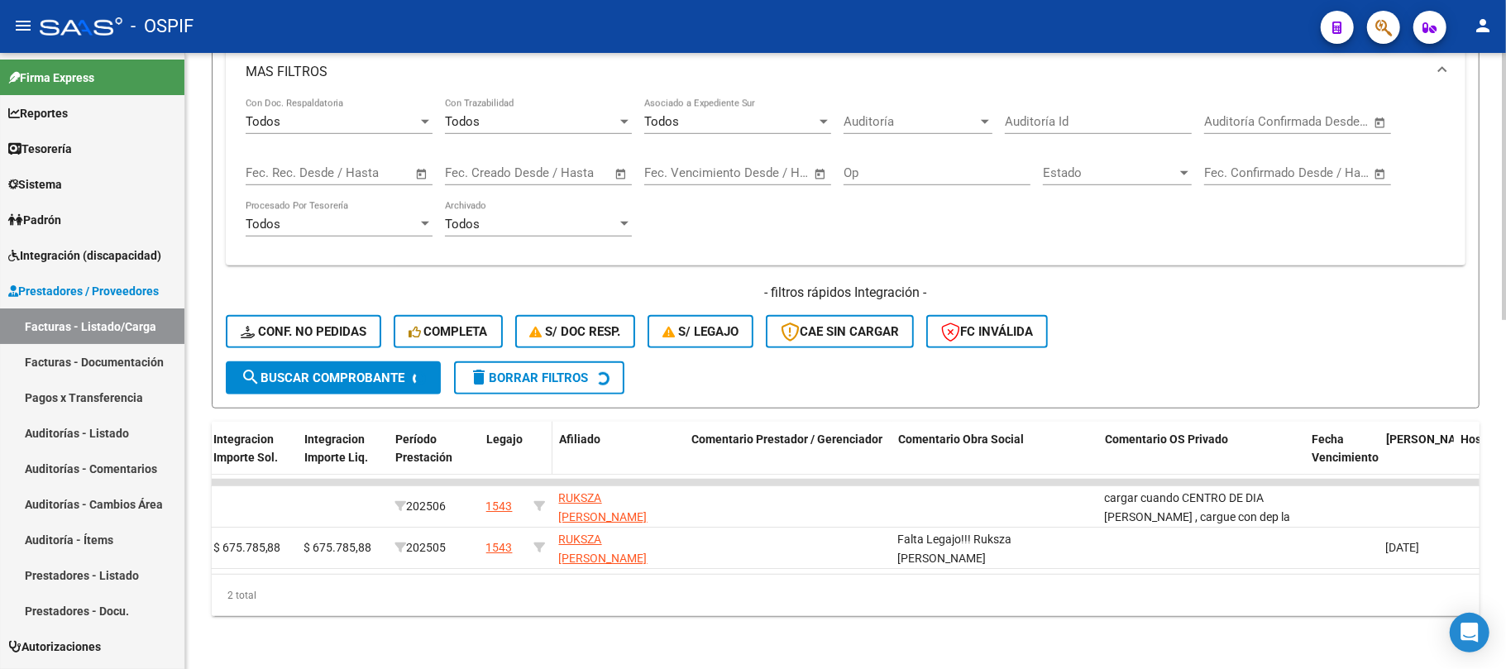
click at [545, 491] on span at bounding box center [548, 458] width 7 height 73
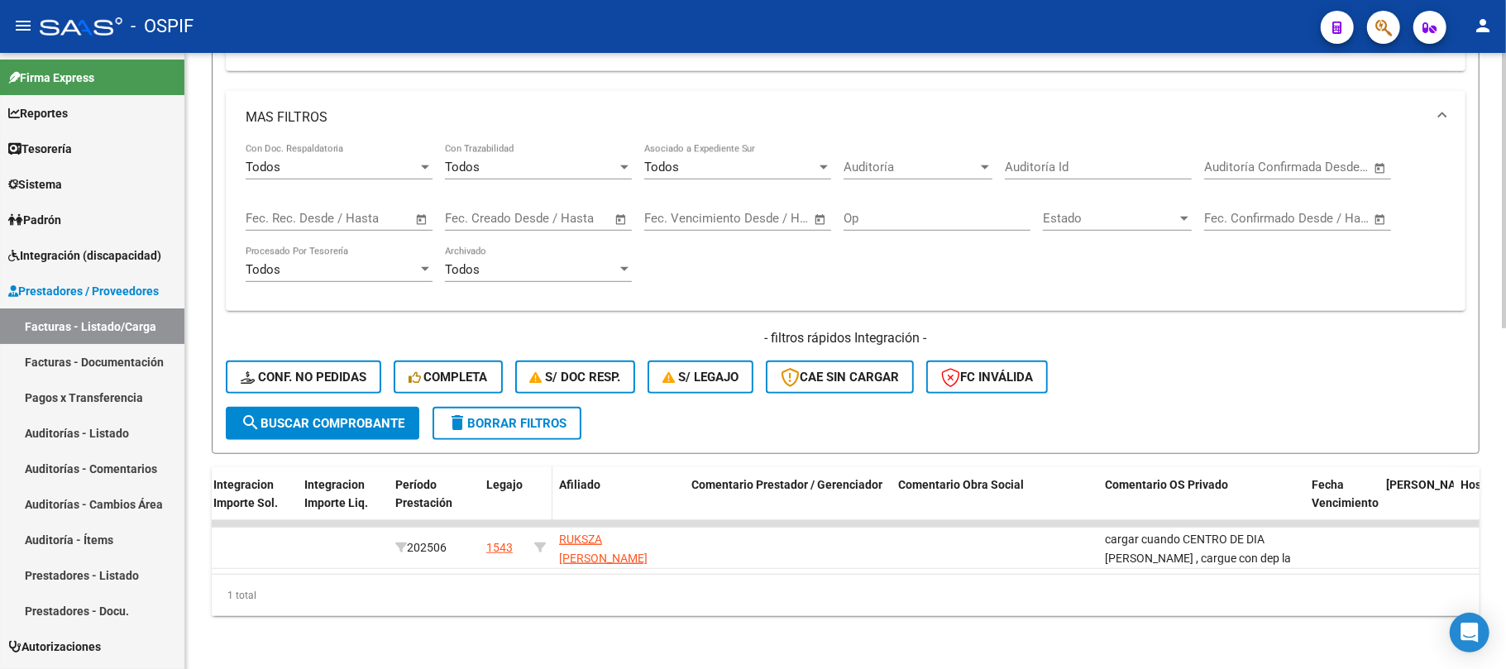
scroll to position [761, 0]
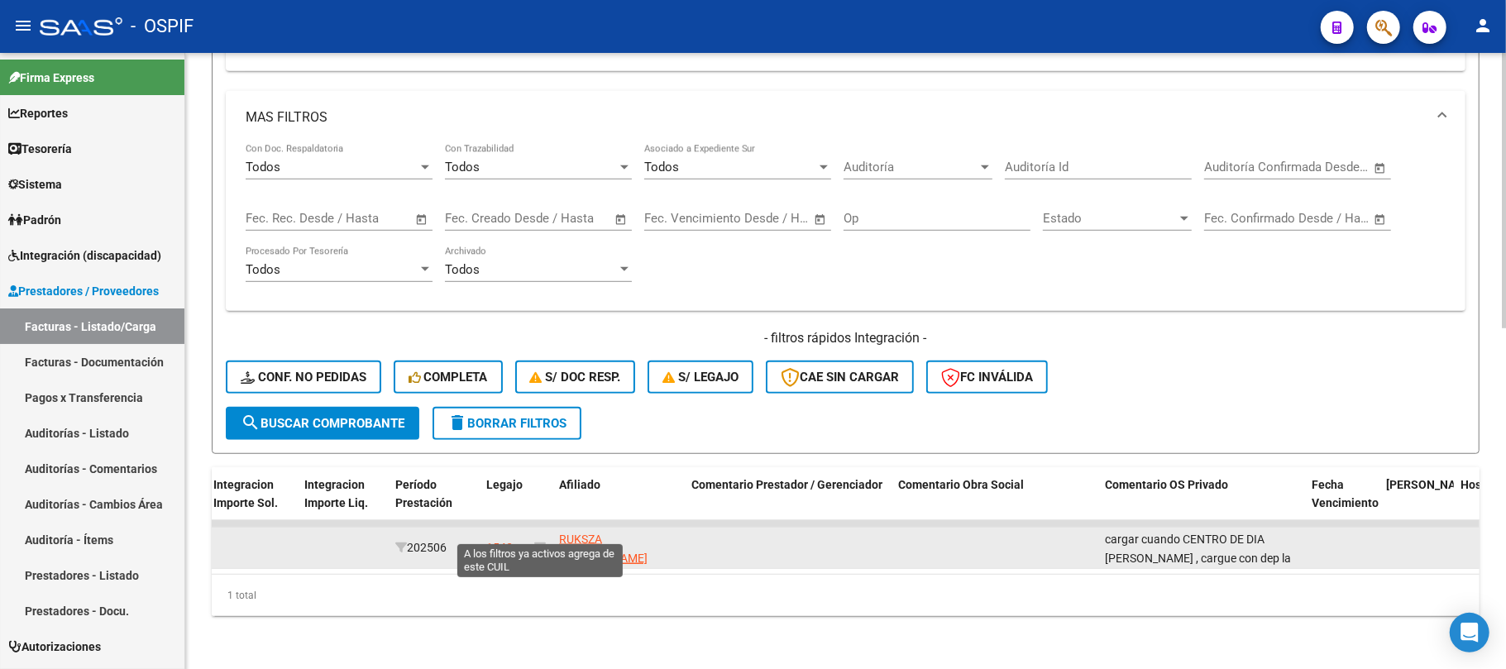
click at [534, 539] on div at bounding box center [540, 548] width 12 height 19
click at [539, 542] on icon at bounding box center [540, 548] width 12 height 12
type input "27342761297"
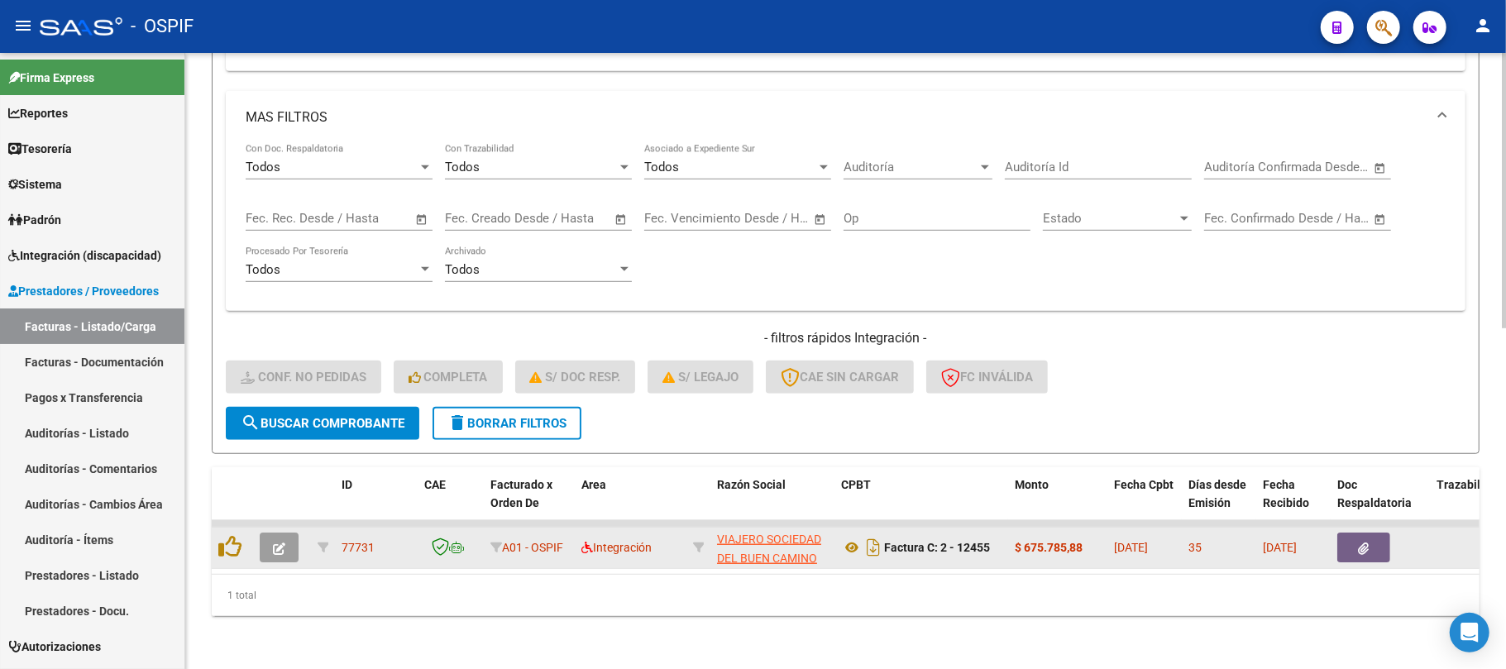
click at [291, 533] on button "button" at bounding box center [279, 548] width 39 height 30
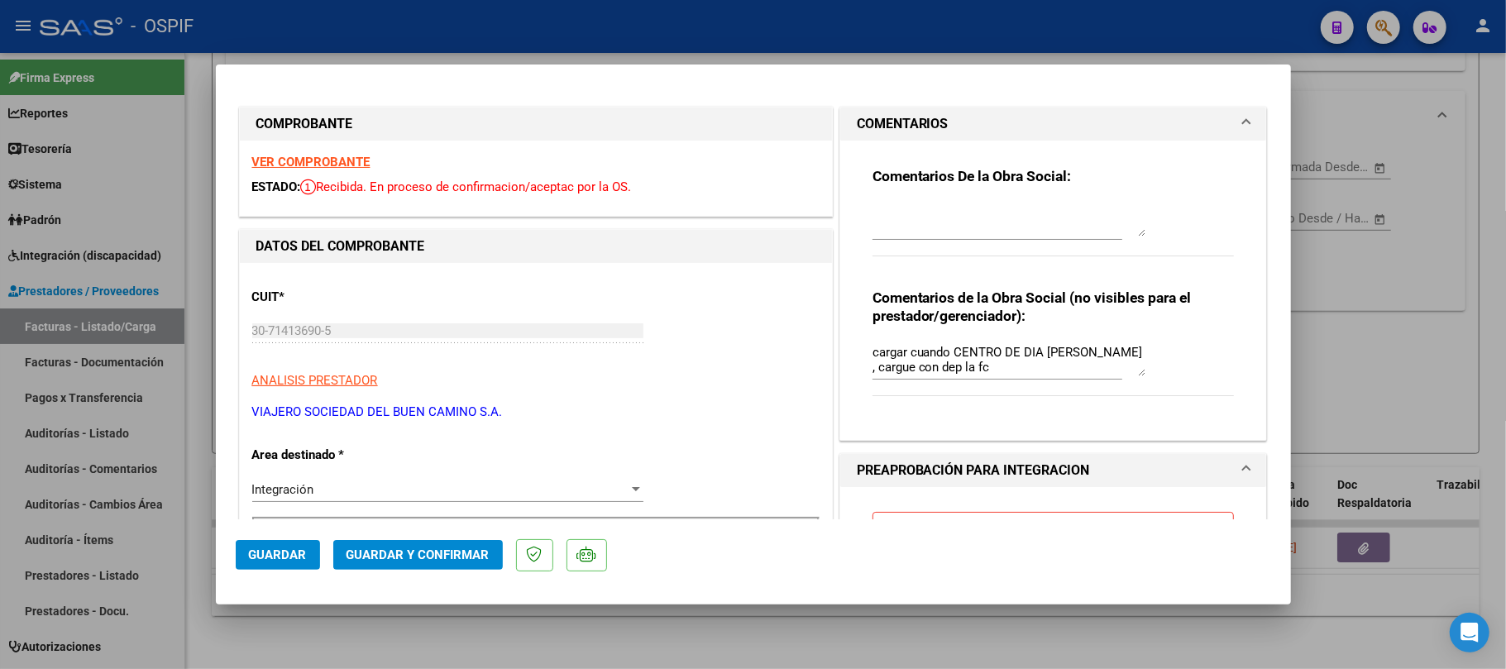
click at [1044, 367] on textarea "cargar cuando CENTRO DE DIA [PERSON_NAME] , cargue con dep la fc" at bounding box center [1009, 359] width 273 height 33
click at [1001, 368] on textarea "cargar cuando CENTRO DE DIA [PERSON_NAME] , cargue con dep la fc" at bounding box center [1009, 359] width 273 height 33
click at [994, 366] on textarea "cargar cuando CENTRO DE DIA [PERSON_NAME] , cargue con dep la fc" at bounding box center [1009, 359] width 273 height 33
drag, startPoint x: 994, startPoint y: 366, endPoint x: 755, endPoint y: 338, distance: 239.9
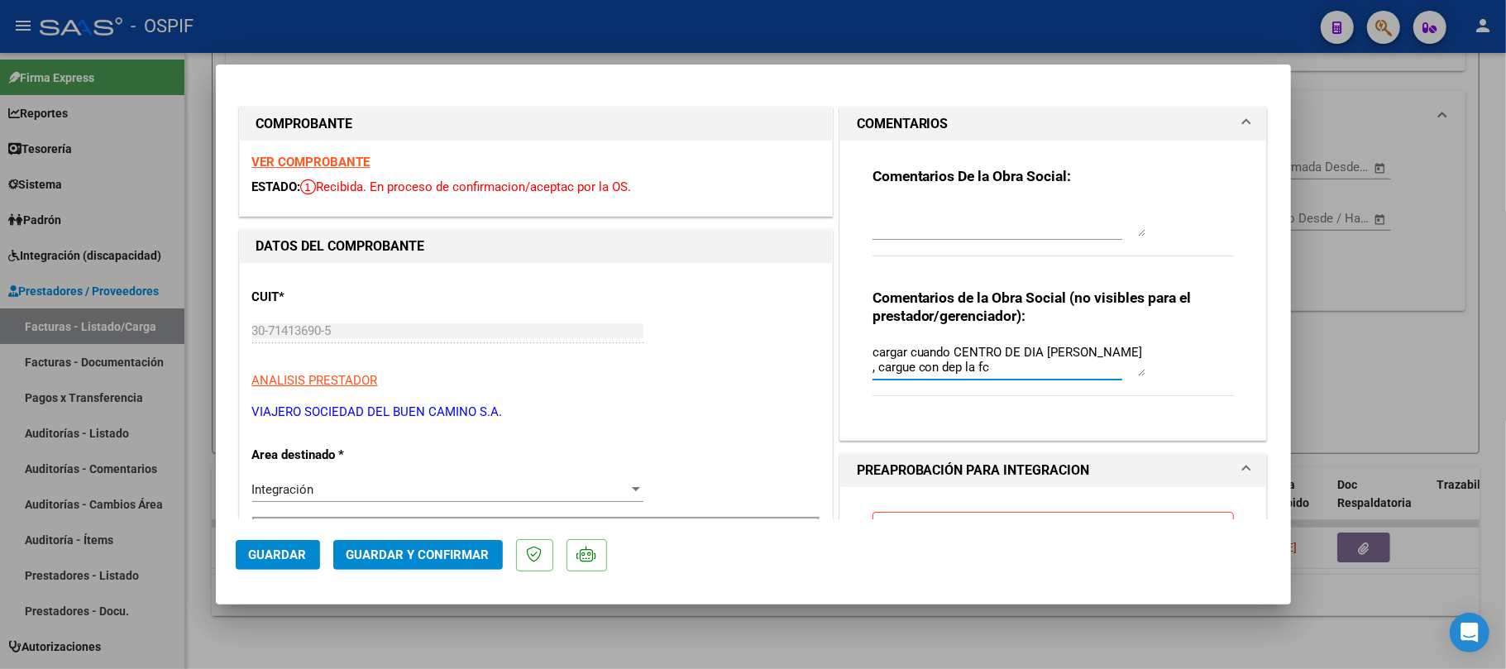
click at [999, 369] on textarea "cargar cuando CENTRO DE DIA [PERSON_NAME] , cargue con dep la fc" at bounding box center [1009, 359] width 273 height 33
drag, startPoint x: 1006, startPoint y: 362, endPoint x: 739, endPoint y: 333, distance: 268.8
click at [404, 580] on mat-dialog-actions "Guardar Guardar y Confirmar" at bounding box center [754, 552] width 1036 height 65
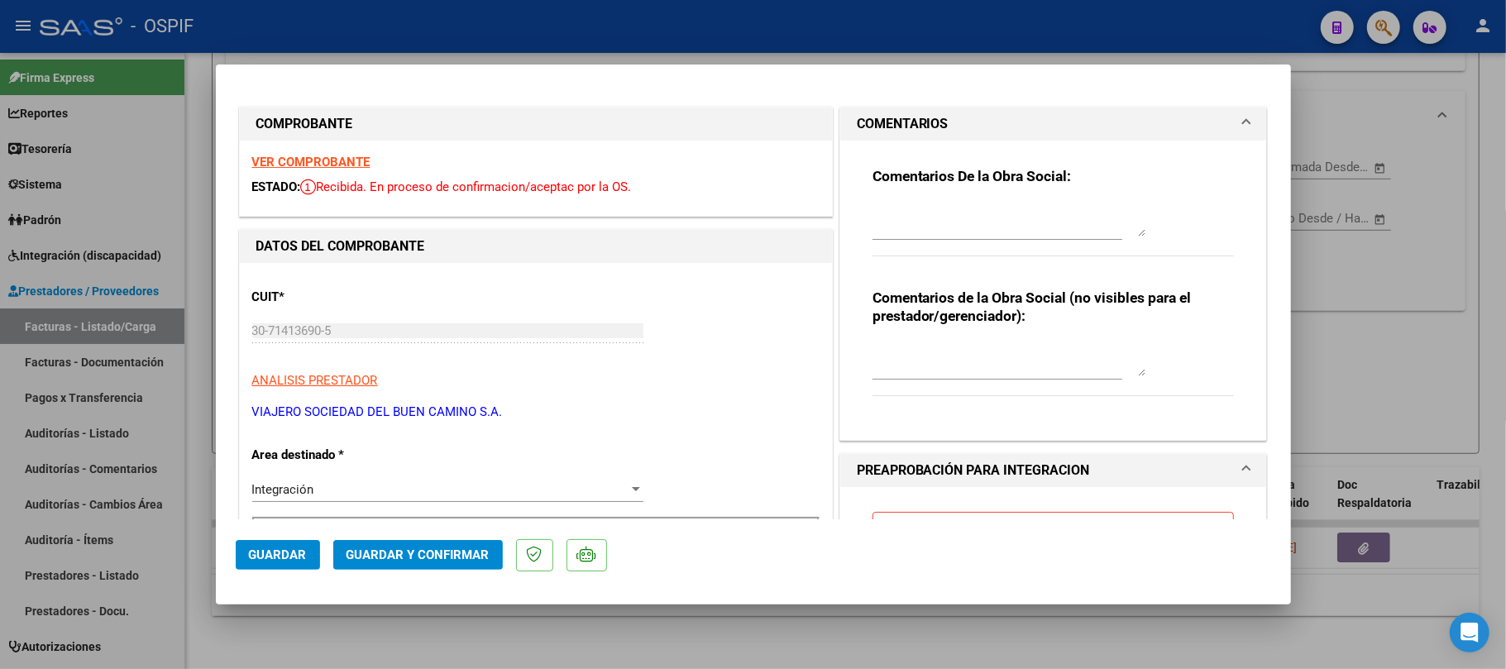
click at [427, 553] on span "Guardar y Confirmar" at bounding box center [418, 555] width 143 height 15
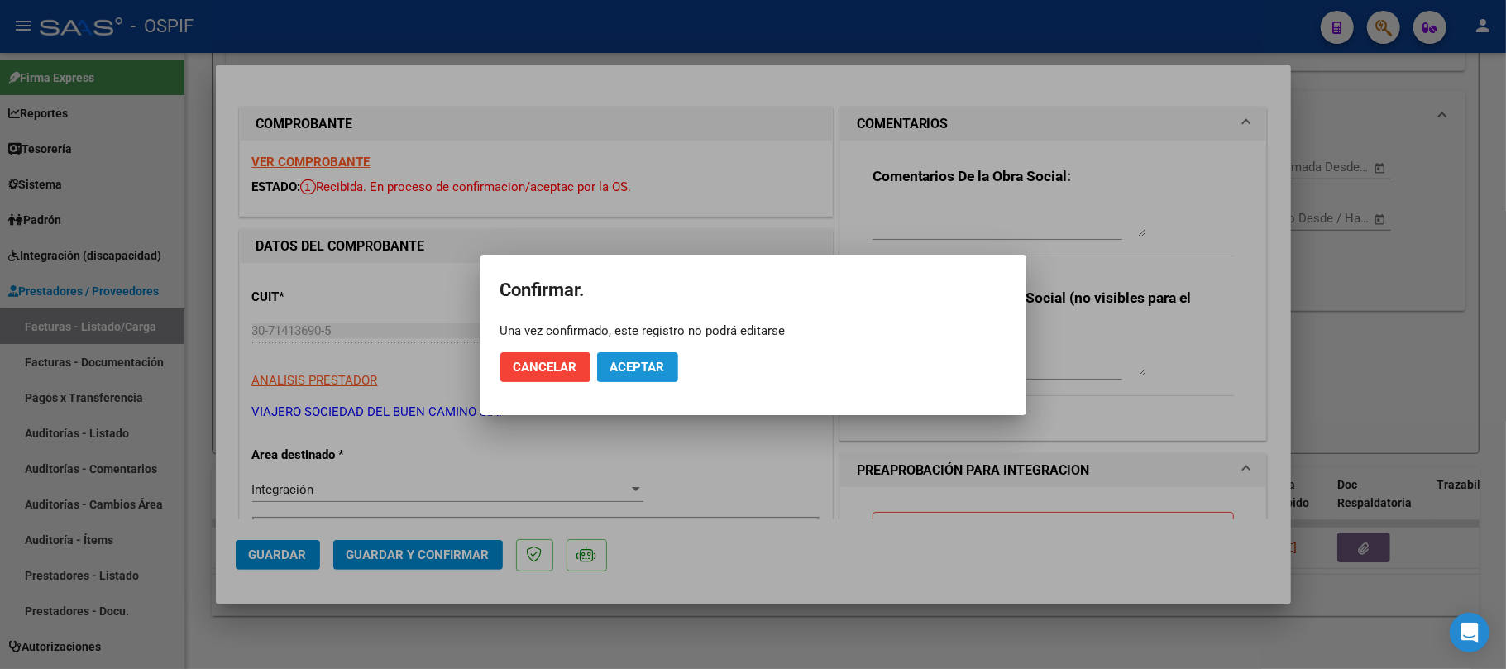
drag, startPoint x: 663, startPoint y: 354, endPoint x: 659, endPoint y: 372, distance: 18.7
click at [662, 358] on button "Aceptar" at bounding box center [637, 367] width 81 height 30
click at [659, 372] on span "Aceptar" at bounding box center [638, 367] width 55 height 15
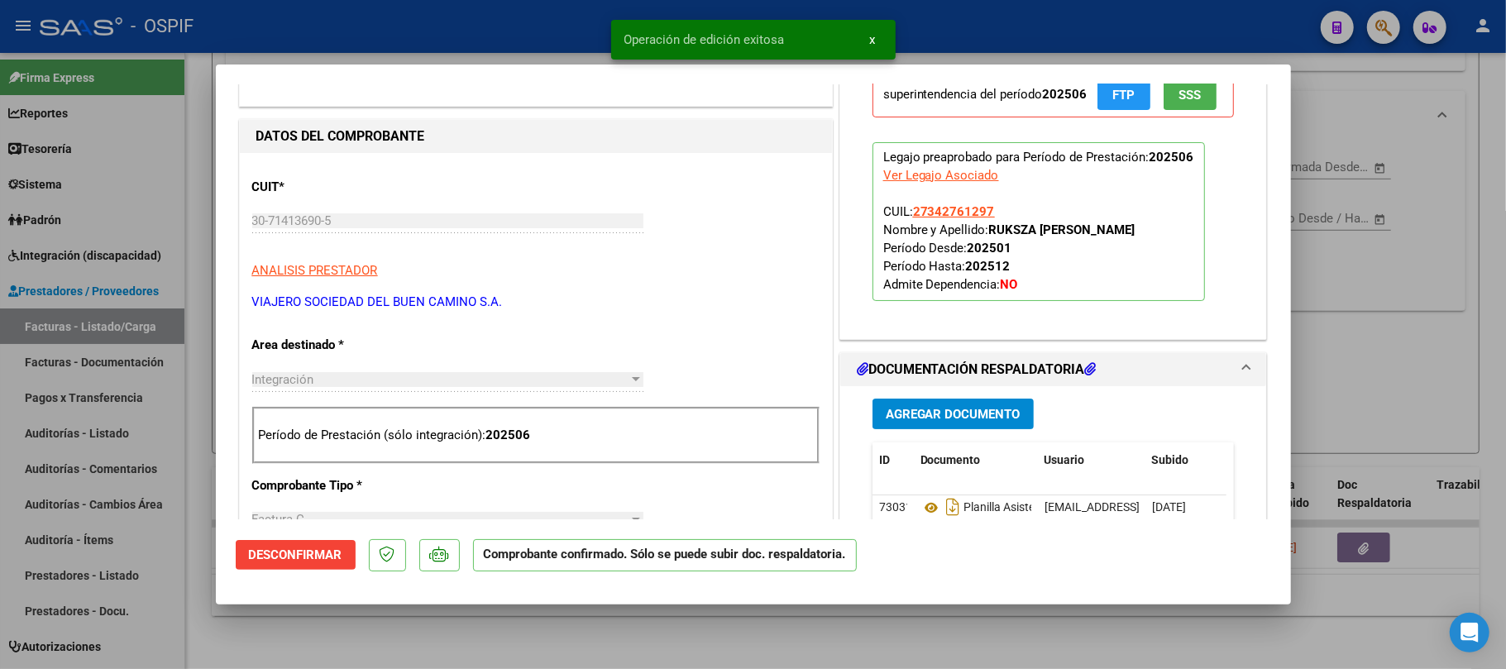
scroll to position [0, 0]
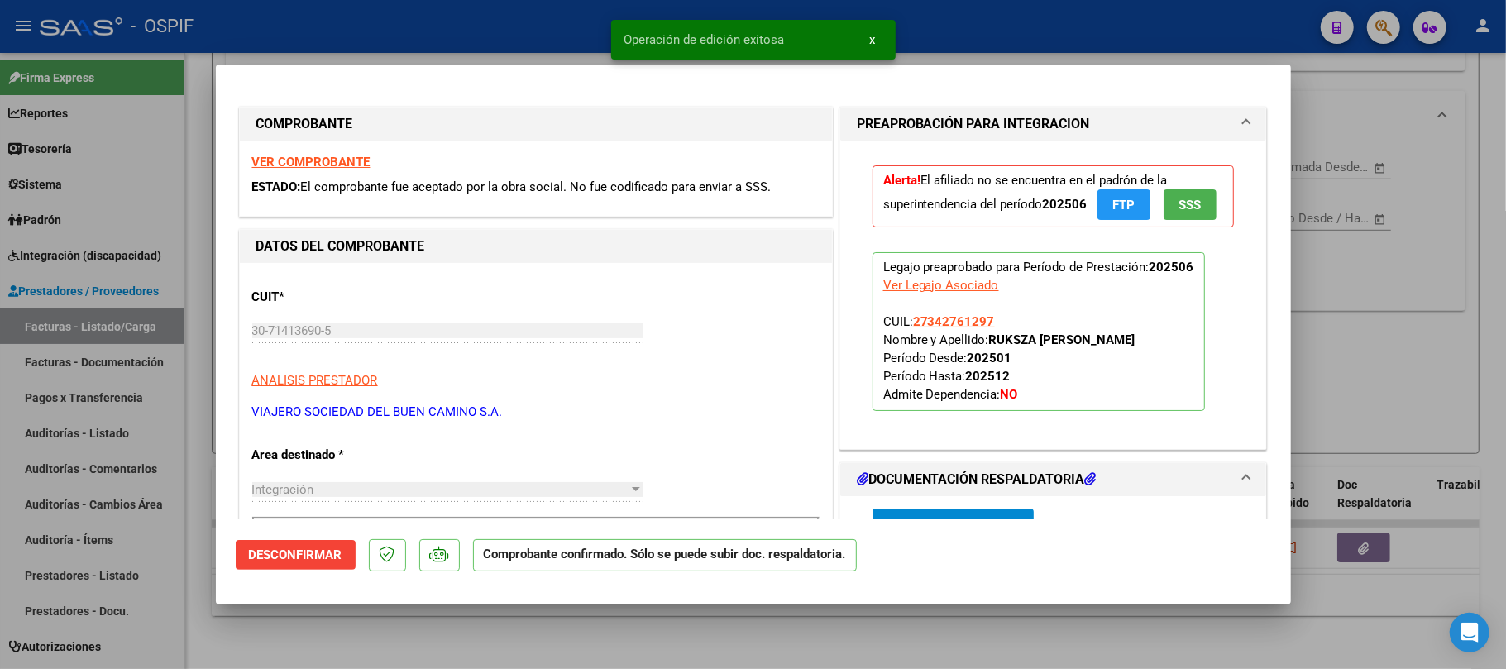
click at [1007, 655] on div at bounding box center [753, 334] width 1506 height 669
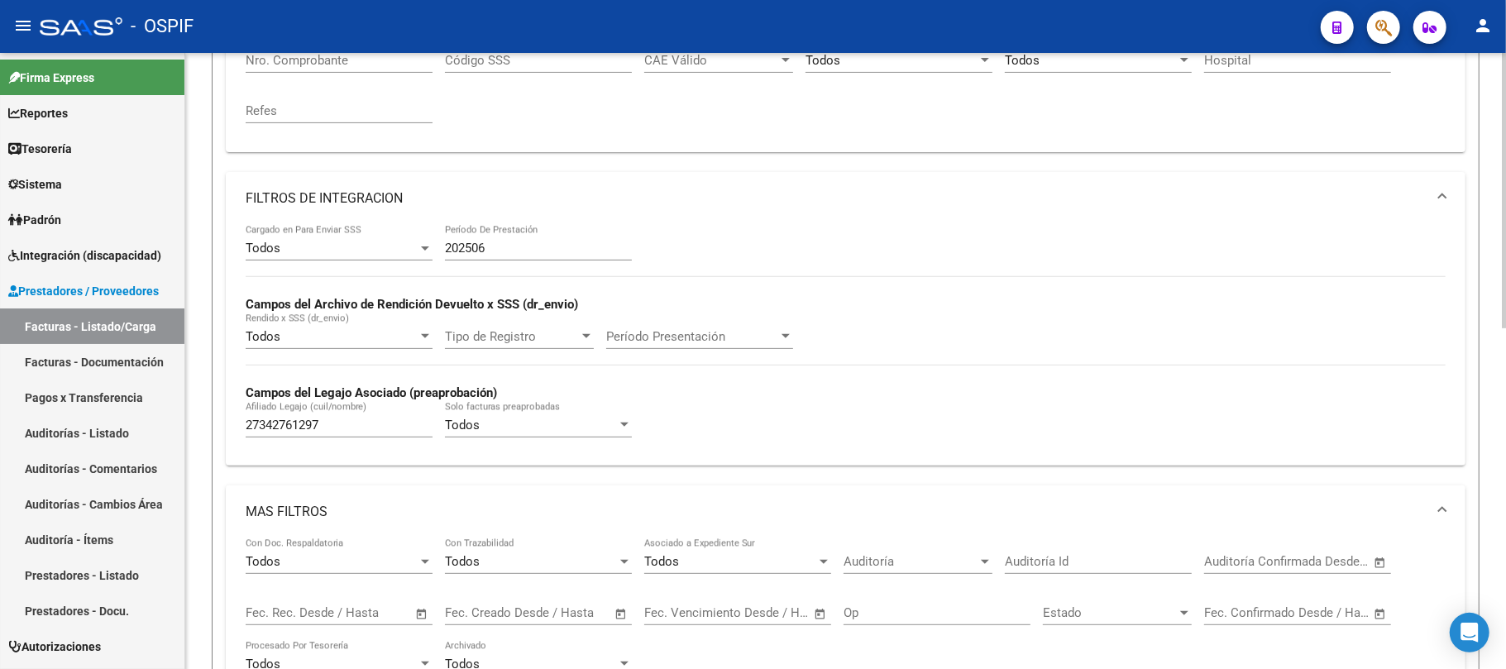
scroll to position [209, 0]
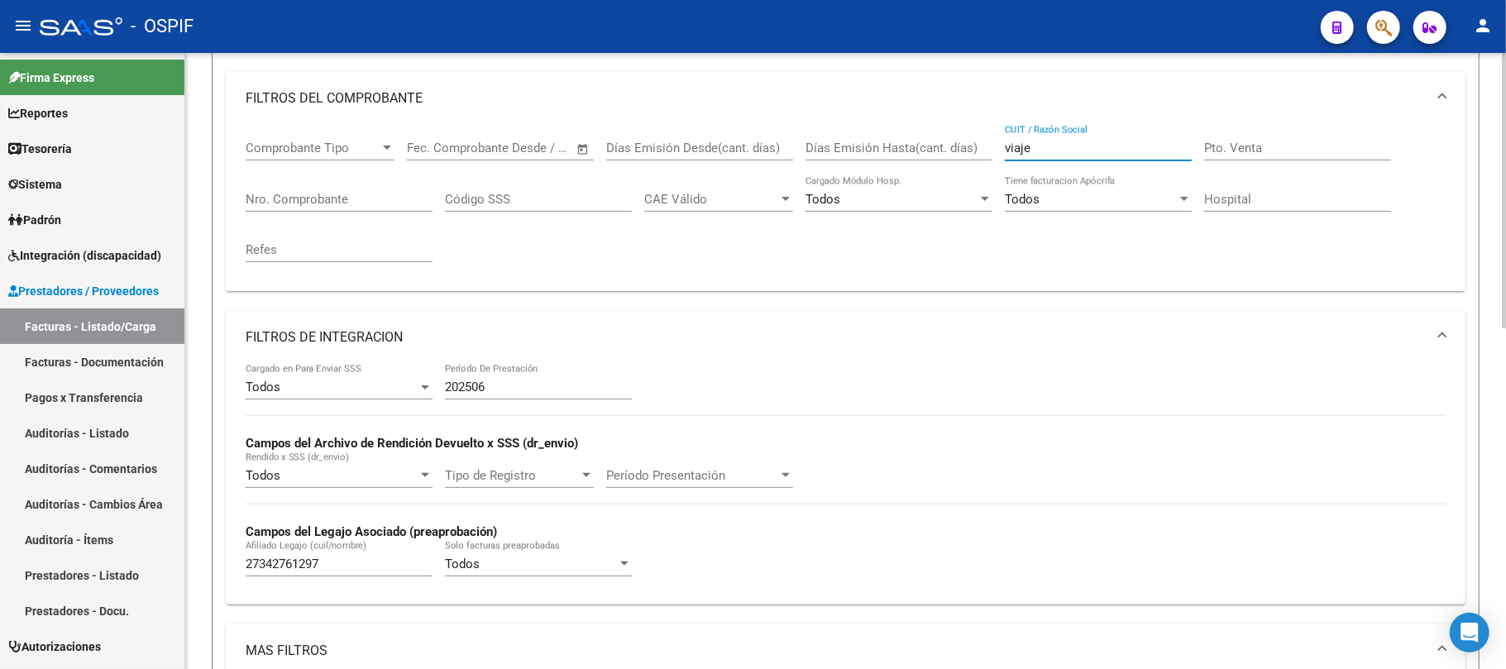
drag, startPoint x: 1064, startPoint y: 151, endPoint x: 958, endPoint y: 137, distance: 106.8
click at [960, 137] on div "Comprobante Tipo Comprobante Tipo Start date – End date Fec. Comprobante Desde …" at bounding box center [846, 201] width 1200 height 153
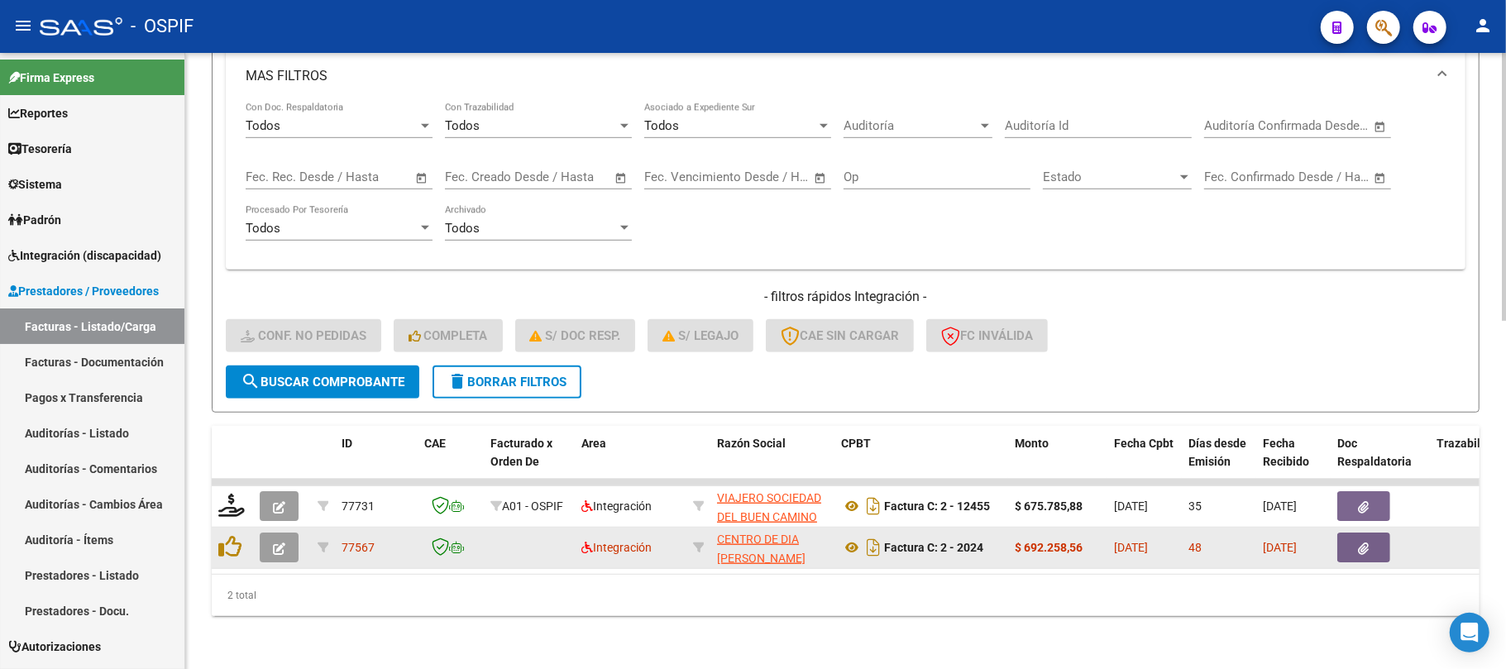
click at [285, 538] on button "button" at bounding box center [279, 548] width 39 height 30
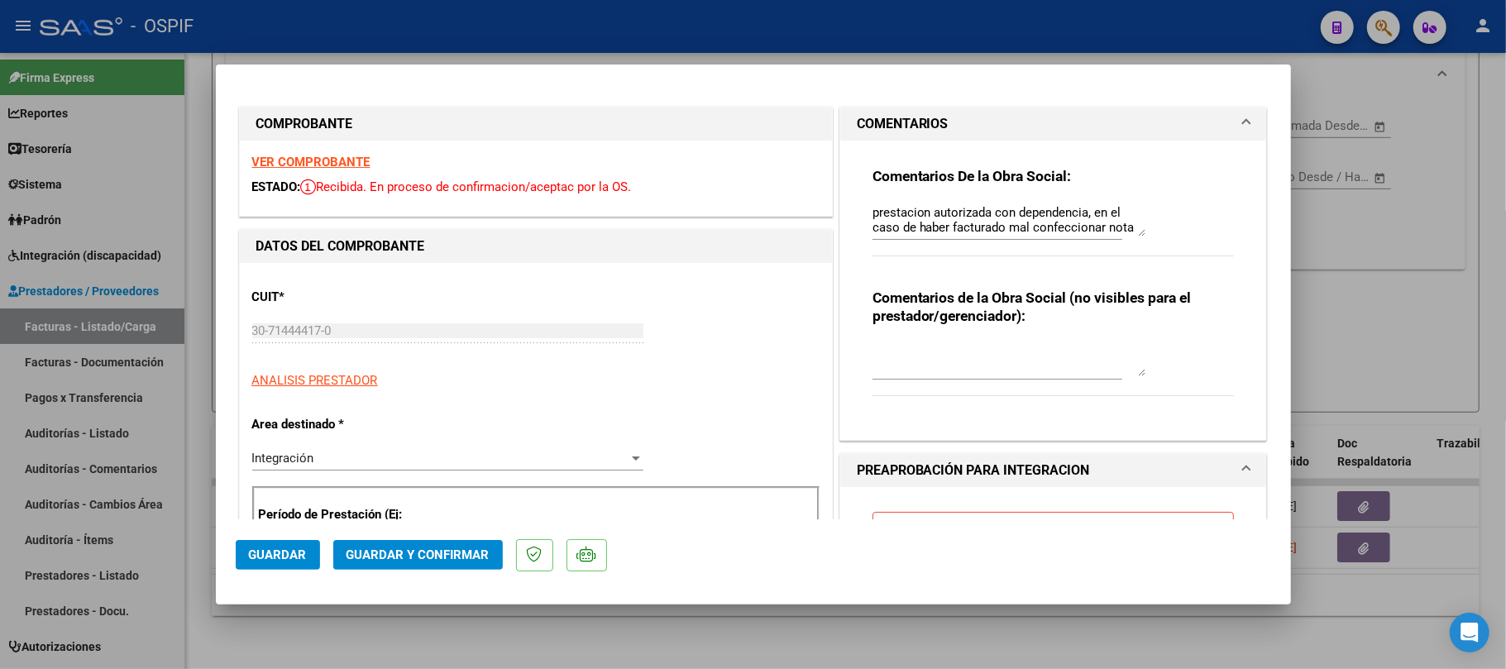
click at [1044, 223] on textarea "prestacion autorizada con dependencia, en el caso de haber facturado mal confec…" at bounding box center [1009, 220] width 273 height 33
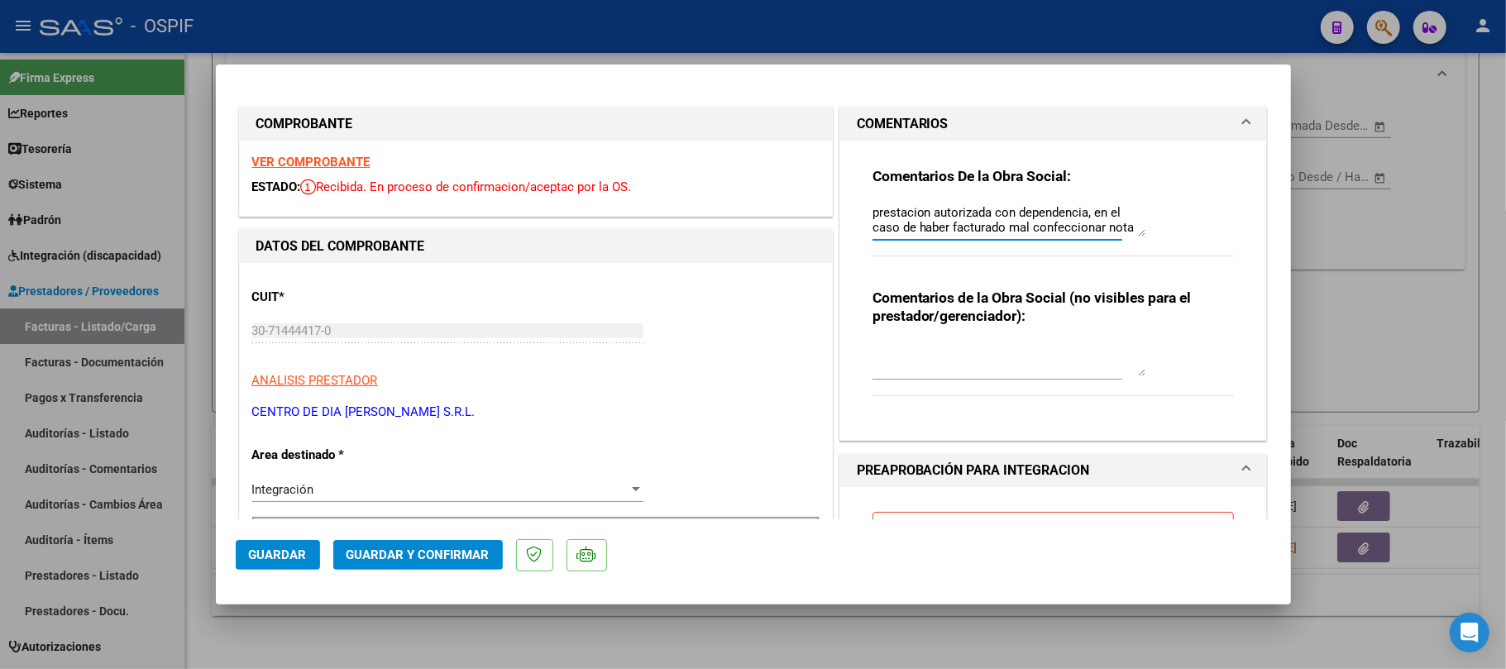
click at [1044, 223] on textarea "prestacion autorizada con dependencia, en el caso de haber facturado mal confec…" at bounding box center [1009, 220] width 273 height 33
click at [391, 560] on span "Guardar y Confirmar" at bounding box center [418, 555] width 143 height 15
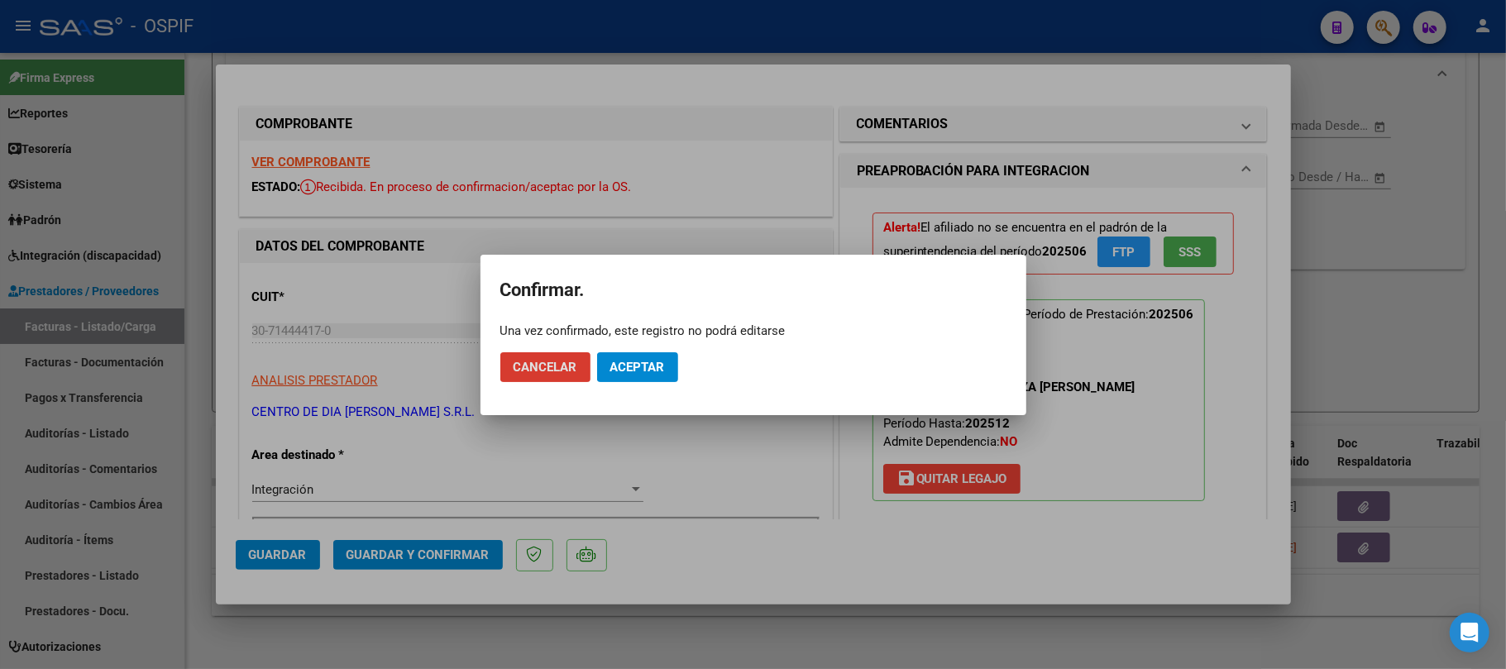
click at [627, 369] on span "Aceptar" at bounding box center [638, 367] width 55 height 15
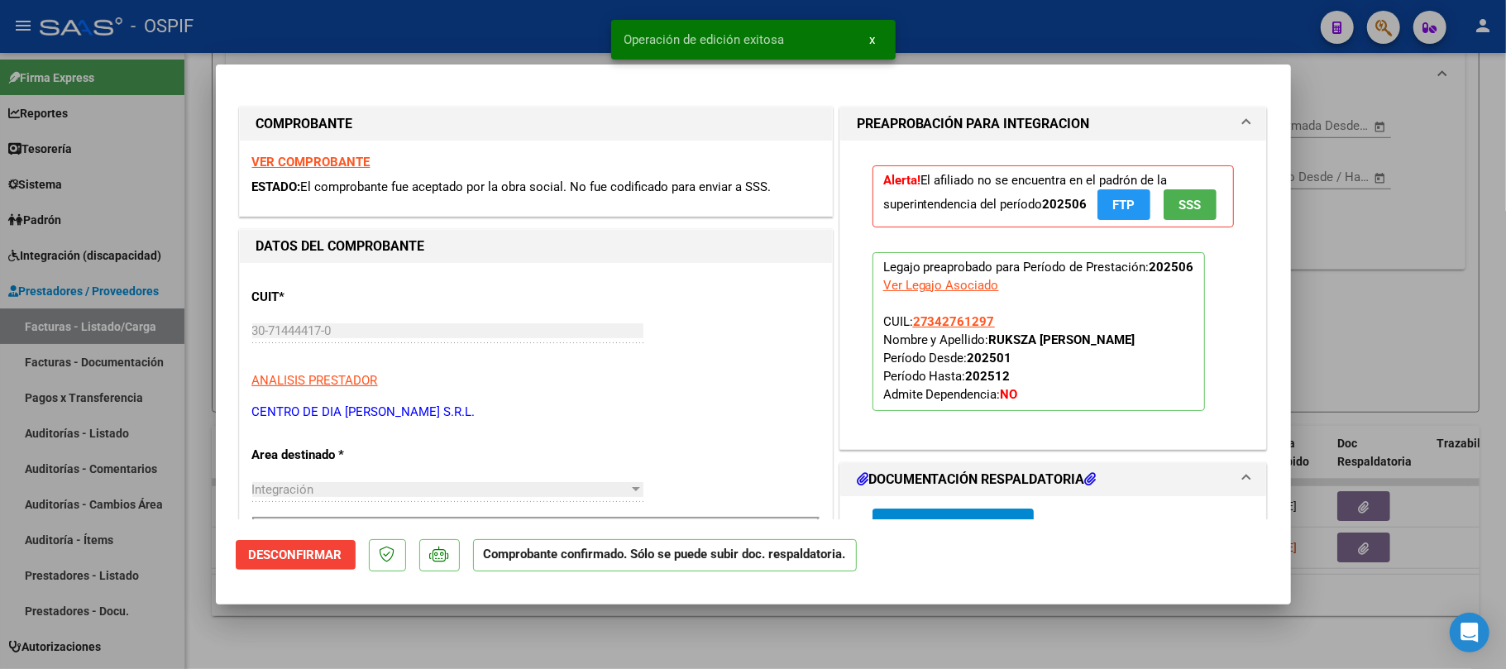
click at [778, 636] on div at bounding box center [753, 334] width 1506 height 669
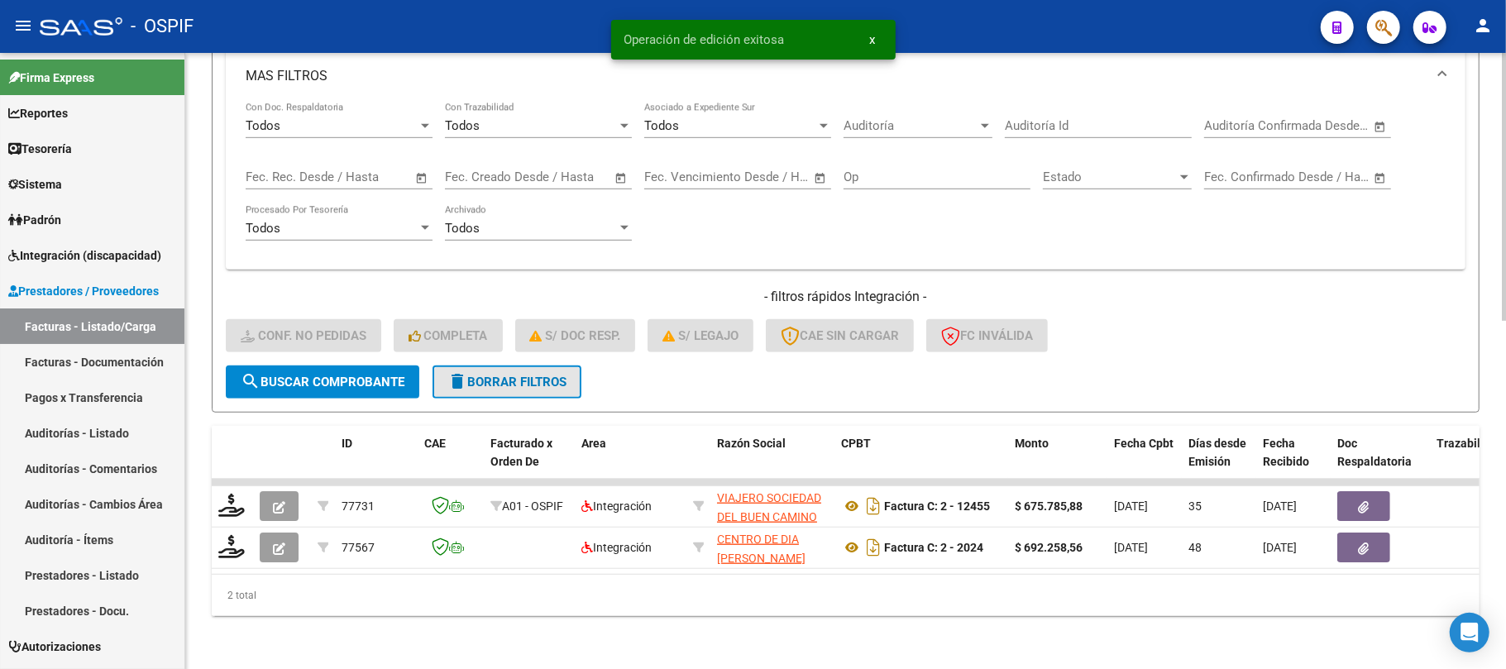
click at [524, 375] on span "delete Borrar Filtros" at bounding box center [507, 382] width 119 height 15
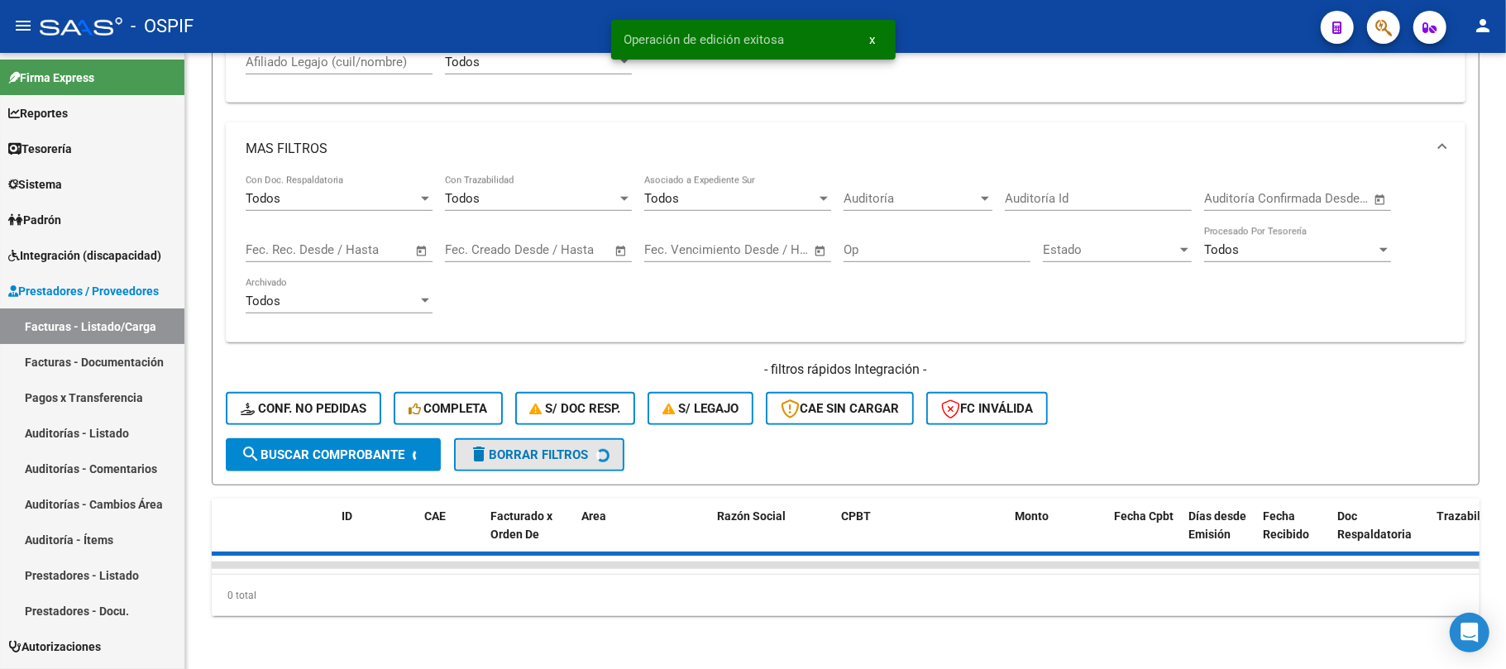
scroll to position [729, 0]
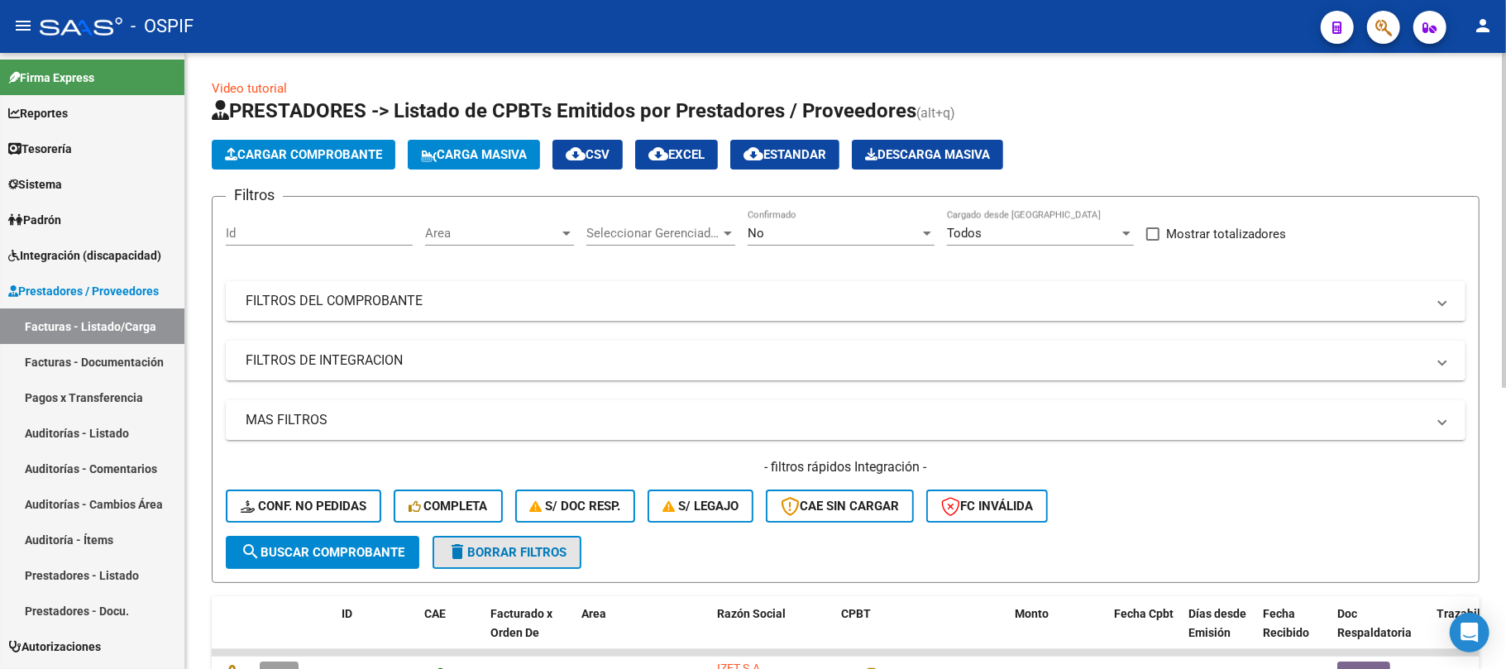
click at [518, 553] on span "delete Borrar Filtros" at bounding box center [507, 552] width 119 height 15
click at [824, 295] on mat-panel-title "FILTROS DEL COMPROBANTE" at bounding box center [836, 301] width 1181 height 18
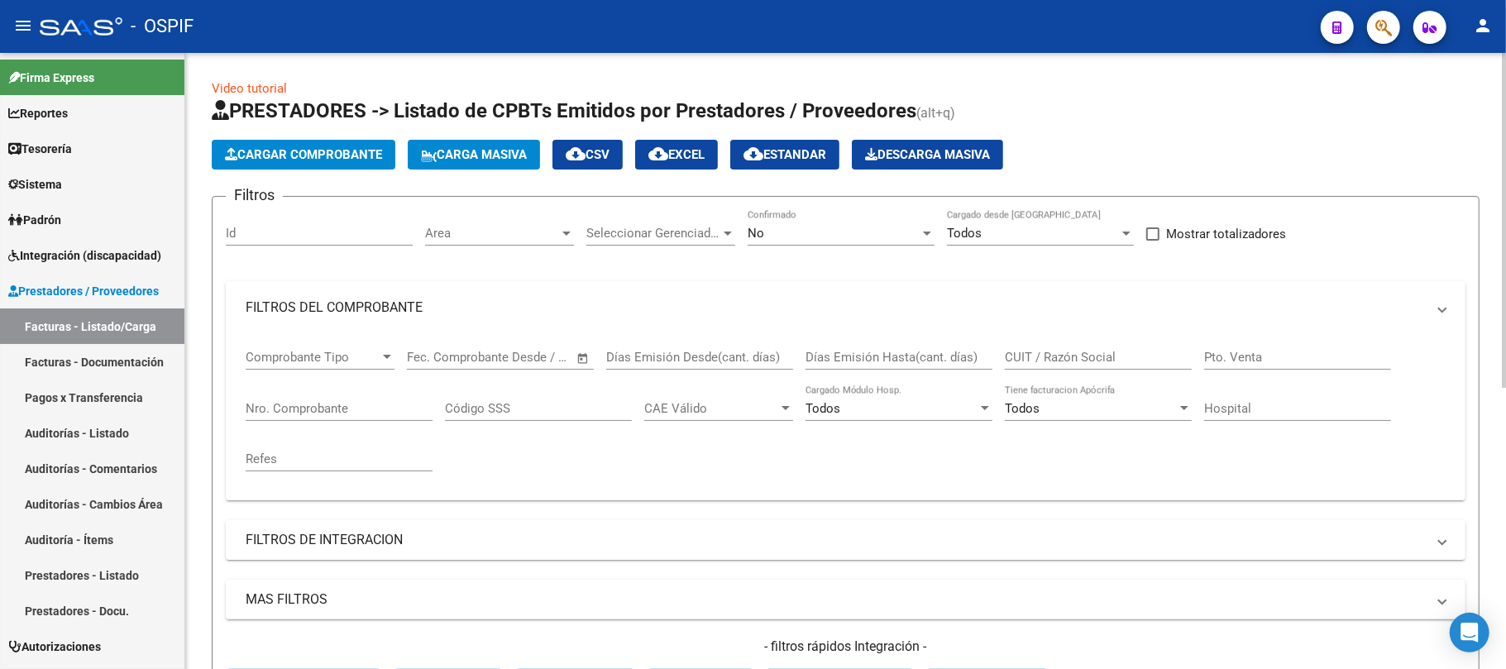
click at [829, 240] on div "No" at bounding box center [834, 233] width 172 height 15
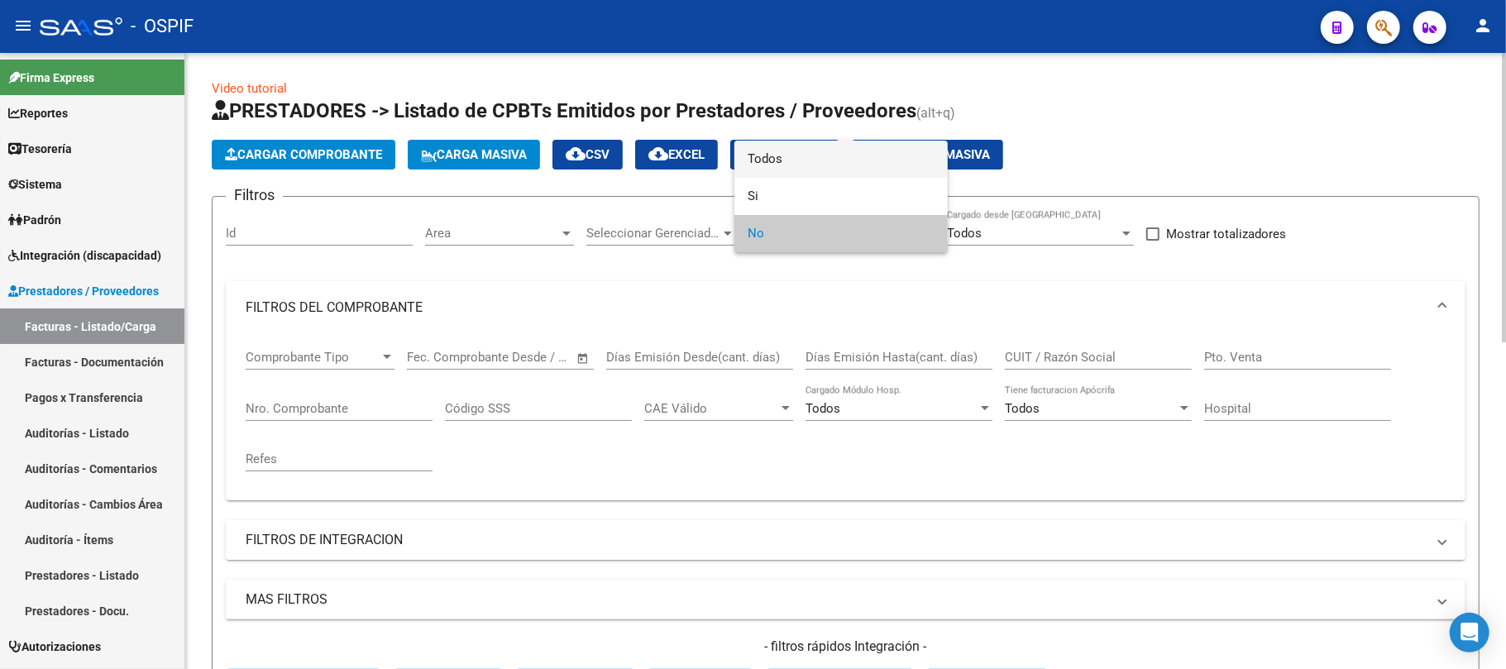
click at [799, 165] on span "Todos" at bounding box center [841, 159] width 187 height 37
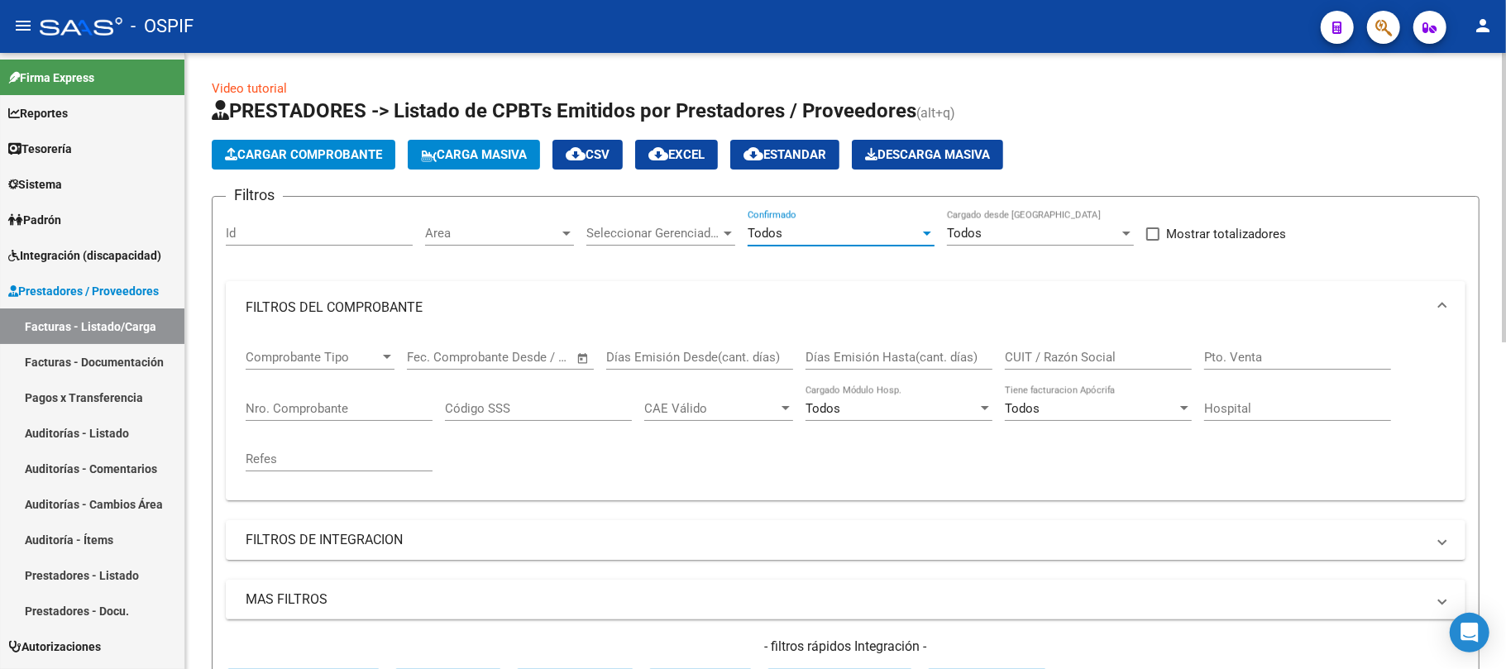
click at [1076, 365] on input "CUIT / Razón Social" at bounding box center [1098, 357] width 187 height 15
type input "g"
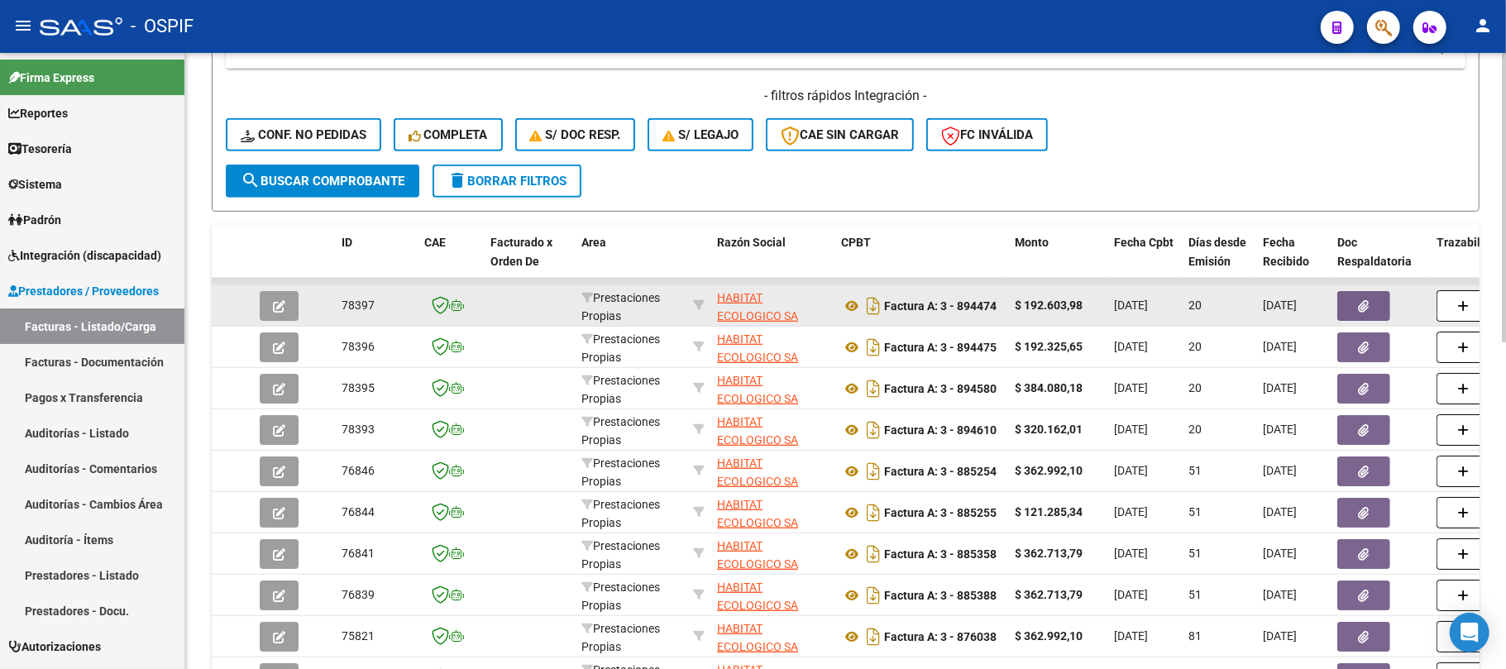
scroll to position [662, 0]
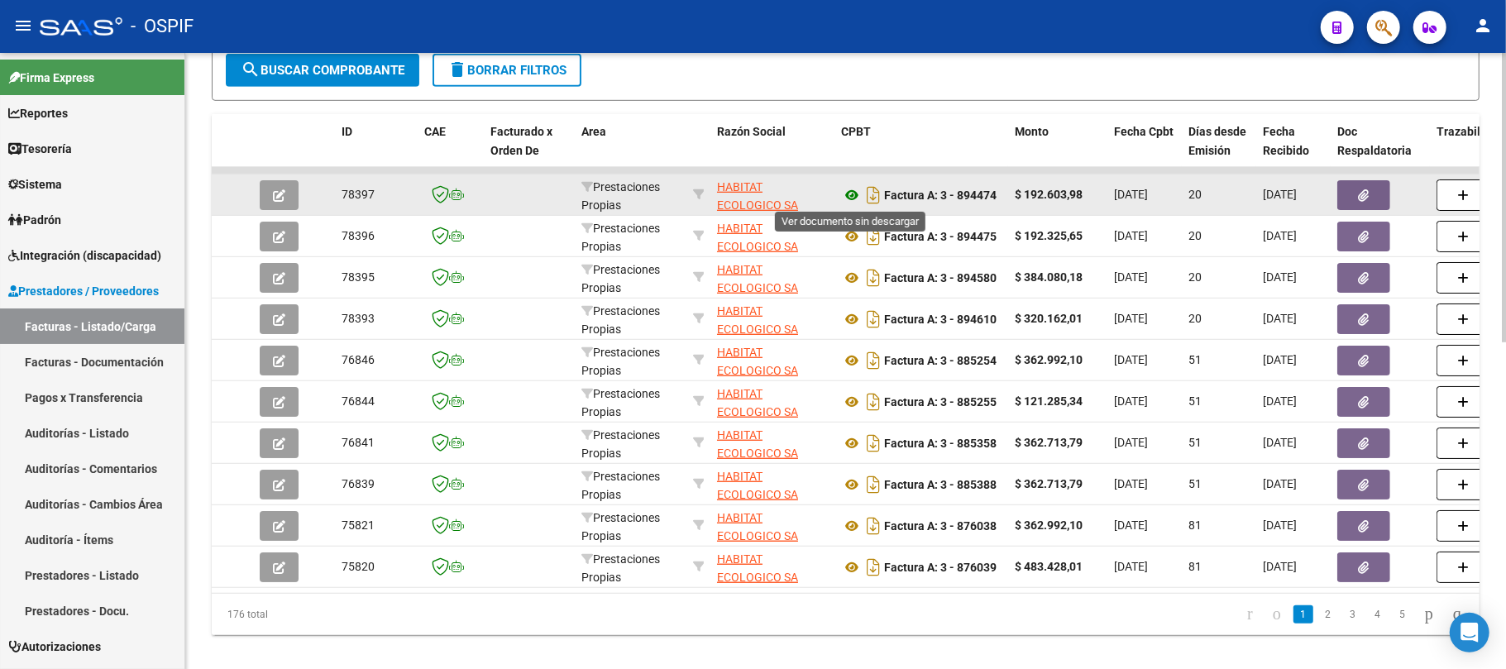
type input "habitat"
click at [1374, 202] on button "button" at bounding box center [1364, 195] width 53 height 30
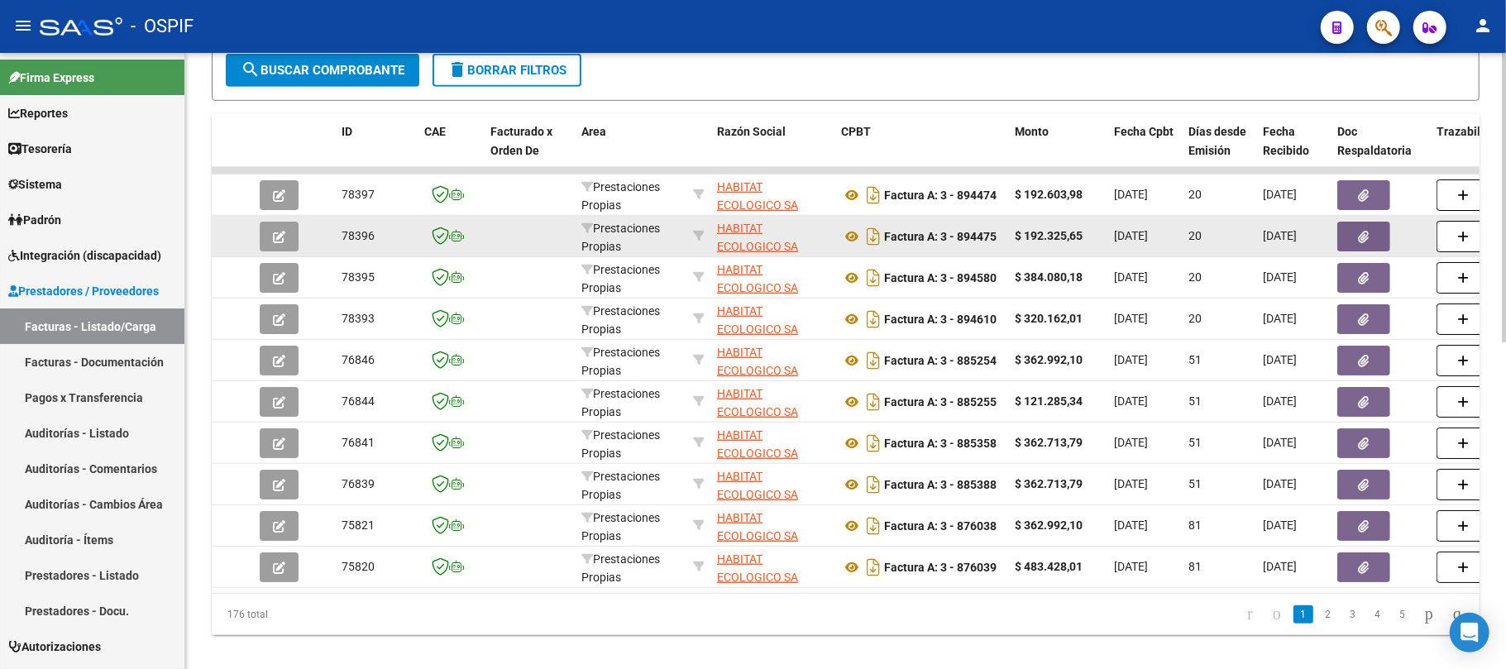
click at [1364, 242] on button "button" at bounding box center [1364, 237] width 53 height 30
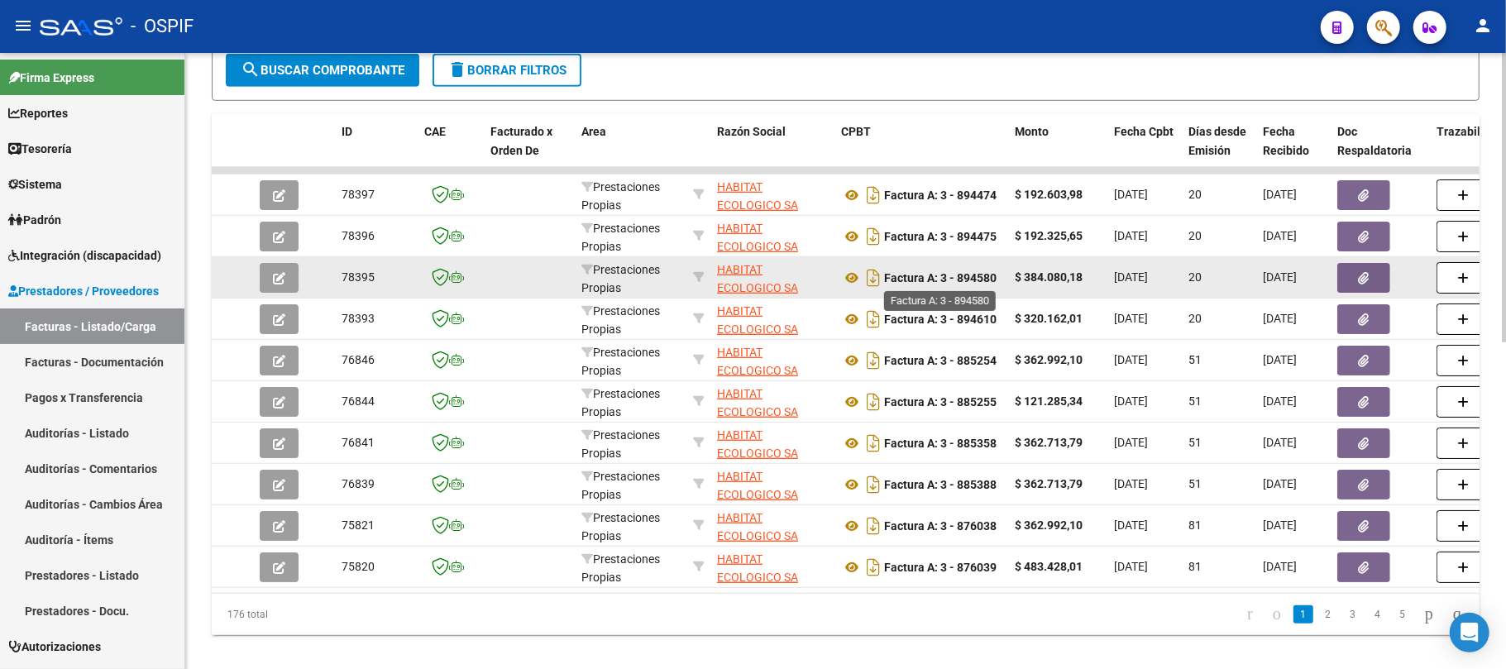
click at [1354, 283] on button "button" at bounding box center [1364, 278] width 53 height 30
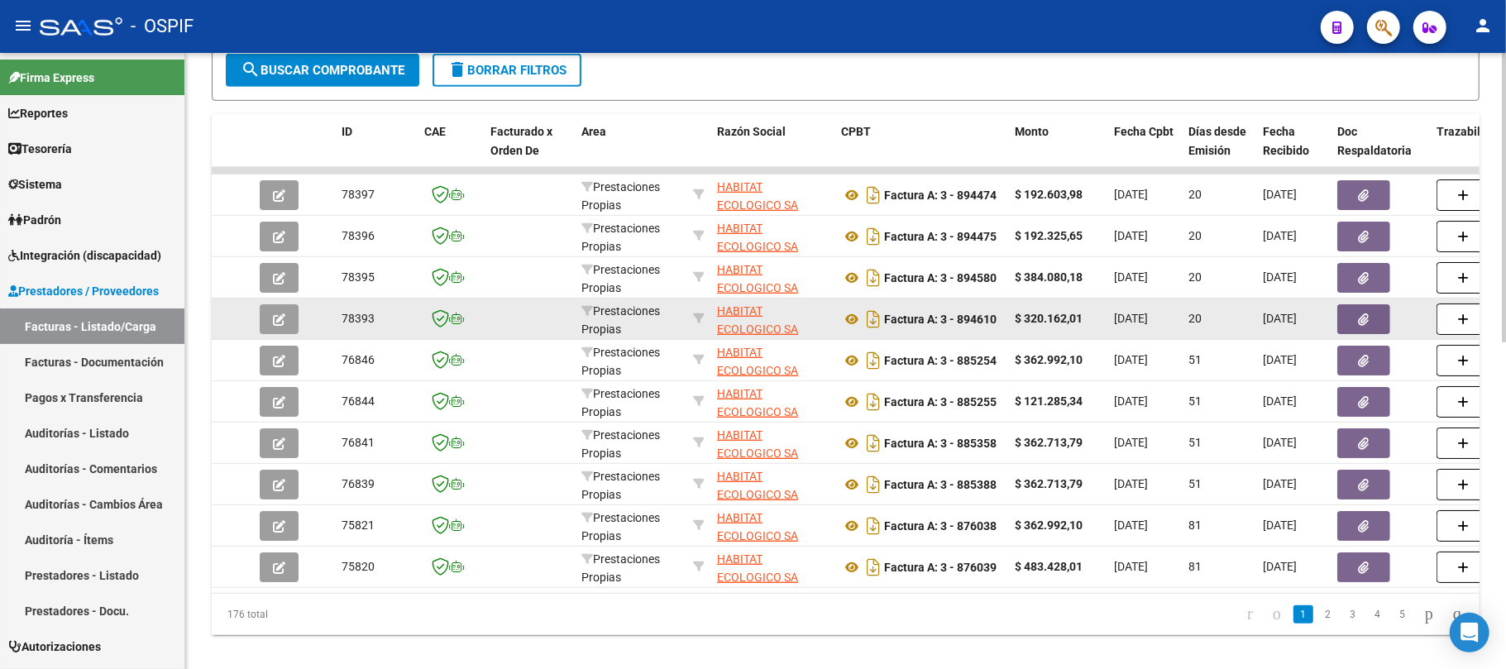
click at [1367, 326] on button "button" at bounding box center [1364, 319] width 53 height 30
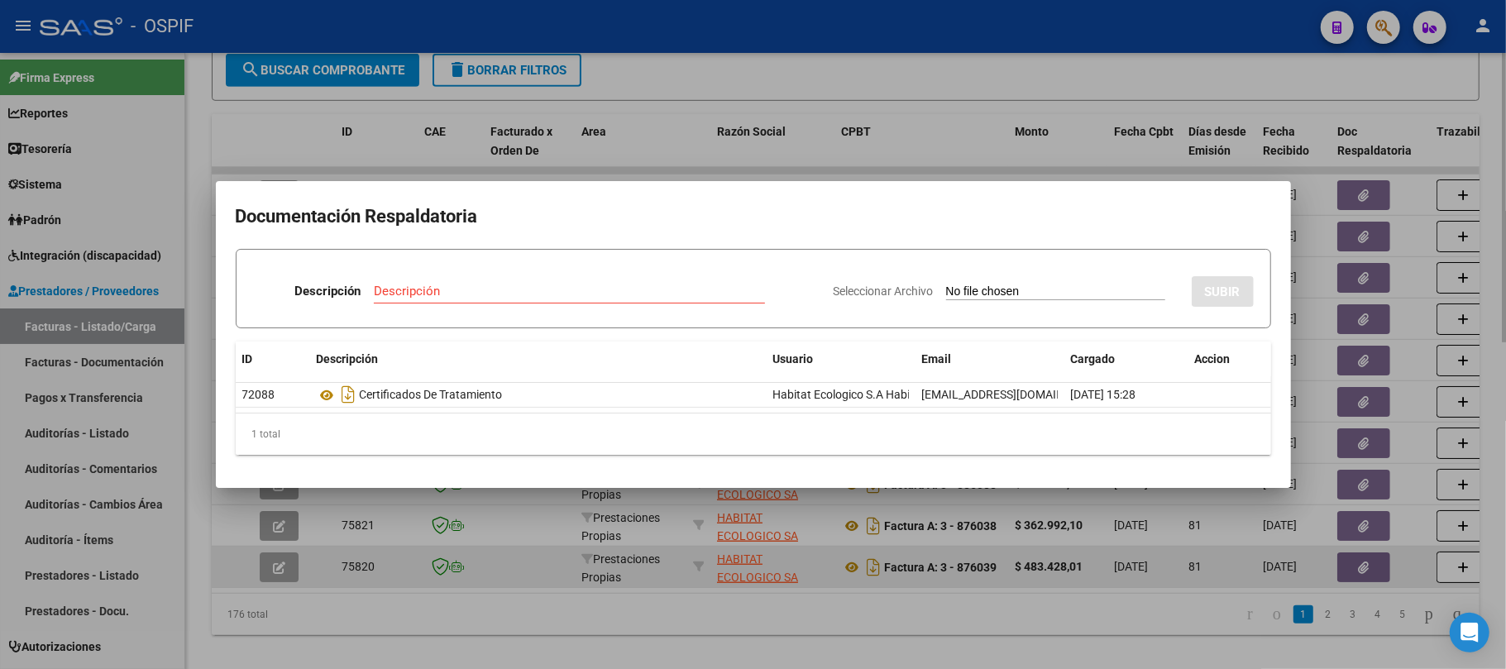
drag, startPoint x: 1203, startPoint y: 551, endPoint x: 1209, endPoint y: 558, distance: 9.4
click at [1202, 551] on div at bounding box center [753, 334] width 1506 height 669
